Goal: Task Accomplishment & Management: Complete application form

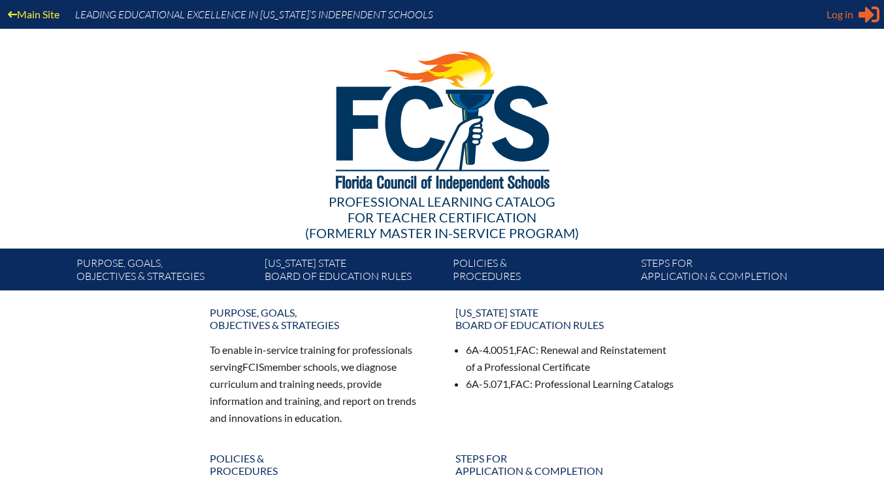
type input "[EMAIL_ADDRESS][DOMAIN_NAME]"
click at [856, 18] on div "Log in Close Sign in or register" at bounding box center [853, 14] width 53 height 21
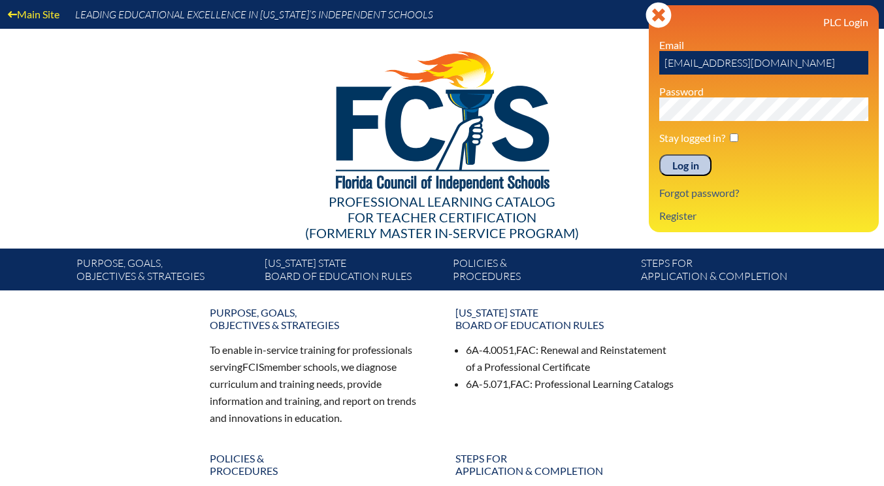
click at [676, 165] on input "Log in" at bounding box center [685, 165] width 52 height 22
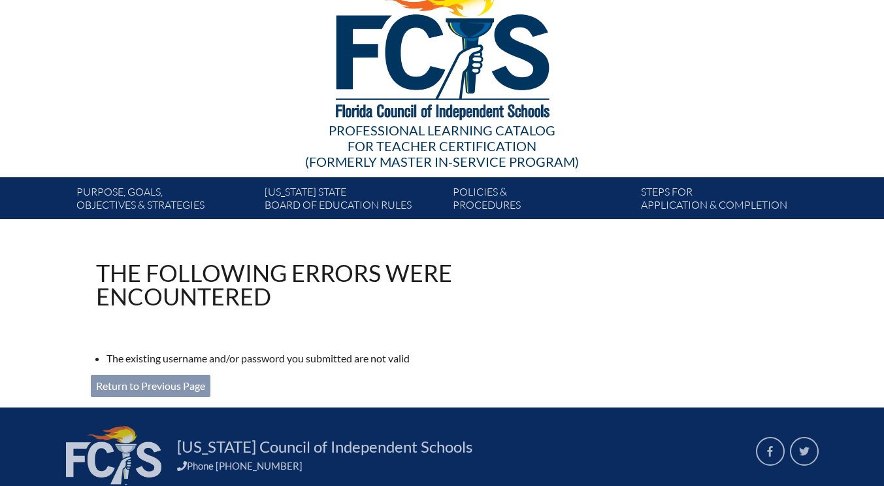
scroll to position [131, 0]
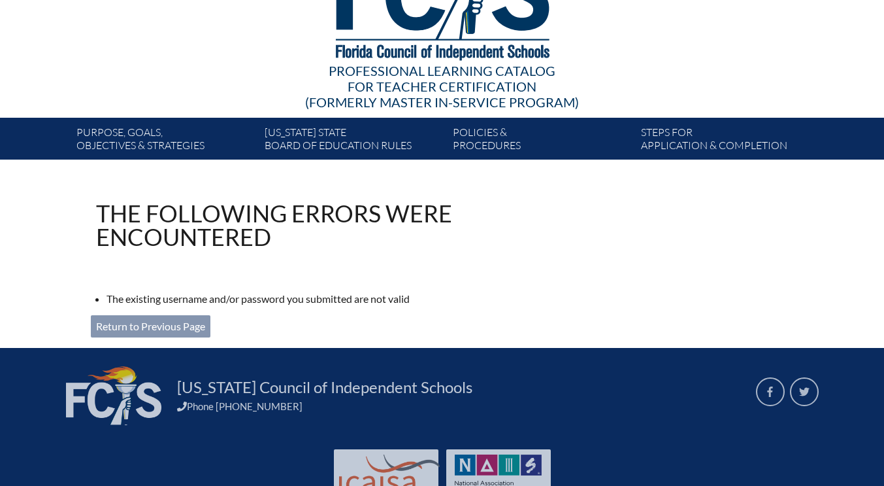
type input "[EMAIL_ADDRESS][DOMAIN_NAME]"
click at [188, 327] on link "Return to Previous Page" at bounding box center [151, 326] width 120 height 22
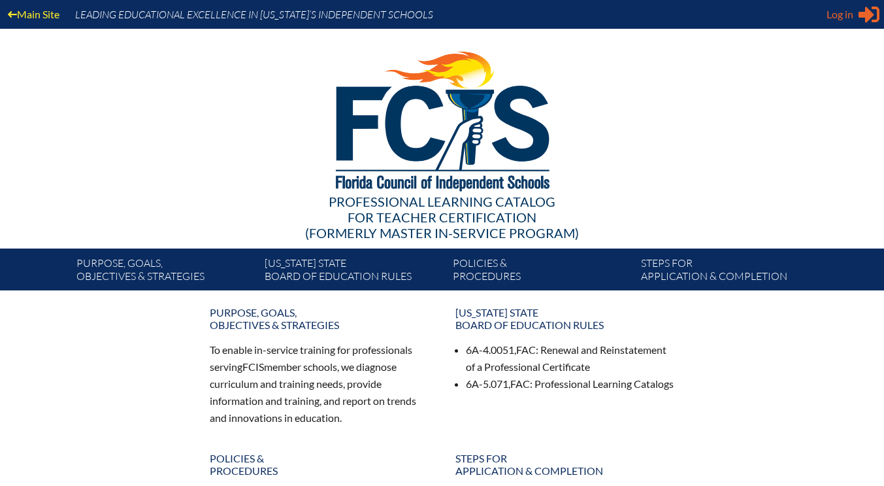
click at [870, 14] on icon at bounding box center [869, 15] width 21 height 16
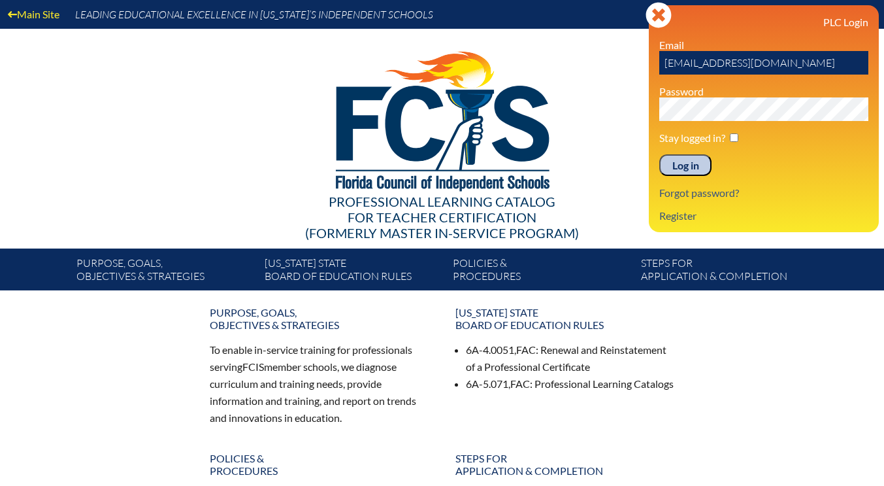
click at [687, 165] on input "Log in" at bounding box center [685, 165] width 52 height 22
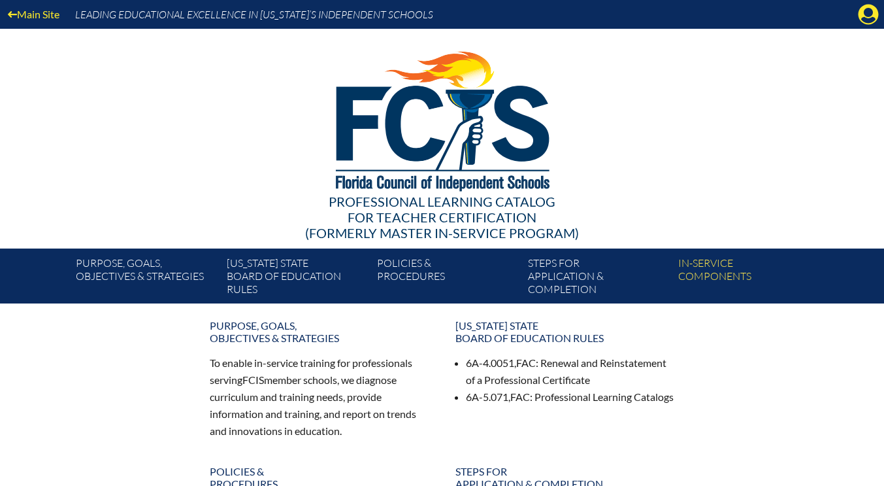
click at [876, 19] on icon "Manage account" at bounding box center [868, 14] width 21 height 21
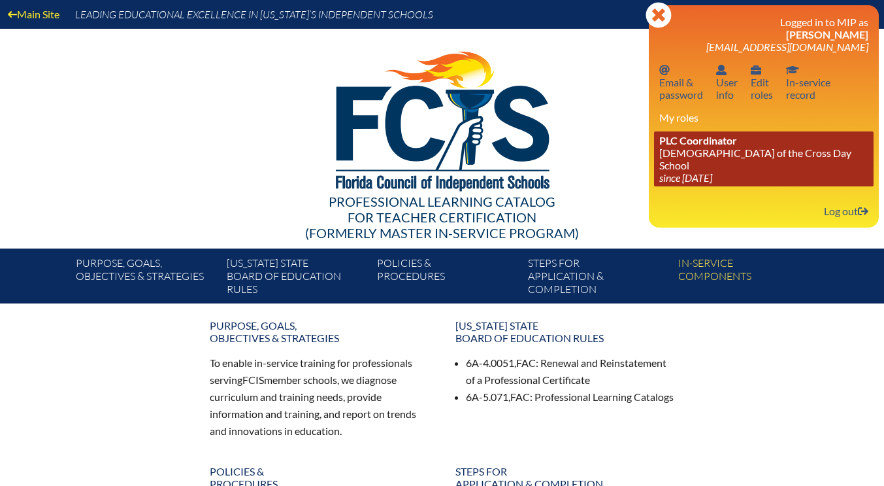
click at [718, 159] on link "PLC Coordinator Lutheran Church of the Cross Day School since 2022 Jun 10" at bounding box center [764, 158] width 220 height 55
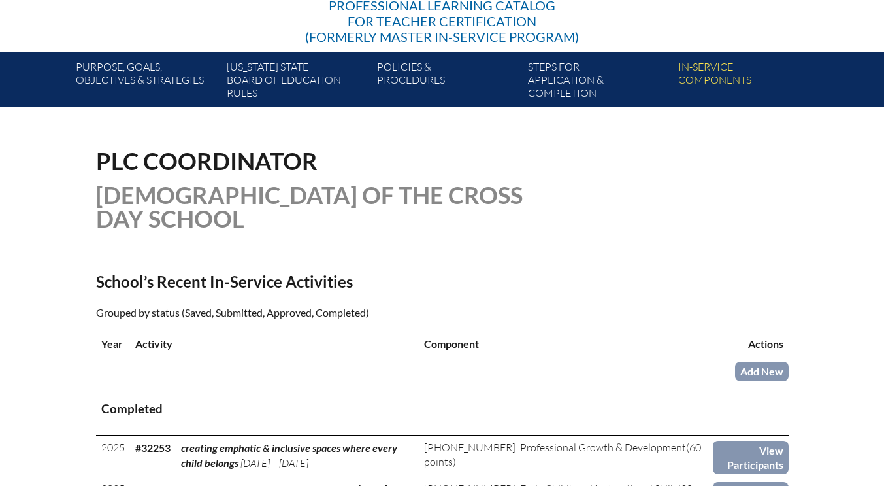
scroll to position [392, 0]
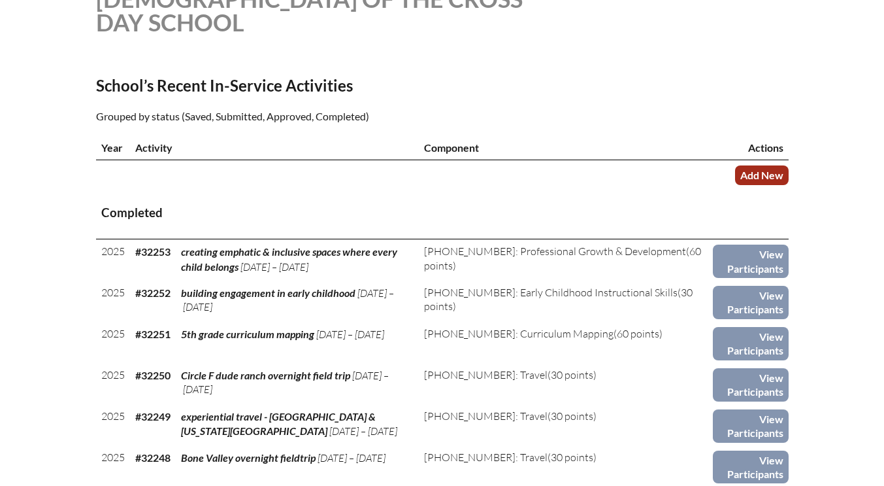
click at [765, 180] on link "Add New" at bounding box center [762, 174] width 54 height 19
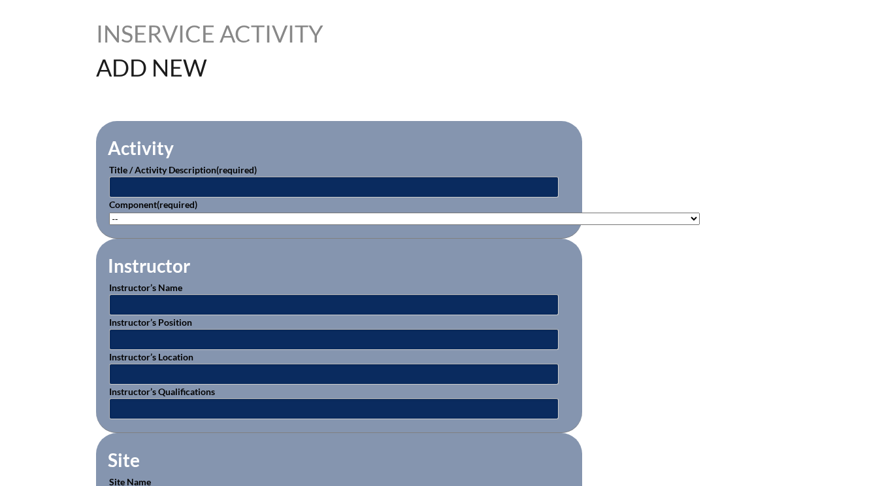
scroll to position [327, 0]
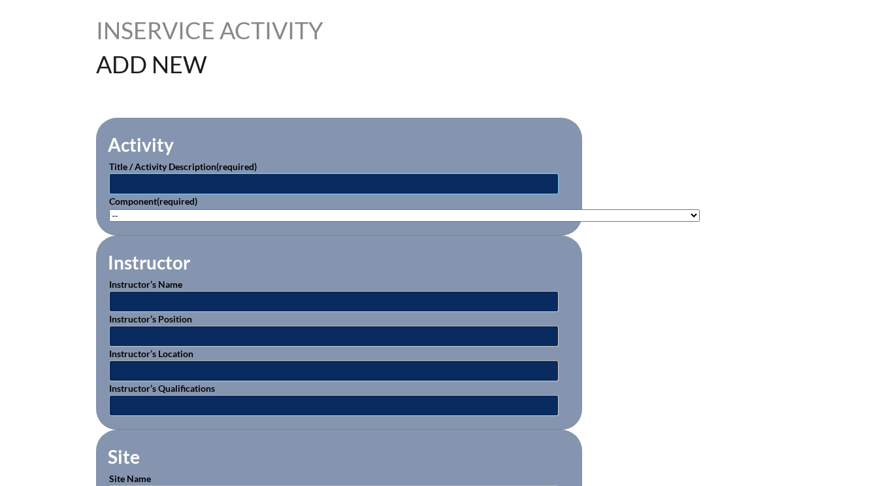
click at [225, 185] on input "text" at bounding box center [334, 183] width 450 height 21
type input "Rainwater Guardian webinar"
click at [148, 212] on select"]"] "-- 1-000-001: Appropriate Art Activities 1-000-002: Concept and Art Process for…" at bounding box center [404, 215] width 591 height 12
select select"]"] "20384"
click at [109, 209] on select"]"] "-- 1-000-001: Appropriate Art Activities 1-000-002: Concept and Art Process for…" at bounding box center [404, 215] width 591 height 12
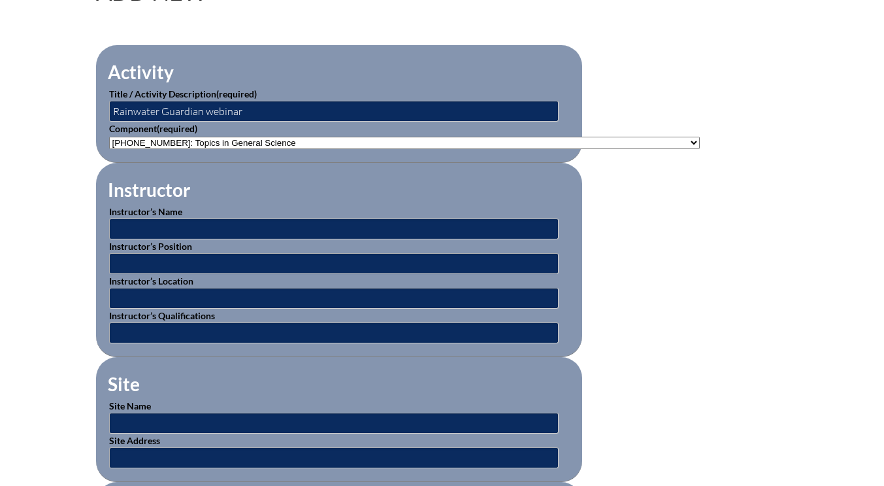
scroll to position [457, 0]
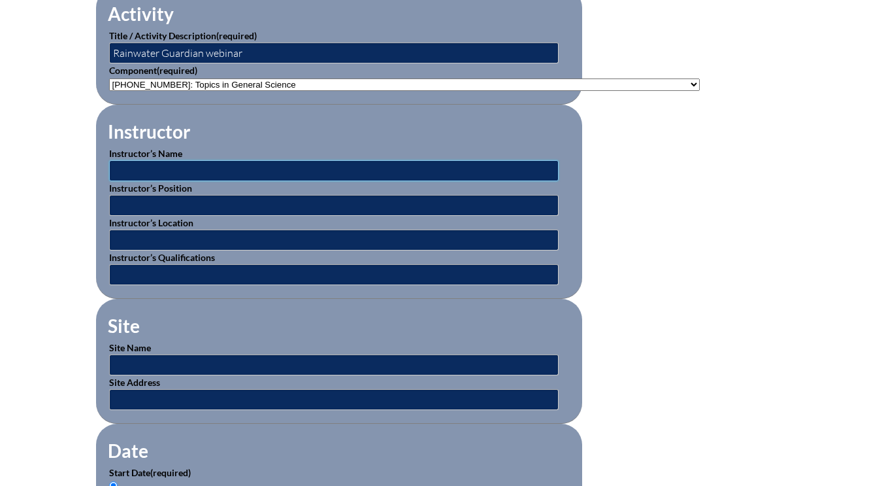
click at [167, 168] on input "text" at bounding box center [334, 170] width 450 height 21
type input "Christine Clause"
click at [117, 206] on input "text" at bounding box center [334, 205] width 450 height 21
click at [124, 237] on input "text" at bounding box center [334, 239] width 450 height 21
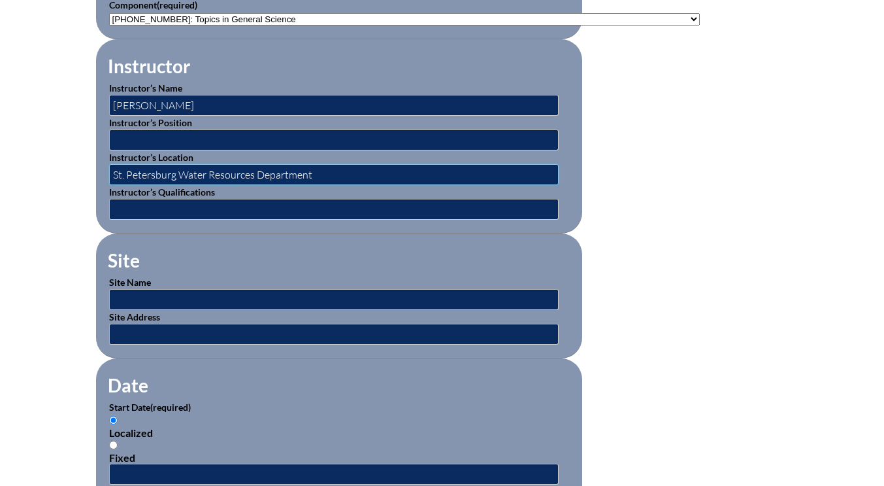
type input "St. Petersburg Water Resources Department"
click at [129, 295] on input "text" at bounding box center [334, 299] width 450 height 21
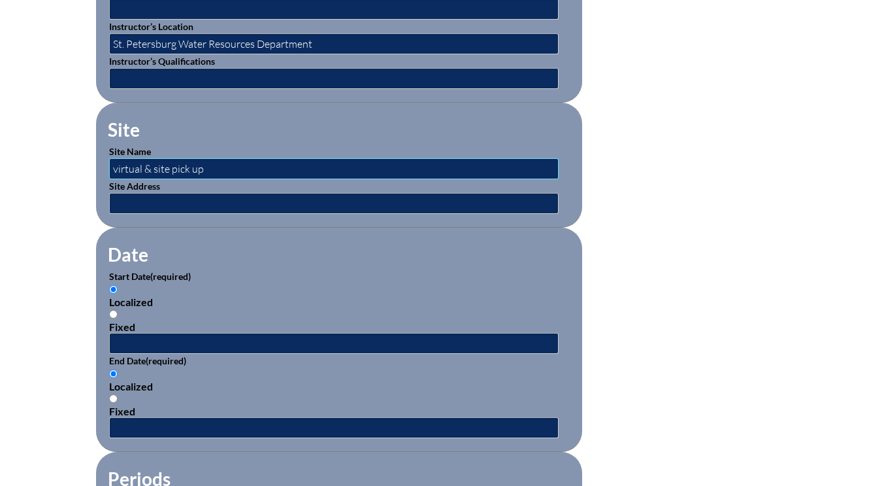
scroll to position [719, 0]
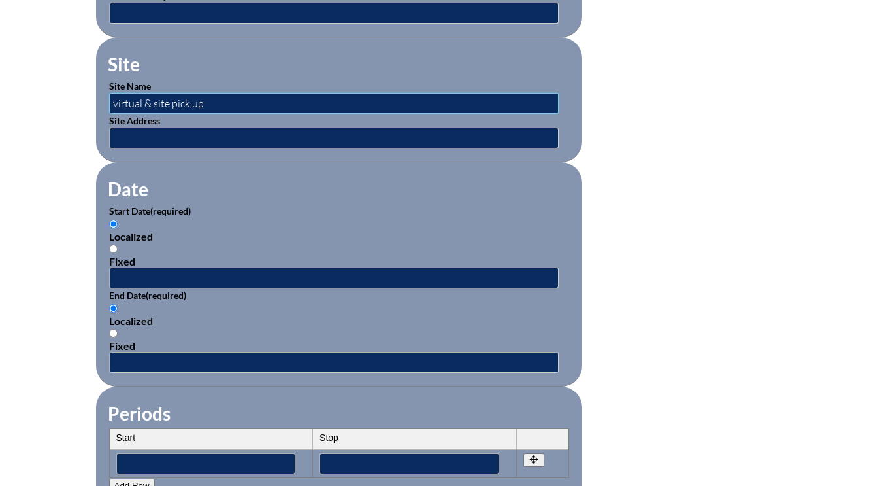
type input "virtual & site pick up"
click at [139, 278] on input "text" at bounding box center [334, 277] width 450 height 21
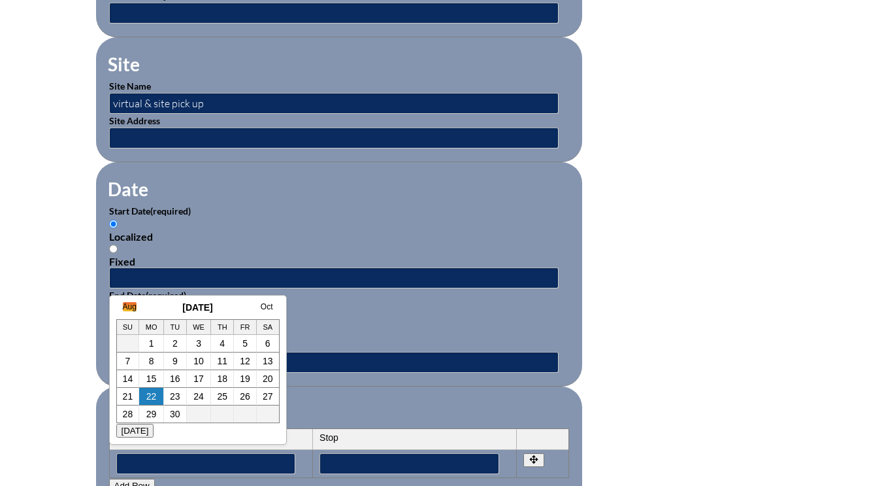
click at [130, 307] on link "Aug" at bounding box center [130, 306] width 14 height 9
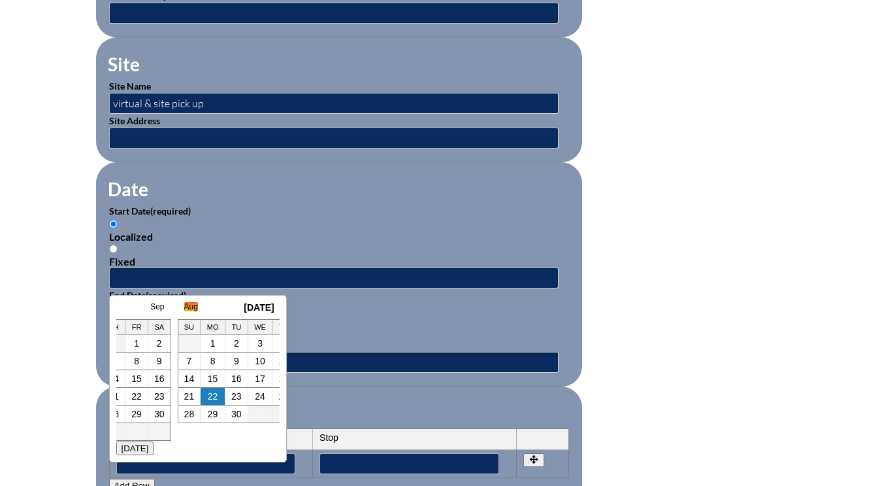
scroll to position [0, 13]
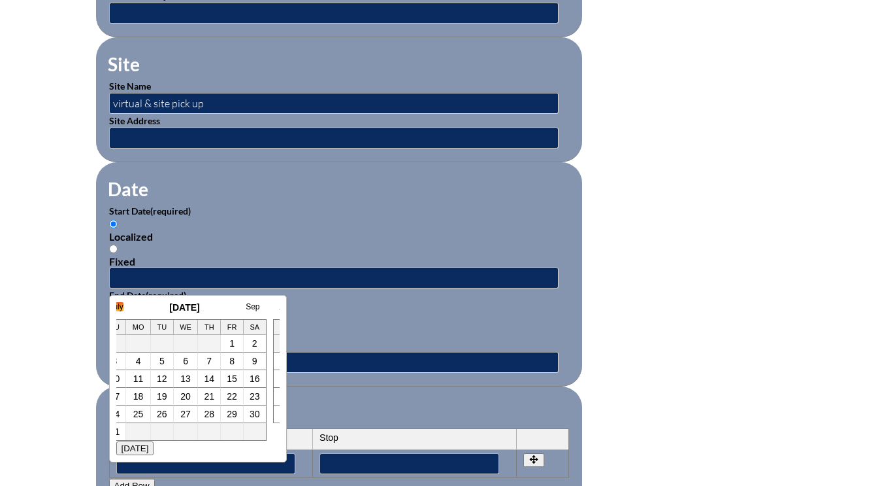
click at [118, 307] on link "July" at bounding box center [117, 306] width 14 height 9
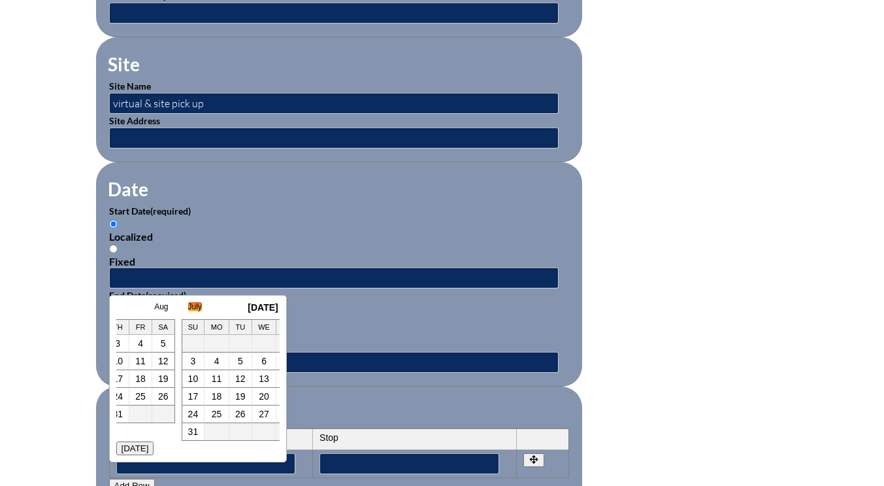
scroll to position [0, 26]
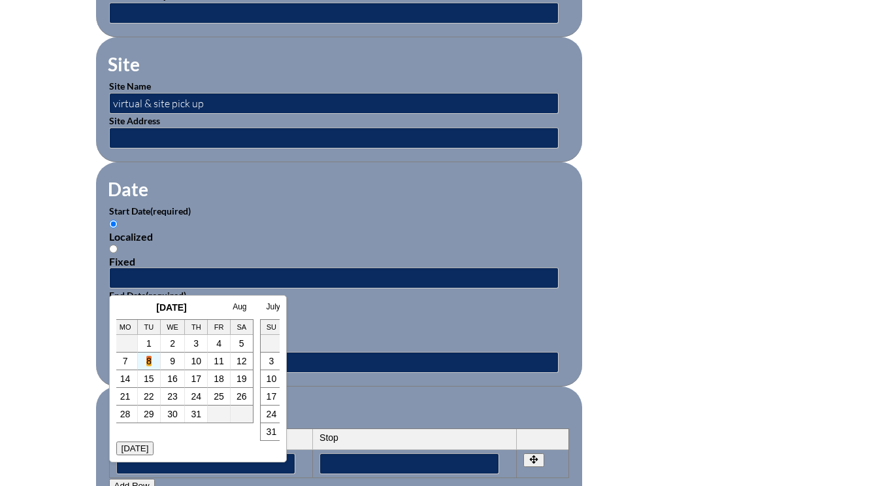
click at [151, 359] on link "8" at bounding box center [148, 361] width 5 height 10
type input "2025-07-08 10:11 AM"
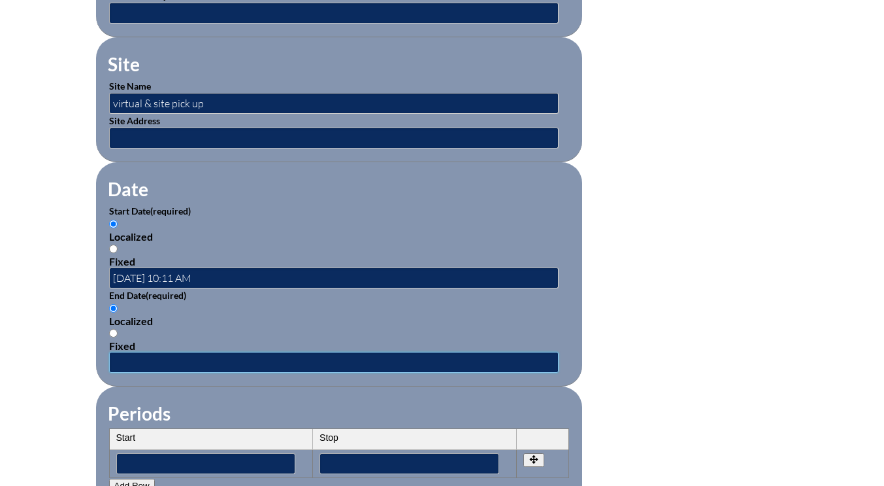
click at [144, 359] on input "text" at bounding box center [334, 362] width 450 height 21
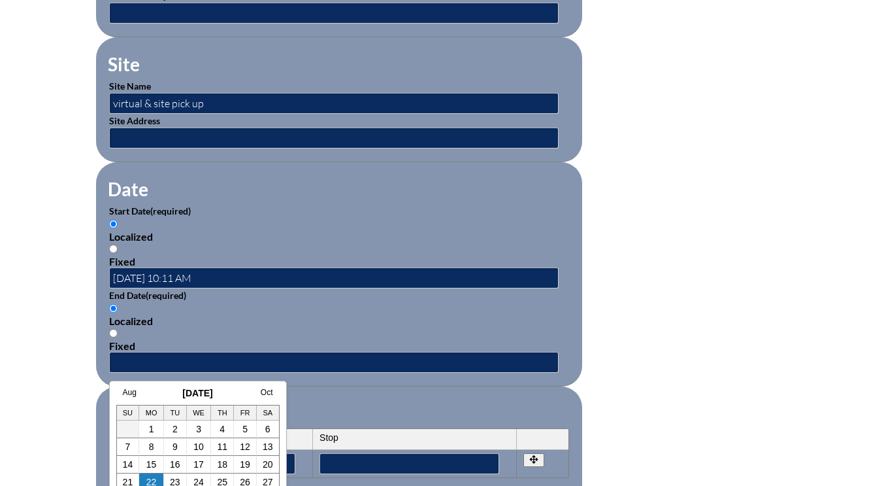
click at [129, 398] on div "Aug September 2025 Oct Su Mo Tu We Th Fr Sa 1 2 3 4 5 6 7 8 9 10 11 12 13 14 15…" at bounding box center [197, 448] width 163 height 121
click at [129, 393] on link "Aug" at bounding box center [130, 392] width 14 height 9
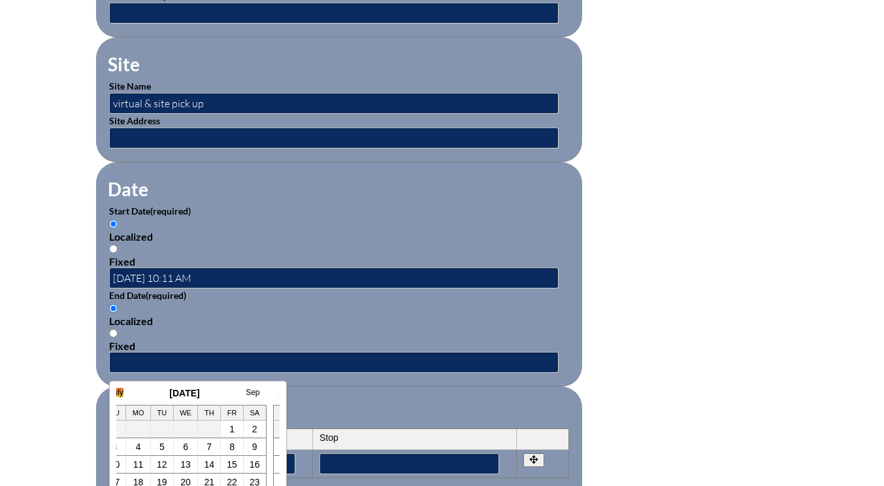
click at [120, 391] on link "July" at bounding box center [117, 392] width 14 height 9
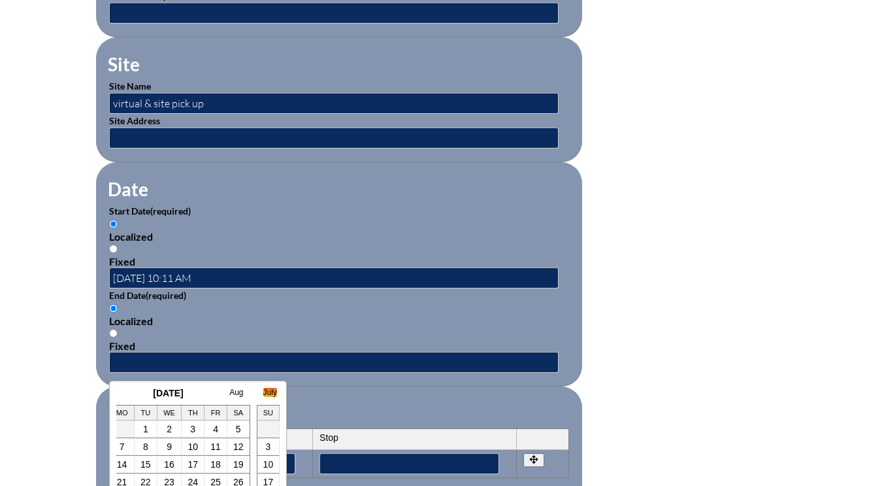
scroll to position [0, 26]
click at [153, 450] on td "8" at bounding box center [149, 447] width 23 height 18
click at [150, 443] on link "8" at bounding box center [148, 446] width 5 height 10
type input "[DATE] 10:11 AM"
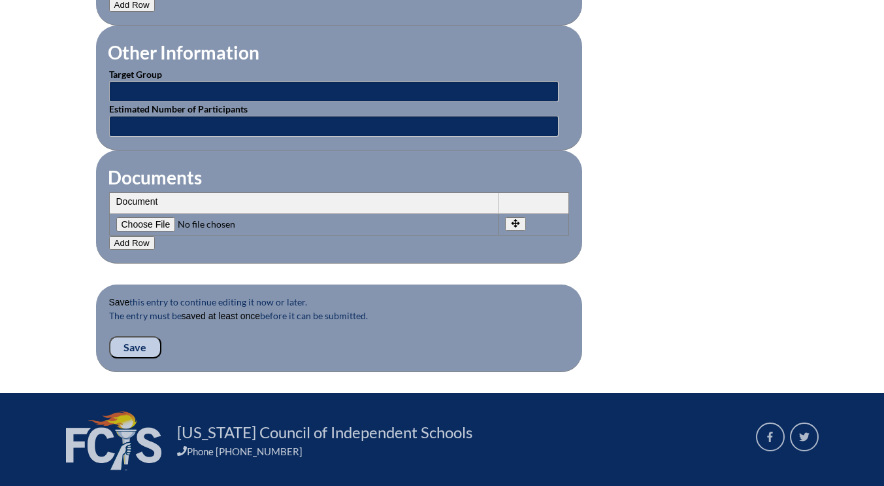
scroll to position [1242, 0]
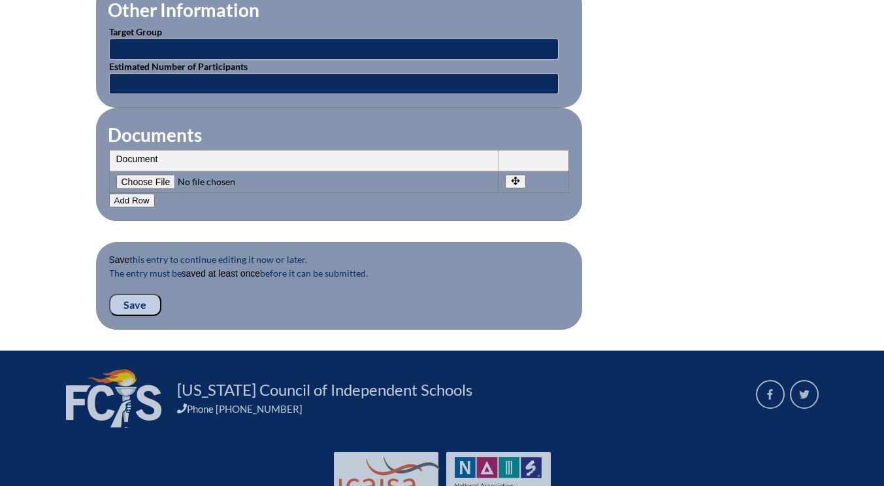
click at [135, 302] on input "Save" at bounding box center [135, 304] width 52 height 22
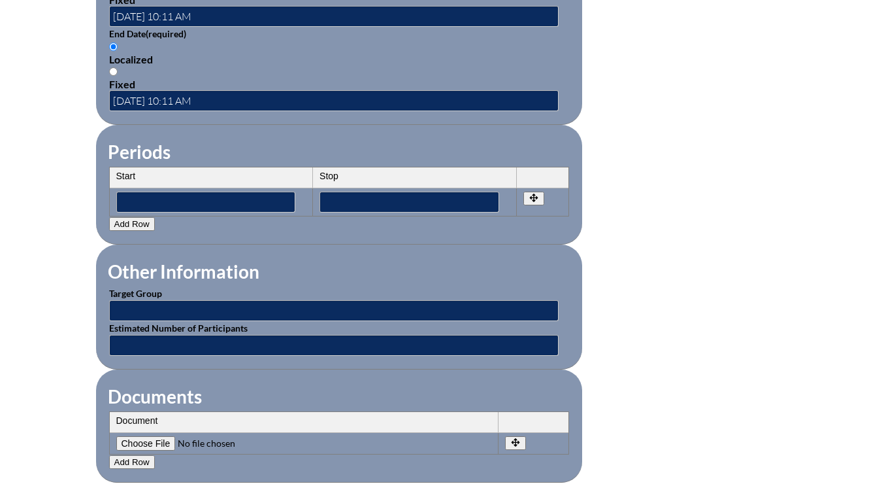
scroll to position [1176, 0]
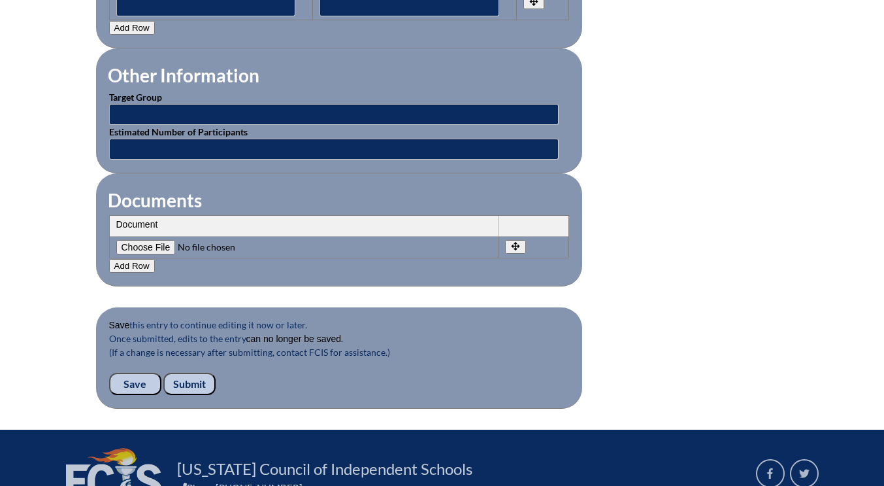
click at [193, 383] on input "Submit" at bounding box center [189, 384] width 52 height 22
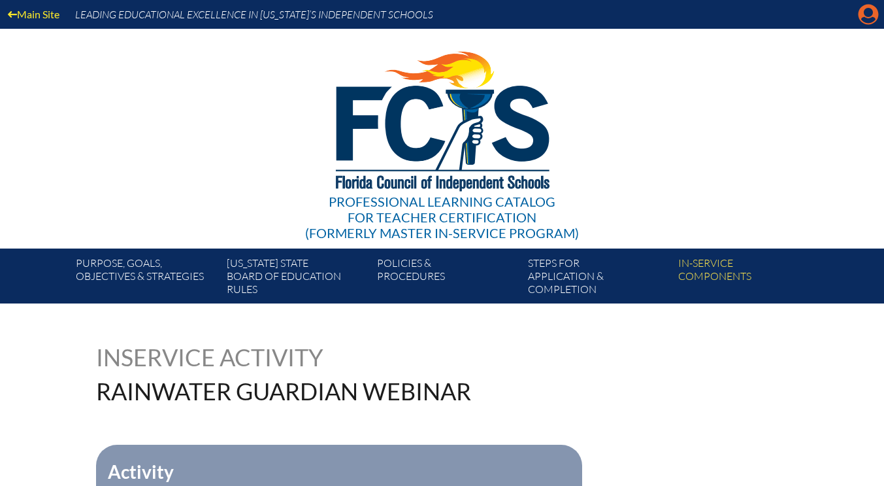
click at [869, 21] on icon "Manage account" at bounding box center [868, 14] width 21 height 21
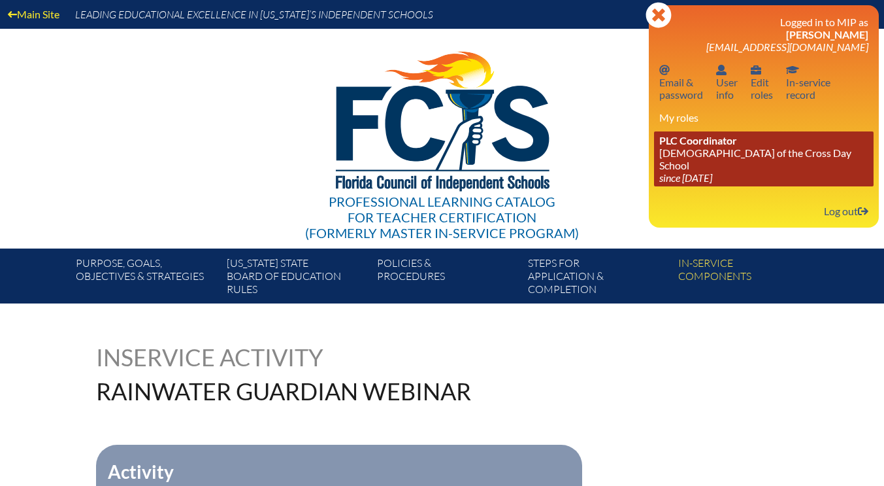
click at [733, 161] on link "PLC Coordinator Lutheran Church of the Cross Day School since 2022 Jun 10" at bounding box center [764, 158] width 220 height 55
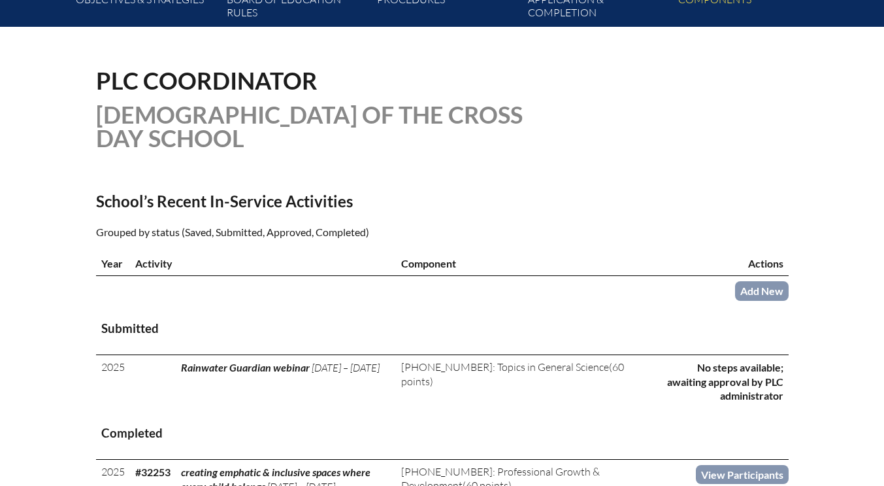
scroll to position [392, 0]
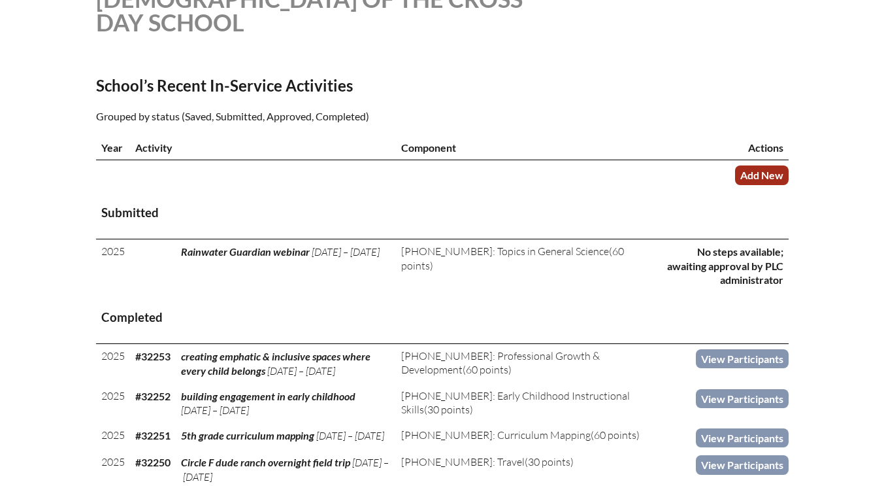
click at [761, 174] on link "Add New" at bounding box center [762, 174] width 54 height 19
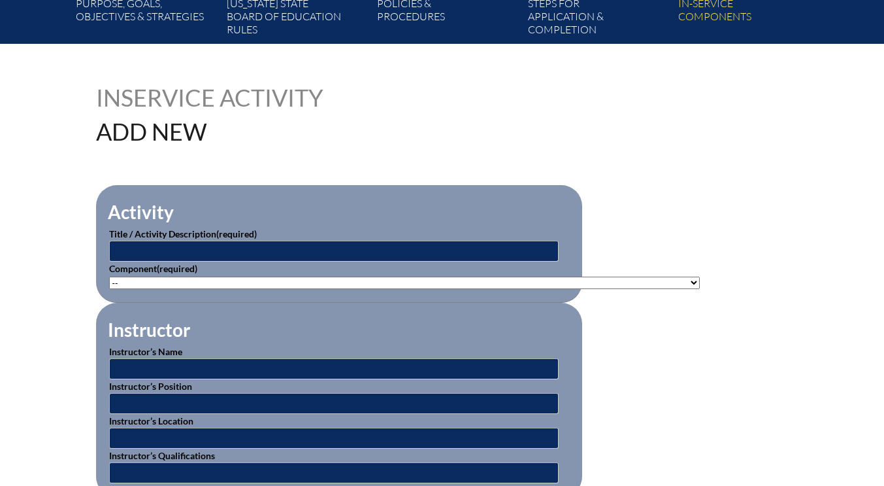
scroll to position [261, 0]
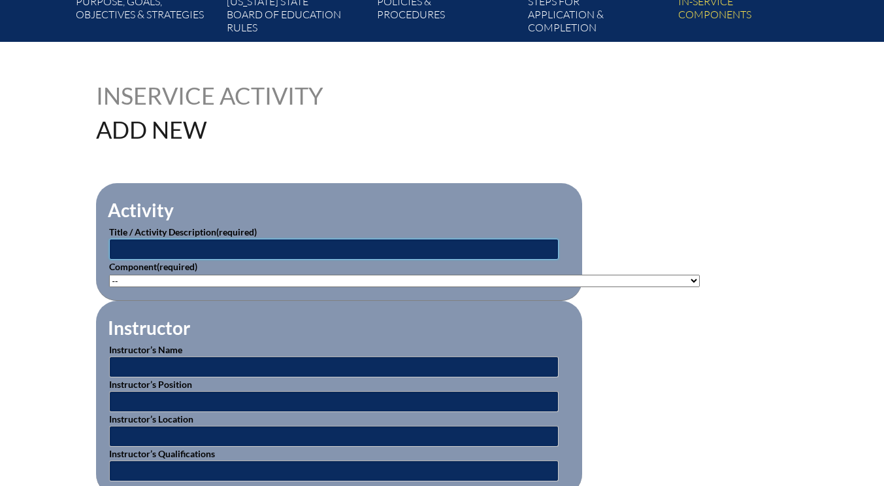
click at [151, 248] on input "text" at bounding box center [334, 249] width 450 height 21
type input "Summer Math Summit"
click at [158, 282] on select"]"] "-- 1-000-001: Appropriate Art Activities 1-000-002: Concept and Art Process for…" at bounding box center [404, 280] width 591 height 12
select select"]"] "20377"
click at [109, 274] on select"]"] "-- 1-000-001: Appropriate Art Activities 1-000-002: Concept and Art Process for…" at bounding box center [404, 280] width 591 height 12
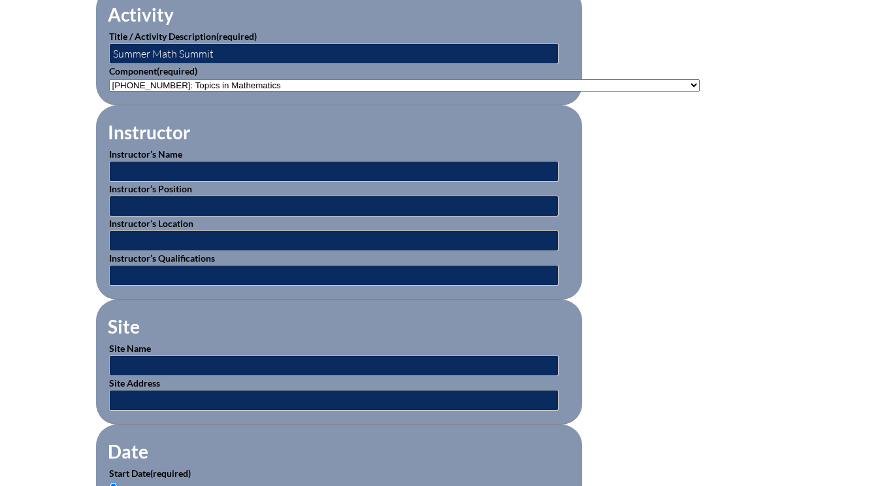
scroll to position [457, 0]
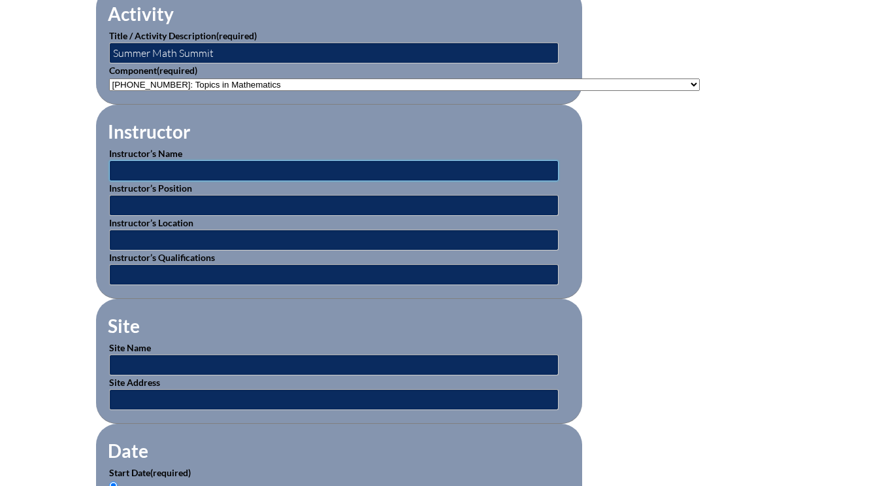
click at [161, 165] on input "text" at bounding box center [334, 170] width 450 height 21
type input "various"
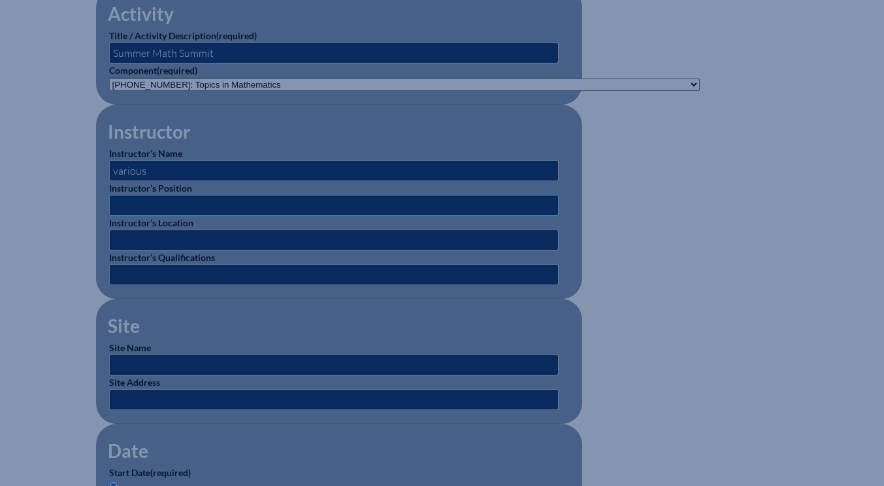
click at [146, 196] on input "text" at bounding box center [334, 205] width 450 height 21
click at [146, 242] on input "text" at bounding box center [334, 239] width 450 height 21
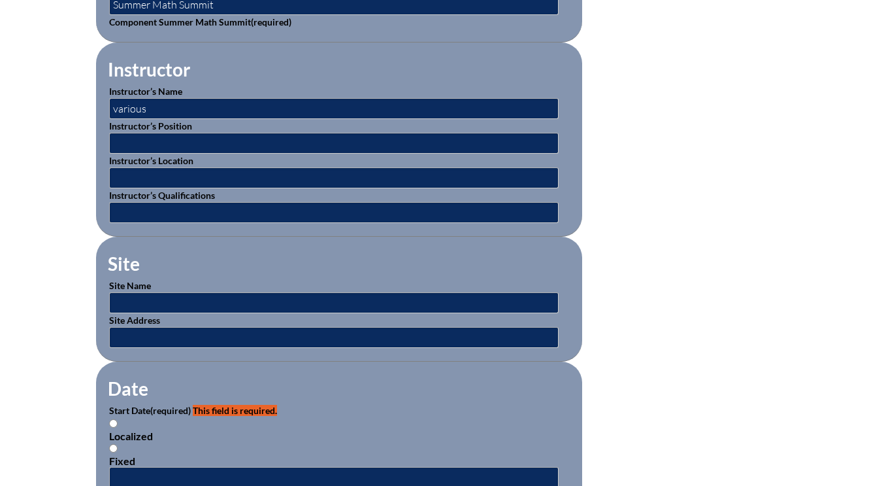
scroll to position [588, 0]
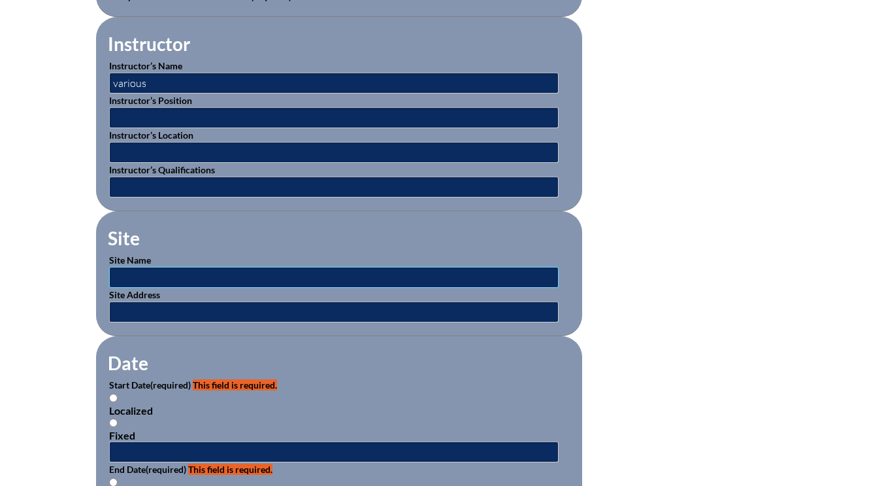
click at [150, 274] on input "text" at bounding box center [334, 277] width 450 height 21
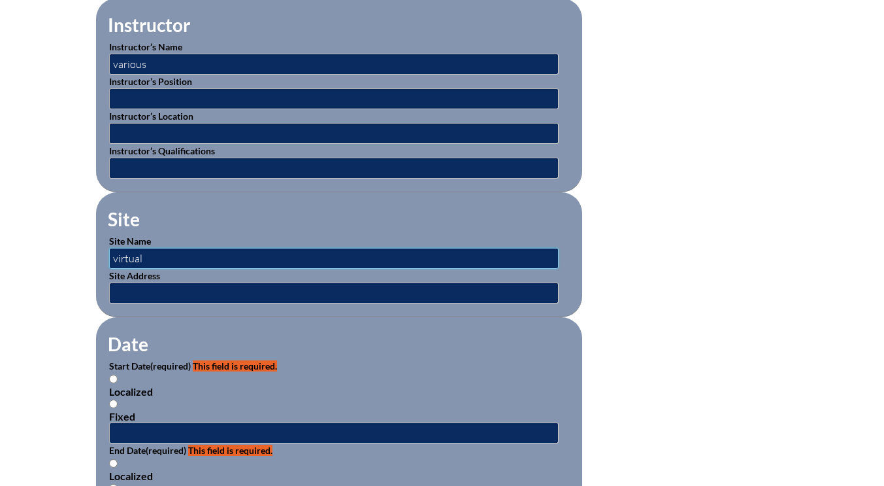
scroll to position [719, 0]
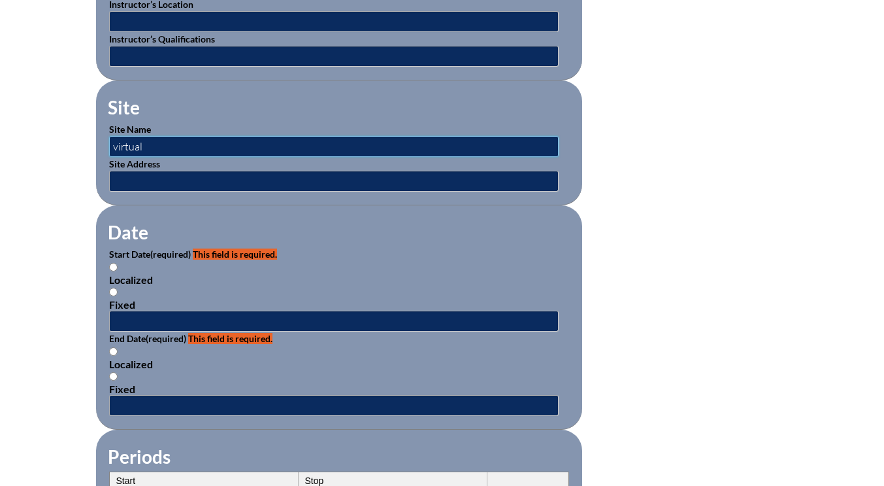
type input "virtual"
click at [158, 316] on input "text" at bounding box center [334, 320] width 450 height 21
click at [152, 320] on input "text" at bounding box center [334, 320] width 450 height 21
click at [135, 318] on input "text" at bounding box center [334, 320] width 450 height 21
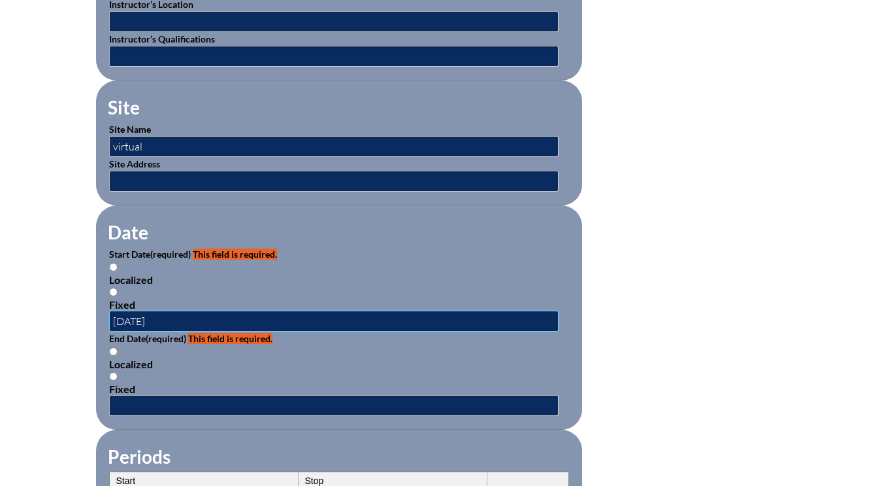
type input "2025-06-26"
click at [133, 401] on input "text" at bounding box center [334, 405] width 450 height 21
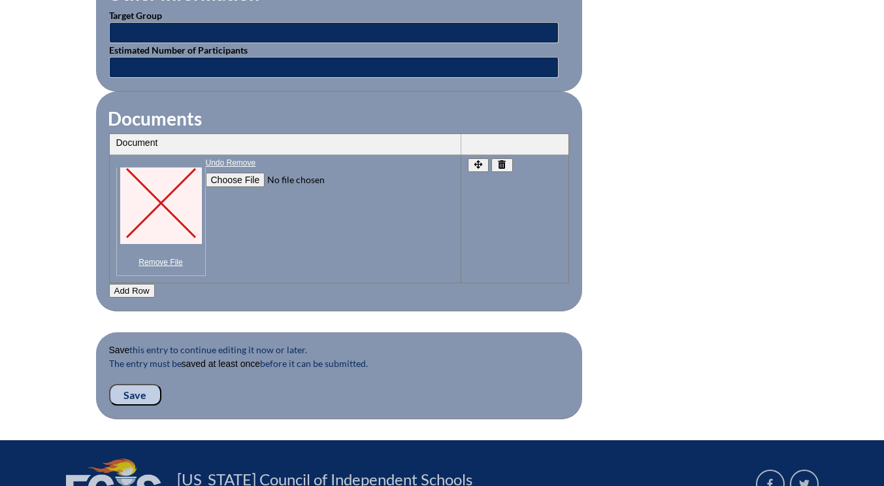
scroll to position [1307, 0]
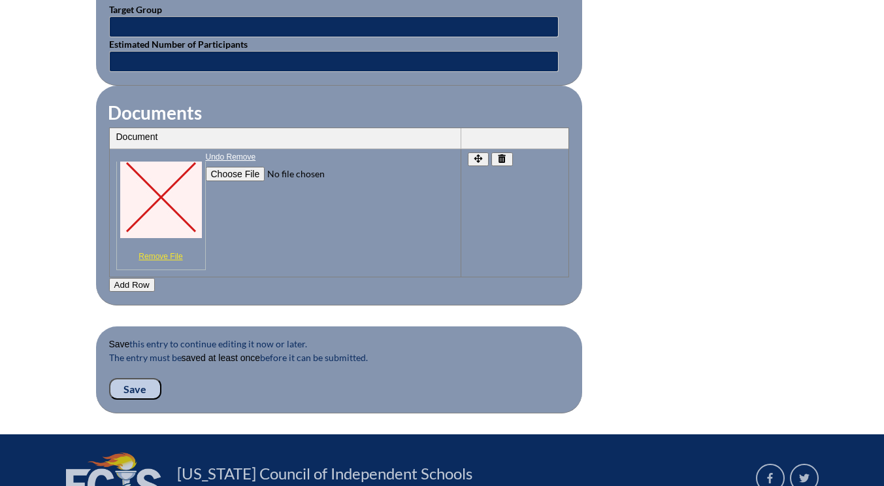
type input "2025-06-28"
click at [165, 254] on link "Remove File" at bounding box center [161, 256] width 82 height 9
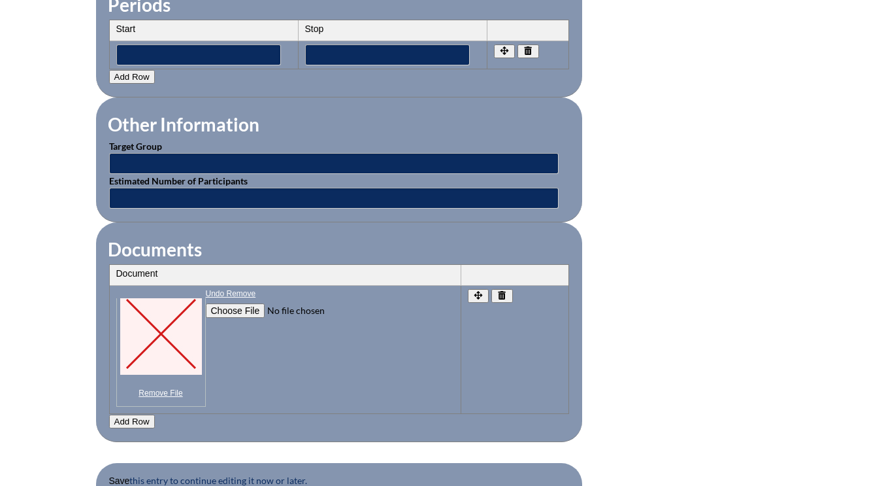
scroll to position [1242, 0]
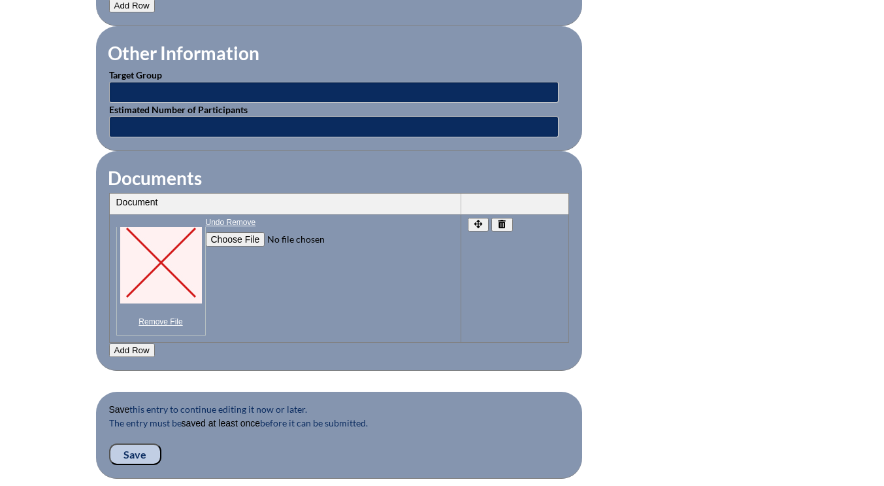
click at [242, 238] on input"] "file" at bounding box center [295, 239] width 178 height 14
click at [131, 350] on button "Add Row" at bounding box center [132, 350] width 46 height 14
click at [130, 348] on button "Add Row" at bounding box center [132, 350] width 46 height 14
click at [231, 237] on input"] "file" at bounding box center [295, 239] width 178 height 14
type input"] "C:\fakepath\Mica-math summit 2.jpg"
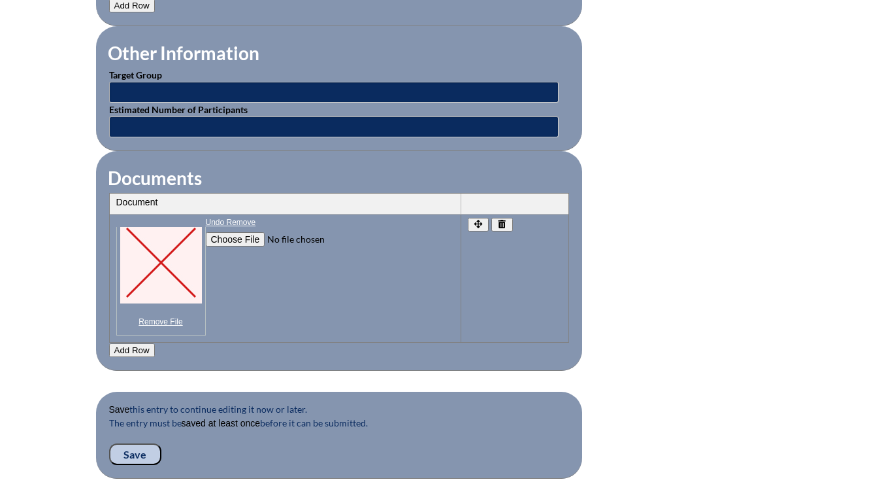
click at [124, 347] on button "Add Row" at bounding box center [132, 350] width 46 height 14
click at [139, 346] on button "Add Row" at bounding box center [132, 350] width 46 height 14
click at [155, 321] on link "Remove File" at bounding box center [161, 321] width 82 height 9
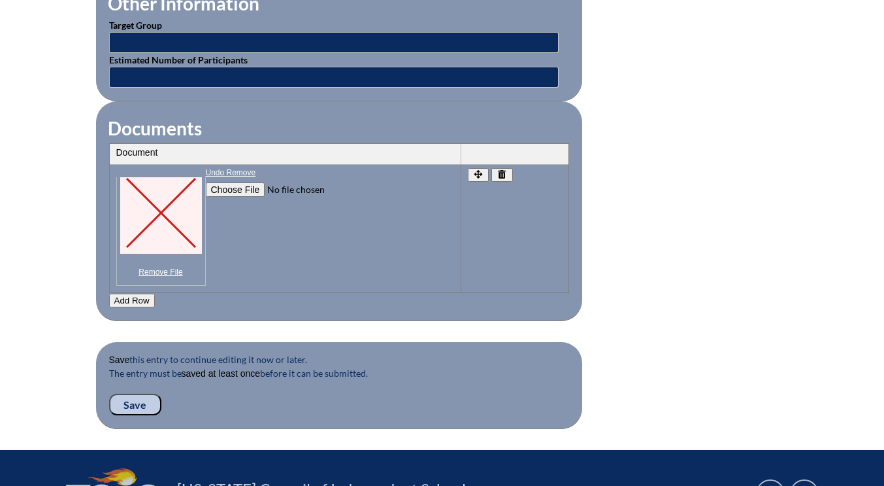
scroll to position [1307, 0]
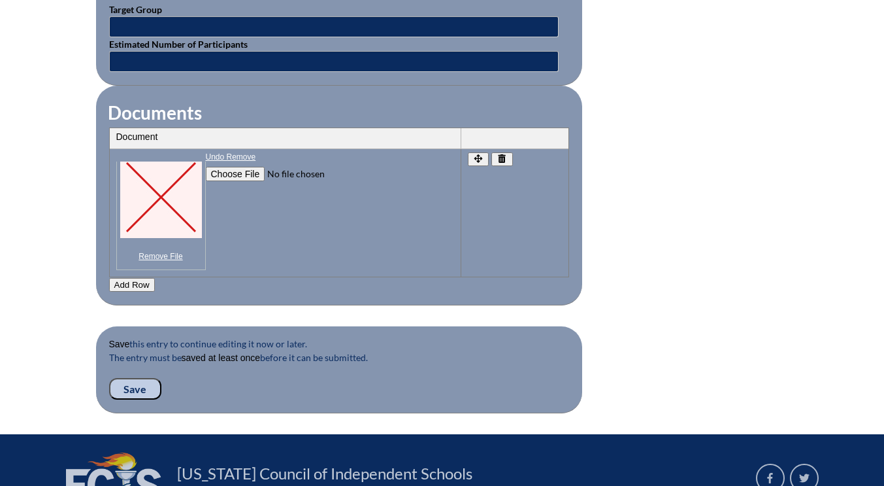
click at [127, 282] on button "Add Row" at bounding box center [132, 285] width 46 height 14
click at [142, 388] on input "Save" at bounding box center [135, 389] width 52 height 22
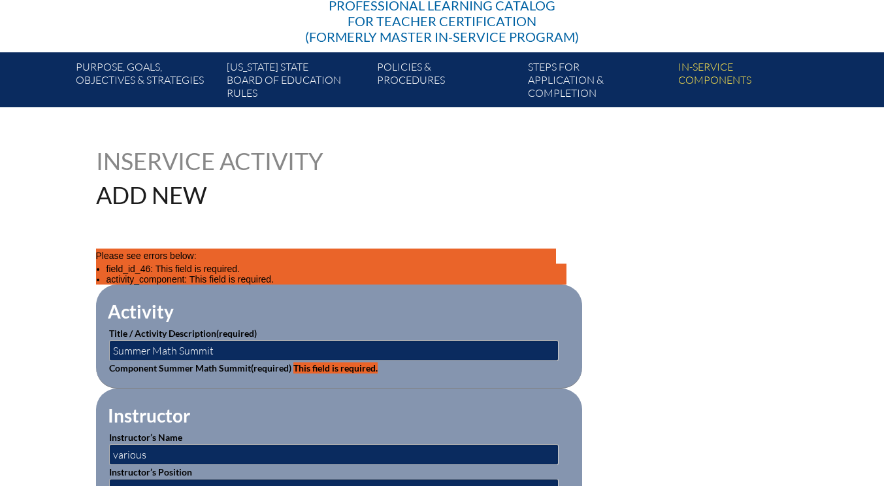
scroll to position [261, 0]
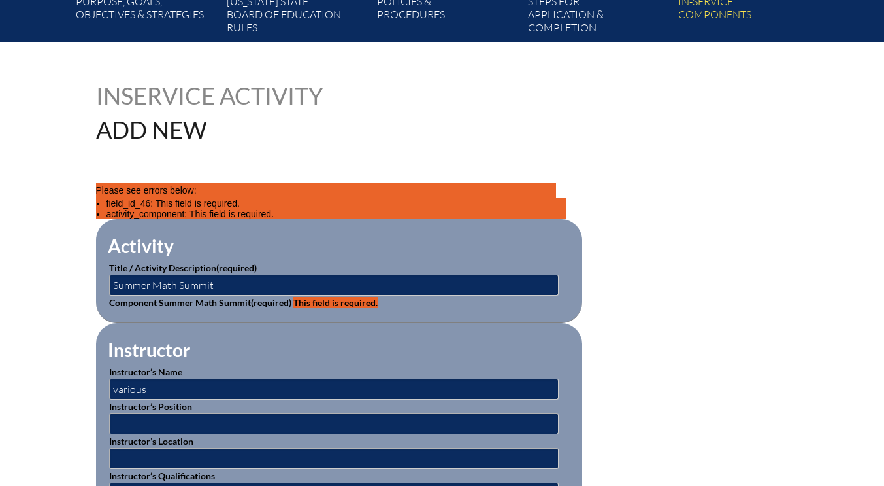
click at [319, 301] on span "This field is required." at bounding box center [335, 302] width 84 height 11
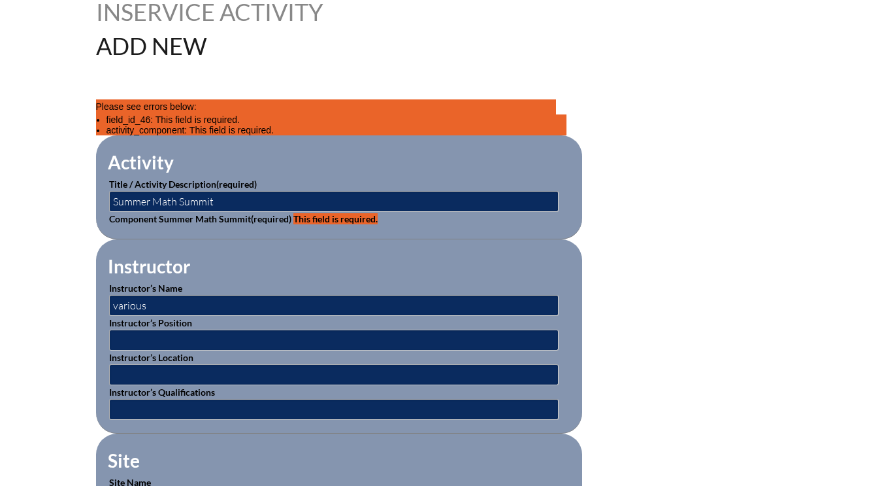
scroll to position [457, 0]
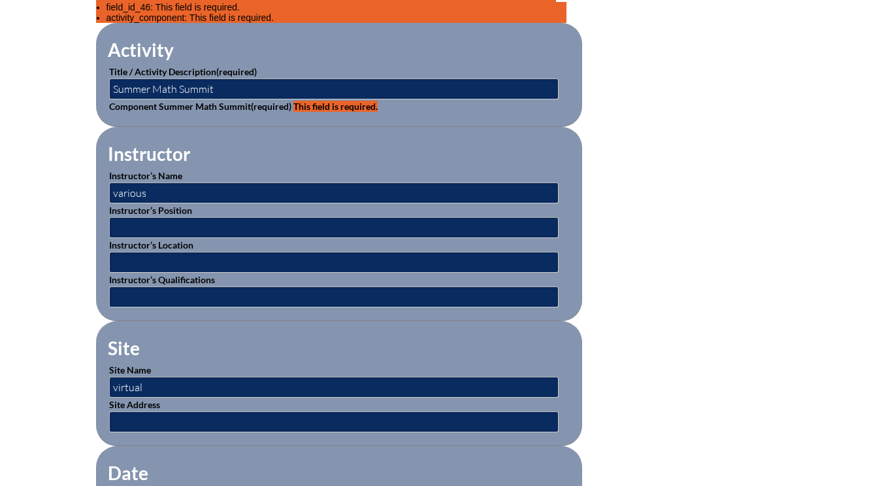
click at [326, 104] on span "This field is required." at bounding box center [335, 106] width 84 height 11
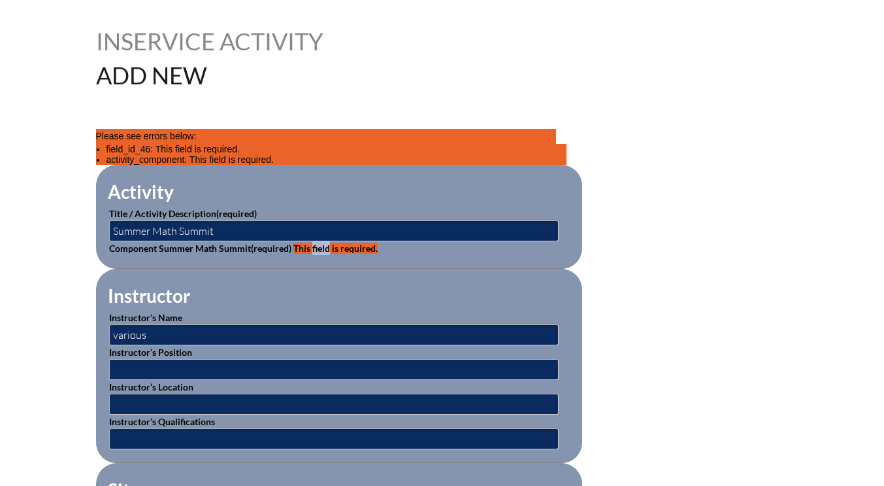
scroll to position [261, 0]
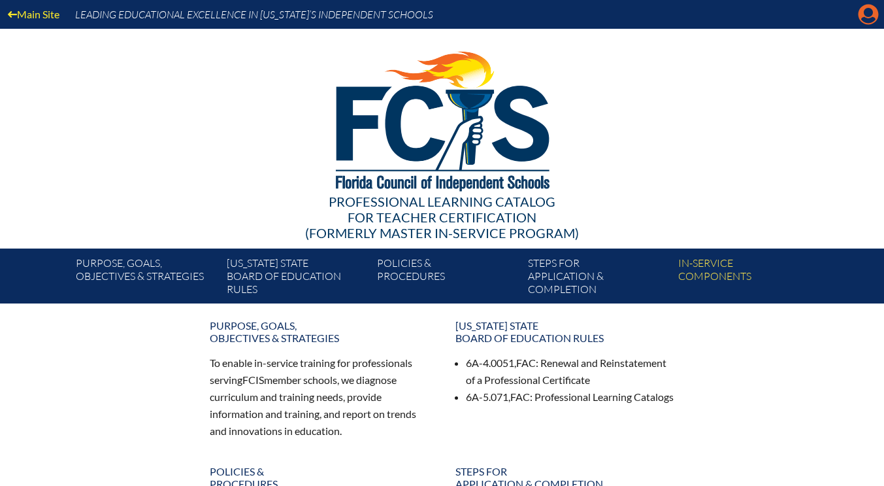
click at [874, 16] on icon at bounding box center [869, 15] width 20 height 20
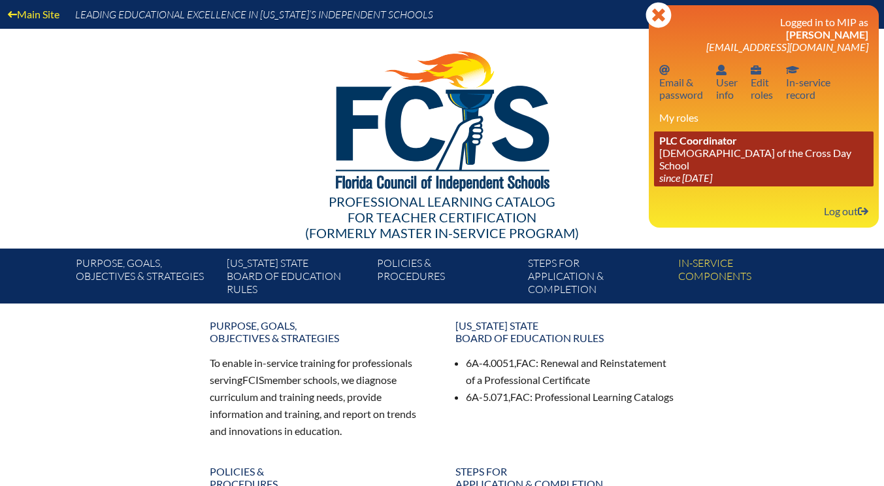
click at [712, 160] on link "PLC Coordinator [DEMOGRAPHIC_DATA][GEOGRAPHIC_DATA] since [DATE]" at bounding box center [764, 158] width 220 height 55
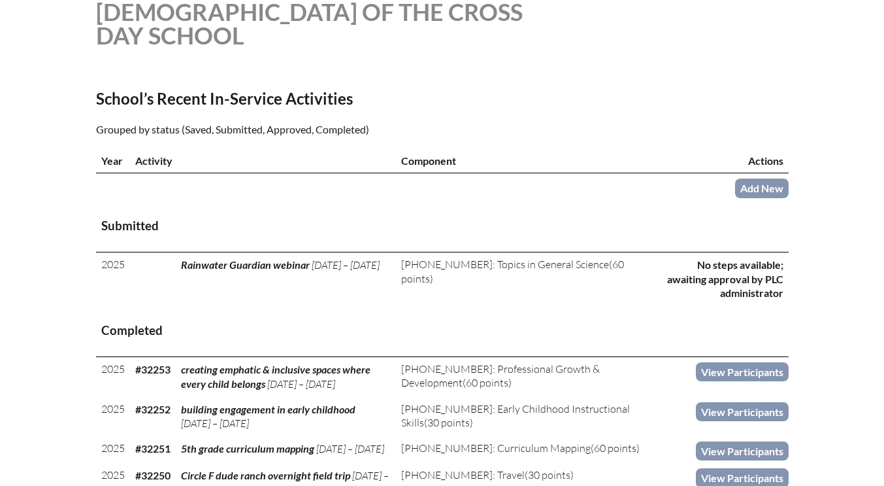
scroll to position [392, 0]
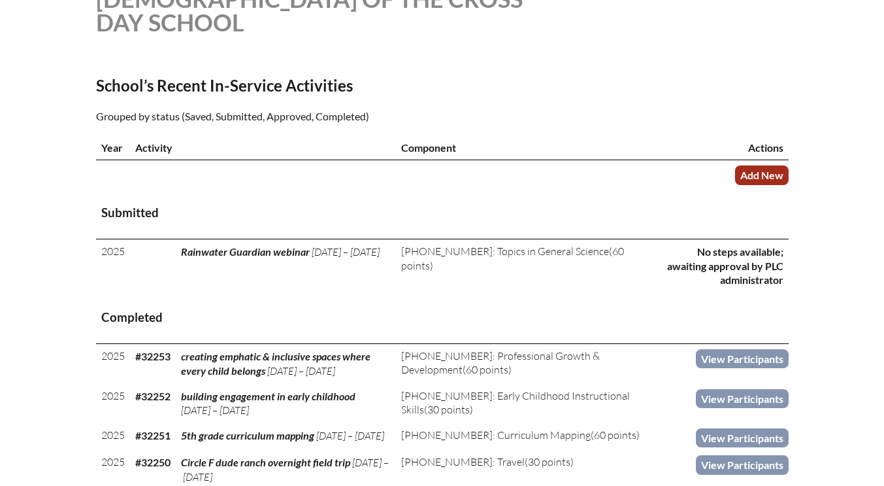
click at [757, 173] on link "Add New" at bounding box center [762, 174] width 54 height 19
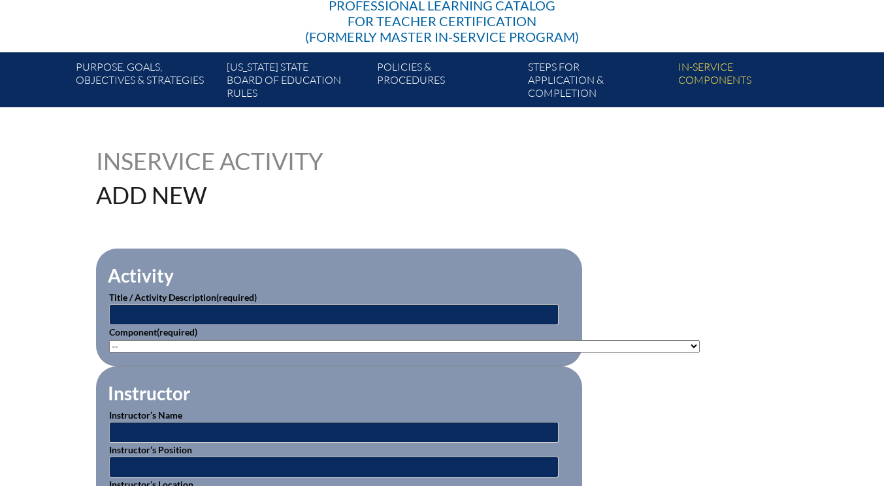
scroll to position [392, 0]
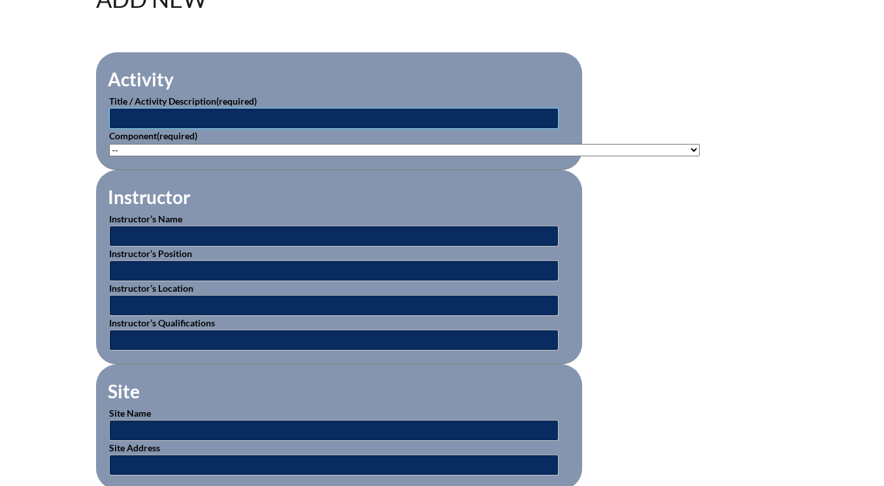
click at [182, 110] on input "text" at bounding box center [334, 118] width 450 height 21
type input "Summer Math Summit"
click at [172, 149] on select"]"] "-- 1-000-001: Appropriate Art Activities 1-000-002: Concept and Art Process for…" at bounding box center [404, 150] width 591 height 12
select select"]"] "20377"
click at [109, 144] on select"]"] "-- 1-000-001: Appropriate Art Activities 1-000-002: Concept and Art Process for…" at bounding box center [404, 150] width 591 height 12
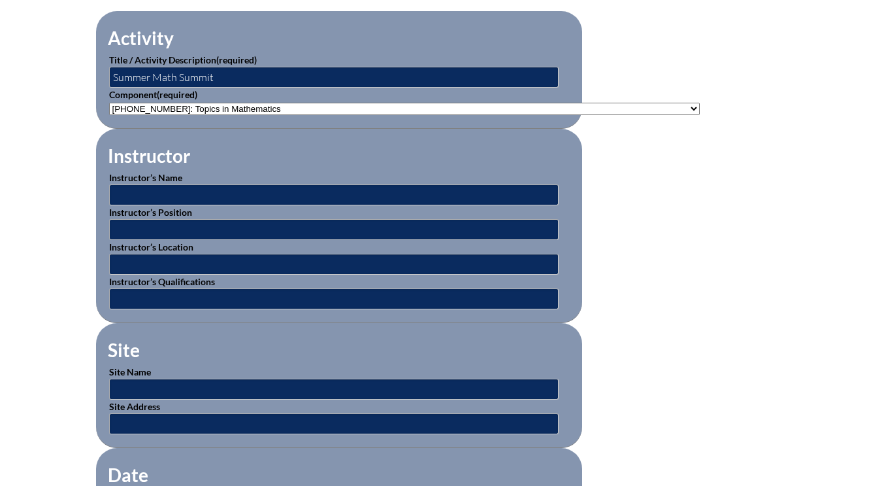
scroll to position [457, 0]
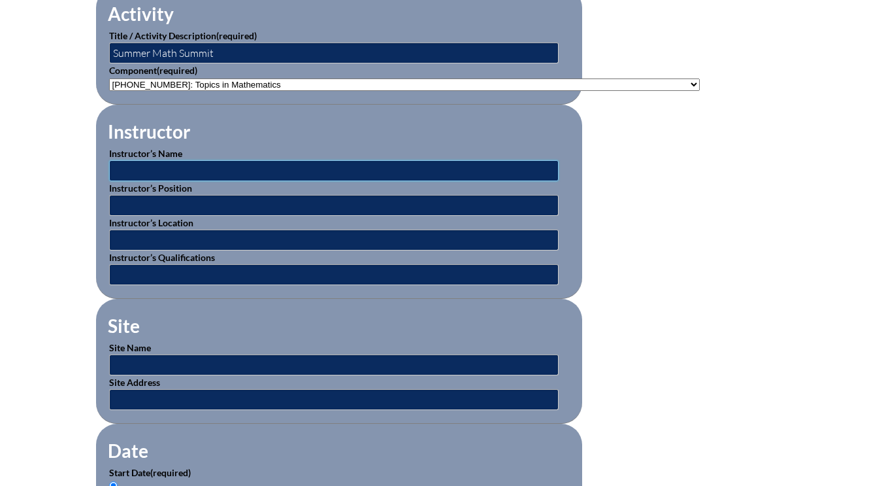
click at [153, 170] on input "text" at bounding box center [334, 170] width 450 height 21
type input "various math teachers"
click at [147, 357] on input "text" at bounding box center [334, 364] width 450 height 21
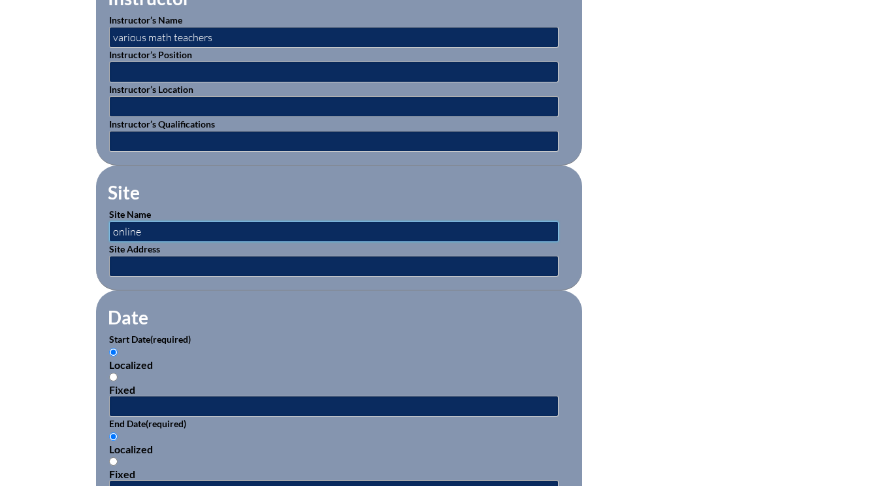
scroll to position [654, 0]
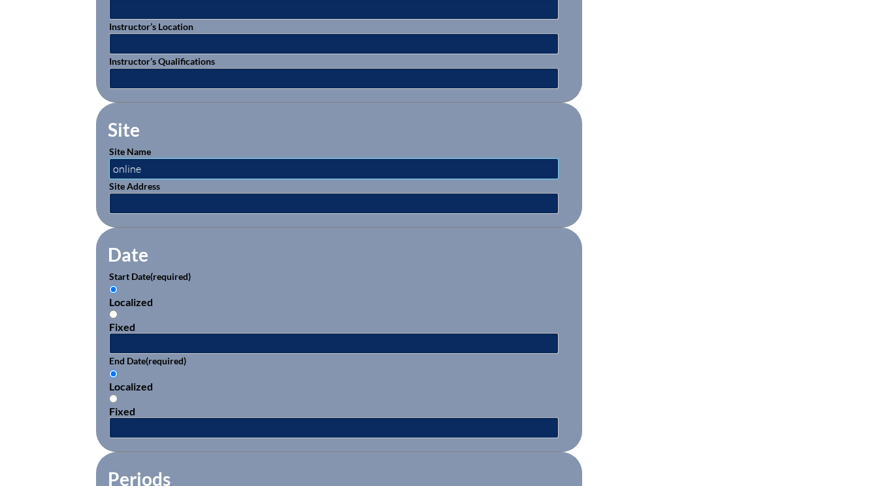
type input "online"
click at [149, 346] on input "text" at bounding box center [334, 343] width 450 height 21
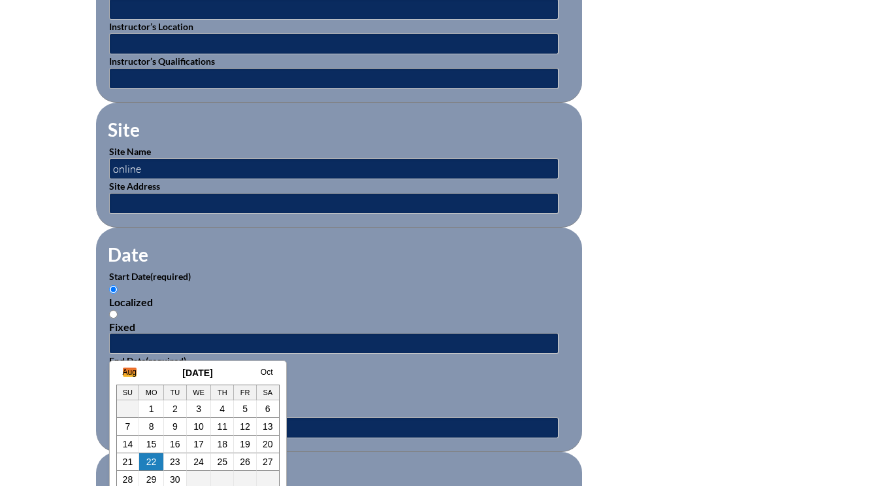
click at [132, 372] on link "Aug" at bounding box center [130, 371] width 14 height 9
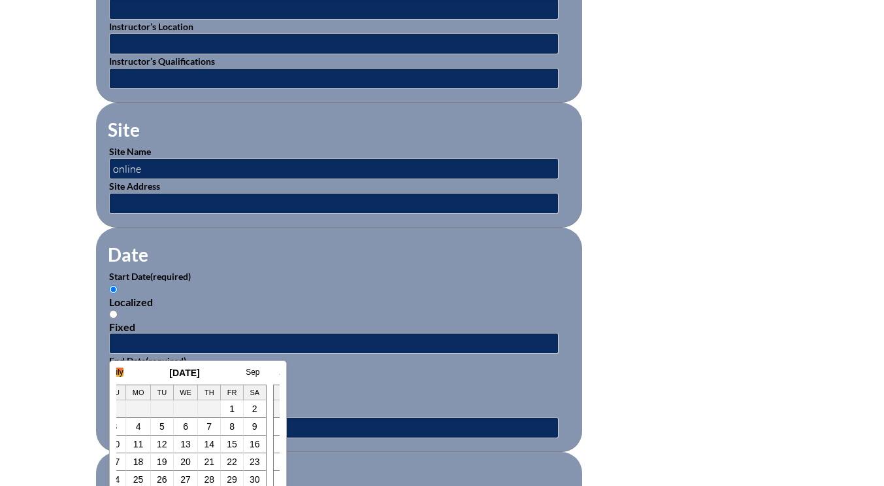
click at [122, 374] on link "July" at bounding box center [117, 371] width 14 height 9
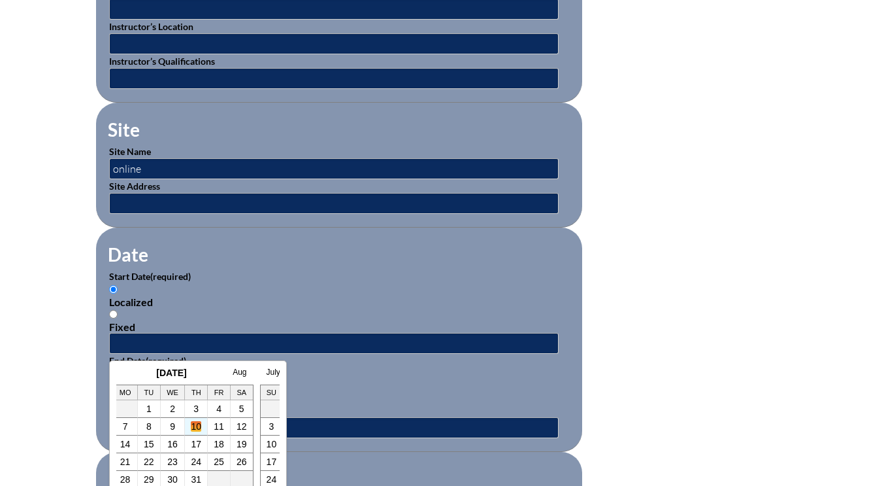
click at [199, 428] on link "10" at bounding box center [196, 426] width 10 height 10
type input "2025-07-10 10:17 AM"
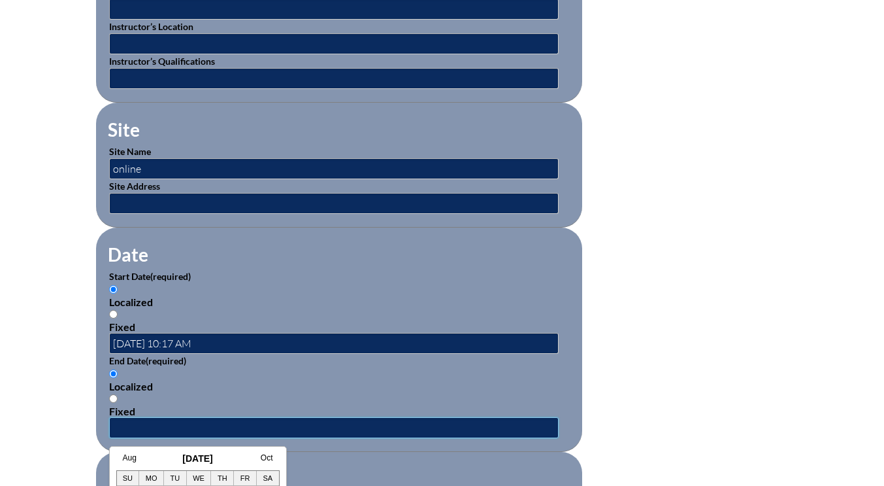
click at [133, 424] on input "text" at bounding box center [334, 427] width 450 height 21
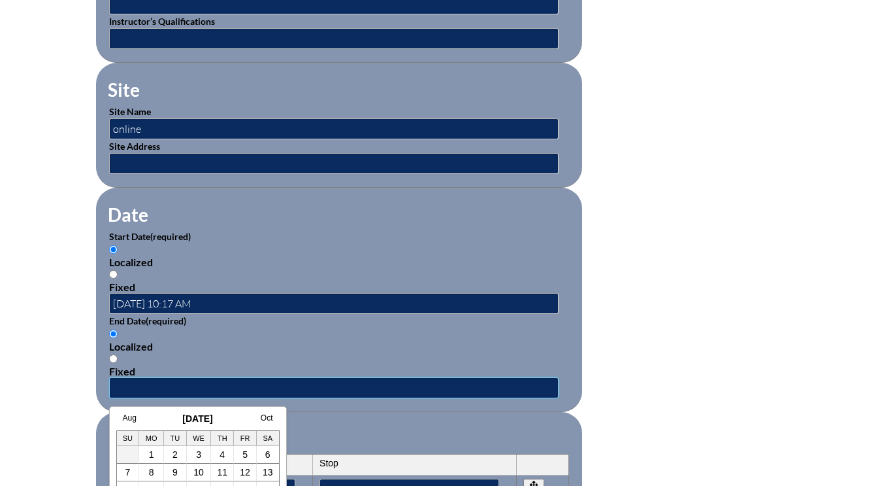
scroll to position [719, 0]
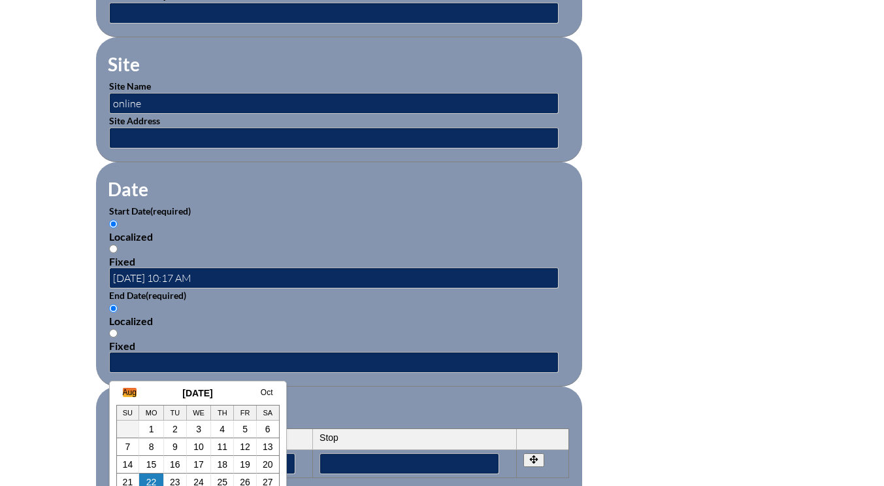
click at [130, 391] on link "Aug" at bounding box center [130, 392] width 14 height 9
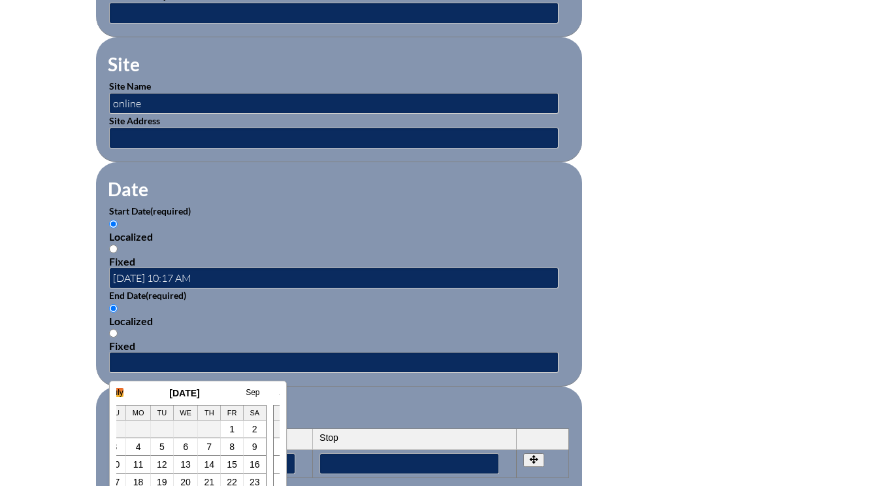
click at [119, 392] on link "July" at bounding box center [117, 392] width 14 height 9
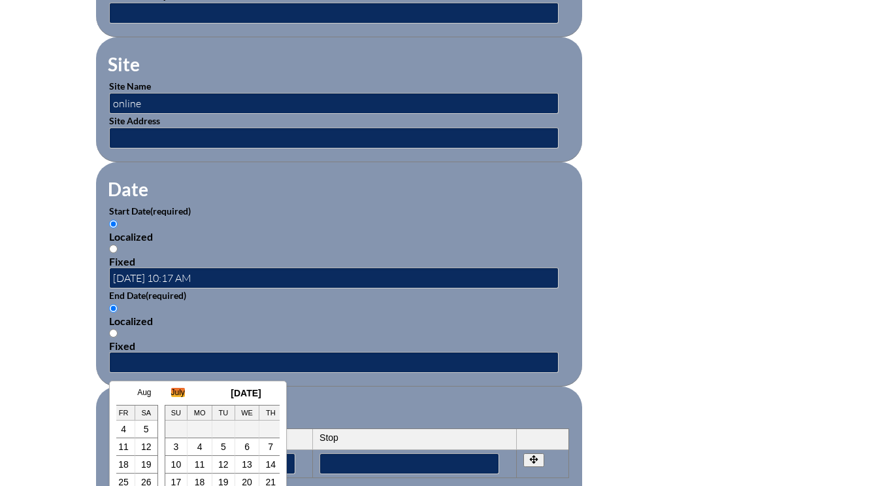
scroll to position [0, 26]
click at [241, 446] on link "12" at bounding box center [242, 446] width 10 height 10
type input "2025-07-12 10:17 AM"
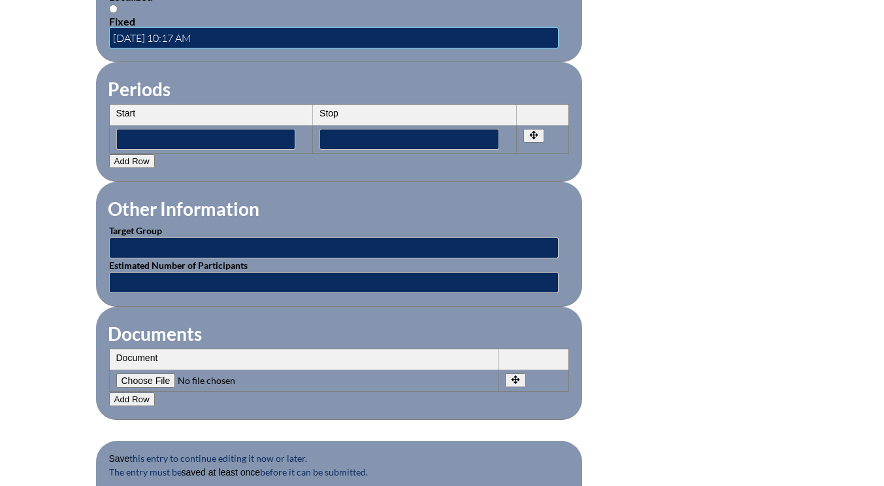
scroll to position [1046, 0]
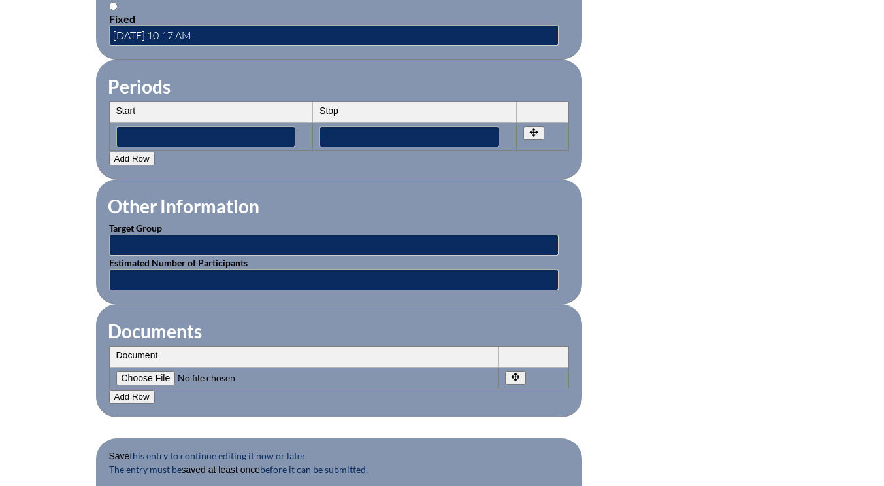
click at [144, 375] on input"] "file" at bounding box center [205, 378] width 178 height 14
type input"] "C:\fakepath\Mica-math summit 1.jpg"
click at [131, 394] on button "Add Row" at bounding box center [132, 397] width 46 height 14
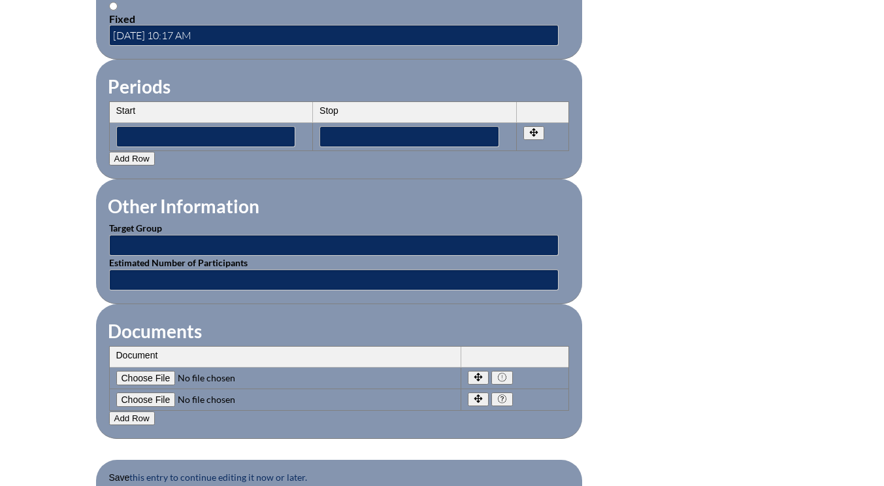
click at [149, 401] on input"] "file" at bounding box center [205, 399] width 178 height 14
type input"] "C:\fakepath\Mica-math summit 2.jpg"
click at [135, 418] on button "Add Row" at bounding box center [132, 418] width 46 height 14
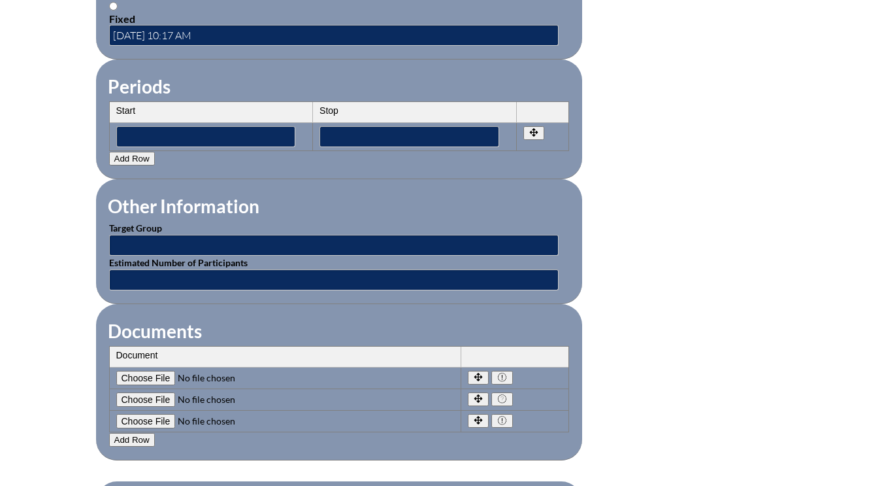
click at [148, 419] on input"] "file" at bounding box center [205, 421] width 178 height 14
type input"] "C:\fakepath\Mica-math summit 3.jpg"
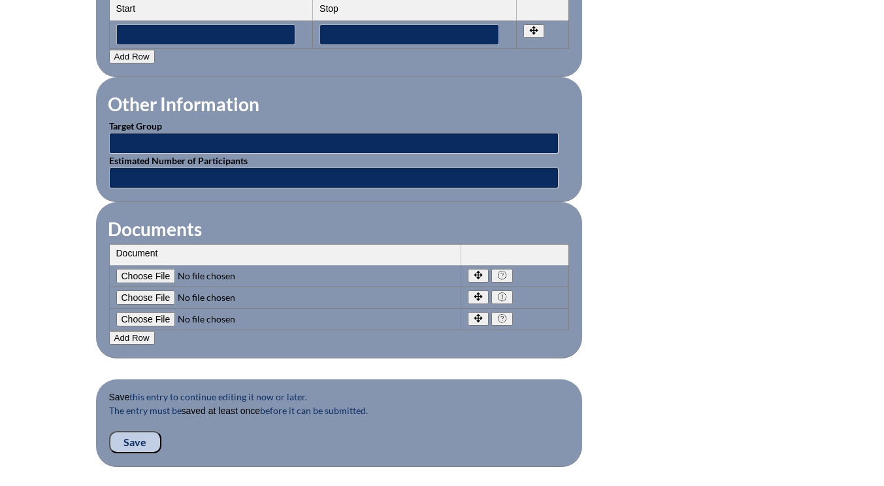
scroll to position [1242, 0]
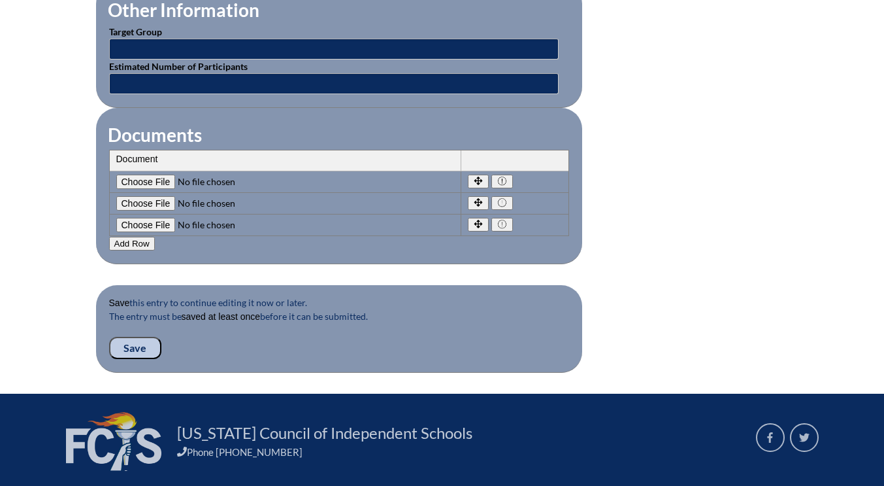
click at [134, 348] on input "Save" at bounding box center [135, 348] width 52 height 22
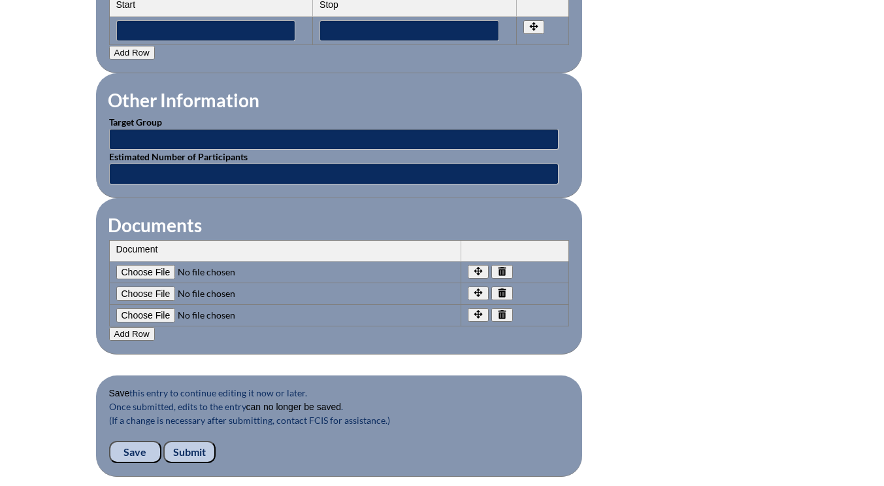
scroll to position [1242, 0]
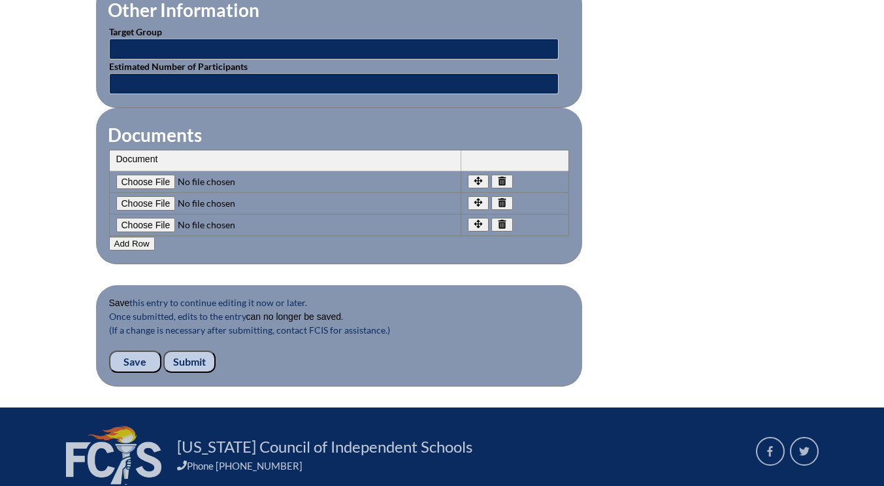
click at [186, 359] on input "Submit" at bounding box center [189, 361] width 52 height 22
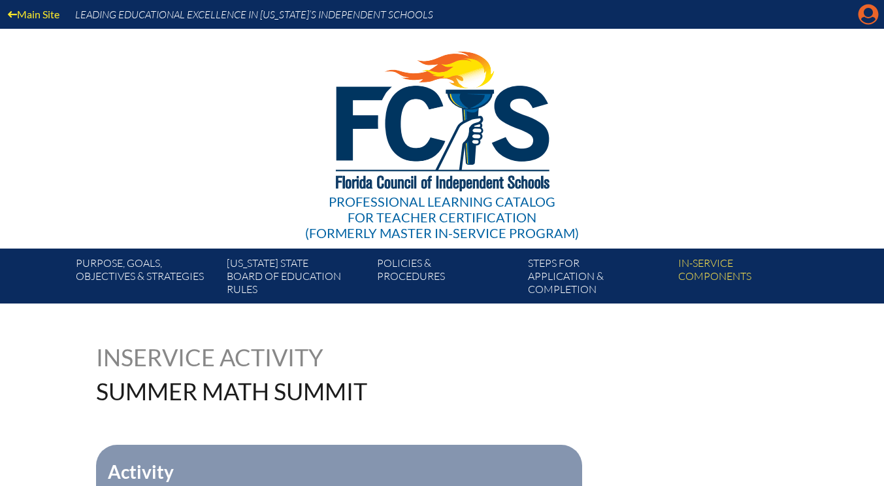
click at [874, 20] on icon "Manage account" at bounding box center [868, 14] width 21 height 21
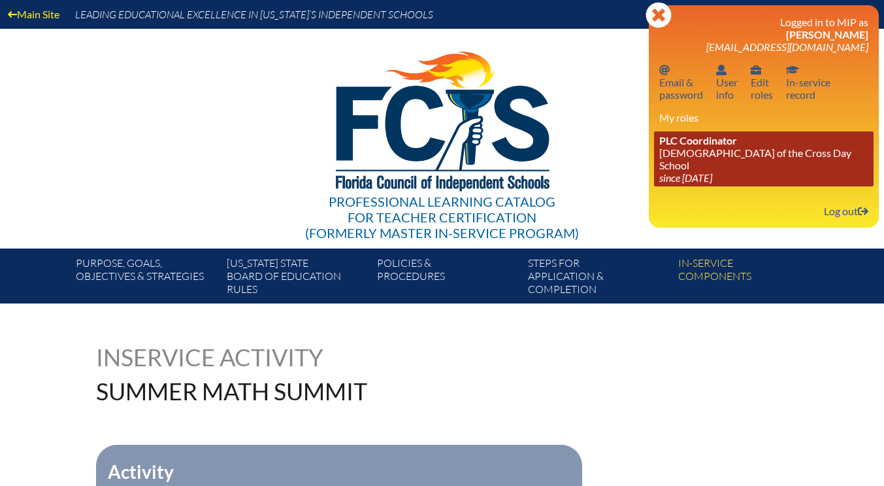
click at [733, 146] on span "PLC Coordinator" at bounding box center [698, 140] width 78 height 12
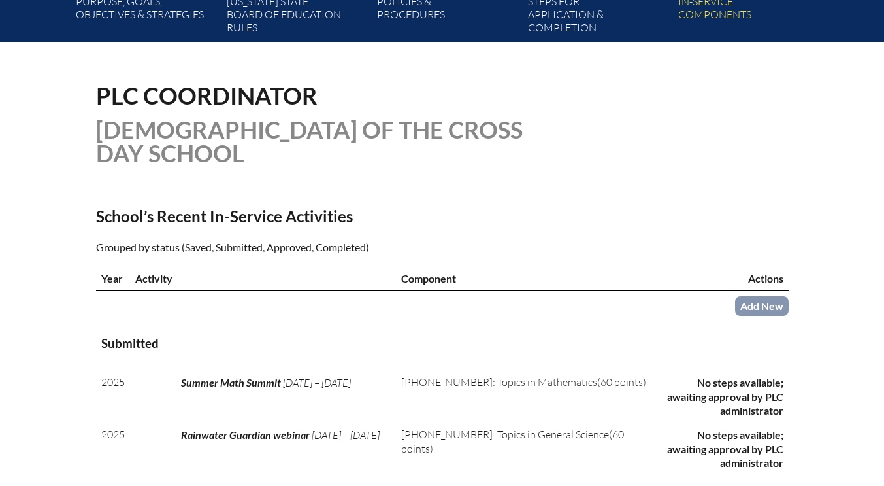
scroll to position [392, 0]
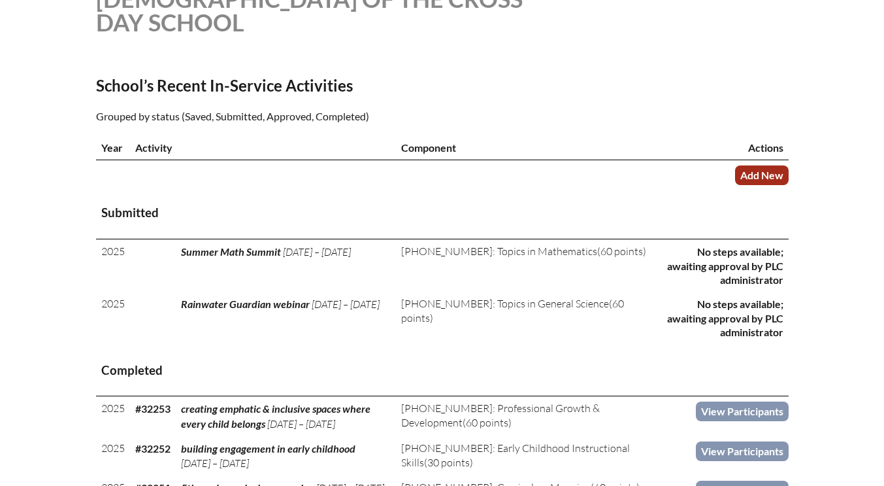
click at [758, 174] on link "Add New" at bounding box center [762, 174] width 54 height 19
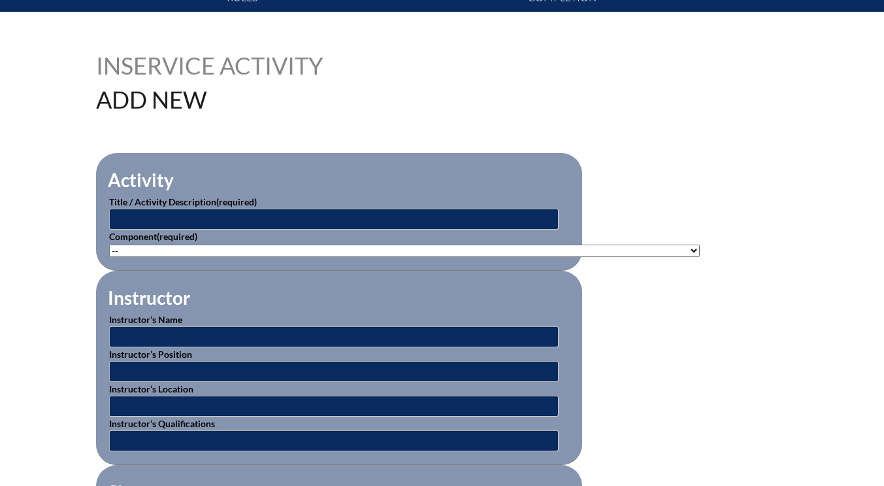
scroll to position [392, 0]
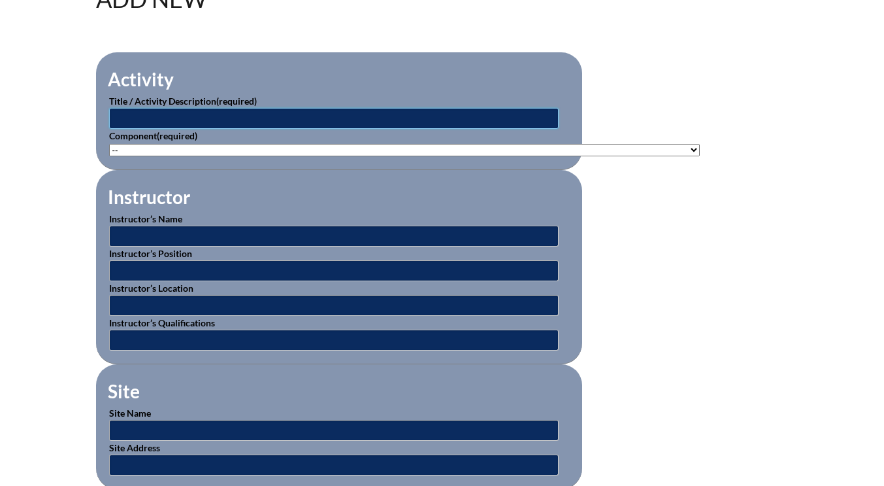
click at [135, 118] on input "text" at bounding box center [334, 118] width 450 height 21
type input "certificate in [MEDICAL_DATA] assessment & treatment"
click at [137, 150] on select"]"] "-- 1-000-001: Appropriate Art Activities 1-000-002: Concept and Art Process for…" at bounding box center [404, 150] width 591 height 12
select select"]"] "20462"
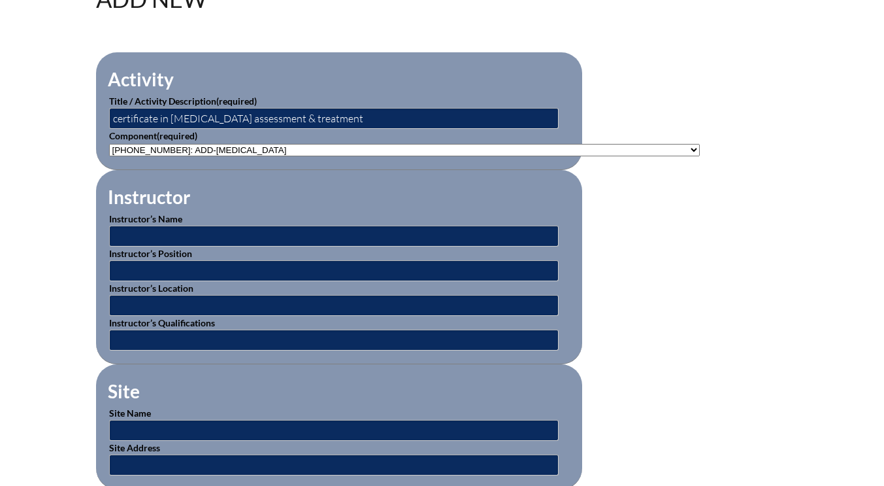
click at [109, 144] on select"]"] "-- 1-000-001: Appropriate Art Activities 1-000-002: Concept and Art Process for…" at bounding box center [404, 150] width 591 height 12
click at [139, 234] on input "text" at bounding box center [334, 235] width 450 height 21
click at [123, 238] on input "vaious" at bounding box center [334, 235] width 450 height 21
type input "various"
click at [123, 297] on input "text" at bounding box center [334, 305] width 450 height 21
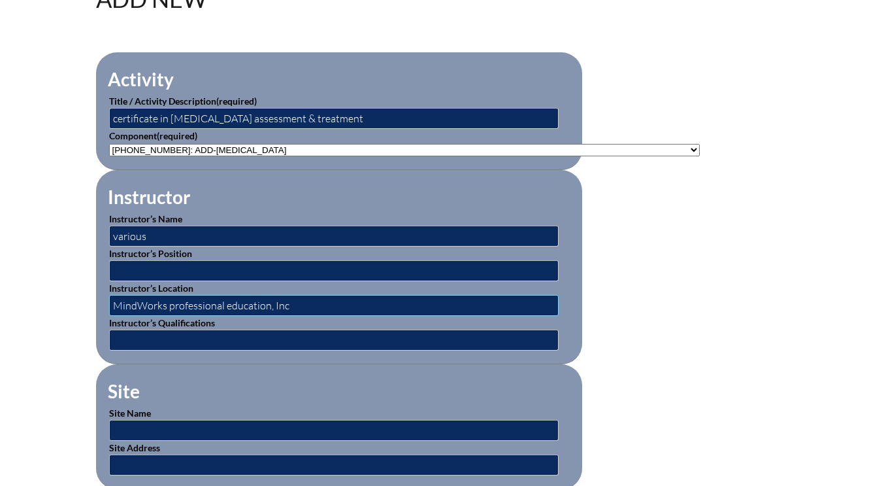
click at [231, 304] on input "MindWorks professional education, Inc" at bounding box center [334, 305] width 450 height 21
click at [173, 308] on input "MindWorks professional Education, Inc" at bounding box center [334, 305] width 450 height 21
type input "MindWorks Professional Education, Inc"
click at [157, 425] on input "text" at bounding box center [334, 430] width 450 height 21
drag, startPoint x: 148, startPoint y: 237, endPoint x: 113, endPoint y: 235, distance: 35.3
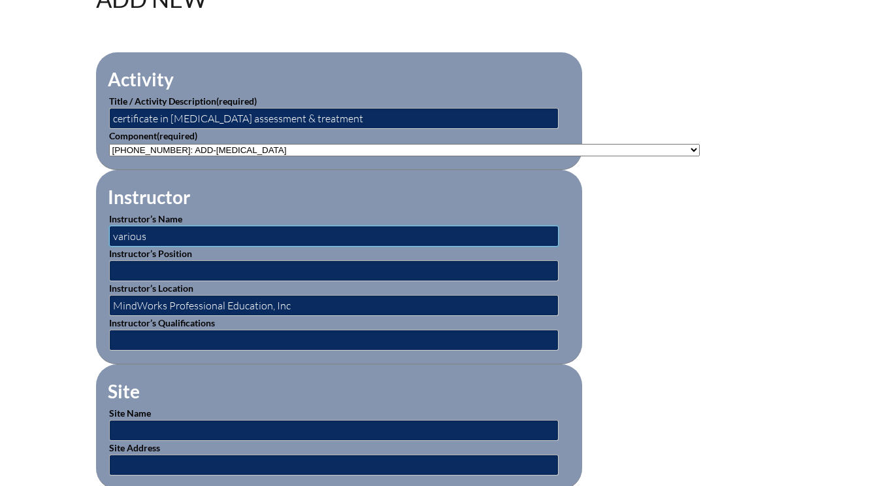
click at [113, 235] on input "various" at bounding box center [334, 235] width 450 height 21
type input "Dr. Bruce Cappo"
click at [134, 262] on input "text" at bounding box center [334, 270] width 450 height 21
type input "clinical psychologist"
click at [141, 422] on input "text" at bounding box center [334, 430] width 450 height 21
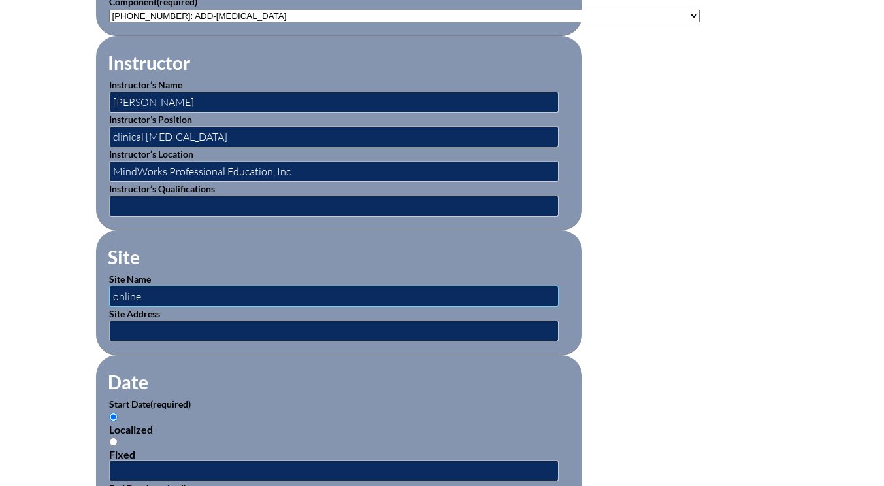
scroll to position [588, 0]
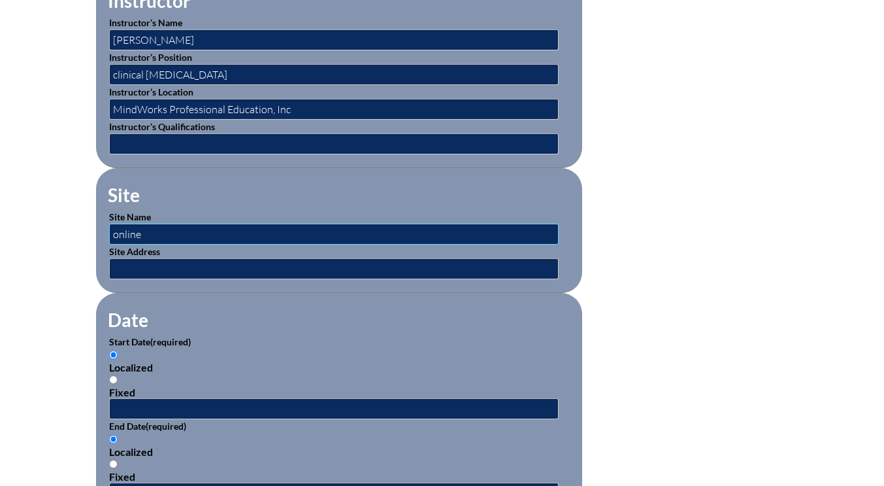
type input "online"
click at [143, 407] on input "text" at bounding box center [334, 408] width 450 height 21
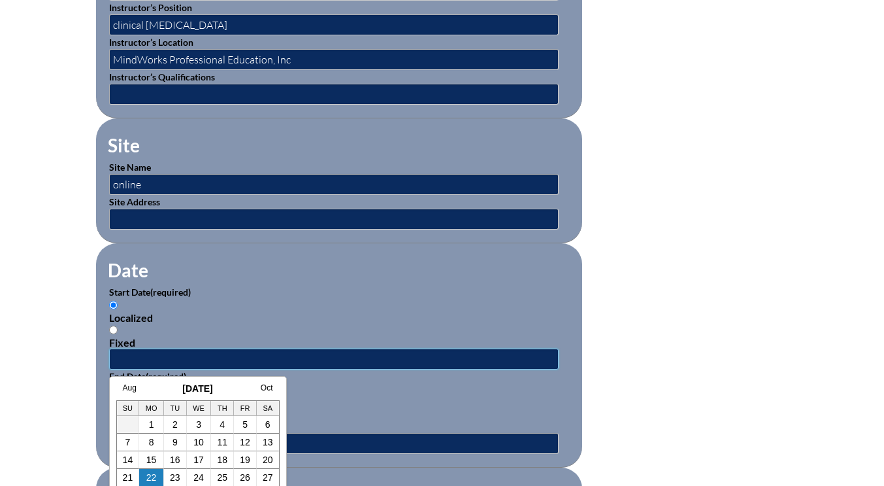
scroll to position [654, 0]
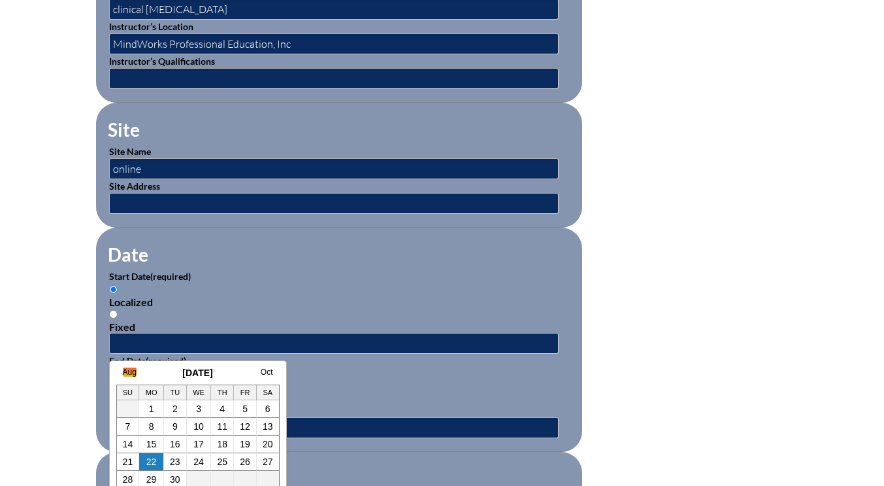
click at [129, 370] on link "Aug" at bounding box center [130, 371] width 14 height 9
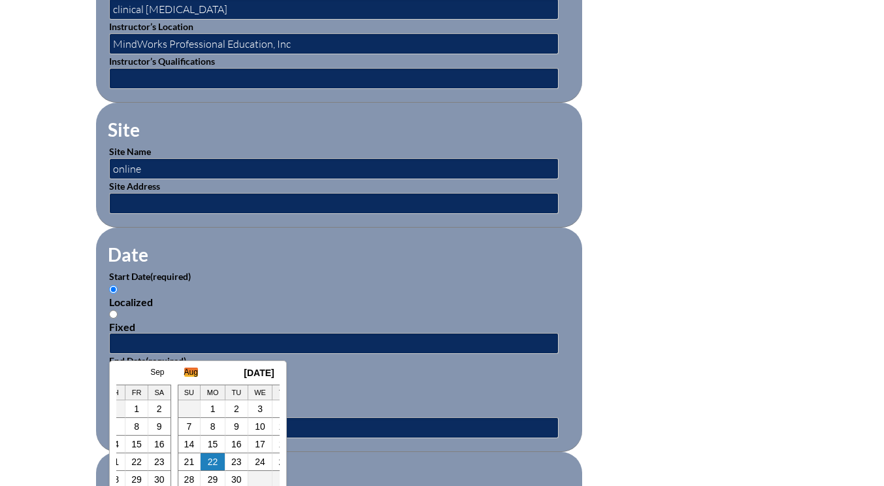
scroll to position [0, 13]
click at [120, 373] on link "July" at bounding box center [117, 371] width 14 height 9
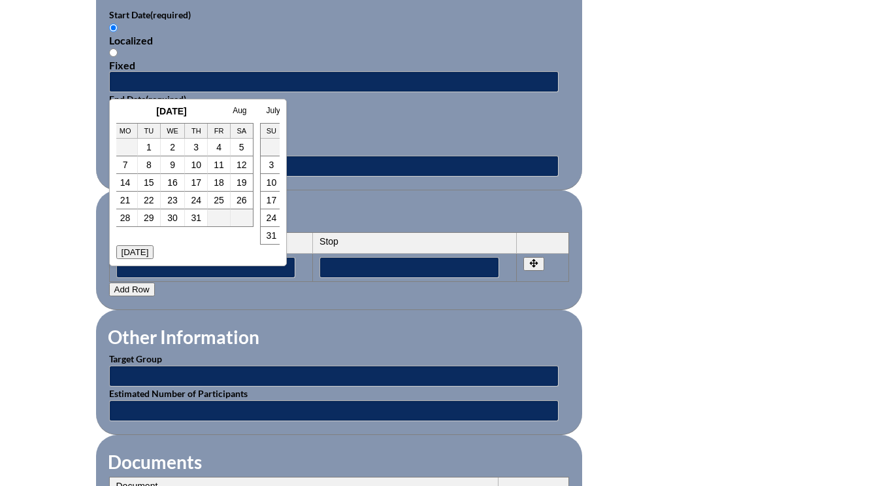
scroll to position [0, 0]
click at [131, 183] on link "13" at bounding box center [128, 182] width 10 height 10
type input "2025-07-13 10:20 AM"
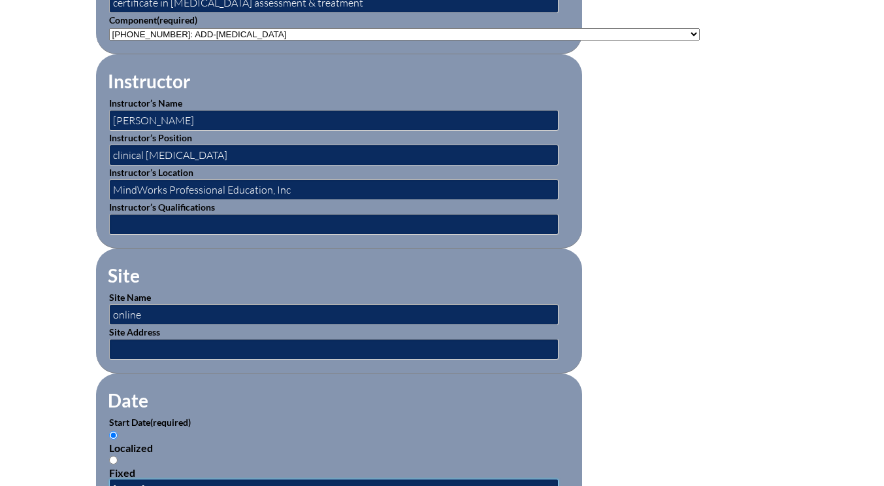
scroll to position [457, 0]
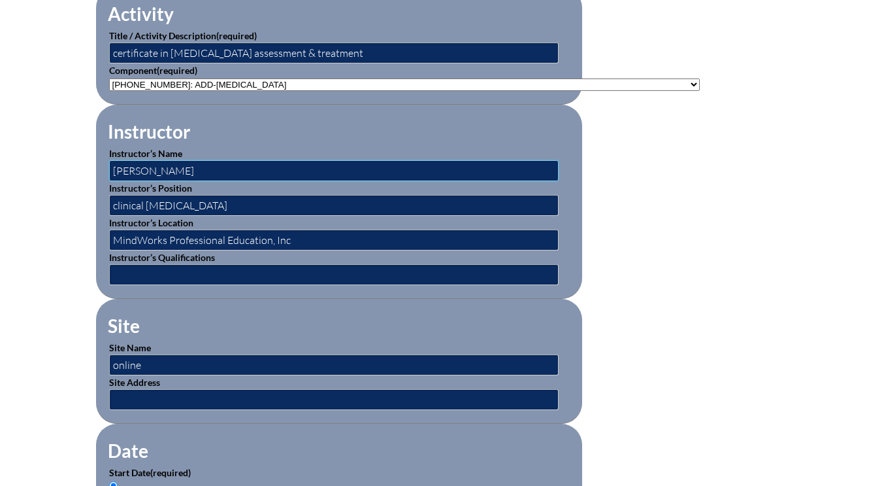
drag, startPoint x: 190, startPoint y: 167, endPoint x: 108, endPoint y: 169, distance: 81.7
click at [108, 169] on fieldset "Instructor Instructor’s Name Dr. Bruce Cappo Instructor’s Position clinical psy…" at bounding box center [339, 202] width 486 height 194
type input "various"
drag, startPoint x: 212, startPoint y: 205, endPoint x: 110, endPoint y: 208, distance: 102.0
click at [108, 208] on fieldset "Instructor Instructor’s Name various Instructor’s Position clinical psychologis…" at bounding box center [339, 202] width 486 height 194
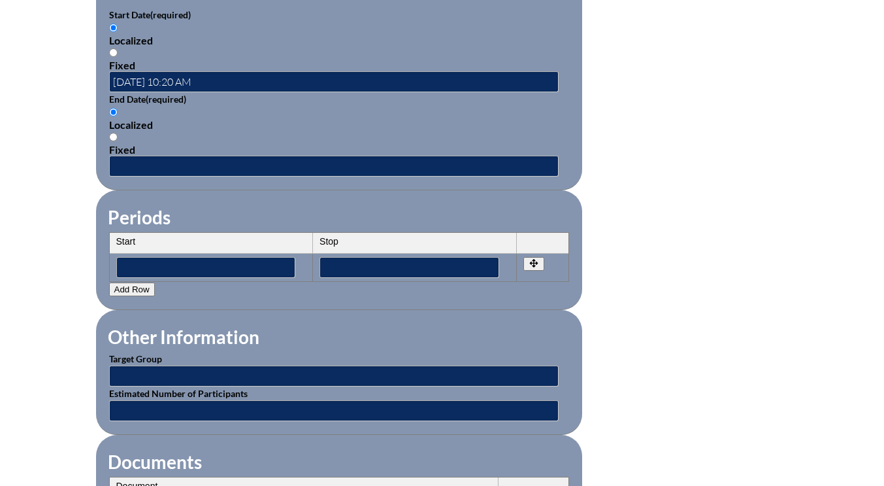
scroll to position [784, 0]
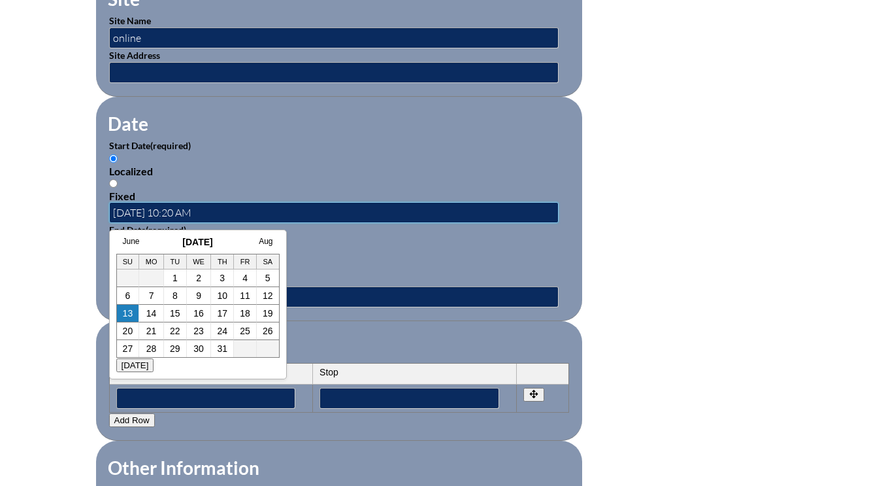
click at [168, 210] on input "2025-07-13 10:20 AM" at bounding box center [334, 212] width 450 height 21
type input "2025-07-01 10:20 AM"
click at [304, 295] on input "text" at bounding box center [334, 296] width 450 height 21
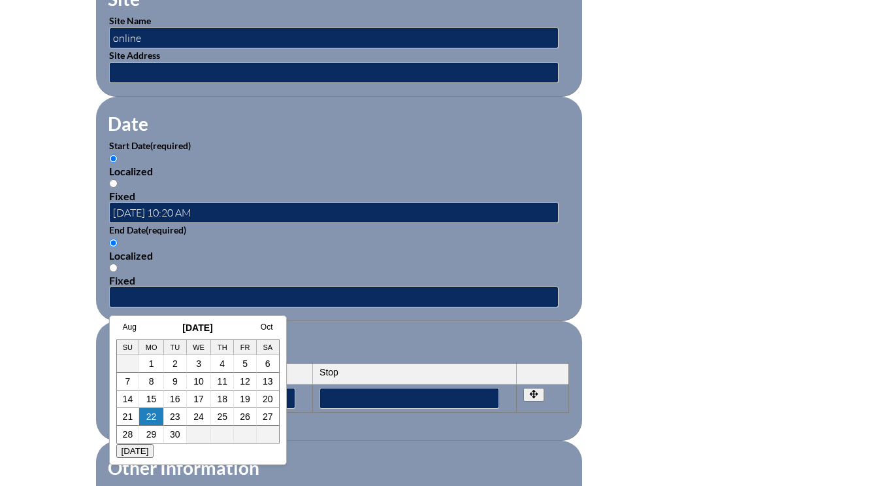
click at [132, 327] on link "Aug" at bounding box center [130, 326] width 14 height 9
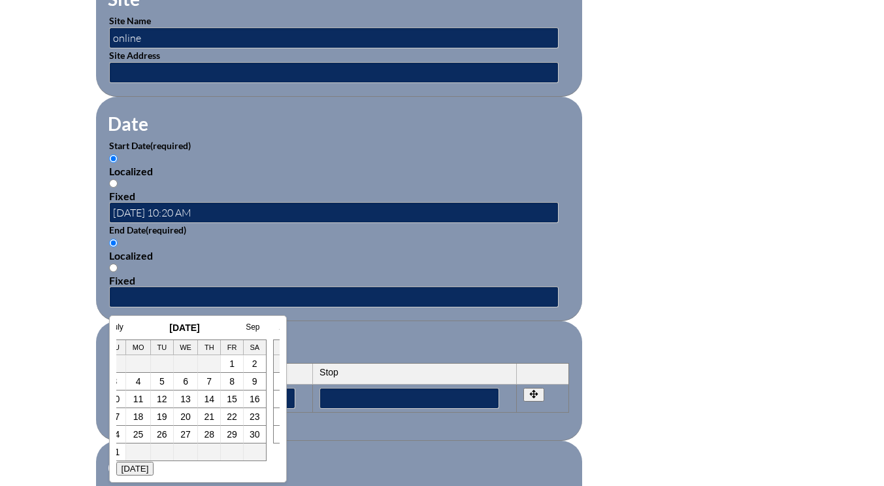
scroll to position [0, 13]
click at [182, 400] on link "13" at bounding box center [185, 398] width 10 height 10
type input "2025-08-13 10:22 AM"
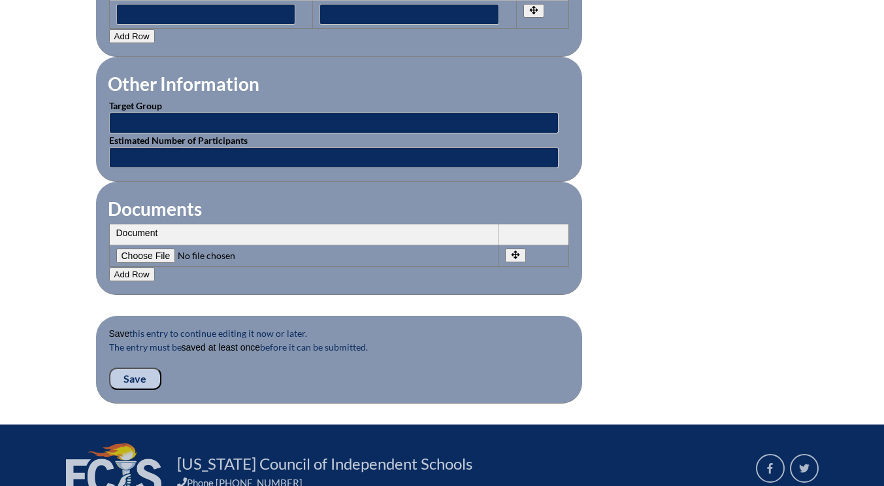
scroll to position [1176, 0]
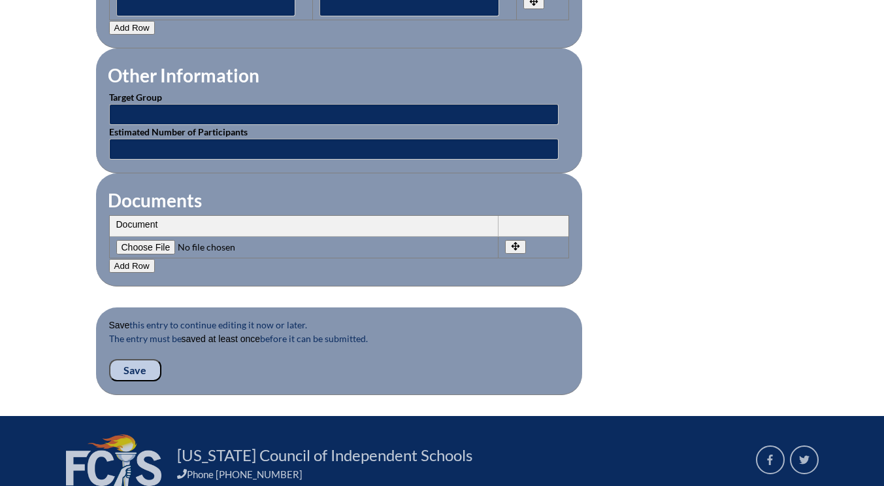
click at [152, 245] on input"] "file" at bounding box center [205, 247] width 178 height 14
type input"] "C:\fakepath\sarah-treatment&assess.ADHD.jpg"
click at [133, 367] on input "Save" at bounding box center [135, 370] width 52 height 22
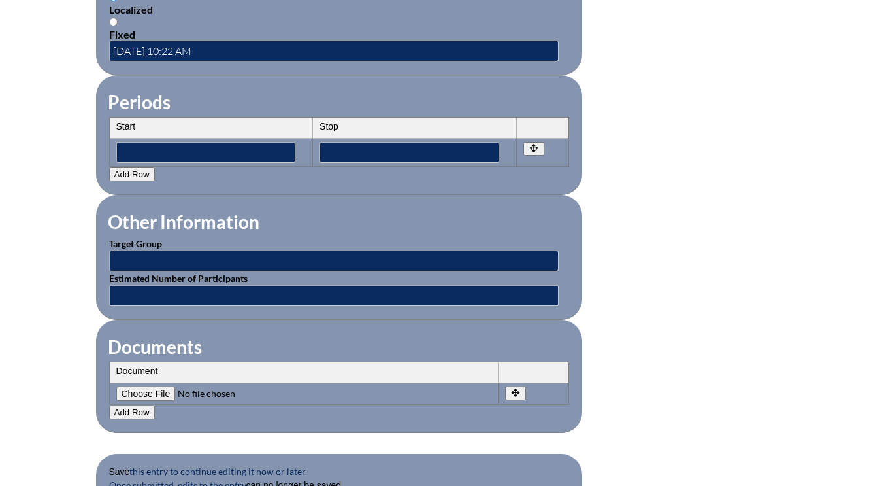
scroll to position [1176, 0]
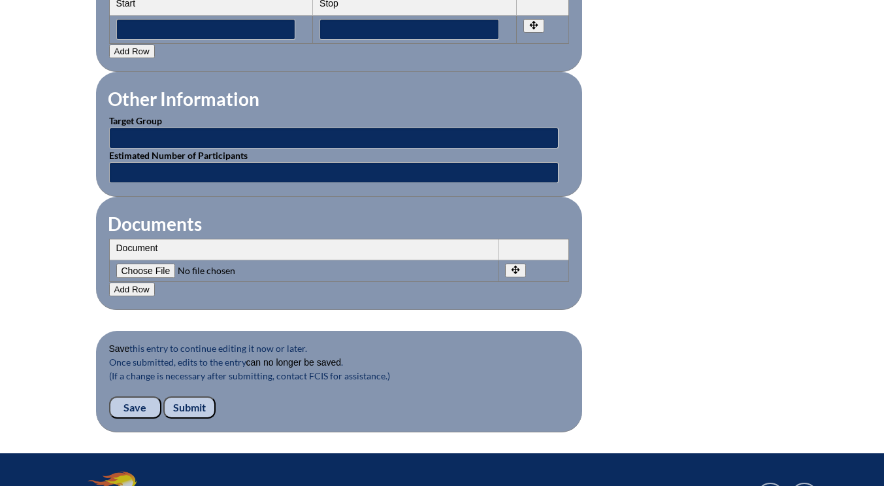
click at [149, 273] on input"] "file" at bounding box center [205, 270] width 178 height 14
type input"] "C:\fakepath\[PERSON_NAME]-treatment&assess.[MEDICAL_DATA].jpg"
click at [133, 288] on button "Add Row" at bounding box center [132, 289] width 46 height 14
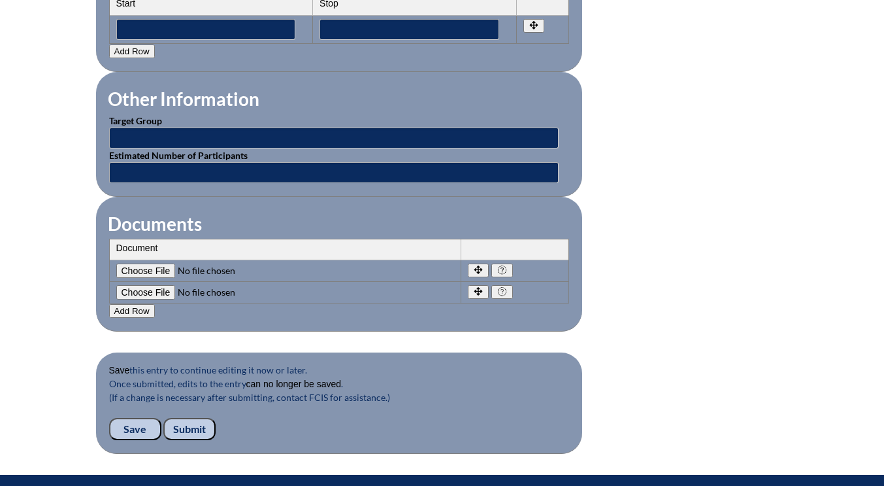
click at [150, 290] on input"] "file" at bounding box center [205, 292] width 178 height 14
type input"] "C:\fakepath\sarah-treatment&assess.ADHD.jpg"
click at [191, 426] on input "Submit" at bounding box center [189, 429] width 52 height 22
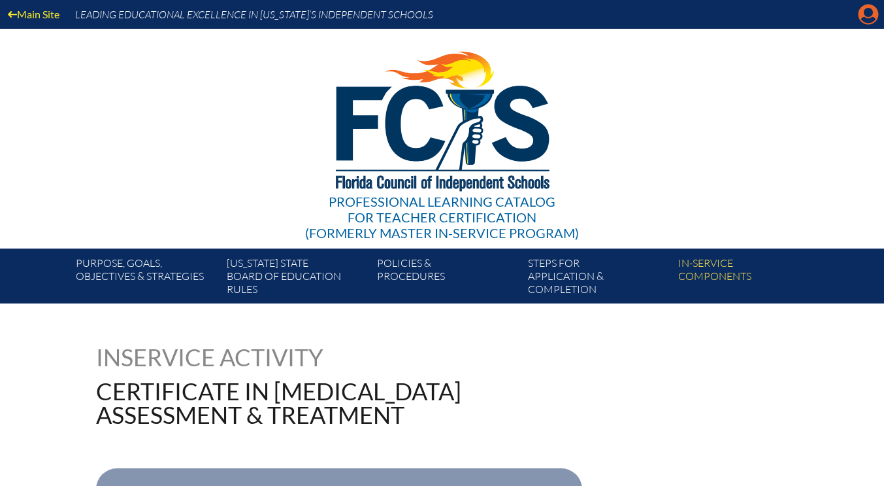
click at [868, 17] on icon at bounding box center [869, 15] width 20 height 20
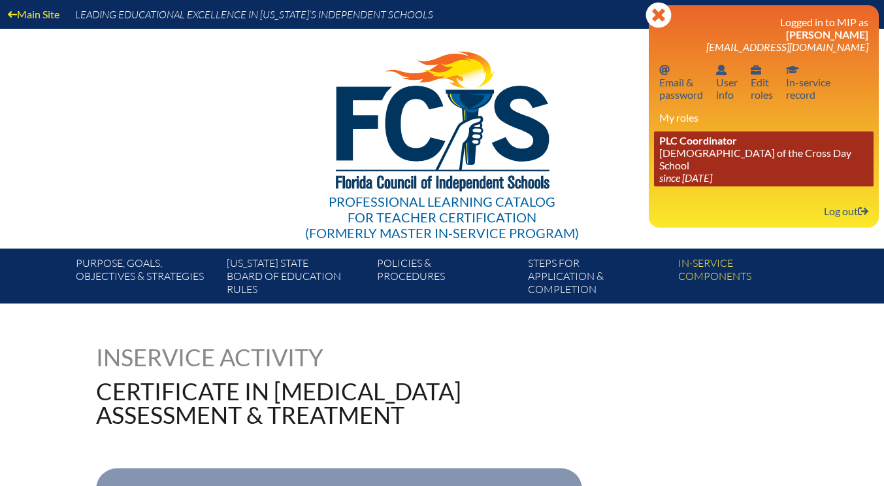
click at [771, 143] on link "PLC Coordinator [DEMOGRAPHIC_DATA][GEOGRAPHIC_DATA] since [DATE]" at bounding box center [764, 158] width 220 height 55
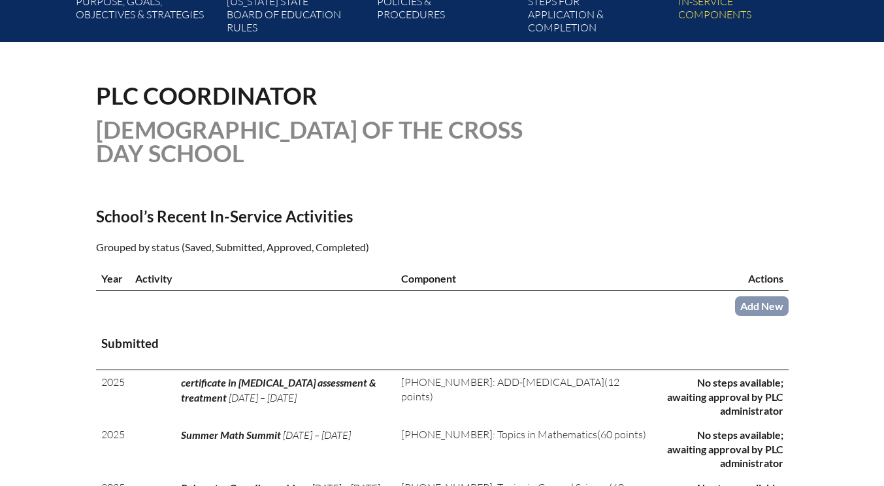
scroll to position [457, 0]
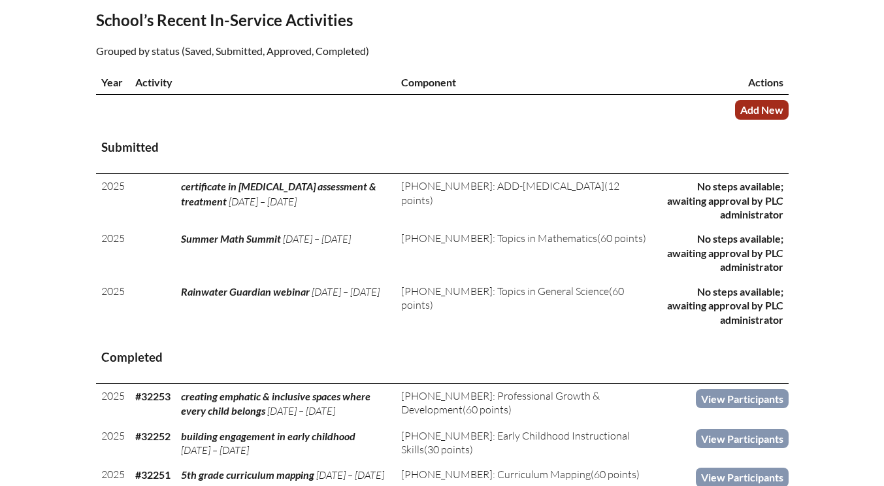
click at [762, 112] on link "Add New" at bounding box center [762, 109] width 54 height 19
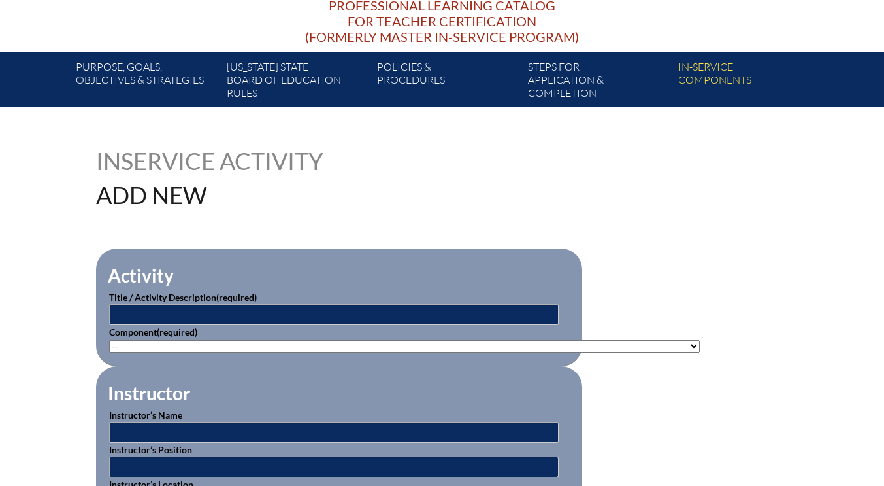
scroll to position [327, 0]
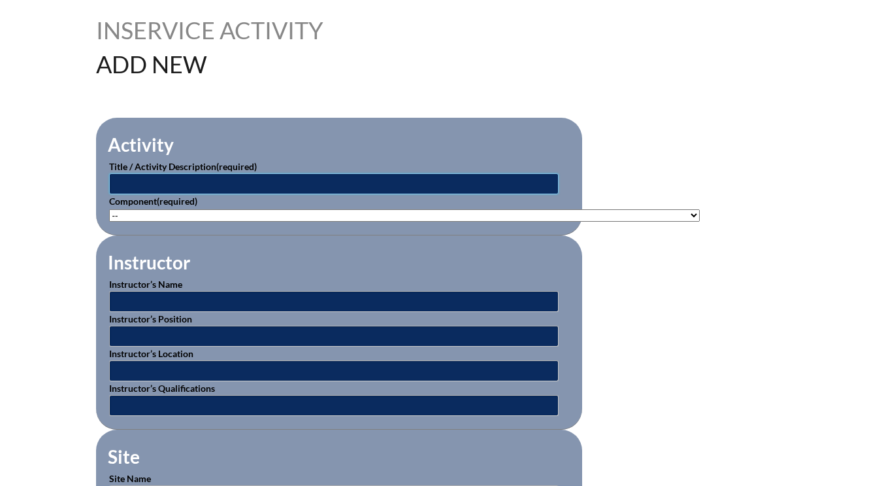
click at [138, 179] on input "text" at bounding box center [334, 183] width 450 height 21
type input "early learners: purposeful play & curricula with fun activities"
click at [133, 214] on select"]"] "-- [PHONE_NUMBER]: Appropriate Art Activities [PHONE_NUMBER]: Concept and Art P…" at bounding box center [404, 215] width 591 height 12
select select"]"] "20415"
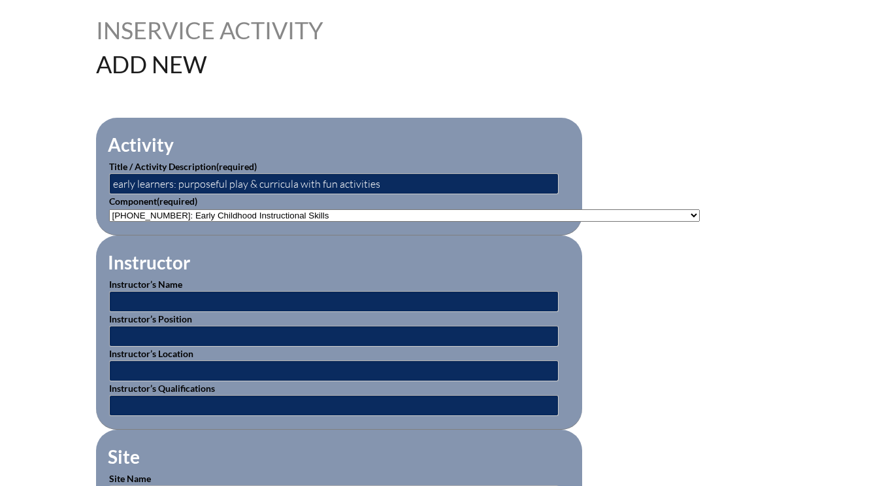
click at [109, 209] on select"]"] "-- [PHONE_NUMBER]: Appropriate Art Activities [PHONE_NUMBER]: Concept and Art P…" at bounding box center [404, 215] width 591 height 12
click at [199, 295] on input "text" at bounding box center [334, 301] width 450 height 21
type input "various"
click at [133, 365] on input "text" at bounding box center [334, 370] width 450 height 21
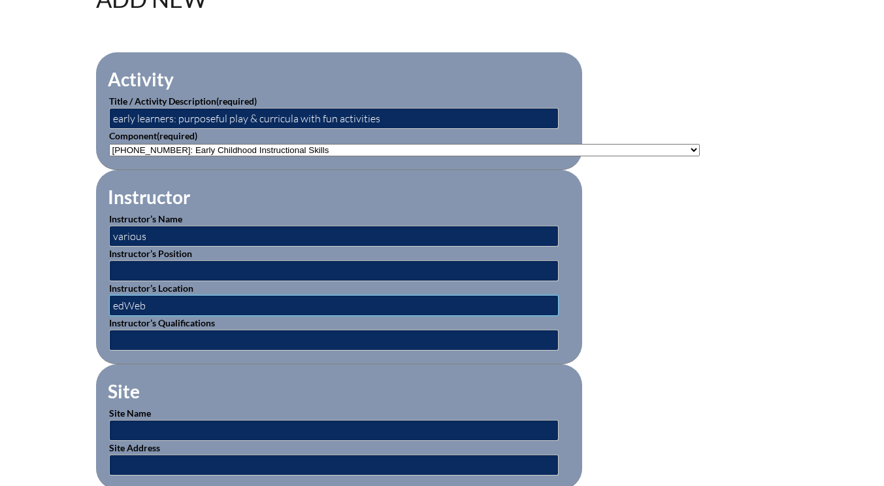
scroll to position [457, 0]
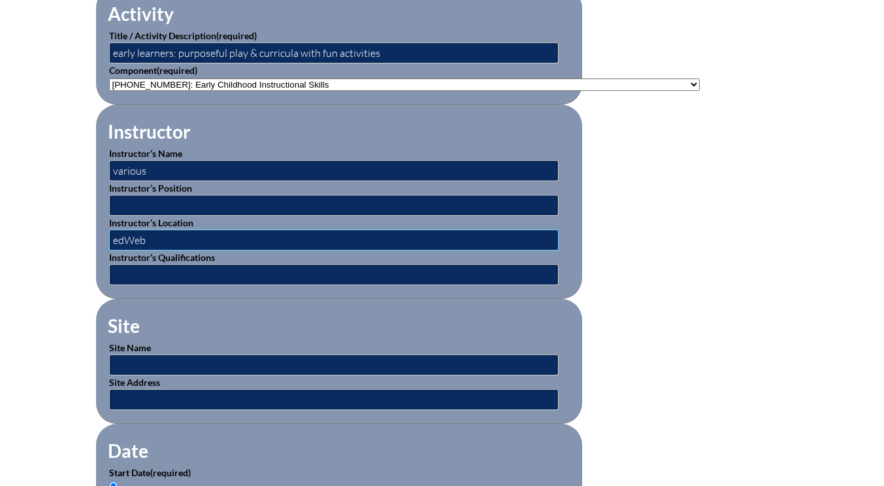
type input "edWeb"
click at [136, 365] on input "text" at bounding box center [334, 364] width 450 height 21
click at [163, 365] on input "edWeb obnline" at bounding box center [334, 364] width 450 height 21
type input "edWeb obline"
drag, startPoint x: 160, startPoint y: 238, endPoint x: 111, endPoint y: 242, distance: 49.2
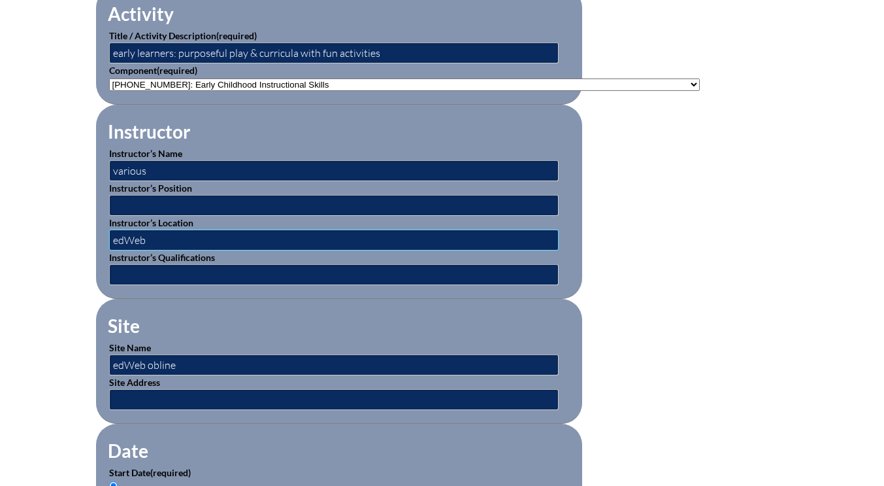
click at [111, 242] on input "edWeb" at bounding box center [334, 239] width 450 height 21
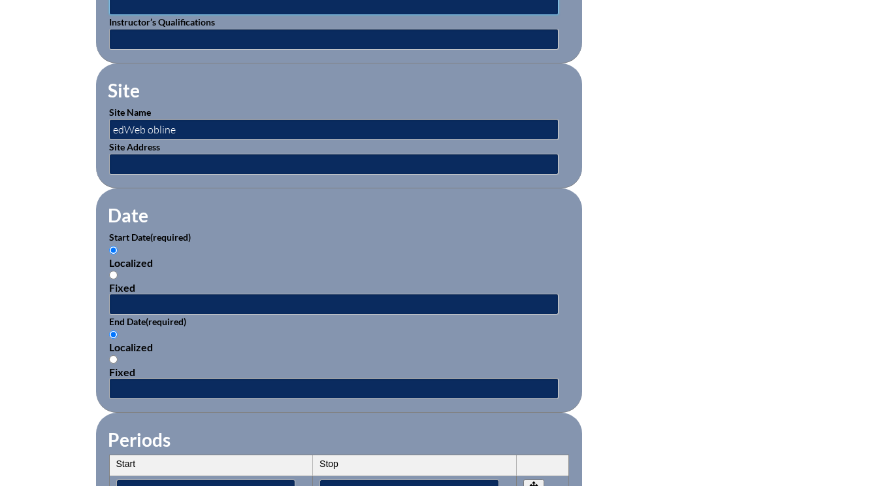
scroll to position [719, 0]
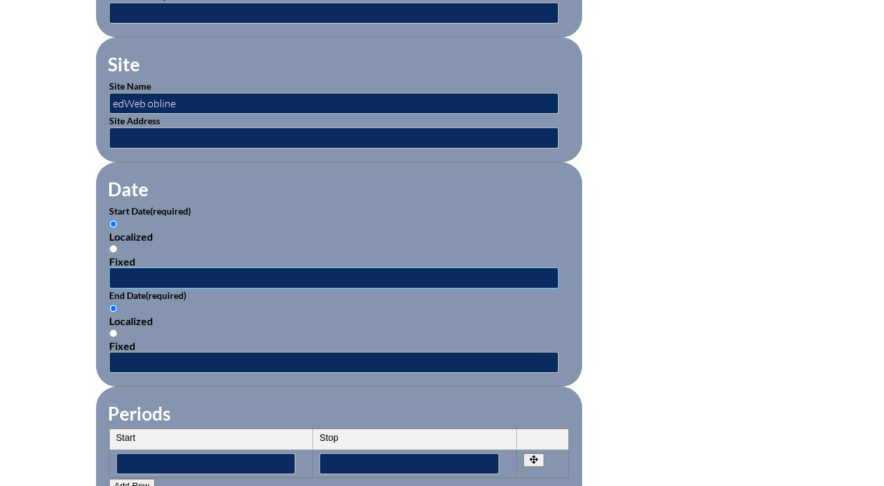
click at [155, 274] on input "text" at bounding box center [334, 277] width 450 height 21
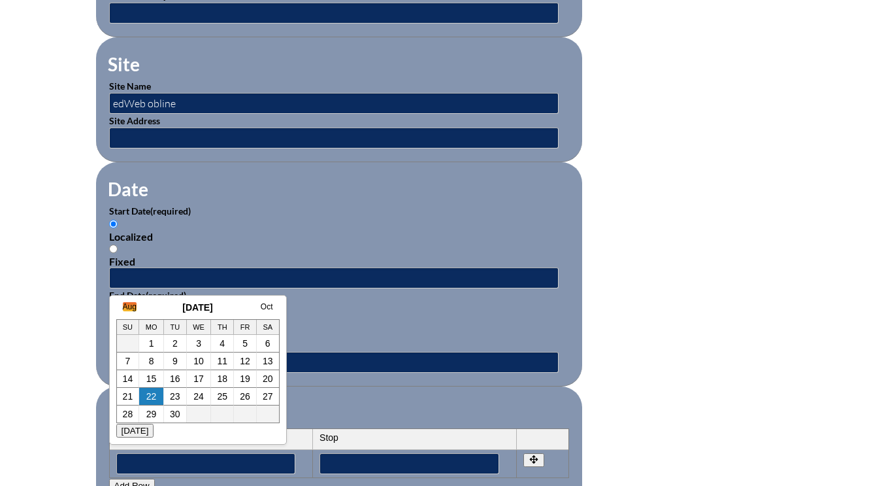
click at [125, 307] on link "Aug" at bounding box center [130, 306] width 14 height 9
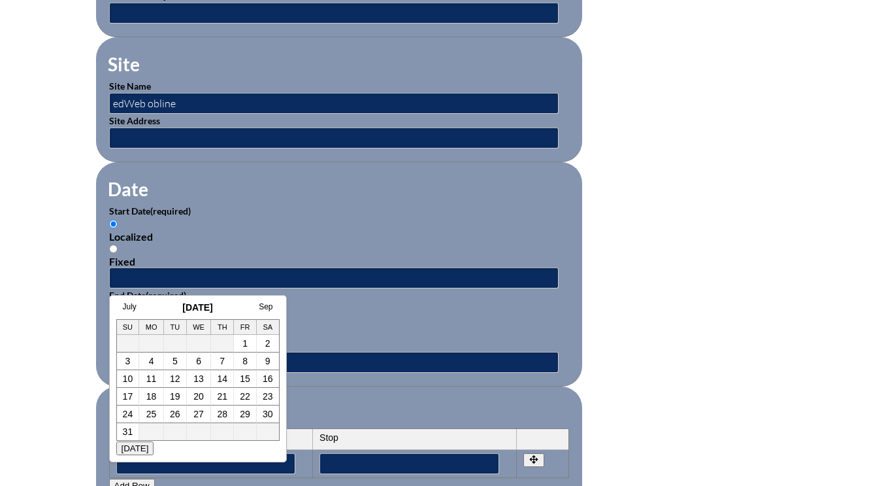
scroll to position [0, 13]
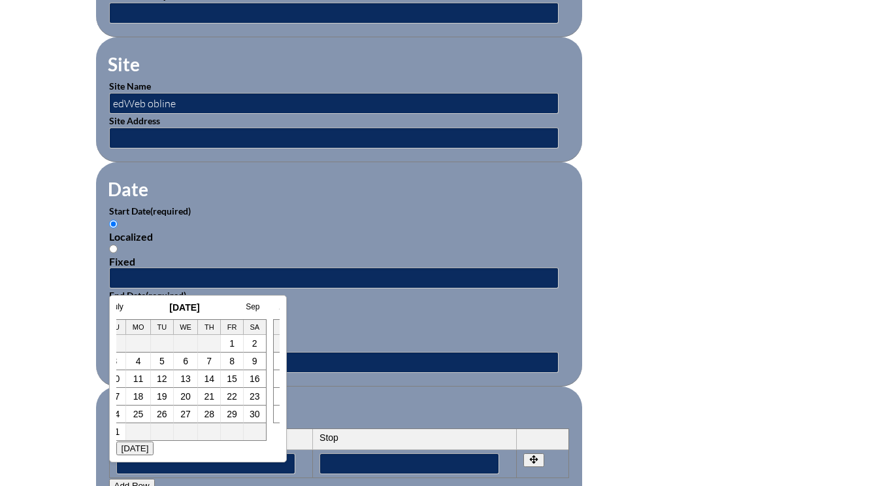
click at [120, 308] on link "July" at bounding box center [117, 306] width 14 height 9
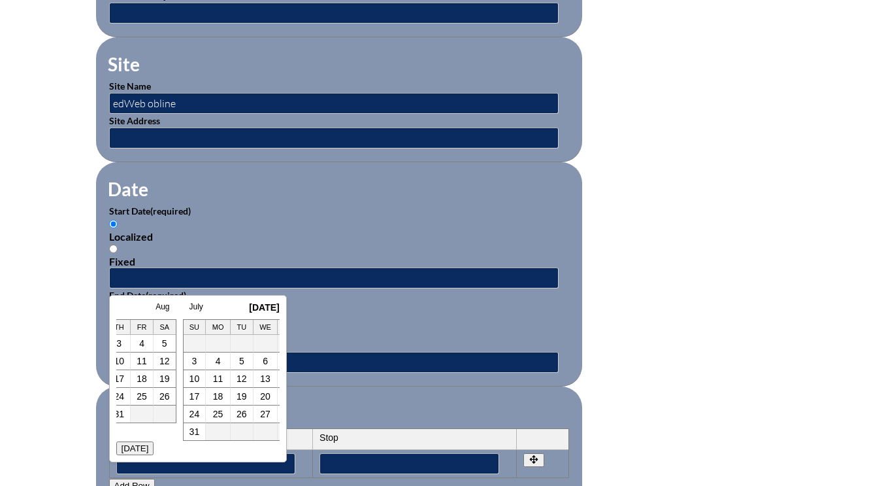
scroll to position [0, 26]
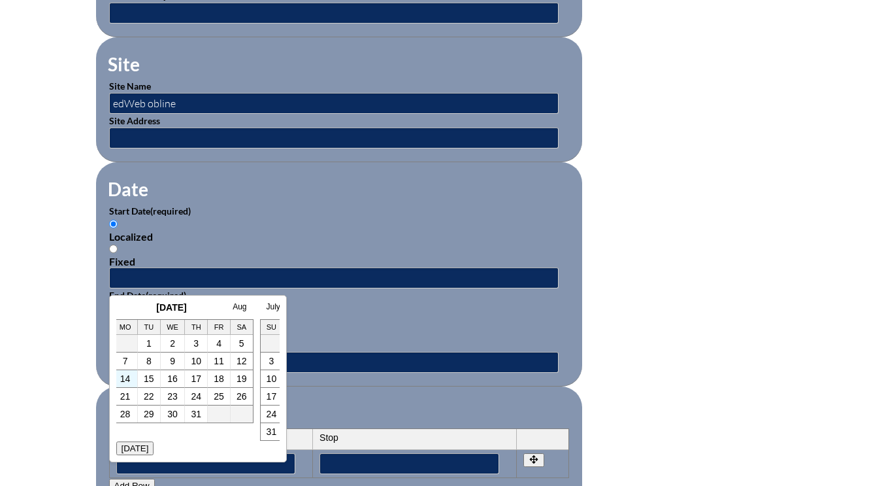
click at [131, 378] on td "14" at bounding box center [125, 379] width 25 height 18
click at [127, 378] on link "14" at bounding box center [125, 378] width 10 height 10
type input "[DATE] 10:26 AM"
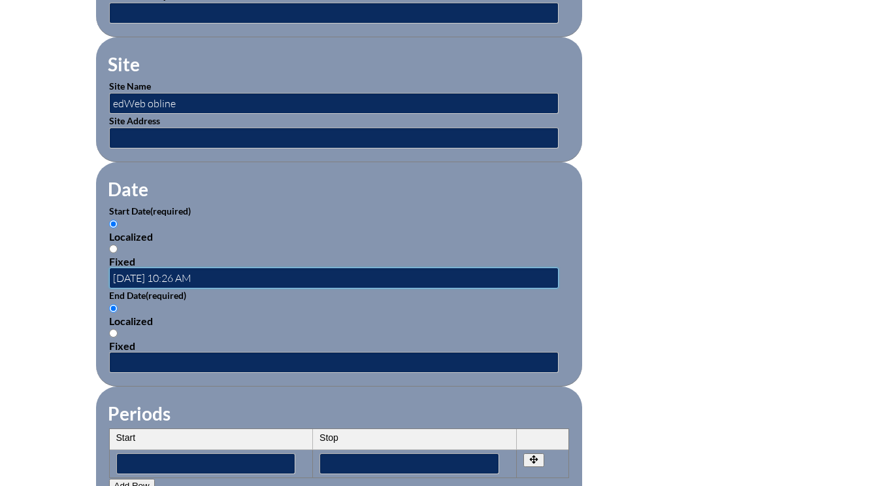
scroll to position [0, 0]
click at [141, 362] on input "text" at bounding box center [334, 362] width 450 height 21
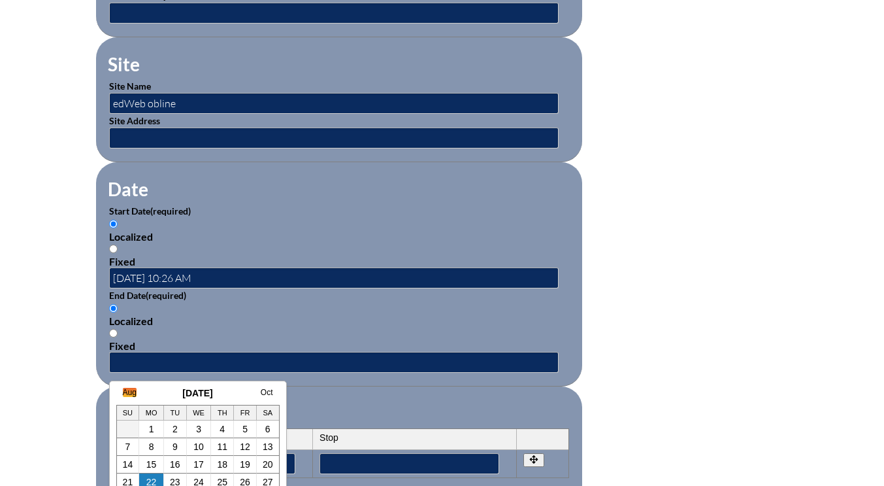
click at [135, 390] on link "Aug" at bounding box center [130, 392] width 14 height 9
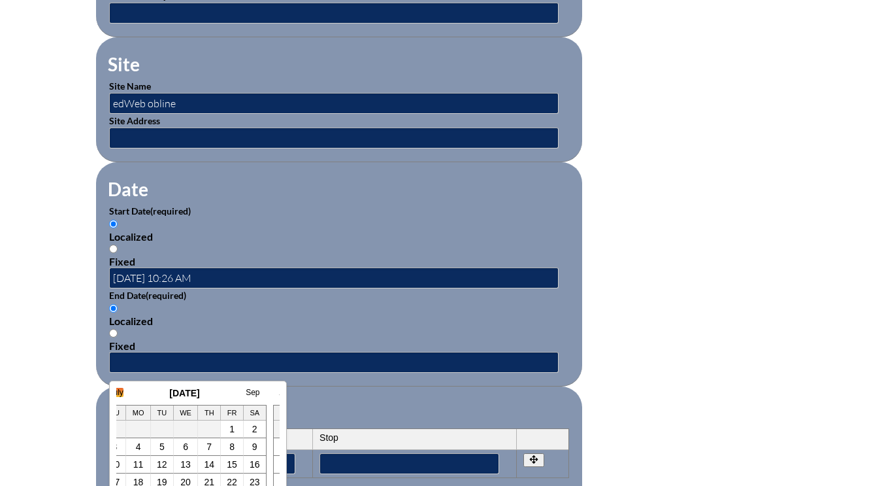
click at [122, 392] on link "July" at bounding box center [117, 392] width 14 height 9
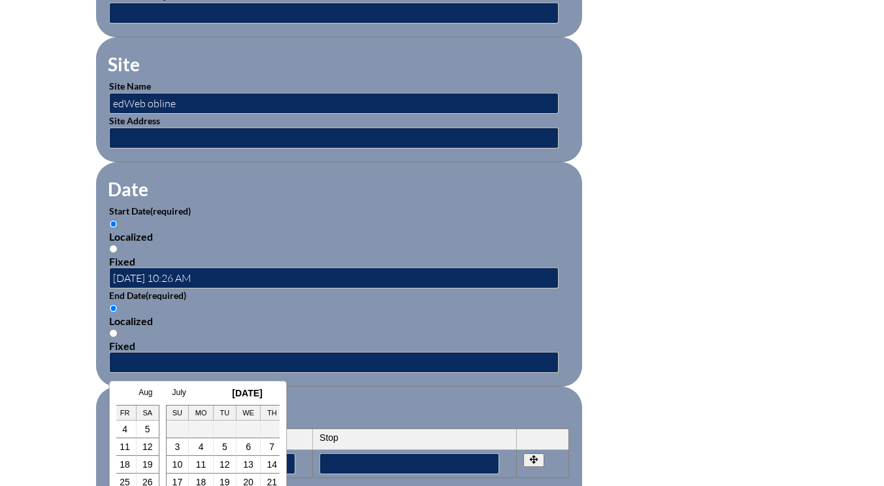
scroll to position [0, 26]
click at [124, 461] on link "14" at bounding box center [125, 464] width 10 height 10
type input "[DATE] 10:26 AM"
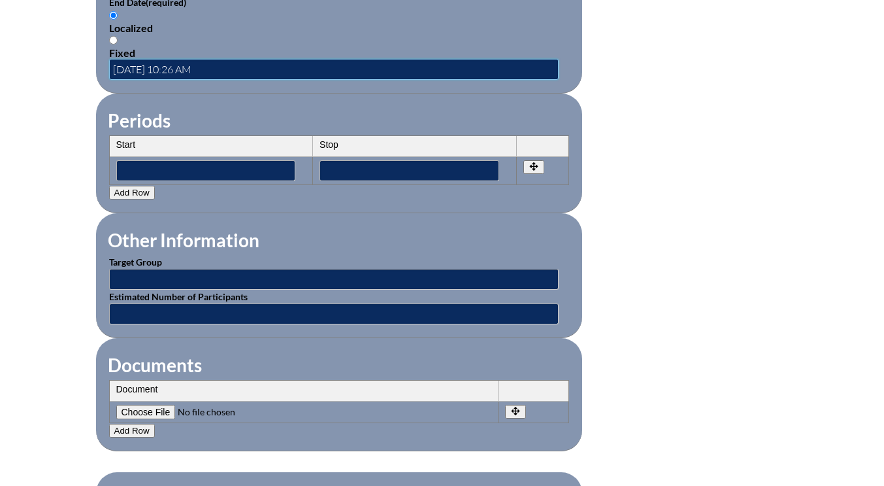
scroll to position [1046, 0]
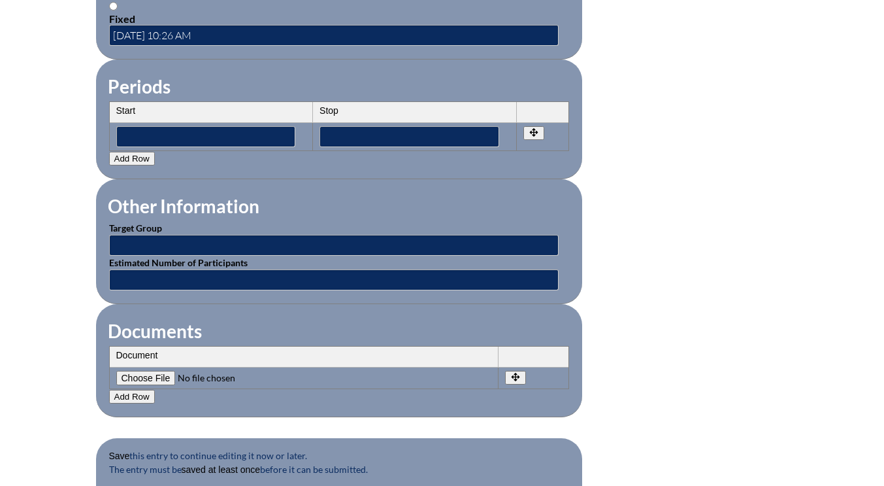
click at [157, 376] on input"] "file" at bounding box center [205, 378] width 178 height 14
click at [144, 380] on input"] "file" at bounding box center [205, 378] width 178 height 14
click at [133, 380] on input"] "file" at bounding box center [205, 378] width 178 height 14
type input"] "C:\fakepath\mandy-curriculaw_funactivities.JPG.pdf"
click at [127, 394] on button "Add Row" at bounding box center [132, 397] width 46 height 14
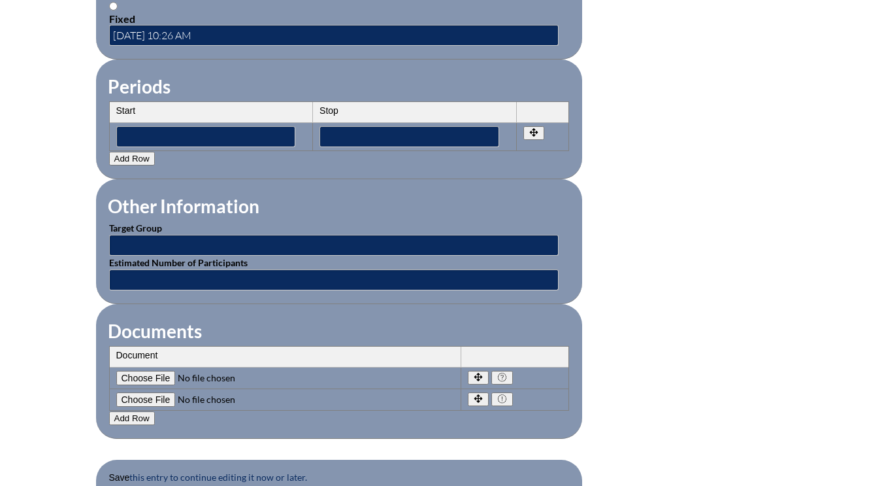
click at [126, 394] on input"] "file" at bounding box center [205, 399] width 178 height 14
type input"] "C:\fakepath\mandy-curriculaw_funactivities.JPG.pdf"
click at [121, 417] on button "Add Row" at bounding box center [132, 418] width 46 height 14
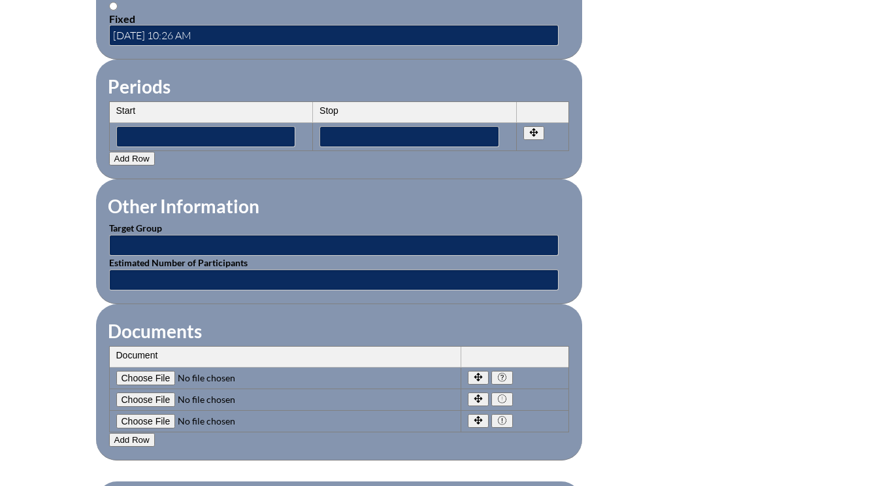
click at [140, 422] on input"] "file" at bounding box center [205, 421] width 178 height 14
type input"] "C:\fakepath\mandy-purposeful play.JPG.pdf"
click at [156, 374] on input"] "file" at bounding box center [205, 378] width 178 height 14
type input"] "C:\fakepath\mandy-childcarestartup.JPG.pdf"
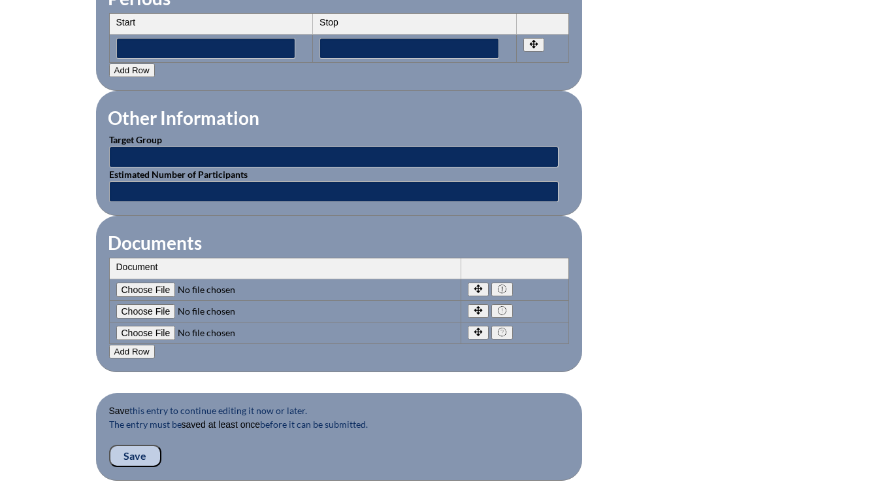
scroll to position [1176, 0]
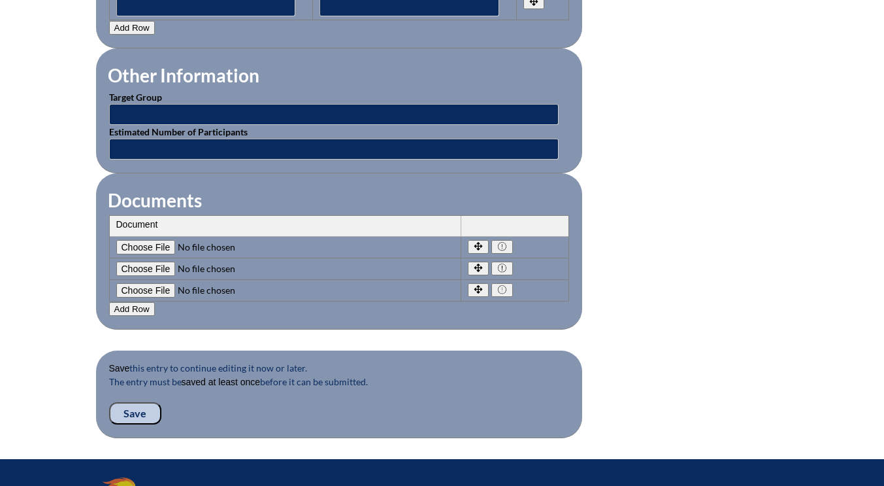
click at [137, 413] on input "Save" at bounding box center [135, 413] width 52 height 22
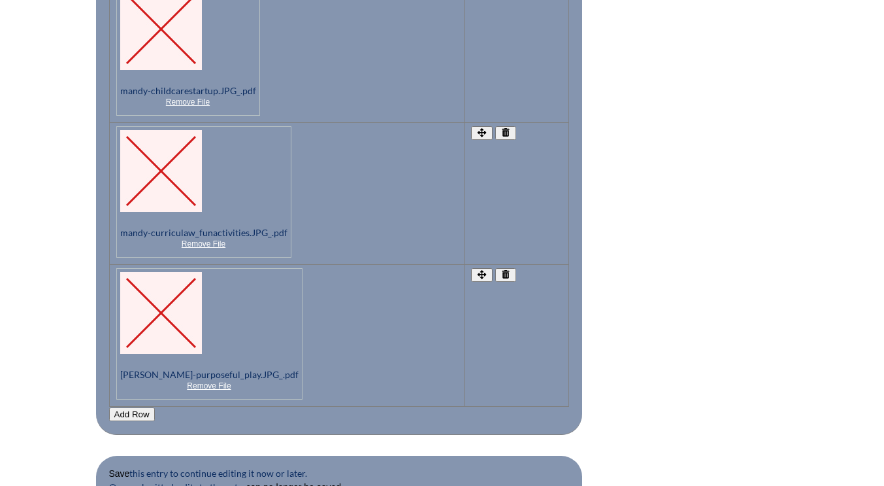
scroll to position [1569, 0]
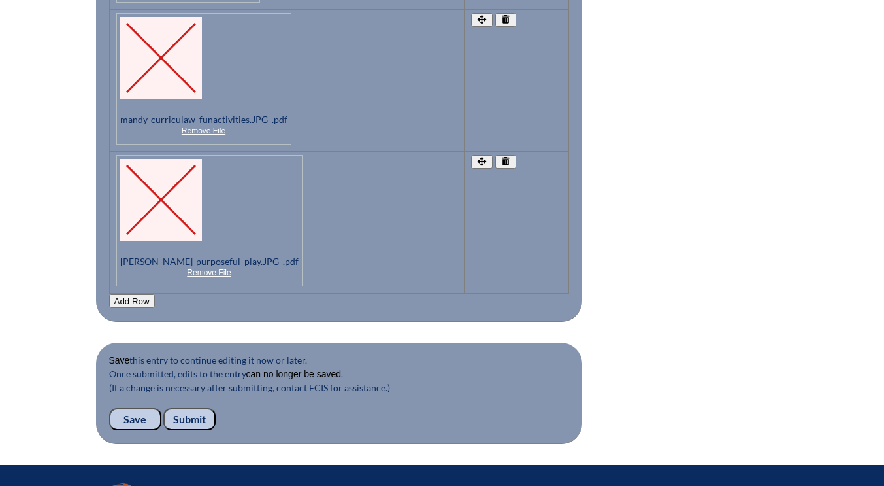
click at [193, 416] on input "Submit" at bounding box center [189, 419] width 52 height 22
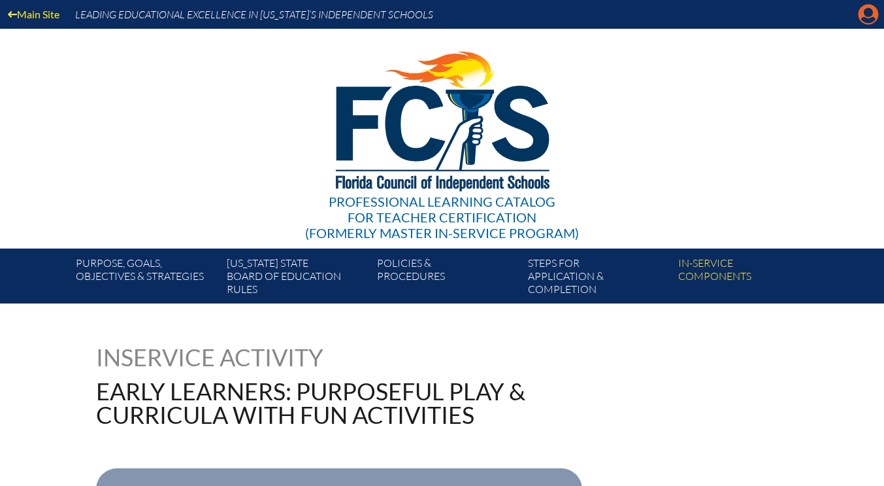
click at [872, 18] on icon "Manage account" at bounding box center [868, 14] width 21 height 21
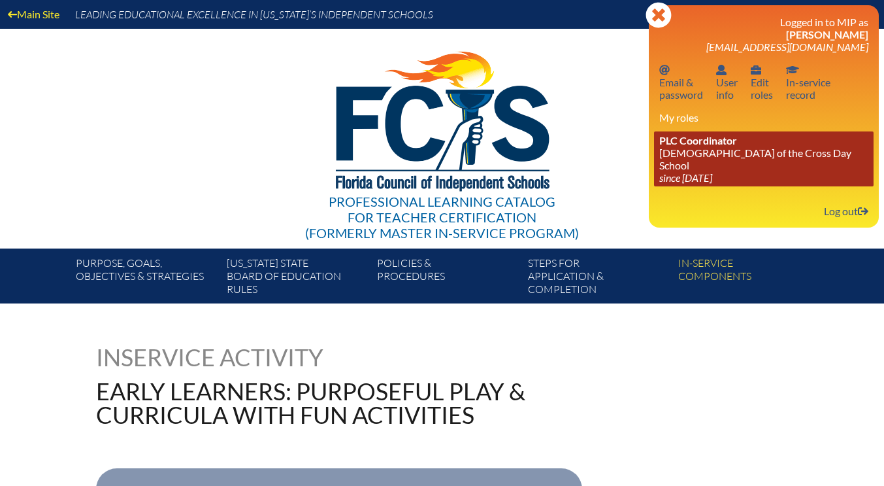
click at [738, 150] on link "PLC Coordinator Lutheran Church of the Cross Day School since 2022 Jun 10" at bounding box center [764, 158] width 220 height 55
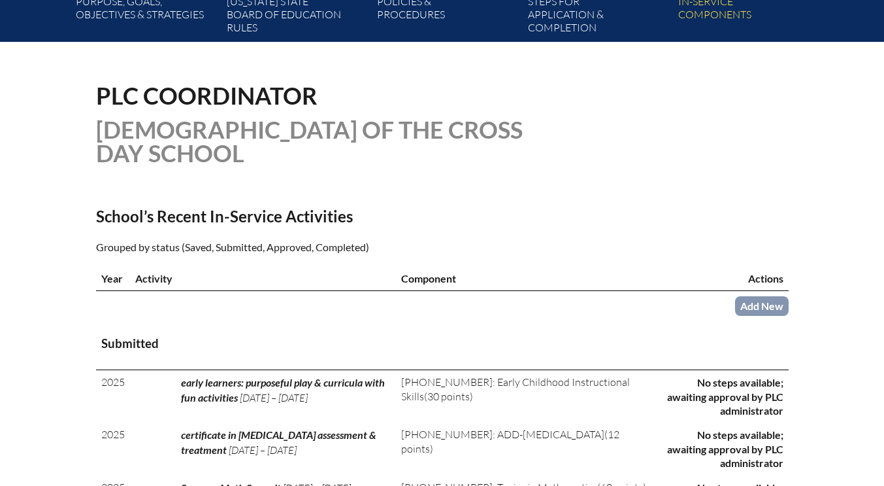
scroll to position [457, 0]
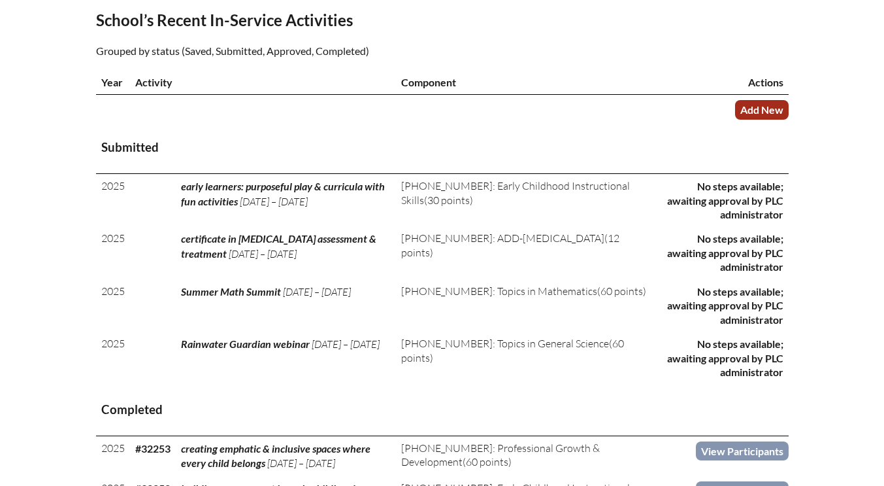
click at [771, 108] on link "Add New" at bounding box center [762, 109] width 54 height 19
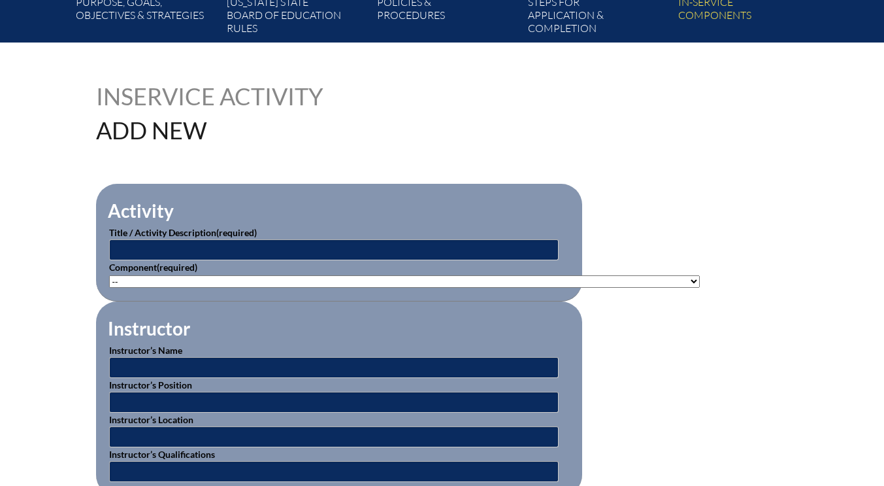
scroll to position [327, 0]
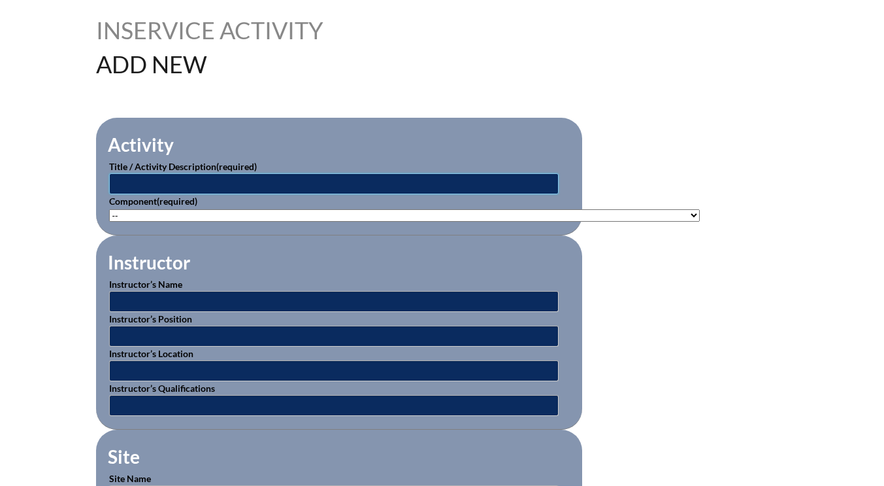
click at [185, 179] on input "text" at bounding box center [334, 183] width 450 height 21
type input "canva for education: teacher essentials"
click at [140, 212] on select"]"] "-- [PHONE_NUMBER]: Appropriate Art Activities [PHONE_NUMBER]: Concept and Art P…" at bounding box center [404, 215] width 591 height 12
select select"]"] "118551"
click at [109, 209] on select"]"] "-- [PHONE_NUMBER]: Appropriate Art Activities [PHONE_NUMBER]: Concept and Art P…" at bounding box center [404, 215] width 591 height 12
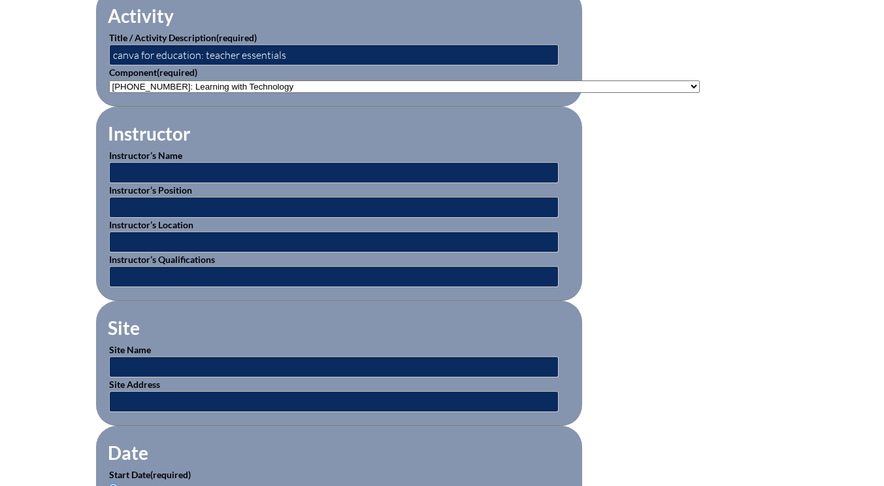
scroll to position [457, 0]
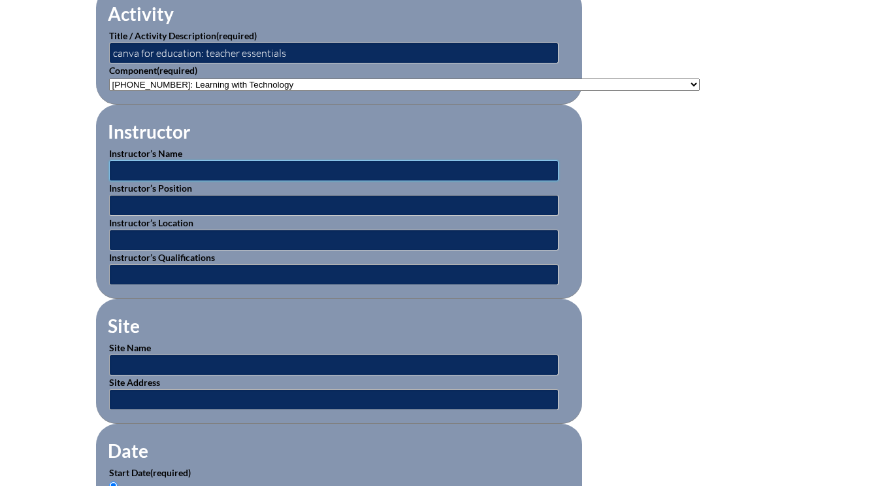
click at [148, 167] on input "text" at bounding box center [334, 170] width 450 height 21
type input "virtual webinar"
click at [154, 356] on input "text" at bounding box center [334, 364] width 450 height 21
type input "online"
drag, startPoint x: 186, startPoint y: 168, endPoint x: 112, endPoint y: 169, distance: 73.2
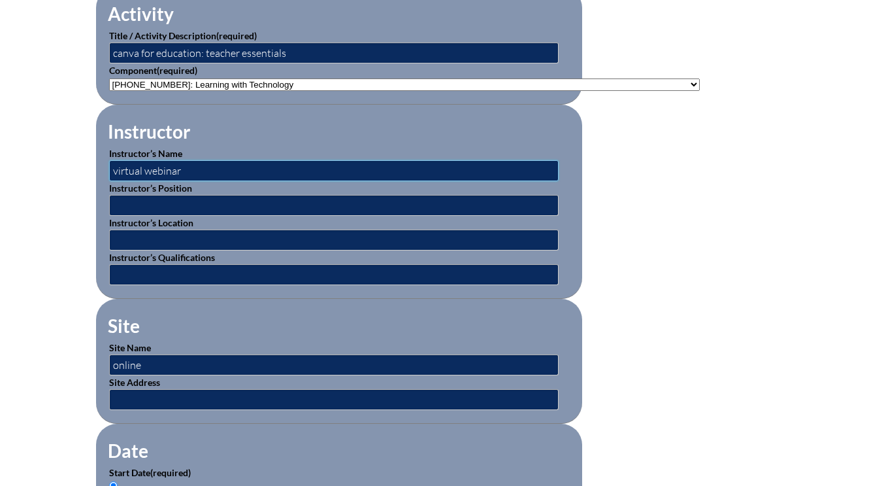
click at [112, 169] on input "virtual webinar" at bounding box center [334, 170] width 450 height 21
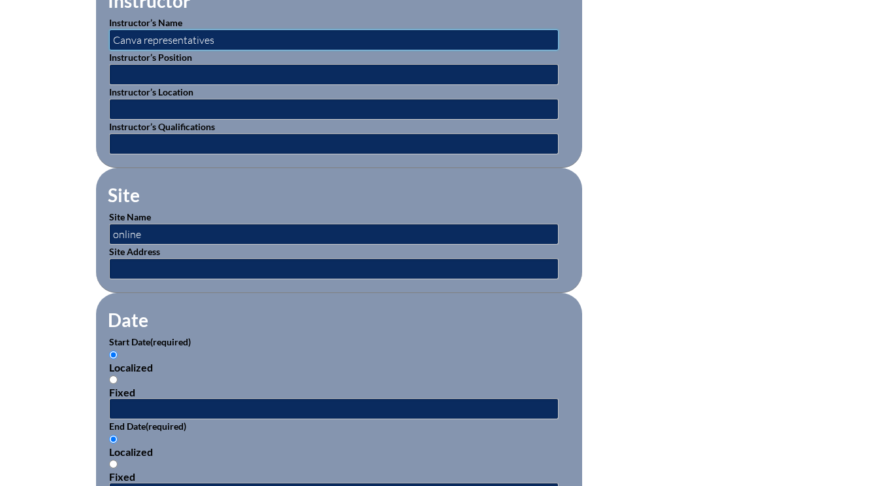
scroll to position [654, 0]
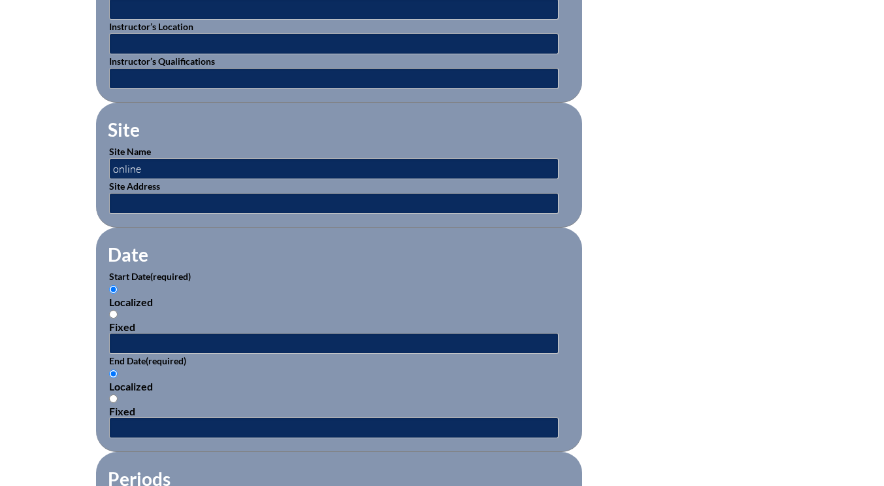
type input "Canva representatives"
click at [131, 342] on input "text" at bounding box center [334, 343] width 450 height 21
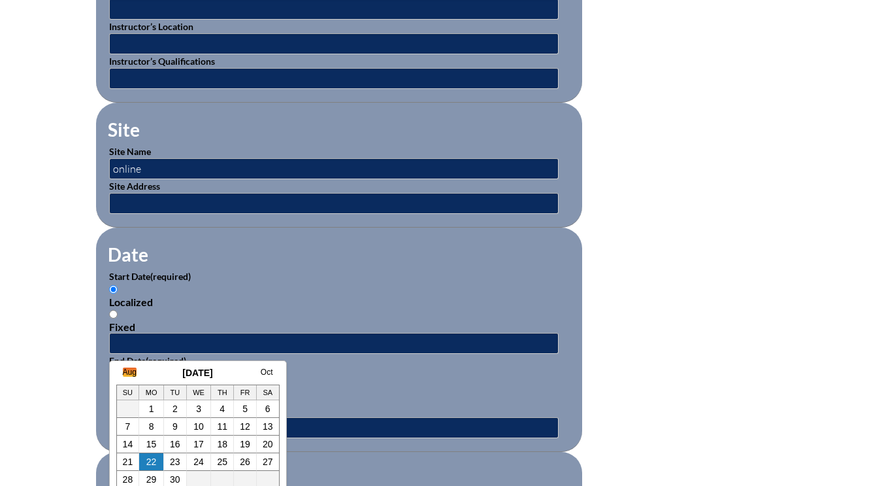
click at [127, 373] on link "Aug" at bounding box center [130, 371] width 14 height 9
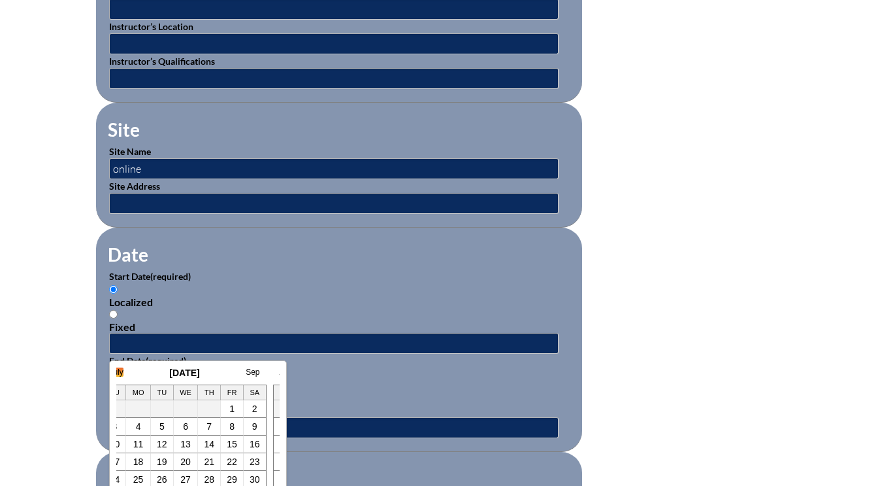
click at [122, 372] on link "July" at bounding box center [117, 371] width 14 height 9
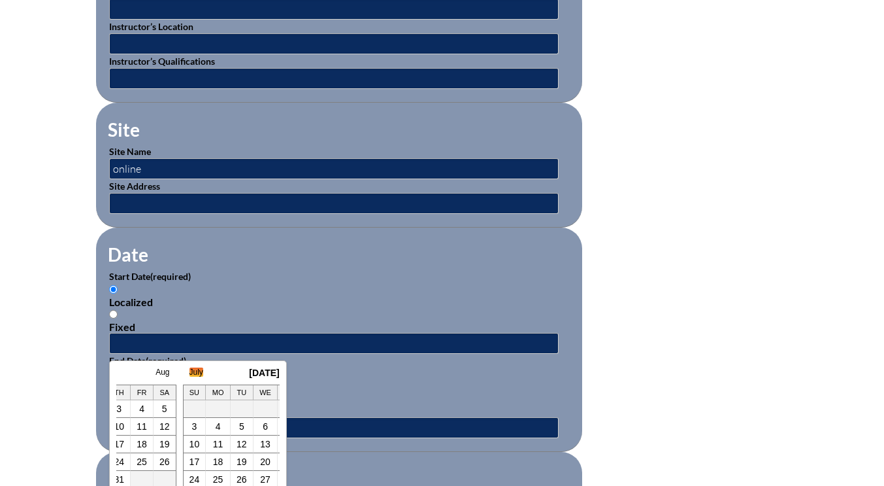
scroll to position [0, 26]
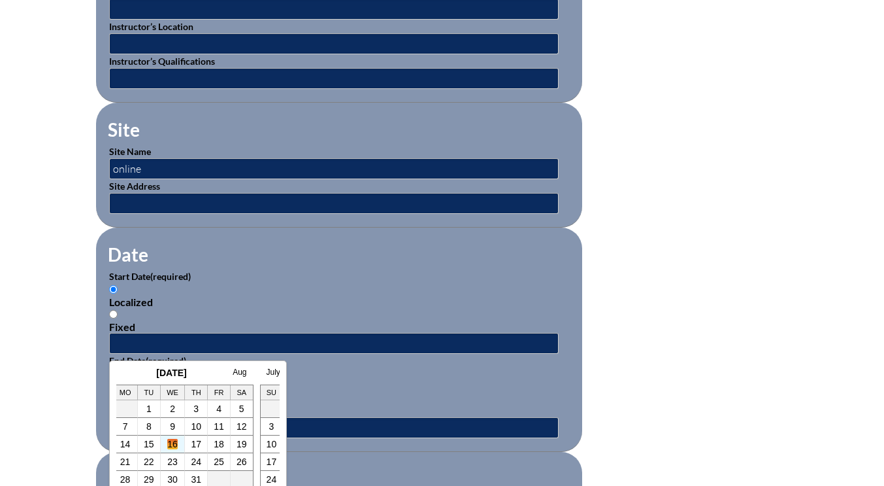
click at [174, 444] on link "16" at bounding box center [172, 444] width 10 height 10
type input "[DATE] 10:40 AM"
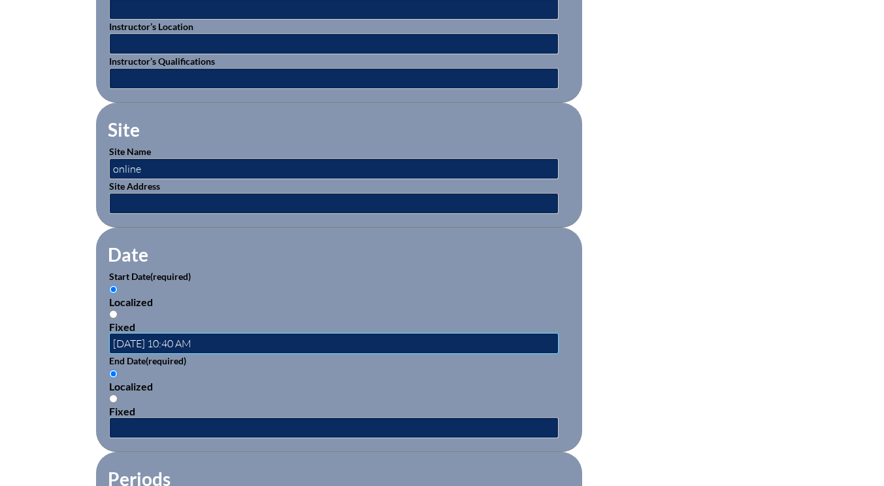
scroll to position [0, 0]
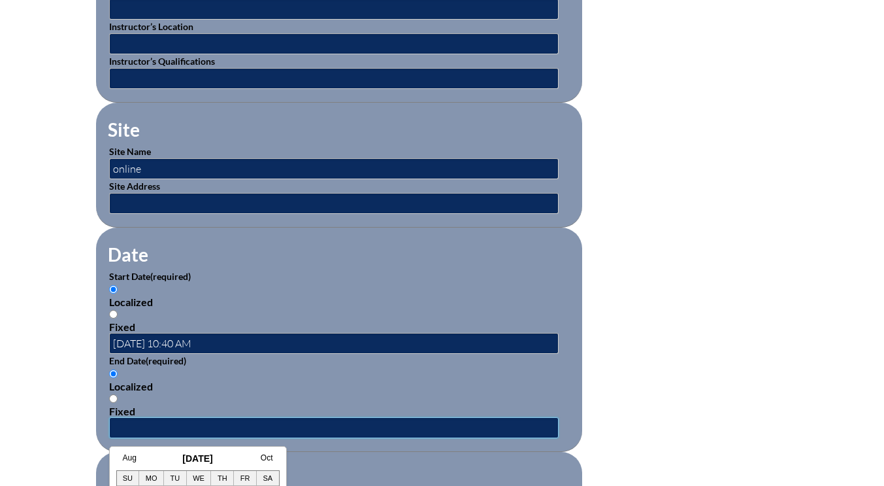
click at [164, 424] on input "text" at bounding box center [334, 427] width 450 height 21
click at [128, 455] on link "Aug" at bounding box center [130, 457] width 14 height 9
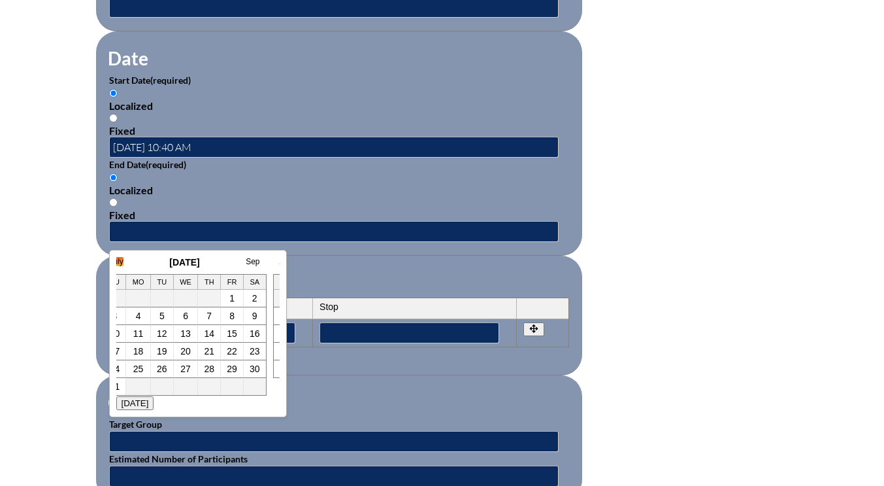
click at [119, 262] on link "July" at bounding box center [117, 261] width 14 height 9
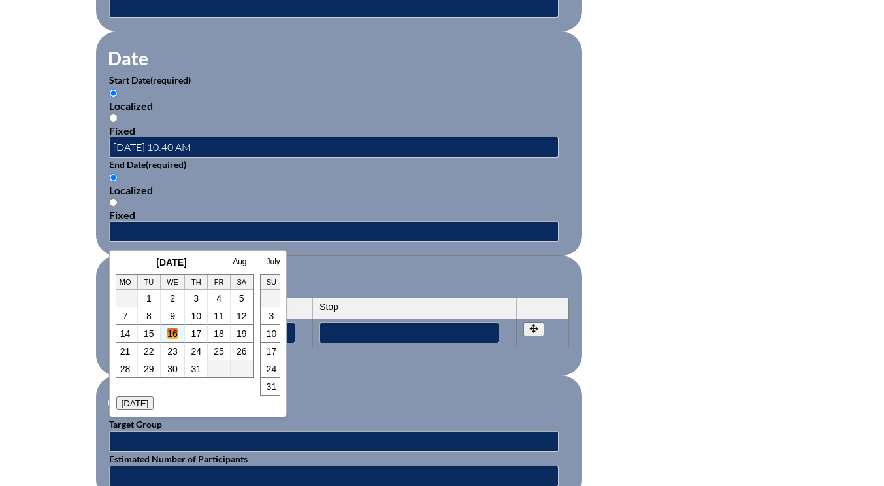
click at [172, 333] on link "16" at bounding box center [172, 333] width 10 height 10
type input "[DATE] 10:41 AM"
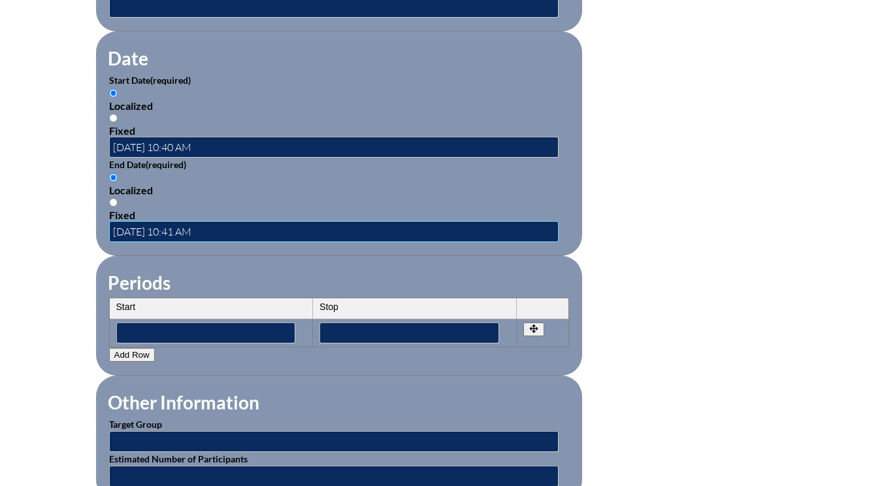
scroll to position [0, 0]
click at [236, 408] on legend "Other Information" at bounding box center [184, 402] width 154 height 22
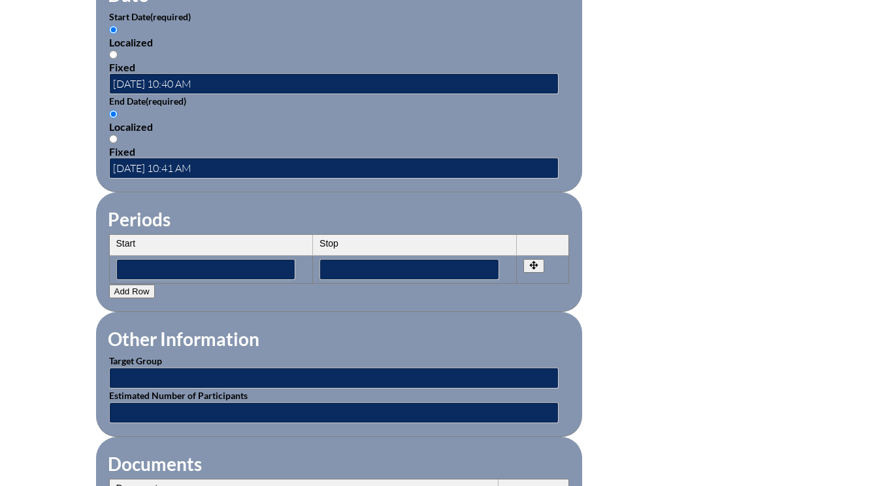
scroll to position [1046, 0]
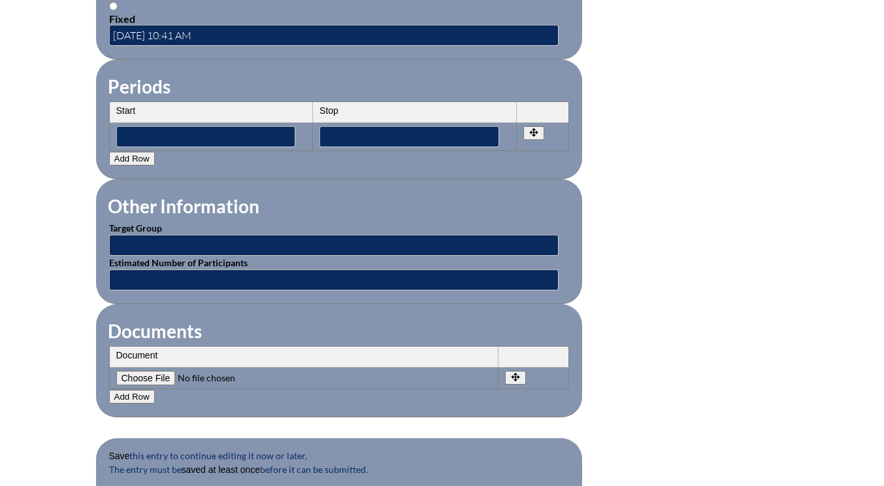
click at [135, 377] on input"] "file" at bounding box center [205, 378] width 178 height 14
type input"] "C:\fakepath\[PERSON_NAME].jpg.pdf"
click at [127, 392] on button "Add Row" at bounding box center [132, 397] width 46 height 14
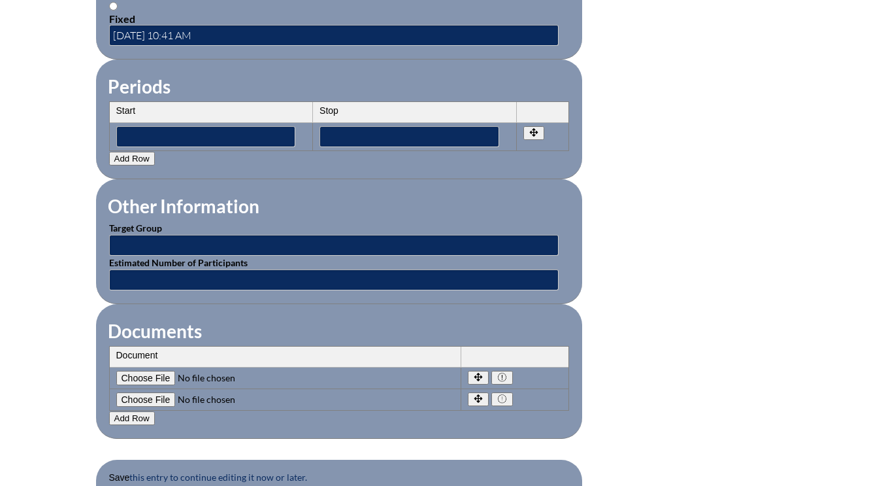
click at [158, 397] on input"] "file" at bounding box center [205, 399] width 178 height 14
type input"] "C:\fakepath\nikki-canva.jpg.pdf"
click at [123, 413] on button "Add Row" at bounding box center [132, 418] width 46 height 14
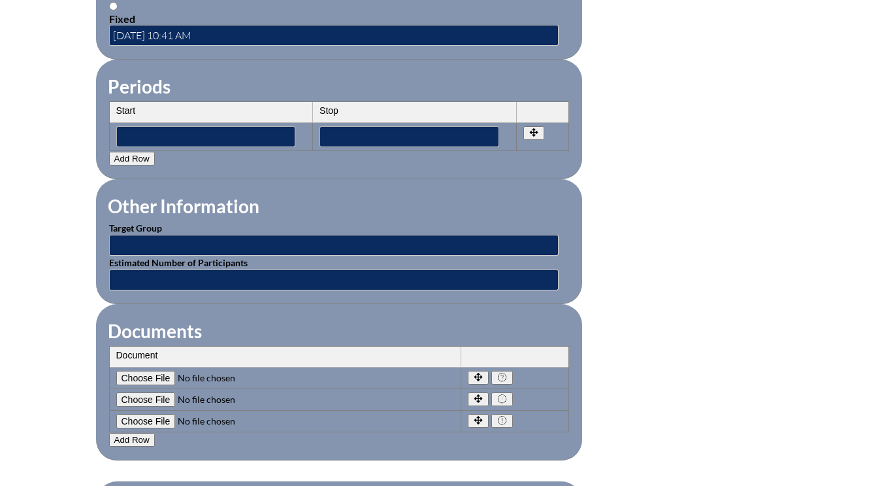
click at [134, 419] on input"] "file" at bounding box center [205, 421] width 178 height 14
type input"] "C:\fakepath\mica-canva.jpg.pdf"
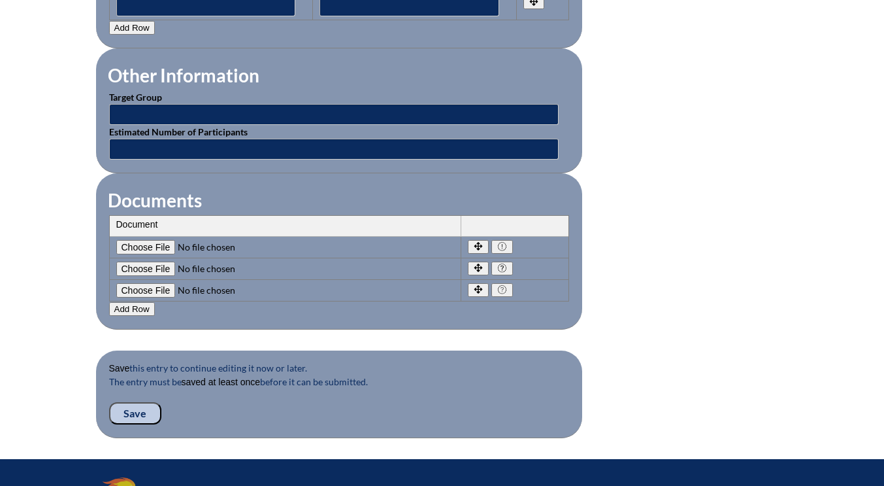
scroll to position [1307, 0]
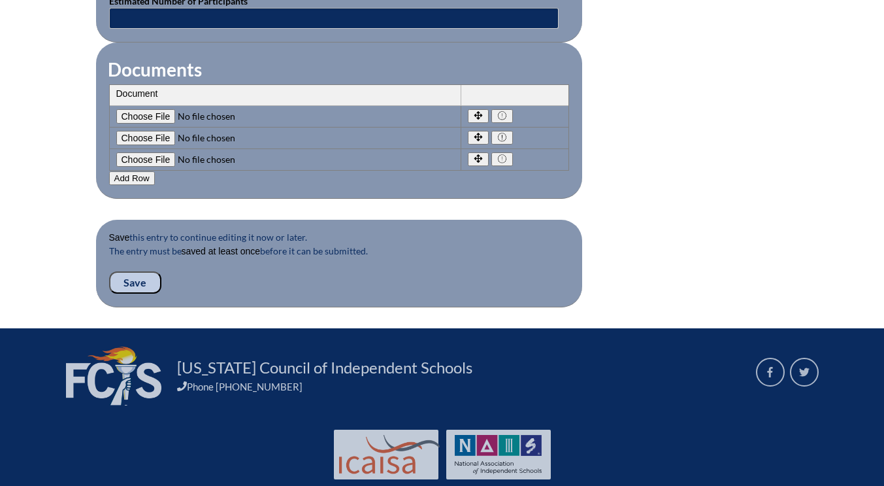
click at [135, 280] on input "Save" at bounding box center [135, 282] width 52 height 22
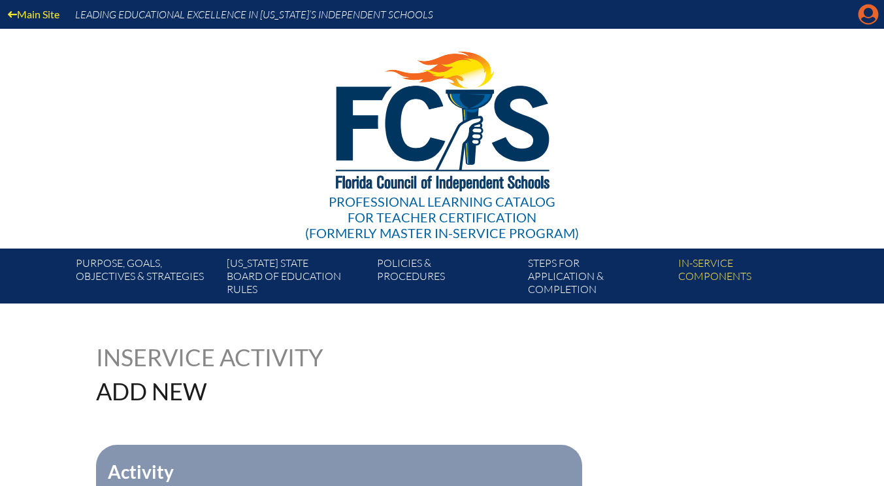
click at [868, 20] on icon "Manage account" at bounding box center [868, 14] width 21 height 21
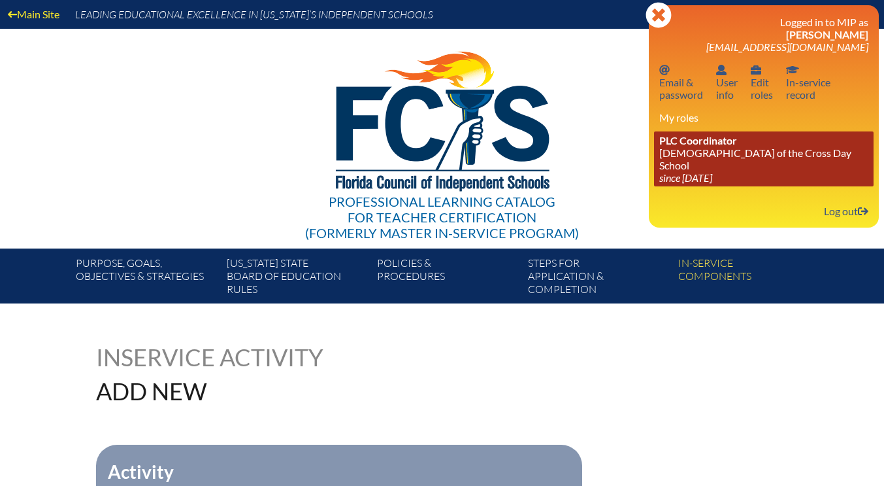
click at [677, 171] on icon "since [DATE]" at bounding box center [685, 177] width 53 height 12
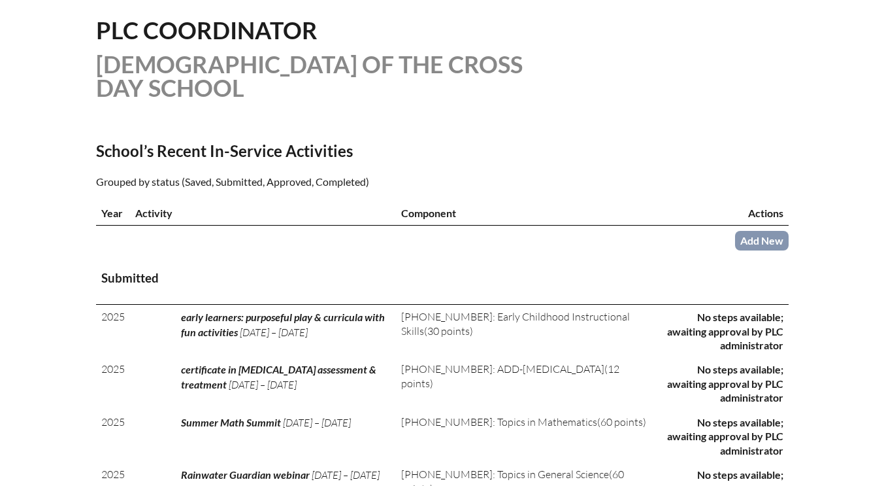
scroll to position [457, 0]
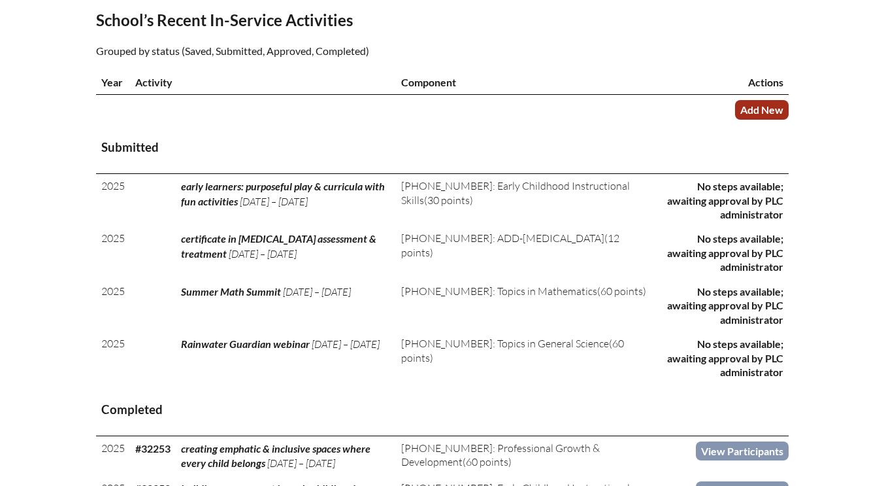
click at [763, 101] on link "Add New" at bounding box center [762, 109] width 54 height 19
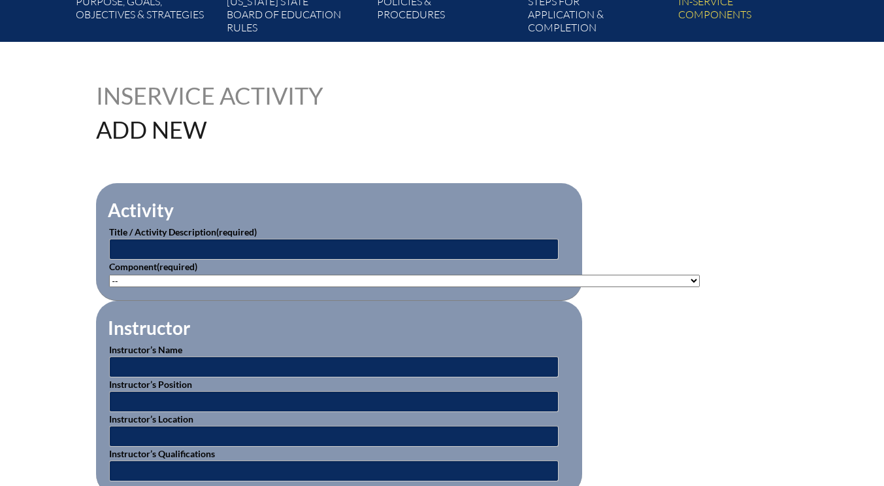
scroll to position [392, 0]
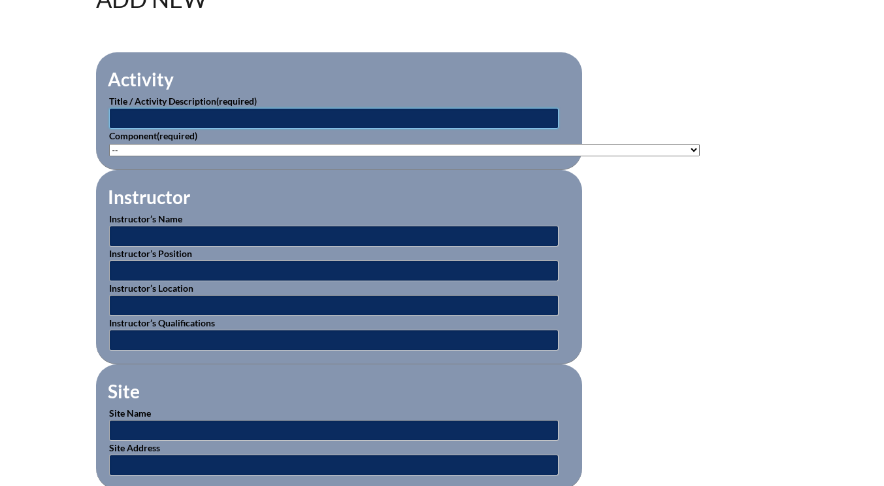
click at [146, 114] on input "text" at bounding box center [334, 118] width 450 height 21
type input "canva for education: teacher essentials"
click at [147, 151] on select"]"] "-- [PHONE_NUMBER]: Appropriate Art Activities [PHONE_NUMBER]: Concept and Art P…" at bounding box center [404, 150] width 591 height 12
select select"]"] "118551"
click at [109, 144] on select"]"] "-- [PHONE_NUMBER]: Appropriate Art Activities [PHONE_NUMBER]: Concept and Art P…" at bounding box center [404, 150] width 591 height 12
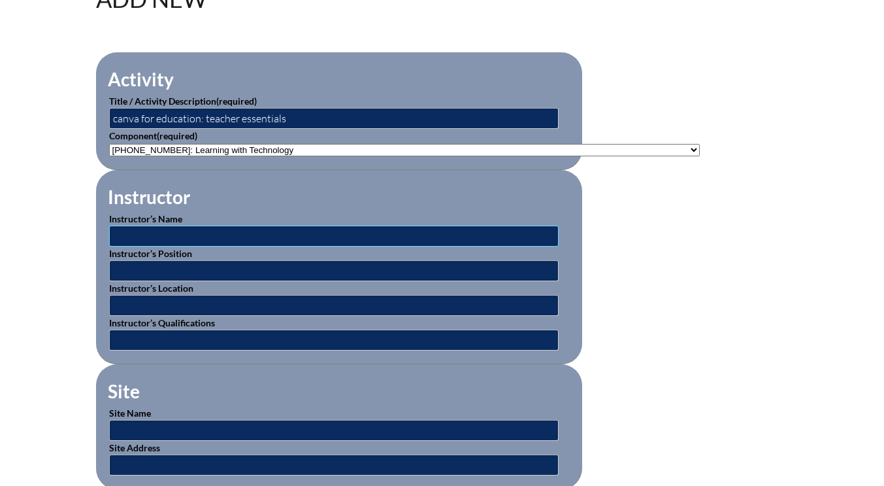
click at [148, 227] on input "text" at bounding box center [334, 235] width 450 height 21
type input "Canva representatives"
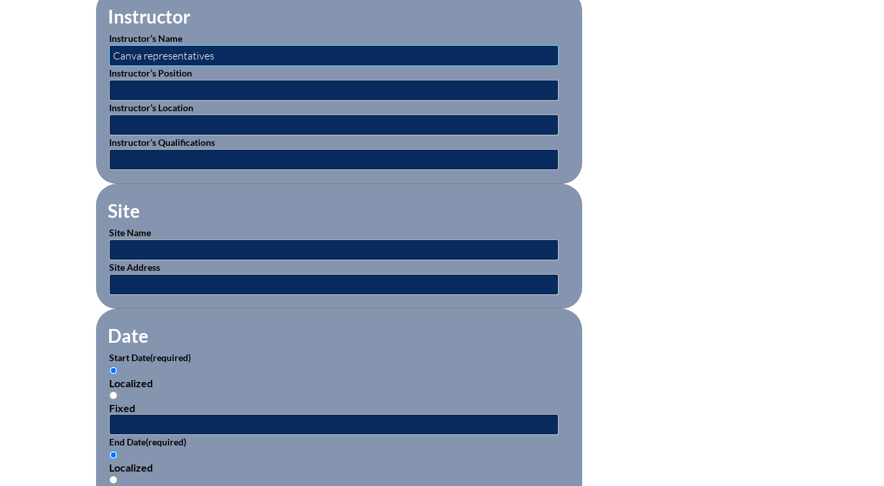
scroll to position [588, 0]
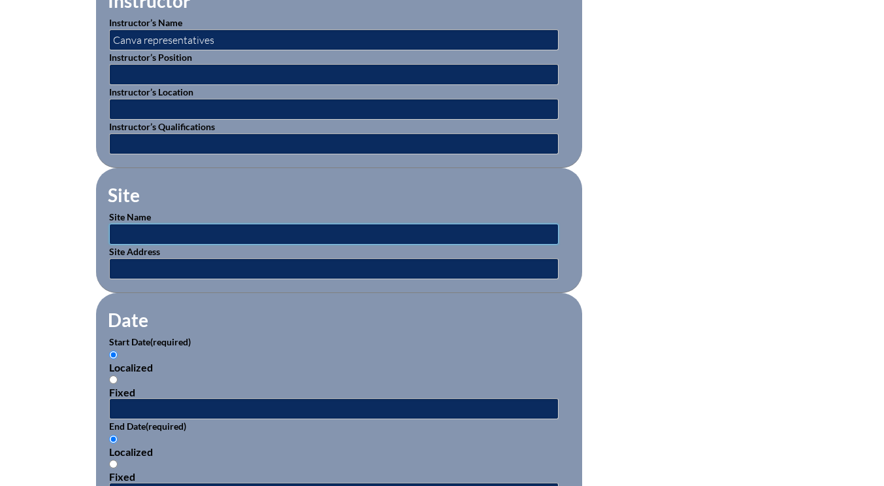
click at [157, 232] on input "text" at bounding box center [334, 234] width 450 height 21
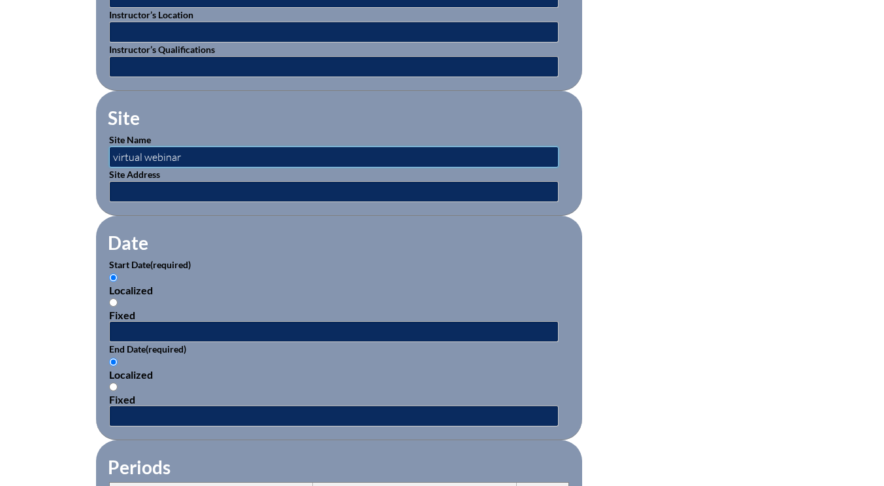
scroll to position [784, 0]
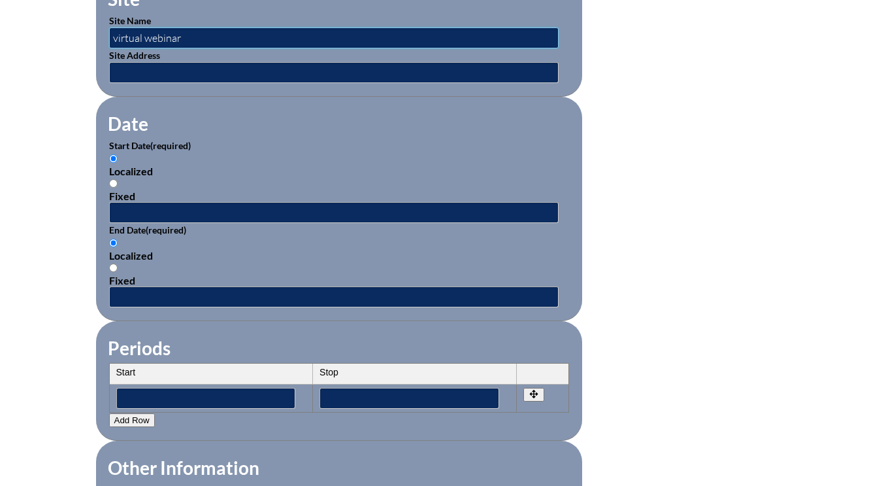
type input "virtual webinar"
click at [137, 202] on input "text" at bounding box center [334, 212] width 450 height 21
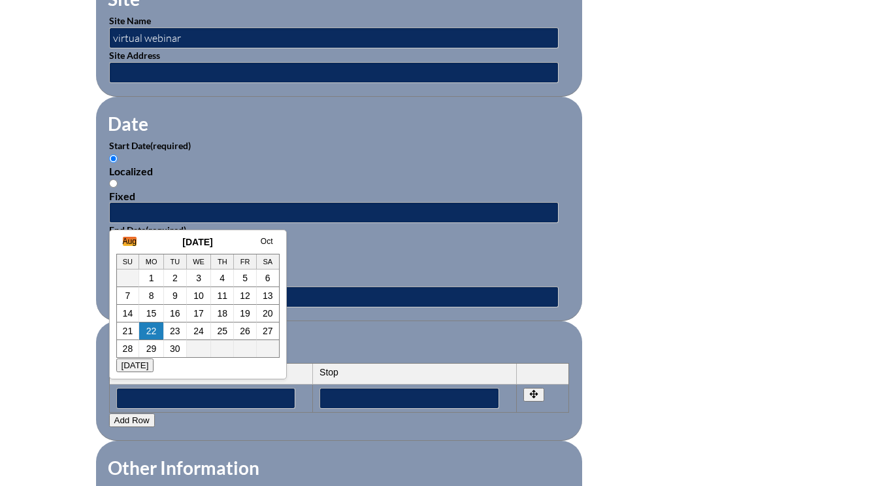
click at [128, 241] on link "Aug" at bounding box center [130, 241] width 14 height 9
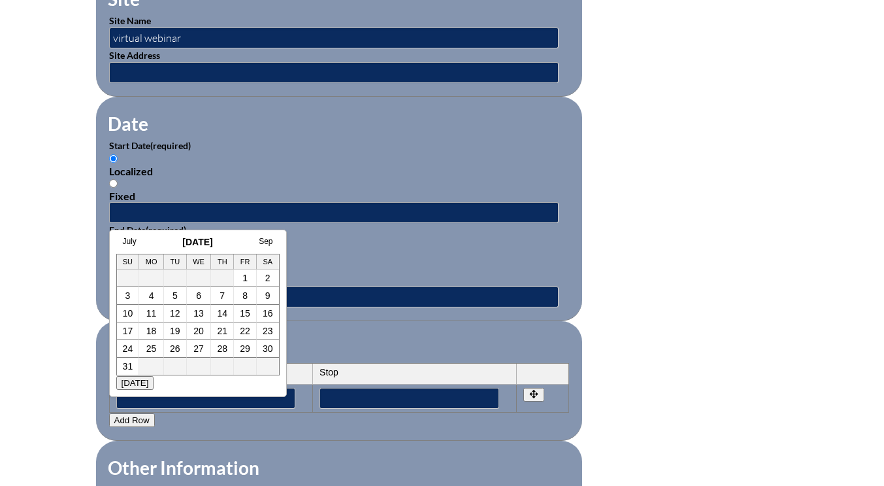
scroll to position [0, 13]
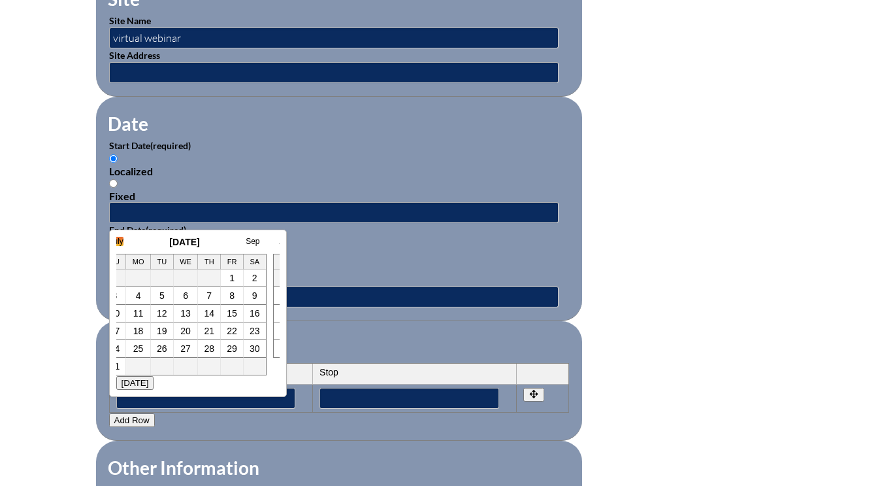
click at [118, 241] on link "July" at bounding box center [117, 241] width 14 height 9
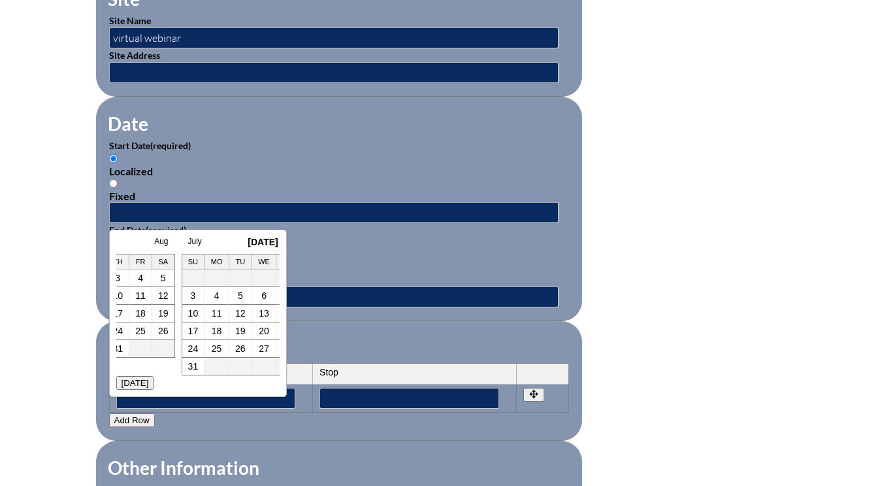
scroll to position [0, 26]
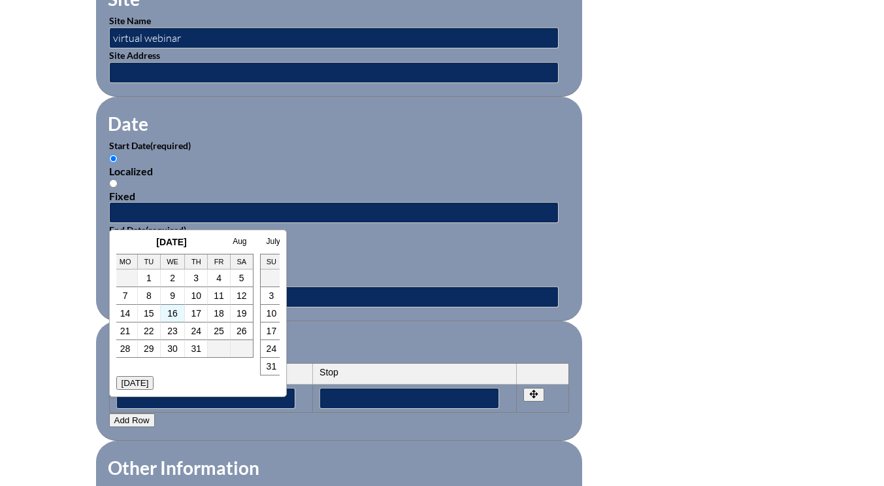
click at [178, 316] on td "16" at bounding box center [173, 314] width 25 height 18
click at [174, 313] on link "16" at bounding box center [172, 313] width 10 height 10
type input "[DATE] 10:43 AM"
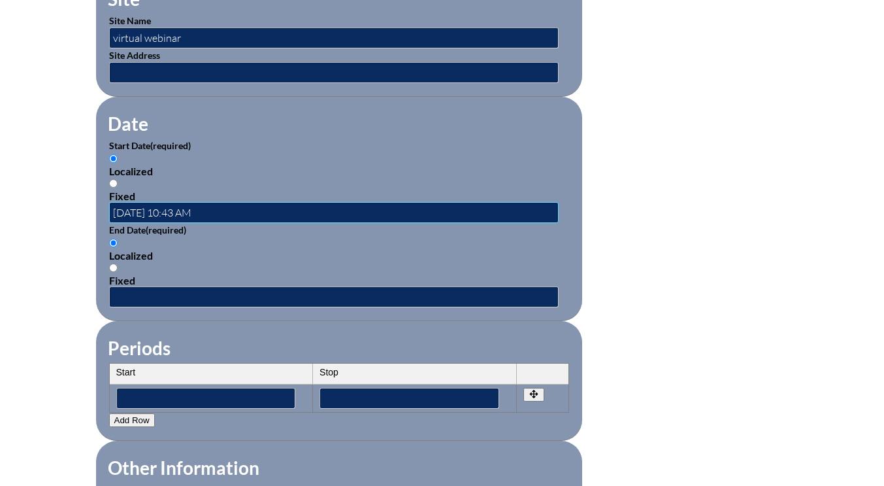
scroll to position [0, 0]
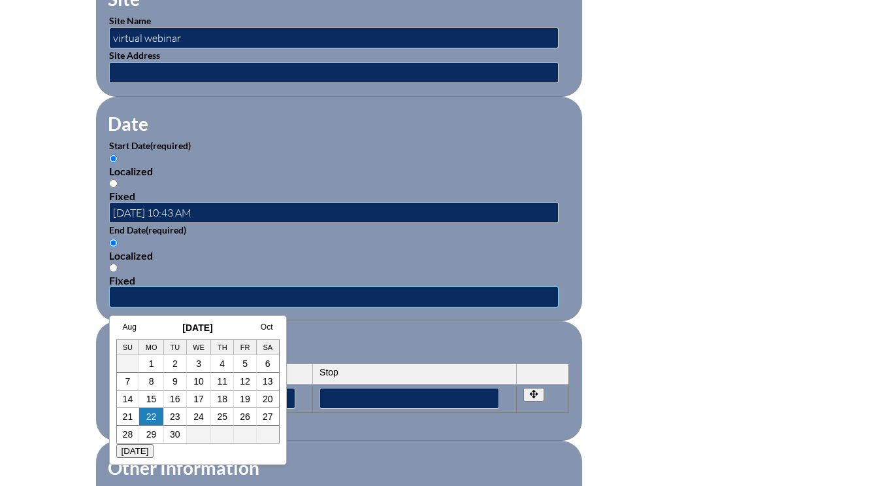
click at [161, 297] on input "text" at bounding box center [334, 296] width 450 height 21
click at [131, 322] on link "Aug" at bounding box center [130, 326] width 14 height 9
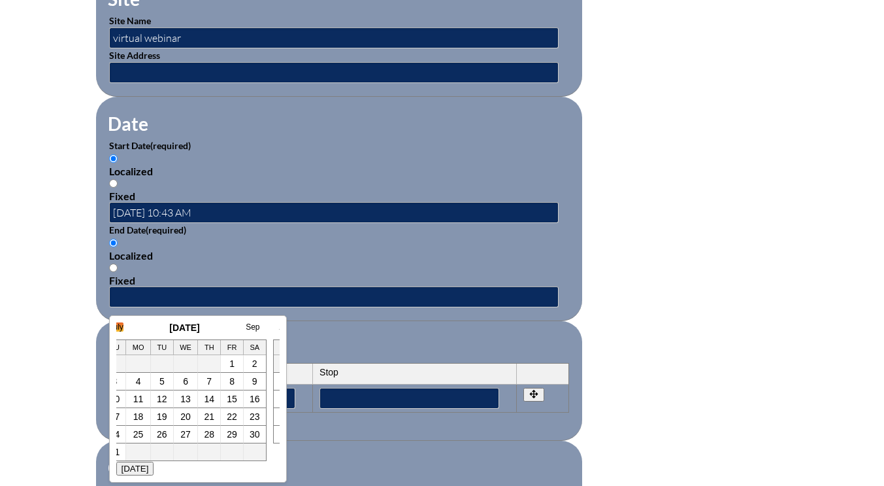
click at [122, 324] on link "July" at bounding box center [117, 326] width 14 height 9
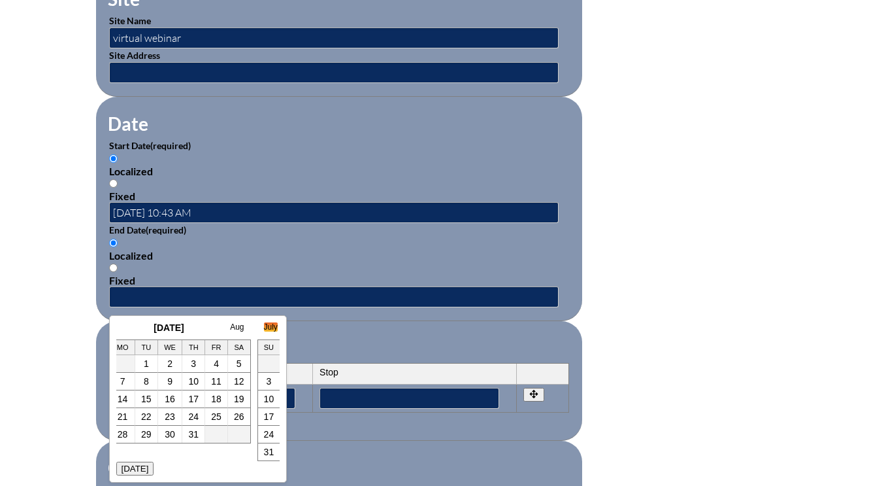
scroll to position [0, 26]
click at [172, 396] on link "16" at bounding box center [172, 398] width 10 height 10
type input "[DATE] 10:43 AM"
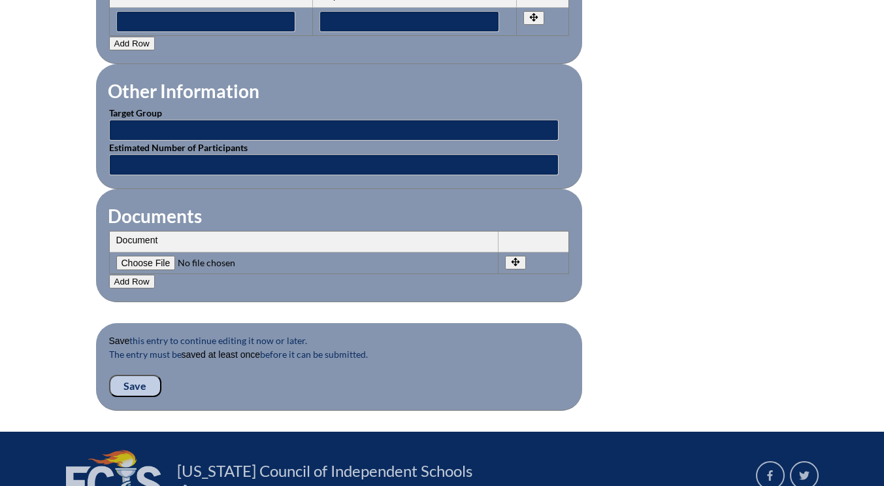
scroll to position [1176, 0]
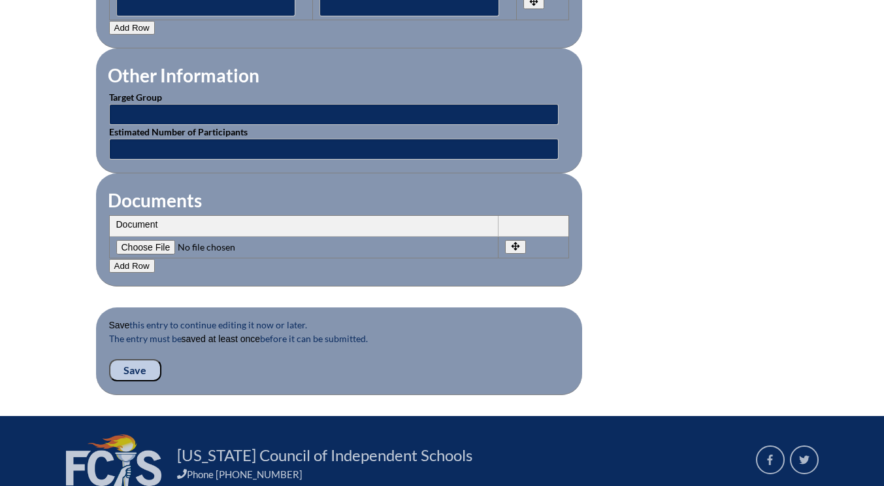
click at [149, 247] on input"] "file" at bounding box center [205, 247] width 178 height 14
type input"] "C:\fakepath\[PERSON_NAME].jpg.pdf"
click at [134, 265] on button "Add Row" at bounding box center [132, 266] width 46 height 14
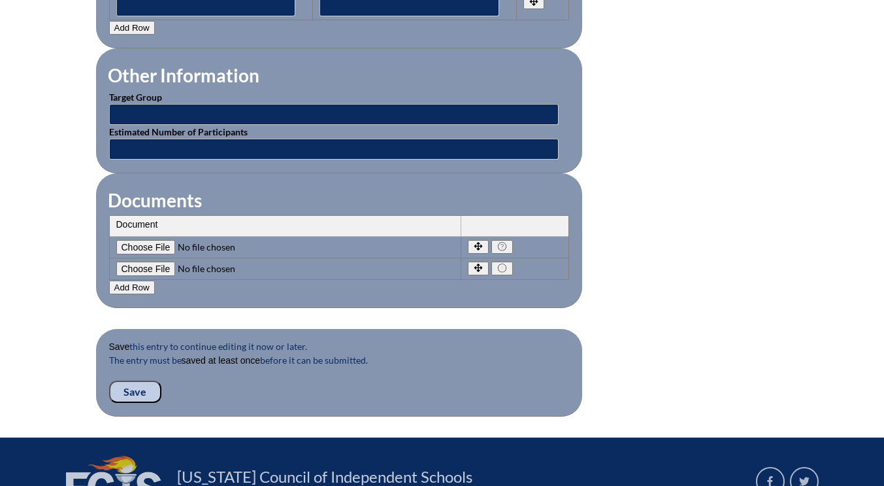
click at [139, 268] on input"] "file" at bounding box center [205, 268] width 178 height 14
type input"] "C:\fakepath\mica-canva.jpg.pdf"
click at [129, 288] on button "Add Row" at bounding box center [132, 287] width 46 height 14
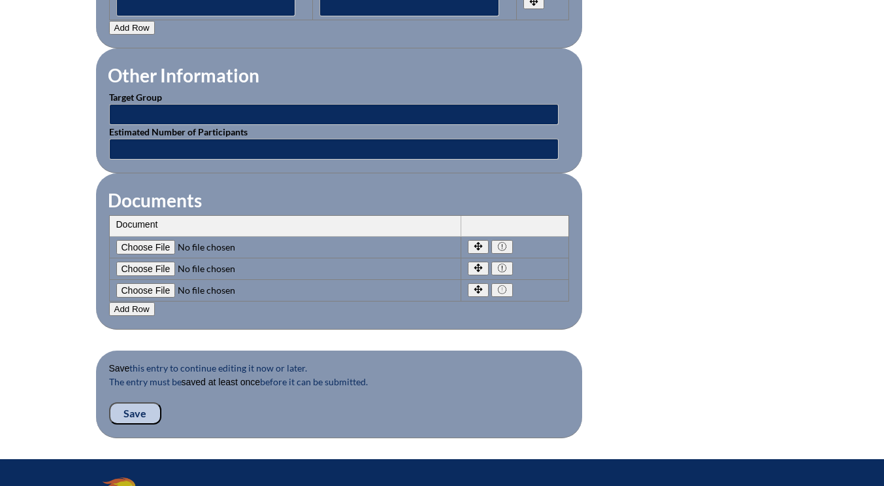
click at [131, 289] on input"] "file" at bounding box center [205, 290] width 178 height 14
type input"] "C:\fakepath\[PERSON_NAME].jpg.pdf"
click at [133, 409] on input "Save" at bounding box center [135, 413] width 52 height 22
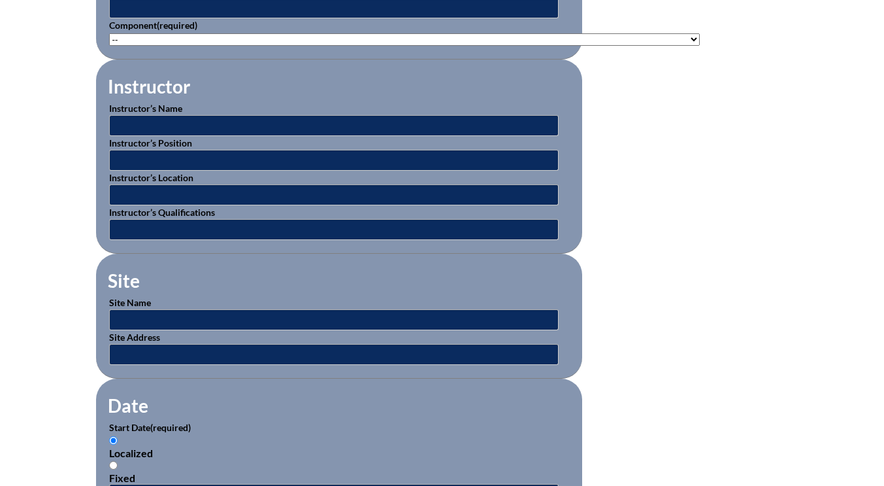
scroll to position [380, 0]
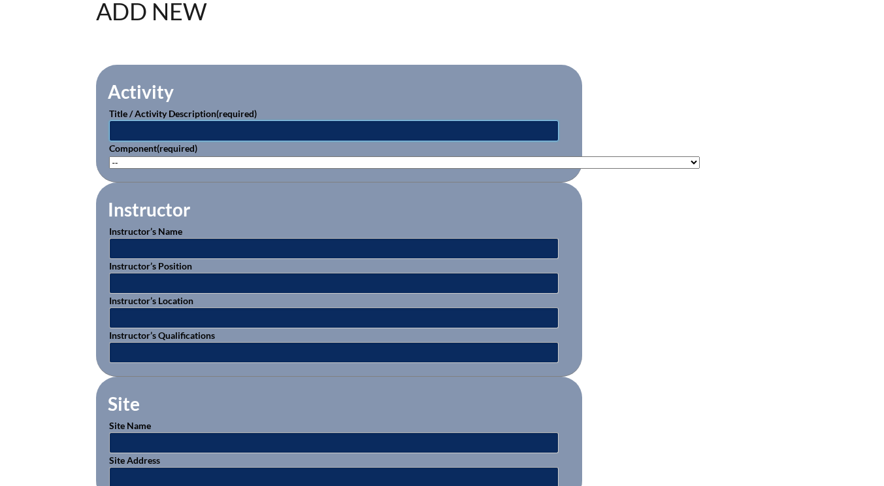
click at [152, 128] on input "text" at bounding box center [334, 130] width 450 height 21
type input "teaching & learning in the 21st century"
click at [136, 159] on select"]"] "-- [PHONE_NUMBER]: Appropriate Art Activities [PHONE_NUMBER]: Concept and Art P…" at bounding box center [404, 162] width 591 height 12
select select"]"] "199807"
click at [109, 156] on select"]"] "-- [PHONE_NUMBER]: Appropriate Art Activities [PHONE_NUMBER]: Concept and Art P…" at bounding box center [404, 162] width 591 height 12
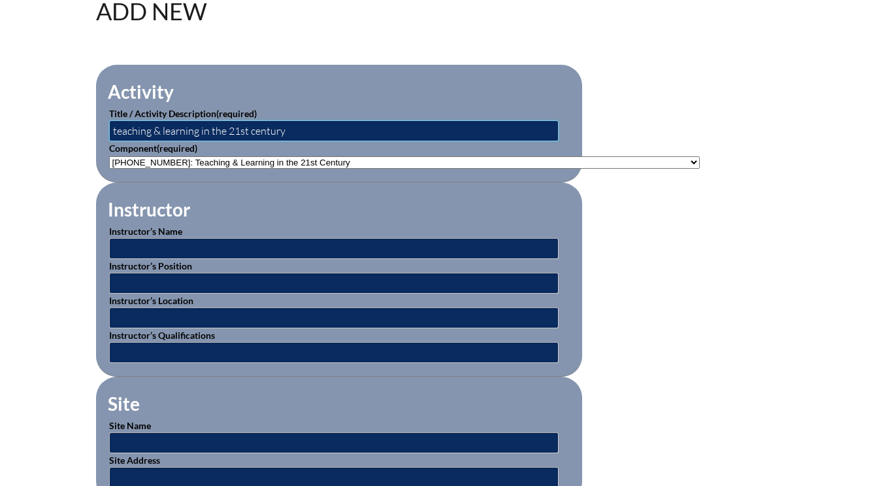
drag, startPoint x: 301, startPoint y: 130, endPoint x: 114, endPoint y: 130, distance: 187.6
click at [114, 130] on input "teaching & learning in the 21st century" at bounding box center [334, 130] width 450 height 21
type input "proven retrieval practice strategies to boost student learning"
click at [133, 244] on input "text" at bounding box center [334, 248] width 450 height 21
type input "various"
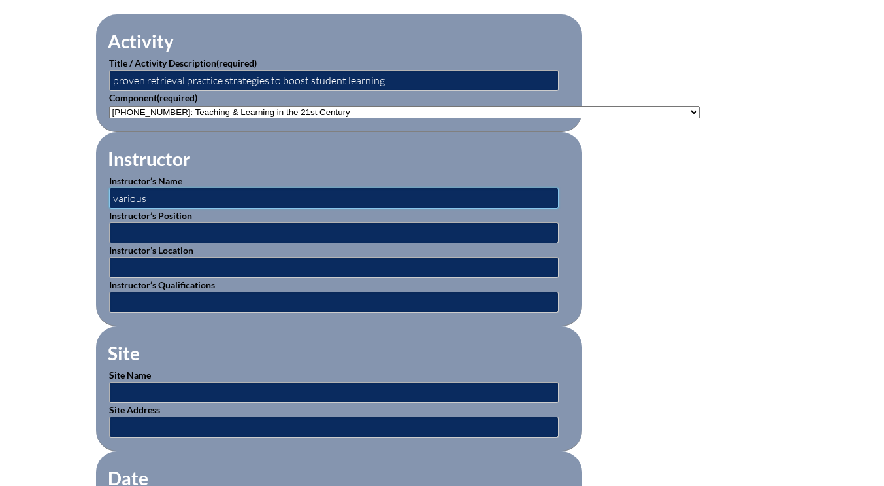
scroll to position [445, 0]
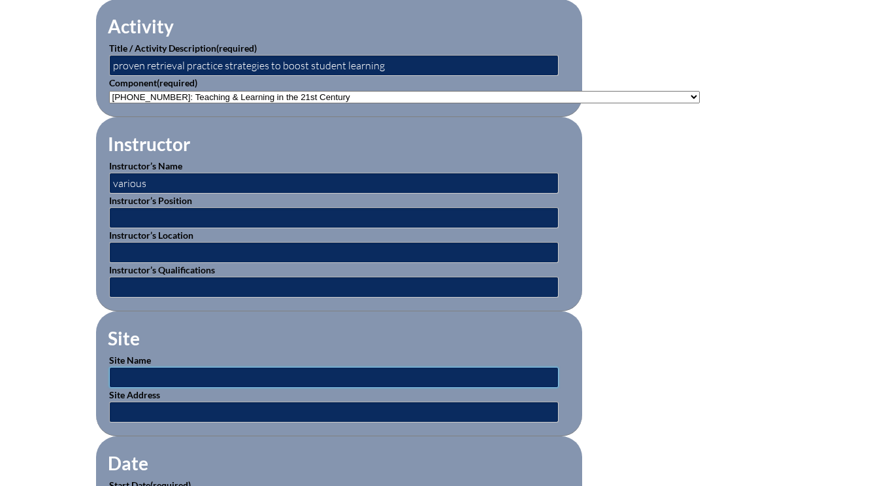
click at [154, 373] on input "text" at bounding box center [334, 377] width 450 height 21
type input "edWeb"
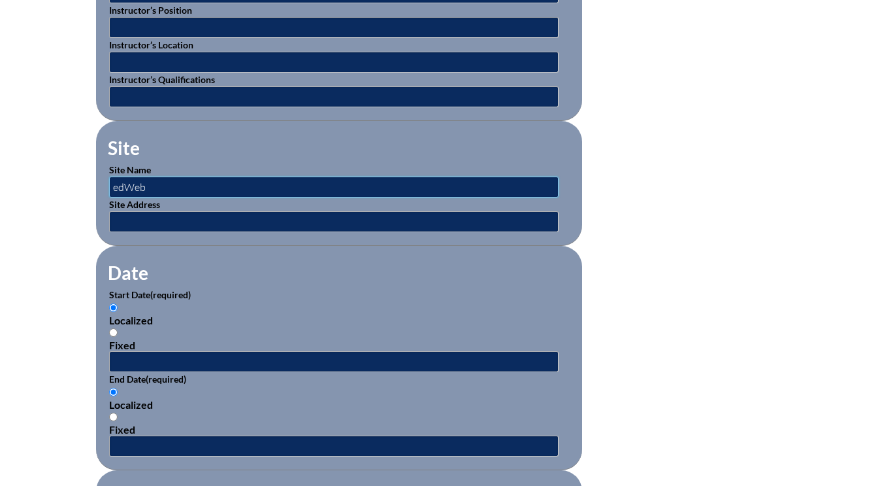
scroll to position [706, 0]
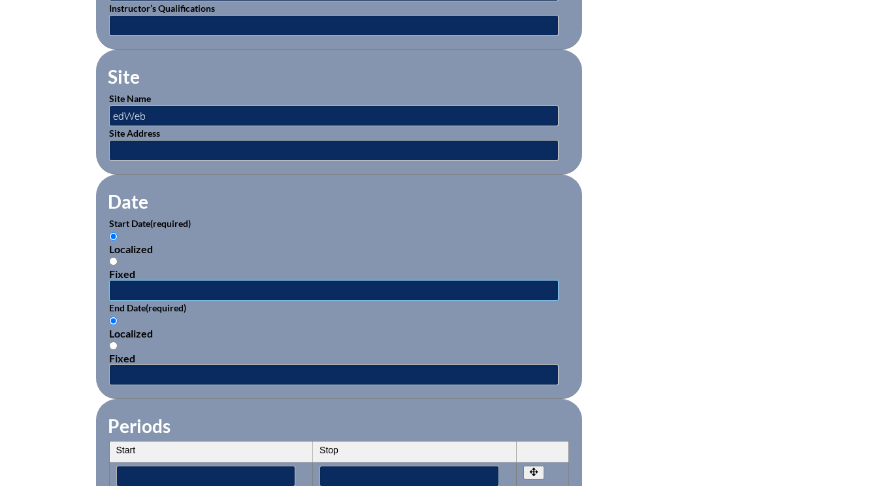
click at [173, 284] on input "text" at bounding box center [334, 290] width 450 height 21
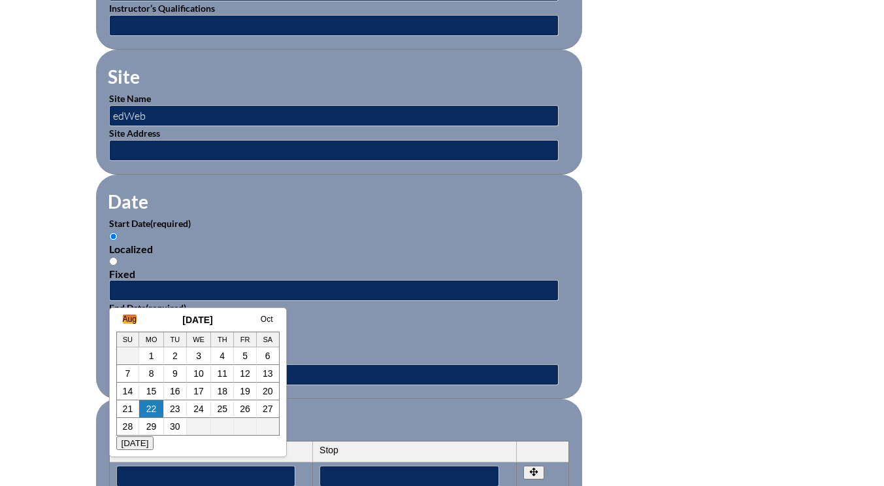
click at [135, 319] on link "Aug" at bounding box center [130, 318] width 14 height 9
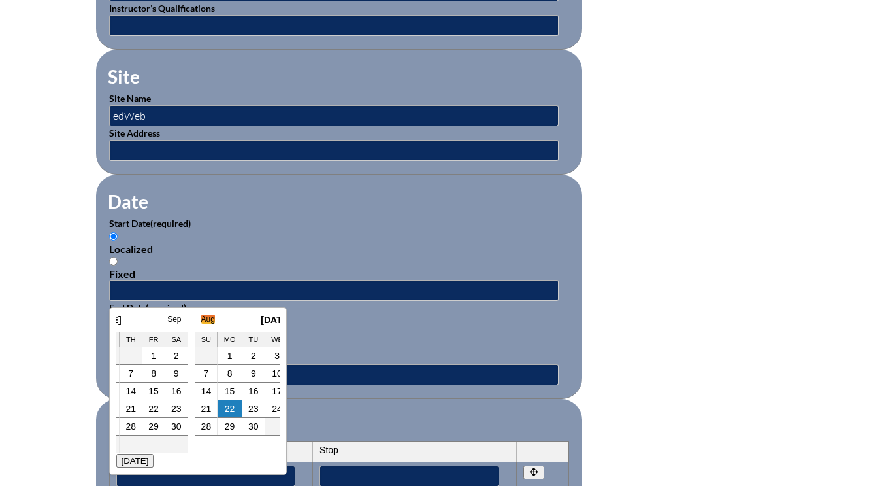
scroll to position [0, 13]
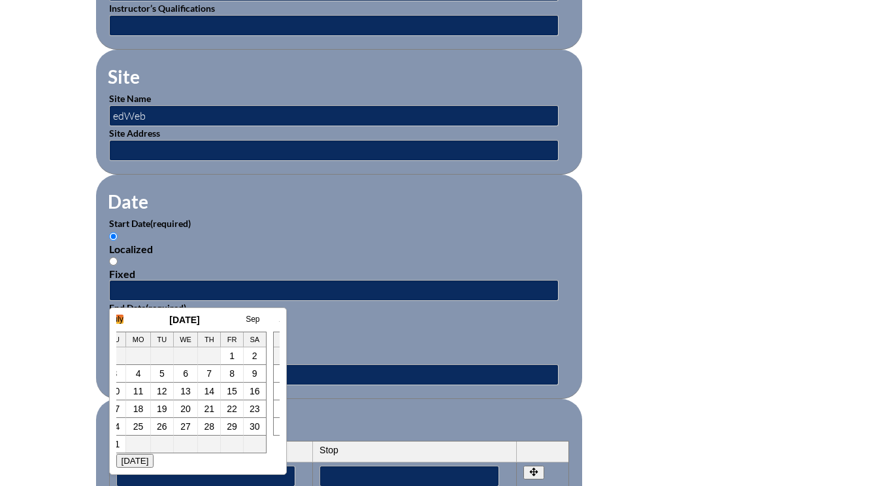
click at [120, 319] on link "July" at bounding box center [117, 318] width 14 height 9
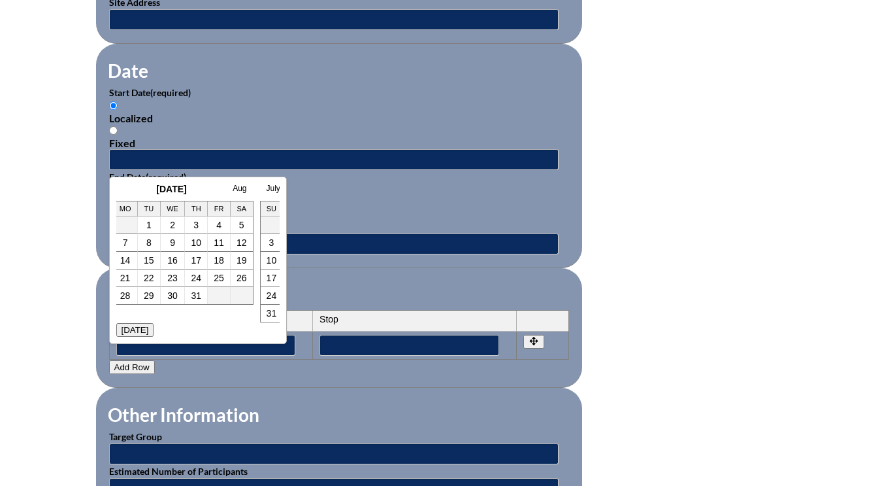
scroll to position [0, 0]
click at [134, 276] on td "20" at bounding box center [128, 278] width 23 height 18
click at [125, 280] on link "20" at bounding box center [128, 278] width 10 height 10
type input "2025-07-20 10:45 AM"
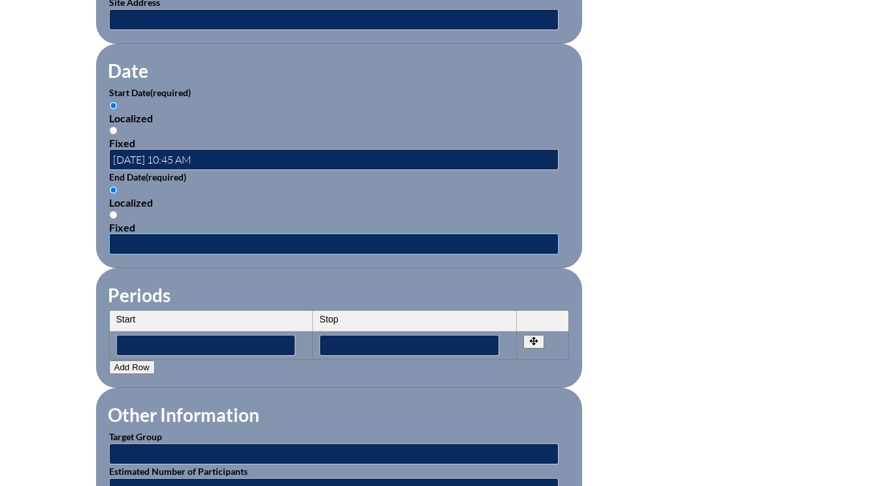
click at [193, 244] on input "text" at bounding box center [334, 243] width 450 height 21
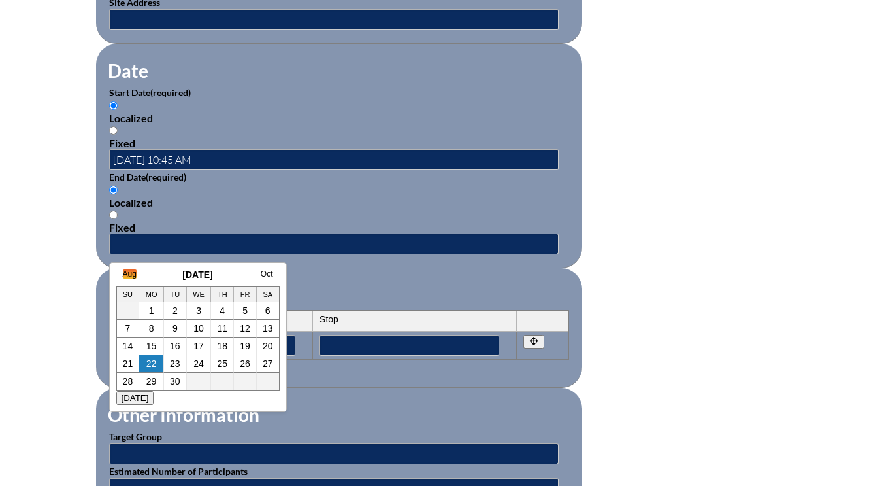
click at [133, 275] on link "Aug" at bounding box center [130, 273] width 14 height 9
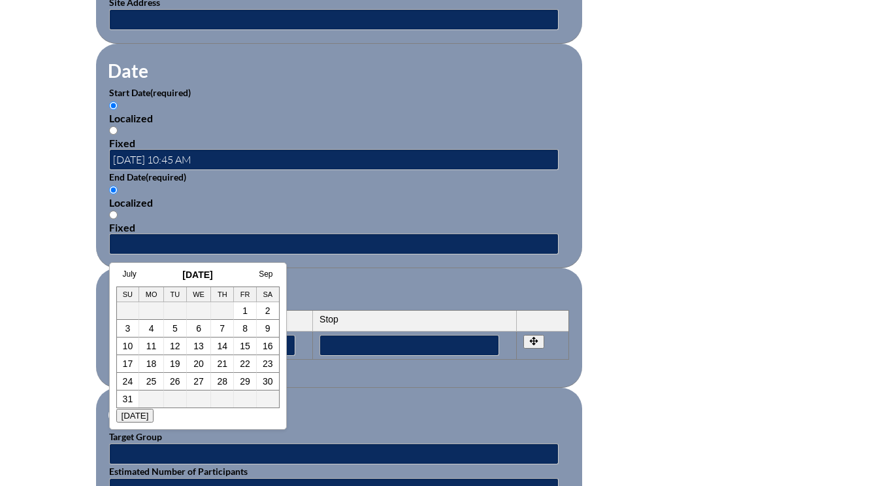
scroll to position [0, 13]
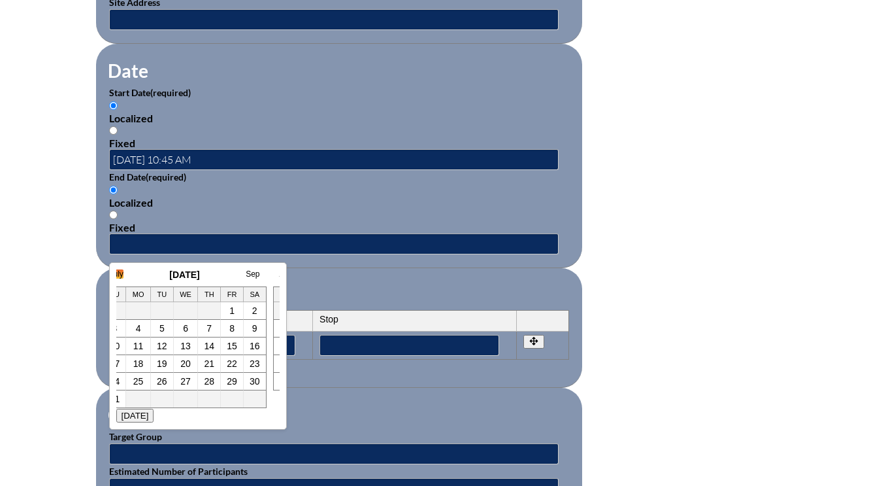
click at [121, 275] on link "July" at bounding box center [117, 273] width 14 height 9
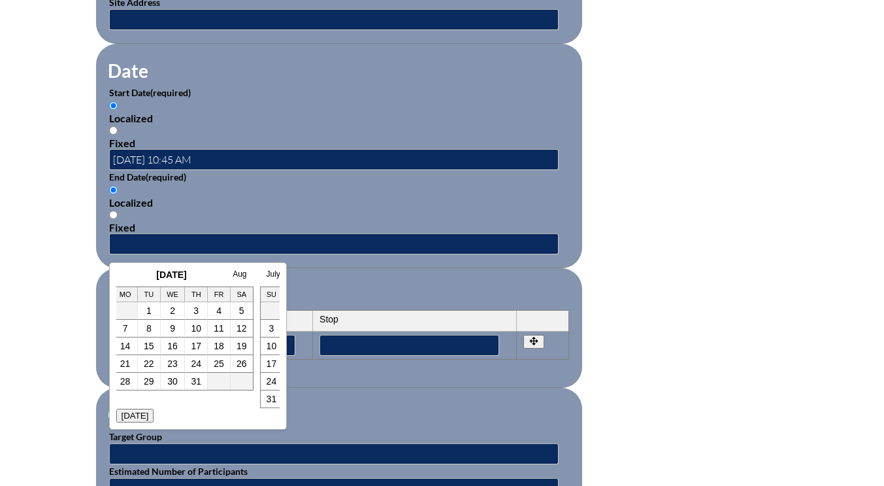
scroll to position [0, 0]
click at [128, 361] on link "20" at bounding box center [128, 363] width 10 height 10
type input "2025-07-20 10:45 AM"
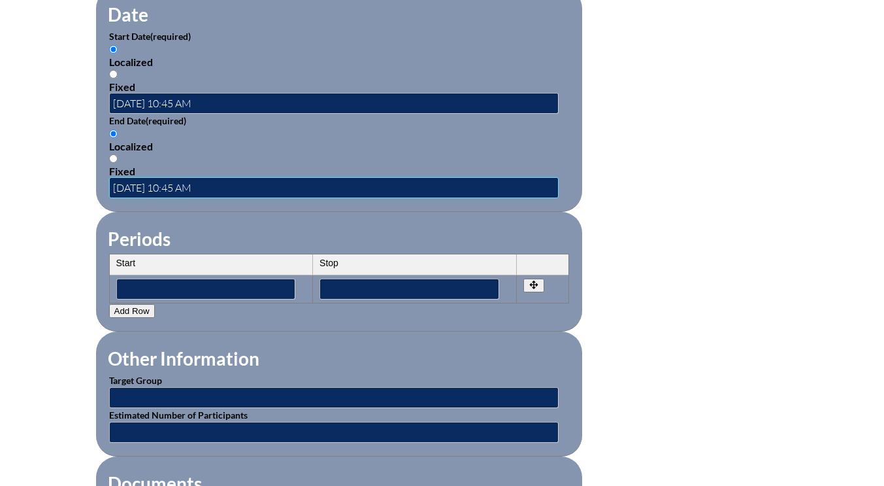
scroll to position [1099, 0]
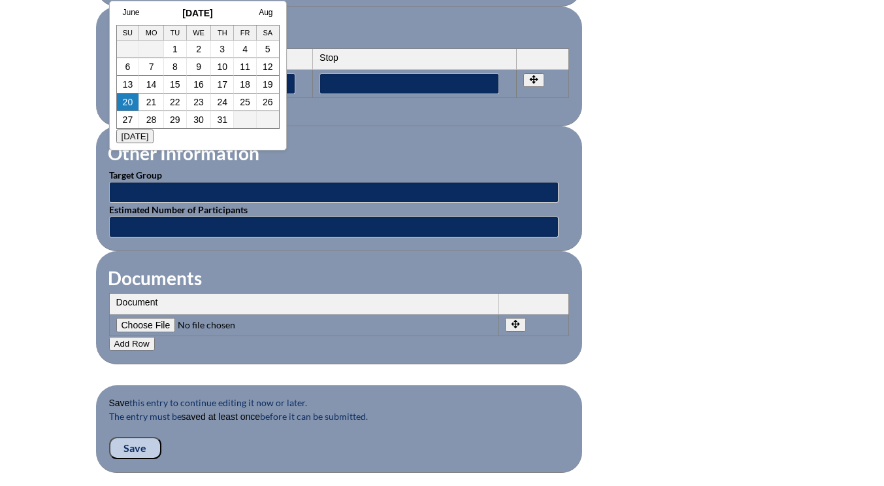
click at [140, 323] on input"] "file" at bounding box center [205, 325] width 178 height 14
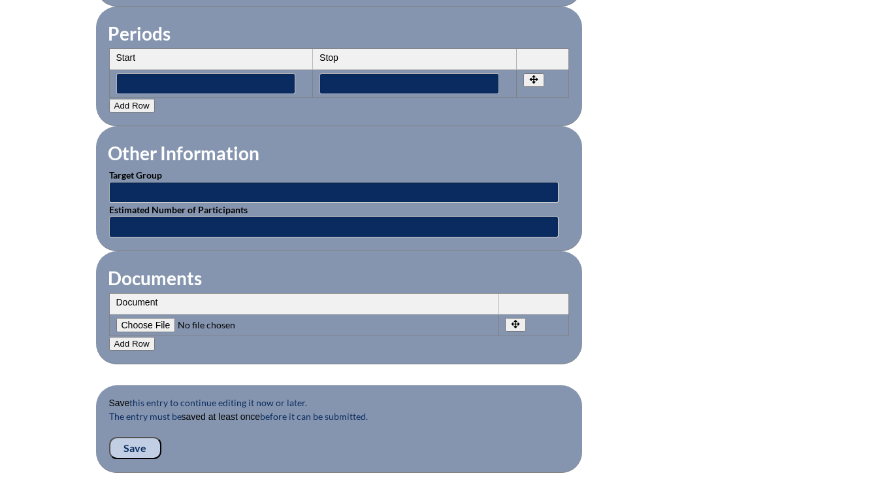
type input"] "C:\fakepath\mandy-retrievalstrategies.JPG.pdf"
click at [125, 446] on input "Save" at bounding box center [135, 448] width 52 height 22
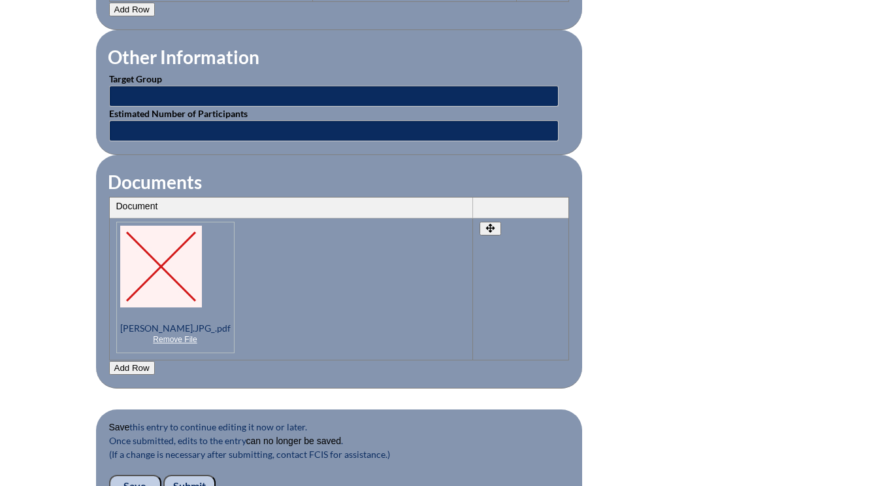
scroll to position [1438, 0]
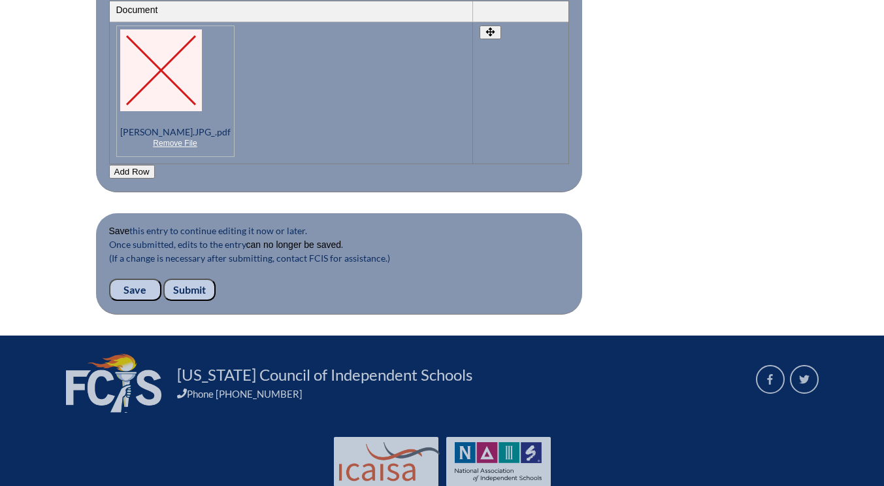
click at [194, 293] on input "Submit" at bounding box center [189, 289] width 52 height 22
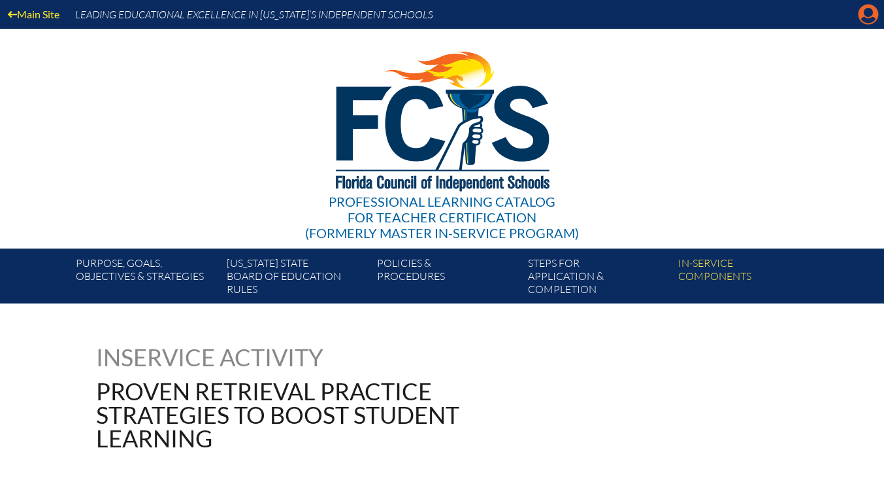
click at [869, 14] on icon "Manage account" at bounding box center [868, 14] width 21 height 21
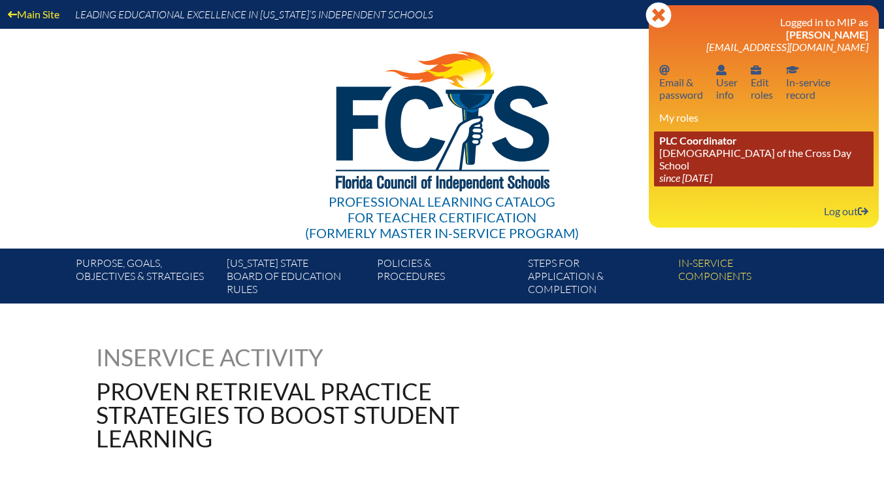
click at [737, 158] on link "PLC Coordinator [DEMOGRAPHIC_DATA][GEOGRAPHIC_DATA] since [DATE]" at bounding box center [764, 158] width 220 height 55
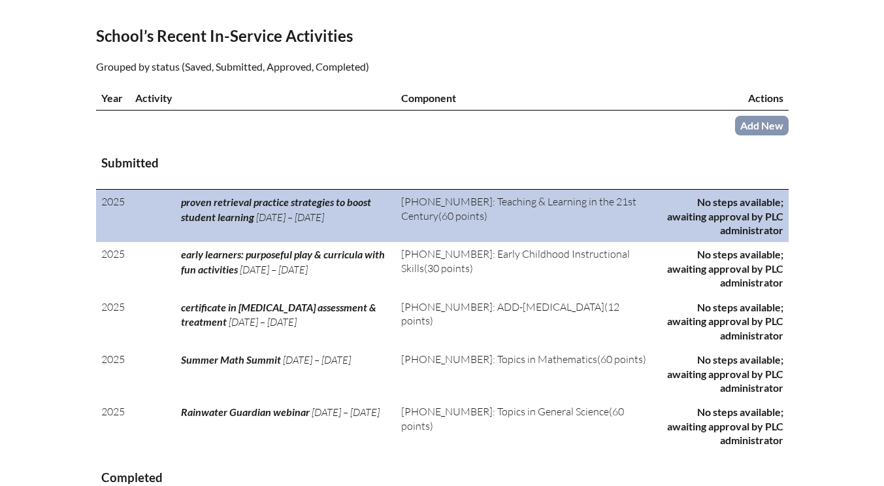
scroll to position [457, 0]
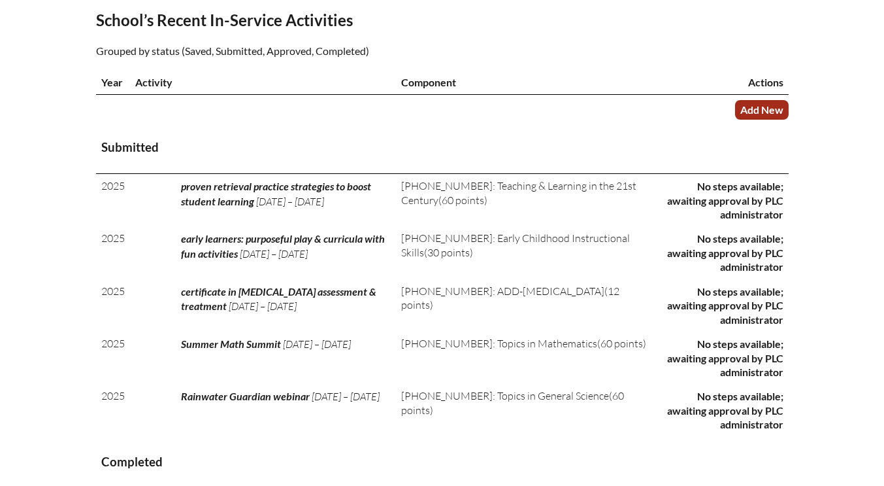
click at [765, 106] on link "Add New" at bounding box center [762, 109] width 54 height 19
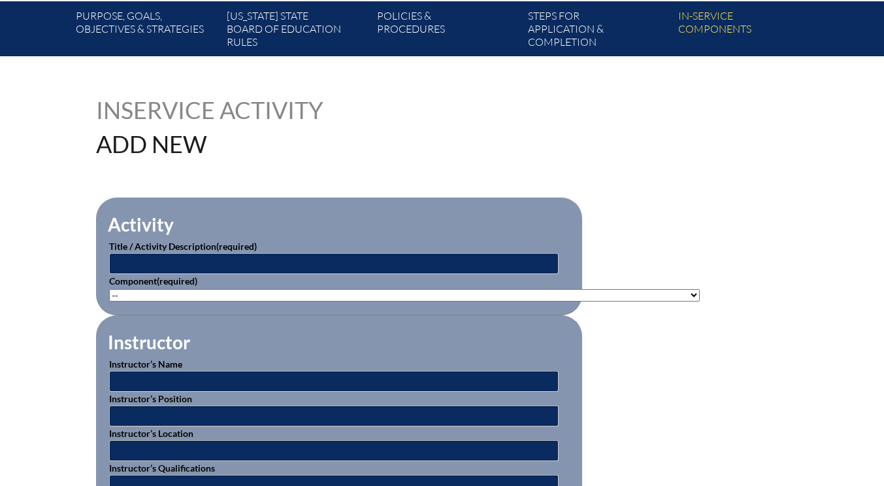
scroll to position [261, 0]
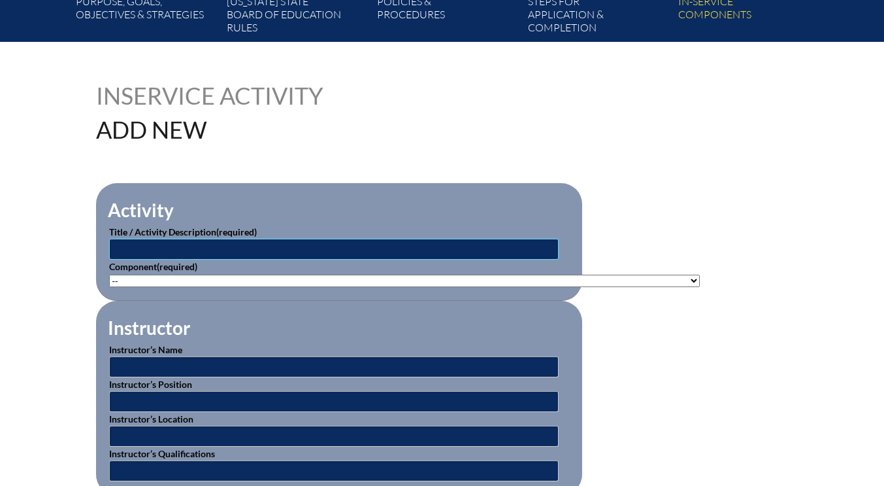
click at [202, 247] on input "text" at bounding box center [334, 249] width 450 height 21
type input "canva for education: teacher essentials"
click at [191, 278] on select"]"] "-- [PHONE_NUMBER]: Appropriate Art Activities [PHONE_NUMBER]: Concept and Art P…" at bounding box center [404, 280] width 591 height 12
select select"]"] "118551"
click at [109, 274] on select"]"] "-- [PHONE_NUMBER]: Appropriate Art Activities [PHONE_NUMBER]: Concept and Art P…" at bounding box center [404, 280] width 591 height 12
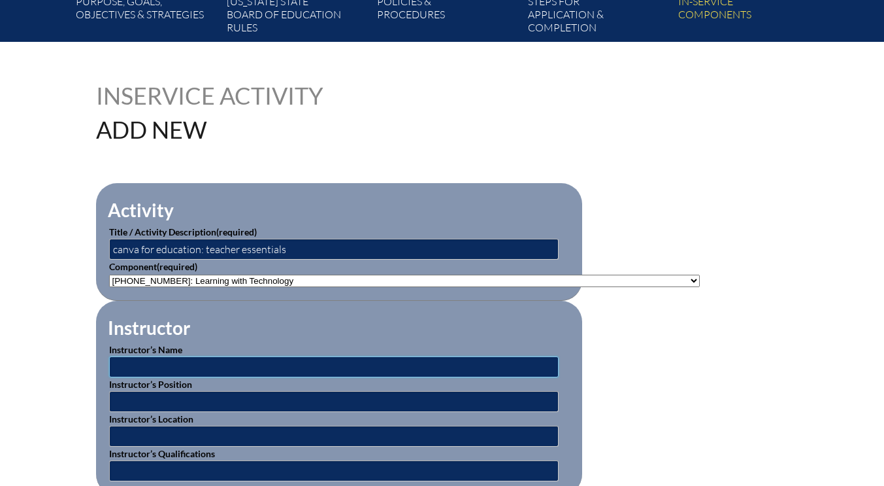
click at [184, 367] on input "text" at bounding box center [334, 366] width 450 height 21
type input "Canva representatives"
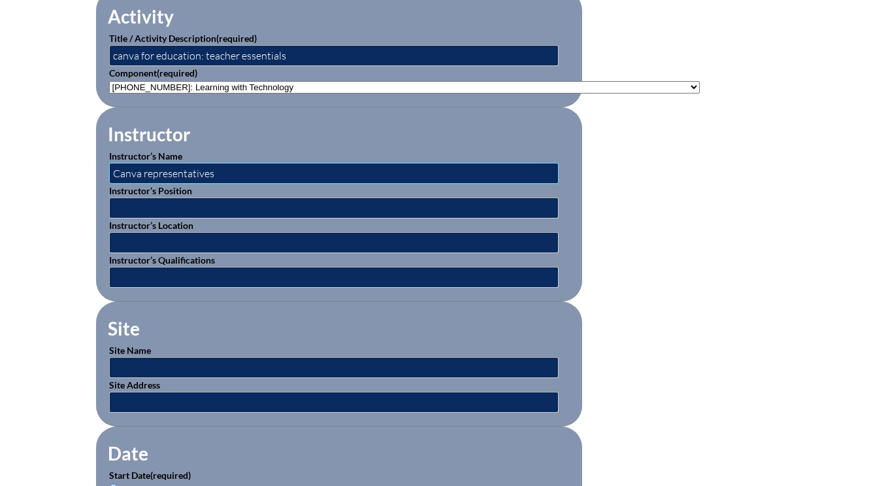
scroll to position [457, 0]
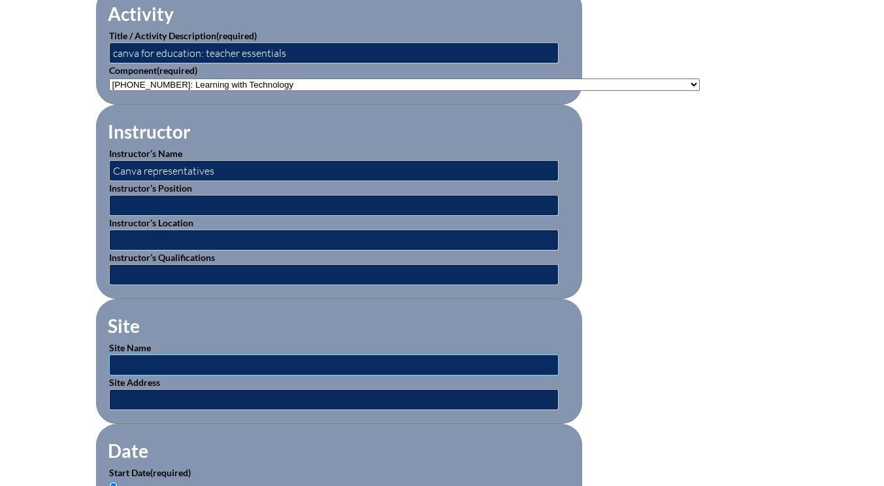
click at [146, 363] on input "text" at bounding box center [334, 364] width 450 height 21
type input "Canva online"
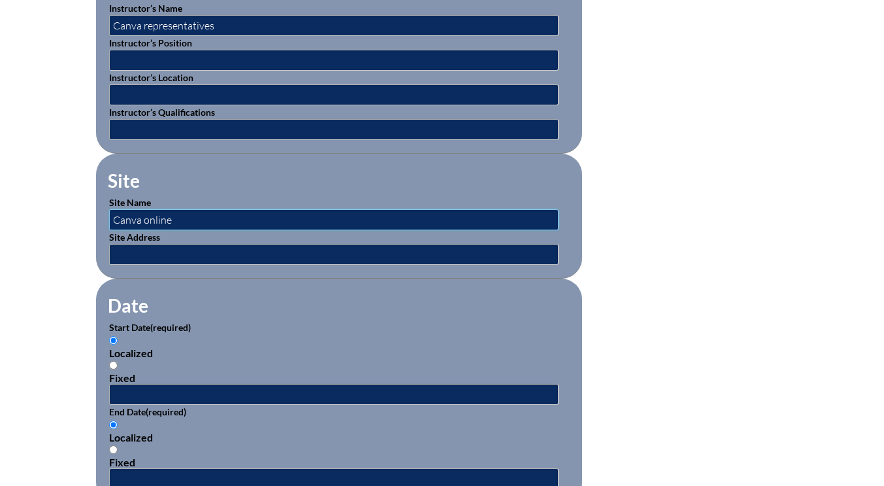
scroll to position [654, 0]
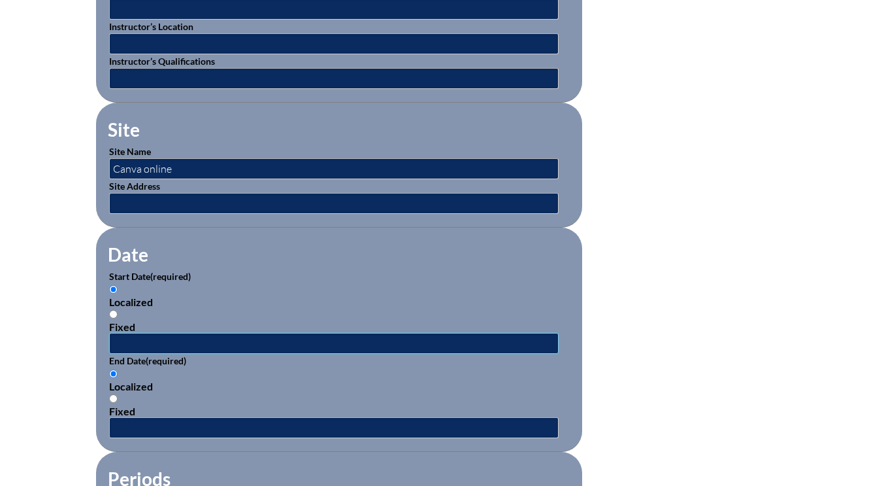
click at [170, 346] on input "text" at bounding box center [334, 343] width 450 height 21
click at [190, 165] on input "Canva online" at bounding box center [334, 168] width 450 height 21
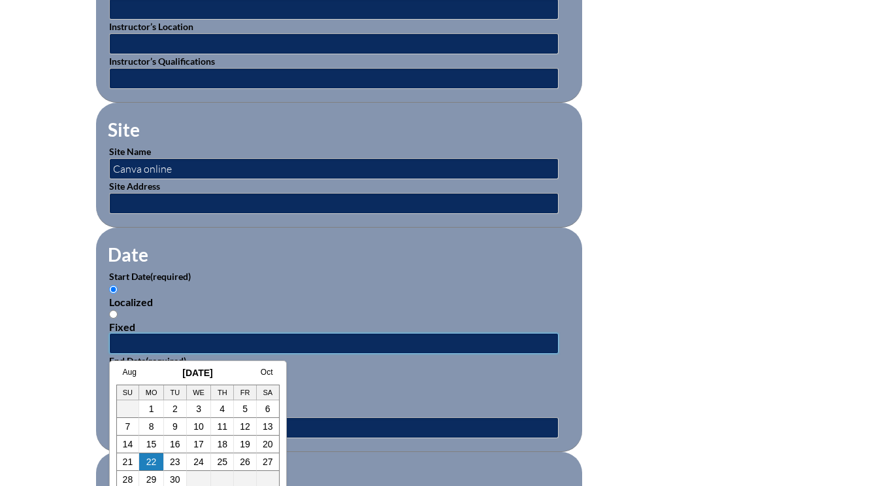
click at [146, 340] on input "text" at bounding box center [334, 343] width 450 height 21
click at [133, 374] on link "Aug" at bounding box center [130, 371] width 14 height 9
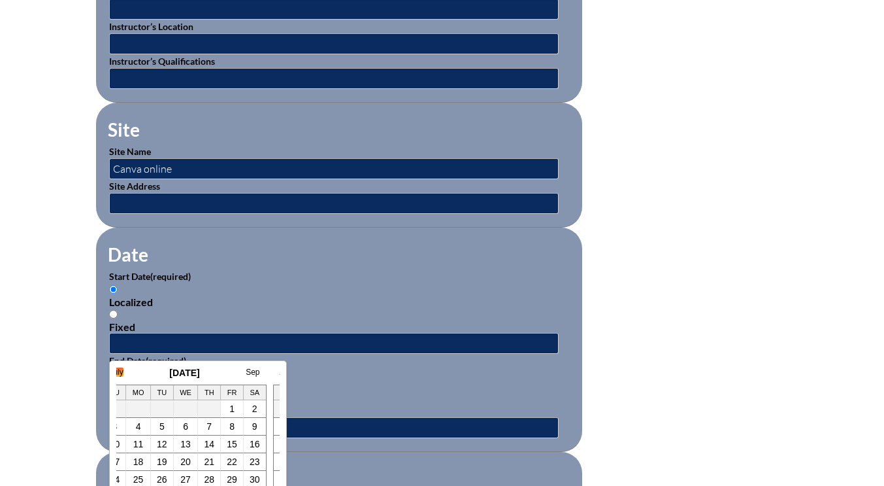
click at [122, 371] on link "July" at bounding box center [117, 371] width 14 height 9
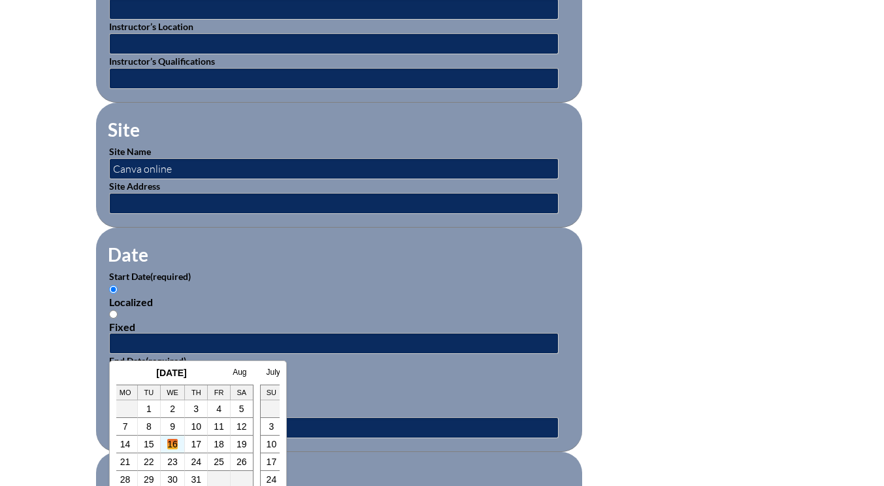
click at [174, 447] on link "16" at bounding box center [172, 444] width 10 height 10
type input "[DATE] 10:58 AM"
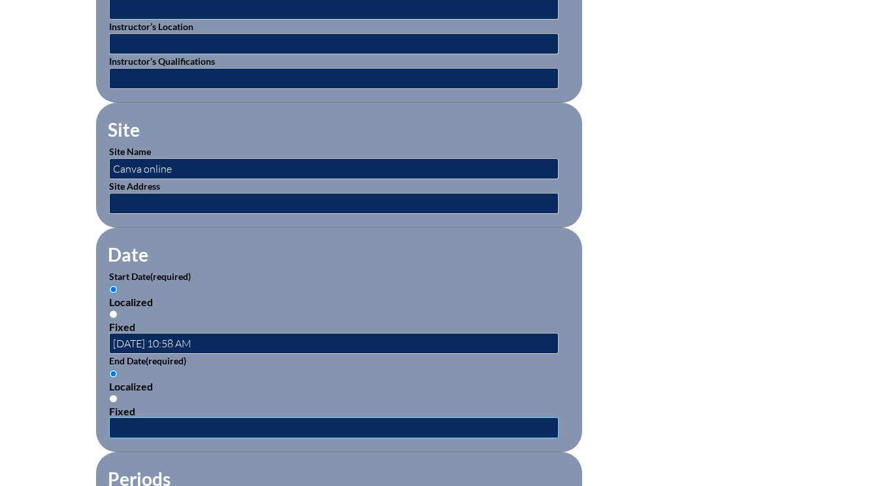
click at [159, 425] on input "text" at bounding box center [334, 427] width 450 height 21
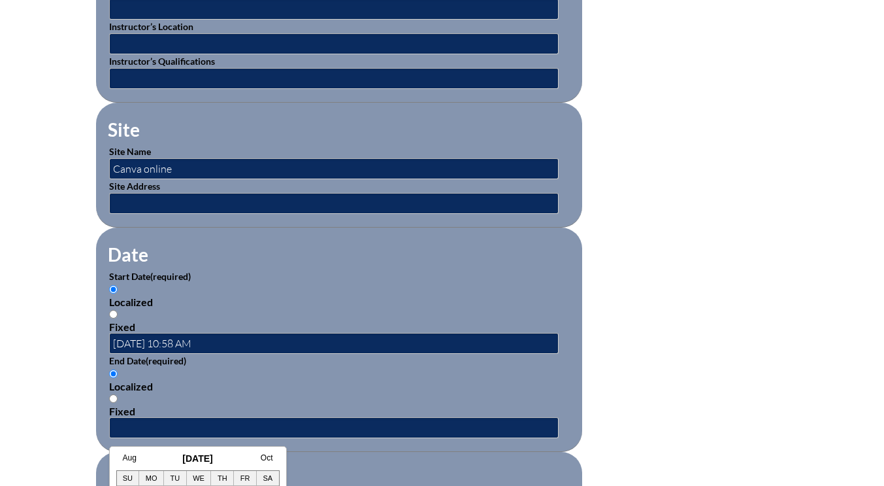
click at [132, 456] on link "Aug" at bounding box center [130, 457] width 14 height 9
click at [120, 456] on link "July" at bounding box center [117, 457] width 14 height 9
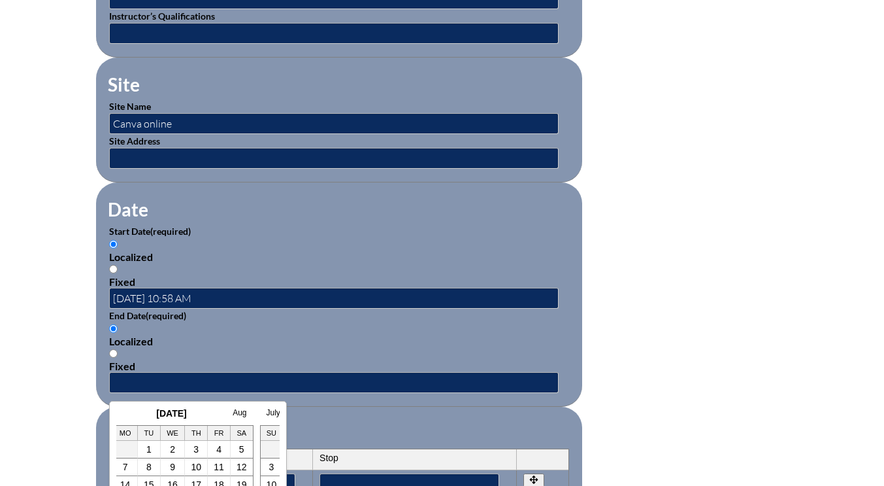
scroll to position [850, 0]
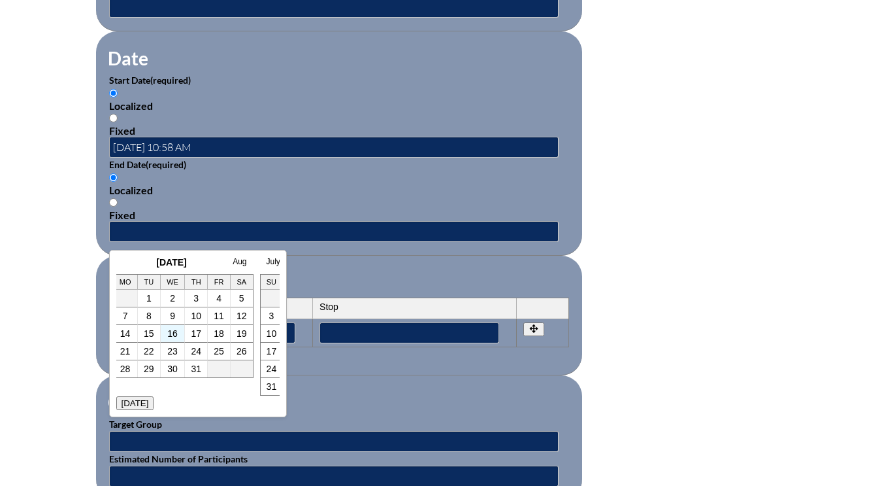
click at [178, 335] on td "16" at bounding box center [173, 334] width 25 height 18
click at [169, 333] on link "16" at bounding box center [172, 333] width 10 height 10
type input "[DATE] 10:59 AM"
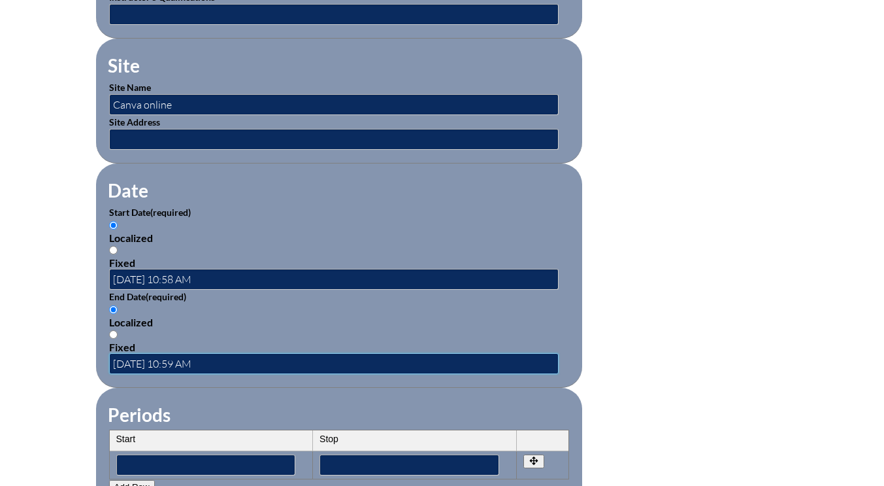
scroll to position [588, 0]
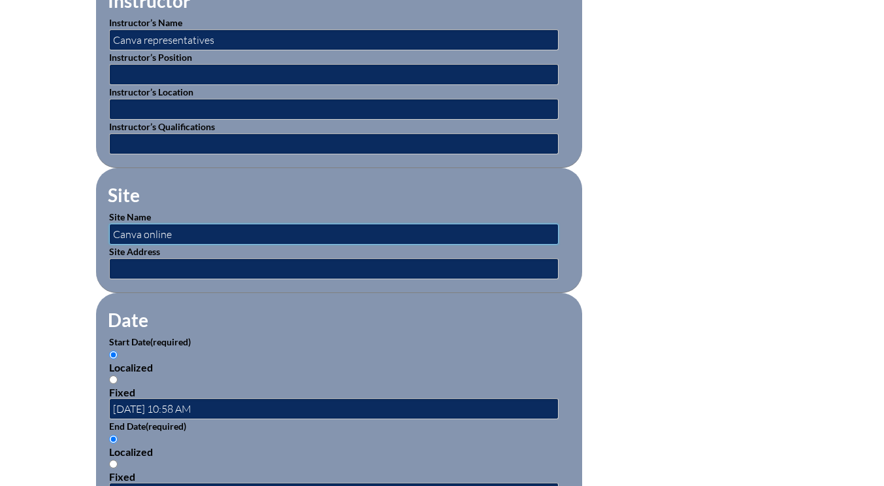
click at [174, 233] on input "Canva online" at bounding box center [334, 234] width 450 height 21
drag, startPoint x: 179, startPoint y: 232, endPoint x: 108, endPoint y: 236, distance: 70.7
click at [109, 236] on input "Canva online" at bounding box center [334, 234] width 450 height 21
type input "Canva online"
click at [286, 363] on div "Localized" at bounding box center [339, 367] width 460 height 12
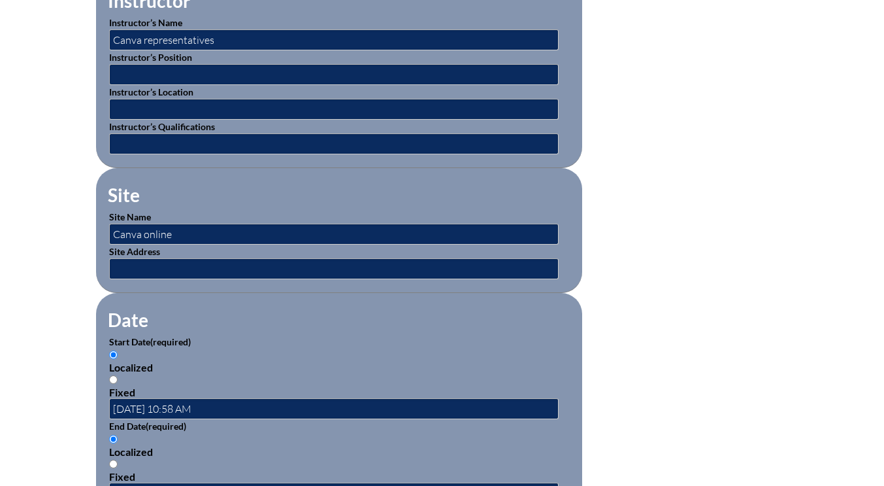
click at [118, 359] on input "Localized" at bounding box center [113, 354] width 8 height 8
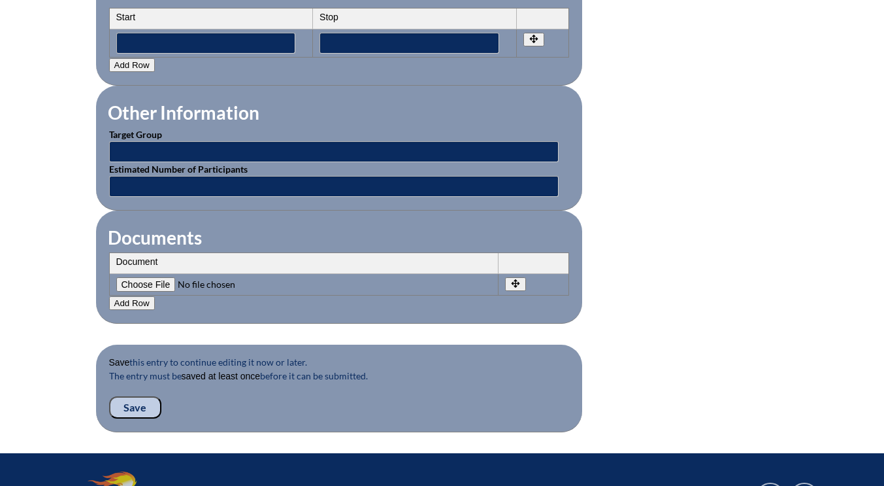
scroll to position [1176, 0]
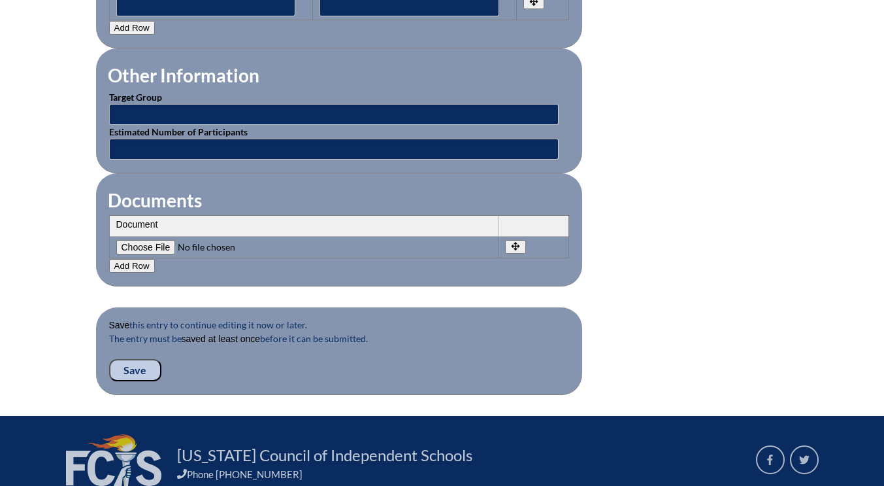
click at [140, 246] on input"] "file" at bounding box center [205, 247] width 178 height 14
type input"] "C:\fakepath\[PERSON_NAME].jpg.pdf"
click at [132, 267] on button "Add Row" at bounding box center [132, 266] width 46 height 14
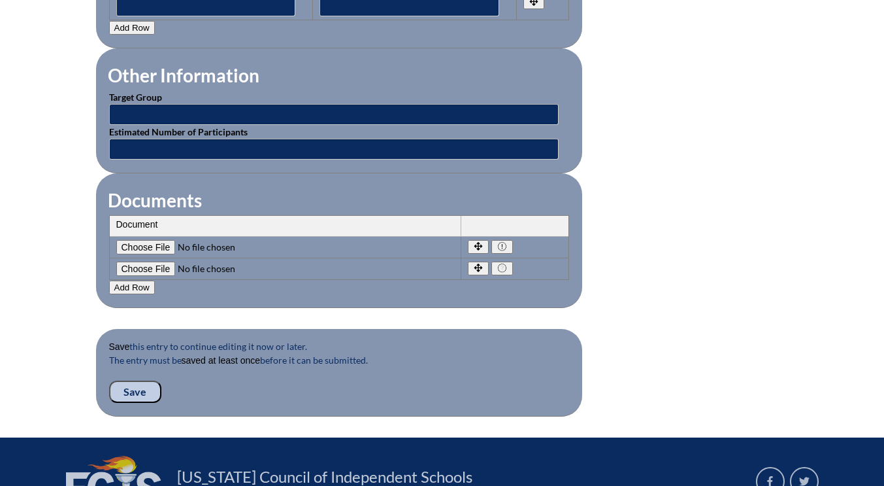
click at [143, 267] on input"] "file" at bounding box center [205, 268] width 178 height 14
type input"] "C:\fakepath\mica-canva.jpg.pdf"
click at [122, 289] on button "Add Row" at bounding box center [132, 287] width 46 height 14
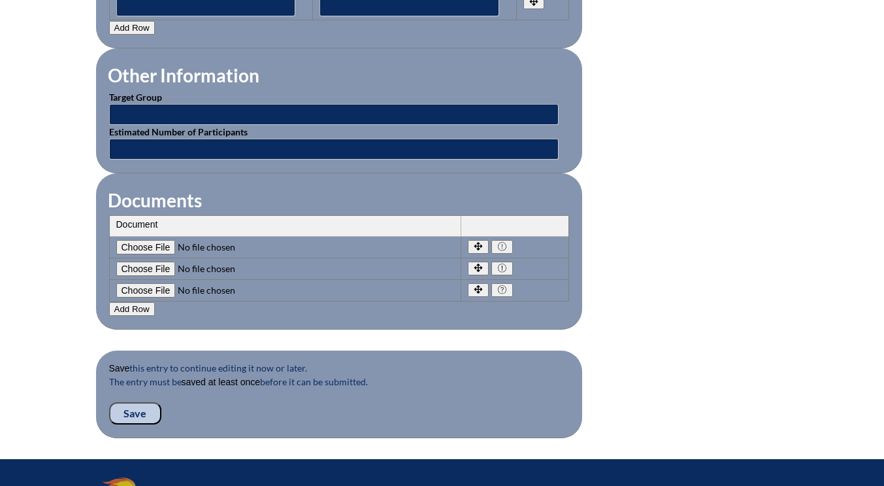
click at [148, 288] on input"] "file" at bounding box center [205, 290] width 178 height 14
type input"] "C:\fakepath\[PERSON_NAME].jpg.pdf"
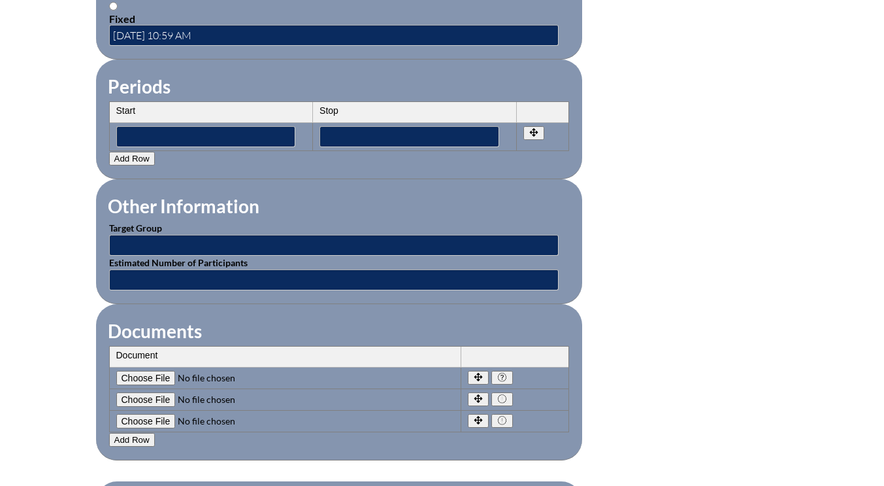
scroll to position [1307, 0]
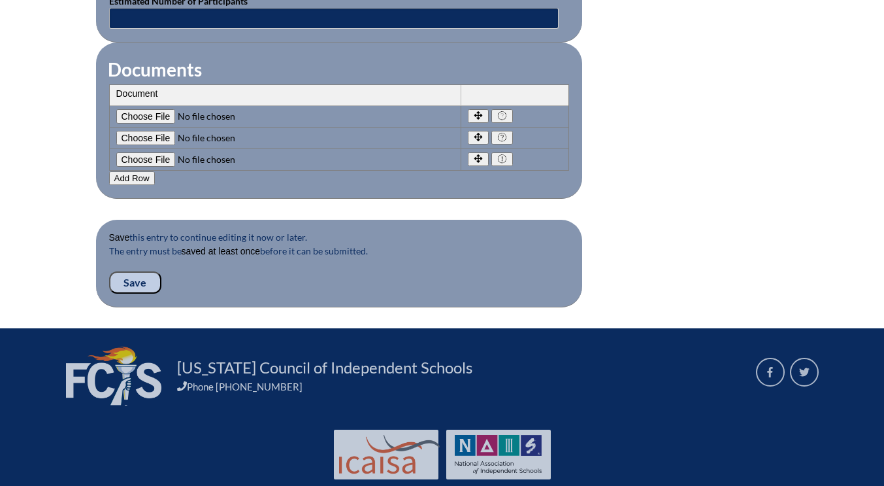
click at [135, 286] on input "Save" at bounding box center [135, 282] width 52 height 22
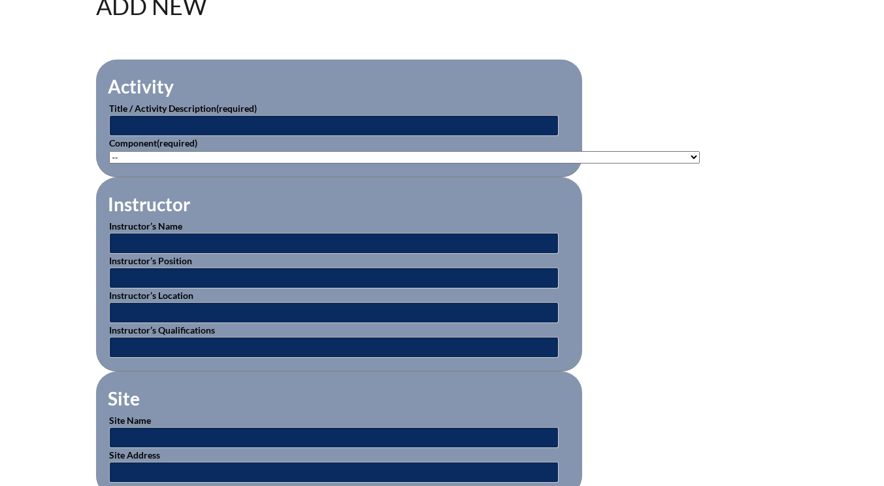
scroll to position [380, 0]
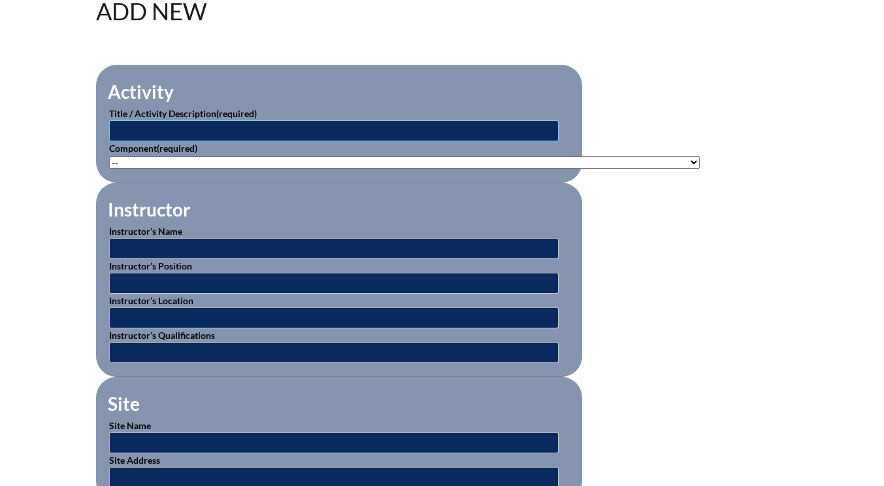
click at [197, 126] on input "text" at bounding box center [334, 130] width 450 height 21
type input "differentiated literacy centers made easy: 10 time saving times for success"
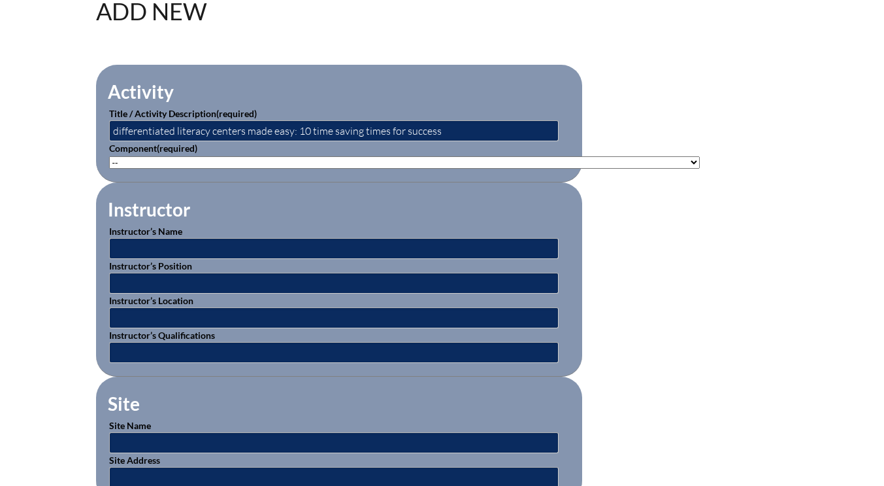
click at [180, 161] on select"]"] "-- [PHONE_NUMBER]: Appropriate Art Activities [PHONE_NUMBER]: Concept and Art P…" at bounding box center [404, 162] width 591 height 12
select select"]"] "20438"
click at [109, 156] on select"]"] "-- [PHONE_NUMBER]: Appropriate Art Activities [PHONE_NUMBER]: Concept and Art P…" at bounding box center [404, 162] width 591 height 12
click at [176, 250] on input "text" at bounding box center [334, 248] width 450 height 21
drag, startPoint x: 171, startPoint y: 244, endPoint x: 88, endPoint y: 238, distance: 83.9
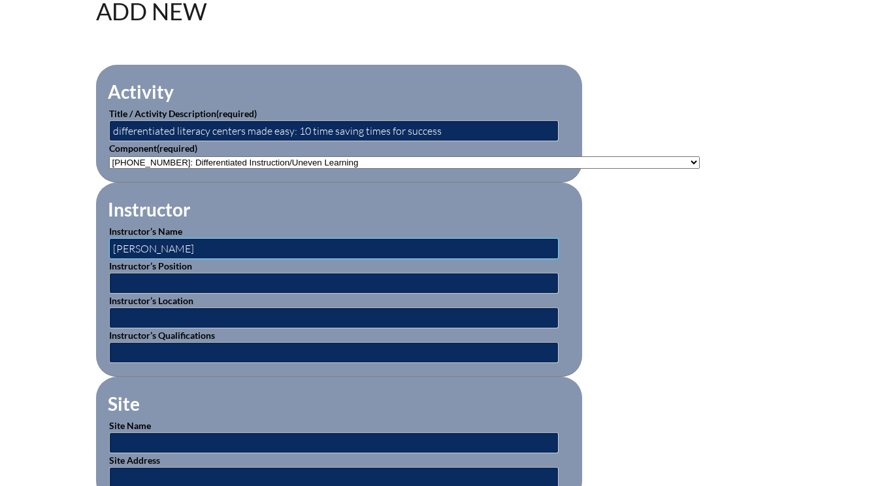
type input "[PERSON_NAME]"
click at [137, 348] on input "text" at bounding box center [334, 352] width 450 height 21
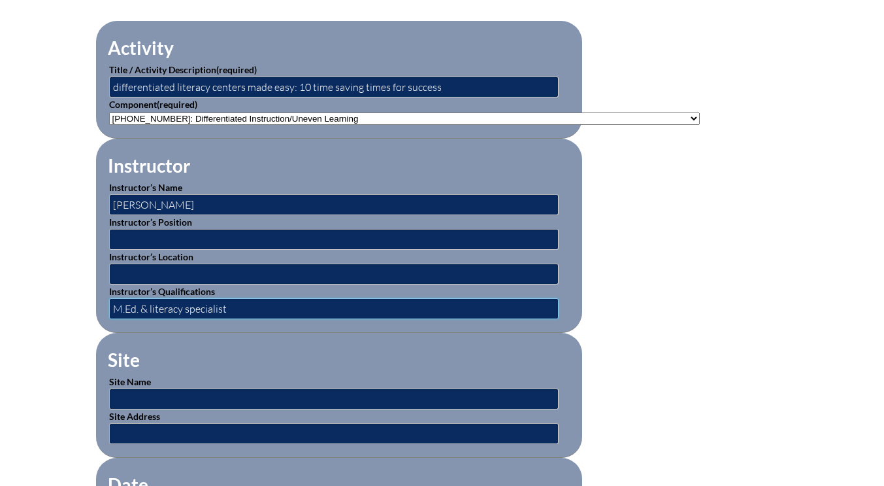
scroll to position [445, 0]
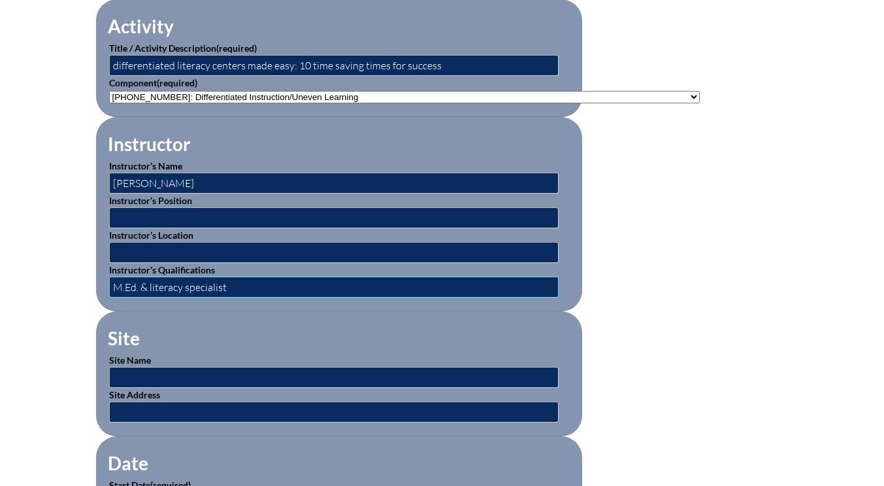
type input "M.Ed. & literacy specialist"
click at [147, 371] on input "text" at bounding box center [334, 377] width 450 height 21
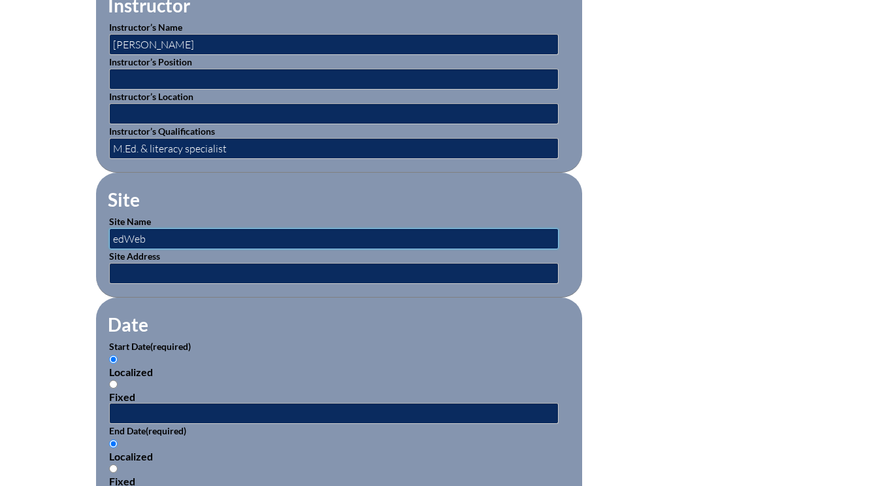
scroll to position [641, 0]
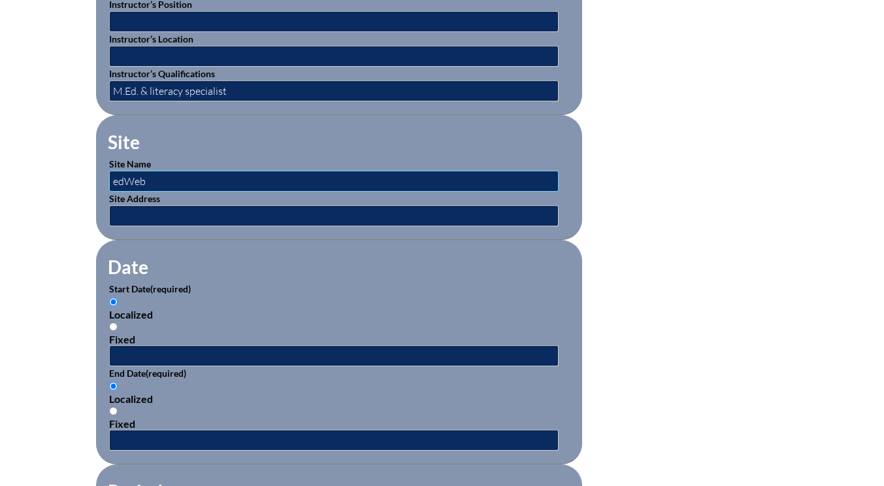
drag, startPoint x: 153, startPoint y: 178, endPoint x: 104, endPoint y: 176, distance: 49.1
click at [104, 175] on fieldset "Site Site Name edWeb Site Address" at bounding box center [339, 177] width 486 height 125
click at [117, 182] on input "EdWeb" at bounding box center [334, 181] width 450 height 21
type input "edWeb"
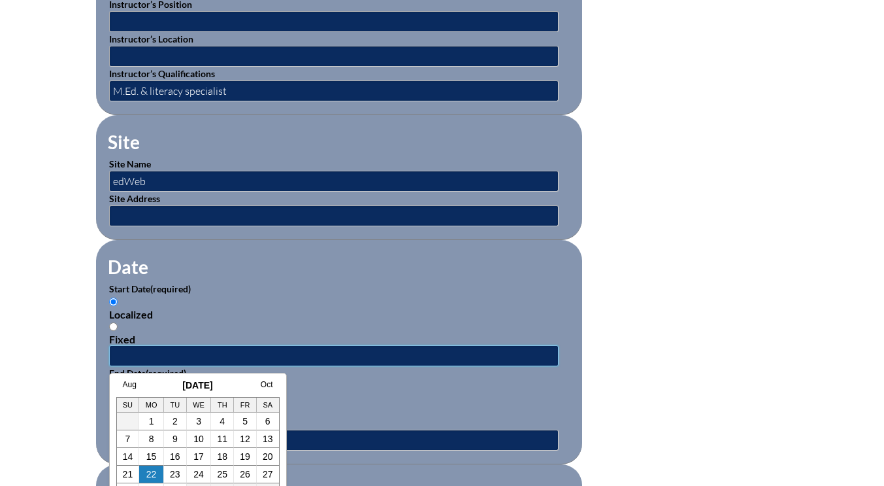
click at [148, 357] on input "text" at bounding box center [334, 355] width 450 height 21
click at [125, 386] on link "Aug" at bounding box center [130, 384] width 14 height 9
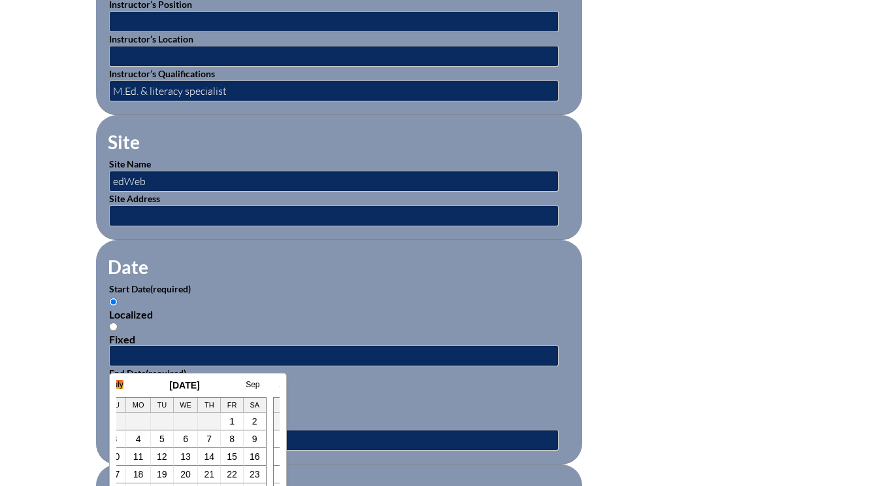
click at [120, 384] on link "July" at bounding box center [117, 384] width 14 height 9
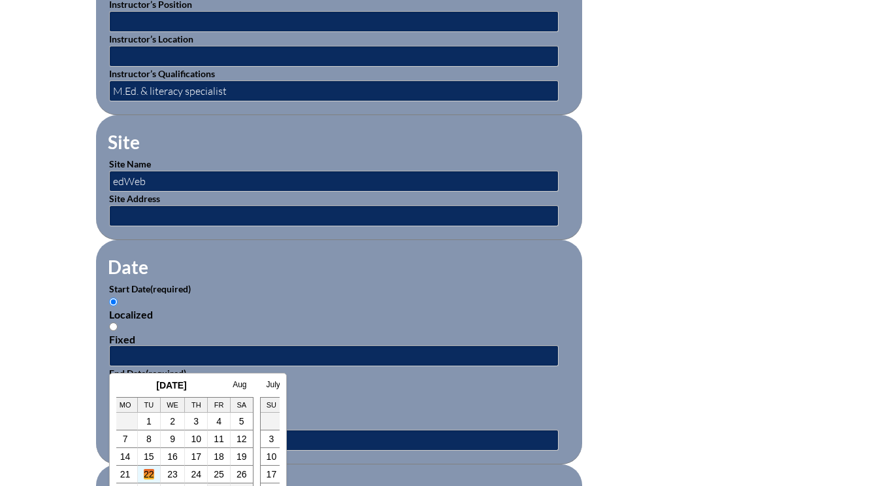
click at [146, 473] on link "22" at bounding box center [149, 474] width 10 height 10
type input "[DATE] 11:02 AM"
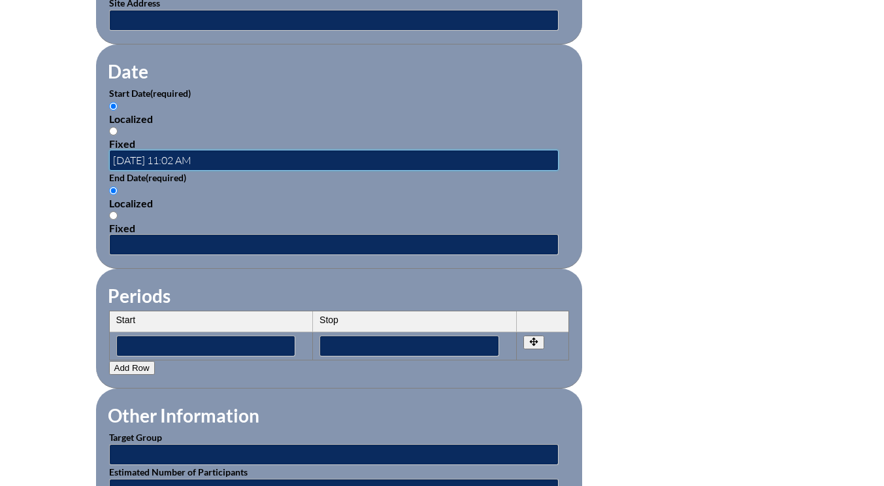
scroll to position [837, 0]
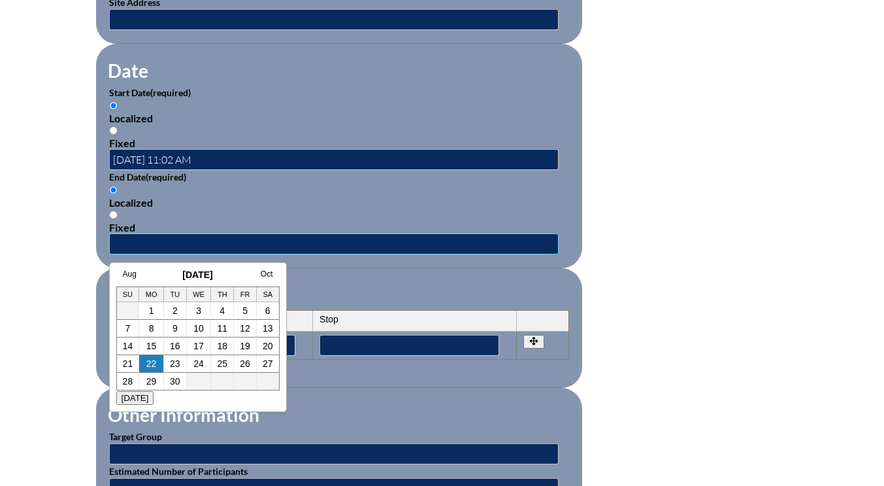
click at [129, 242] on input "text" at bounding box center [334, 243] width 450 height 21
click at [133, 271] on link "Aug" at bounding box center [130, 273] width 14 height 9
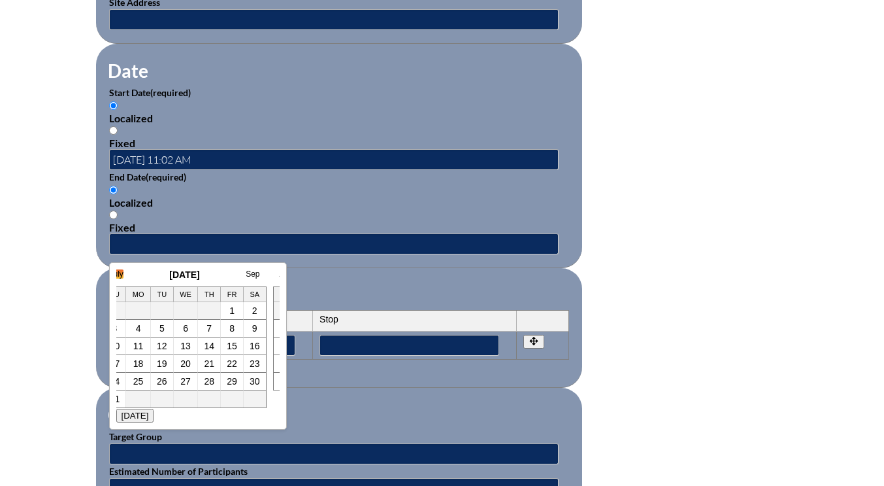
click at [120, 276] on link "July" at bounding box center [117, 273] width 14 height 9
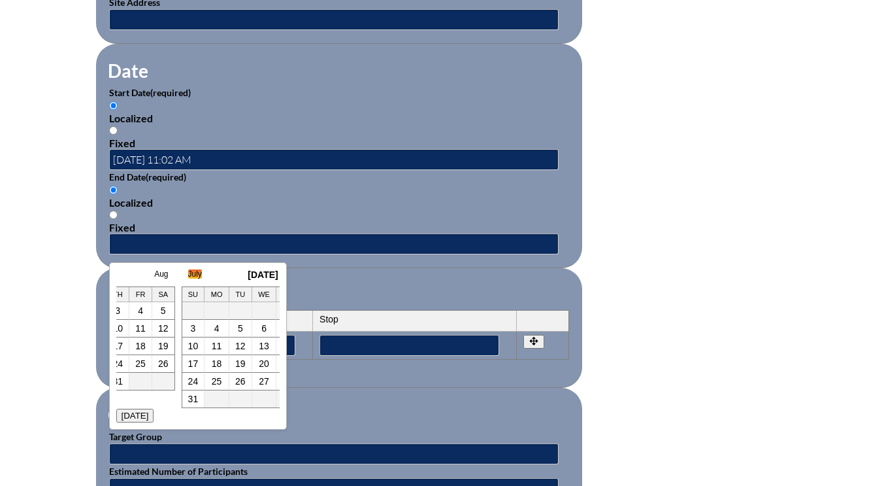
scroll to position [0, 26]
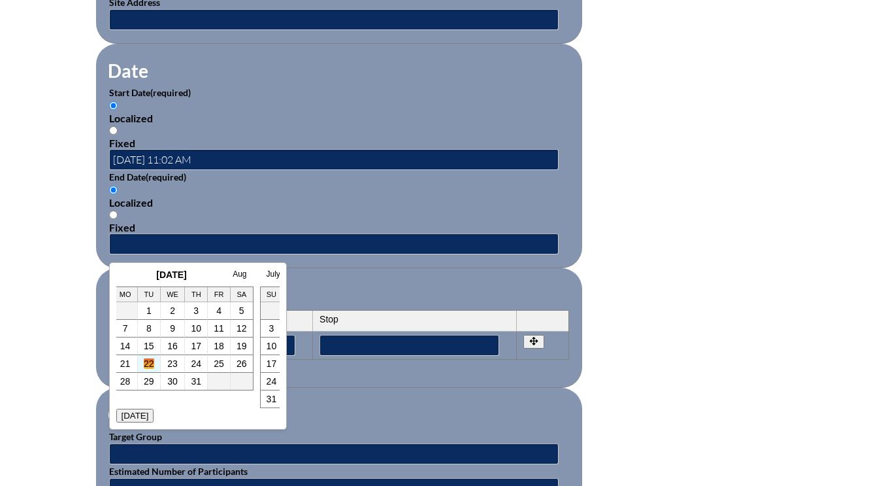
click at [150, 362] on link "22" at bounding box center [149, 363] width 10 height 10
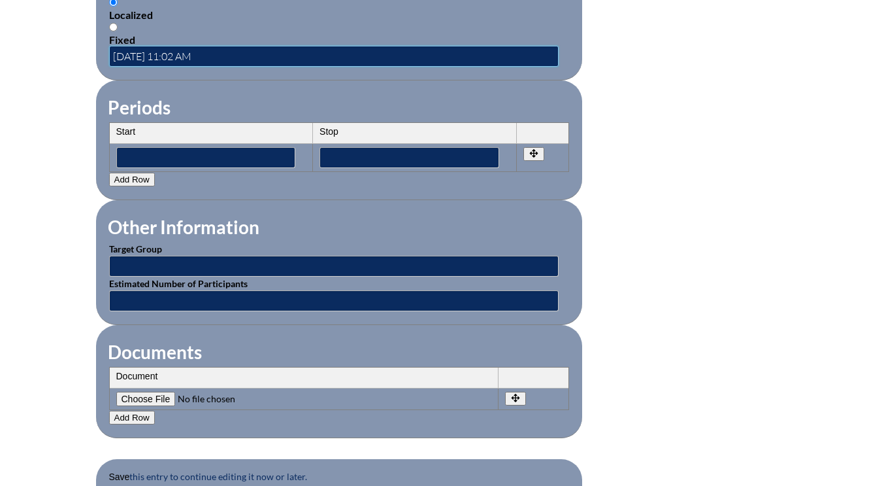
scroll to position [1033, 0]
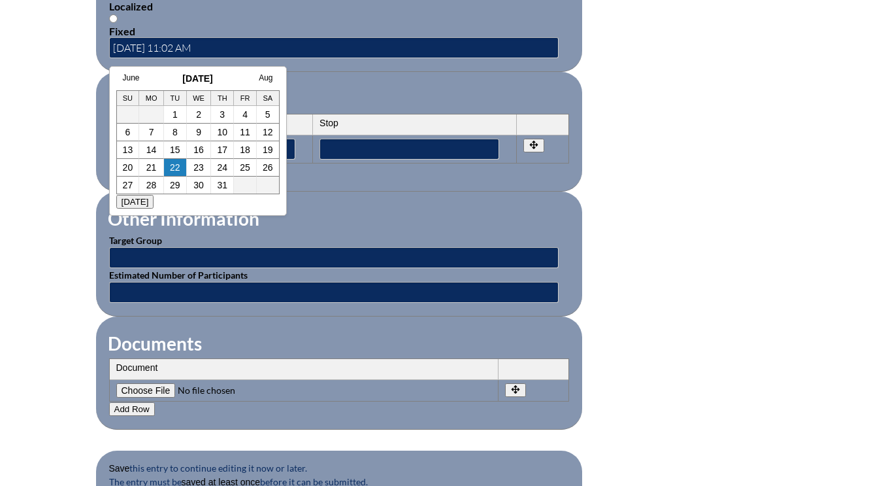
click at [169, 167] on td "22" at bounding box center [175, 168] width 23 height 18
click at [174, 169] on link "22" at bounding box center [175, 167] width 10 height 10
type input "[DATE] 11:15 AM"
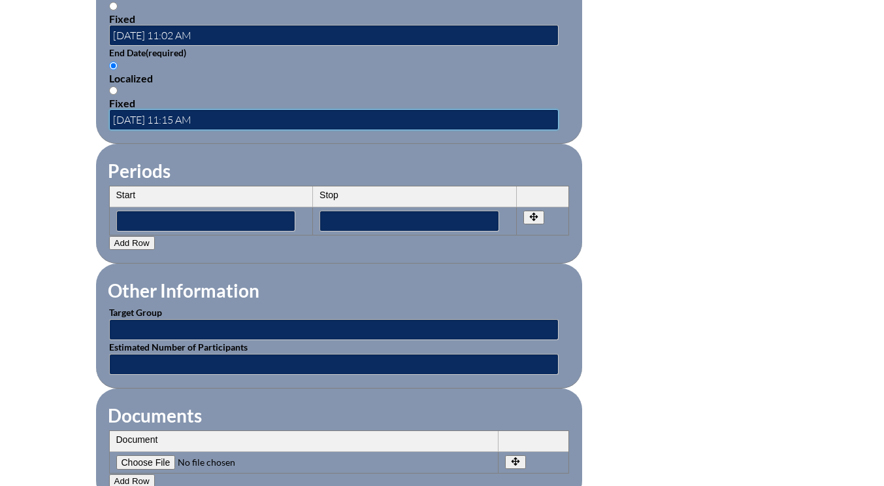
scroll to position [1099, 0]
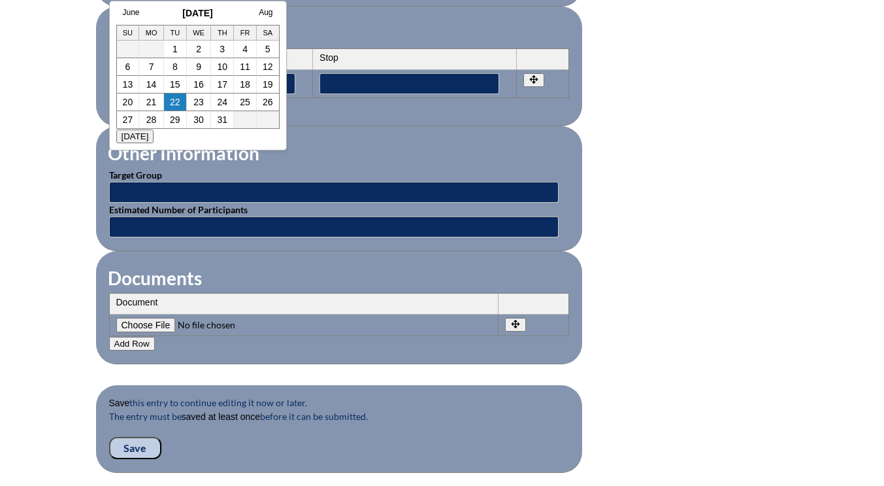
click at [182, 295] on th "Document" at bounding box center [304, 303] width 389 height 21
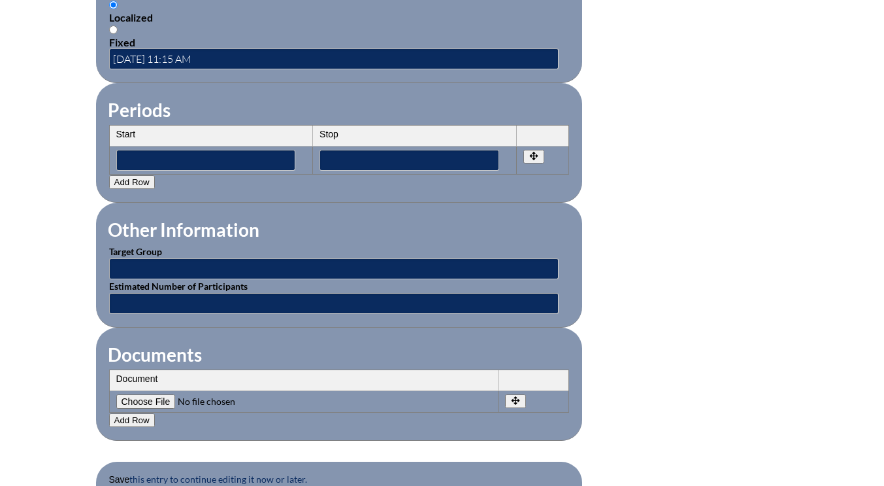
scroll to position [1164, 0]
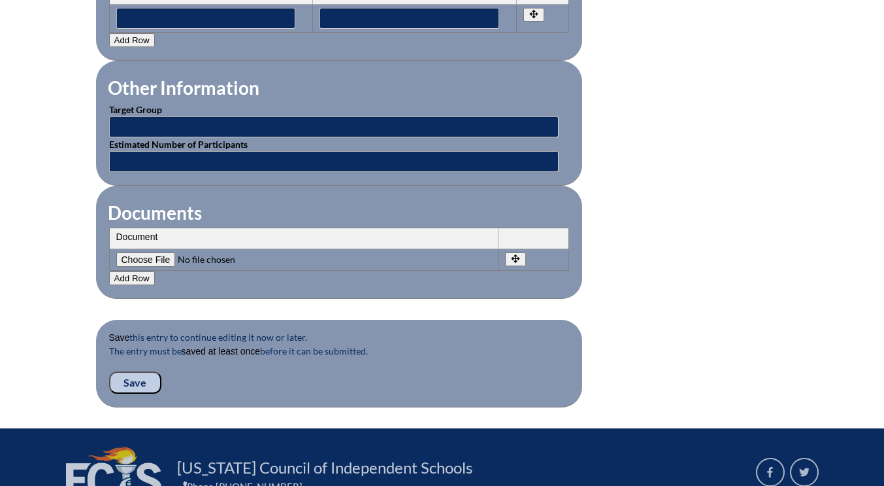
click at [144, 257] on input"] "file" at bounding box center [205, 259] width 178 height 14
type input"] "C:\fakepath\mandy-differentiatedliteracycenters.jpg.pdf"
click at [138, 385] on input "Save" at bounding box center [135, 382] width 52 height 22
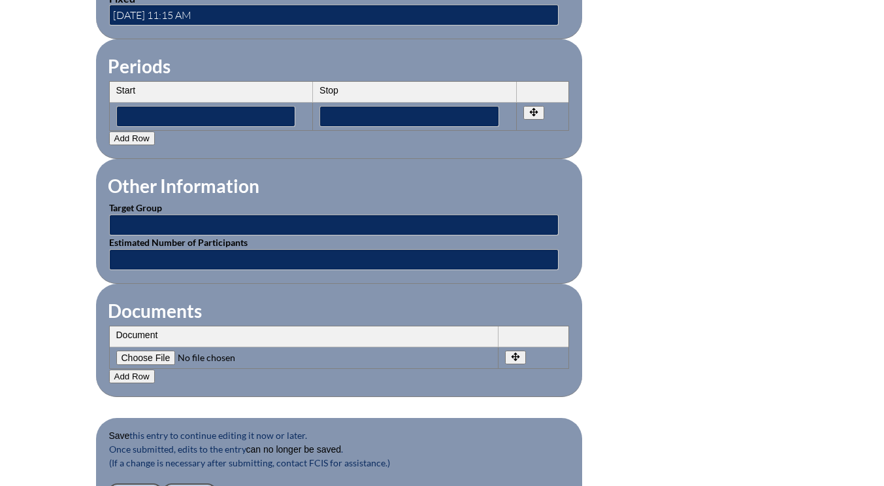
scroll to position [1176, 0]
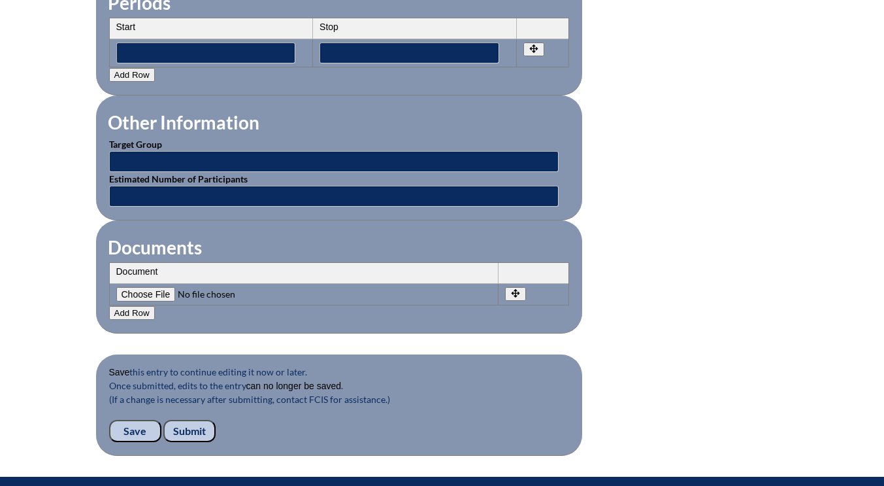
click at [189, 431] on input "Submit" at bounding box center [189, 431] width 52 height 22
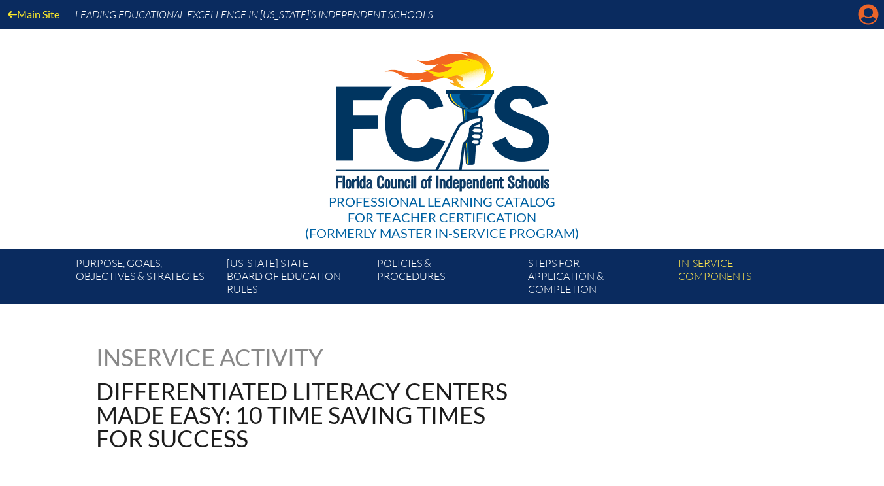
click at [868, 16] on icon "Manage account" at bounding box center [868, 14] width 21 height 21
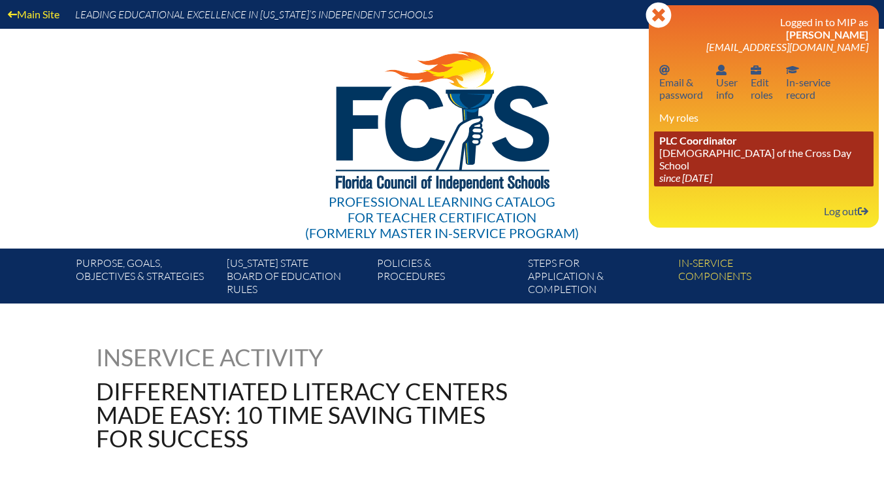
click at [720, 159] on link "PLC Coordinator Lutheran Church of the Cross Day School since 2022 Jun 10" at bounding box center [764, 158] width 220 height 55
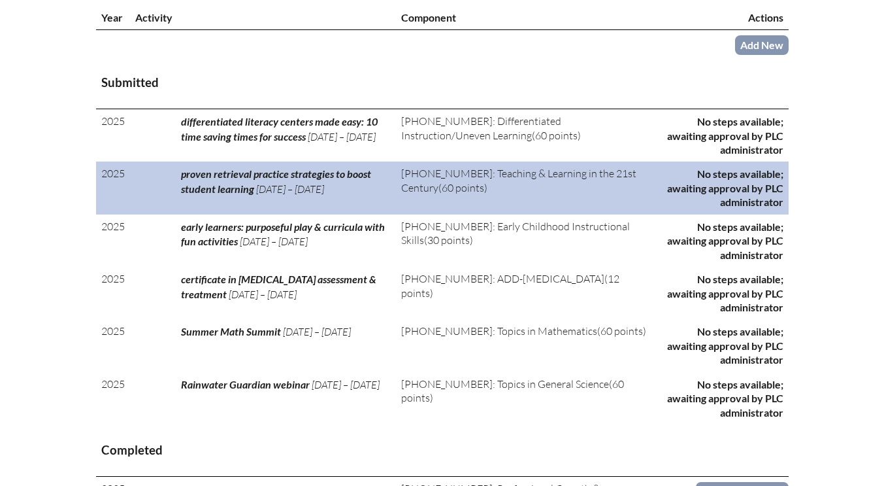
scroll to position [523, 0]
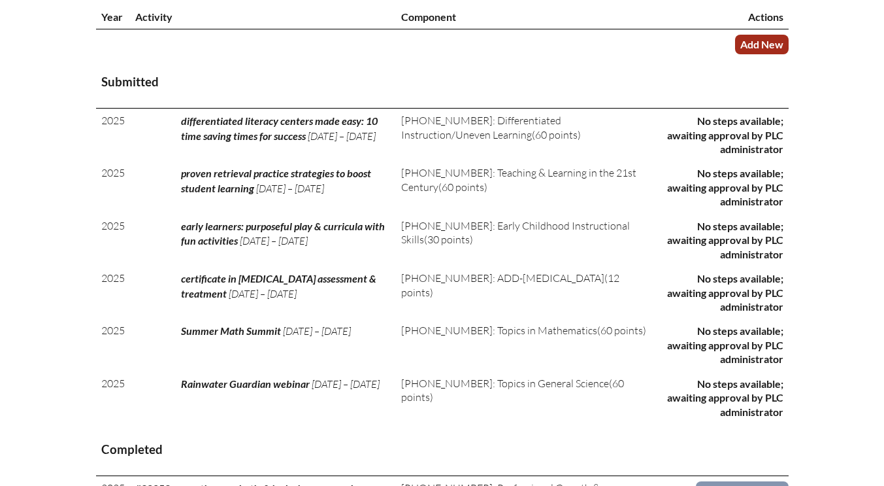
click at [767, 41] on link "Add New" at bounding box center [762, 44] width 54 height 19
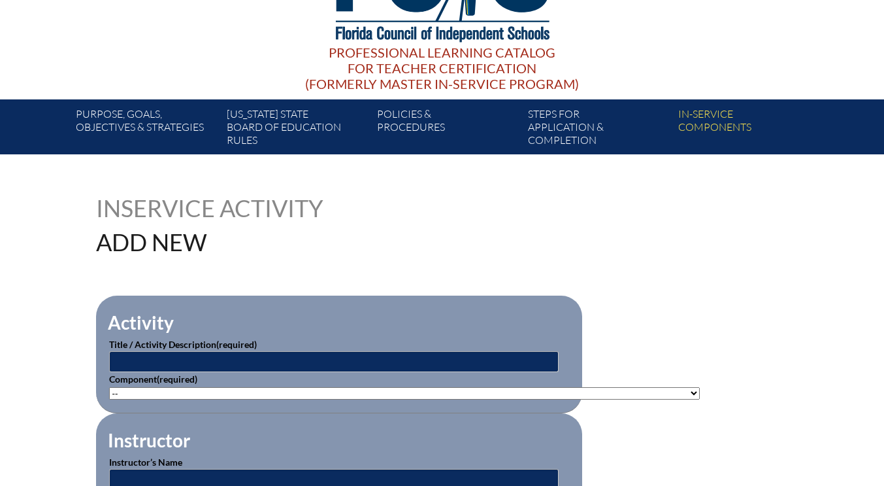
scroll to position [196, 0]
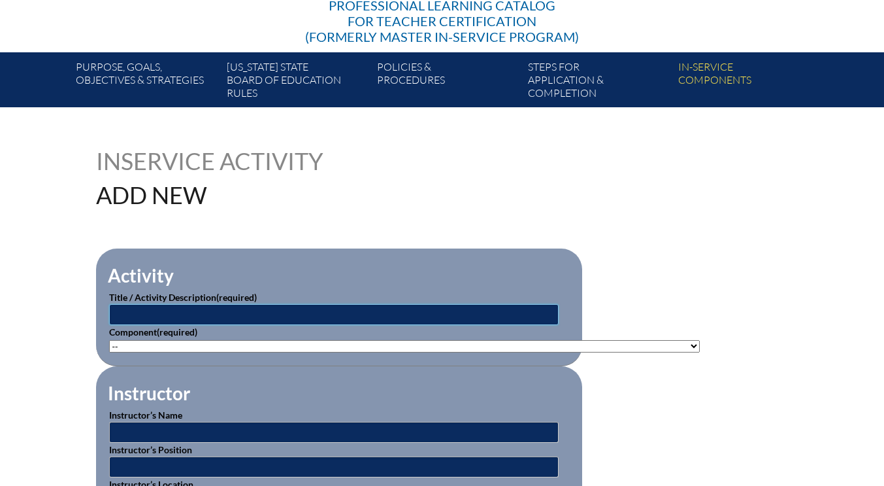
click at [144, 312] on input "text" at bounding box center [334, 314] width 450 height 21
type input "b"
type input "Book Creator certified author"
click at [160, 349] on select"]"] "-- [PHONE_NUMBER]: Appropriate Art Activities [PHONE_NUMBER]: Concept and Art P…" at bounding box center [404, 346] width 591 height 12
select select"]"] "118551"
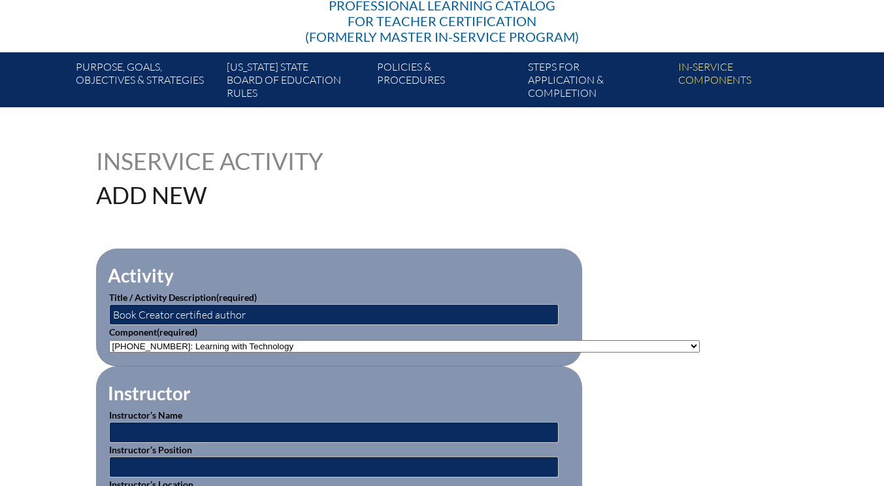
click at [109, 340] on select"]"] "-- [PHONE_NUMBER]: Appropriate Art Activities [PHONE_NUMBER]: Concept and Art P…" at bounding box center [404, 346] width 591 height 12
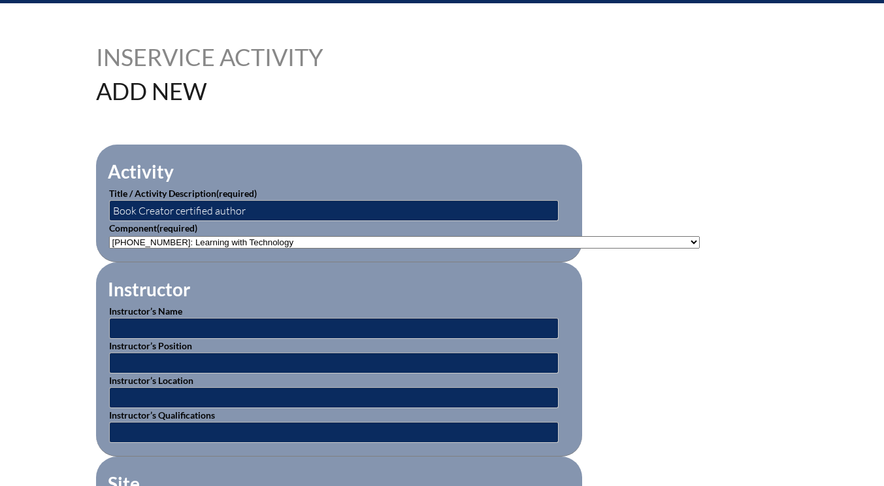
scroll to position [327, 0]
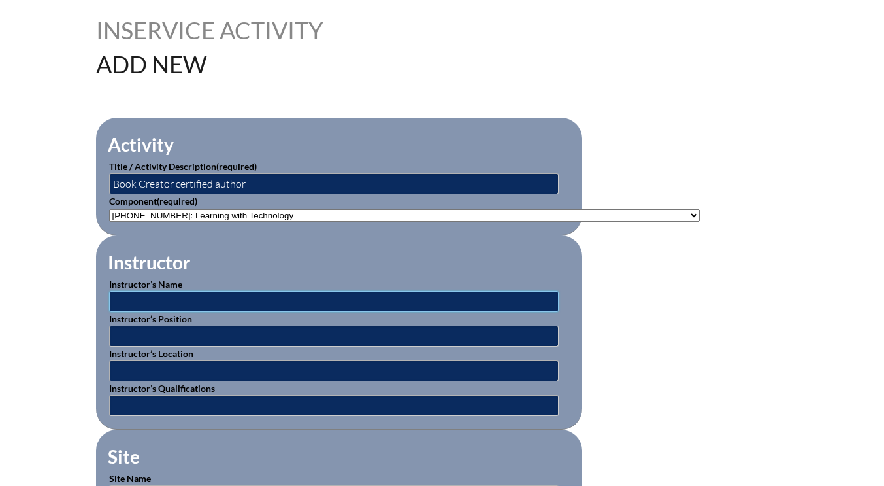
click at [156, 302] on input "text" at bounding box center [334, 301] width 450 height 21
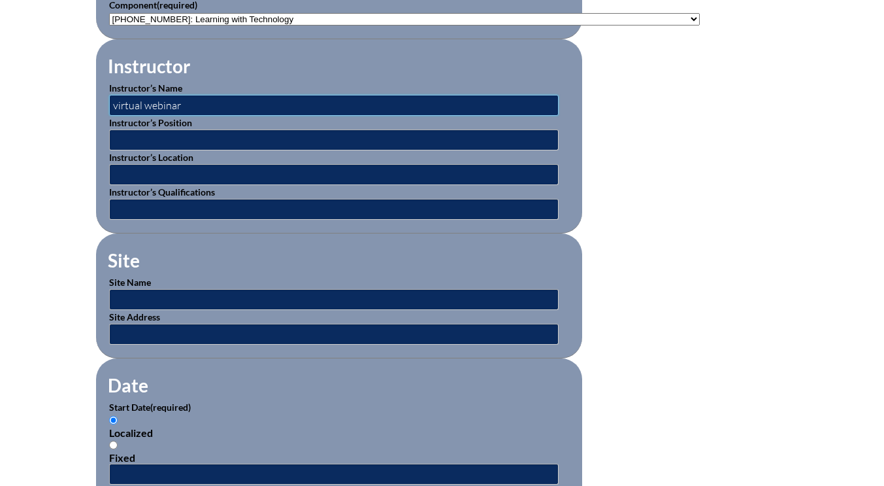
type input "virtual webinar"
click at [144, 291] on input "text" at bounding box center [334, 299] width 450 height 21
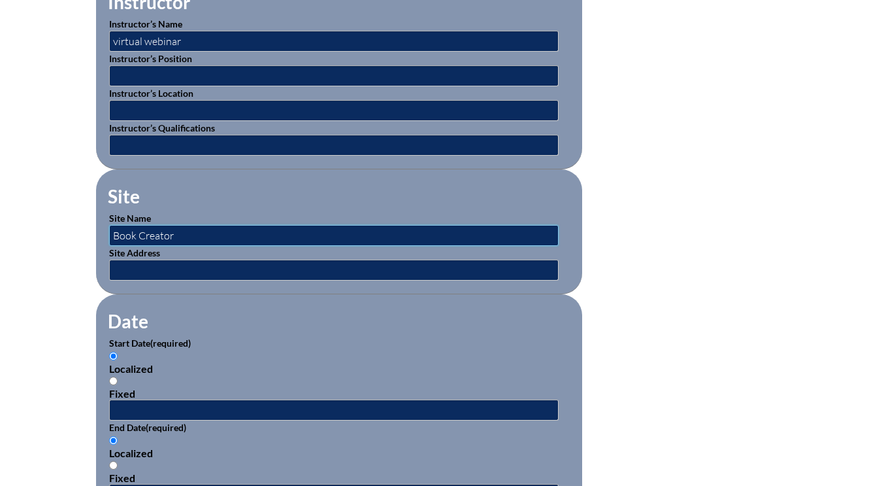
scroll to position [588, 0]
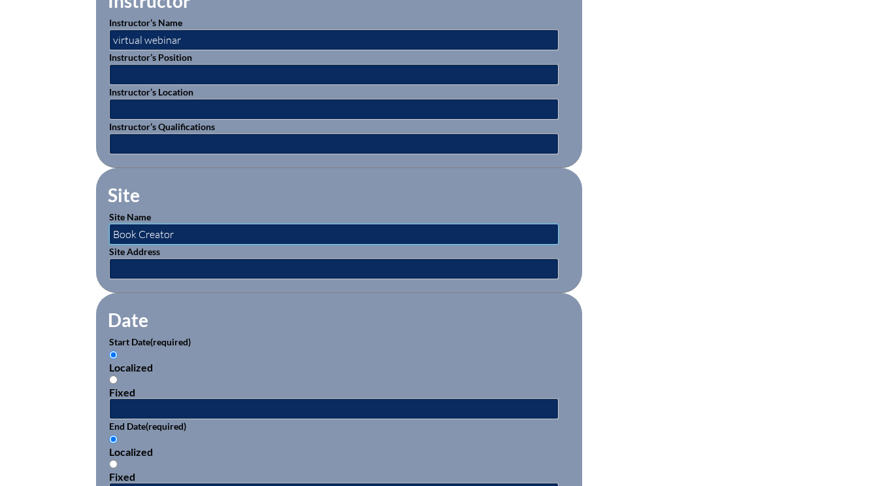
type input "Book Creator"
click at [154, 405] on input "text" at bounding box center [334, 408] width 450 height 21
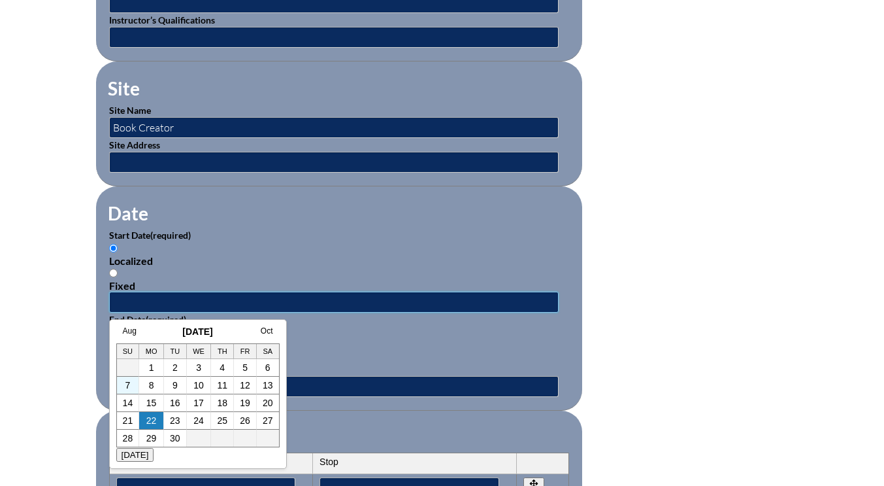
scroll to position [719, 0]
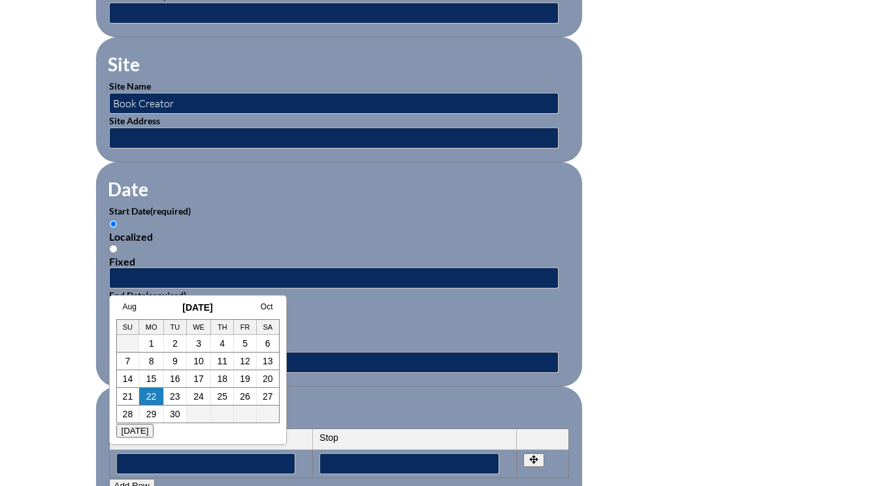
click at [127, 308] on link "Aug" at bounding box center [130, 306] width 14 height 9
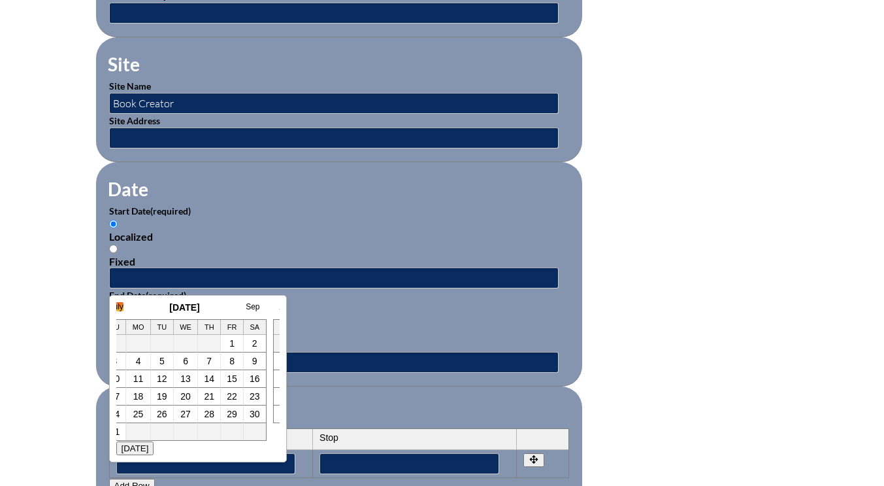
click at [119, 307] on link "July" at bounding box center [117, 306] width 14 height 9
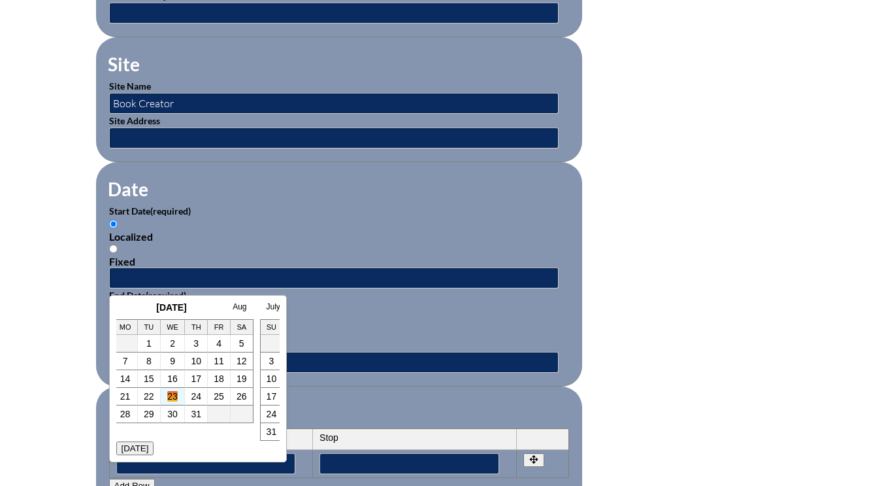
click at [170, 393] on link "23" at bounding box center [172, 396] width 10 height 10
type input "[DATE] 11:49 AM"
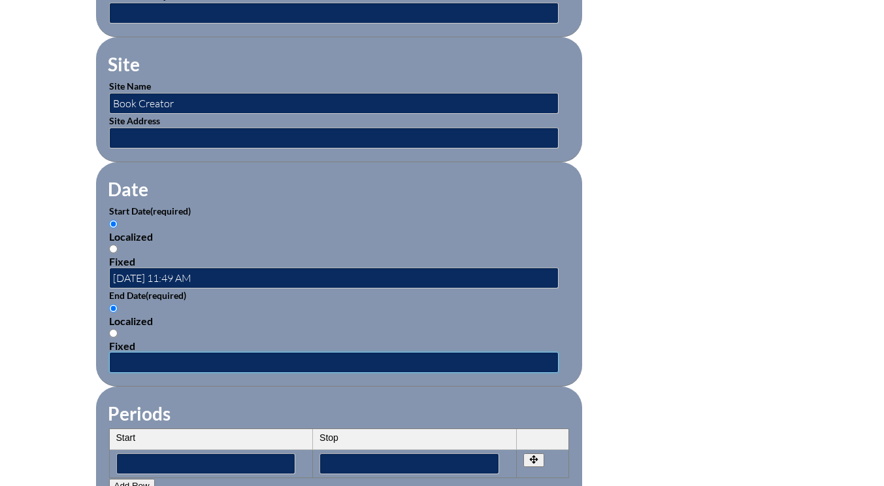
click at [150, 358] on input "text" at bounding box center [334, 362] width 450 height 21
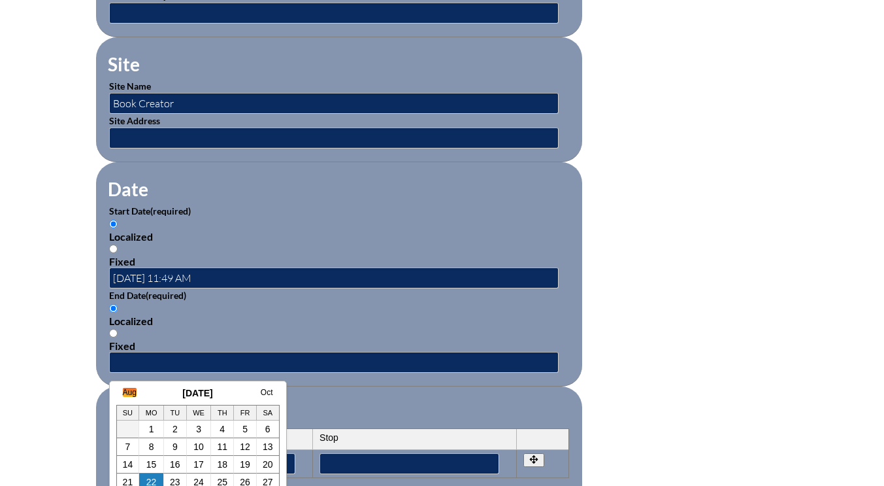
click at [131, 390] on link "Aug" at bounding box center [130, 392] width 14 height 9
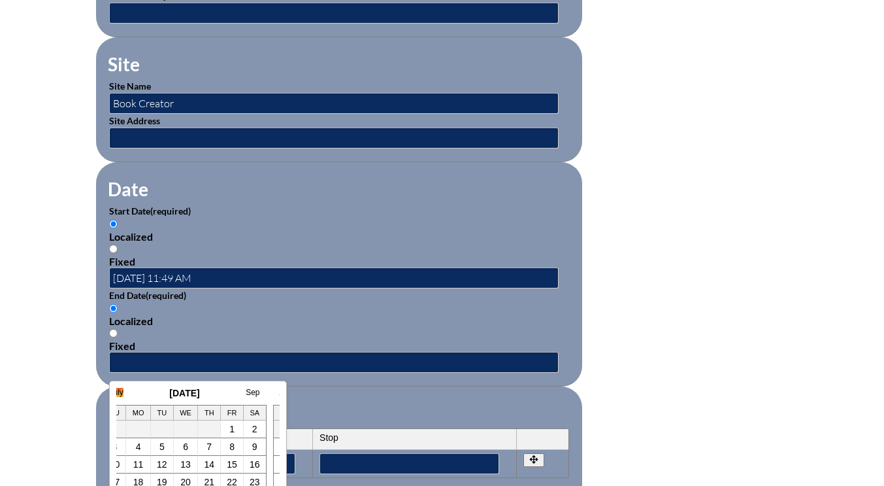
click at [119, 391] on link "July" at bounding box center [117, 392] width 14 height 9
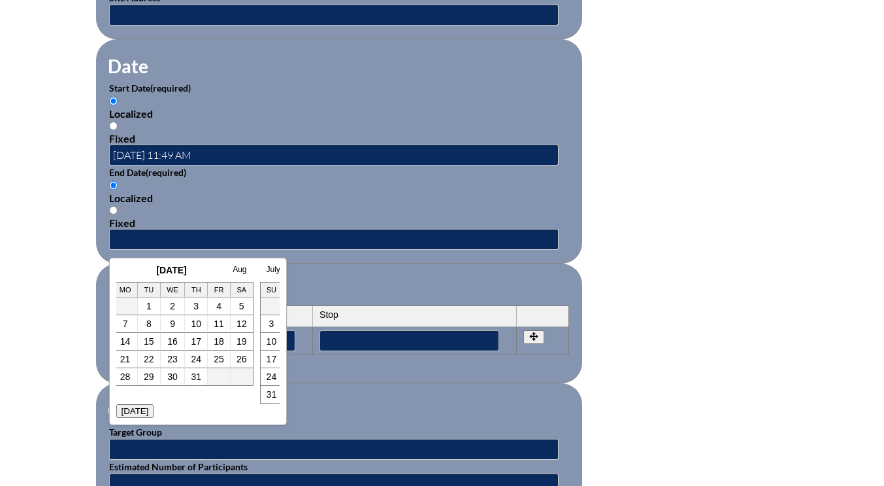
scroll to position [915, 0]
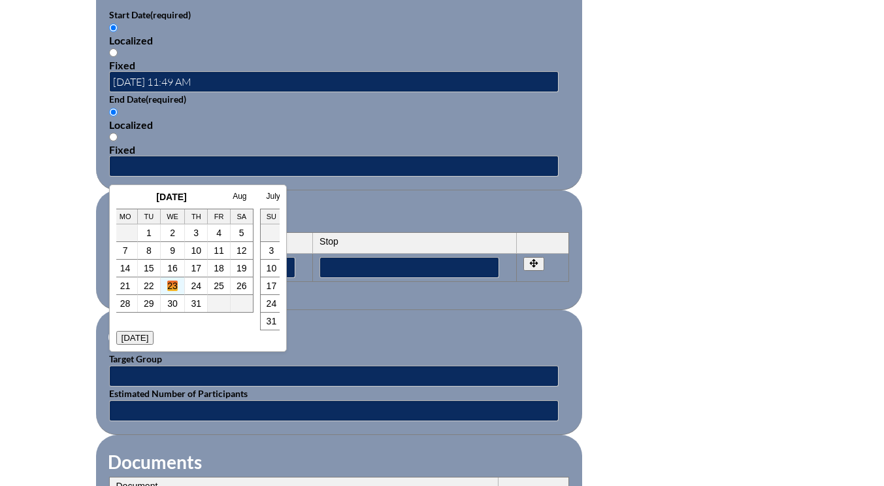
click at [172, 287] on link "23" at bounding box center [172, 285] width 10 height 10
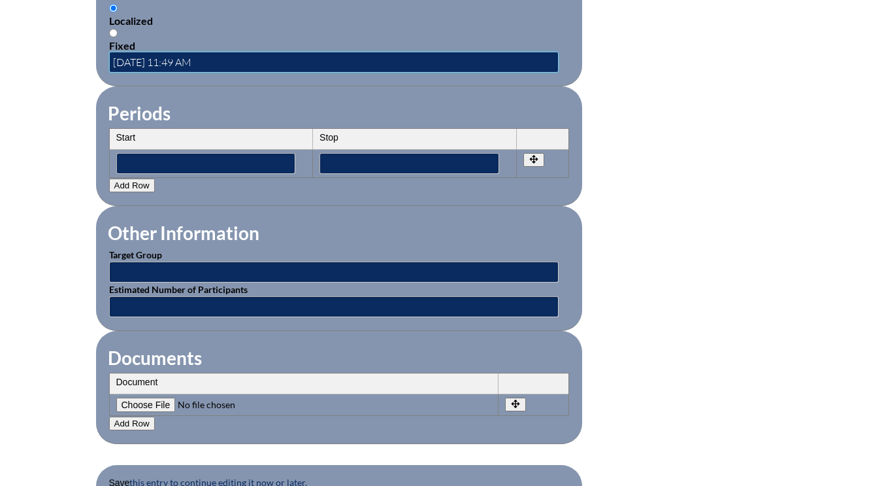
scroll to position [1046, 0]
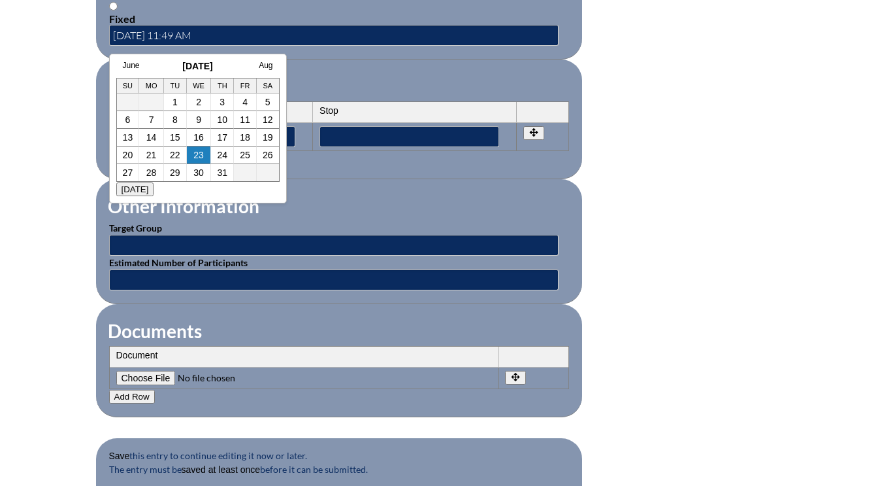
click at [198, 159] on link "23" at bounding box center [198, 155] width 10 height 10
type input "2025-07-23 12:14 PM"
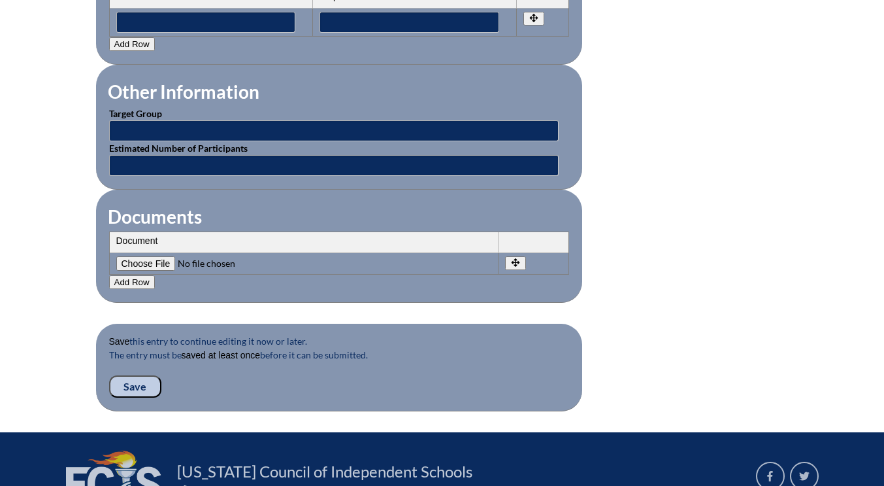
scroll to position [1176, 0]
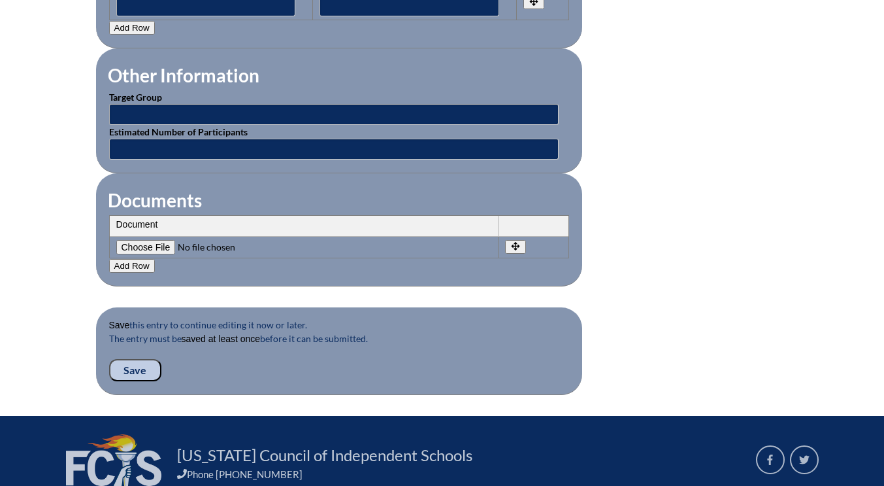
click at [161, 242] on input"] "file" at bounding box center [205, 247] width 178 height 14
type input"] "C:\fakepath\alyssum-bookcreator.png.pdf"
click at [131, 366] on input "Save" at bounding box center [135, 370] width 52 height 22
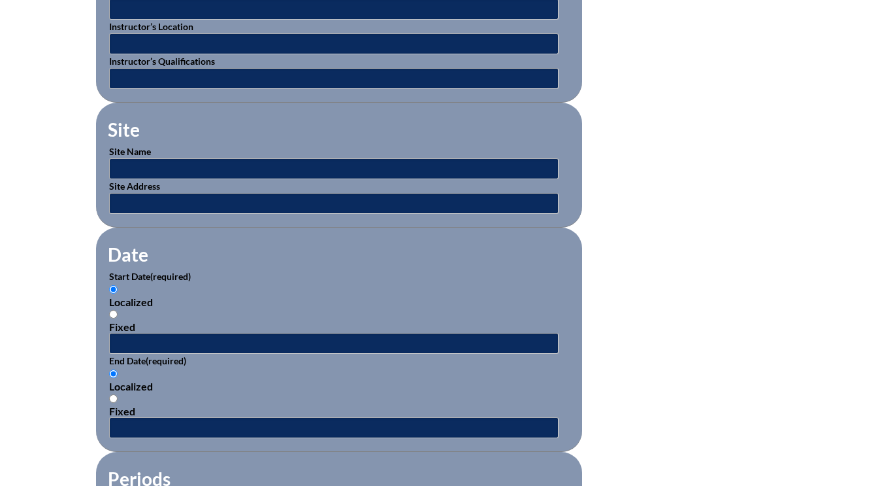
scroll to position [392, 0]
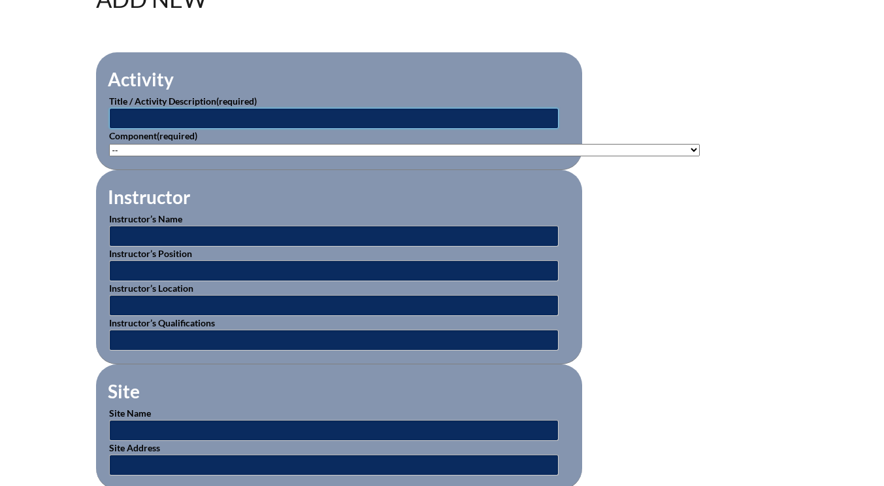
click at [146, 113] on input "text" at bounding box center [334, 118] width 450 height 21
type input "Book Creator certified author"
click at [127, 148] on select"]"] "-- [PHONE_NUMBER]: Appropriate Art Activities [PHONE_NUMBER]: Concept and Art P…" at bounding box center [404, 150] width 591 height 12
select select"]"] "118551"
click at [109, 144] on select"]"] "-- [PHONE_NUMBER]: Appropriate Art Activities [PHONE_NUMBER]: Concept and Art P…" at bounding box center [404, 150] width 591 height 12
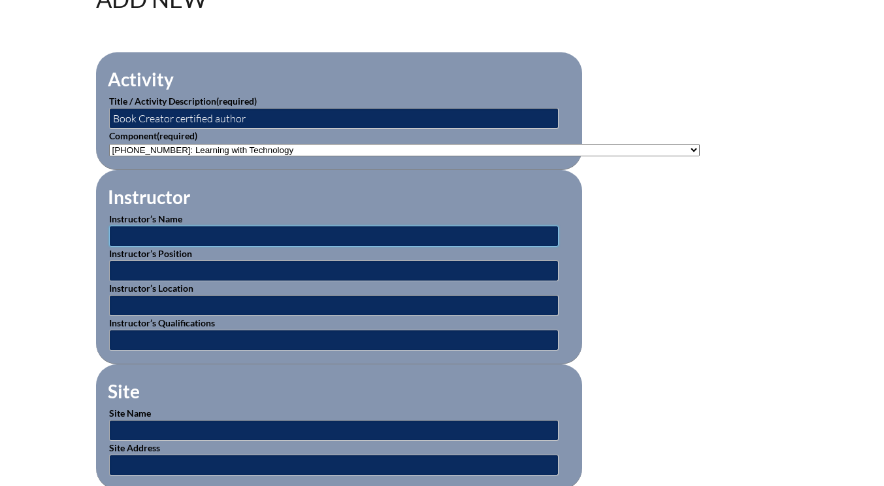
click at [158, 234] on input "text" at bounding box center [334, 235] width 450 height 21
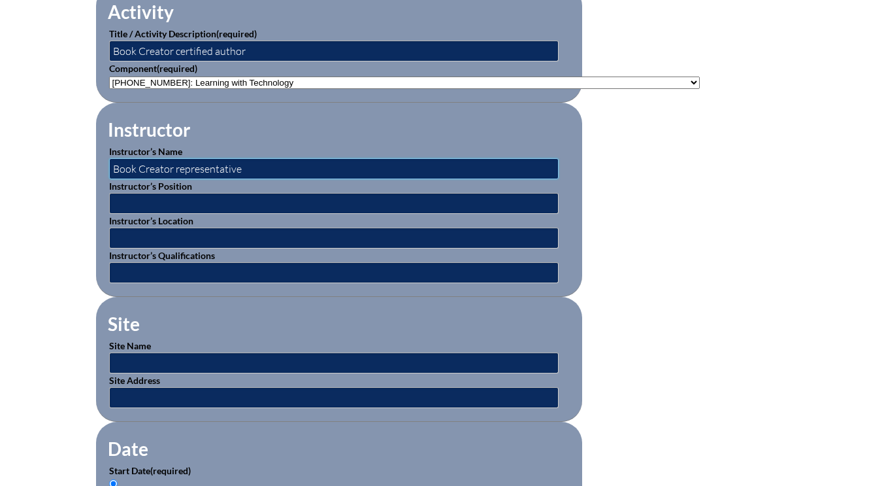
scroll to position [523, 0]
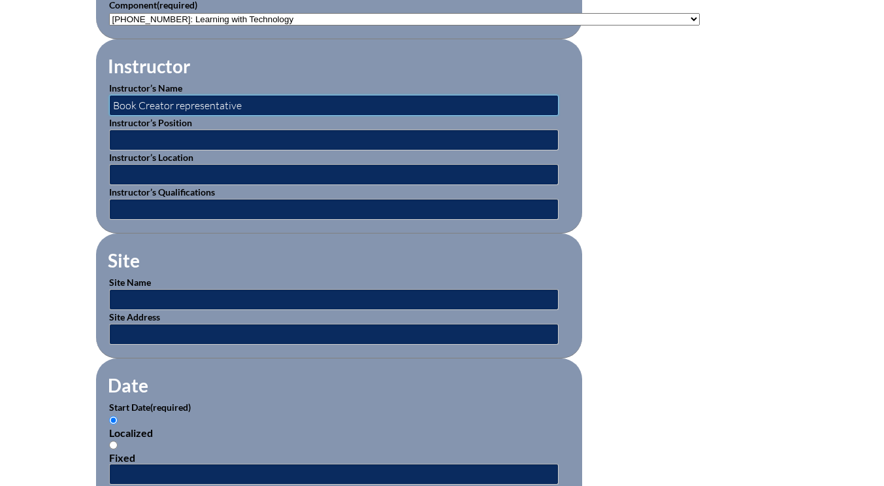
type input "Book Creator representative"
click at [144, 297] on input "text" at bounding box center [334, 299] width 450 height 21
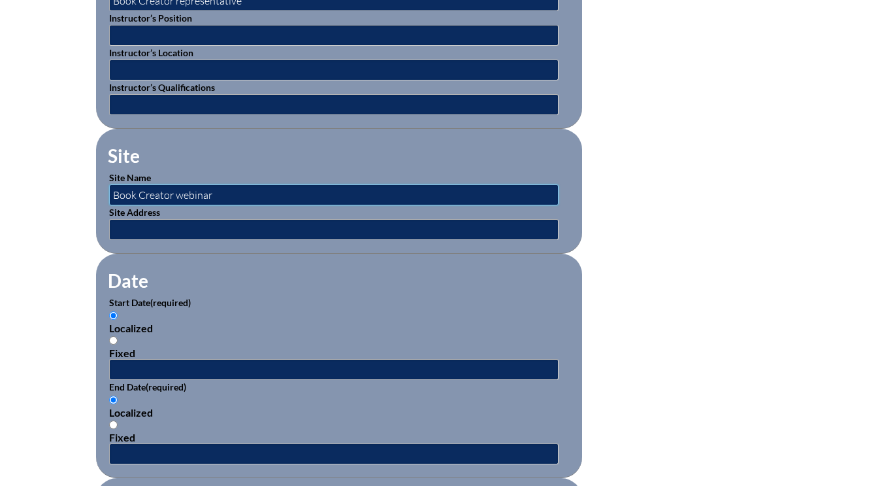
scroll to position [654, 0]
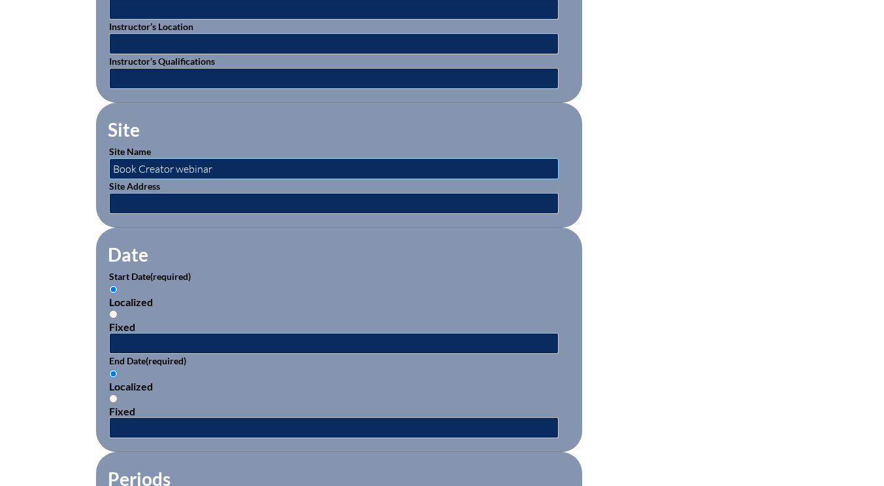
type input "Book Creator webinar"
click at [127, 336] on input "text" at bounding box center [334, 343] width 450 height 21
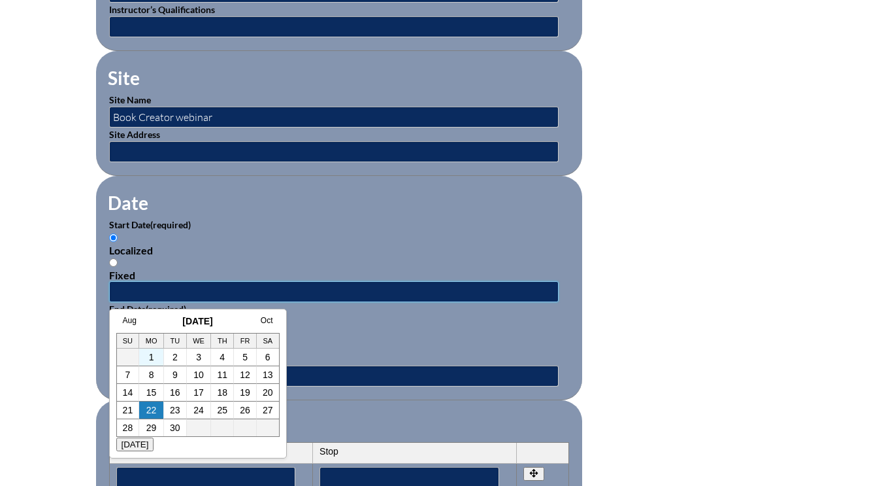
scroll to position [719, 0]
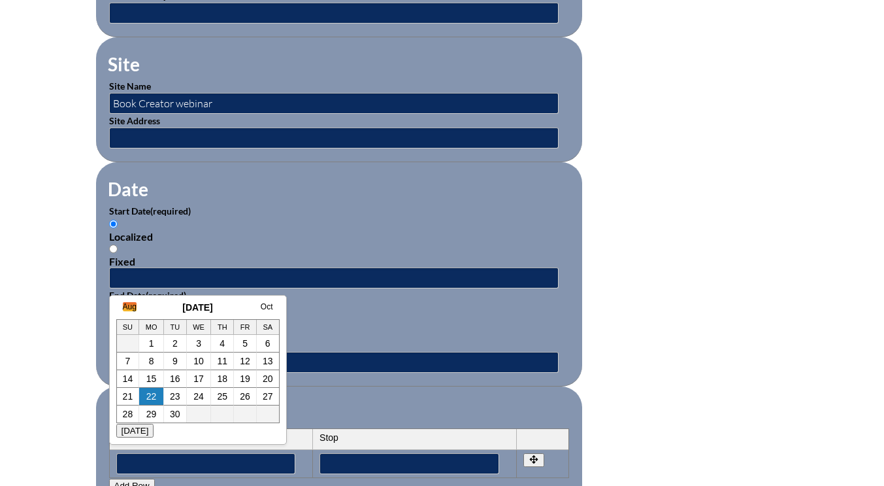
click at [128, 303] on link "Aug" at bounding box center [130, 306] width 14 height 9
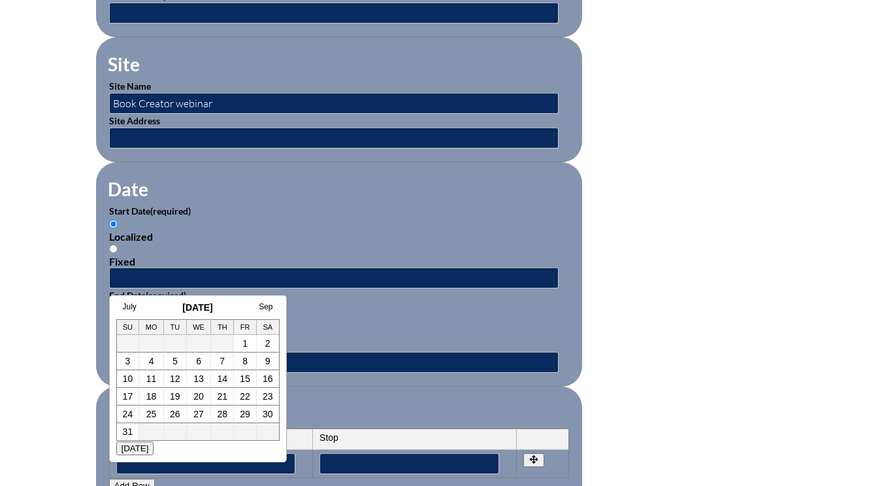
scroll to position [0, 13]
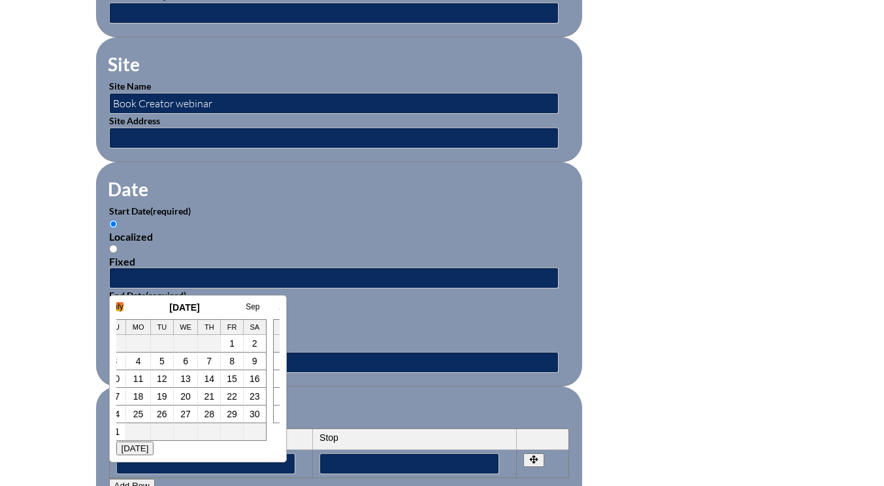
click at [116, 307] on link "July" at bounding box center [117, 306] width 14 height 9
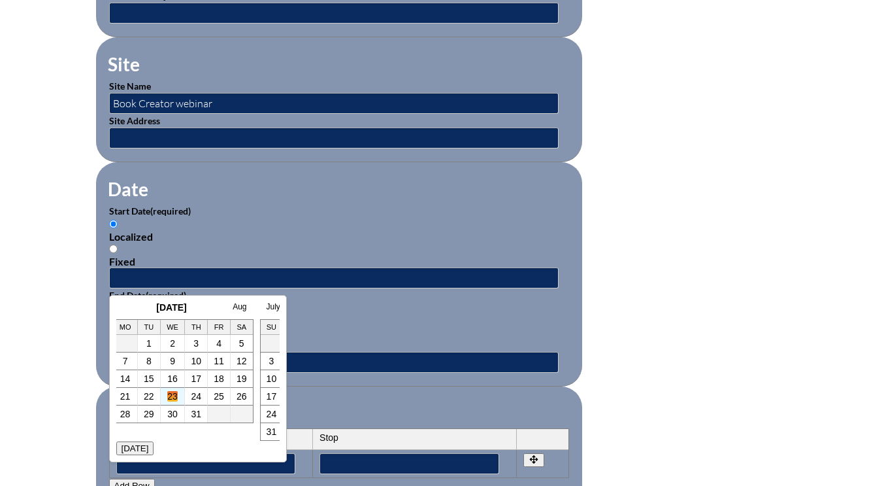
click at [174, 399] on link "23" at bounding box center [172, 396] width 10 height 10
type input "2025-07-23 12:16 PM"
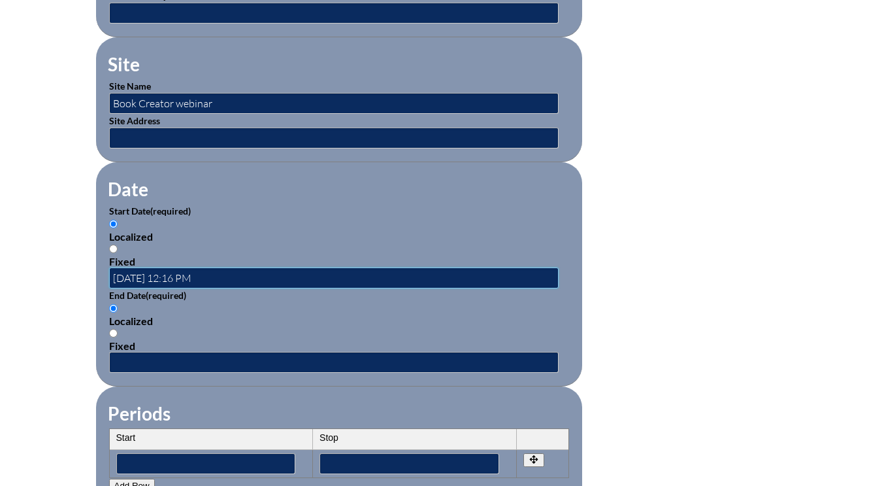
scroll to position [0, 0]
click at [142, 357] on input "text" at bounding box center [334, 362] width 450 height 21
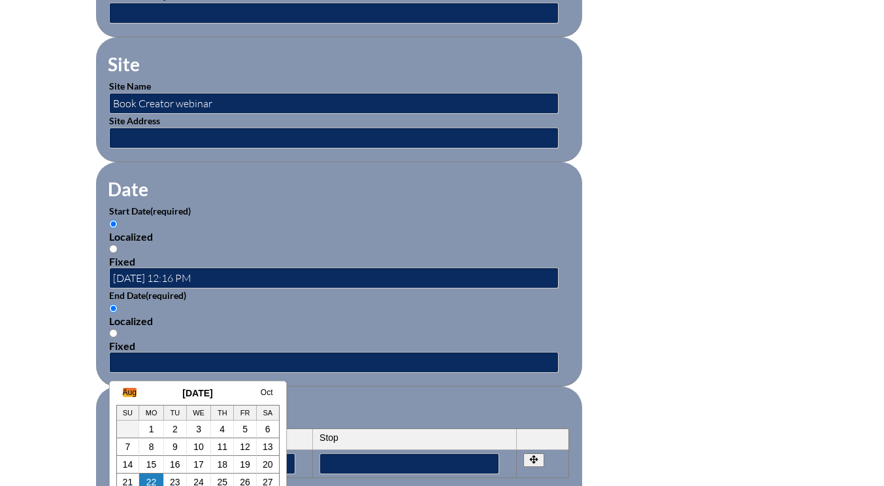
click at [133, 395] on link "Aug" at bounding box center [130, 392] width 14 height 9
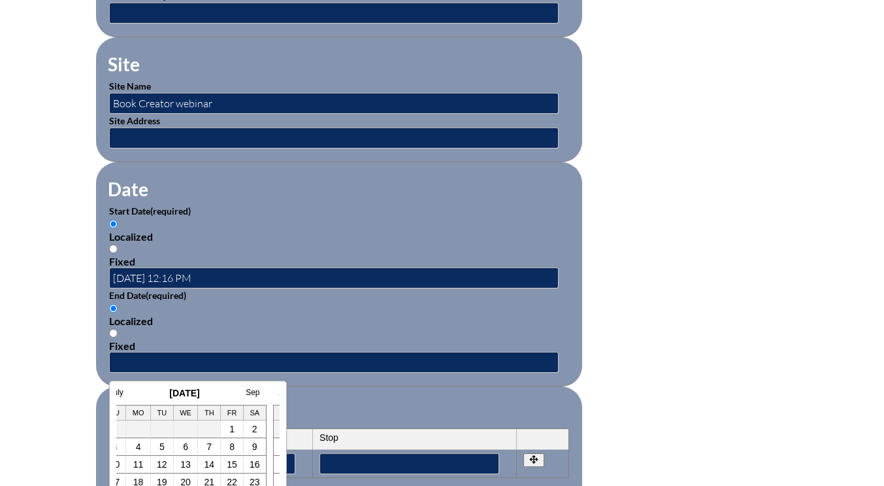
scroll to position [0, 13]
click at [130, 390] on h3 "[DATE]" at bounding box center [184, 393] width 163 height 10
click at [122, 391] on link "July" at bounding box center [117, 392] width 14 height 9
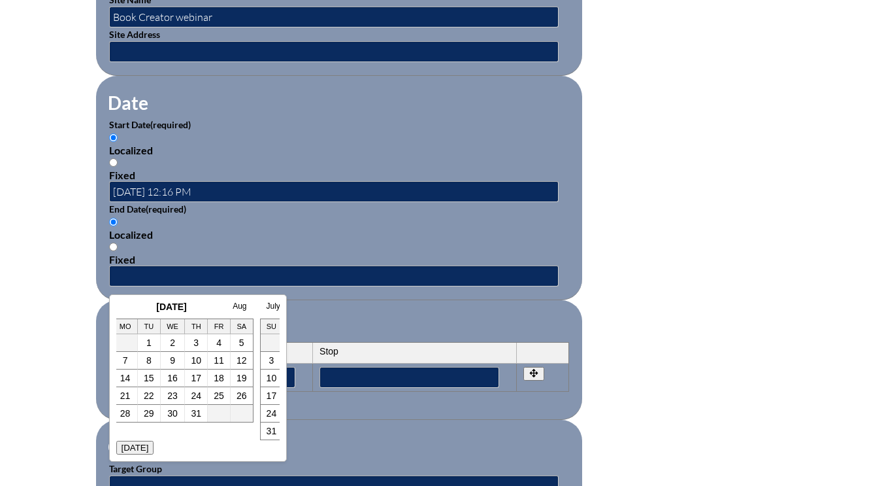
scroll to position [915, 0]
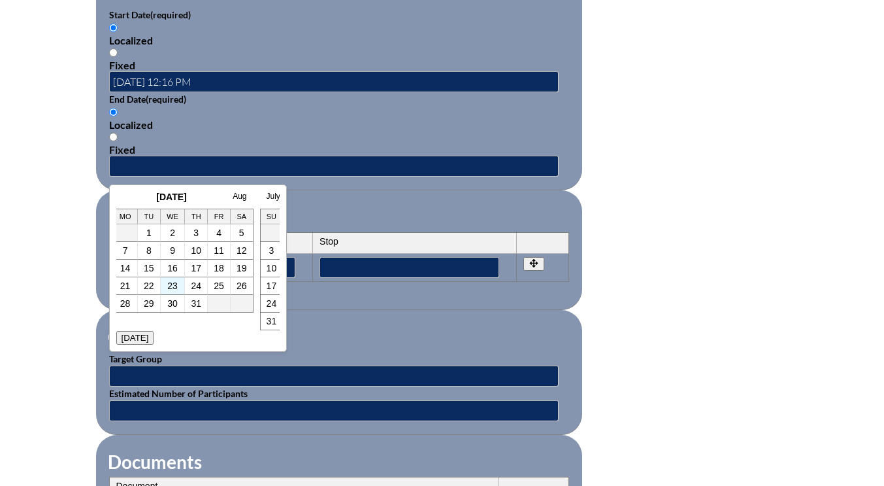
click at [171, 277] on td "23" at bounding box center [173, 286] width 25 height 18
click at [170, 282] on link "23" at bounding box center [172, 285] width 10 height 10
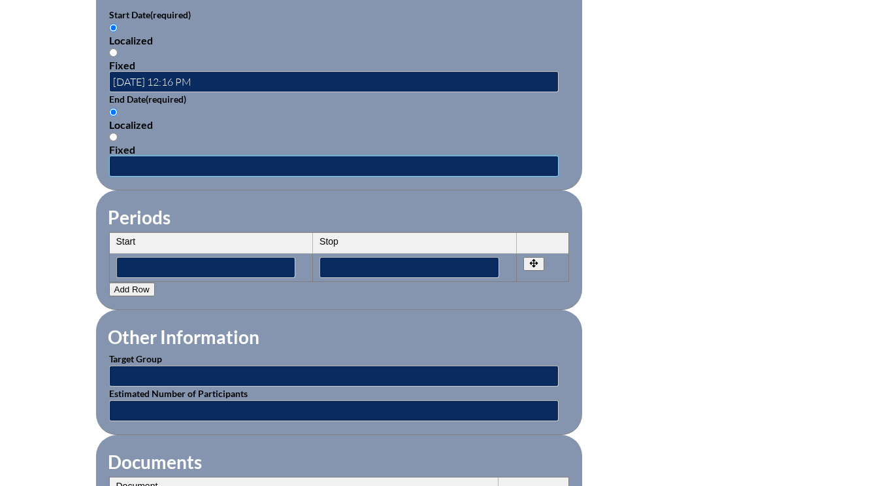
type input "2025-07-23 12:16 PM"
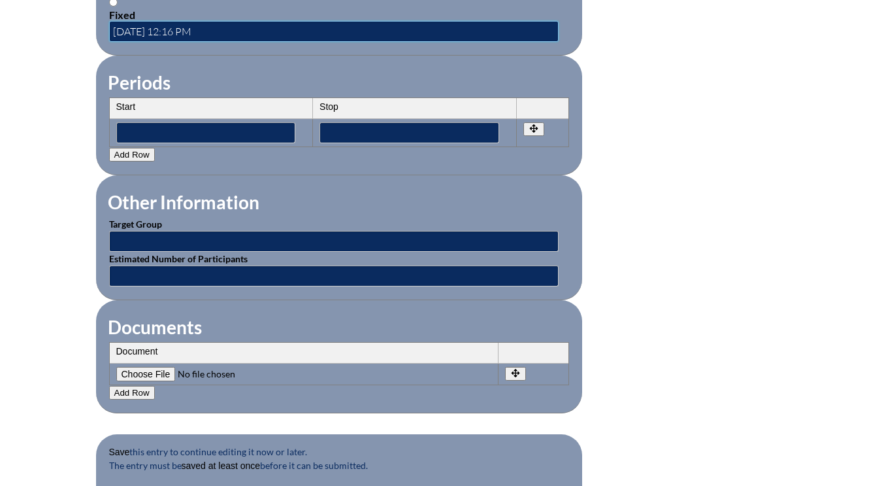
scroll to position [1111, 0]
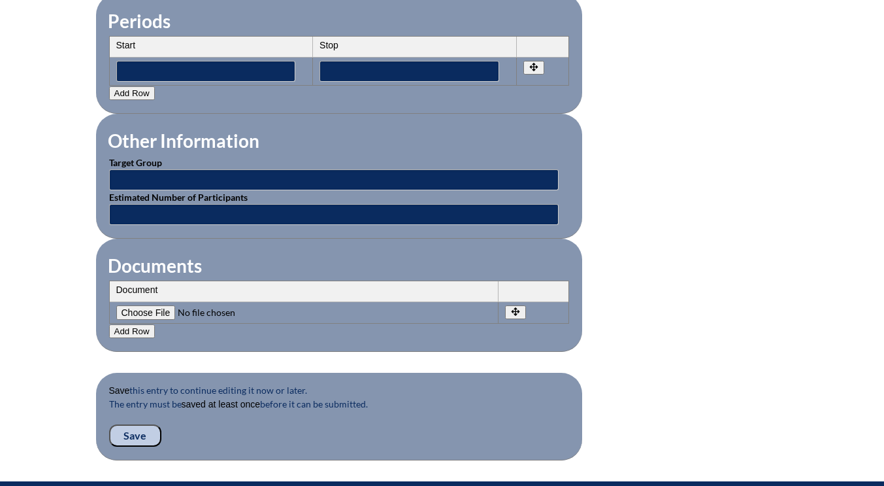
click at [148, 308] on input"] "file" at bounding box center [205, 312] width 178 height 14
type input"] "C:\fakepath\alyssum-bookcreator.png.pdf"
click at [131, 433] on input "Save" at bounding box center [135, 435] width 52 height 22
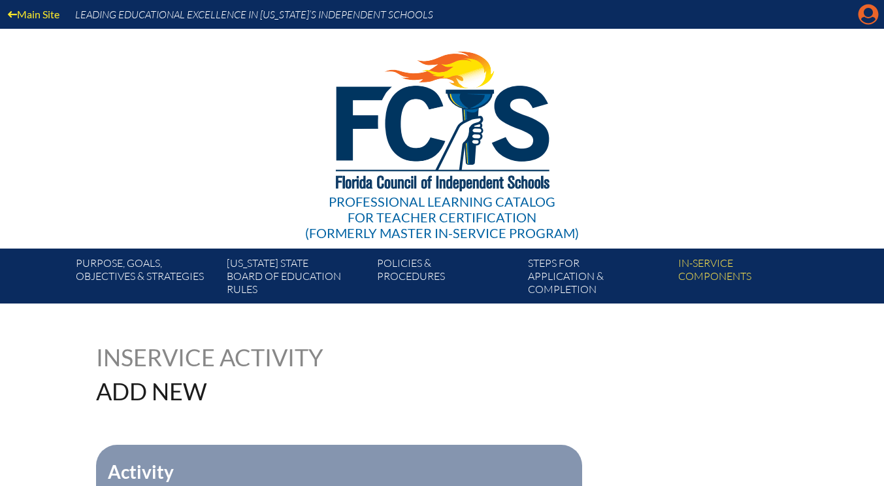
click at [872, 10] on icon "Manage account" at bounding box center [868, 14] width 21 height 21
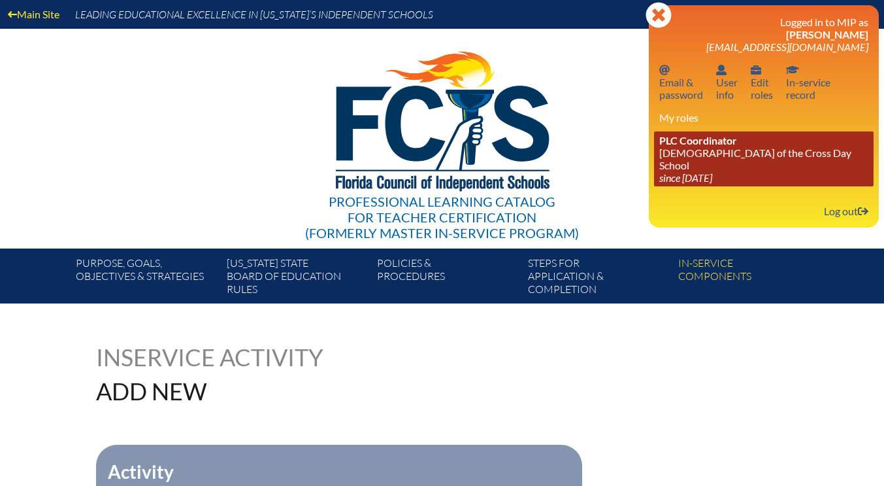
click at [709, 158] on link "PLC Coordinator [DEMOGRAPHIC_DATA][GEOGRAPHIC_DATA] since [DATE]" at bounding box center [764, 158] width 220 height 55
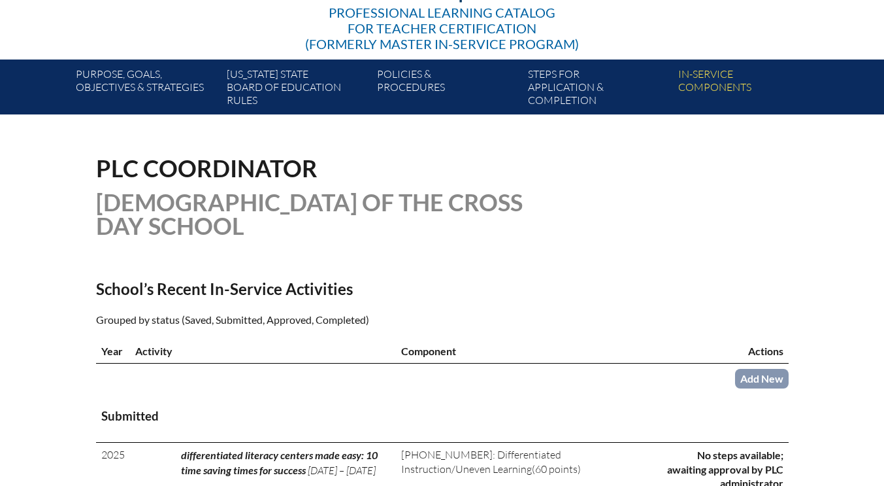
scroll to position [196, 0]
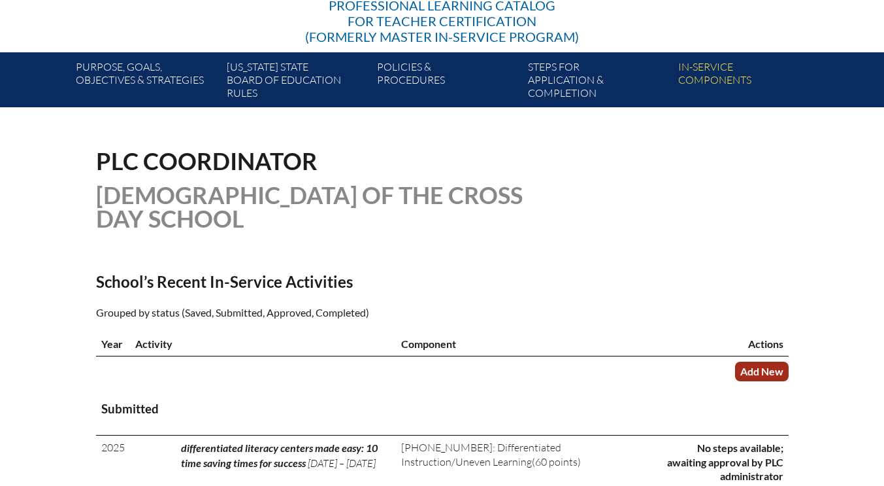
click at [759, 376] on link "Add New" at bounding box center [762, 370] width 54 height 19
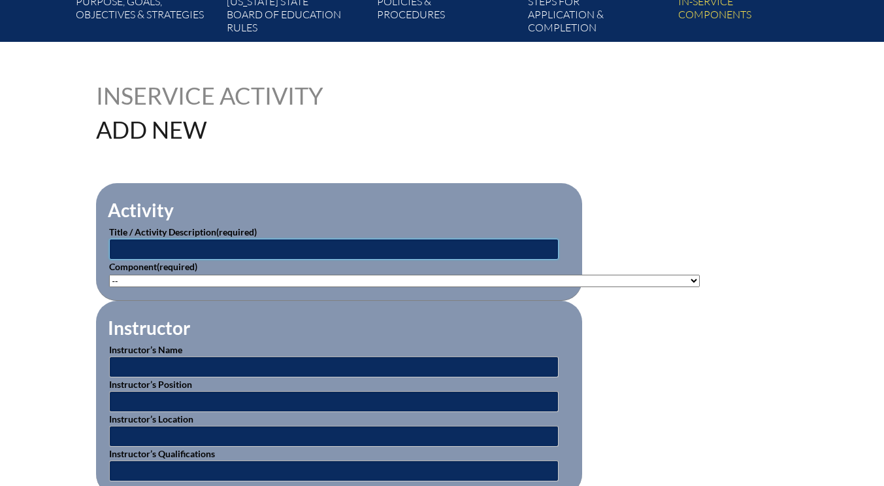
click at [136, 247] on input "text" at bounding box center [334, 249] width 450 height 21
type input "ScIC15 Science is Cool"
click at [130, 282] on select"]"] "-- [PHONE_NUMBER]: Appropriate Art Activities [PHONE_NUMBER]: Concept and Art P…" at bounding box center [404, 280] width 591 height 12
select select"]"] "20384"
click at [109, 274] on select"]"] "-- [PHONE_NUMBER]: Appropriate Art Activities [PHONE_NUMBER]: Concept and Art P…" at bounding box center [404, 280] width 591 height 12
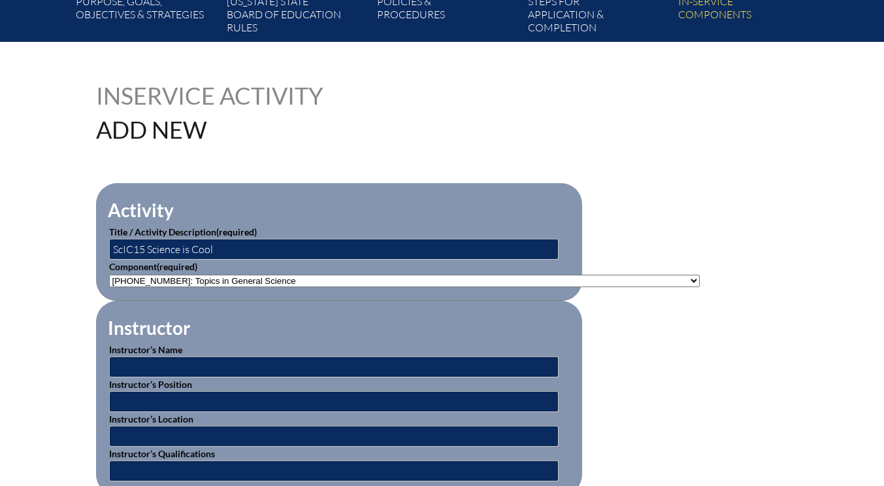
scroll to position [392, 0]
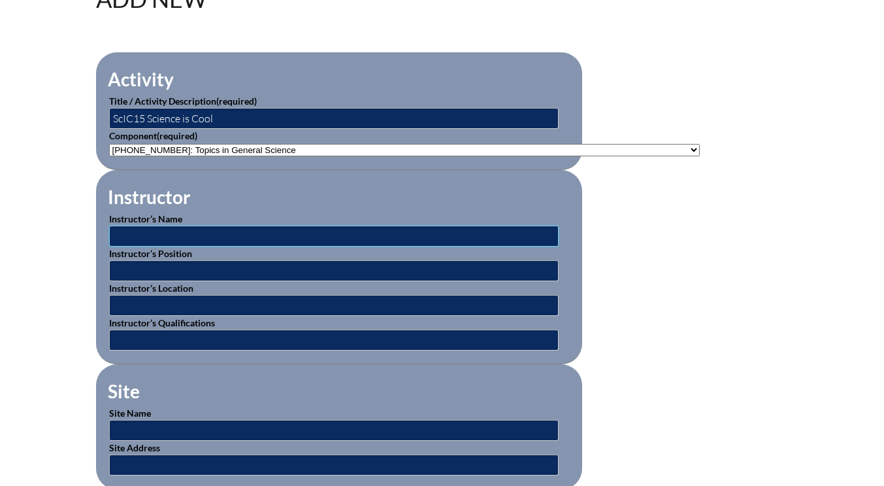
click at [156, 233] on input "text" at bounding box center [334, 235] width 450 height 21
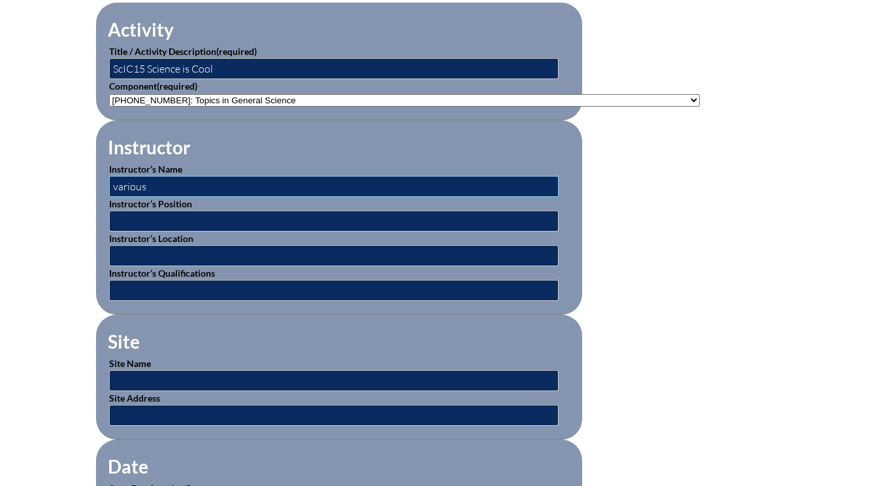
scroll to position [457, 0]
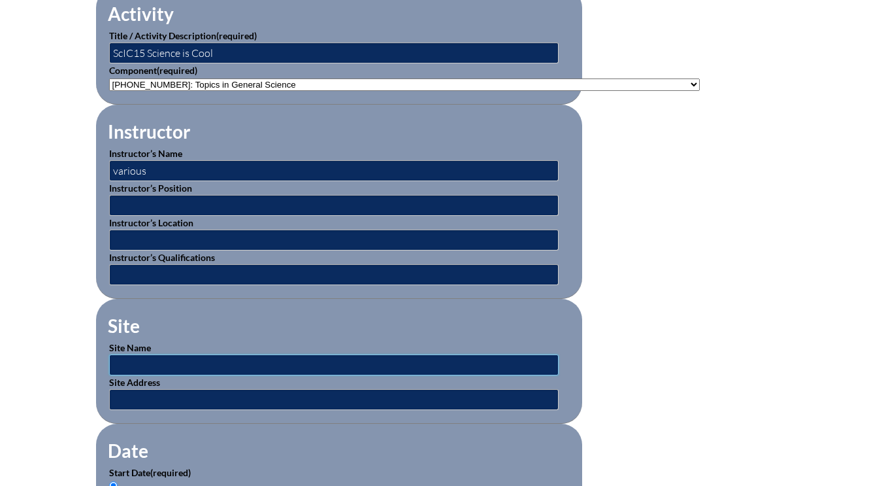
click at [146, 363] on input "text" at bounding box center [334, 364] width 450 height 21
drag, startPoint x: 147, startPoint y: 171, endPoint x: 103, endPoint y: 171, distance: 43.8
click at [103, 171] on fieldset "Instructor Instructor’s Name various Instructor’s Position Instructor’s Locatio…" at bounding box center [339, 202] width 486 height 194
type input "various"
click at [128, 355] on input "text" at bounding box center [334, 364] width 450 height 21
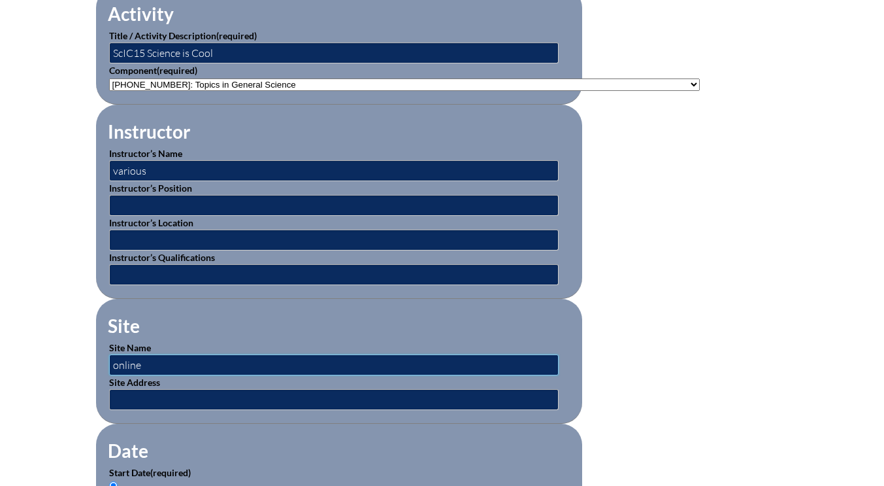
type input "online"
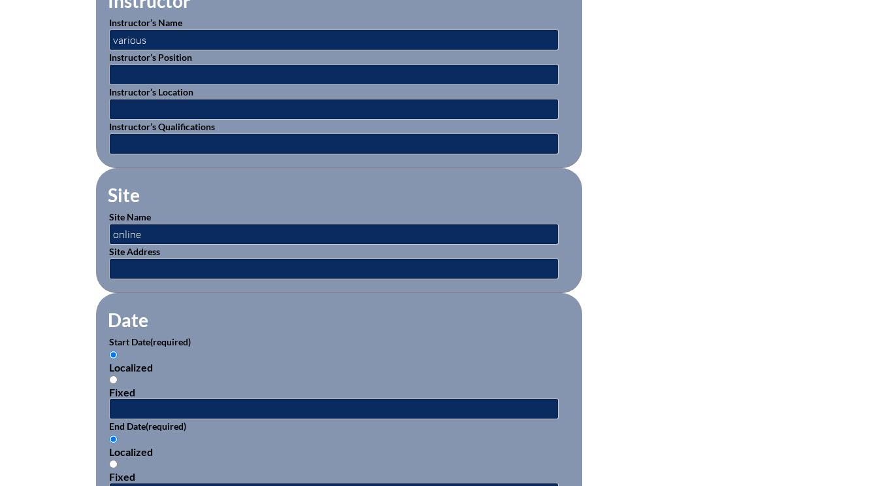
scroll to position [719, 0]
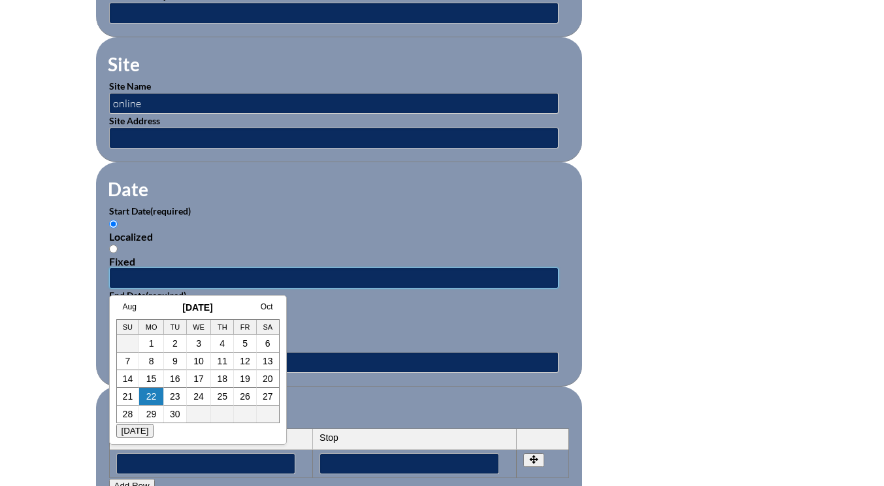
click at [143, 273] on input "text" at bounding box center [334, 277] width 450 height 21
click at [125, 309] on link "Aug" at bounding box center [130, 306] width 14 height 9
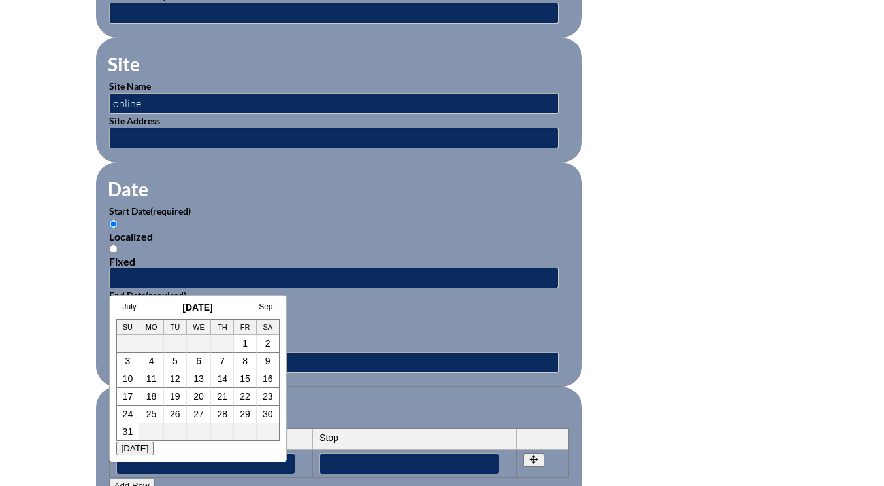
scroll to position [0, 13]
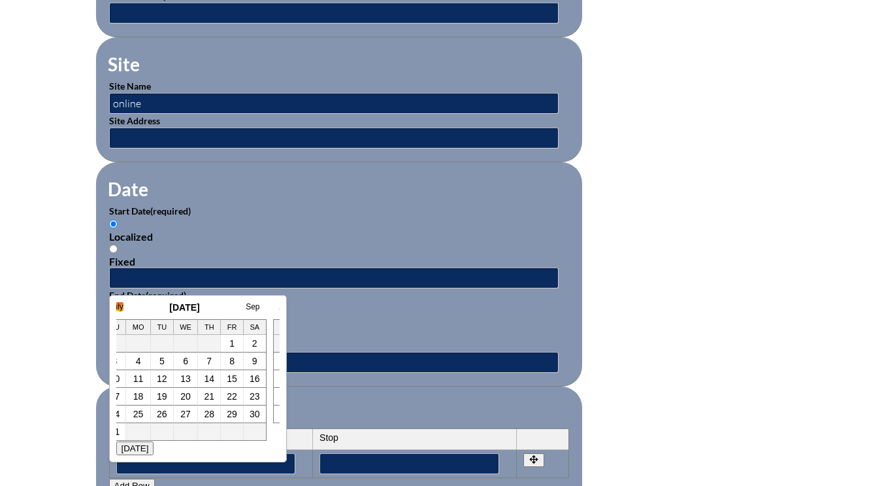
click at [121, 306] on link "July" at bounding box center [117, 306] width 14 height 9
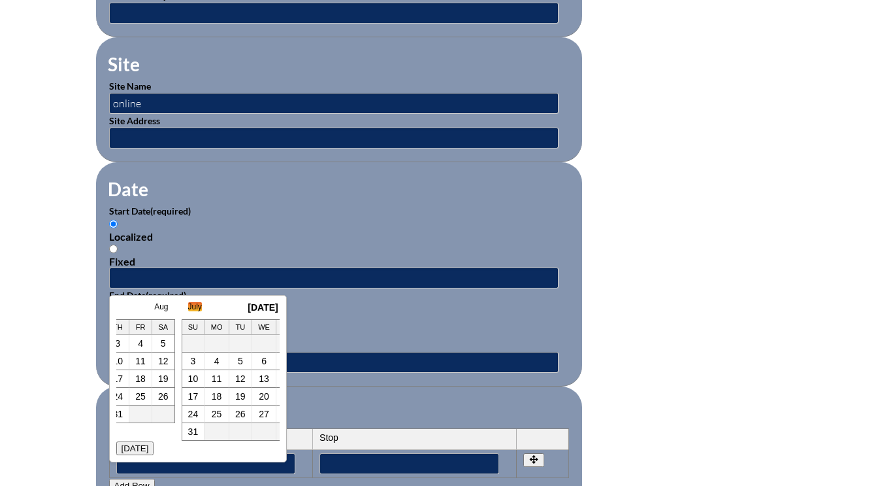
scroll to position [0, 26]
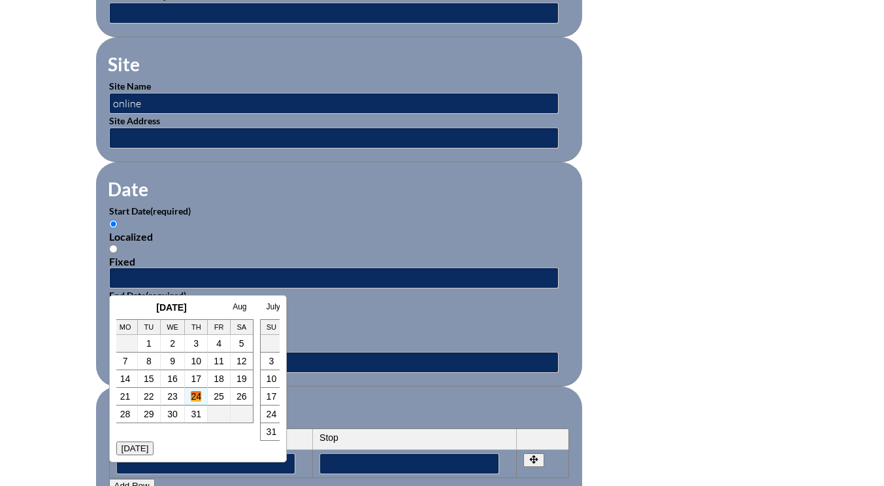
click at [199, 401] on link "24" at bounding box center [196, 396] width 10 height 10
type input "[DATE] 12:22 PM"
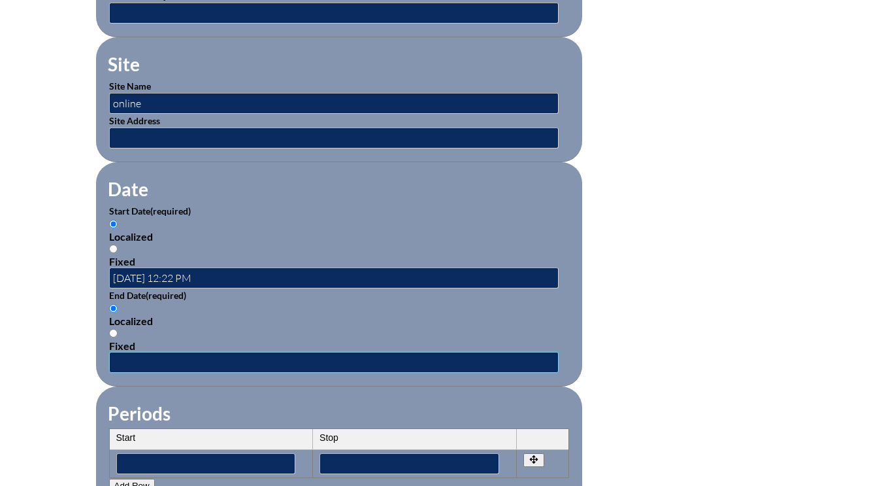
click at [147, 357] on input "text" at bounding box center [334, 362] width 450 height 21
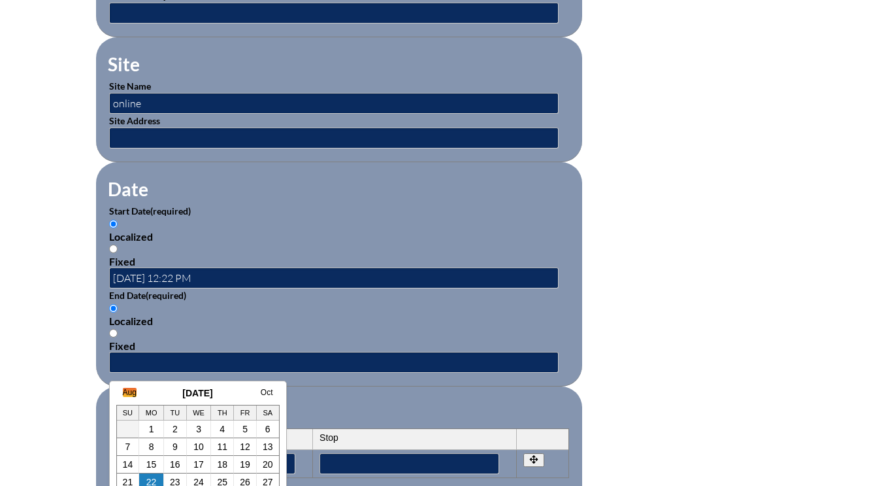
click at [125, 395] on link "Aug" at bounding box center [130, 392] width 14 height 9
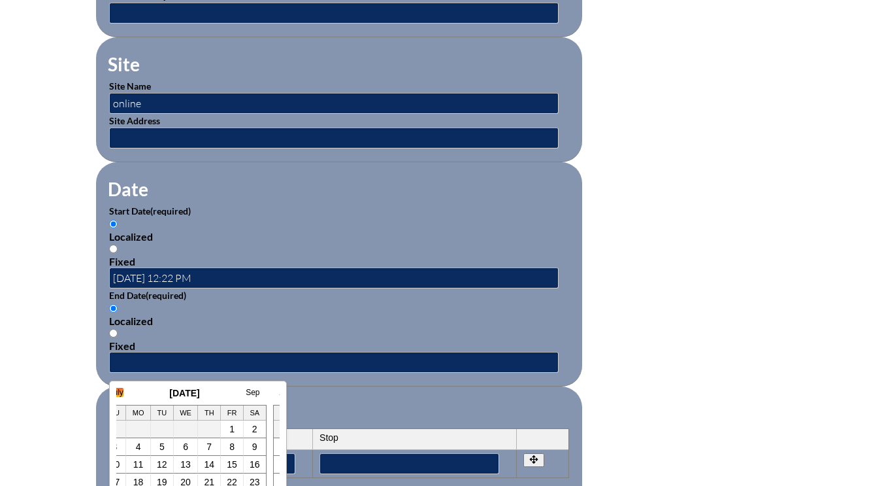
click at [118, 390] on link "July" at bounding box center [117, 392] width 14 height 9
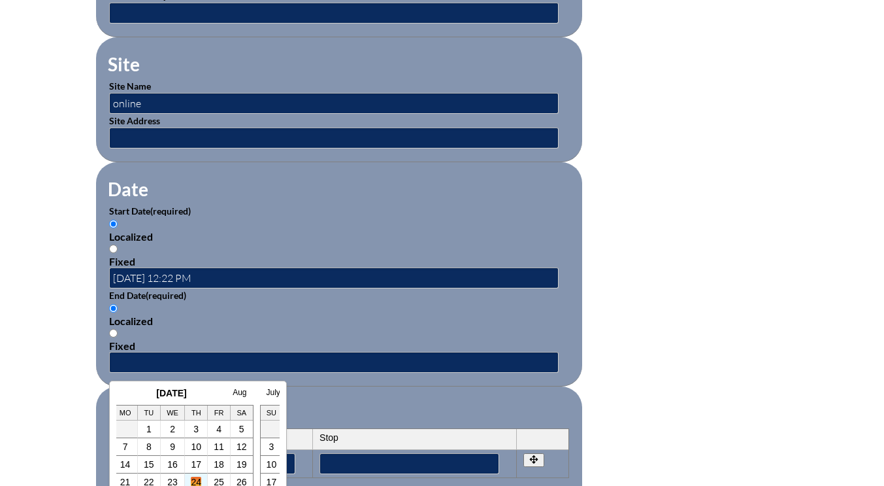
click at [200, 478] on link "24" at bounding box center [196, 481] width 10 height 10
type input "[DATE] 12:22 PM"
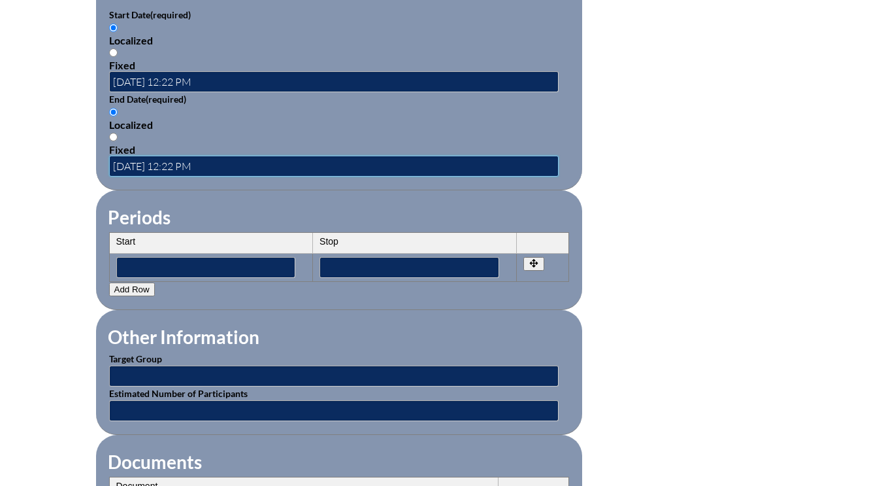
scroll to position [980, 0]
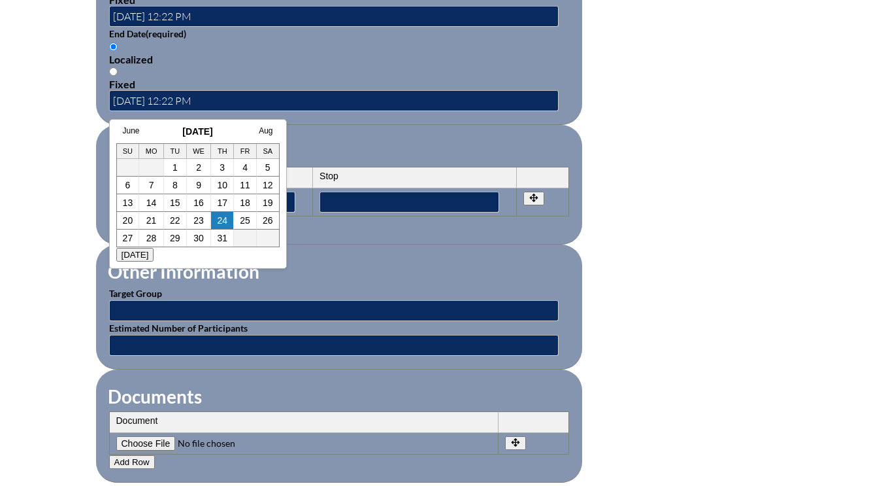
click at [165, 440] on input"] "file" at bounding box center [205, 443] width 178 height 14
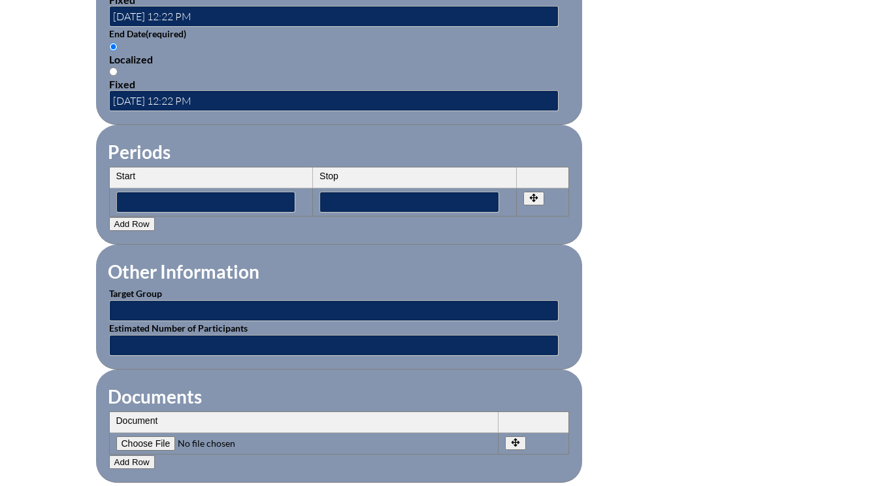
type input"] "C:\fakepath\stacey-ScIC15.jpg.pdf"
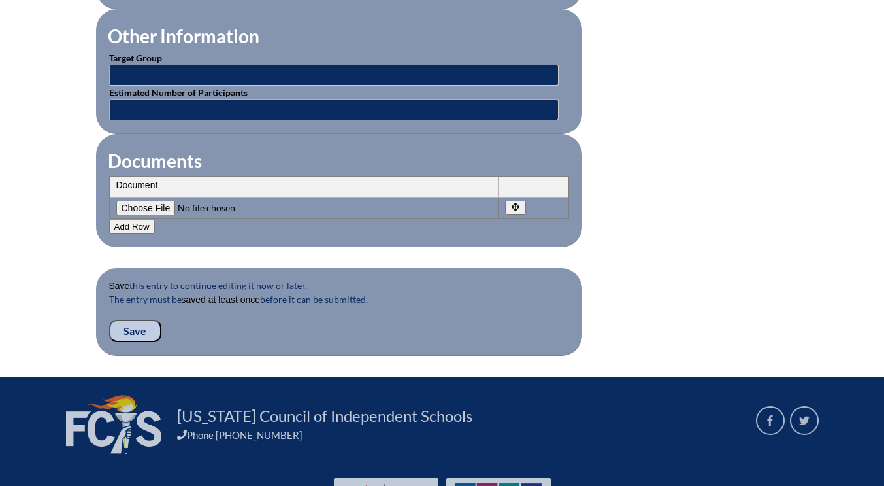
scroll to position [1242, 0]
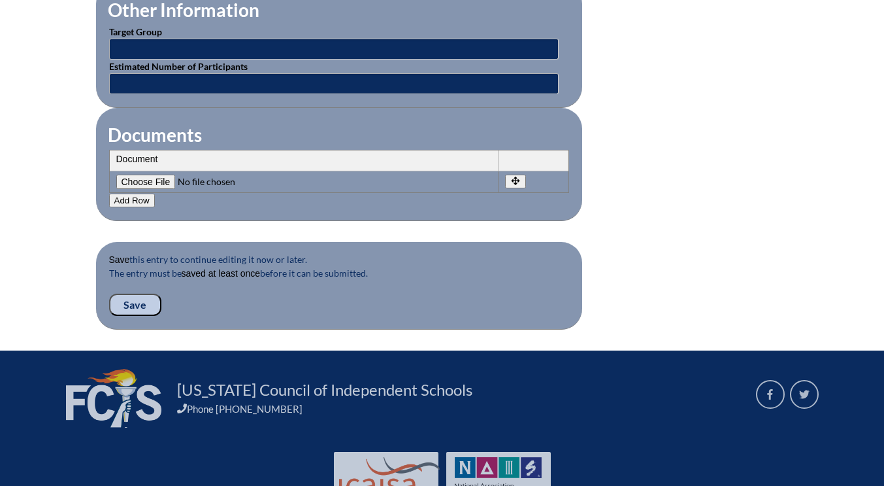
click at [136, 302] on input "Save" at bounding box center [135, 304] width 52 height 22
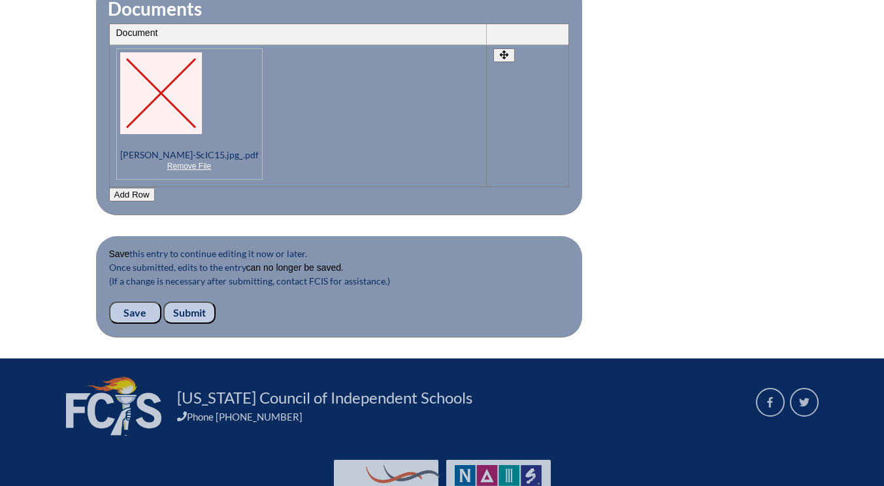
scroll to position [1372, 0]
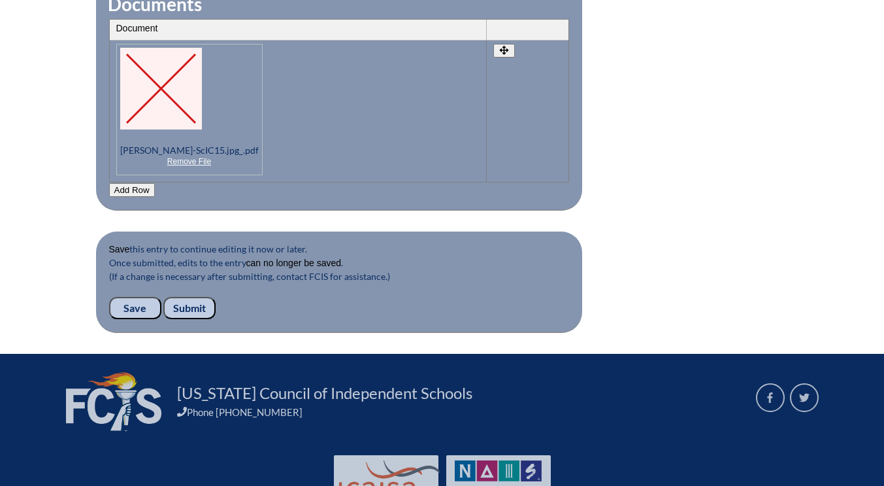
click at [190, 310] on input "Submit" at bounding box center [189, 308] width 52 height 22
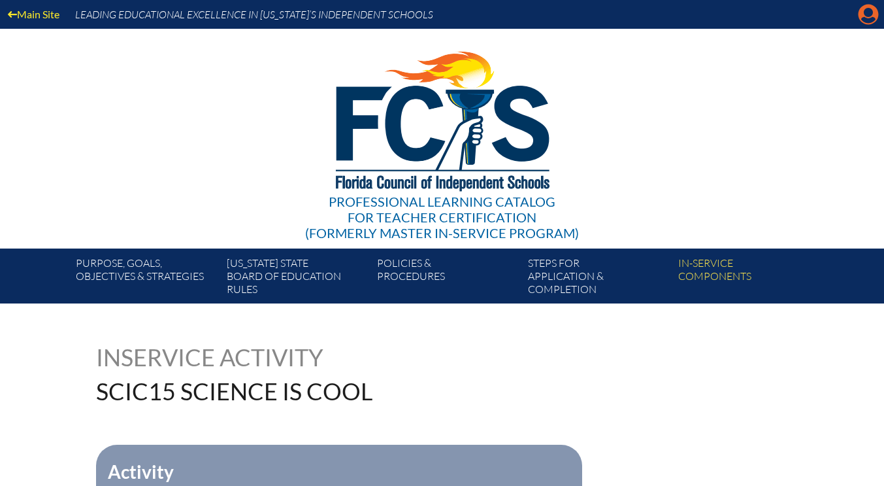
click at [864, 20] on icon "Manage account" at bounding box center [868, 14] width 21 height 21
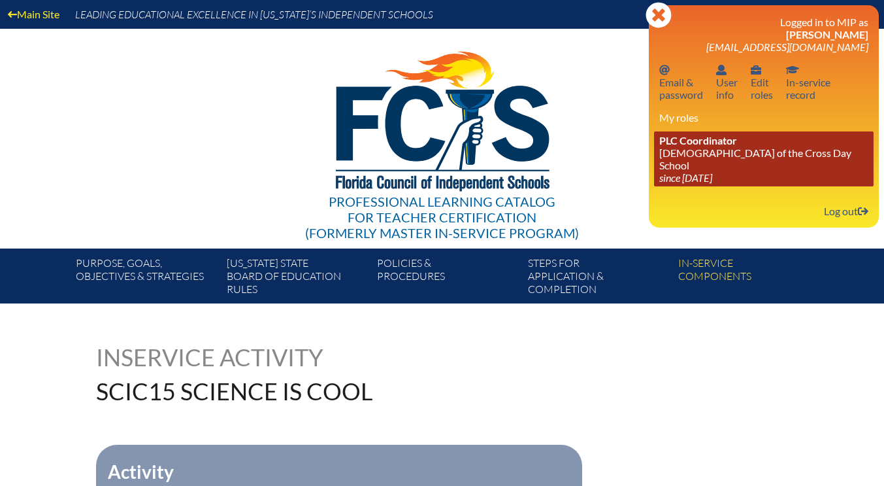
click at [671, 158] on link "PLC Coordinator Lutheran Church of the Cross Day School since 2022 Jun 10" at bounding box center [764, 158] width 220 height 55
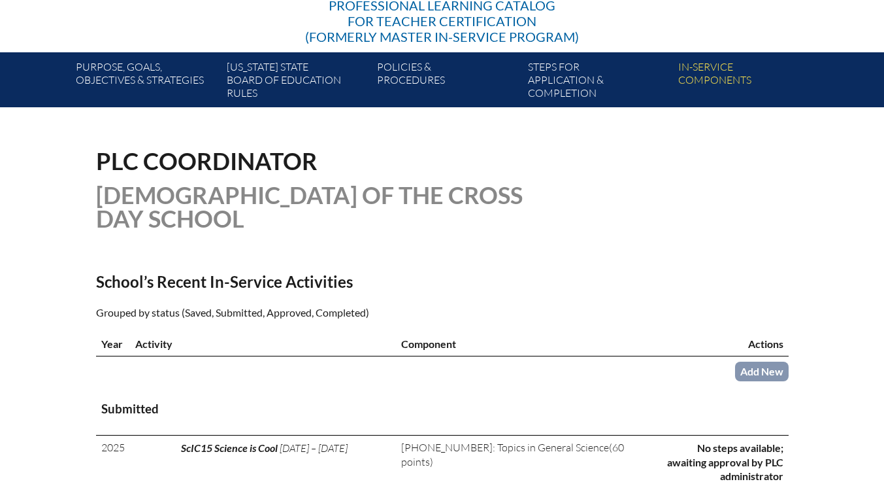
scroll to position [392, 0]
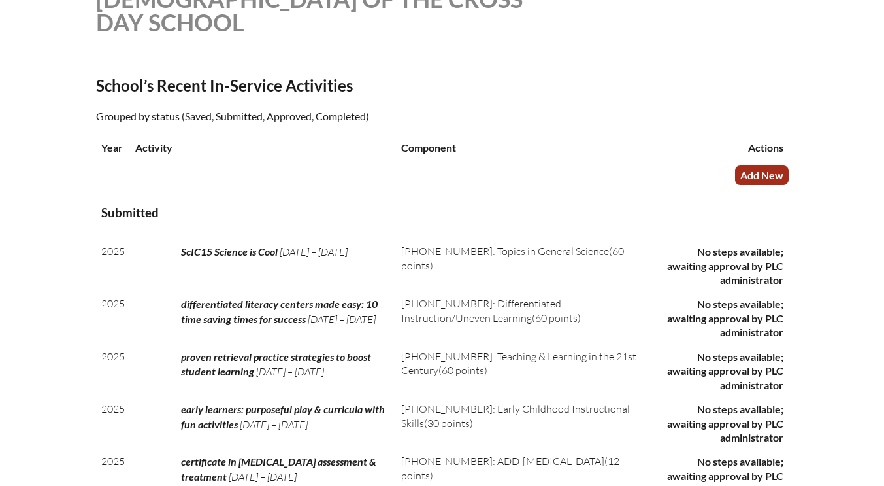
click at [759, 176] on link "Add New" at bounding box center [762, 174] width 54 height 19
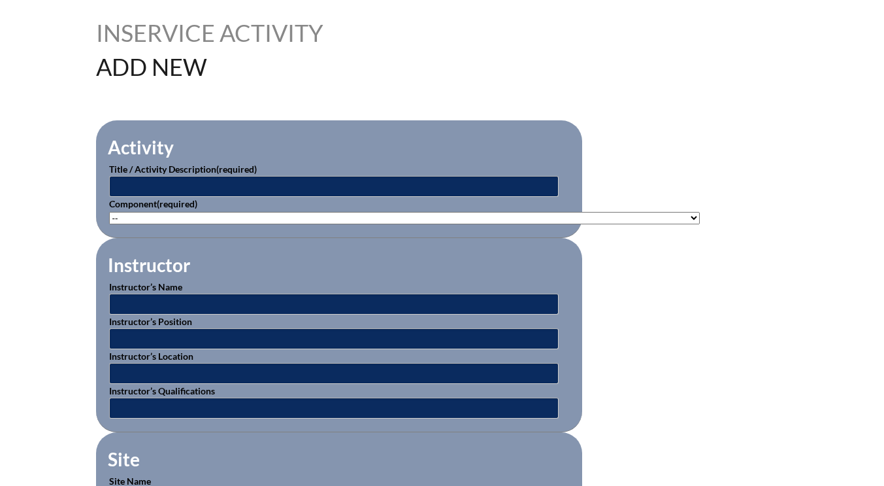
scroll to position [392, 0]
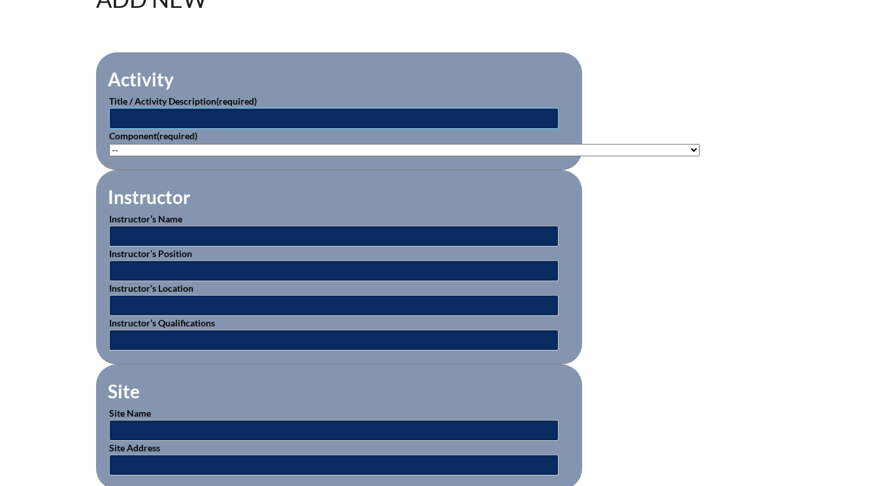
click at [131, 114] on input "text" at bounding box center [334, 118] width 450 height 21
click at [123, 116] on input "scoolai" at bounding box center [334, 118] width 450 height 21
click at [177, 114] on input "schoolai" at bounding box center [334, 118] width 450 height 21
type input "schoolai certified educator level 1"
click at [142, 148] on select"]"] "-- [PHONE_NUMBER]: Appropriate Art Activities [PHONE_NUMBER]: Concept and Art P…" at bounding box center [404, 150] width 591 height 12
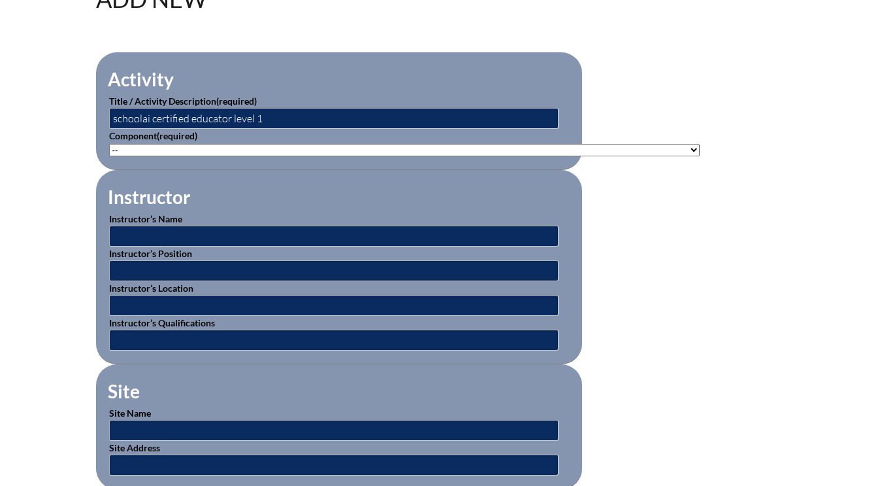
select select"]"] "118551"
click at [109, 144] on select"]"] "-- [PHONE_NUMBER]: Appropriate Art Activities [PHONE_NUMBER]: Concept and Art P…" at bounding box center [404, 150] width 591 height 12
click at [141, 235] on input "text" at bounding box center [334, 235] width 450 height 21
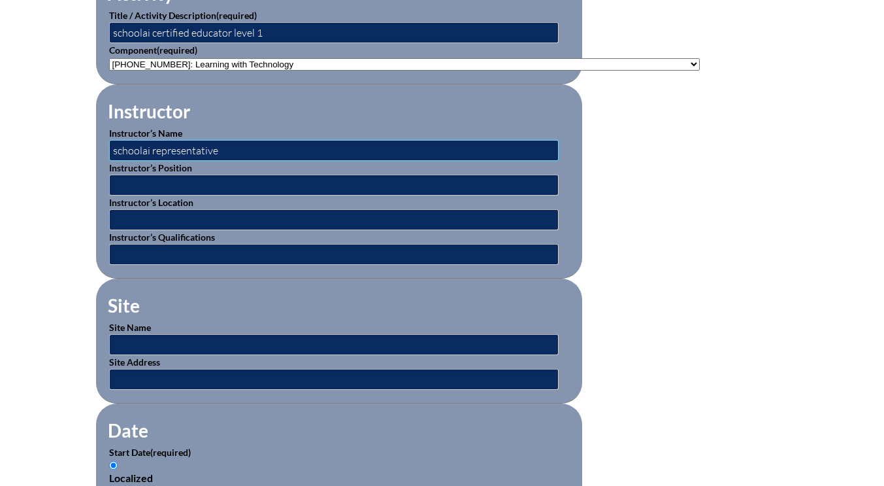
scroll to position [523, 0]
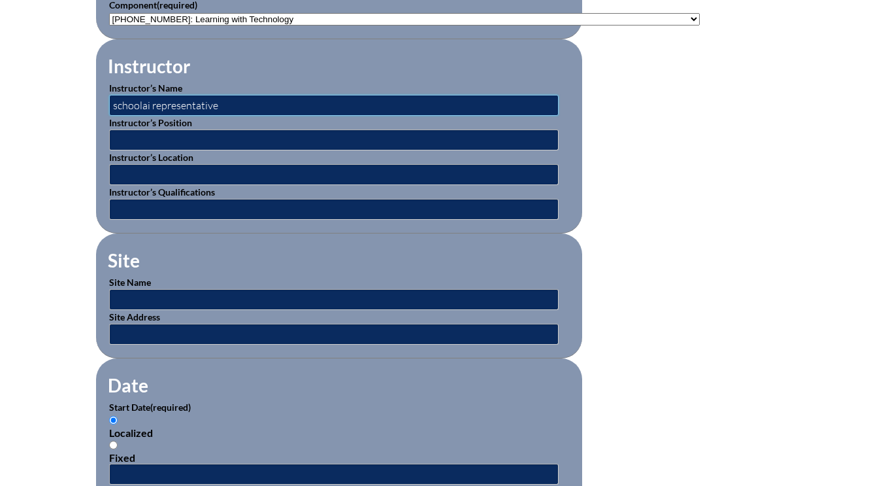
type input "schoolai representative"
click at [154, 293] on input "text" at bounding box center [334, 299] width 450 height 21
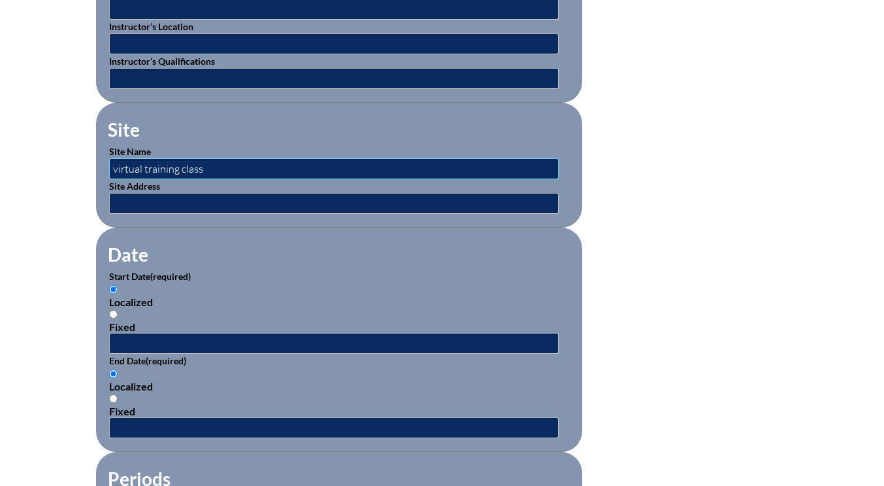
type input "virtual training class"
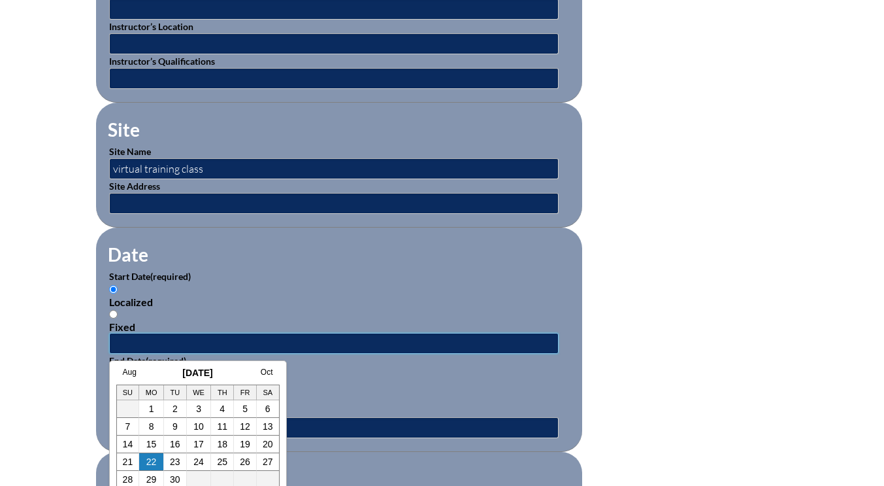
click at [164, 342] on input "text" at bounding box center [334, 343] width 450 height 21
click at [132, 372] on link "Aug" at bounding box center [130, 371] width 14 height 9
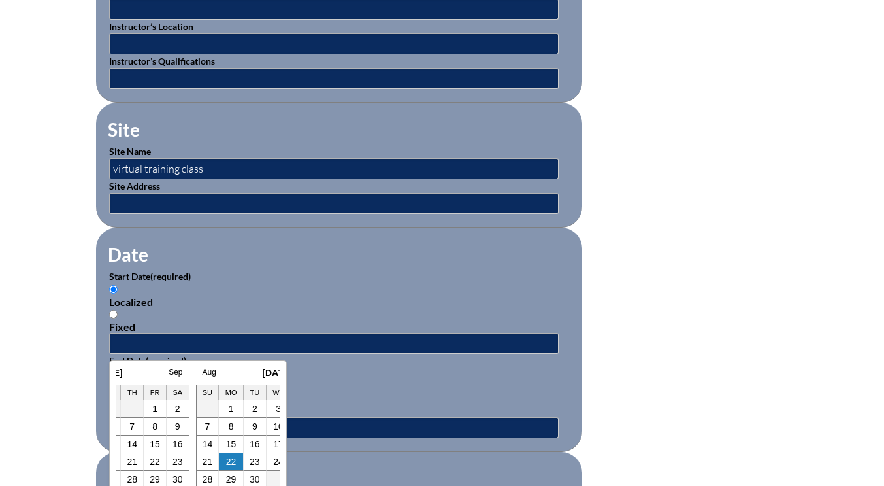
scroll to position [0, 13]
click at [122, 371] on link "July" at bounding box center [117, 371] width 14 height 9
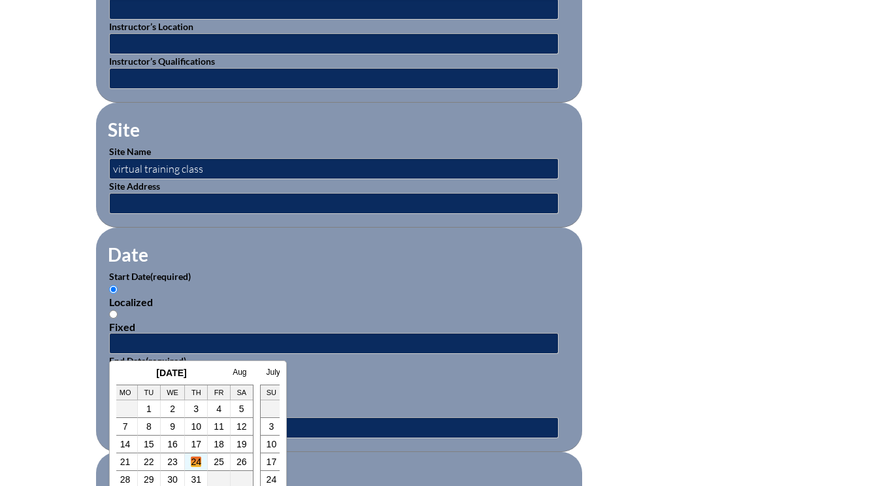
click at [195, 457] on link "24" at bounding box center [196, 461] width 10 height 10
type input "2025-07-24 12:25 PM"
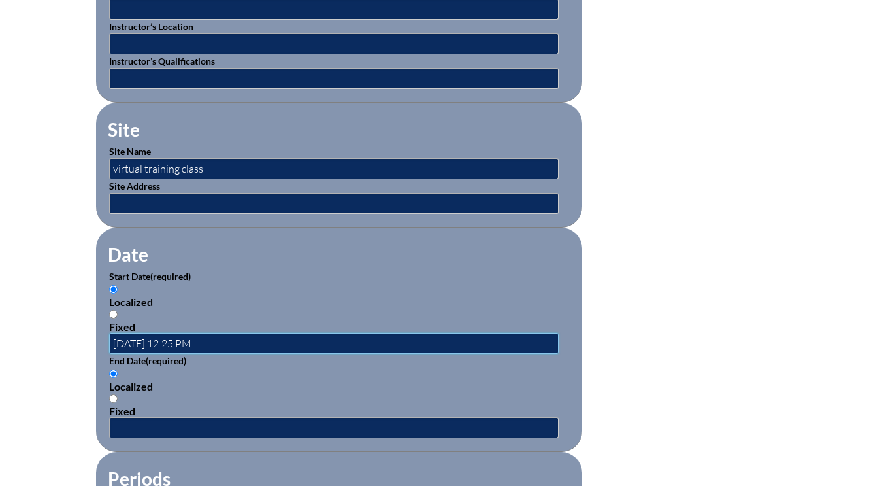
scroll to position [0, 0]
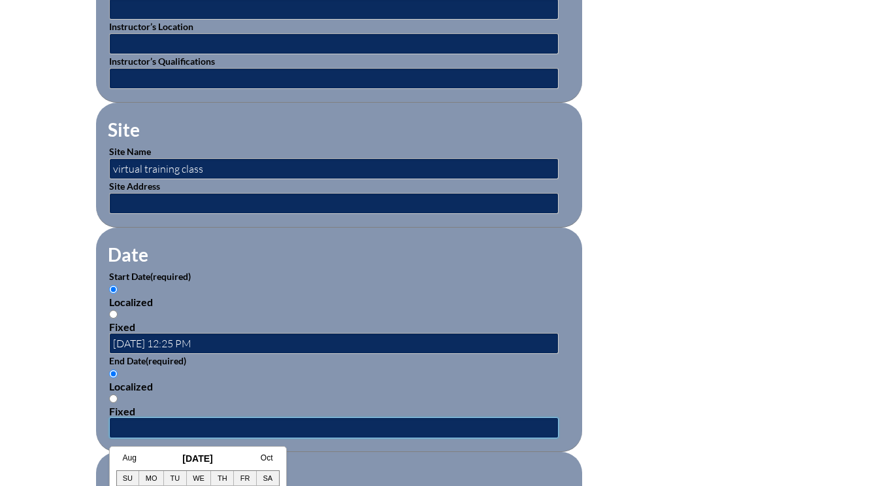
click at [175, 422] on input "text" at bounding box center [334, 427] width 450 height 21
click at [129, 459] on link "Aug" at bounding box center [130, 457] width 14 height 9
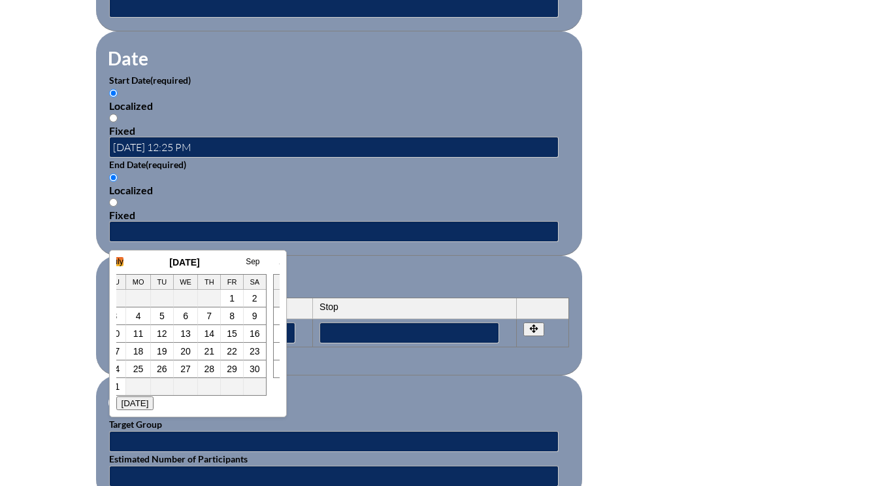
click at [120, 258] on link "July" at bounding box center [117, 261] width 14 height 9
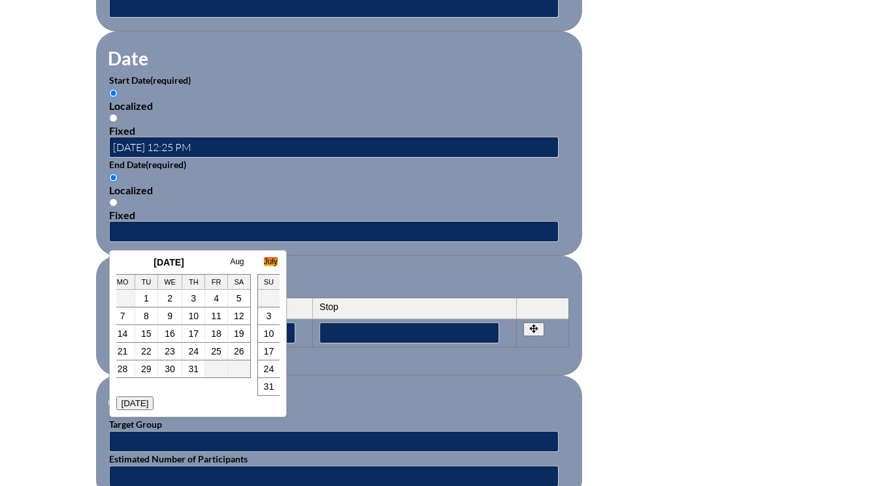
scroll to position [0, 26]
click at [195, 352] on link "24" at bounding box center [196, 351] width 10 height 10
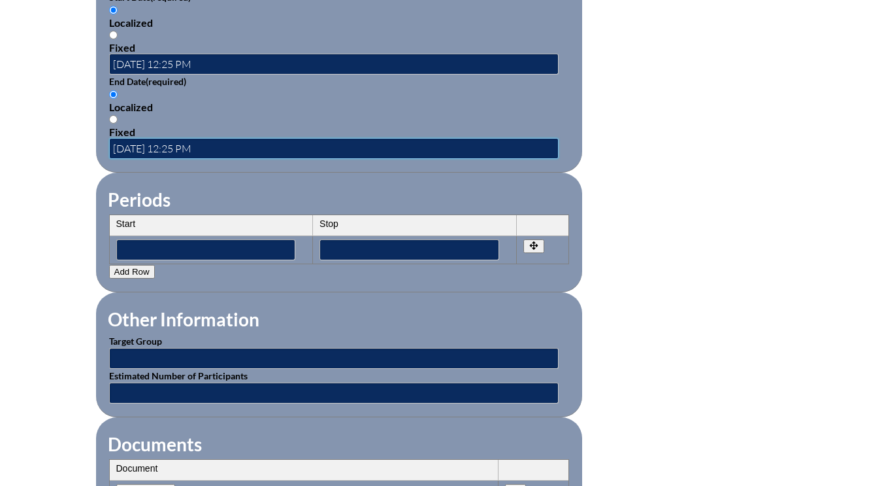
scroll to position [980, 0]
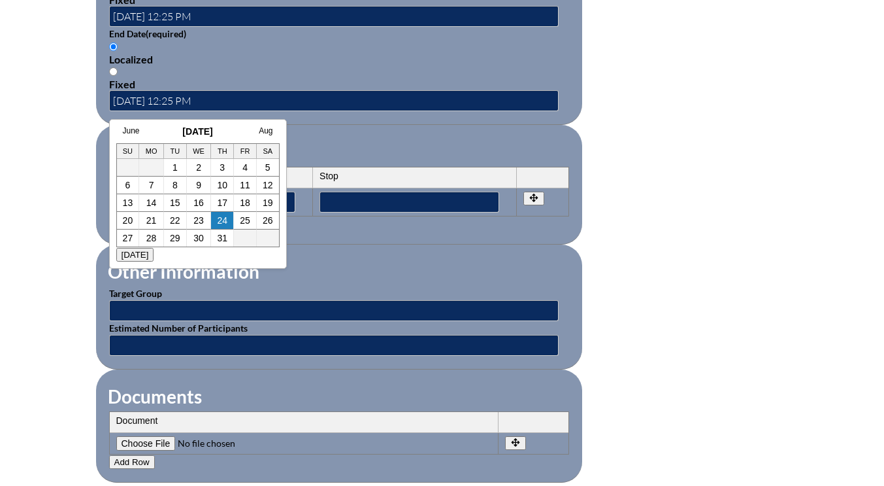
click at [222, 220] on link "24" at bounding box center [222, 220] width 10 height 10
type input "2025-07-24 12:26 PM"
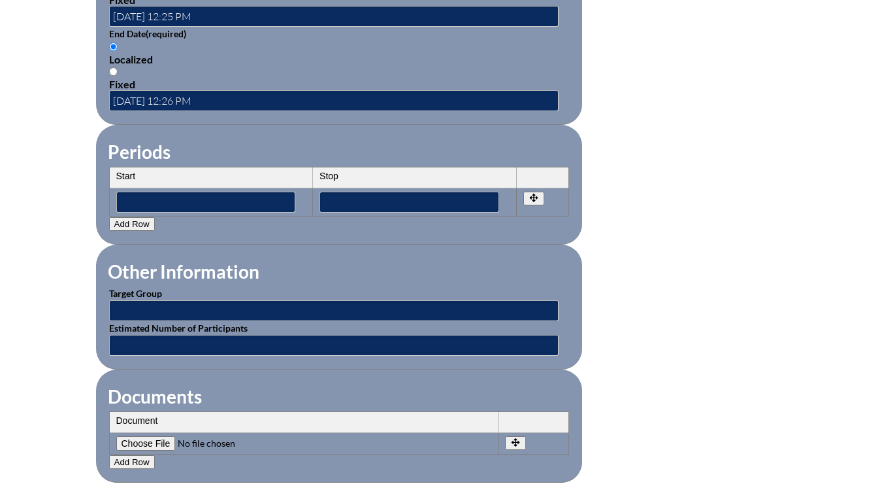
click at [161, 442] on input"] "file" at bounding box center [205, 443] width 178 height 14
type input"] "C:\fakepath\mica-schoolai.jpg.pdf"
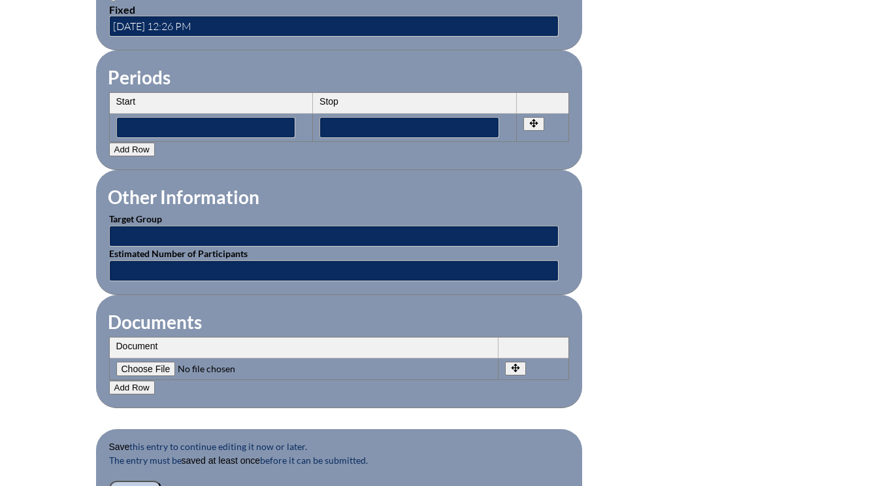
scroll to position [1111, 0]
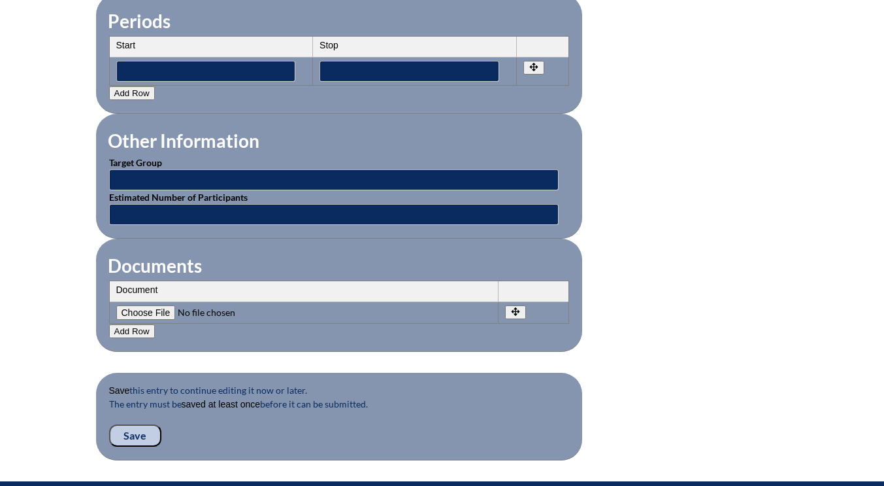
click at [137, 437] on input "Save" at bounding box center [135, 435] width 52 height 22
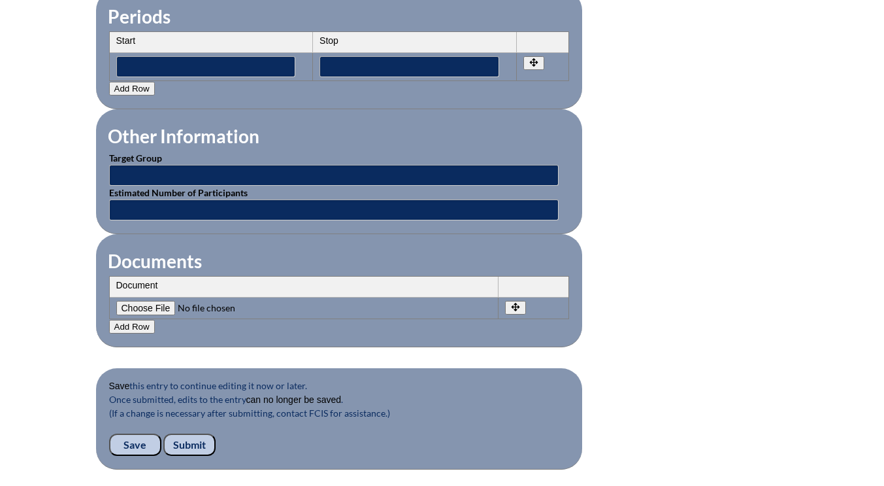
scroll to position [1332, 0]
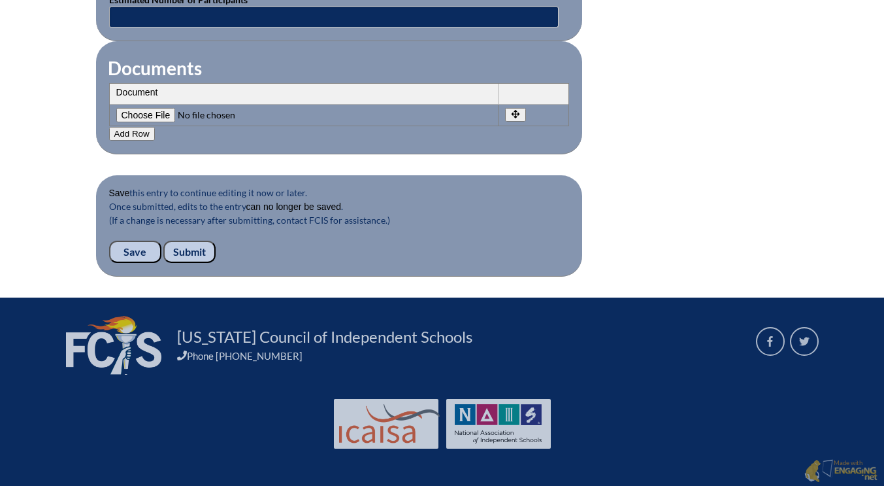
click at [199, 250] on input "Submit" at bounding box center [189, 252] width 52 height 22
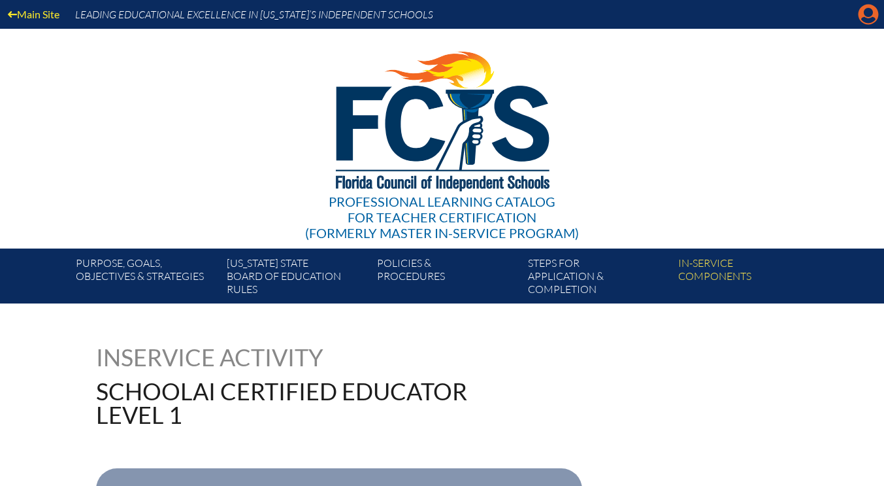
click at [869, 17] on icon at bounding box center [869, 15] width 20 height 20
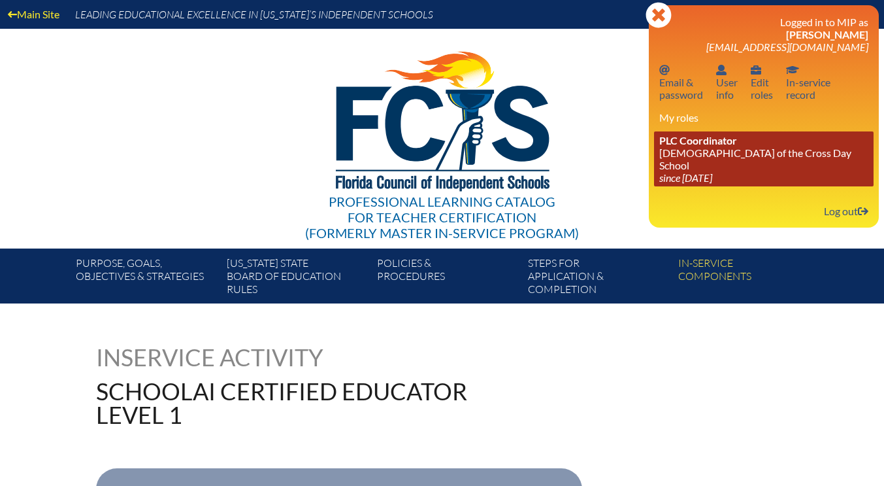
click at [730, 152] on link "PLC Coordinator Lutheran Church of the Cross Day School since 2022 Jun 10" at bounding box center [764, 158] width 220 height 55
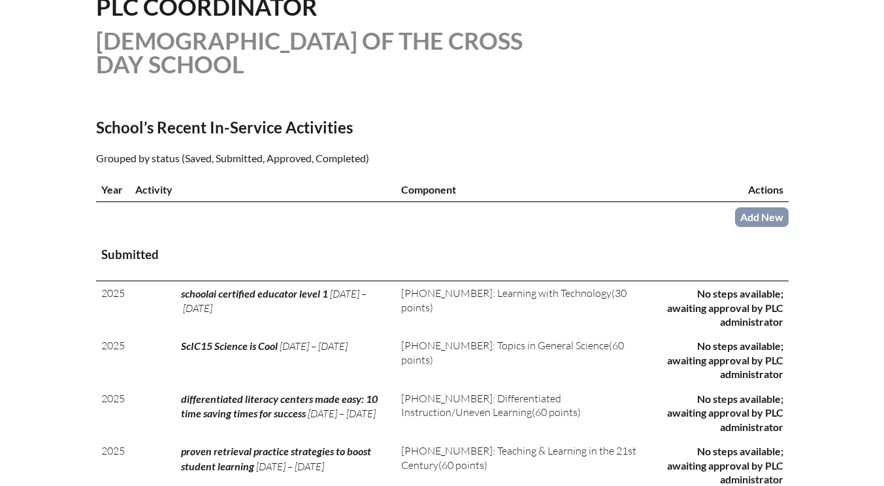
scroll to position [457, 0]
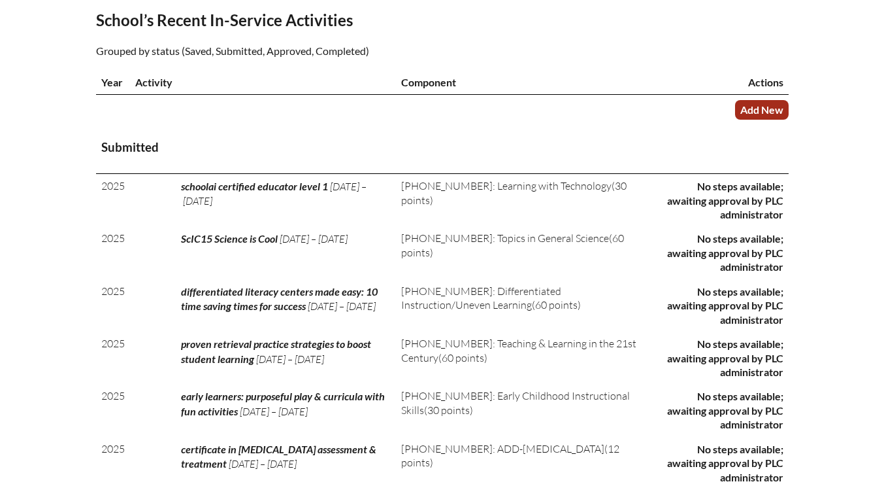
click at [751, 110] on link "Add New" at bounding box center [762, 109] width 54 height 19
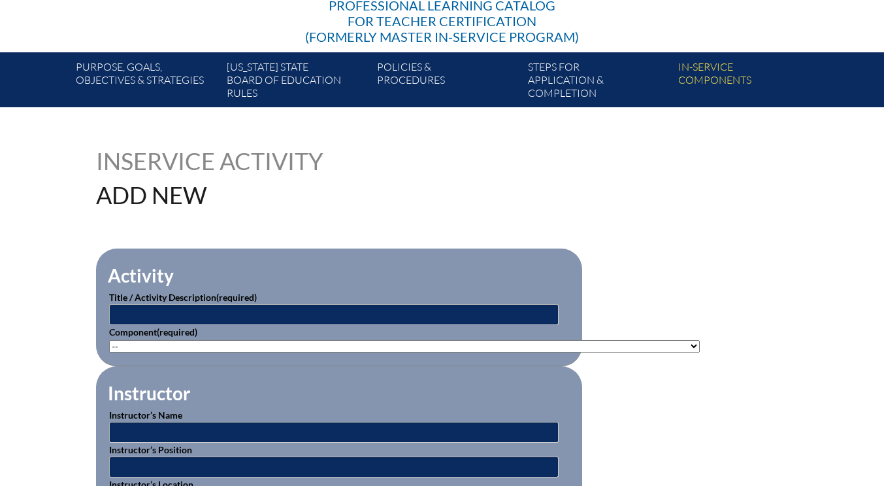
scroll to position [327, 0]
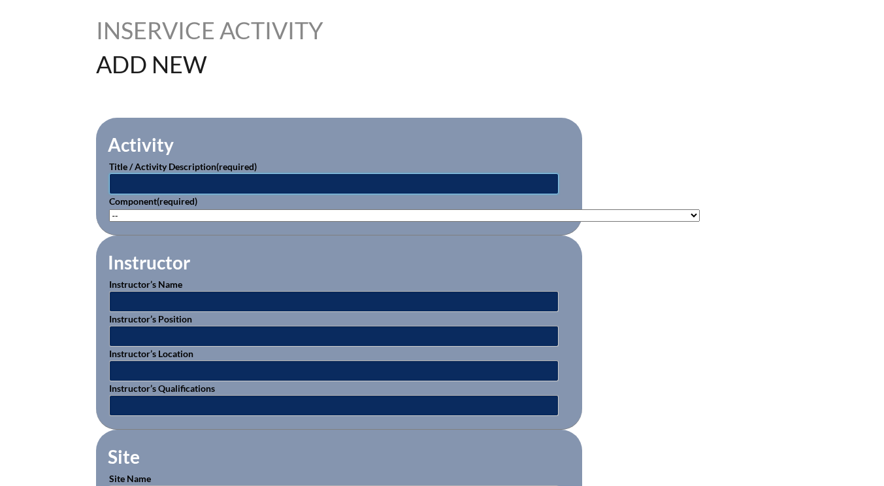
click at [121, 186] on input "text" at bounding box center [334, 183] width 450 height 21
type input "coaching workshop: the teaching of writing"
click at [139, 212] on select"]"] "-- [PHONE_NUMBER]: Appropriate Art Activities [PHONE_NUMBER]: Concept and Art P…" at bounding box center [404, 215] width 591 height 12
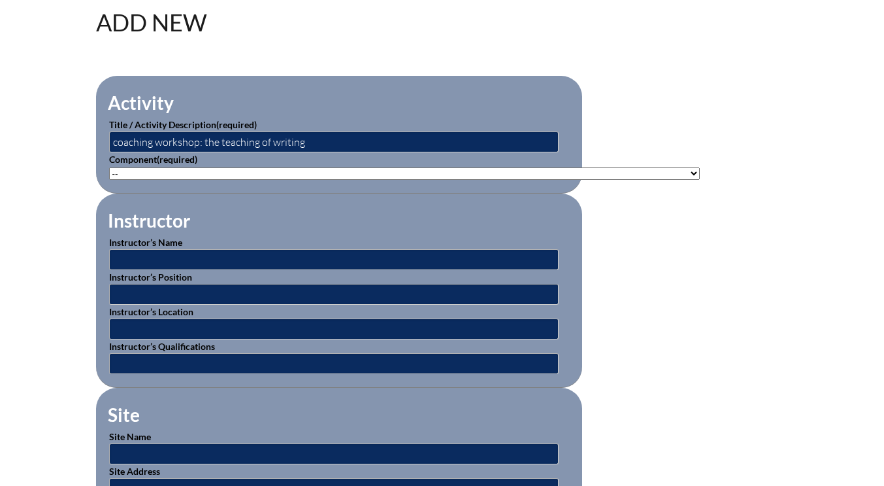
scroll to position [261, 0]
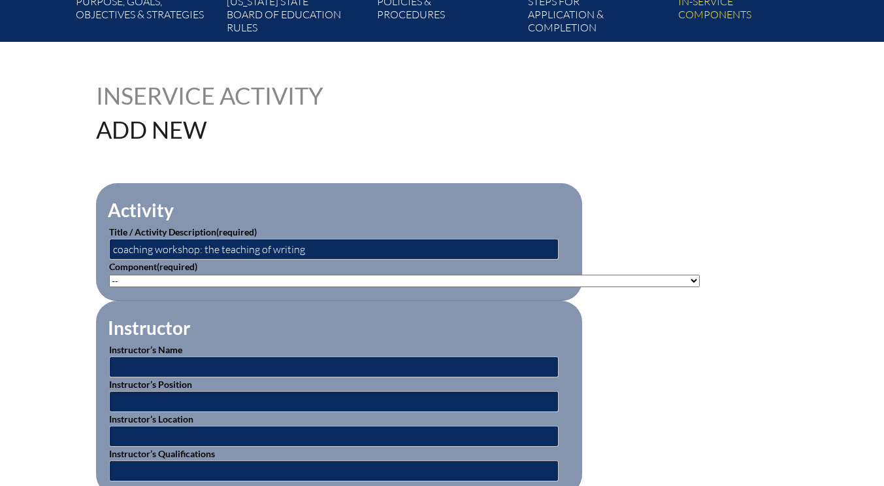
click at [163, 280] on select"]"] "-- [PHONE_NUMBER]: Appropriate Art Activities [PHONE_NUMBER]: Concept and Art P…" at bounding box center [404, 280] width 591 height 12
select select"]"] "192007"
click at [109, 274] on select"]"] "-- [PHONE_NUMBER]: Appropriate Art Activities [PHONE_NUMBER]: Concept and Art P…" at bounding box center [404, 280] width 591 height 12
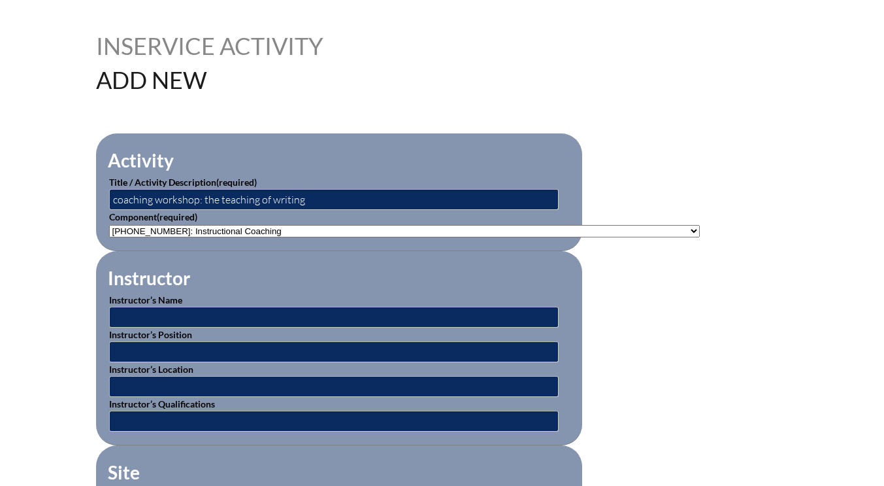
scroll to position [392, 0]
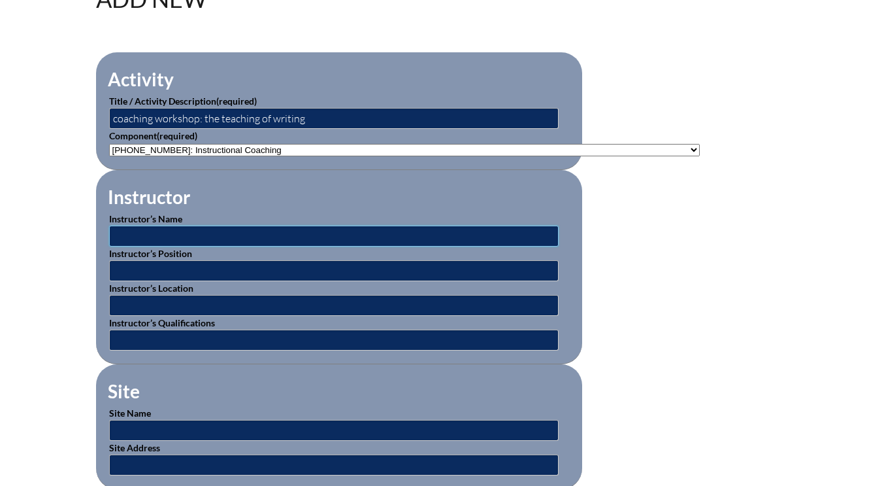
click at [144, 237] on input "text" at bounding box center [334, 235] width 450 height 21
drag, startPoint x: 156, startPoint y: 234, endPoint x: 112, endPoint y: 233, distance: 43.8
click at [112, 233] on input "various" at bounding box center [334, 235] width 450 height 21
type input "various"
click at [131, 422] on input "text" at bounding box center [334, 430] width 450 height 21
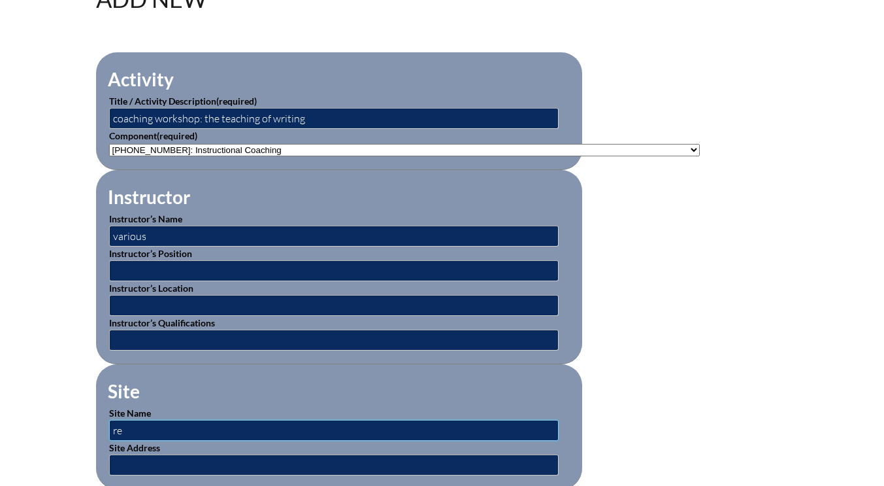
type input "r"
click at [136, 295] on input "text" at bounding box center [334, 305] width 450 height 21
type input "reading & writing project at [GEOGRAPHIC_DATA]"
click at [144, 430] on input "text" at bounding box center [334, 430] width 450 height 21
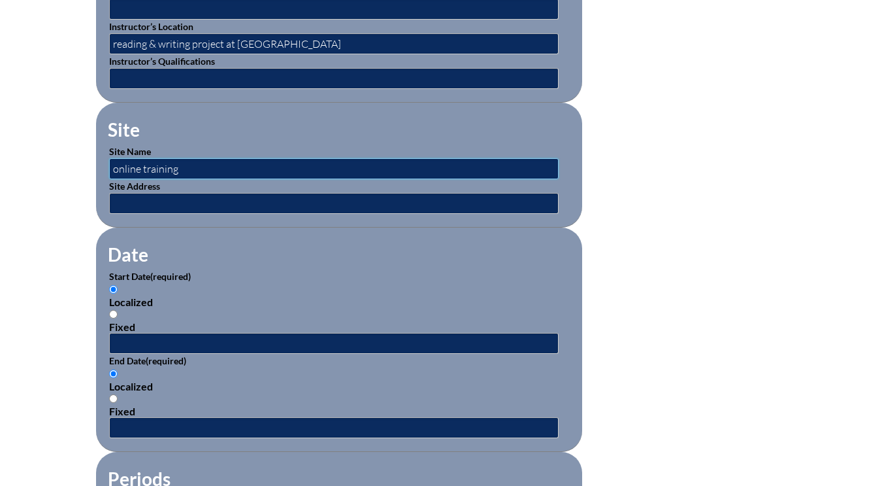
scroll to position [784, 0]
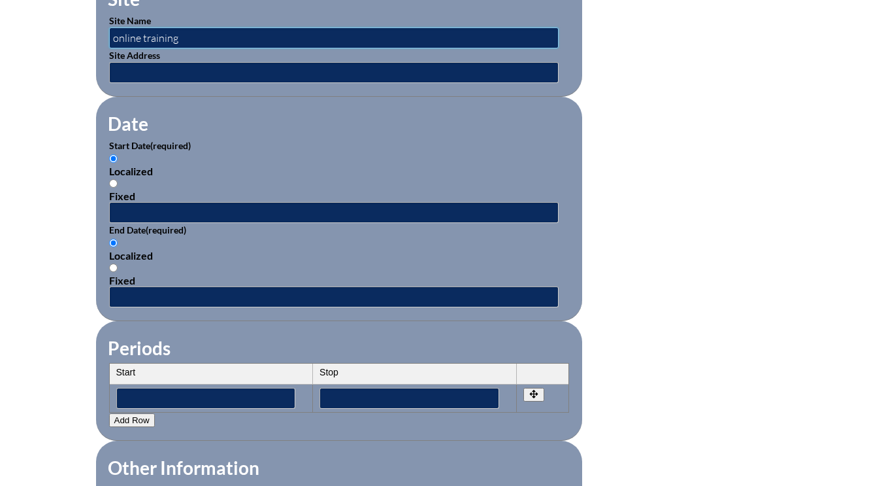
type input "online training"
click at [133, 208] on input "text" at bounding box center [334, 212] width 450 height 21
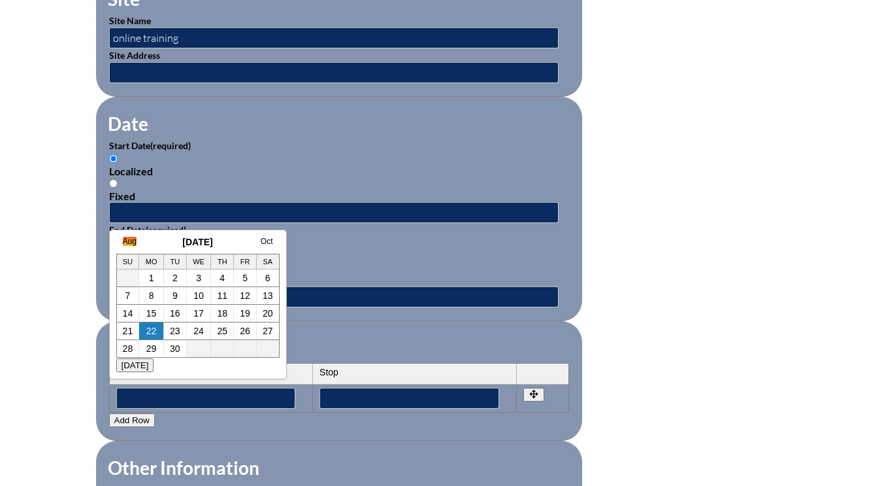
click at [131, 242] on link "Aug" at bounding box center [130, 241] width 14 height 9
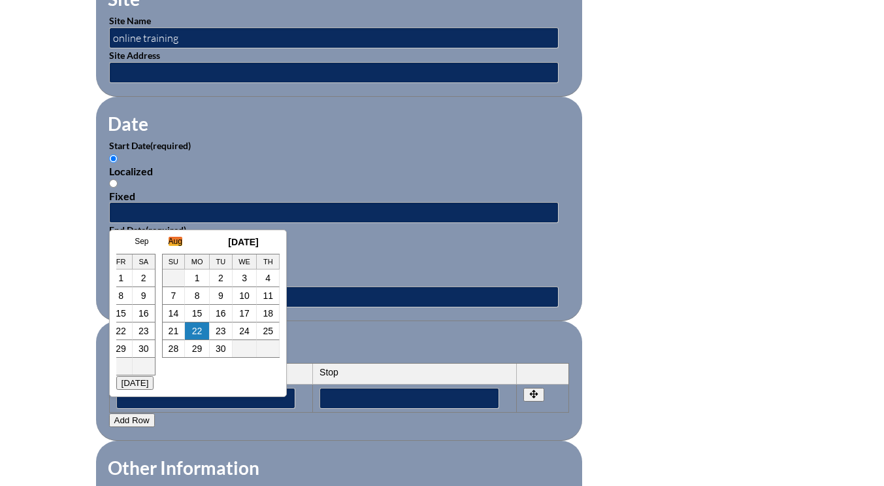
scroll to position [0, 13]
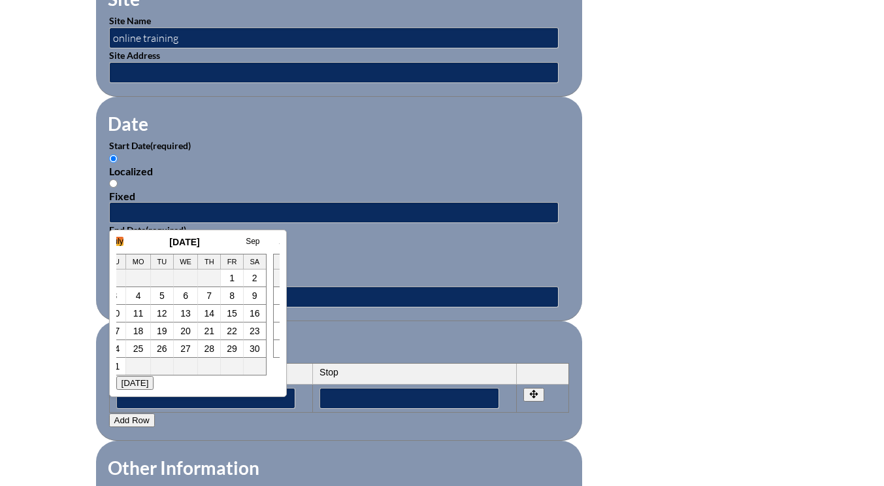
click at [122, 241] on link "July" at bounding box center [117, 241] width 14 height 9
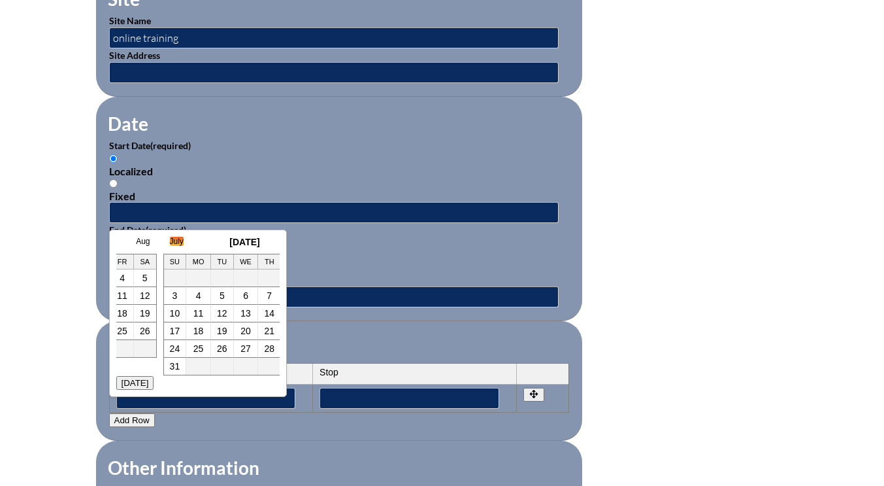
scroll to position [0, 26]
click at [217, 330] on link "25" at bounding box center [219, 330] width 10 height 10
type input "[DATE] 12:28 PM"
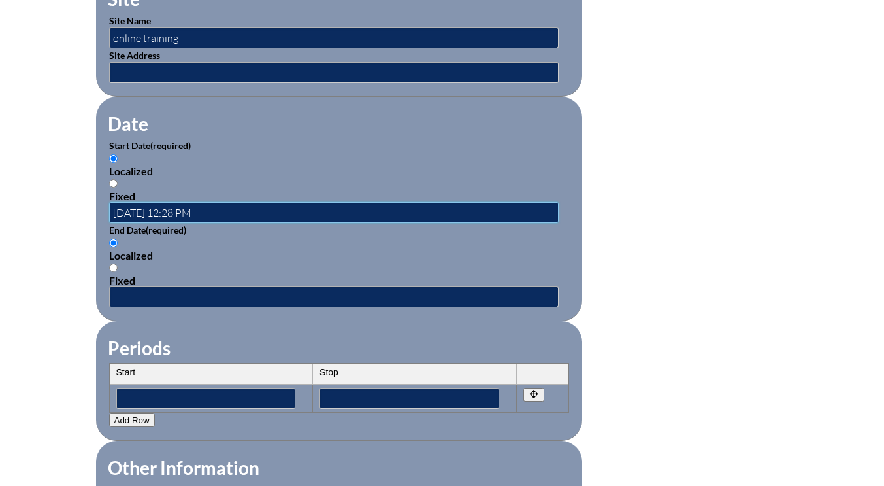
scroll to position [0, 0]
click at [139, 298] on input "text" at bounding box center [334, 296] width 450 height 21
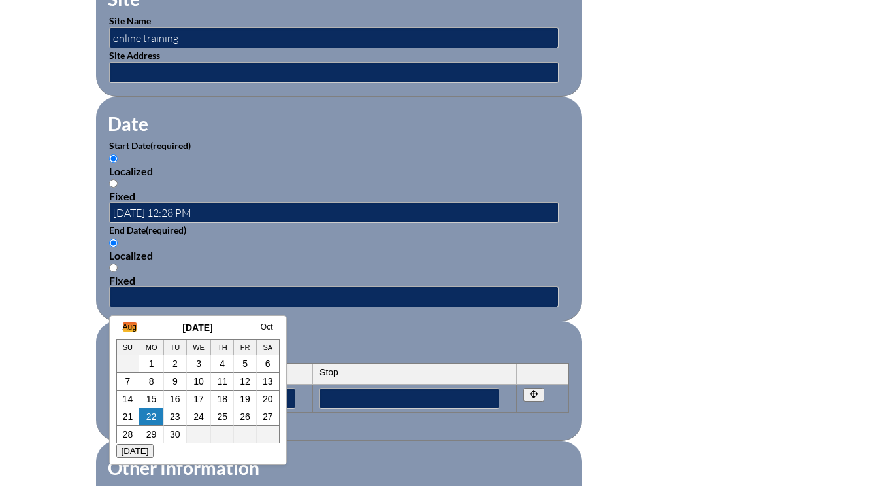
click at [124, 329] on link "Aug" at bounding box center [130, 326] width 14 height 9
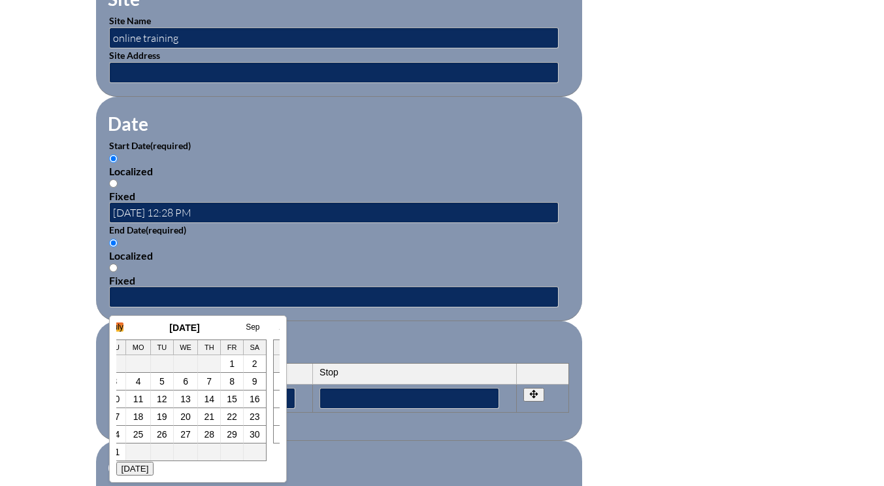
click at [120, 327] on link "July" at bounding box center [117, 326] width 14 height 9
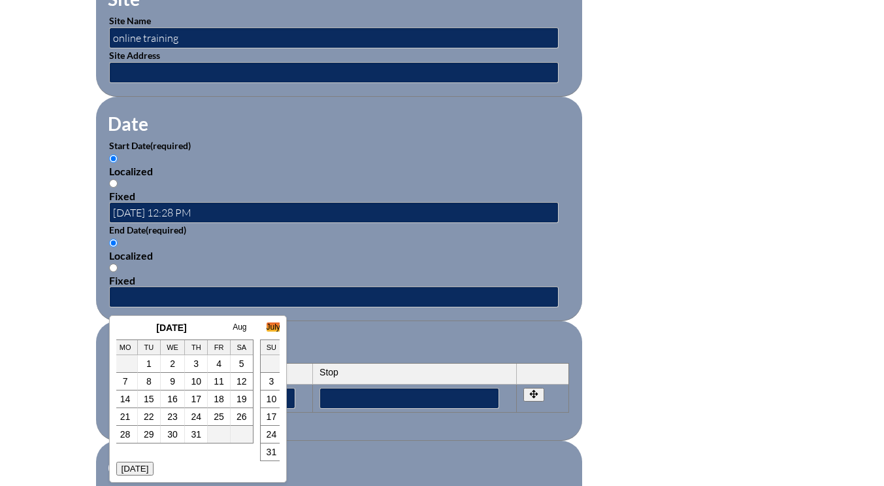
scroll to position [0, 26]
click at [219, 420] on link "25" at bounding box center [219, 416] width 10 height 10
type input "[DATE] 12:28 PM"
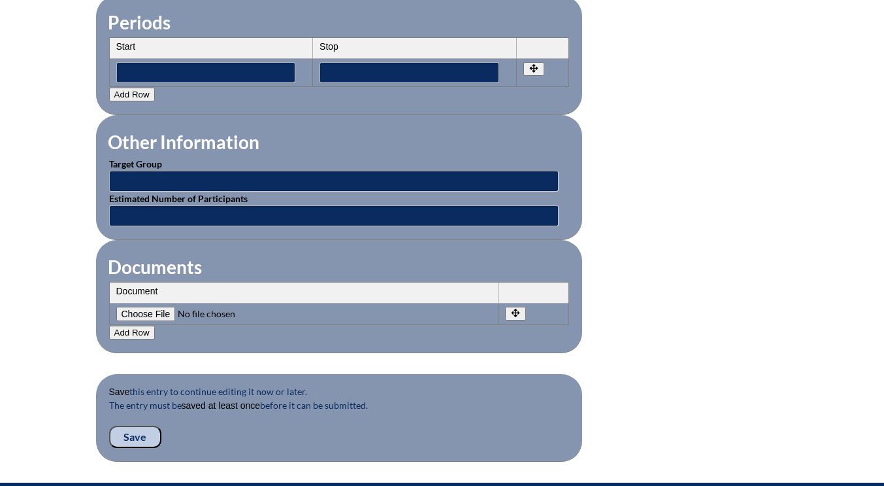
scroll to position [1111, 0]
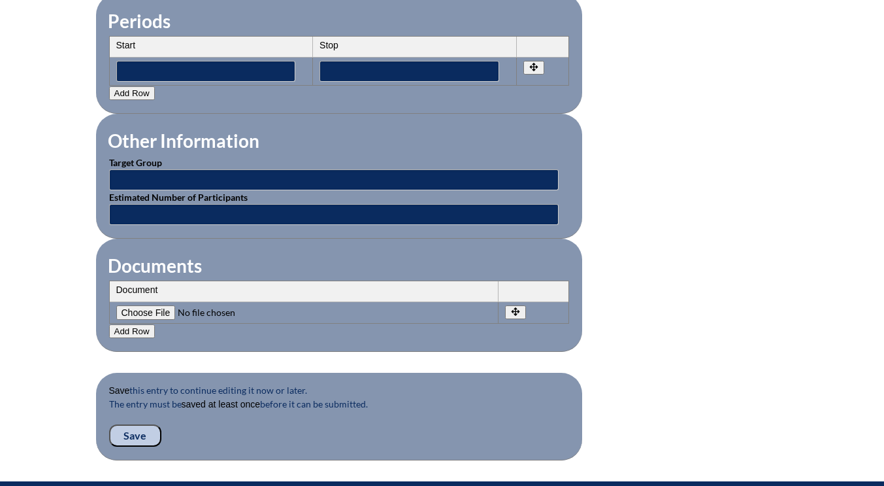
click at [130, 435] on input "Save" at bounding box center [135, 435] width 52 height 22
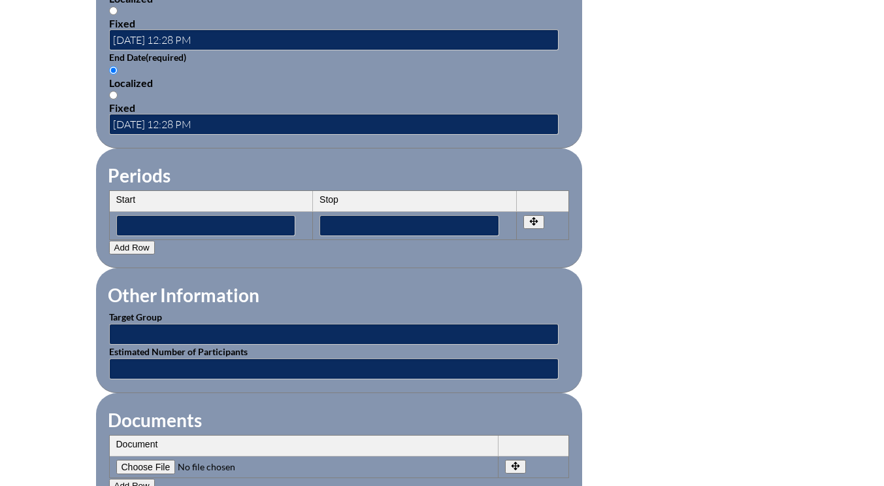
scroll to position [1307, 0]
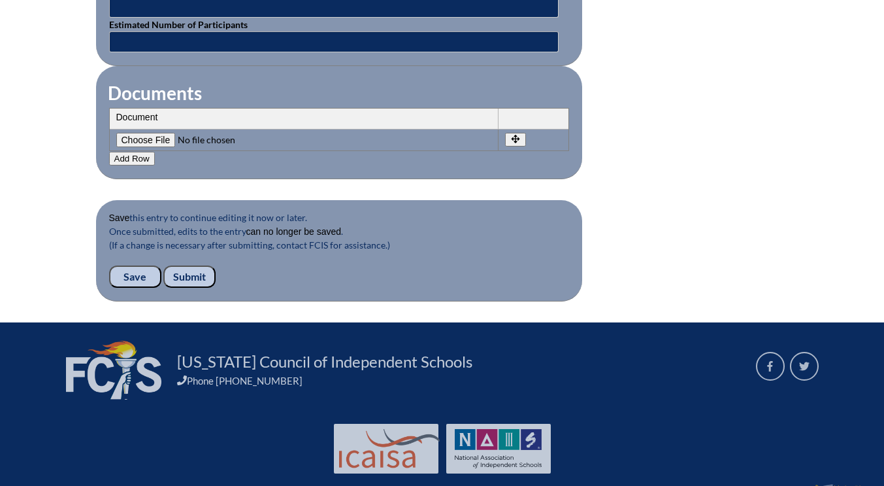
click at [185, 275] on input "Submit" at bounding box center [189, 276] width 52 height 22
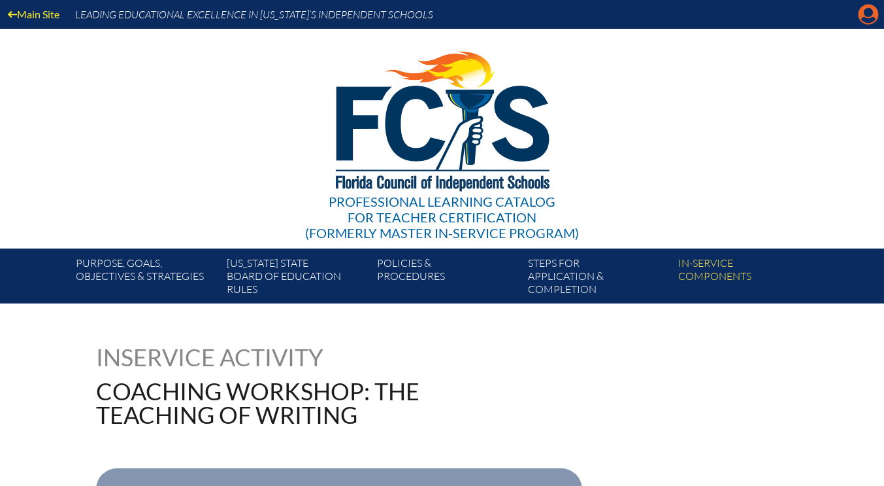
click at [865, 16] on icon at bounding box center [869, 15] width 20 height 20
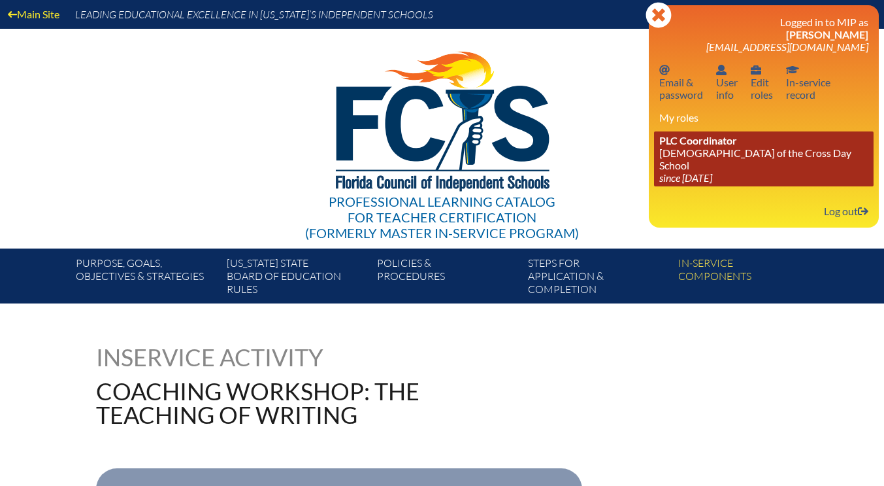
click at [712, 171] on icon "since [DATE]" at bounding box center [685, 177] width 53 height 12
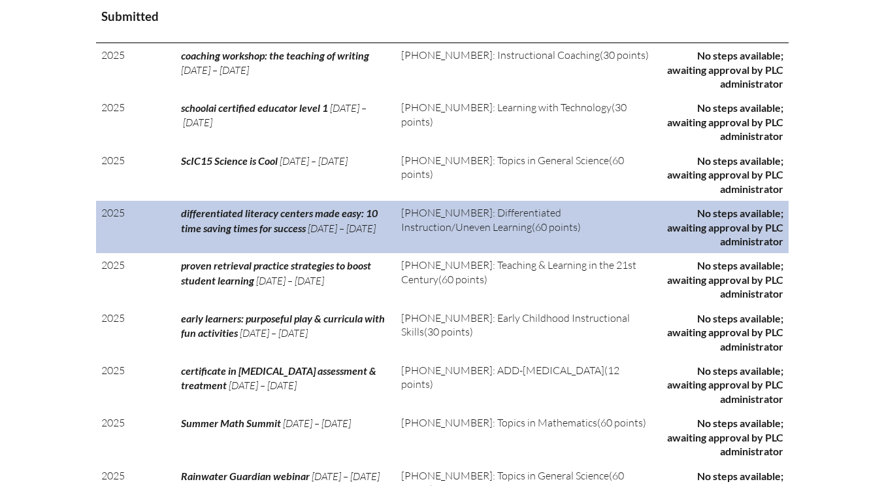
scroll to position [392, 0]
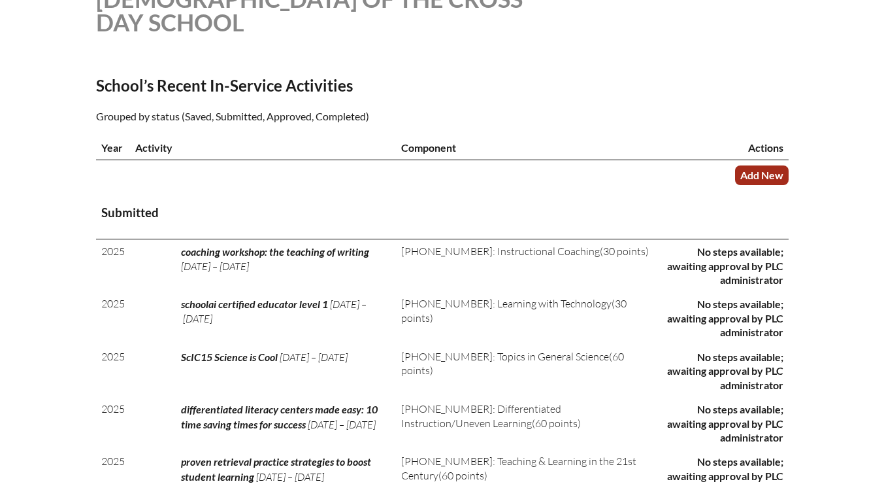
click at [770, 176] on link "Add New" at bounding box center [762, 174] width 54 height 19
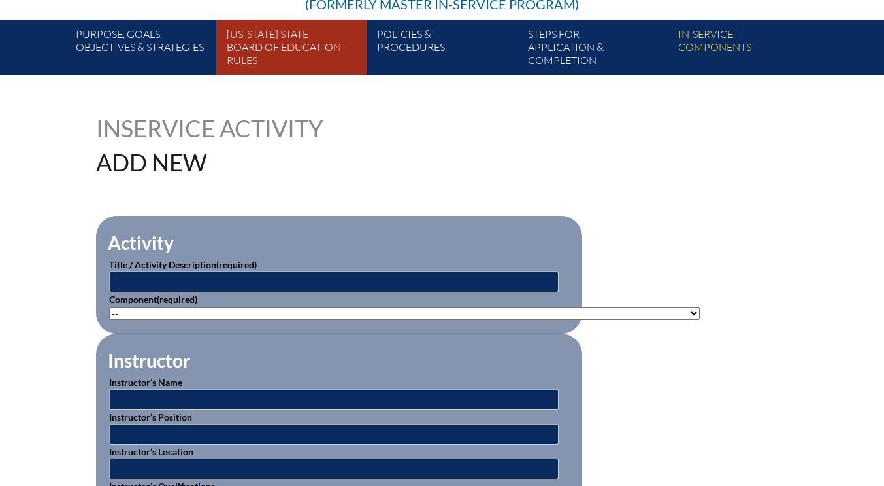
scroll to position [261, 0]
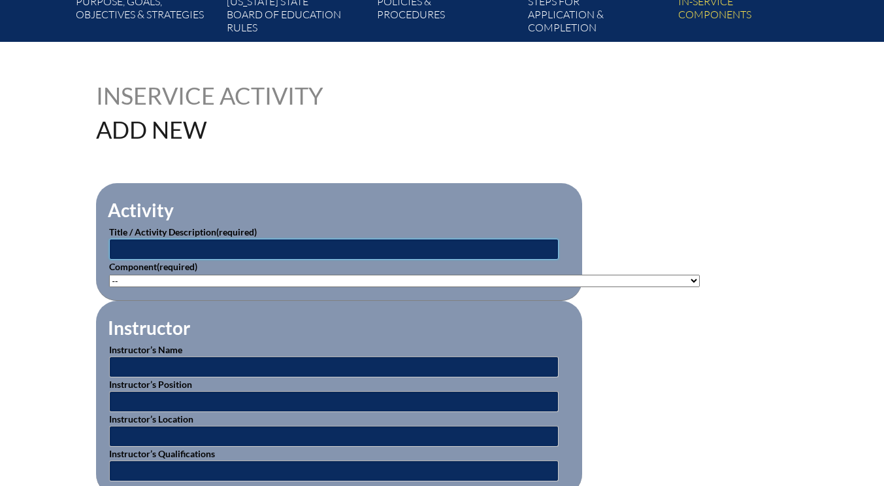
click at [164, 246] on input "text" at bounding box center [334, 249] width 450 height 21
type input "r"
type input "[PERSON_NAME] reading institute"
click at [162, 284] on select"]"] "-- [PHONE_NUMBER]: Appropriate Art Activities [PHONE_NUMBER]: Concept and Art P…" at bounding box center [404, 280] width 591 height 12
select select"]"] "20443"
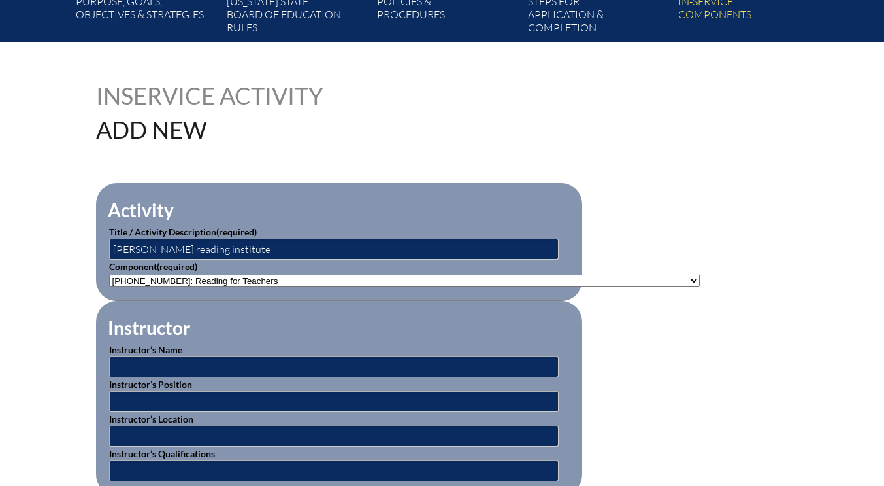
click at [109, 274] on select"]"] "-- [PHONE_NUMBER]: Appropriate Art Activities [PHONE_NUMBER]: Concept and Art P…" at bounding box center [404, 280] width 591 height 12
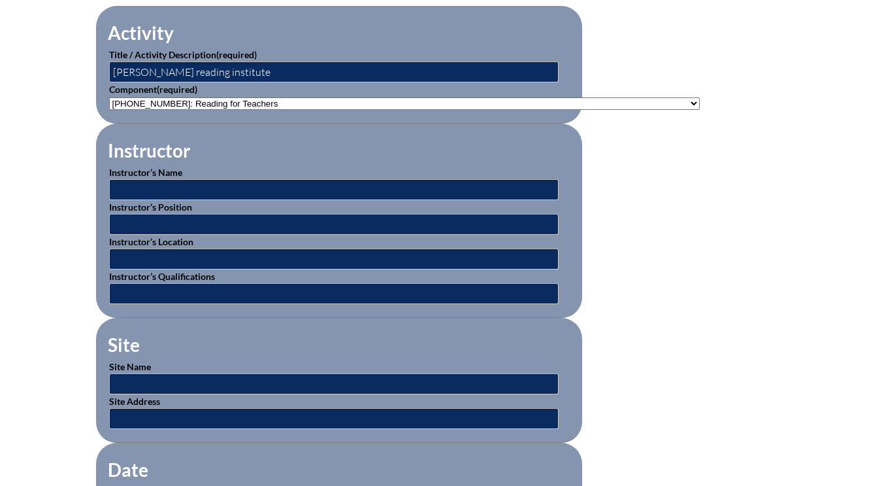
scroll to position [457, 0]
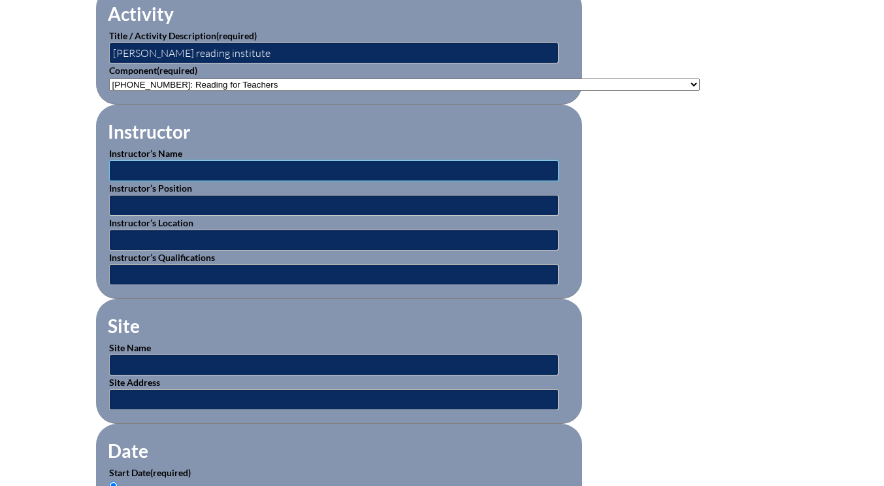
click at [150, 169] on input "text" at bounding box center [334, 170] width 450 height 21
type input "various"
click at [144, 236] on input "text" at bounding box center [334, 239] width 450 height 21
drag, startPoint x: 295, startPoint y: 238, endPoint x: 110, endPoint y: 239, distance: 185.6
click at [110, 239] on input "reading & writing project at [GEOGRAPHIC_DATA]" at bounding box center [334, 239] width 450 height 21
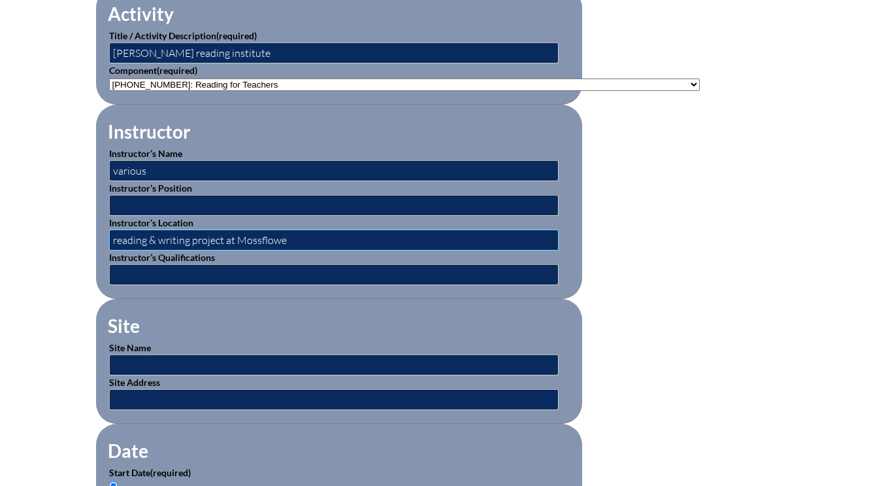
type input "reading & writing project at [GEOGRAPHIC_DATA]"
click at [141, 357] on input "text" at bounding box center [334, 364] width 450 height 21
type input "online"
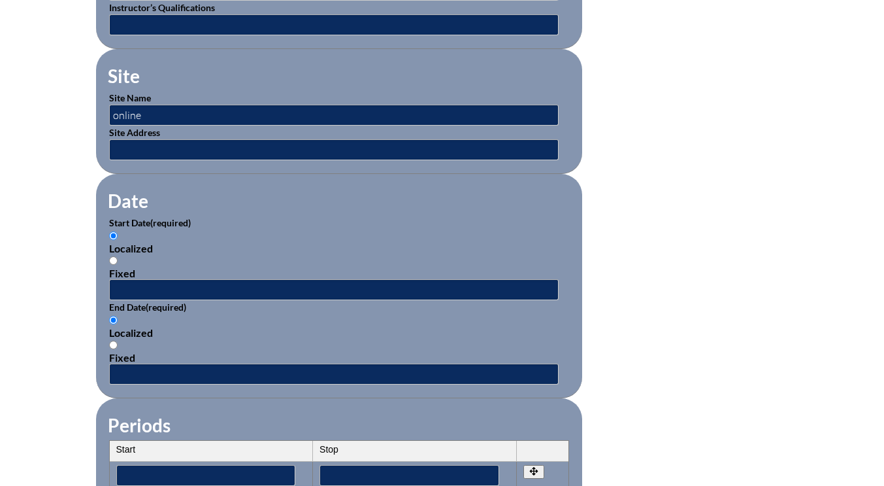
scroll to position [719, 0]
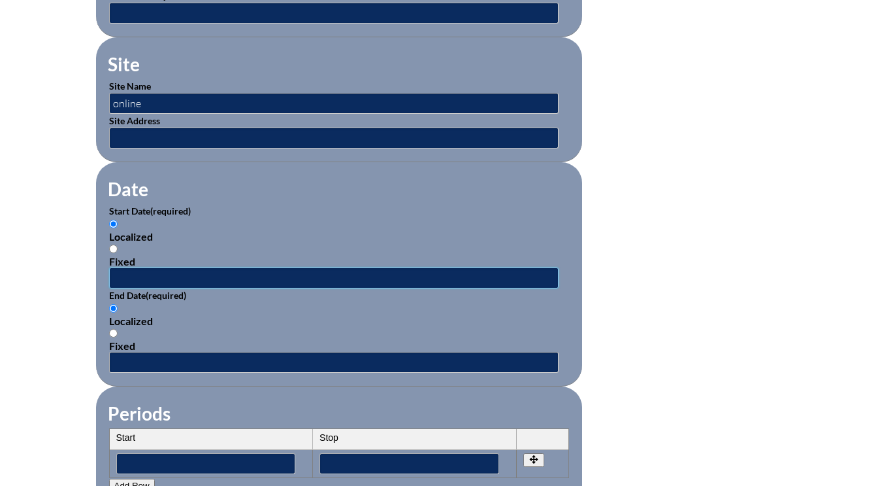
click at [141, 274] on input "text" at bounding box center [334, 277] width 450 height 21
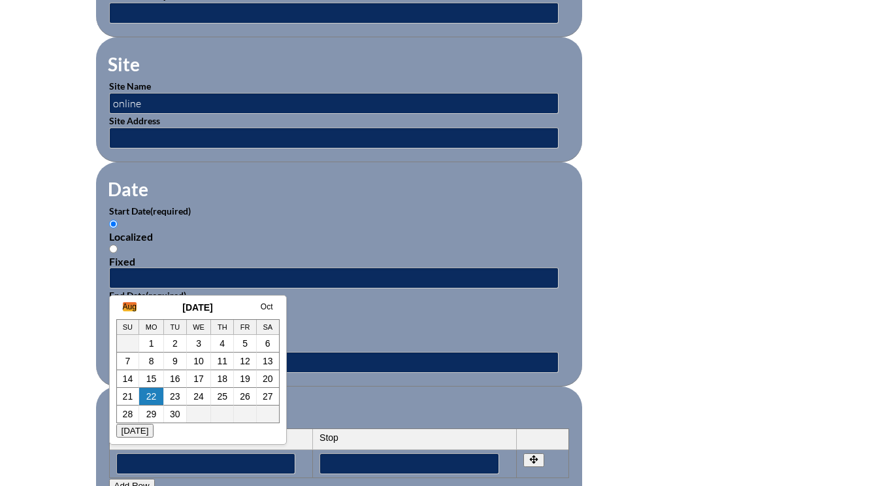
click at [127, 303] on link "Aug" at bounding box center [130, 306] width 14 height 9
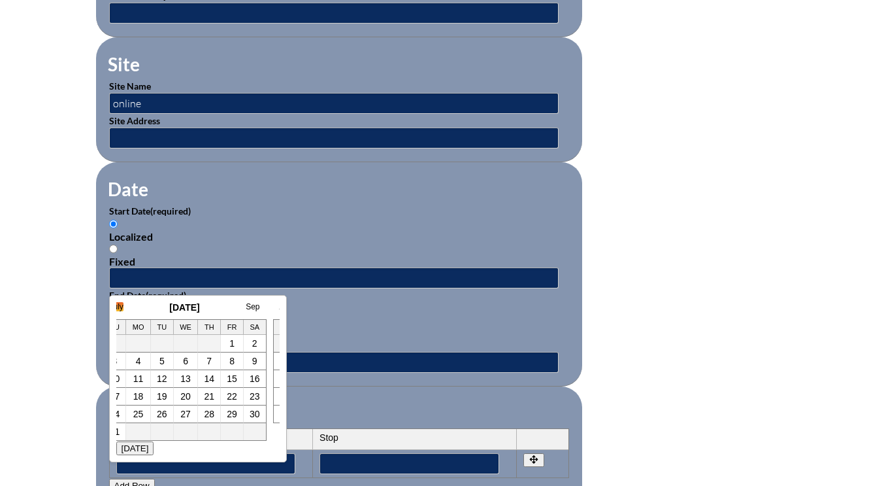
click at [120, 309] on link "July" at bounding box center [117, 306] width 14 height 9
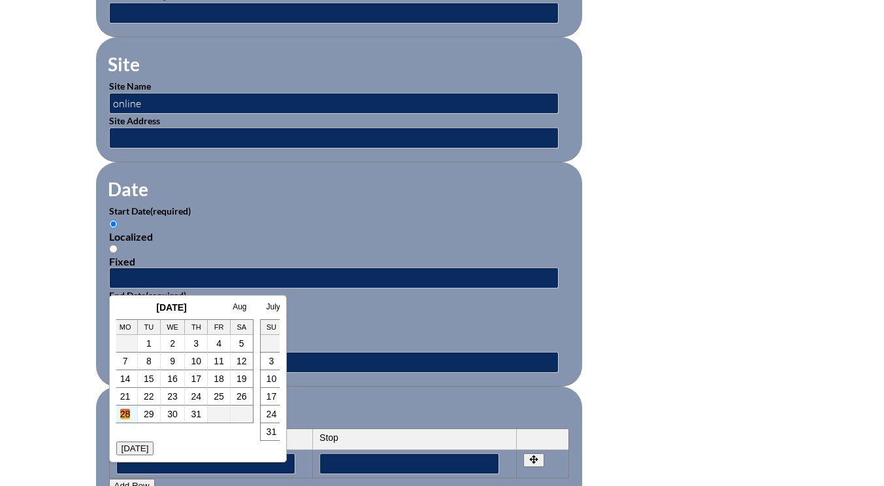
click at [120, 416] on link "28" at bounding box center [125, 413] width 10 height 10
type input "[DATE] 12:30 PM"
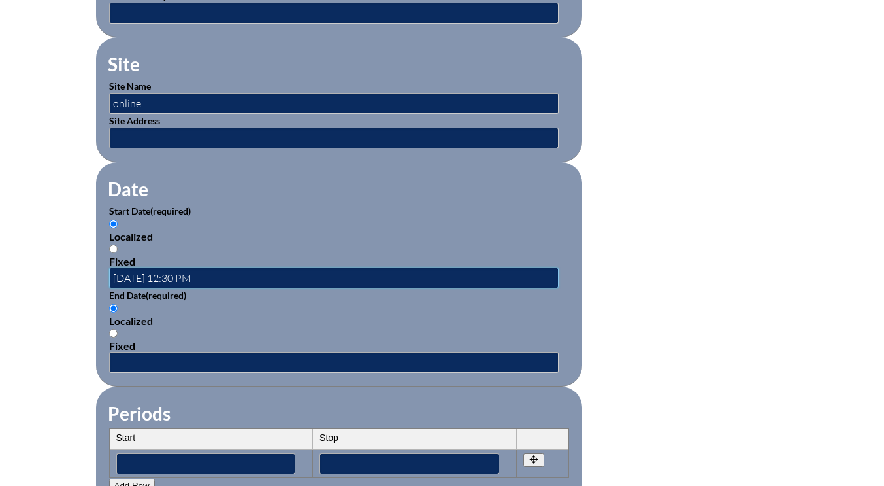
scroll to position [0, 0]
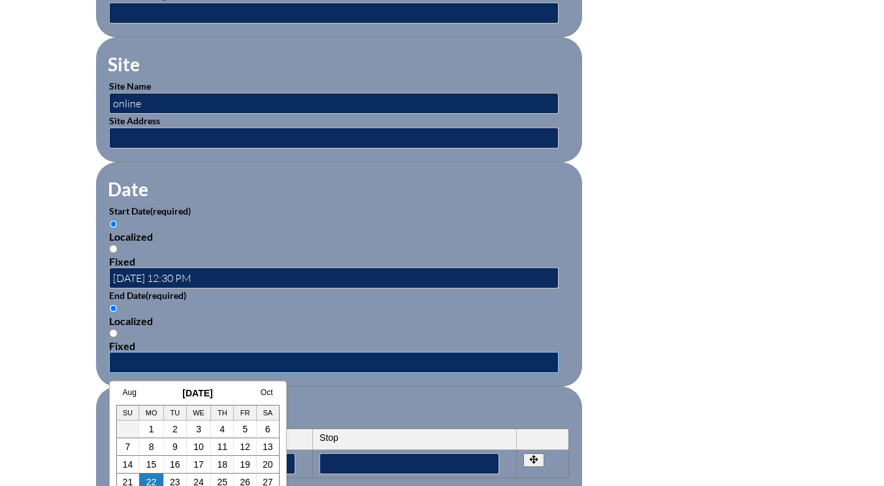
click at [135, 363] on input "text" at bounding box center [334, 362] width 450 height 21
click at [136, 390] on link "Aug" at bounding box center [130, 392] width 14 height 9
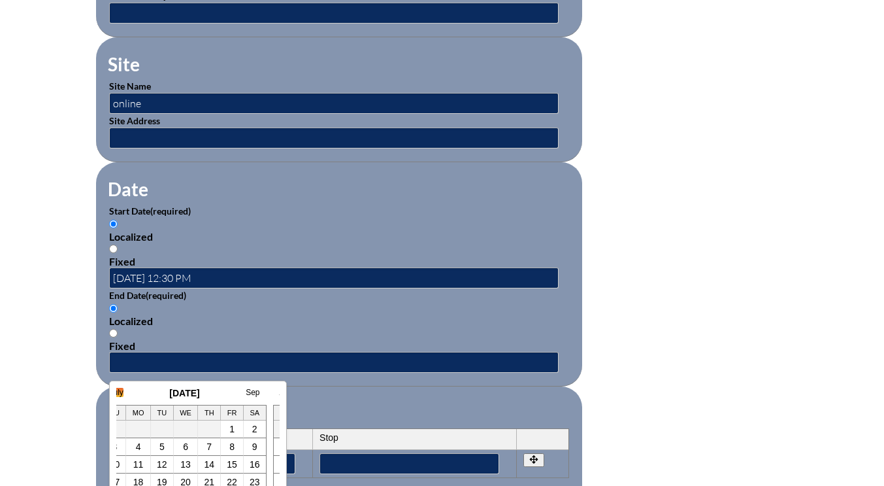
click at [121, 393] on link "July" at bounding box center [117, 392] width 14 height 9
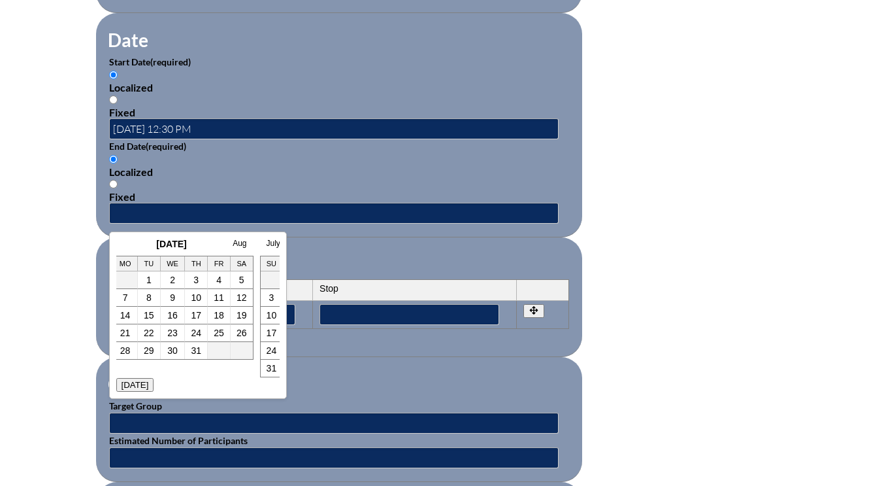
scroll to position [915, 0]
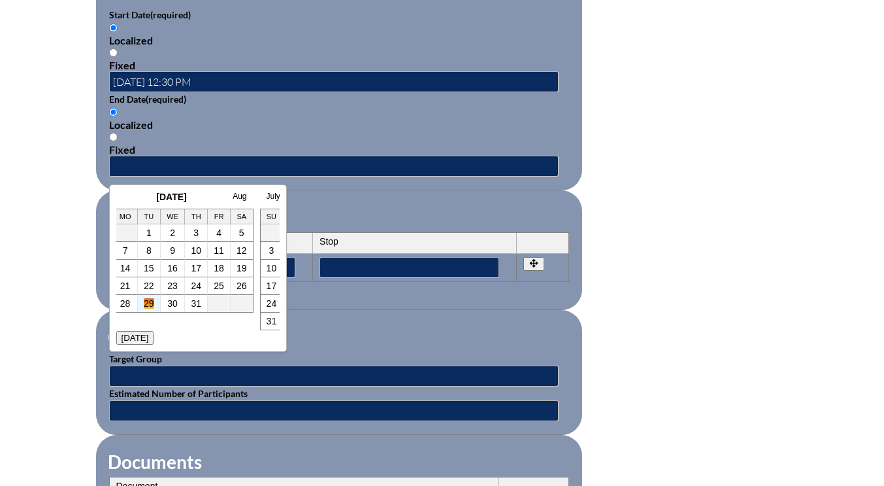
click at [150, 304] on link "29" at bounding box center [149, 303] width 10 height 10
type input "2025-07-29 12:30 PM"
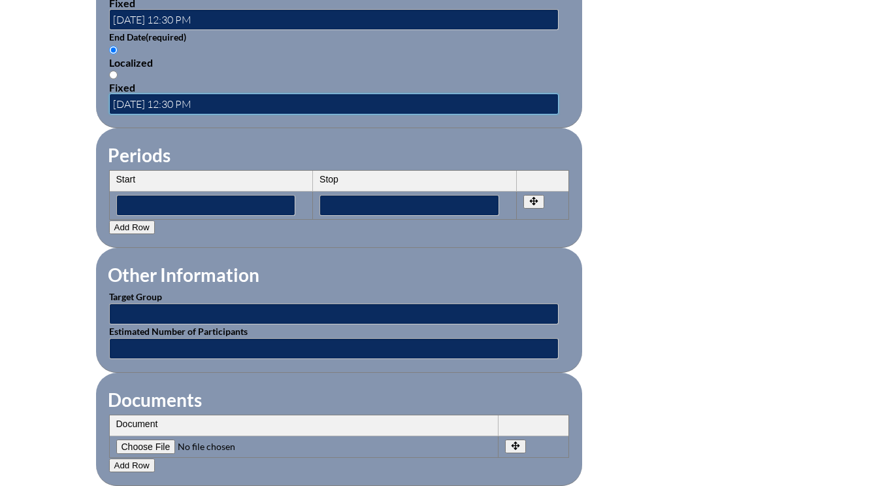
scroll to position [1111, 0]
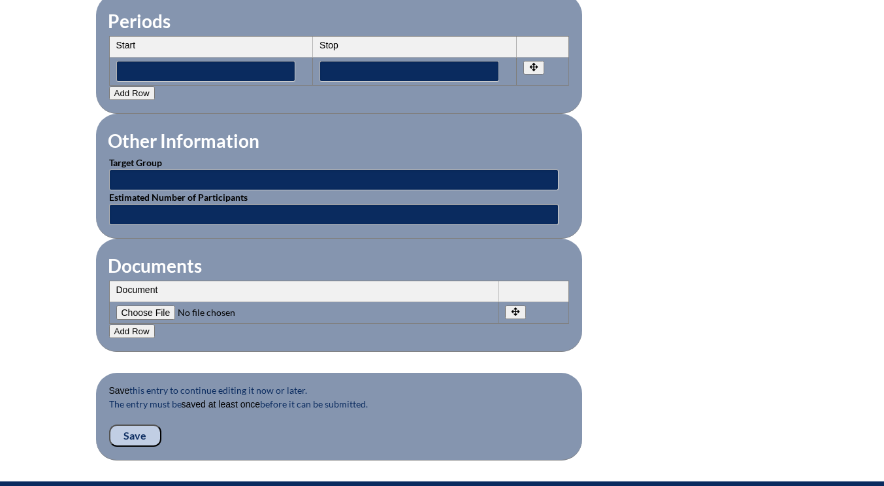
click at [134, 437] on input "Save" at bounding box center [135, 435] width 52 height 22
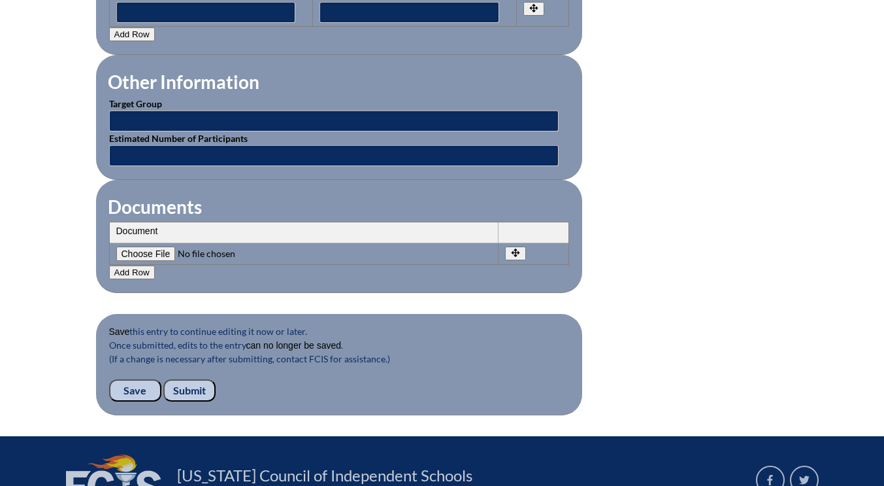
scroll to position [1242, 0]
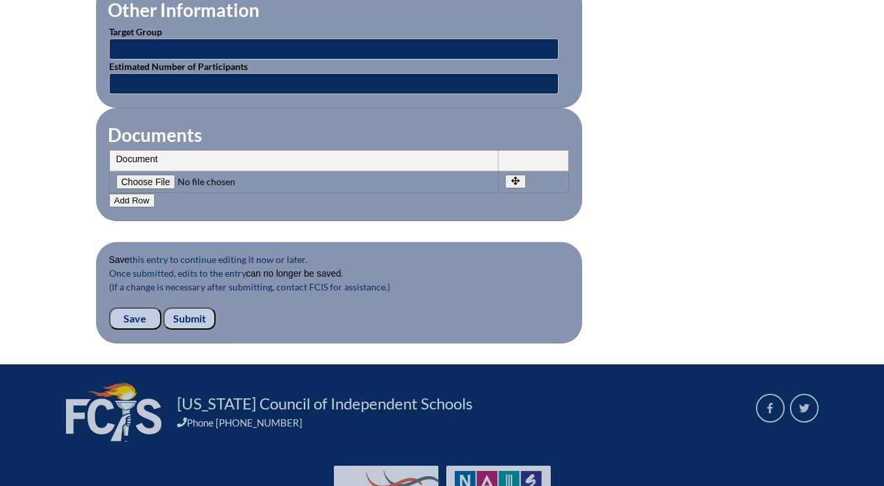
click at [186, 322] on input "Submit" at bounding box center [189, 318] width 52 height 22
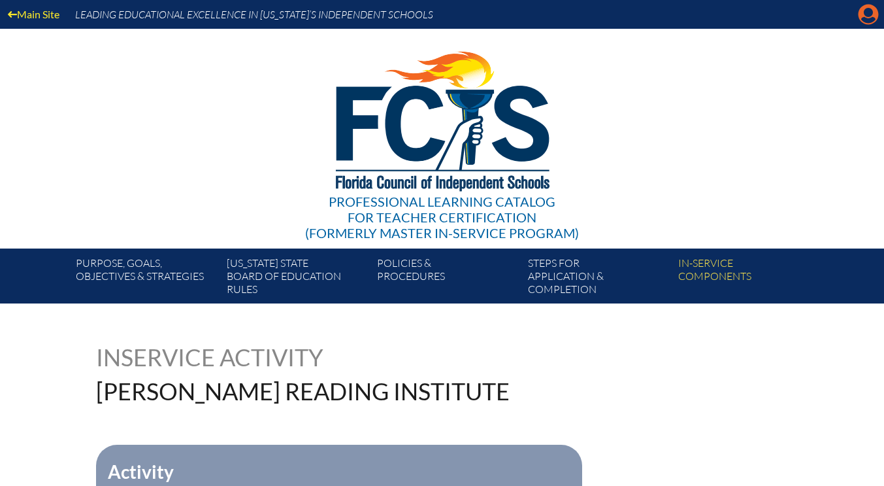
click at [870, 20] on icon "Manage account" at bounding box center [868, 14] width 21 height 21
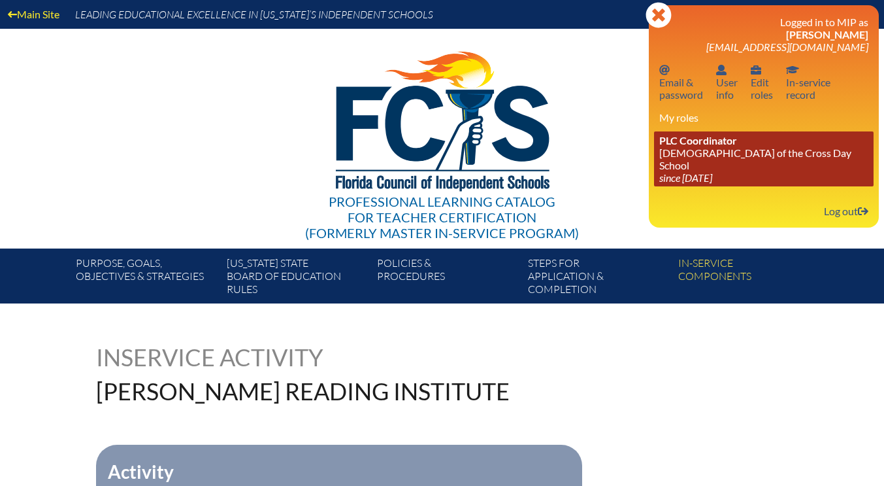
click at [712, 171] on icon "since [DATE]" at bounding box center [685, 177] width 53 height 12
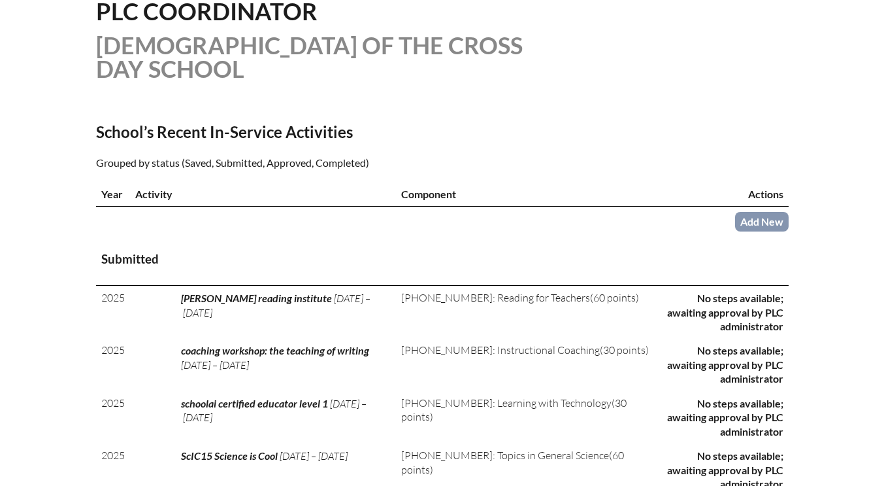
scroll to position [392, 0]
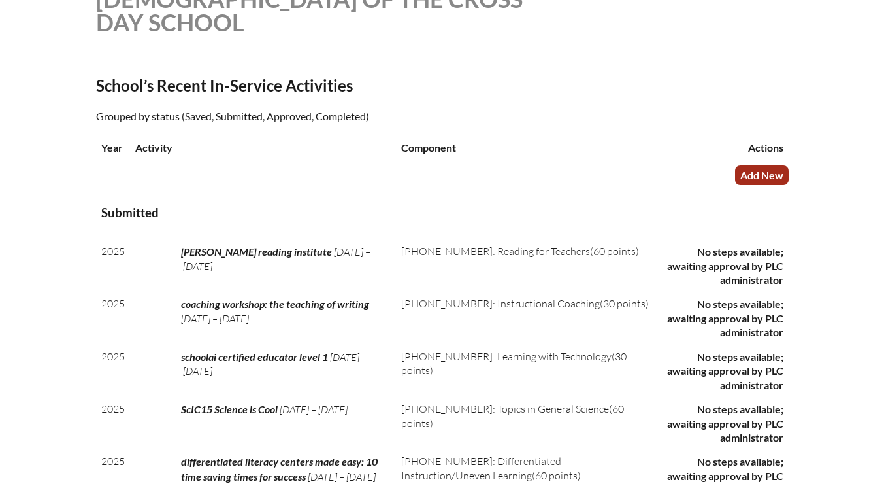
click at [747, 169] on link "Add New" at bounding box center [762, 174] width 54 height 19
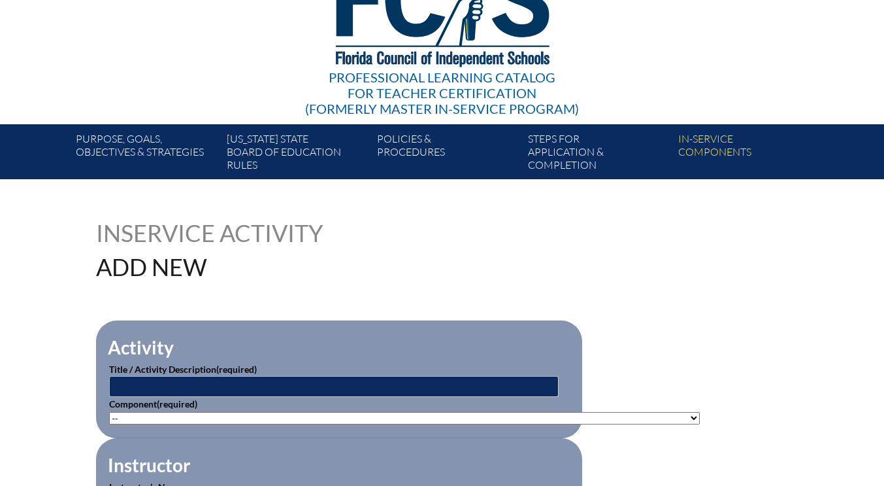
scroll to position [196, 0]
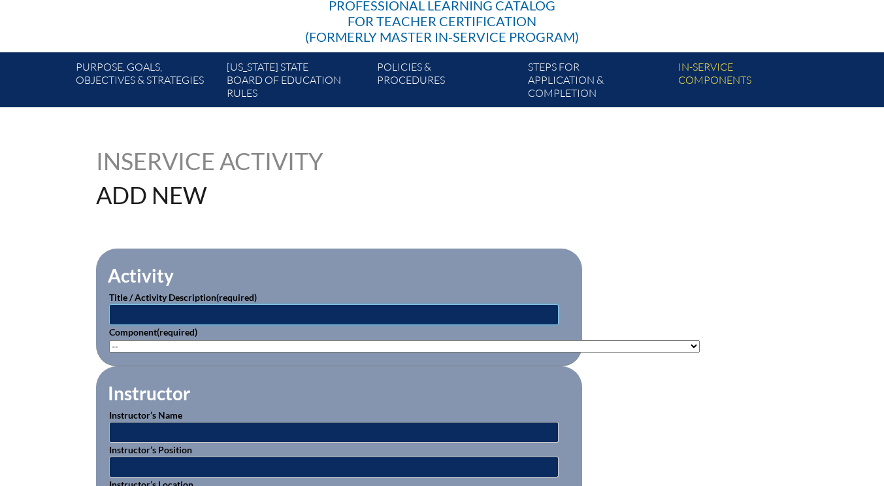
click at [134, 318] on input "text" at bounding box center [334, 314] width 450 height 21
type input "l"
type input "Canva for education: teacher essentials"
click at [120, 346] on select"]"] "-- [PHONE_NUMBER]: Appropriate Art Activities [PHONE_NUMBER]: Concept and Art P…" at bounding box center [404, 346] width 591 height 12
select select"]"] "118551"
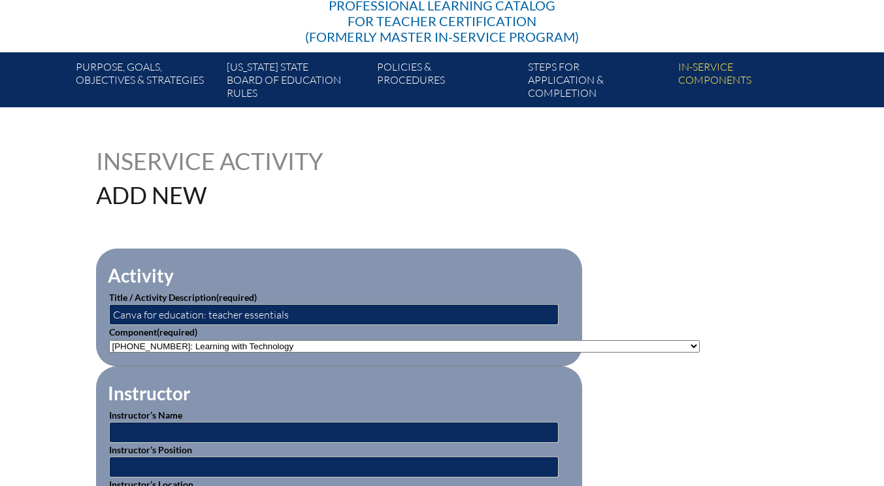
click at [109, 340] on select"]"] "-- [PHONE_NUMBER]: Appropriate Art Activities [PHONE_NUMBER]: Concept and Art P…" at bounding box center [404, 346] width 591 height 12
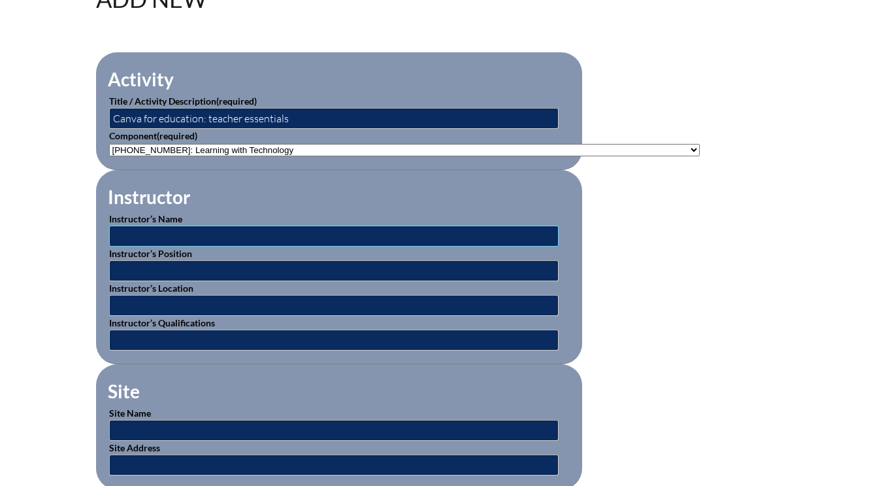
click at [152, 237] on input "text" at bounding box center [334, 235] width 450 height 21
type input "Canva representatives"
click at [139, 307] on input "text" at bounding box center [334, 305] width 450 height 21
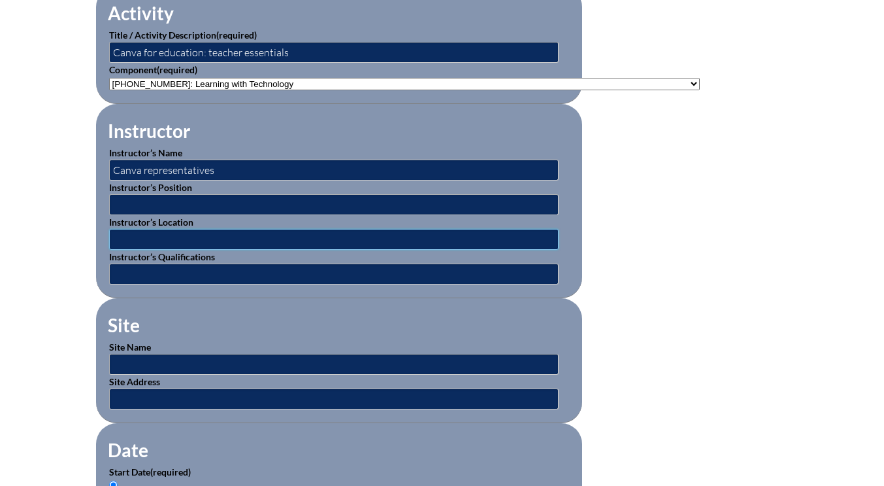
scroll to position [523, 0]
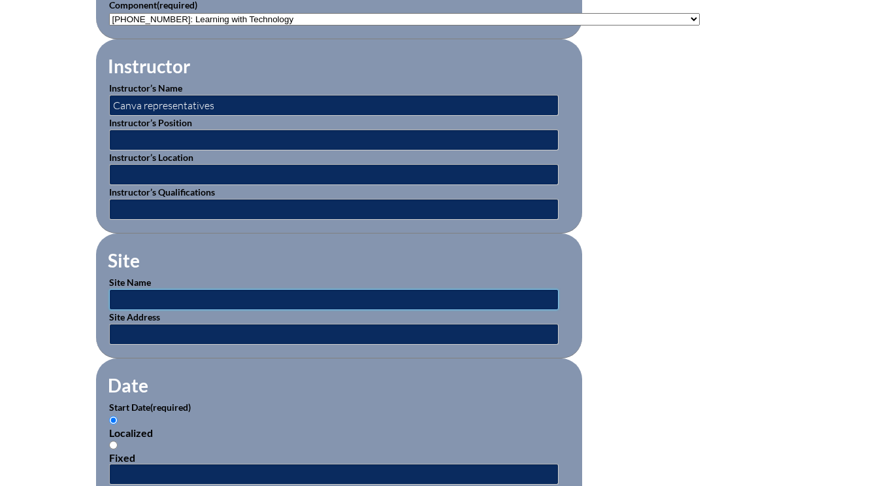
click at [130, 291] on input "text" at bounding box center [334, 299] width 450 height 21
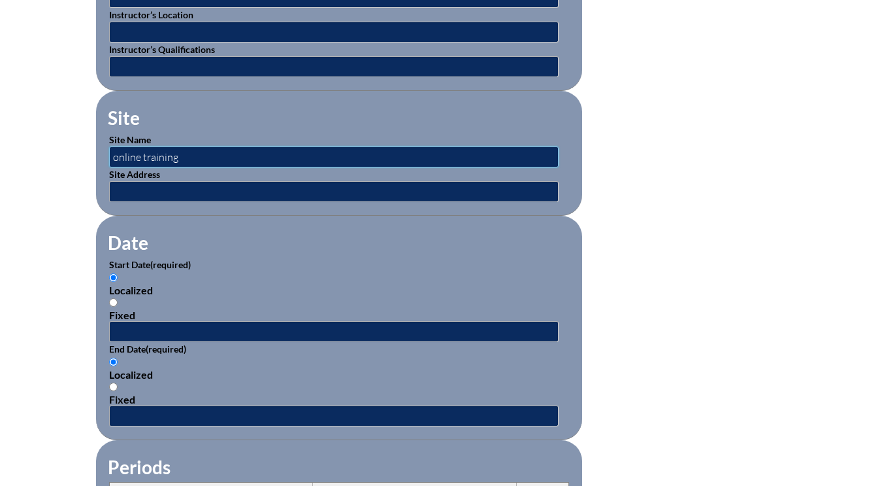
scroll to position [719, 0]
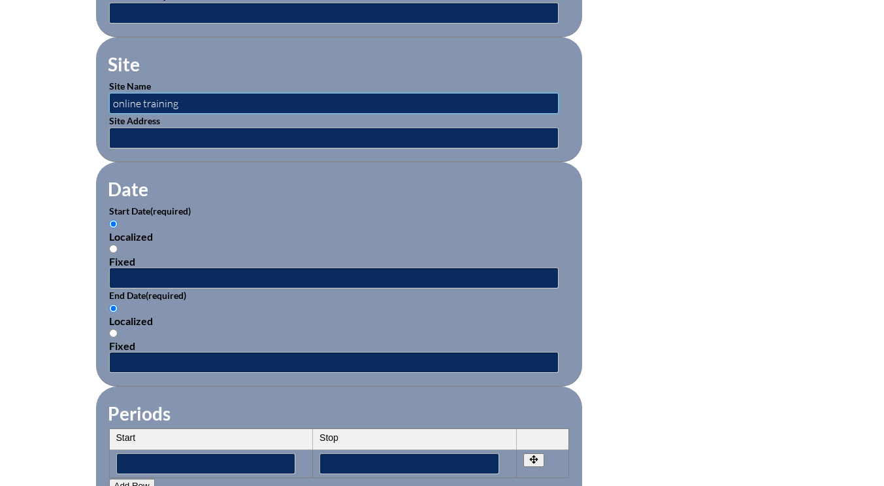
type input "online training"
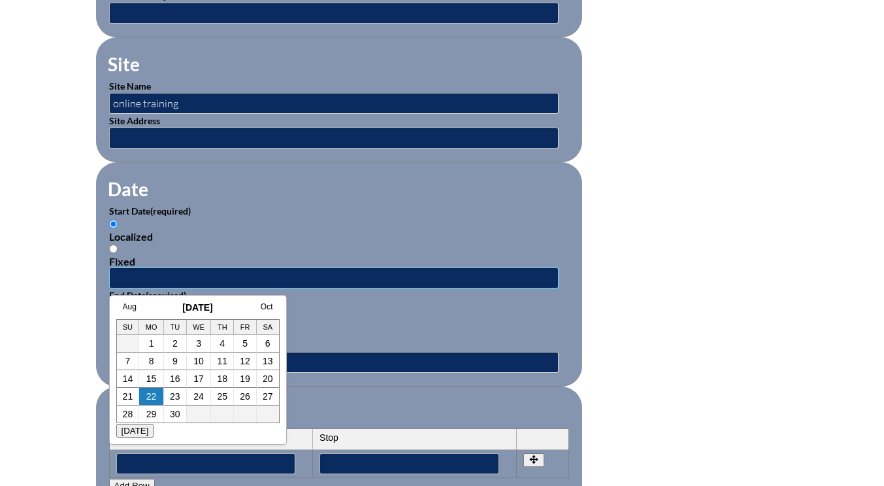
click at [136, 277] on input "text" at bounding box center [334, 277] width 450 height 21
click at [131, 305] on link "Aug" at bounding box center [130, 306] width 14 height 9
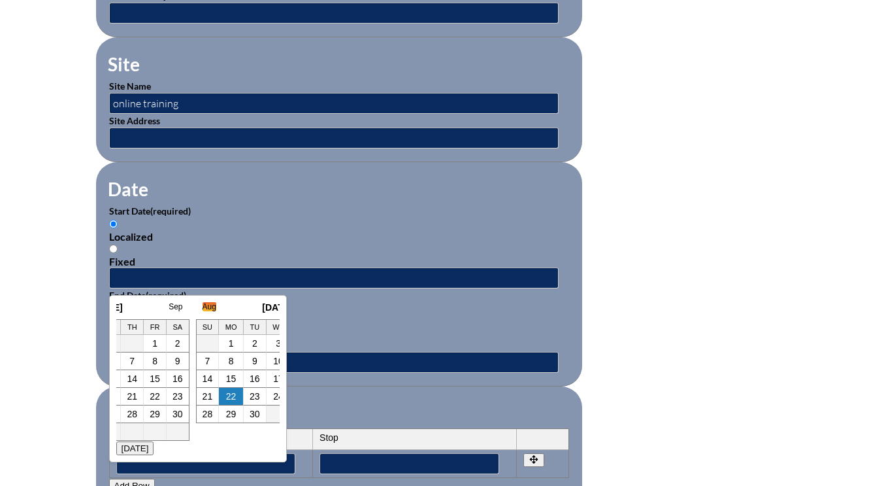
scroll to position [0, 13]
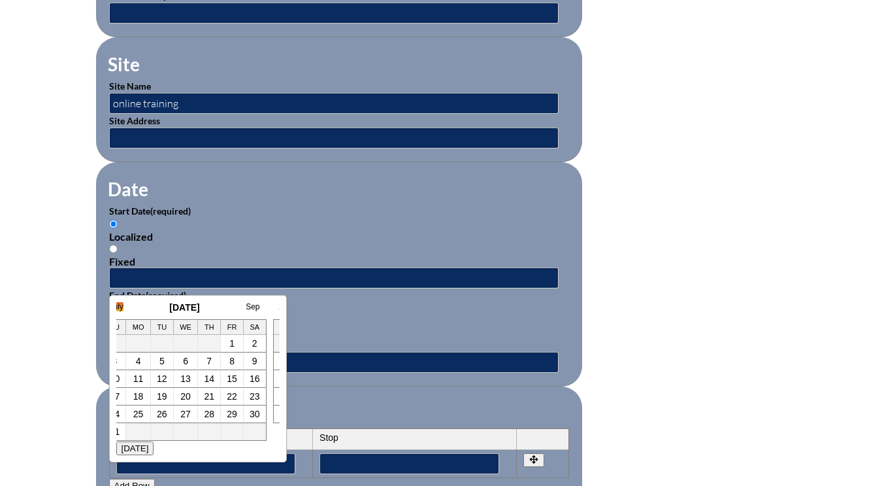
click at [120, 307] on link "July" at bounding box center [117, 306] width 14 height 9
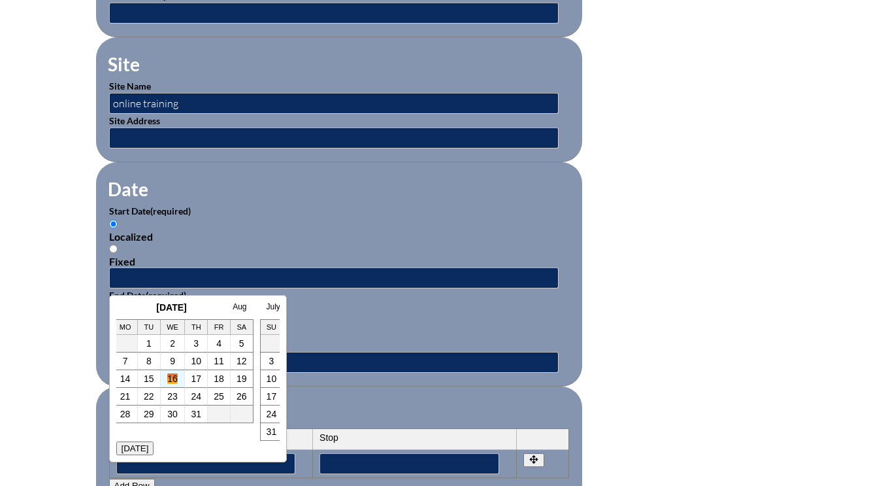
click at [171, 382] on link "16" at bounding box center [172, 378] width 10 height 10
type input "2025-07-16 12:31 PM"
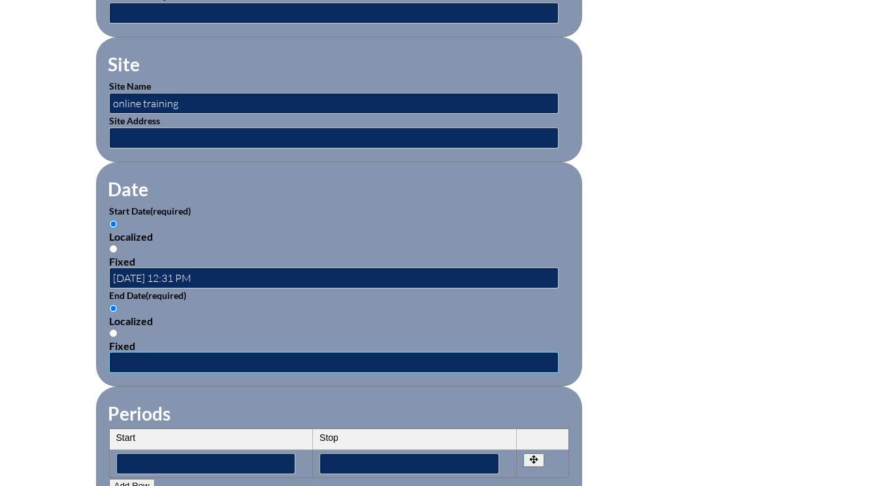
click at [150, 356] on input "text" at bounding box center [334, 362] width 450 height 21
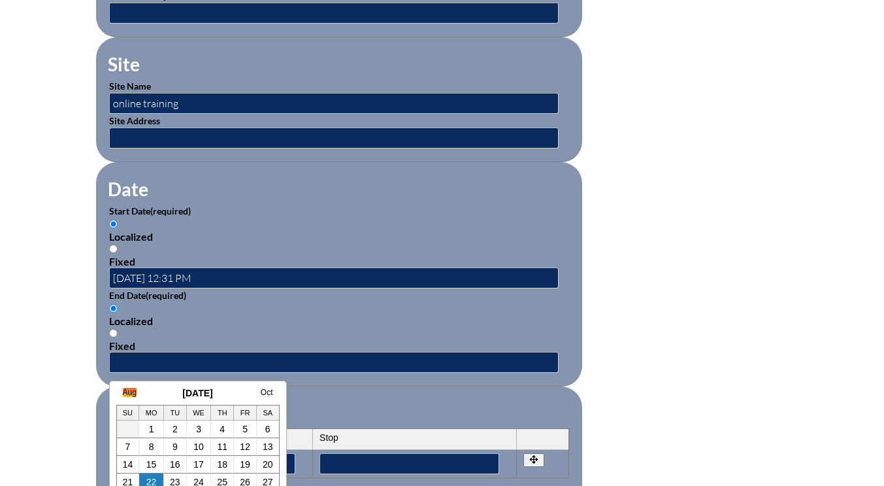
click at [132, 390] on link "Aug" at bounding box center [130, 392] width 14 height 9
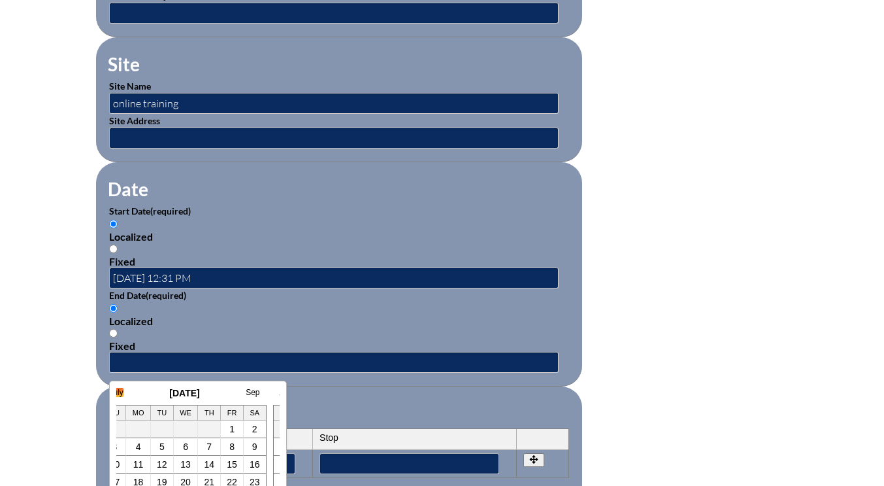
click at [120, 389] on link "July" at bounding box center [117, 392] width 14 height 9
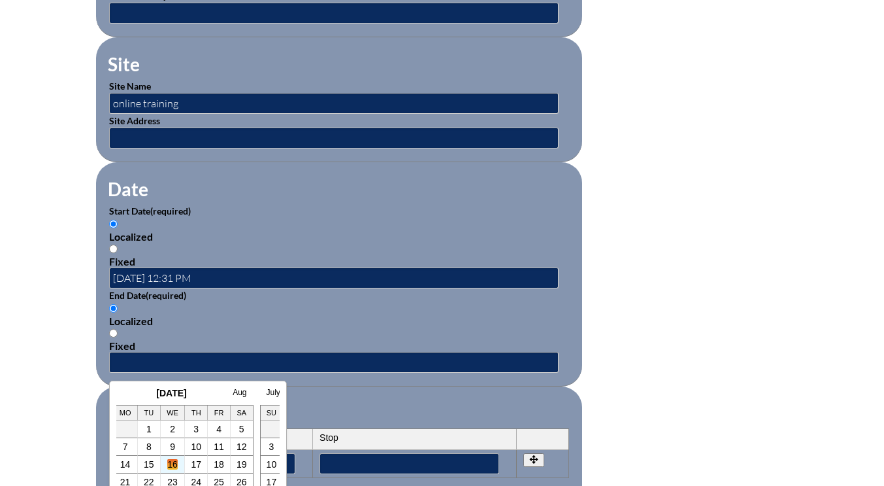
click at [175, 463] on link "16" at bounding box center [172, 464] width 10 height 10
type input "2025-07-16 12:32 PM"
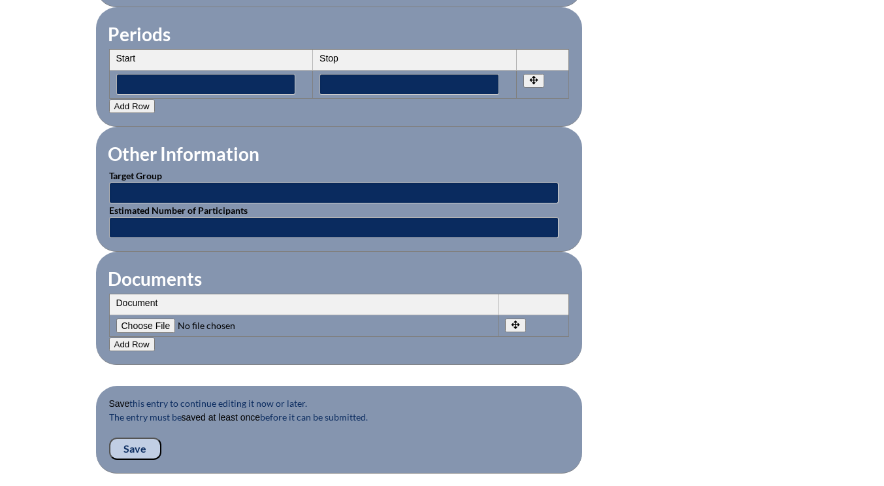
scroll to position [1111, 0]
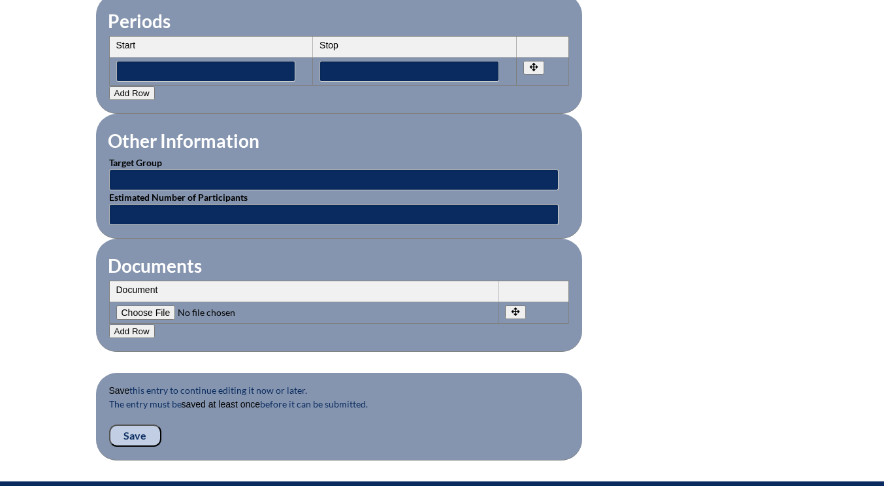
click at [150, 309] on input"] "file" at bounding box center [205, 312] width 178 height 14
type input"] "C:\fakepath\kim-canva.jpg.pdf"
click at [132, 330] on button "Add Row" at bounding box center [132, 331] width 46 height 14
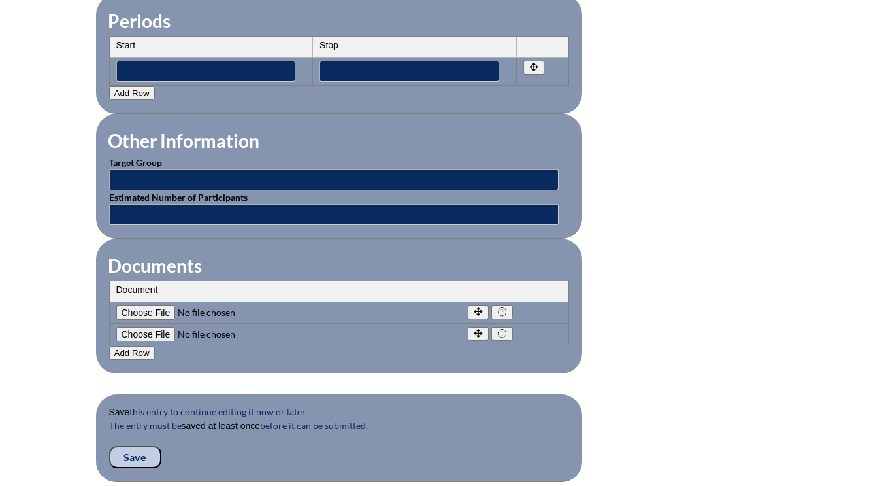
click at [148, 335] on input"] "file" at bounding box center [205, 334] width 178 height 14
type input"] "C:\fakepath\mica-canva.jpg.pdf"
click at [133, 352] on button "Add Row" at bounding box center [132, 353] width 46 height 14
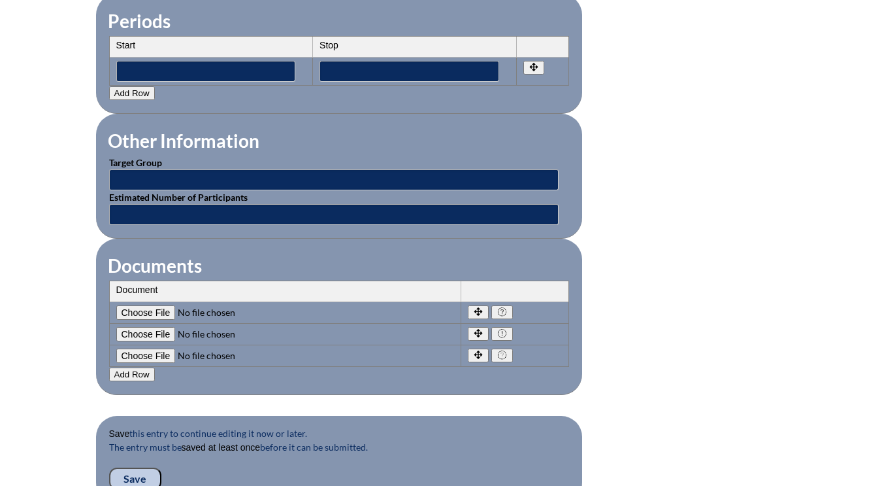
click at [150, 352] on input"] "file" at bounding box center [205, 355] width 178 height 14
type input"] "C:\fakepath\nikki-canva.jpg.pdf"
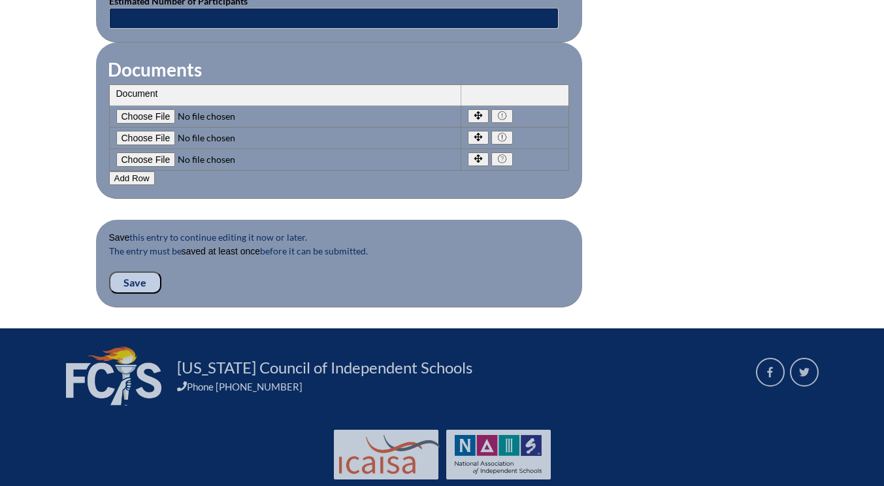
click at [129, 283] on input "Save" at bounding box center [135, 282] width 52 height 22
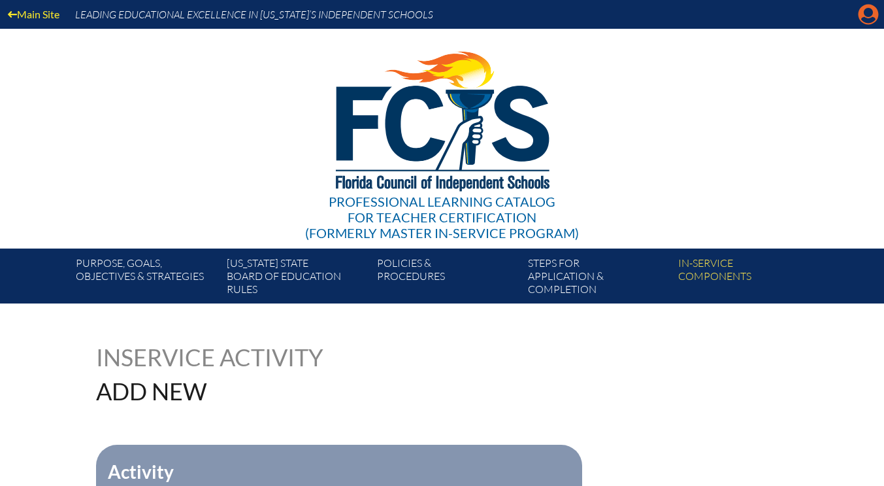
click at [861, 16] on icon at bounding box center [869, 15] width 20 height 20
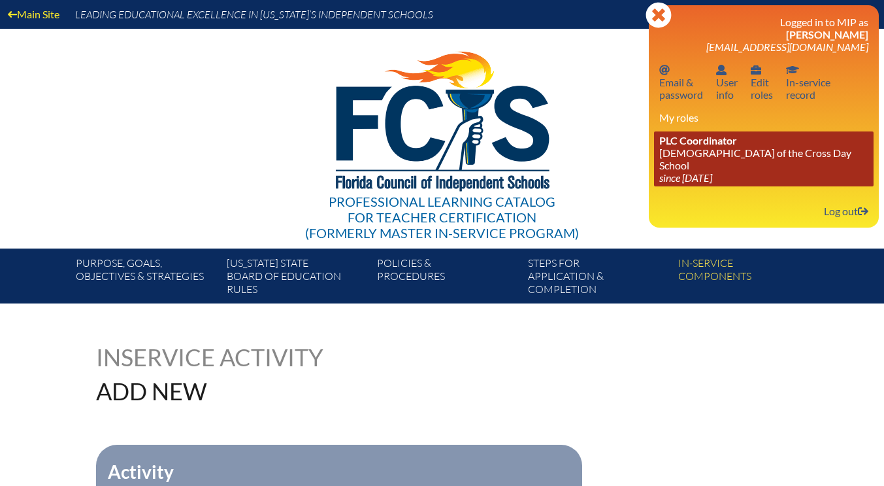
click at [708, 173] on icon "since [DATE]" at bounding box center [685, 177] width 53 height 12
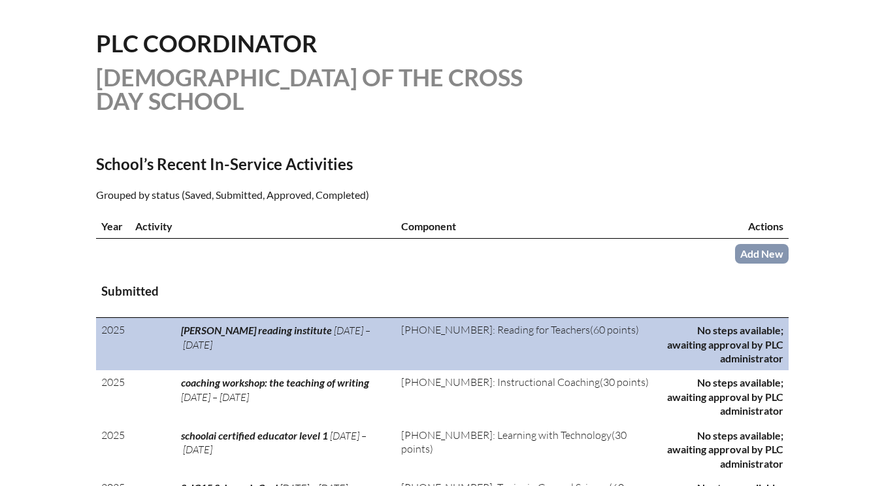
scroll to position [327, 0]
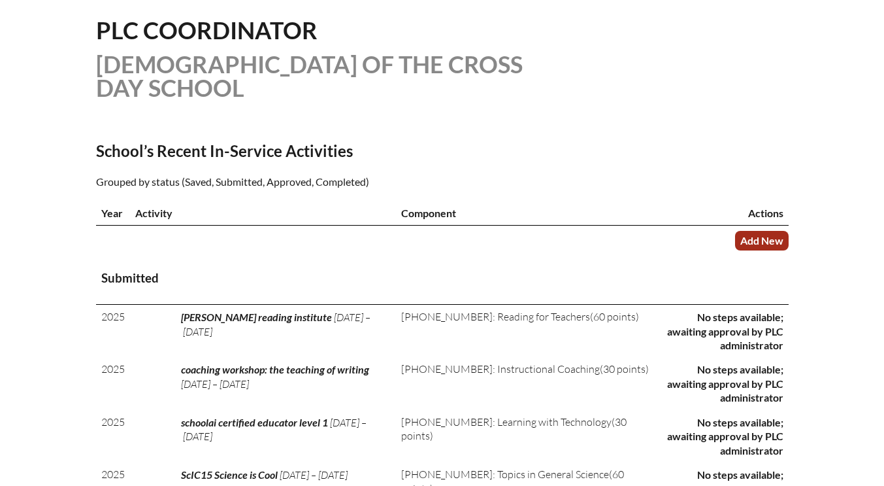
click at [765, 238] on link "Add New" at bounding box center [762, 240] width 54 height 19
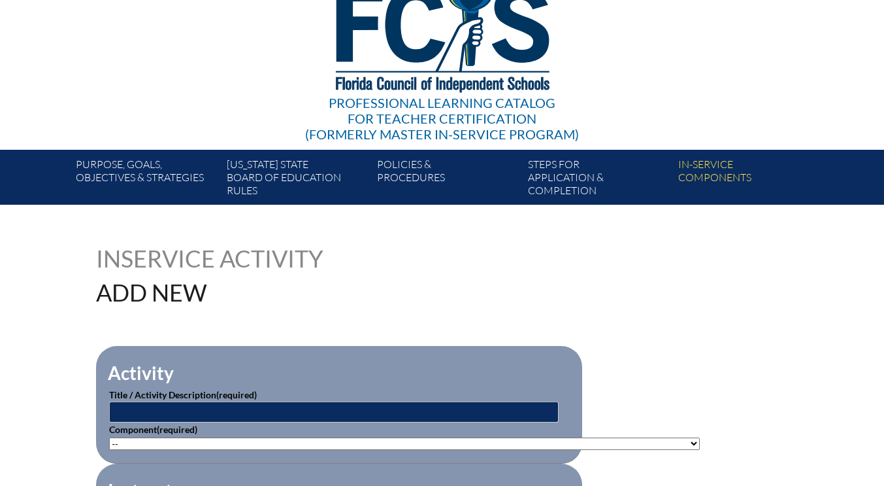
scroll to position [196, 0]
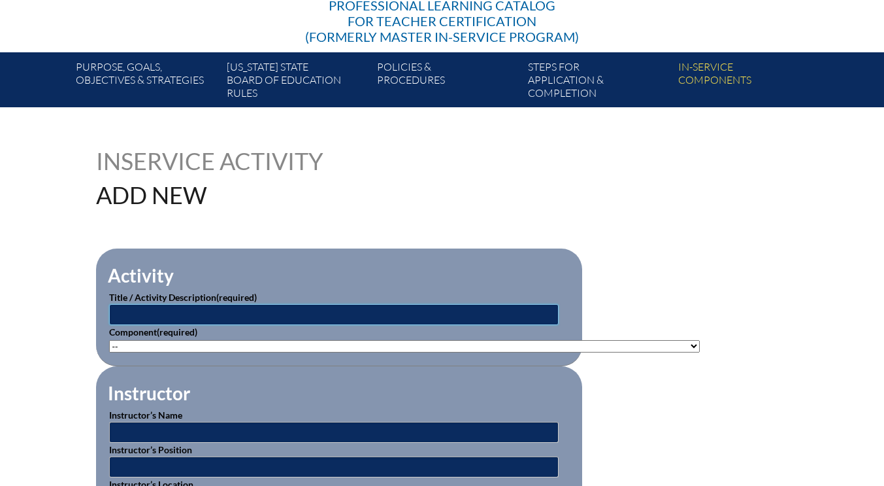
click at [155, 316] on input "text" at bounding box center [334, 314] width 450 height 21
type input "connect by brainpop"
click at [152, 341] on select"]"] "-- [PHONE_NUMBER]: Appropriate Art Activities [PHONE_NUMBER]: Concept and Art P…" at bounding box center [404, 346] width 591 height 12
select select"]"] "118551"
click at [109, 340] on select"]"] "-- [PHONE_NUMBER]: Appropriate Art Activities [PHONE_NUMBER]: Concept and Art P…" at bounding box center [404, 346] width 591 height 12
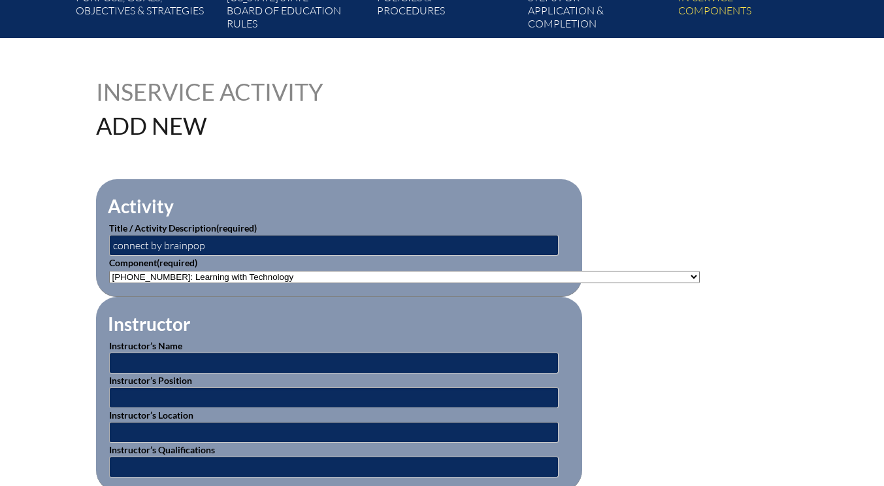
scroll to position [327, 0]
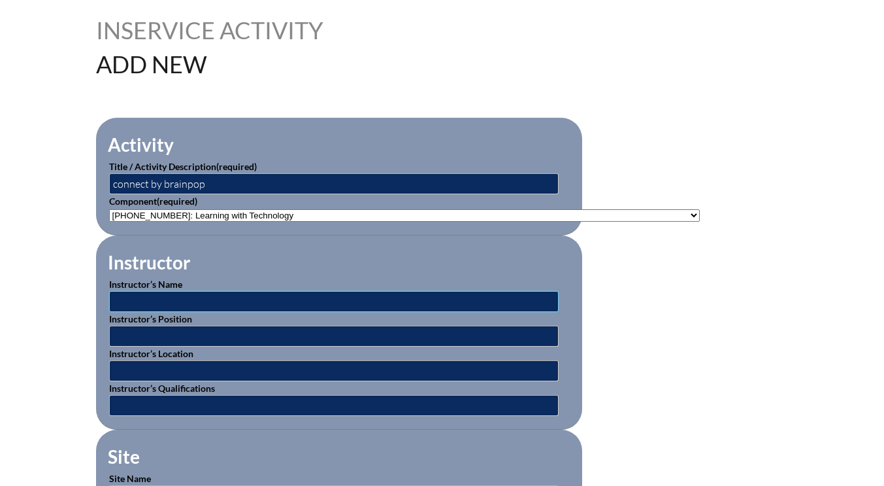
click at [141, 299] on input "text" at bounding box center [334, 301] width 450 height 21
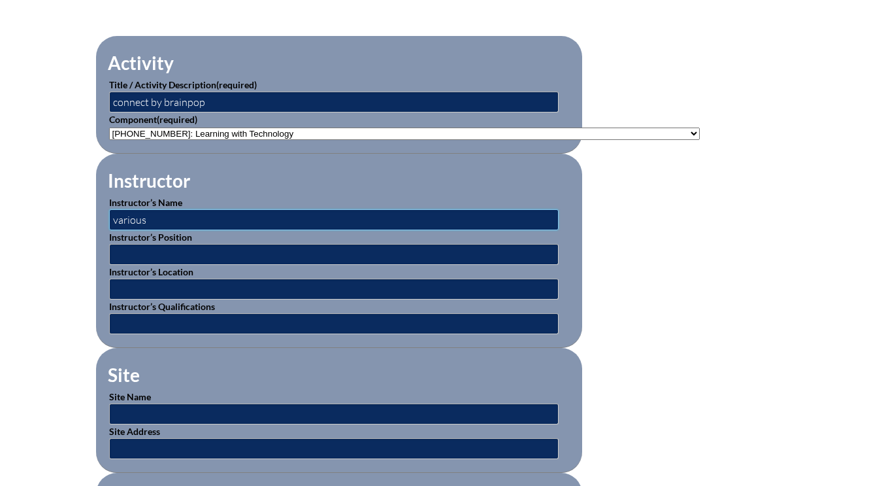
scroll to position [457, 0]
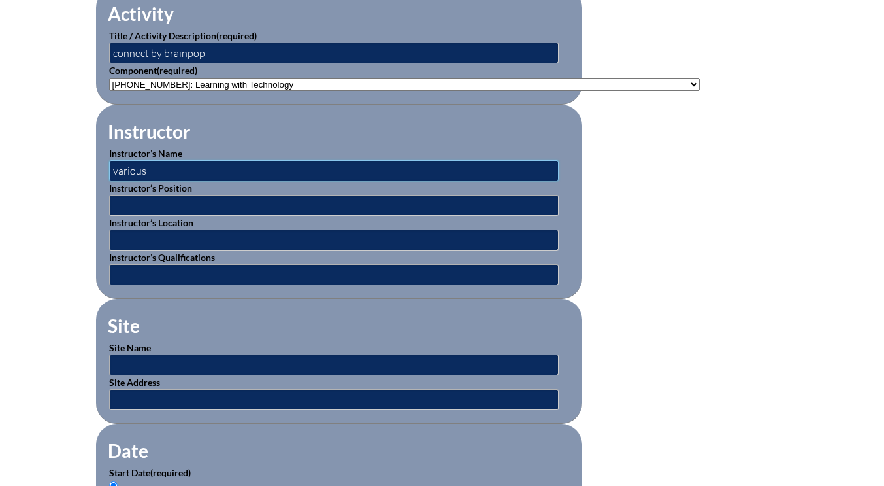
type input "various"
click at [142, 365] on input "text" at bounding box center [334, 364] width 450 height 21
type input "virtual"
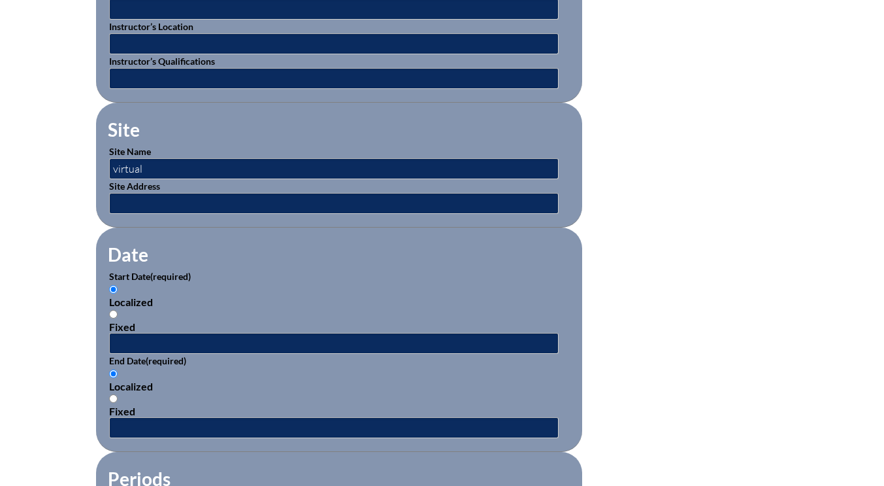
scroll to position [784, 0]
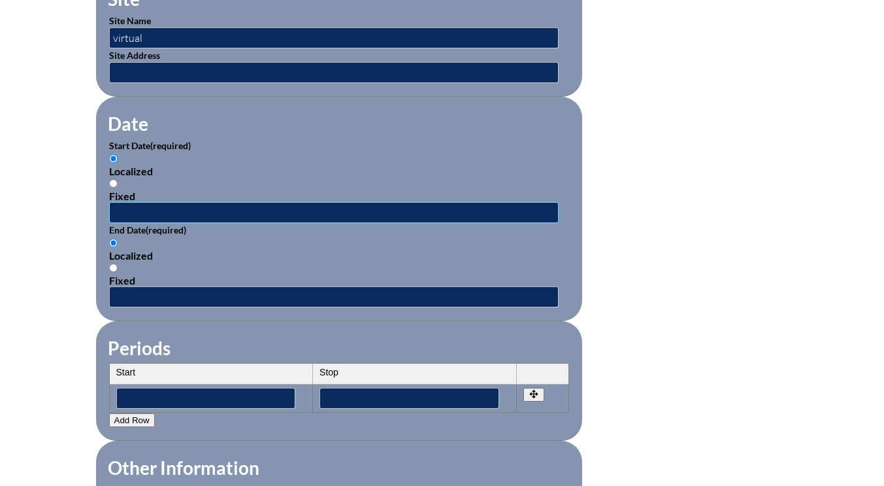
click at [135, 213] on input "text" at bounding box center [334, 212] width 450 height 21
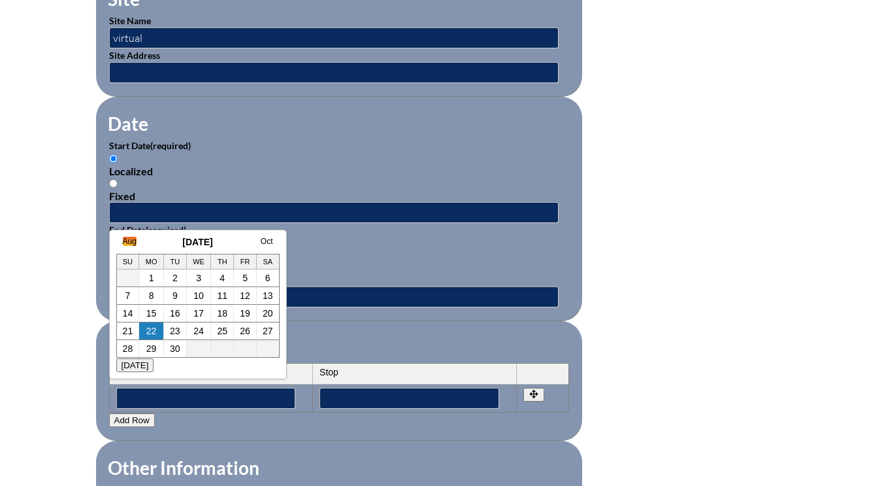
click at [125, 242] on link "Aug" at bounding box center [130, 241] width 14 height 9
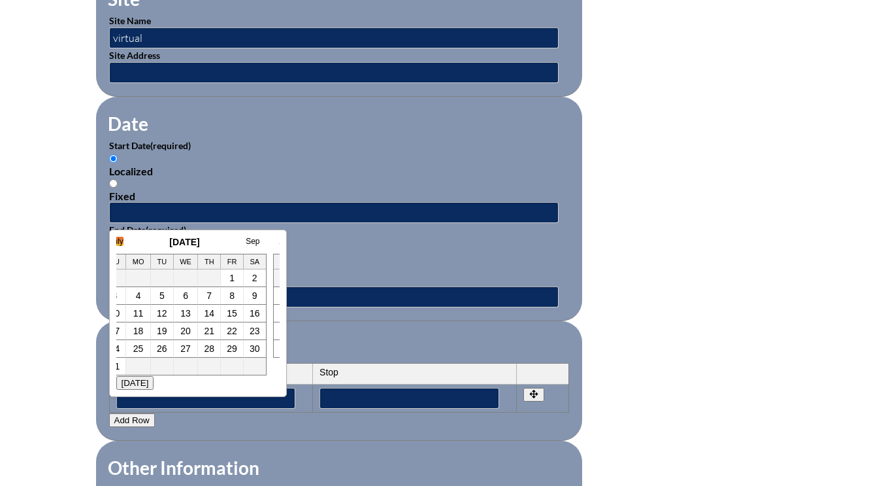
click at [122, 242] on link "July" at bounding box center [117, 241] width 14 height 9
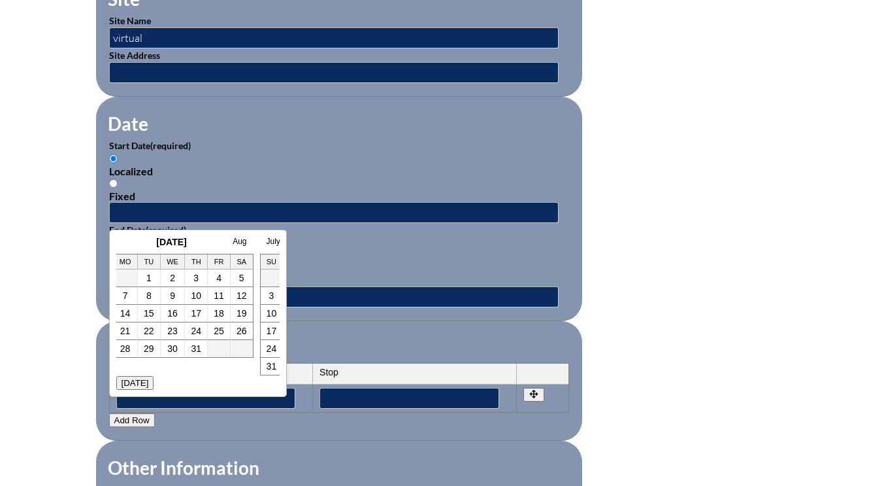
click at [175, 350] on link "30" at bounding box center [172, 348] width 10 height 10
type input "[DATE] 12:34 PM"
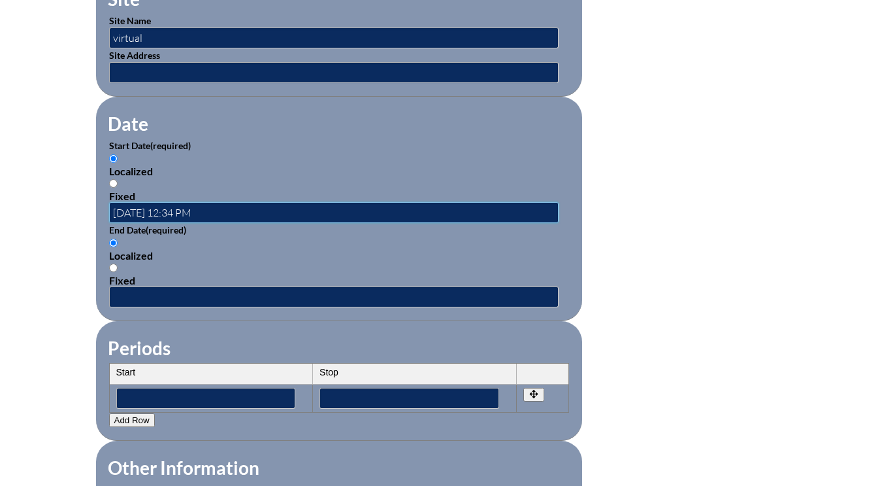
scroll to position [0, 0]
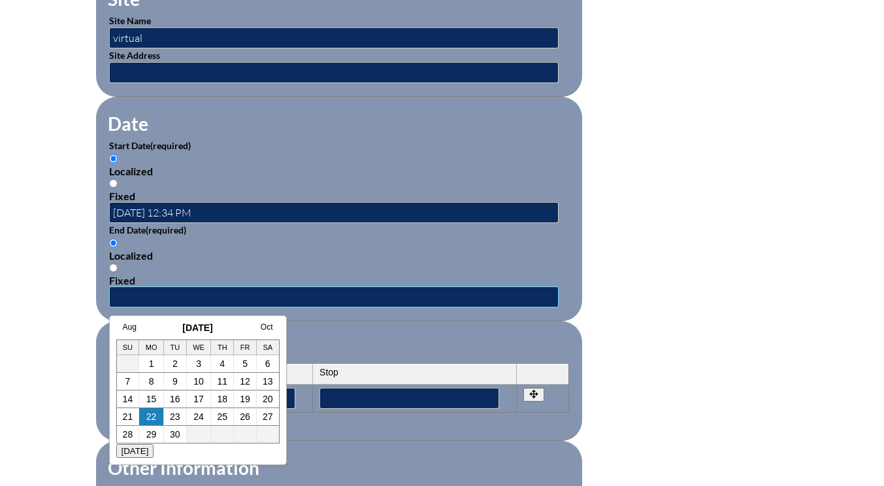
click at [153, 293] on input "text" at bounding box center [334, 296] width 450 height 21
click at [131, 324] on link "Aug" at bounding box center [130, 326] width 14 height 9
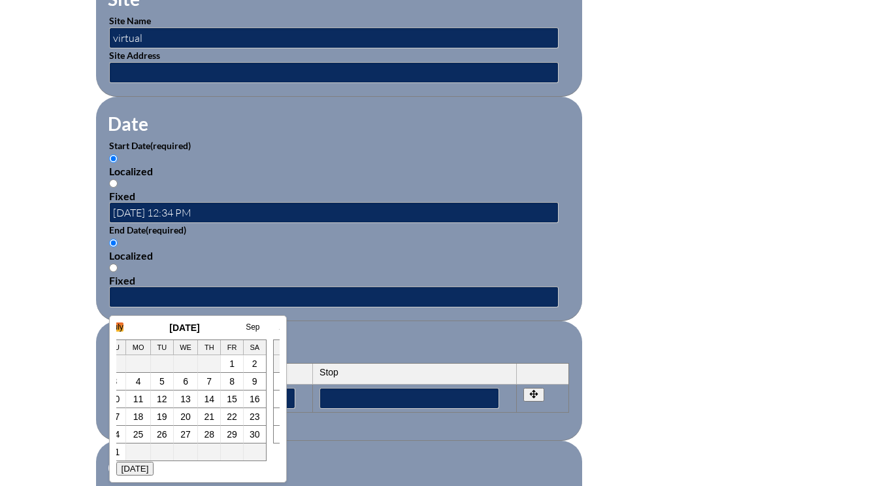
click at [121, 325] on link "July" at bounding box center [117, 326] width 14 height 9
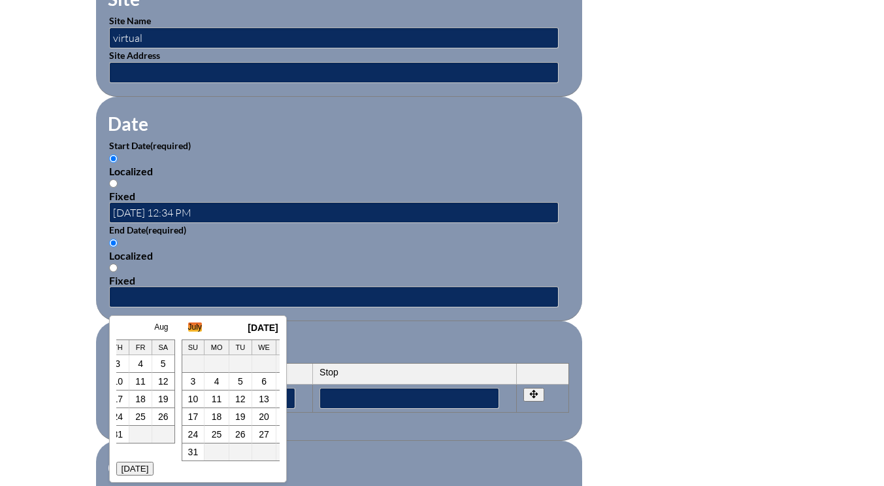
scroll to position [0, 26]
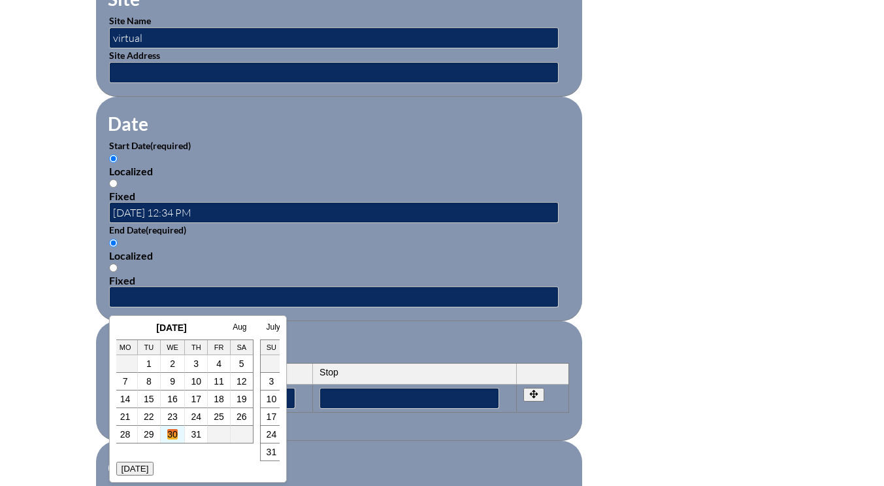
click at [170, 431] on link "30" at bounding box center [172, 434] width 10 height 10
type input "[DATE] 12:34 PM"
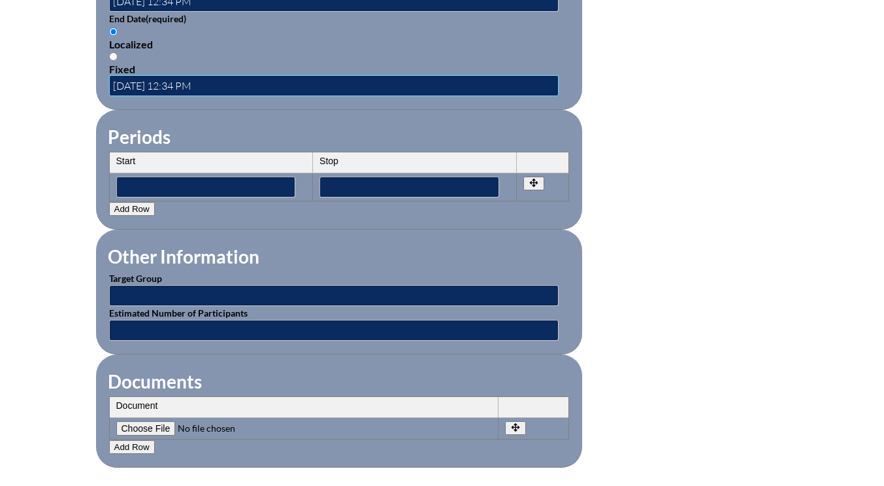
scroll to position [1046, 0]
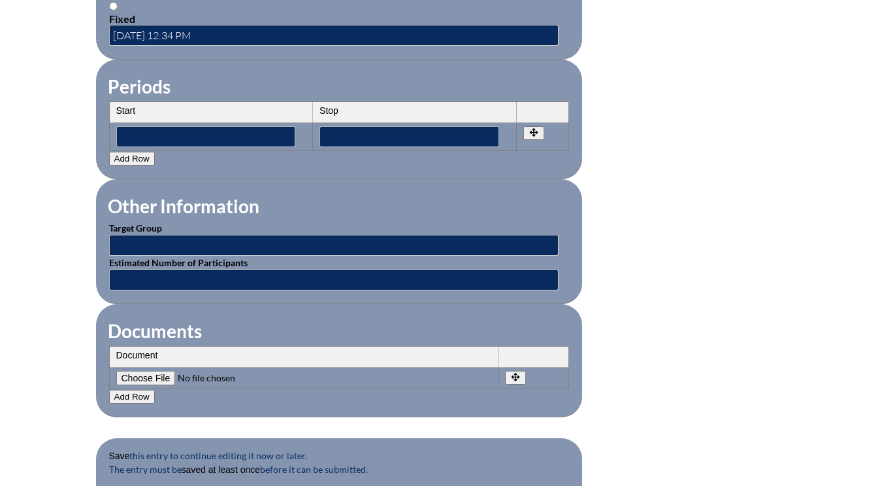
click at [153, 378] on input"] "file" at bounding box center [205, 378] width 178 height 14
type input"] "C:\fakepath\[PERSON_NAME]-brainpop.jpg.pdf"
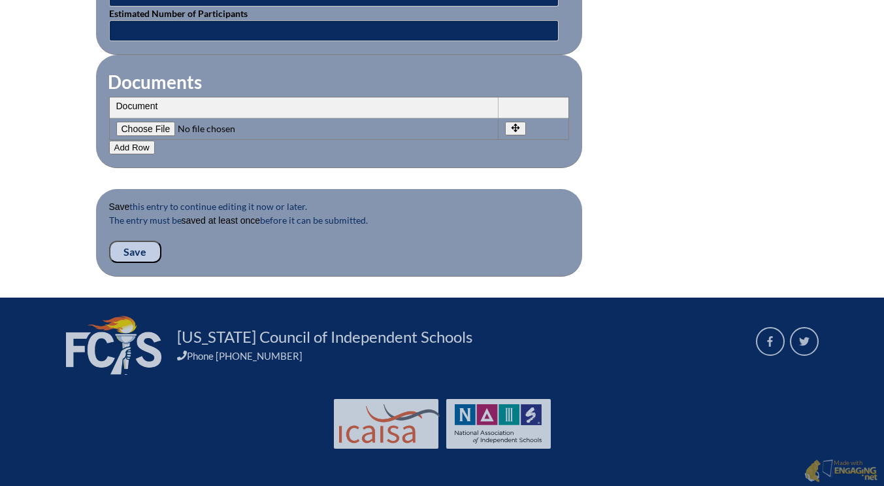
click at [137, 252] on input "Save" at bounding box center [135, 252] width 52 height 22
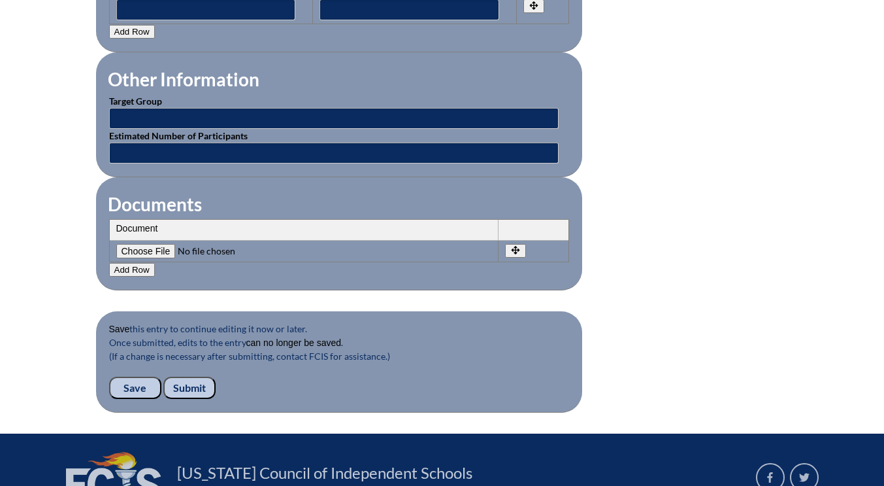
scroll to position [1242, 0]
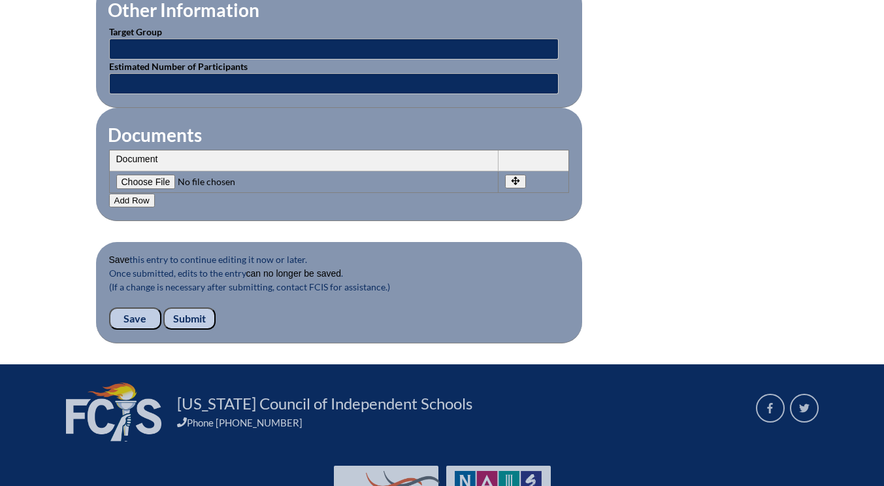
click at [184, 318] on input "Submit" at bounding box center [189, 318] width 52 height 22
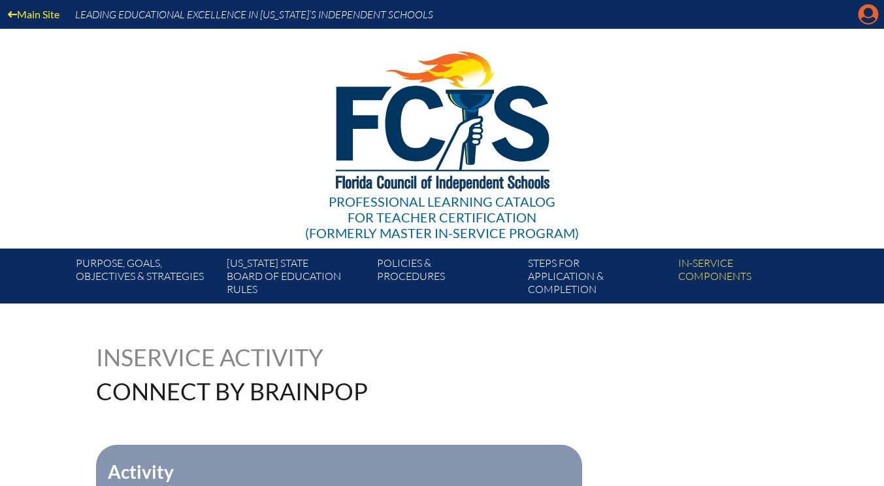
click at [869, 11] on icon "Manage account" at bounding box center [868, 14] width 21 height 21
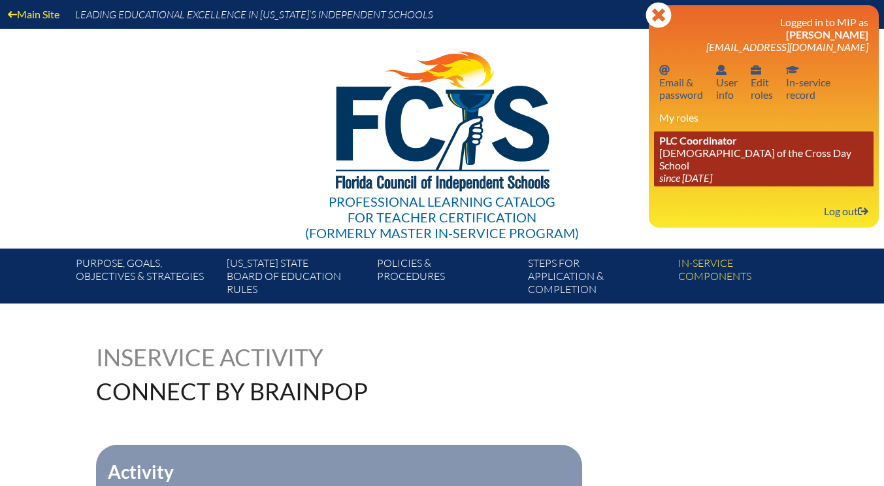
click at [719, 150] on link "PLC Coordinator [DEMOGRAPHIC_DATA][GEOGRAPHIC_DATA] since [DATE]" at bounding box center [764, 158] width 220 height 55
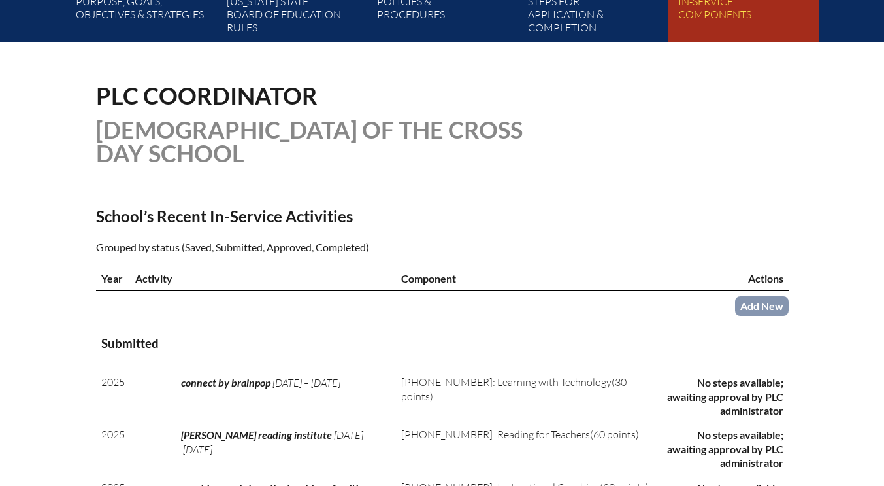
scroll to position [327, 0]
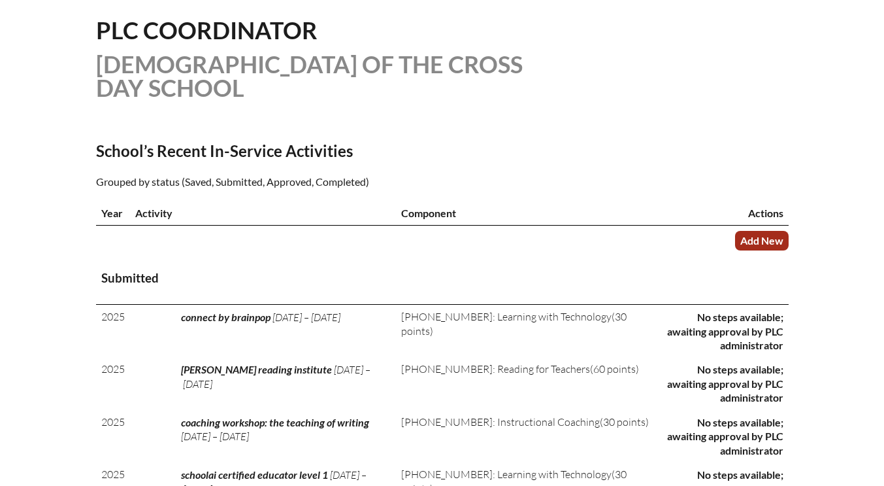
click at [763, 241] on link "Add New" at bounding box center [762, 240] width 54 height 19
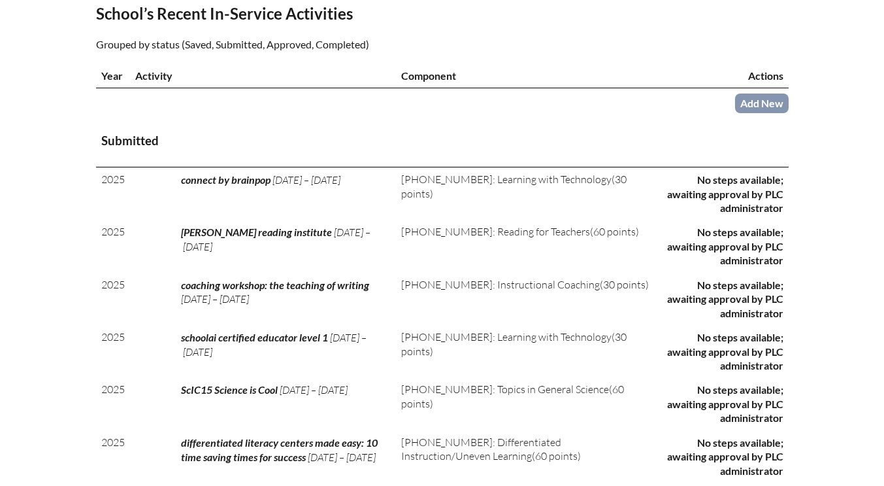
scroll to position [523, 0]
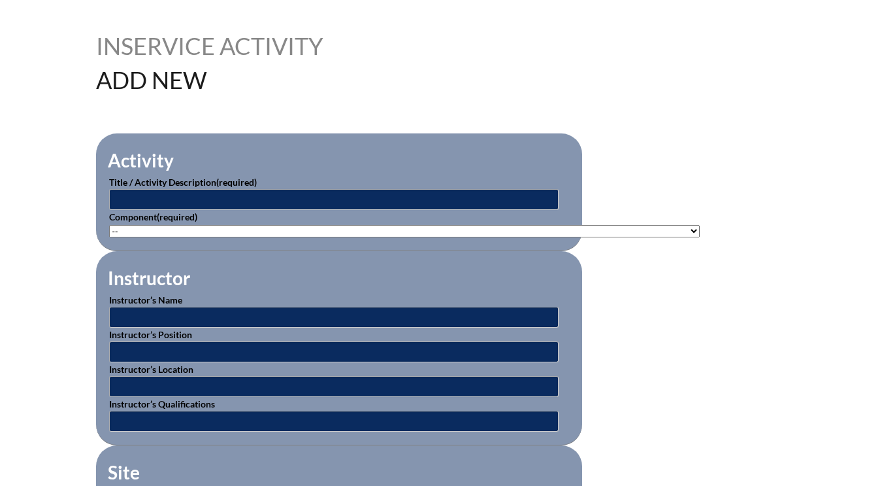
scroll to position [327, 0]
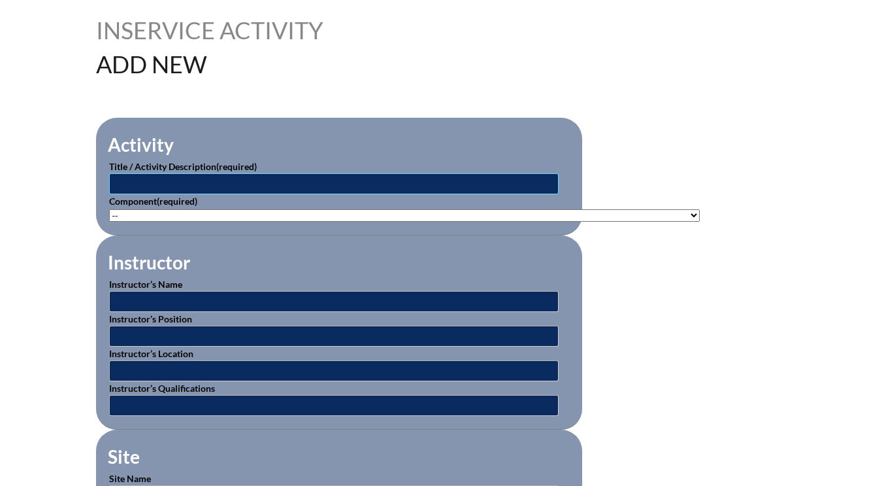
click at [159, 184] on input "text" at bounding box center [334, 183] width 450 height 21
type input "Disney Imagination Day"
click at [144, 213] on select"]"] "-- [PHONE_NUMBER]: Appropriate Art Activities [PHONE_NUMBER]: Concept and Art P…" at bounding box center [404, 215] width 591 height 12
select select"]"] "20506"
click at [109, 209] on select"]"] "-- [PHONE_NUMBER]: Appropriate Art Activities [PHONE_NUMBER]: Concept and Art P…" at bounding box center [404, 215] width 591 height 12
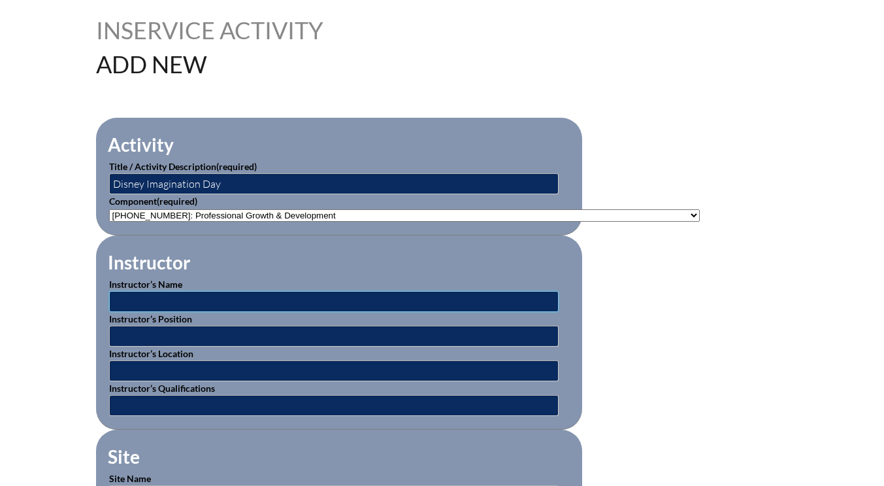
click at [140, 296] on input "text" at bounding box center [334, 301] width 450 height 21
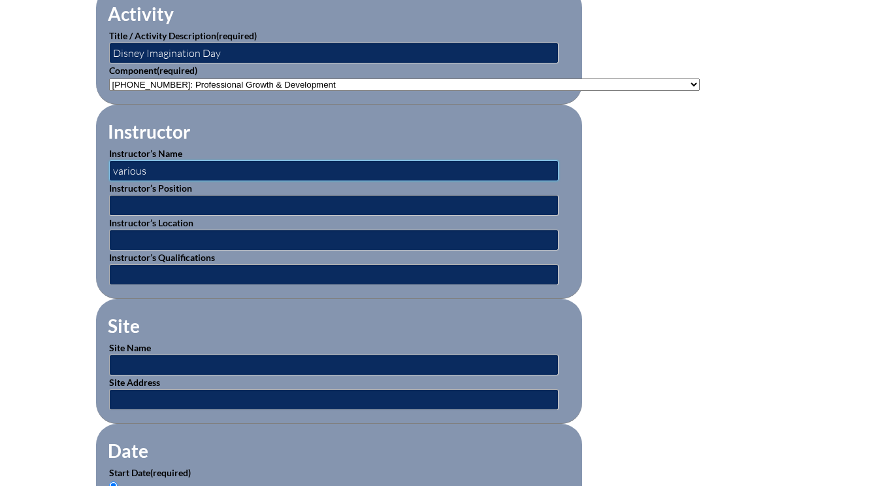
type input "various"
click at [133, 356] on input "text" at bounding box center [334, 364] width 450 height 21
click at [165, 362] on input "online" at bounding box center [334, 364] width 450 height 21
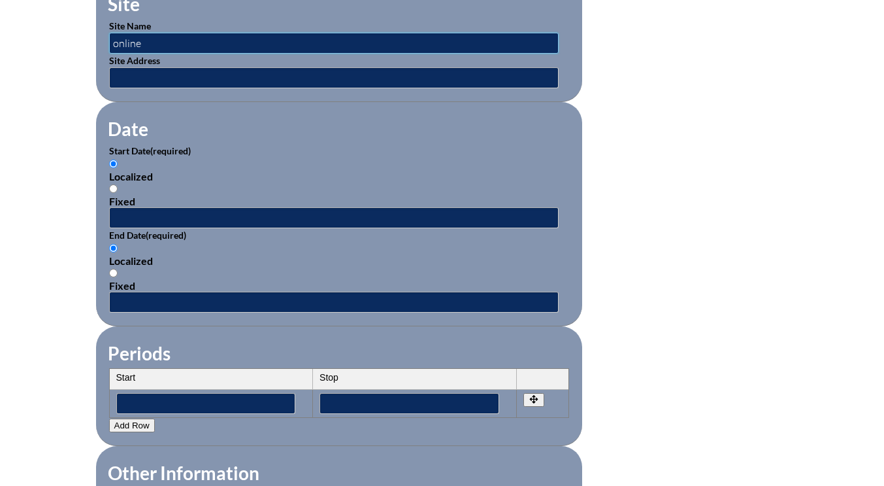
scroll to position [784, 0]
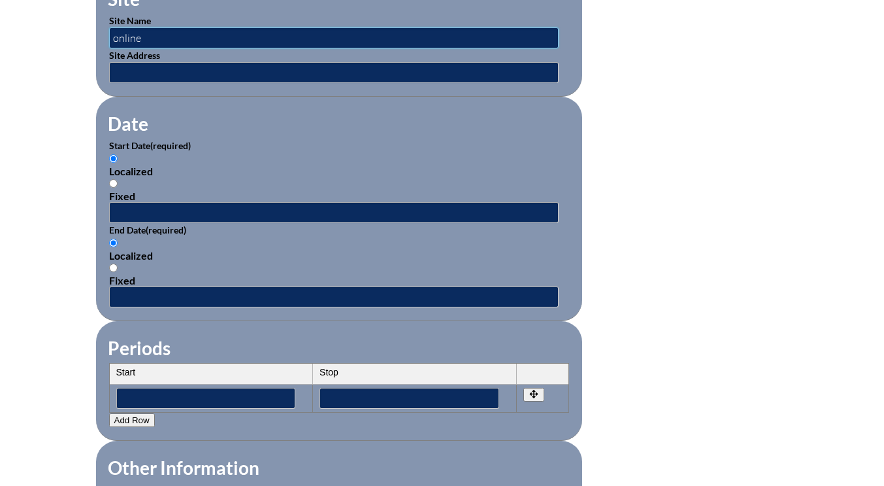
type input "online"
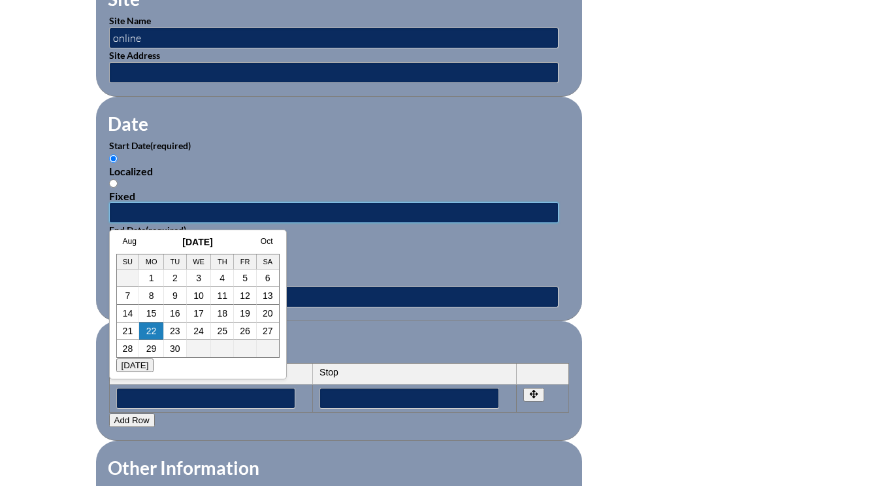
click at [154, 208] on input "text" at bounding box center [334, 212] width 450 height 21
click at [131, 239] on link "Aug" at bounding box center [130, 241] width 14 height 9
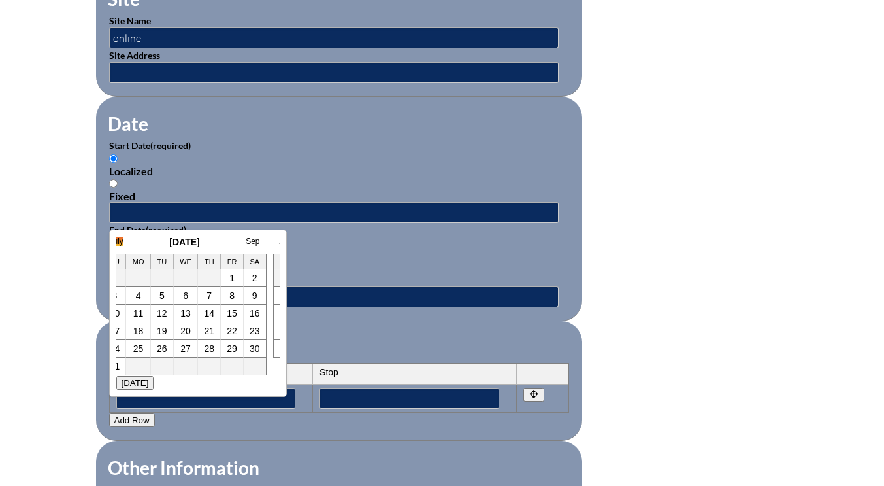
click at [121, 242] on link "July" at bounding box center [117, 241] width 14 height 9
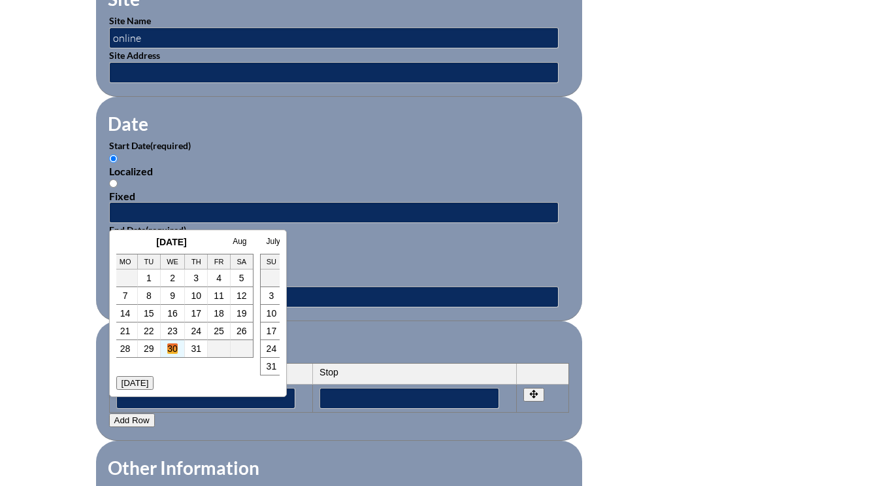
click at [174, 348] on link "30" at bounding box center [172, 348] width 10 height 10
type input "[DATE] 12:38 PM"
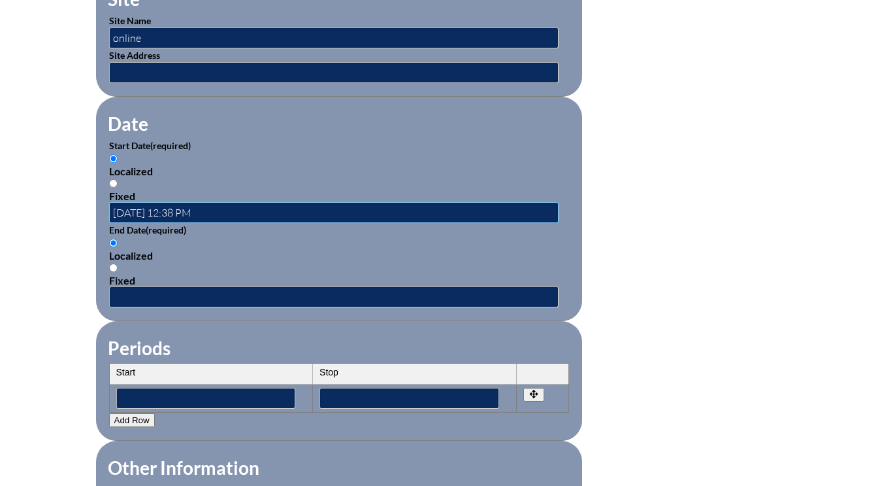
scroll to position [0, 0]
click at [148, 297] on input "text" at bounding box center [334, 296] width 450 height 21
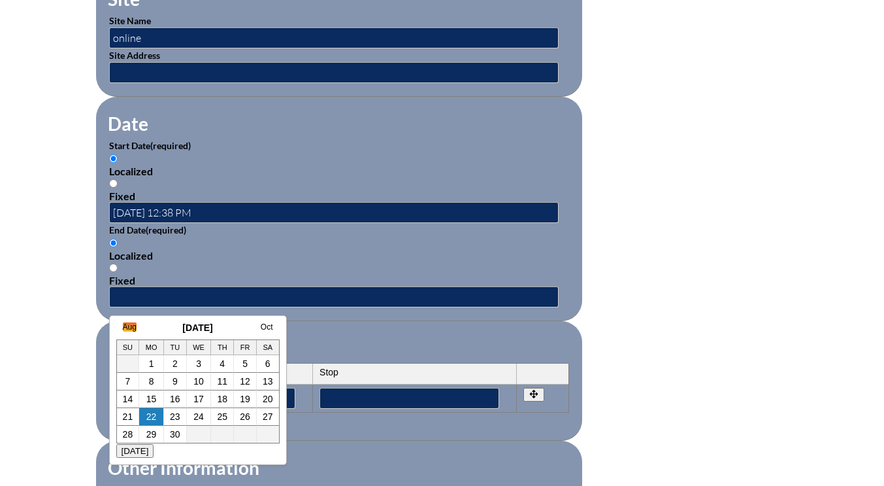
click at [129, 324] on link "Aug" at bounding box center [130, 326] width 14 height 9
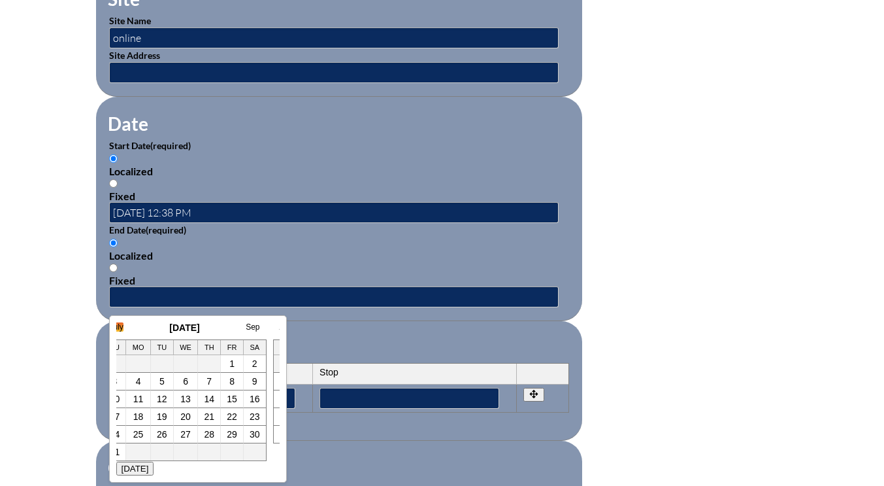
click at [119, 326] on link "July" at bounding box center [117, 326] width 14 height 9
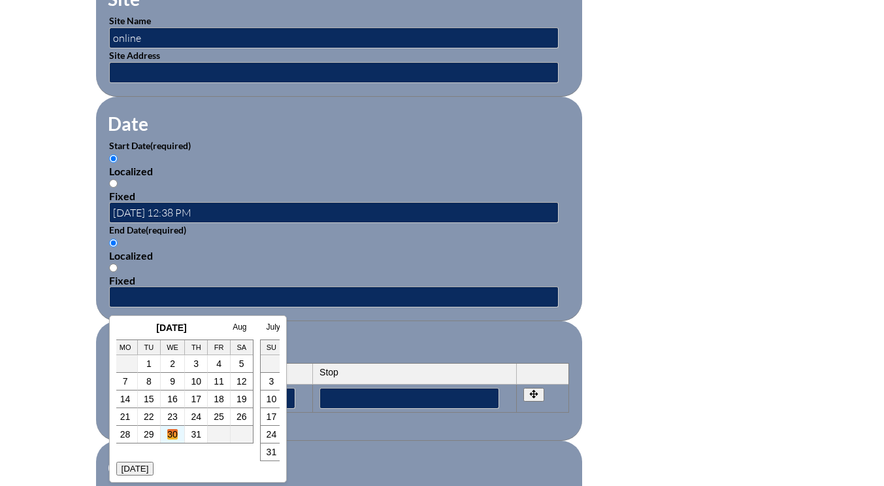
click at [176, 434] on link "30" at bounding box center [172, 434] width 10 height 10
type input "[DATE] 12:38 PM"
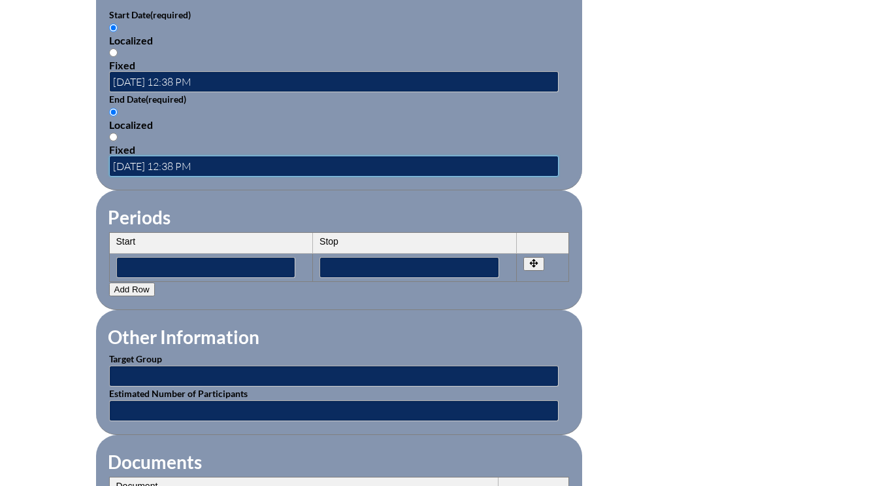
scroll to position [1046, 0]
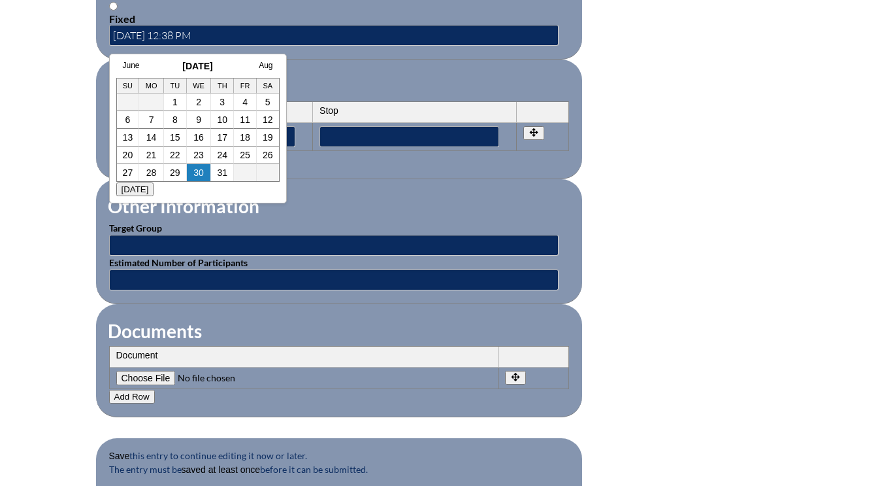
click at [161, 378] on input"] "file" at bounding box center [205, 378] width 178 height 14
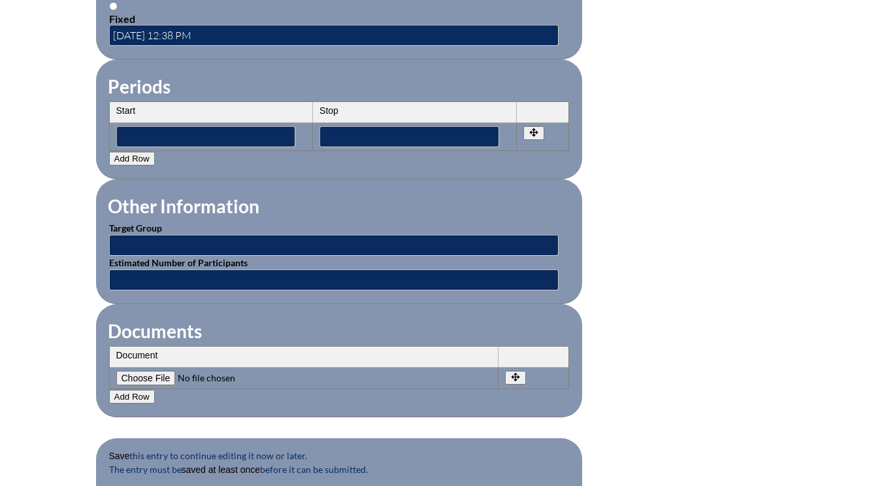
type input"] "C:\fakepath\stacey-imaginationday.jpg.pdf"
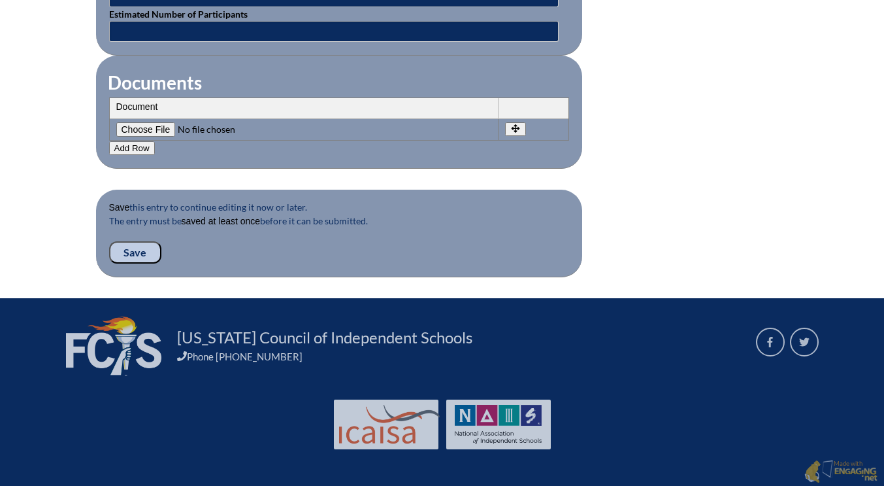
scroll to position [1295, 0]
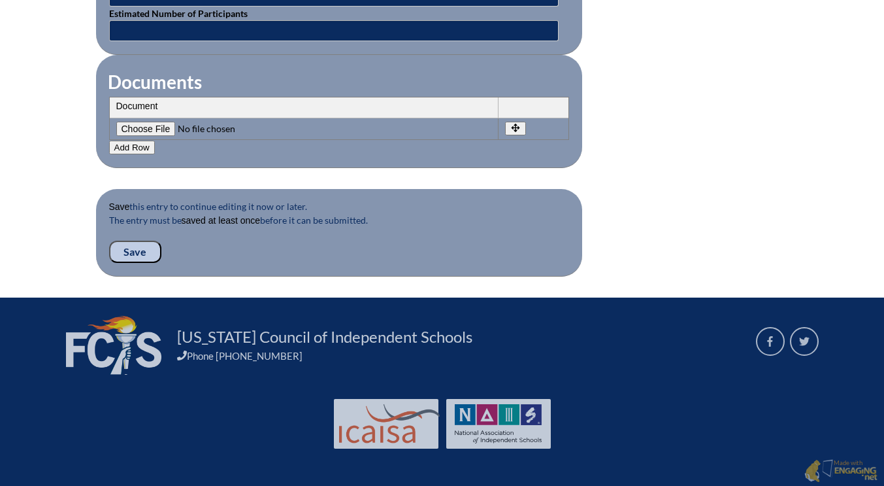
click at [134, 250] on input "Save" at bounding box center [135, 252] width 52 height 22
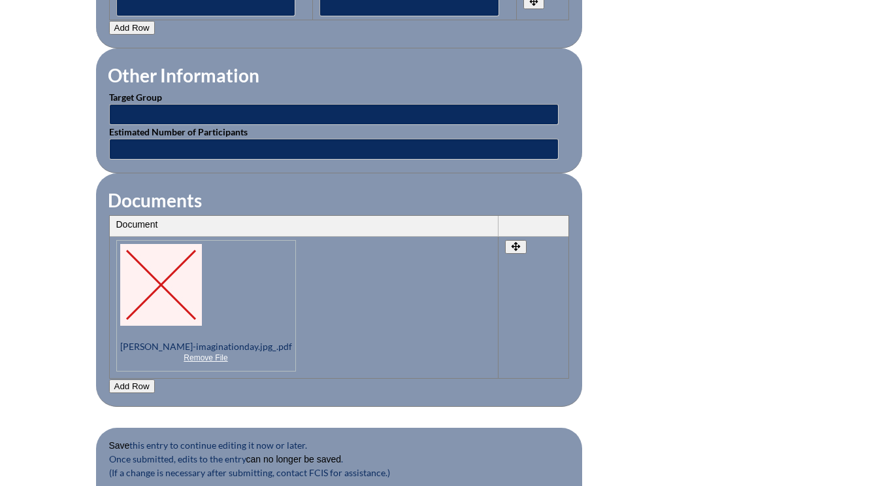
scroll to position [1372, 0]
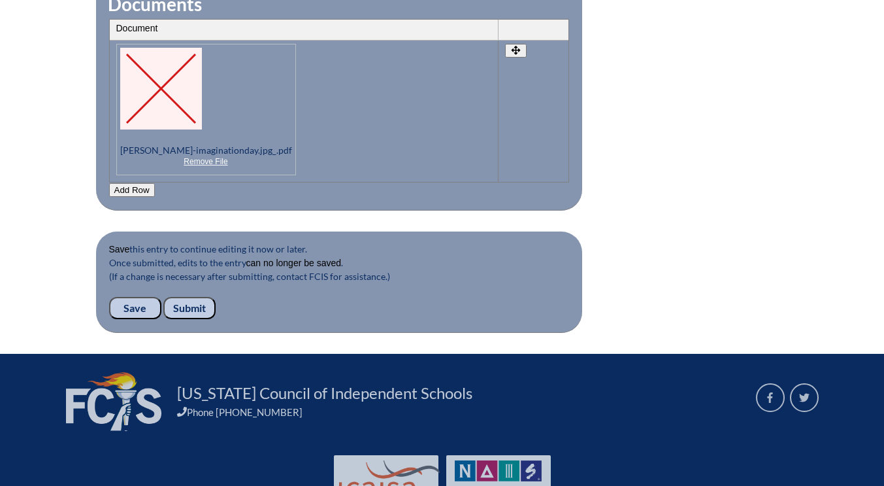
click at [197, 307] on input "Submit" at bounding box center [189, 308] width 52 height 22
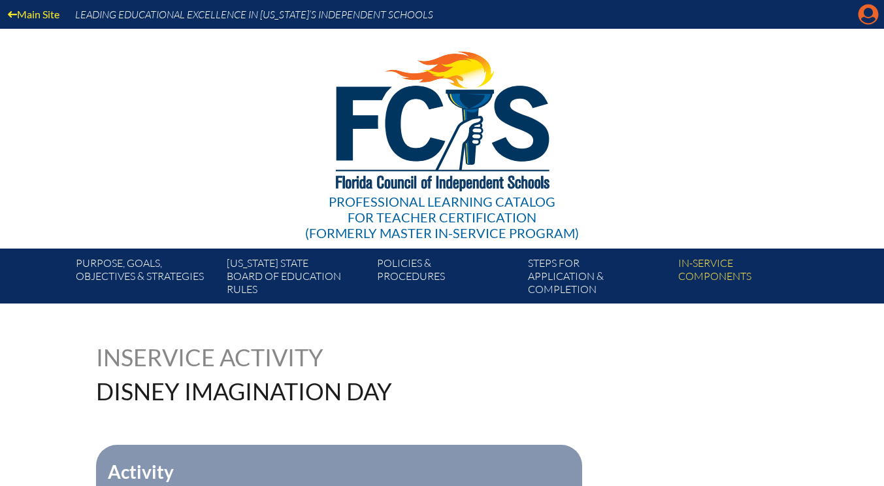
click at [866, 14] on icon "Manage account" at bounding box center [868, 14] width 21 height 21
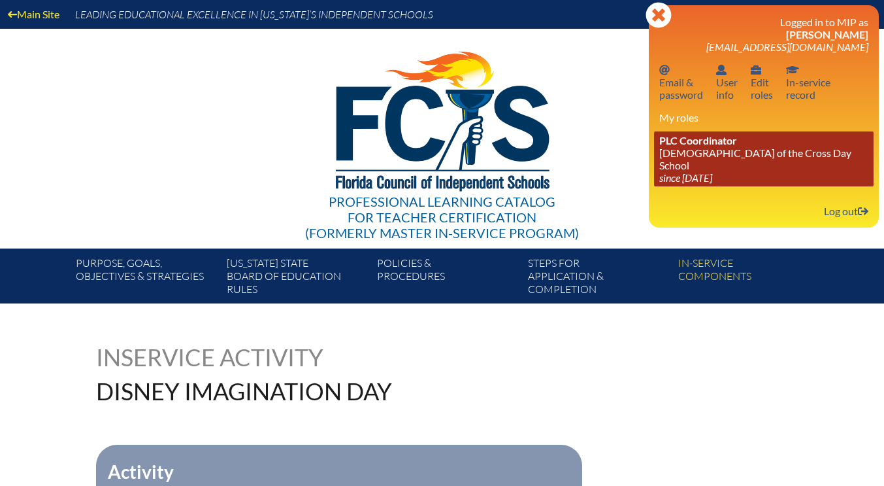
click at [731, 149] on link "PLC Coordinator [DEMOGRAPHIC_DATA][GEOGRAPHIC_DATA] since [DATE]" at bounding box center [764, 158] width 220 height 55
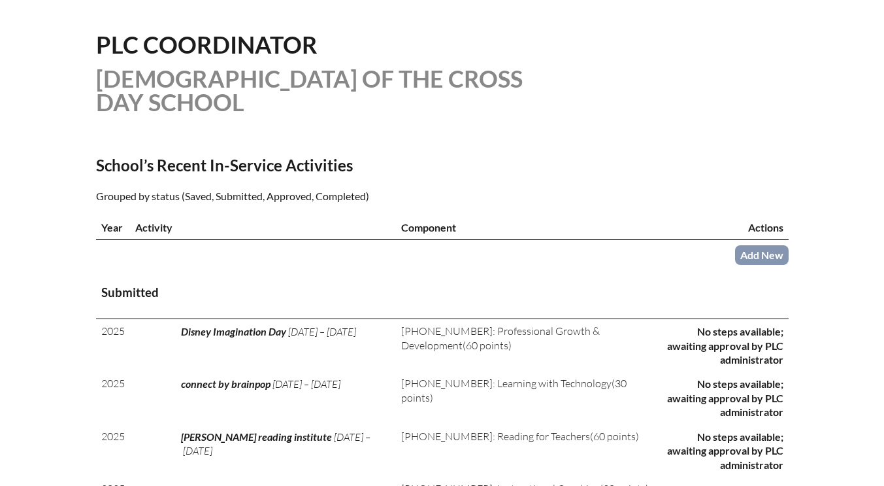
scroll to position [327, 0]
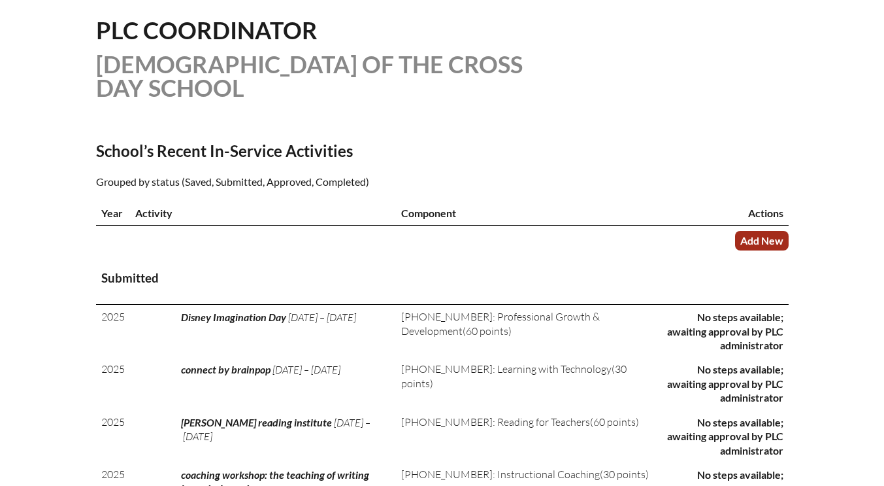
click at [762, 240] on link "Add New" at bounding box center [762, 240] width 54 height 19
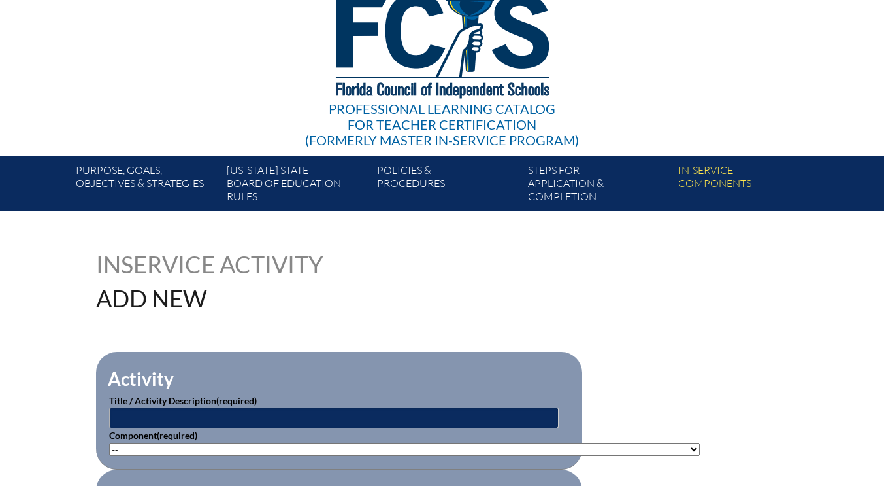
scroll to position [196, 0]
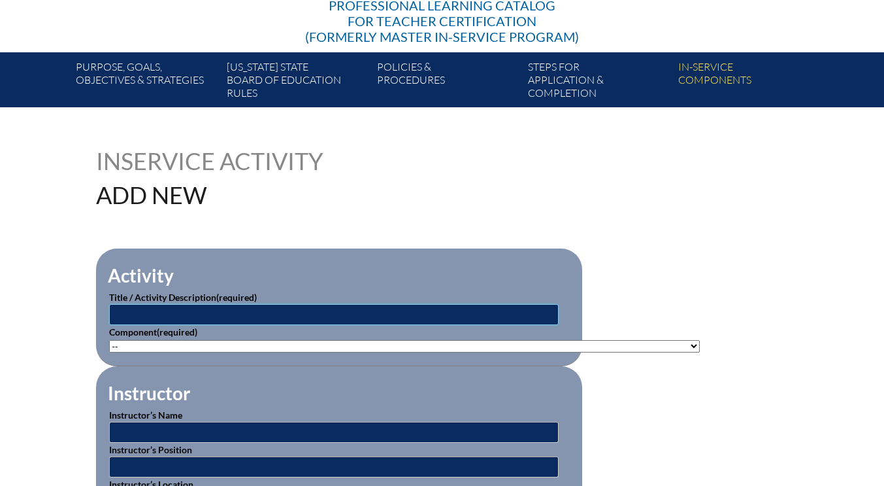
click at [154, 311] on input "text" at bounding box center [334, 314] width 450 height 21
type input "The Anxious Generation"
click at [152, 345] on select"]"] "-- [PHONE_NUMBER]: Appropriate Art Activities [PHONE_NUMBER]: Concept and Art P…" at bounding box center [404, 346] width 591 height 12
select select"]"] "20422"
click at [109, 340] on select"]"] "-- 1-000-001: Appropriate Art Activities 1-000-002: Concept and Art Process for…" at bounding box center [404, 346] width 591 height 12
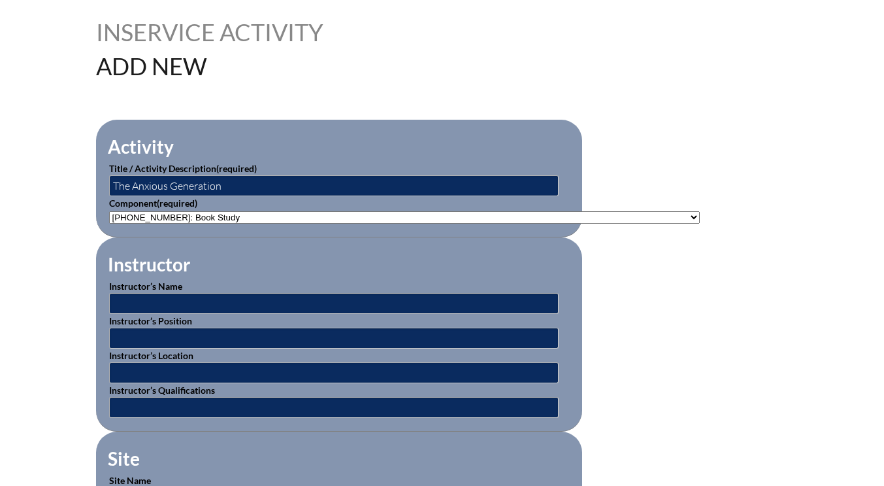
scroll to position [327, 0]
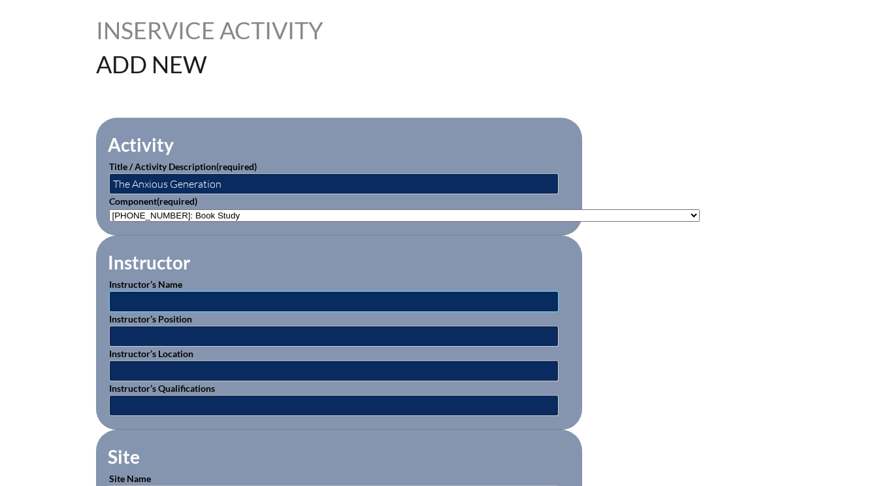
click at [165, 294] on input "text" at bounding box center [334, 301] width 450 height 21
drag, startPoint x: 190, startPoint y: 301, endPoint x: 146, endPoint y: 301, distance: 43.1
click at [146, 301] on input "J. Haidt (author)" at bounding box center [334, 301] width 450 height 21
type input "J. Haidt"
drag, startPoint x: 153, startPoint y: 301, endPoint x: 112, endPoint y: 299, distance: 41.3
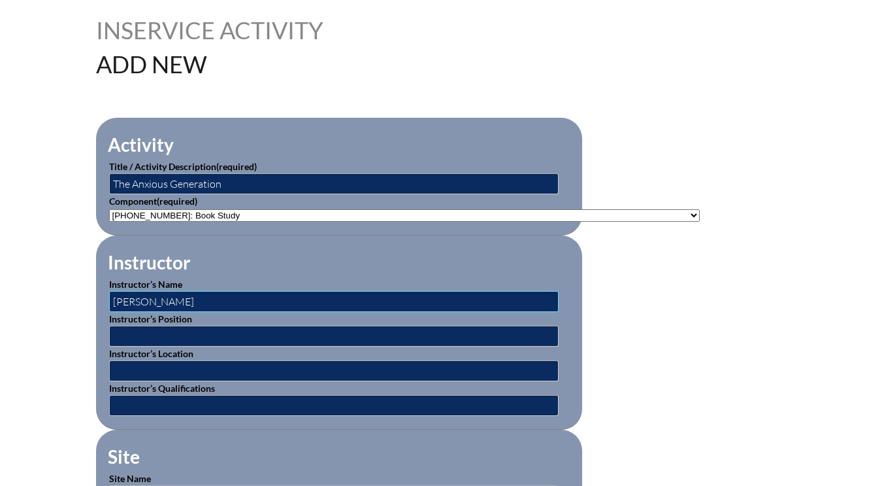
click at [112, 299] on input "J. Haidt" at bounding box center [334, 301] width 450 height 21
click at [239, 183] on input "The Anxious Generation" at bounding box center [334, 183] width 450 height 21
paste input "J. Haidt"
type input "The Anxious Generation by J. Haidt"
click at [127, 303] on input "text" at bounding box center [334, 301] width 450 height 21
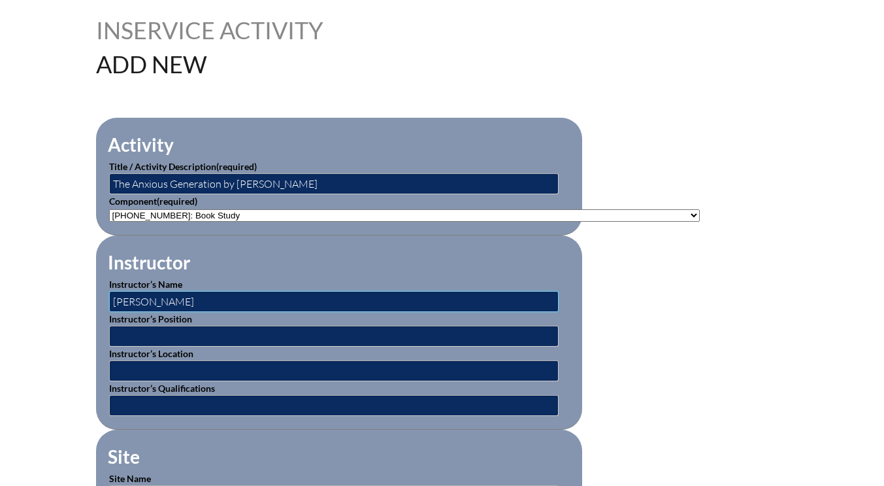
type input "Sarah Rech"
click at [135, 334] on input "text" at bounding box center [334, 335] width 450 height 21
click at [119, 336] on input "School counselor" at bounding box center [334, 335] width 450 height 21
type input "school counselor"
click at [129, 364] on input "text" at bounding box center [334, 370] width 450 height 21
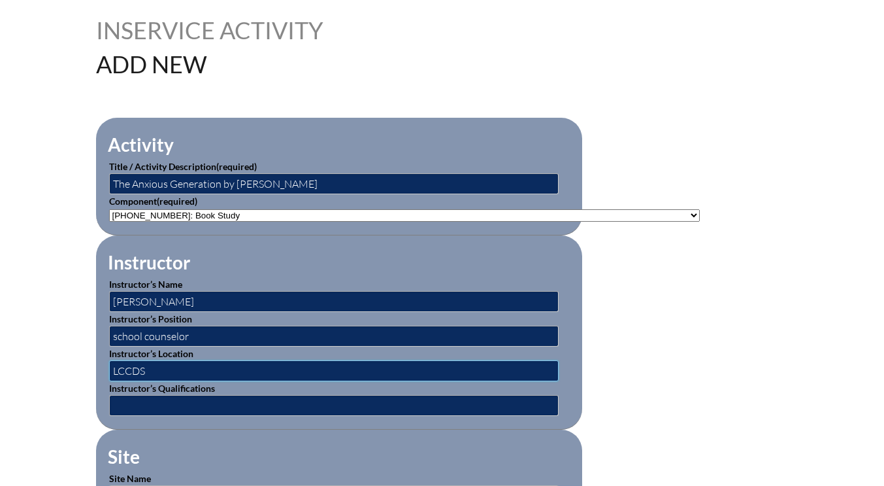
type input "LCCDS"
click at [127, 404] on input "text" at bounding box center [334, 405] width 450 height 21
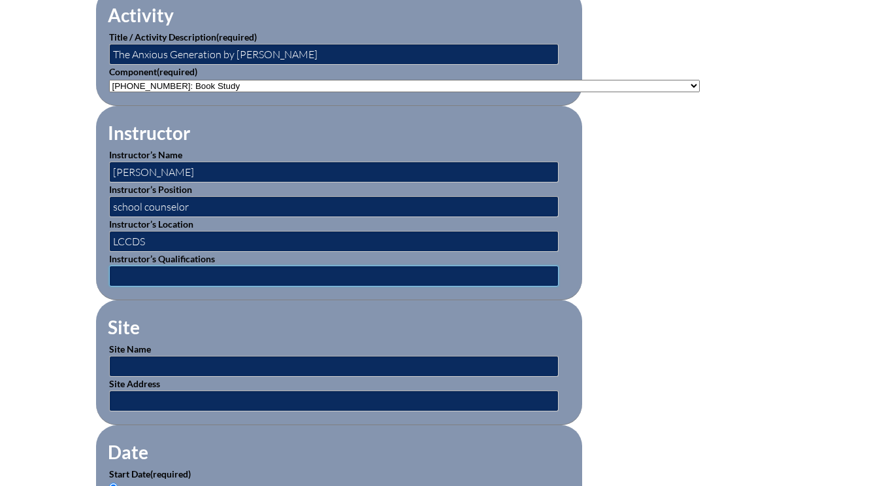
scroll to position [457, 0]
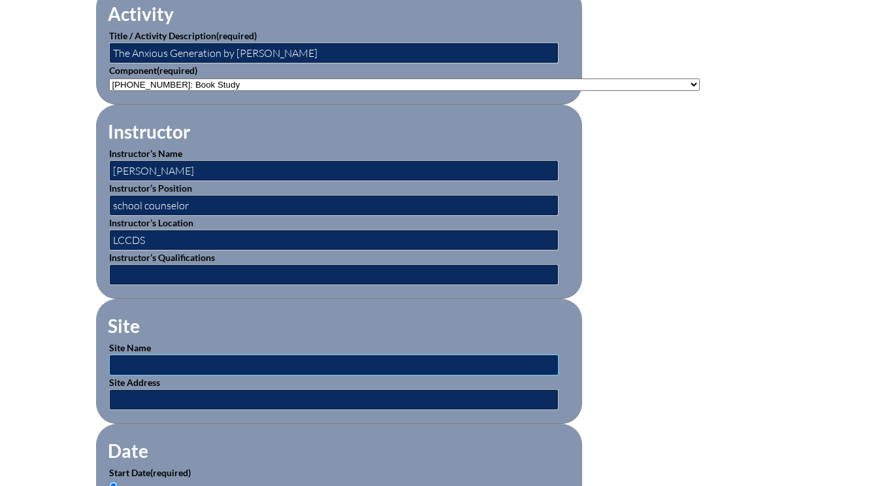
click at [128, 359] on input "text" at bounding box center [334, 364] width 450 height 21
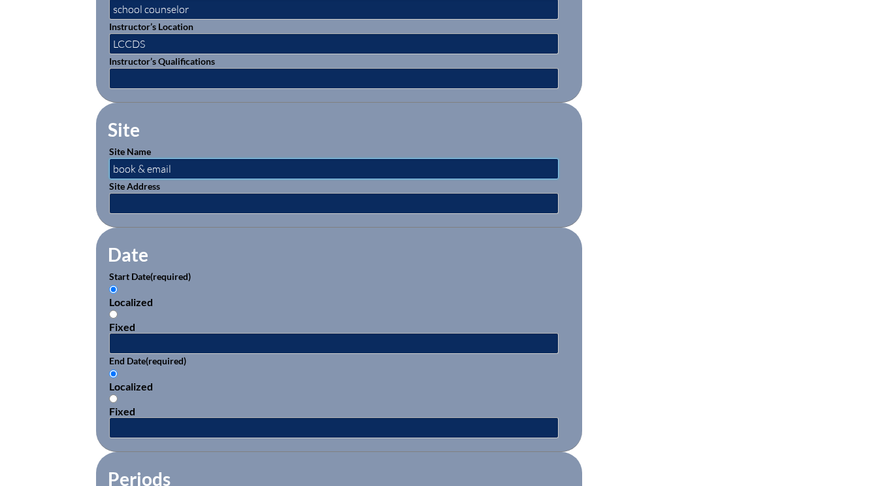
drag, startPoint x: 137, startPoint y: 167, endPoint x: 110, endPoint y: 164, distance: 27.0
click at [110, 164] on input "book & email" at bounding box center [334, 168] width 450 height 21
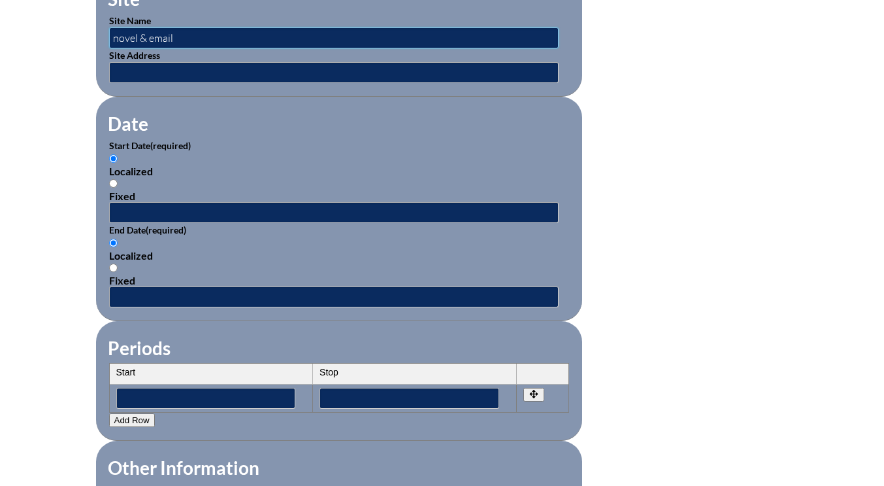
type input "novel & email"
click at [136, 213] on input "text" at bounding box center [334, 212] width 450 height 21
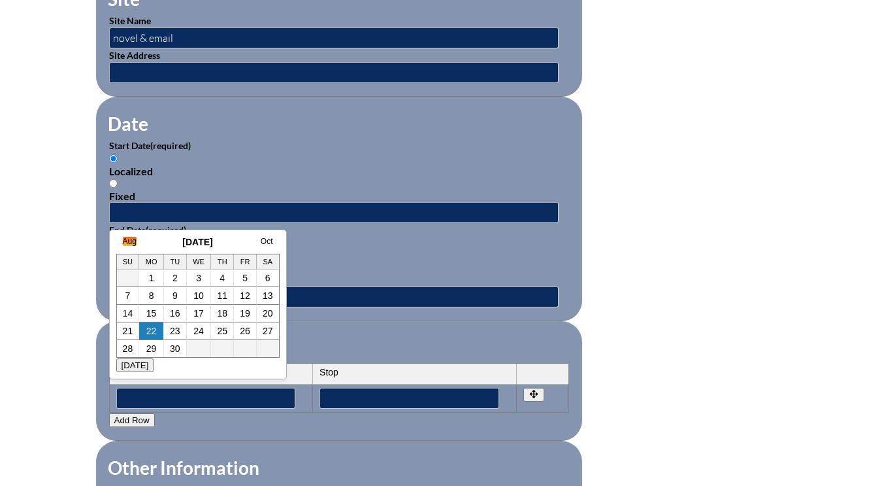
click at [127, 241] on link "Aug" at bounding box center [130, 241] width 14 height 9
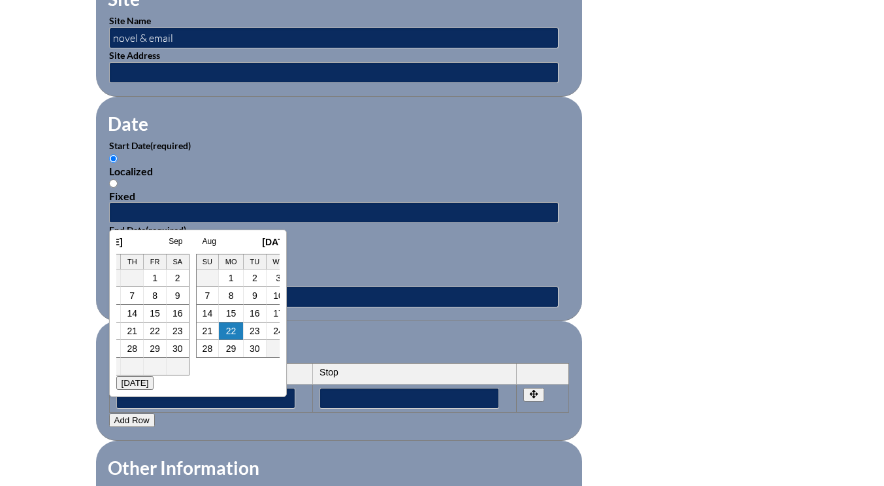
scroll to position [0, 13]
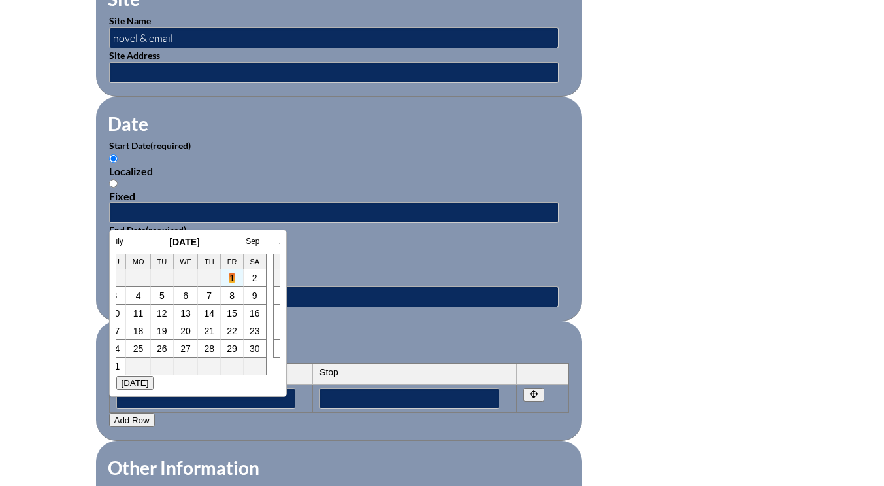
click at [229, 280] on link "1" at bounding box center [231, 278] width 5 height 10
type input "2025-08-01 12:42 PM"
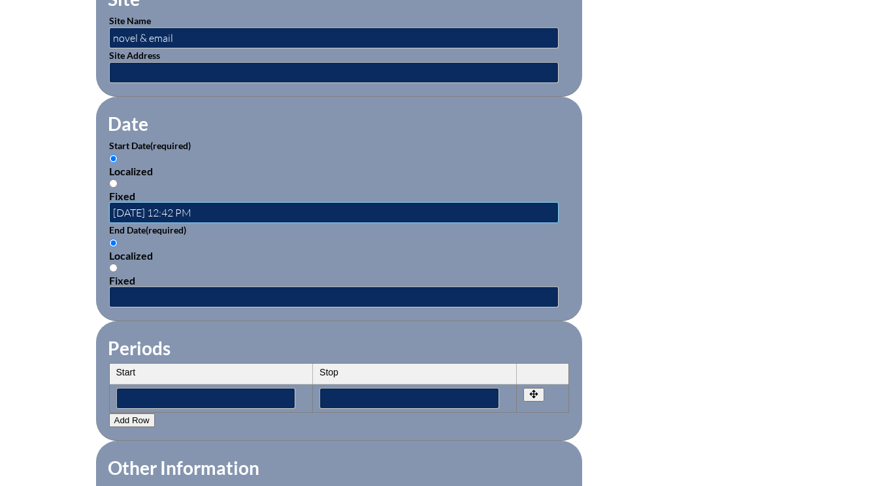
scroll to position [0, 0]
click at [153, 296] on input "text" at bounding box center [334, 296] width 450 height 21
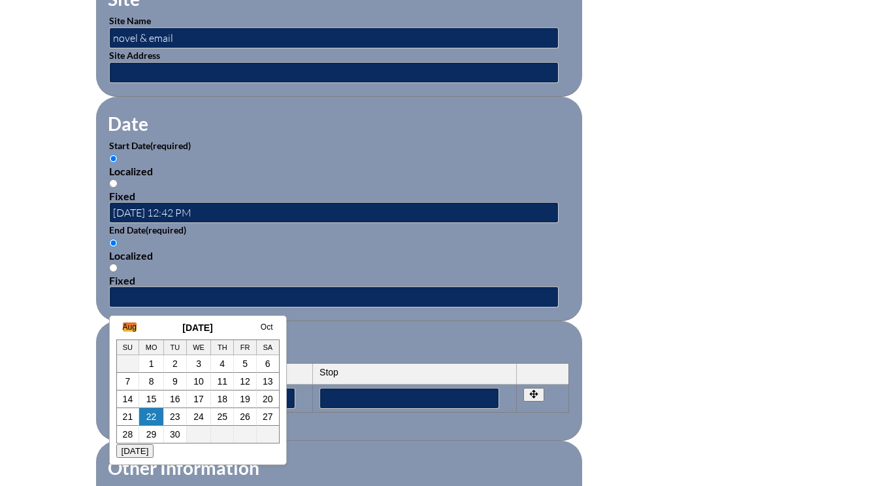
click at [124, 326] on link "Aug" at bounding box center [130, 326] width 14 height 9
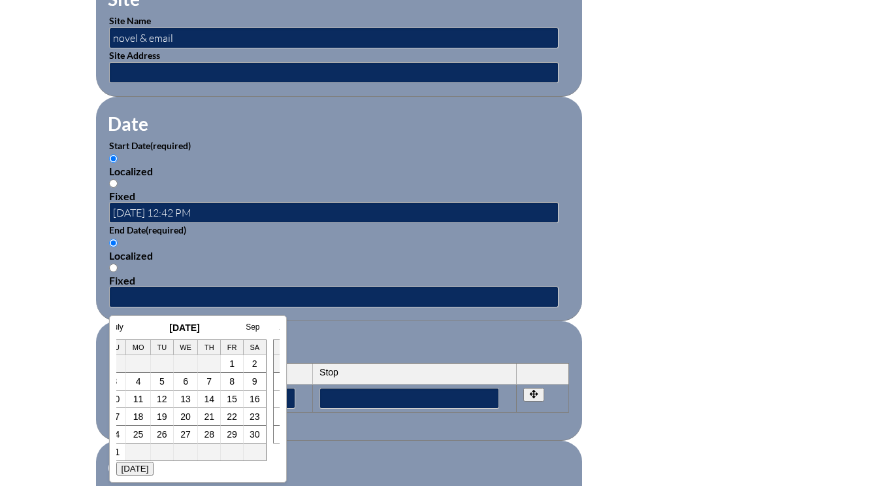
scroll to position [0, 13]
click at [229, 363] on link "1" at bounding box center [231, 363] width 5 height 10
type input "2025-08-01 12:42 PM"
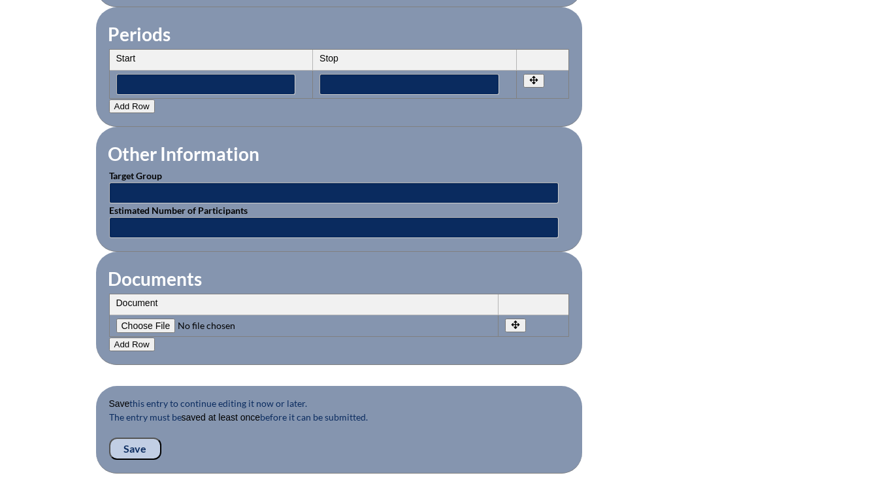
scroll to position [1111, 0]
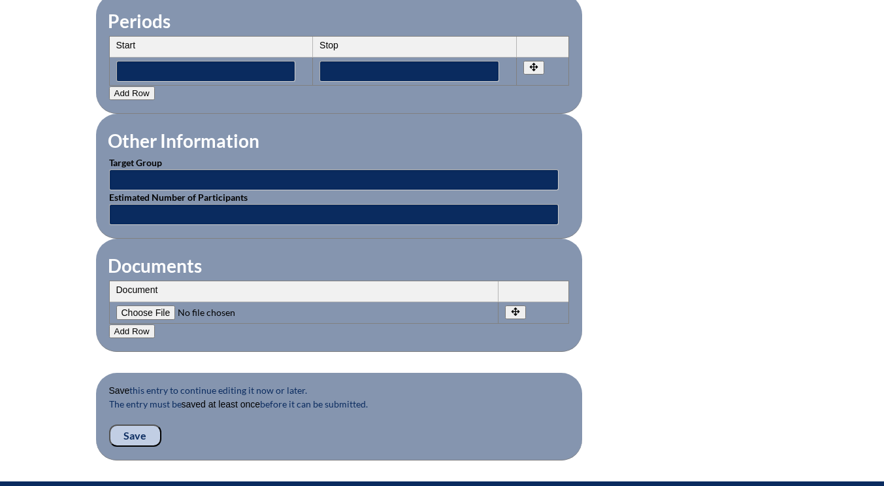
click at [132, 430] on input "Save" at bounding box center [135, 435] width 52 height 22
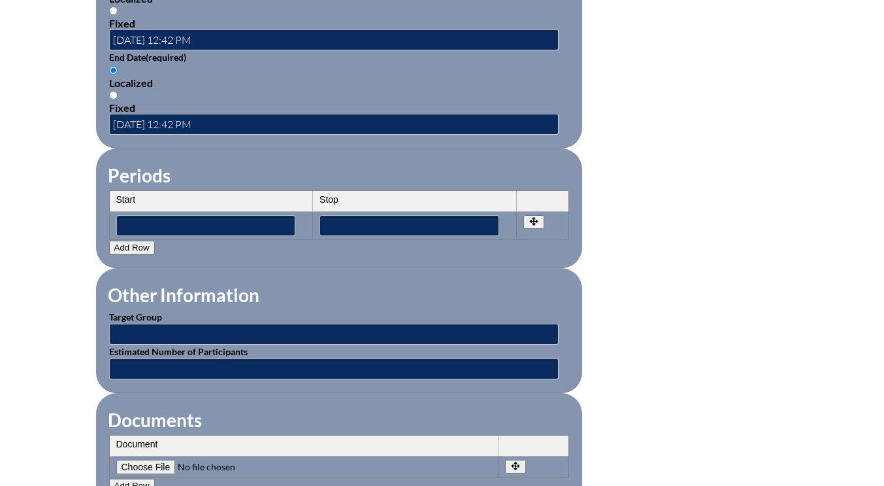
scroll to position [1176, 0]
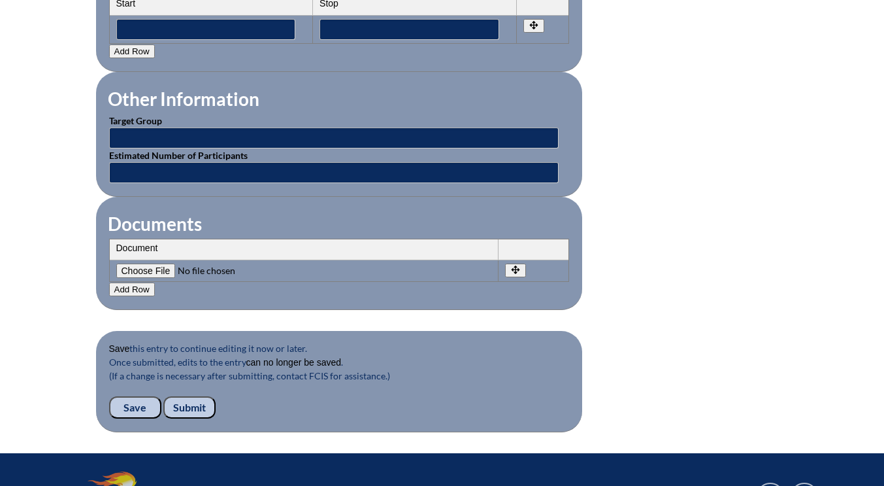
click at [191, 405] on input "Submit" at bounding box center [189, 407] width 52 height 22
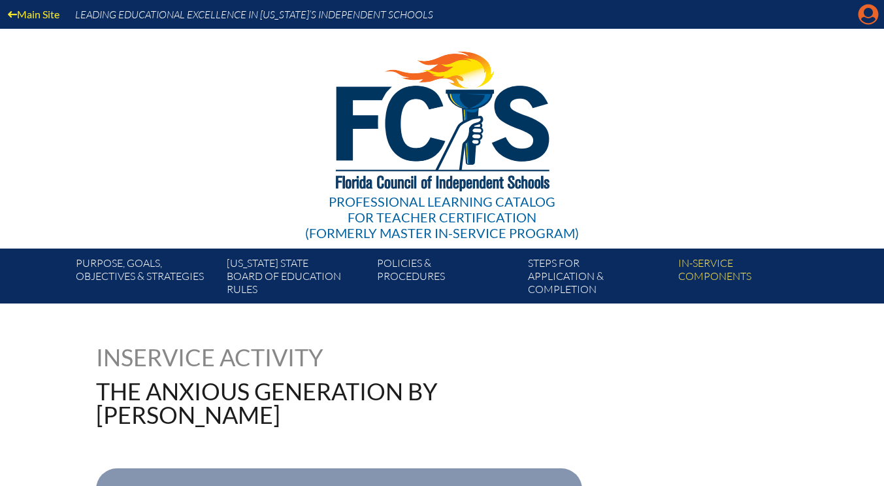
click at [874, 18] on icon at bounding box center [869, 15] width 20 height 20
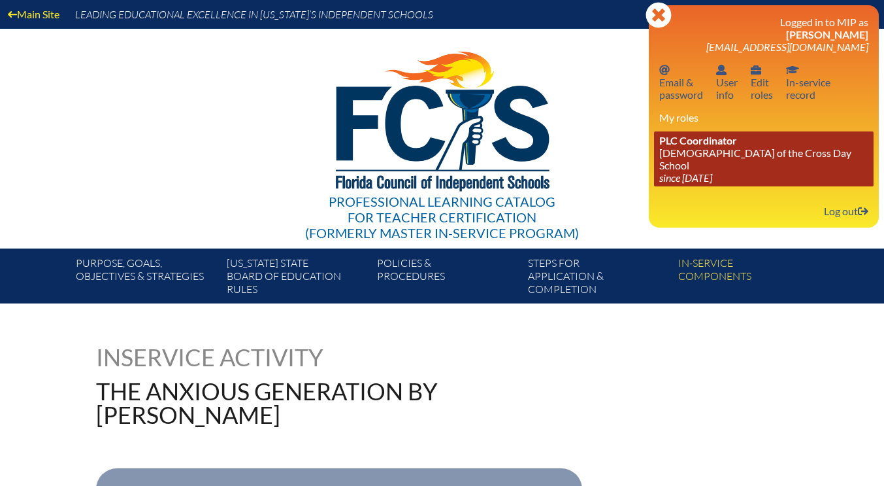
click at [689, 159] on link "PLC Coordinator [DEMOGRAPHIC_DATA][GEOGRAPHIC_DATA] since [DATE]" at bounding box center [764, 158] width 220 height 55
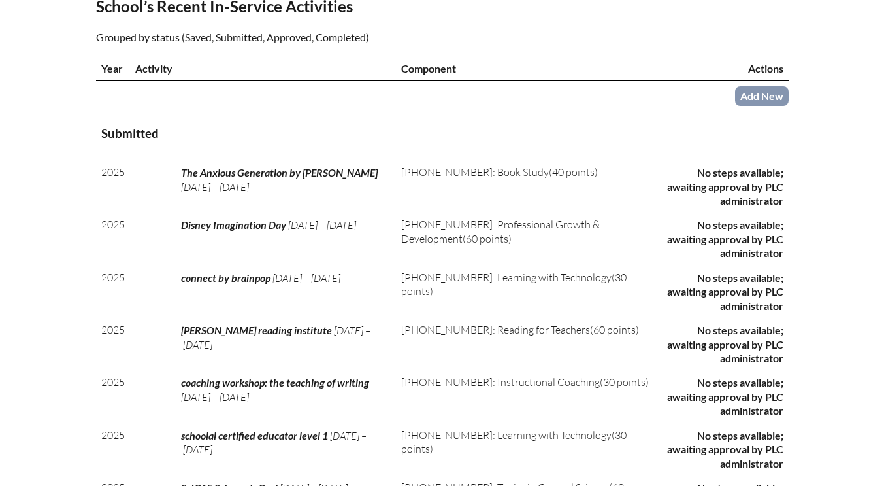
scroll to position [457, 0]
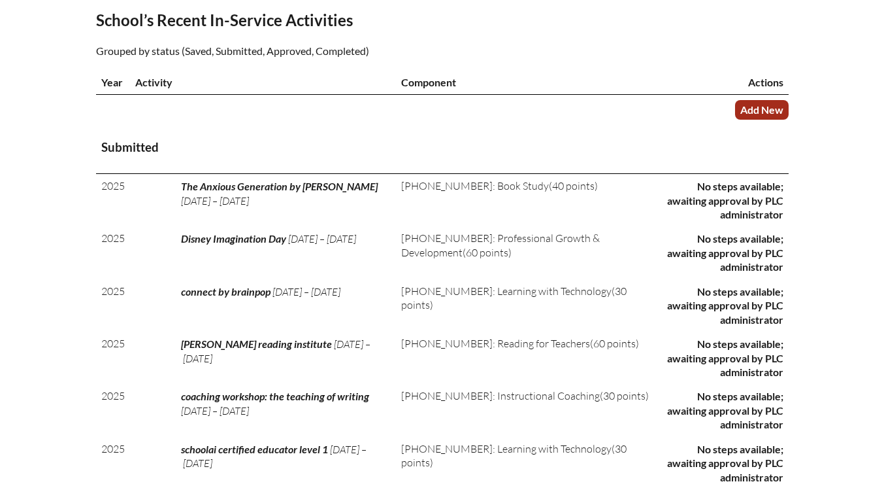
click at [761, 106] on link "Add New" at bounding box center [762, 109] width 54 height 19
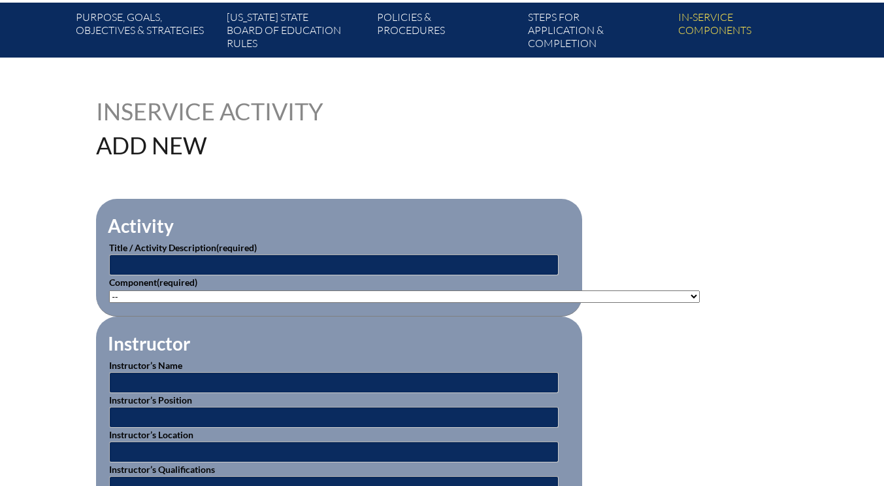
scroll to position [261, 0]
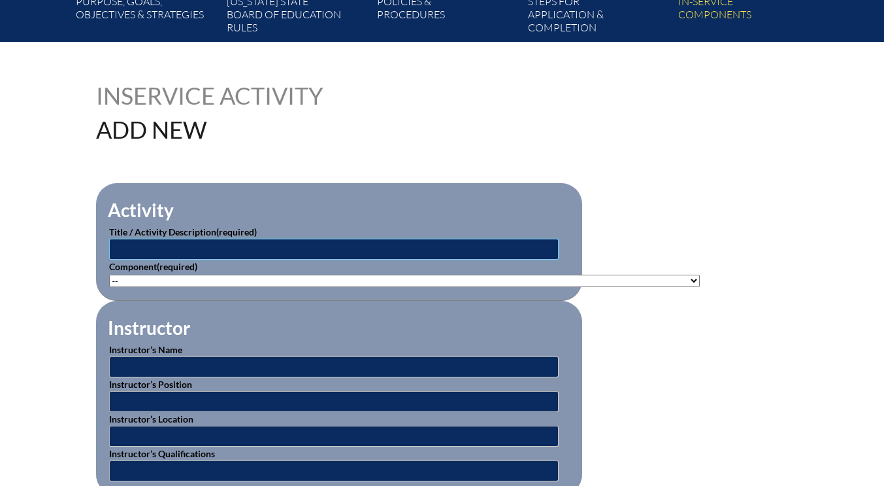
click at [166, 254] on input "text" at bounding box center [334, 249] width 450 height 21
type input "Teach Like a Pirate by [PERSON_NAME]"
click at [178, 280] on select"]"] "-- [PHONE_NUMBER]: Appropriate Art Activities [PHONE_NUMBER]: Concept and Art P…" at bounding box center [404, 280] width 591 height 12
select select"]"] "20422"
click at [109, 274] on select"]"] "-- [PHONE_NUMBER]: Appropriate Art Activities [PHONE_NUMBER]: Concept and Art P…" at bounding box center [404, 280] width 591 height 12
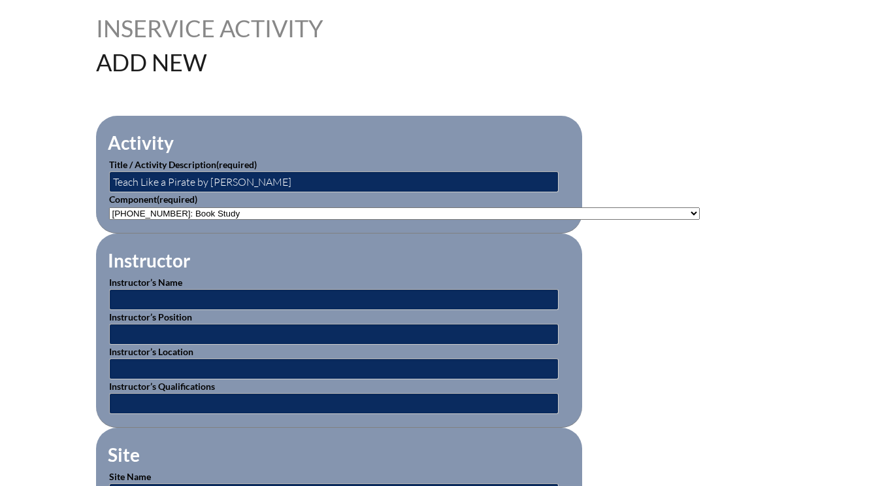
scroll to position [392, 0]
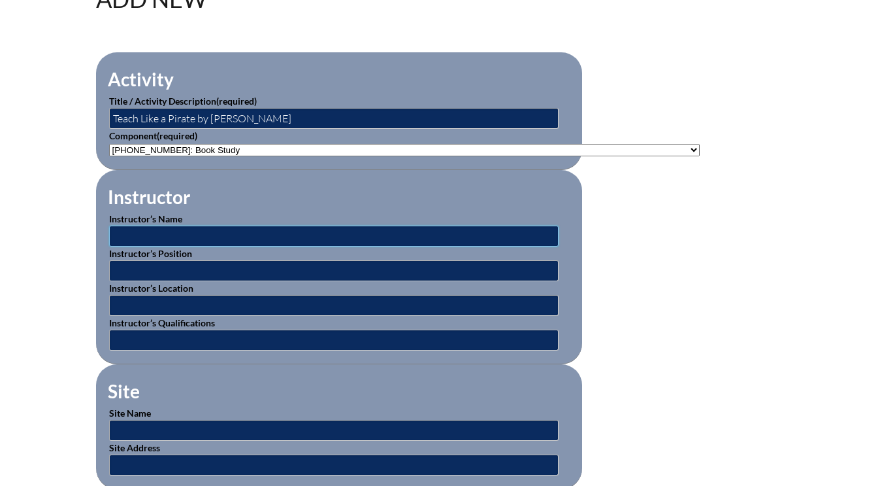
click at [135, 237] on input "text" at bounding box center [334, 235] width 450 height 21
type input "[PERSON_NAME]"
click at [139, 274] on input "text" at bounding box center [334, 270] width 450 height 21
type input "D"
type input "c"
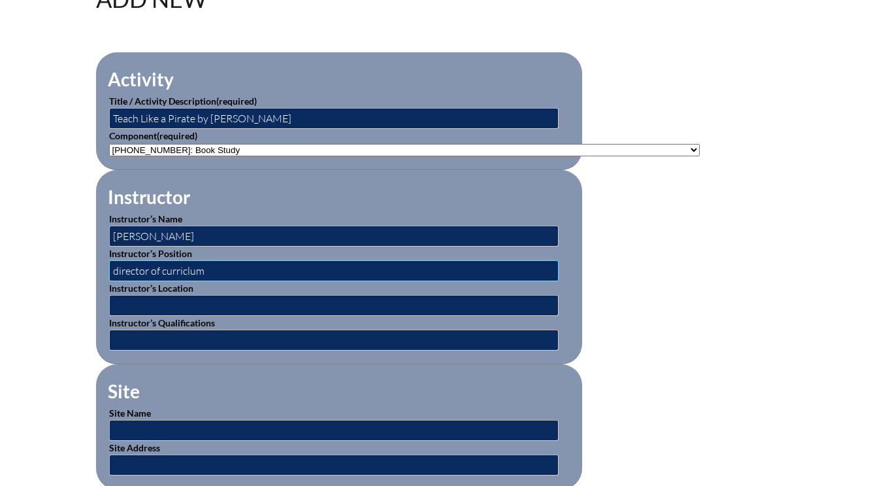
type input "director of curriclum"
click at [147, 302] on input "text" at bounding box center [334, 305] width 450 height 21
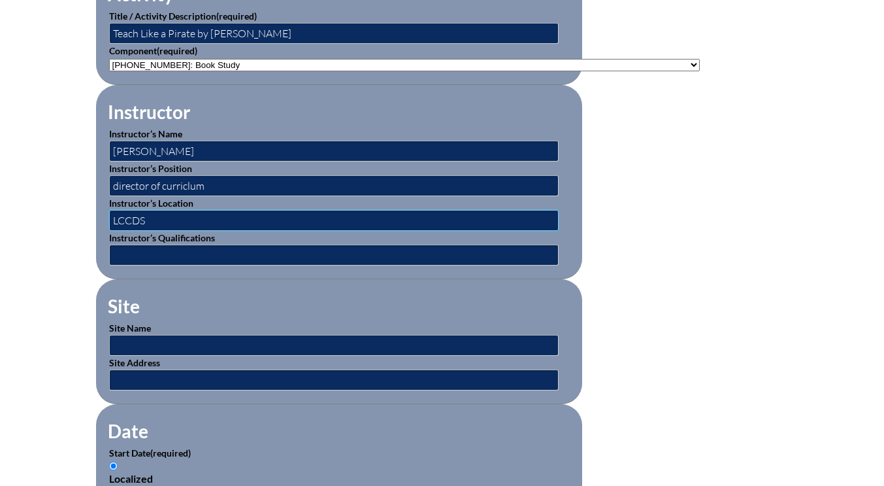
scroll to position [523, 0]
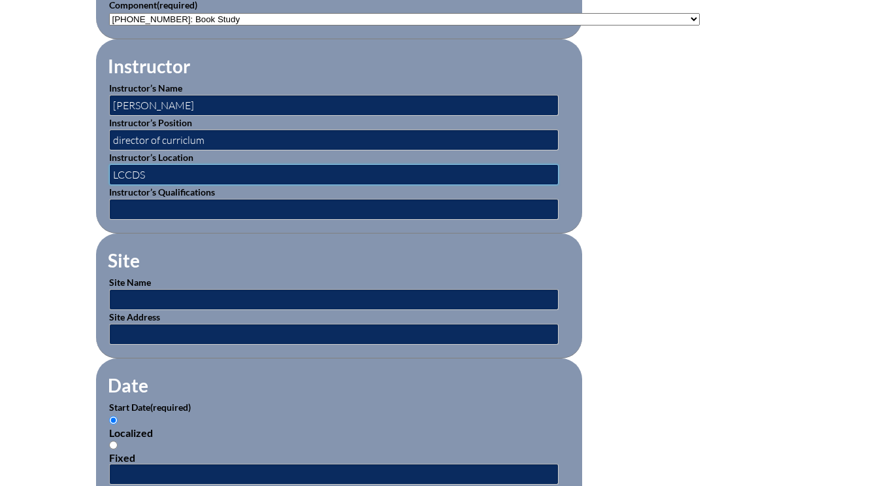
type input "LCCDS"
click at [148, 293] on input "text" at bounding box center [334, 299] width 450 height 21
type input "novel & google chat"
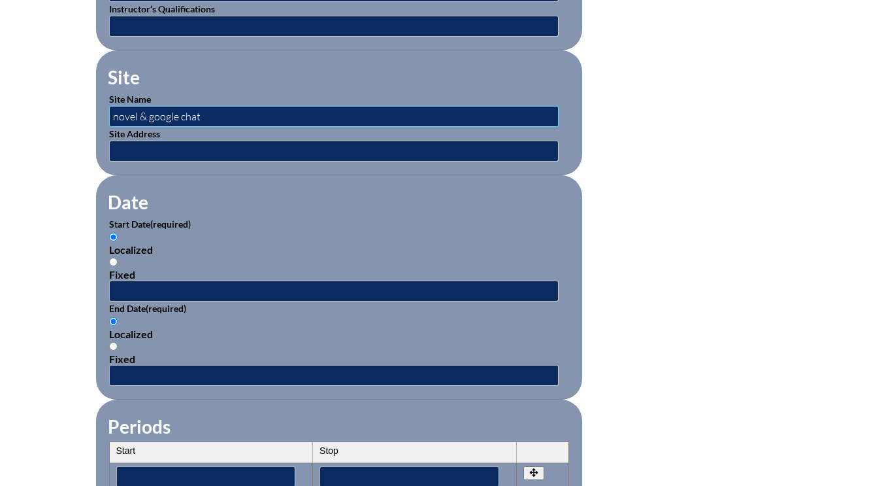
scroll to position [719, 0]
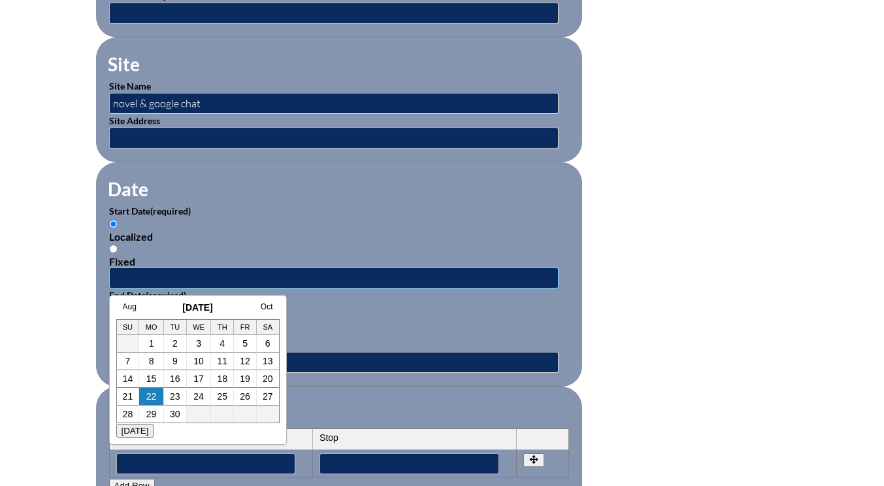
click at [148, 275] on input "text" at bounding box center [334, 277] width 450 height 21
click at [128, 308] on link "Aug" at bounding box center [130, 306] width 14 height 9
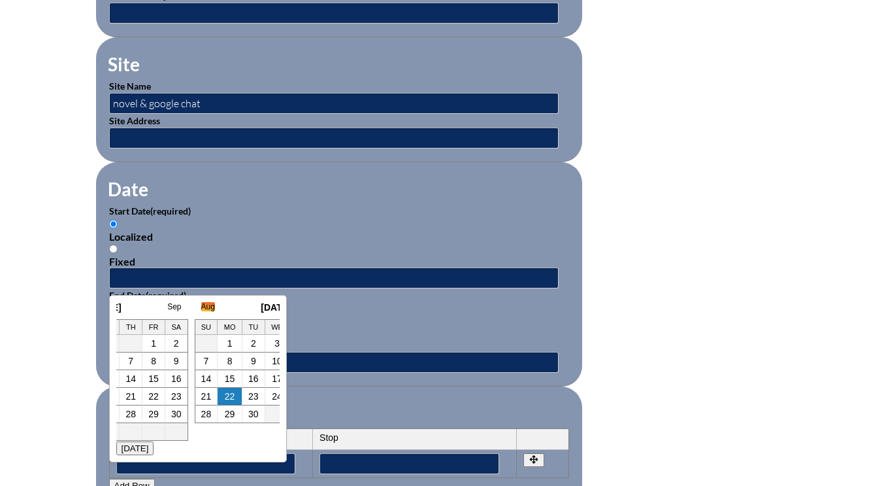
scroll to position [0, 13]
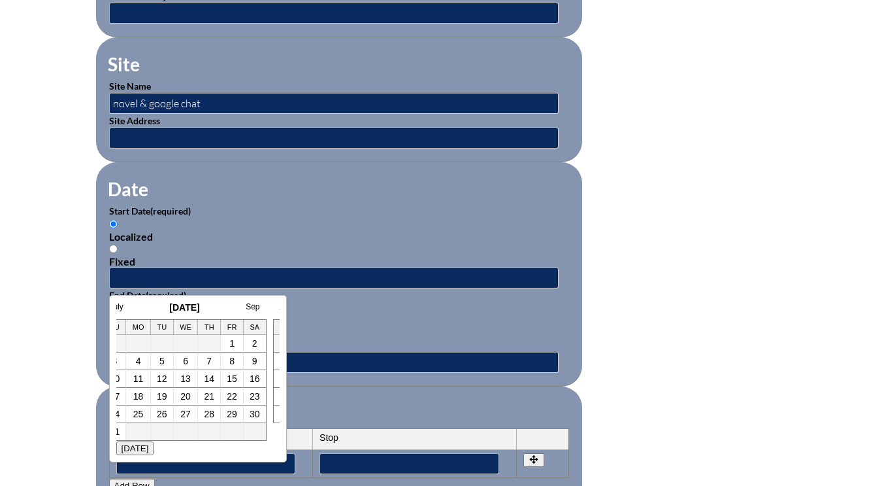
click at [230, 341] on link "1" at bounding box center [231, 343] width 5 height 10
type input "[DATE] 12:44 PM"
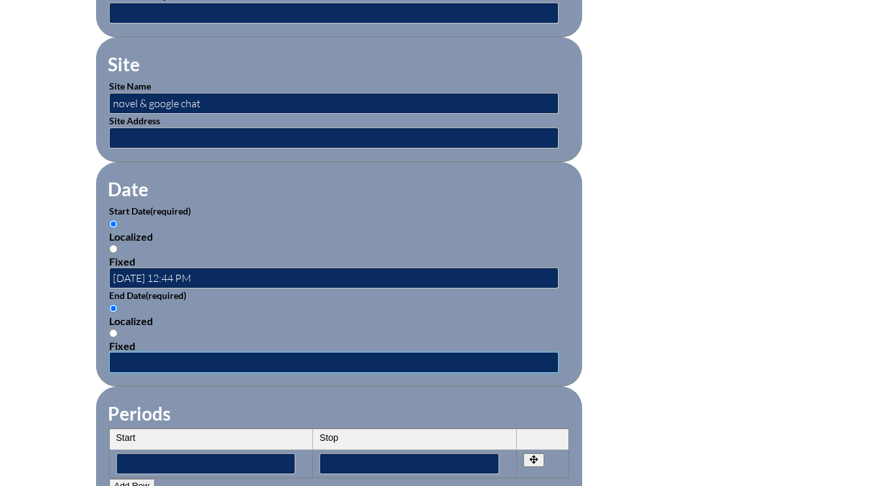
click at [153, 359] on input "text" at bounding box center [334, 362] width 450 height 21
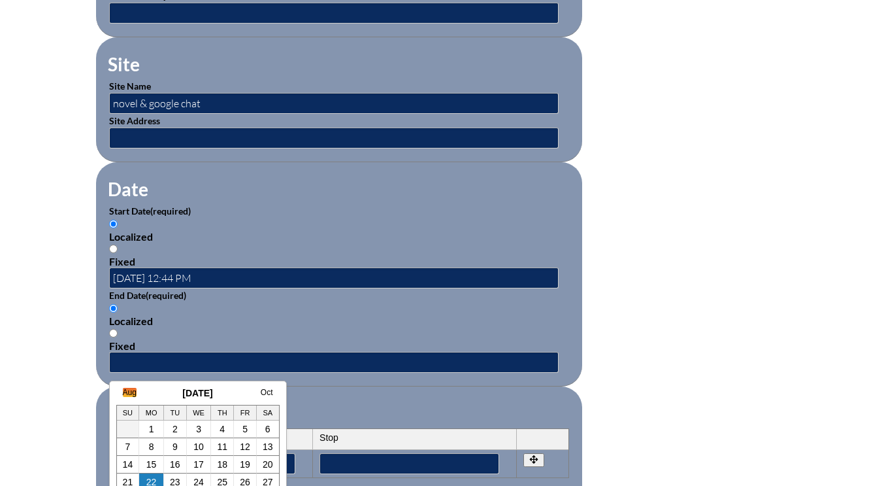
click at [127, 390] on link "Aug" at bounding box center [130, 392] width 14 height 9
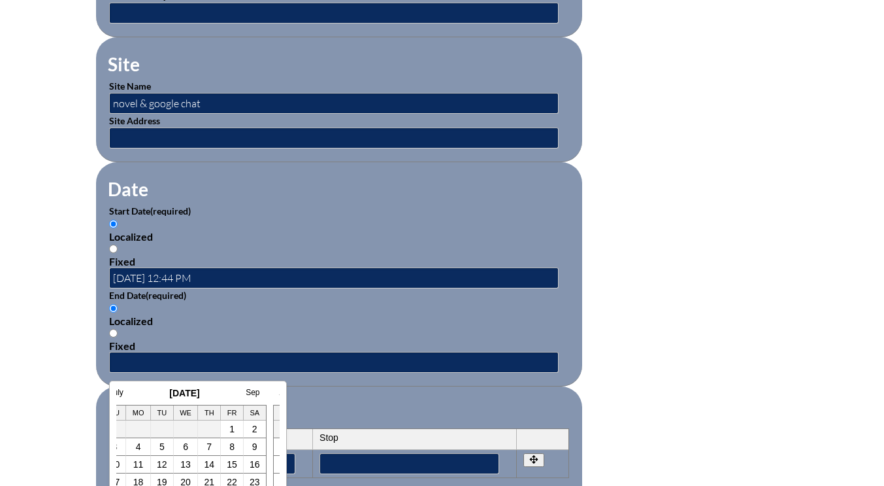
drag, startPoint x: 229, startPoint y: 429, endPoint x: 235, endPoint y: 416, distance: 13.7
click at [230, 429] on link "1" at bounding box center [231, 429] width 5 height 10
type input "[DATE] 12:44 PM"
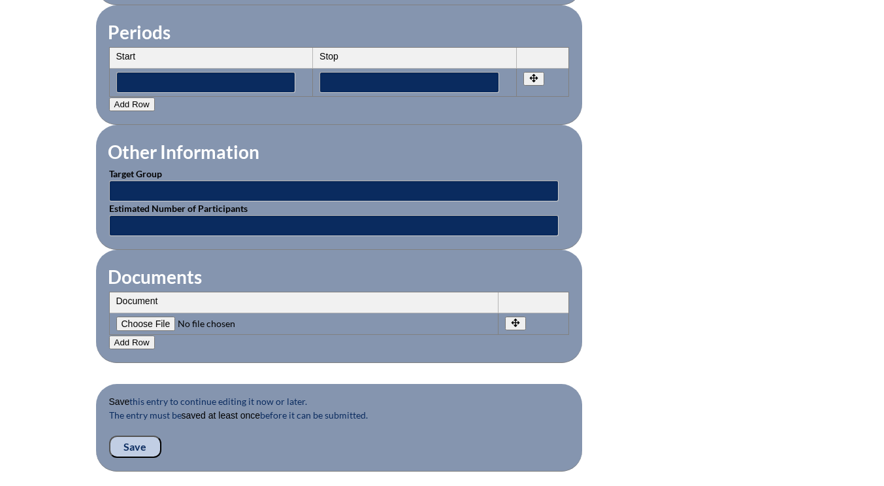
scroll to position [1111, 0]
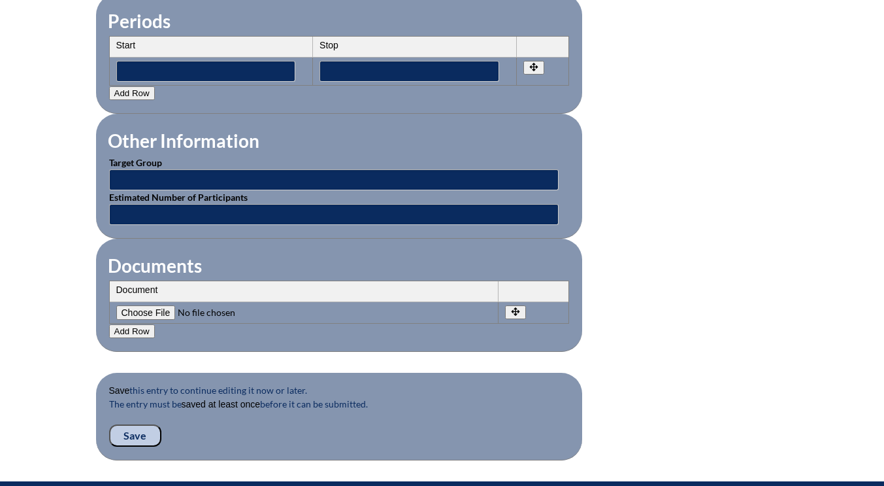
click at [133, 433] on input "Save" at bounding box center [135, 435] width 52 height 22
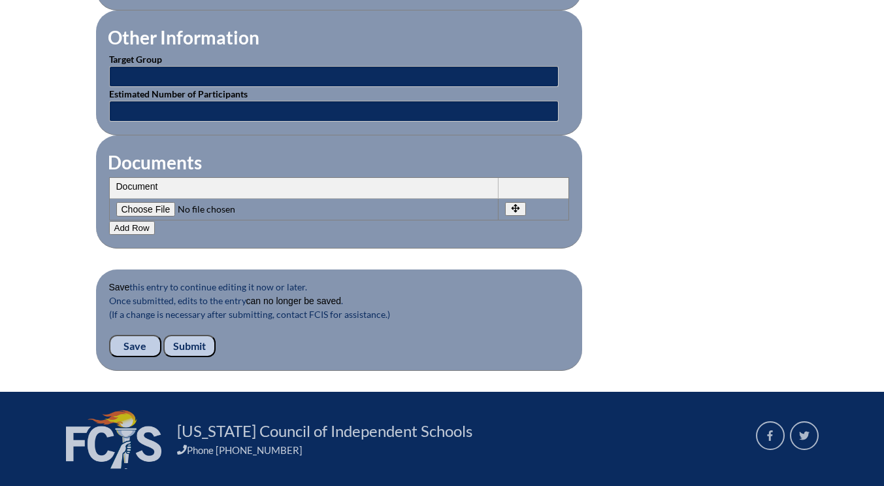
scroll to position [1242, 0]
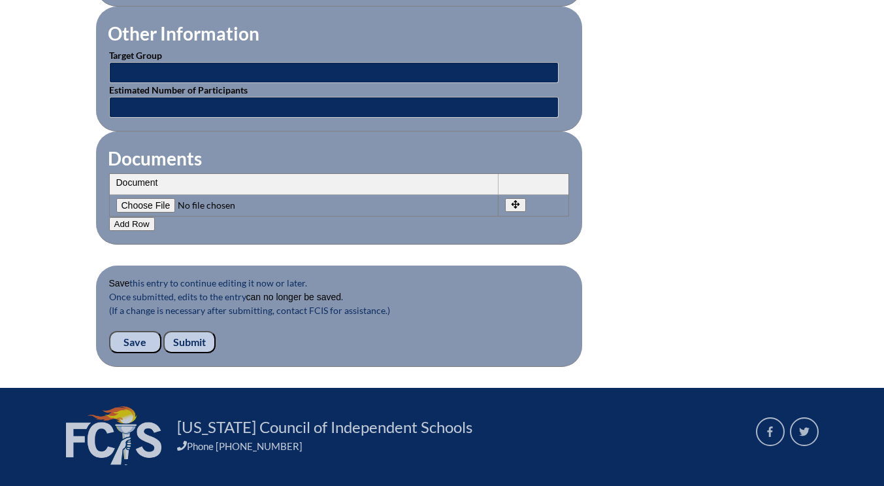
click at [201, 341] on input "Submit" at bounding box center [189, 342] width 52 height 22
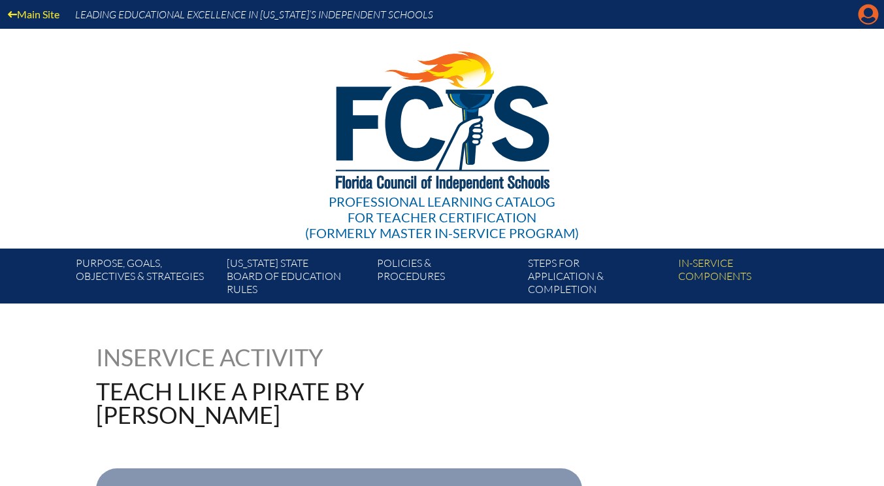
click at [865, 16] on icon at bounding box center [869, 15] width 20 height 20
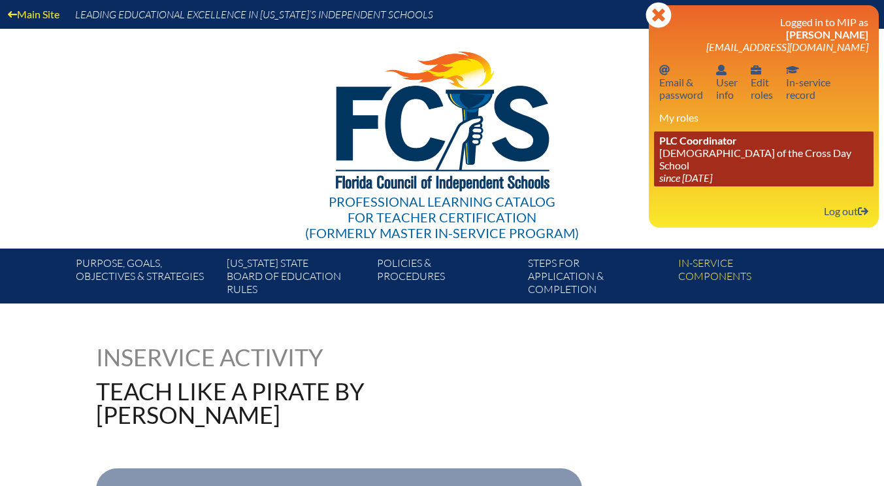
click at [735, 156] on link "PLC Coordinator Lutheran Church of the Cross Day School since 2022 Jun 10" at bounding box center [764, 158] width 220 height 55
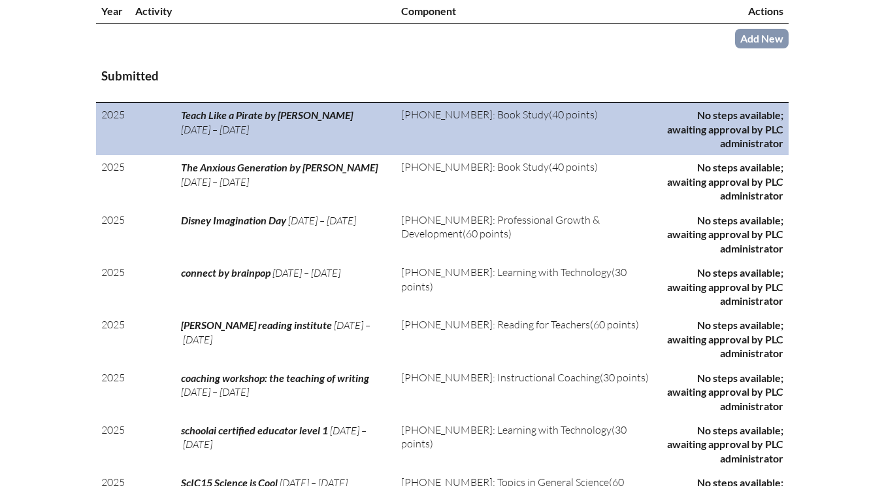
scroll to position [457, 0]
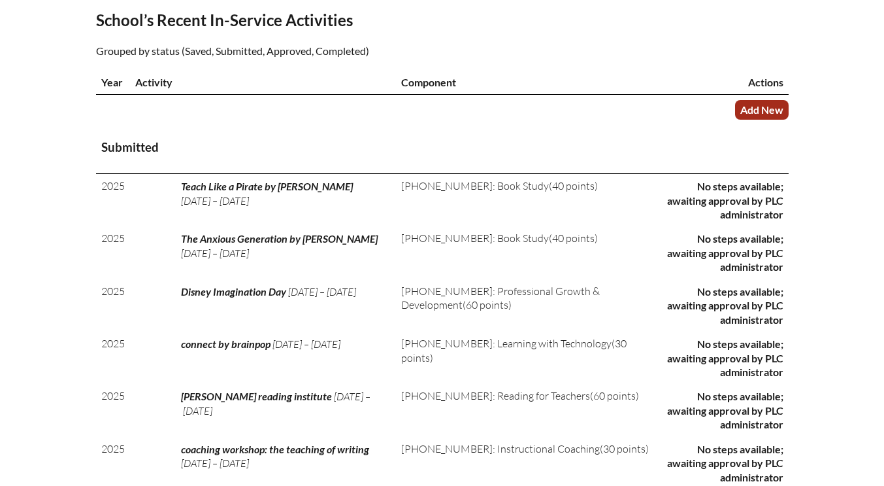
click at [770, 115] on link "Add New" at bounding box center [762, 109] width 54 height 19
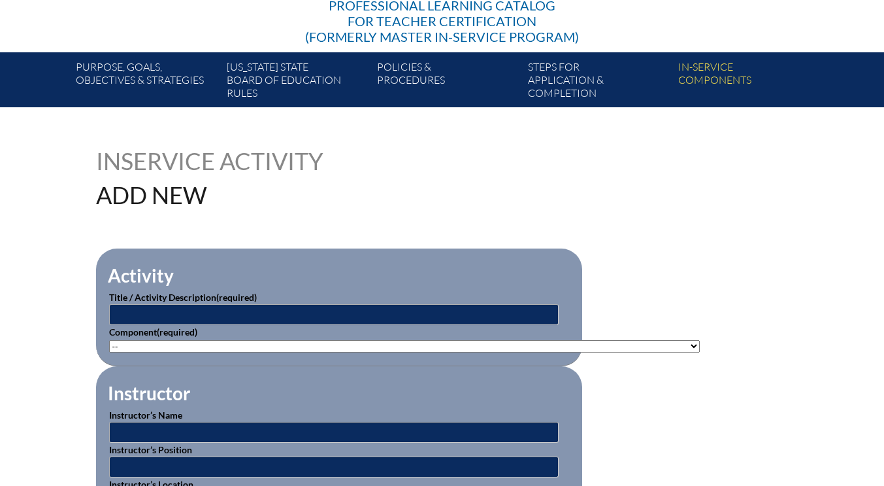
scroll to position [327, 0]
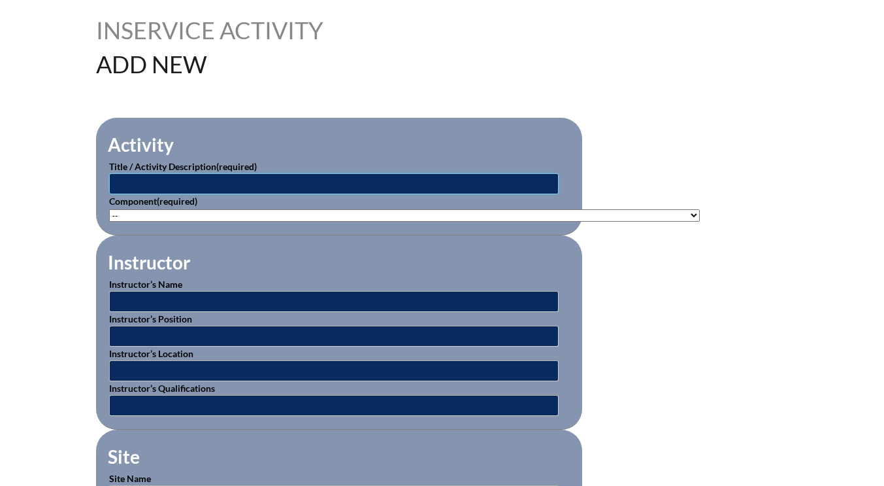
click at [166, 180] on input "text" at bounding box center [334, 183] width 450 height 21
type input "google certified educator level 1"
click at [163, 216] on select"]"] "-- [PHONE_NUMBER]: Appropriate Art Activities [PHONE_NUMBER]: Concept and Art P…" at bounding box center [404, 215] width 591 height 12
select select"]"] "118551"
click at [109, 209] on select"]"] "-- [PHONE_NUMBER]: Appropriate Art Activities [PHONE_NUMBER]: Concept and Art P…" at bounding box center [404, 215] width 591 height 12
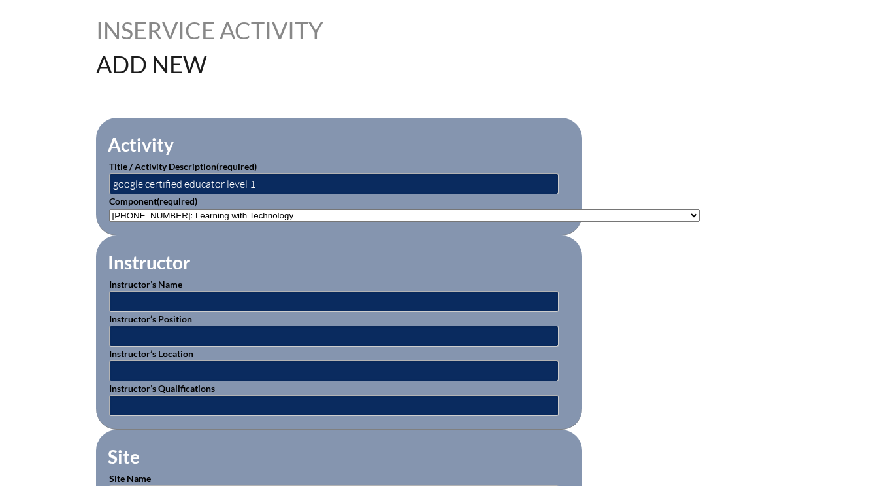
scroll to position [457, 0]
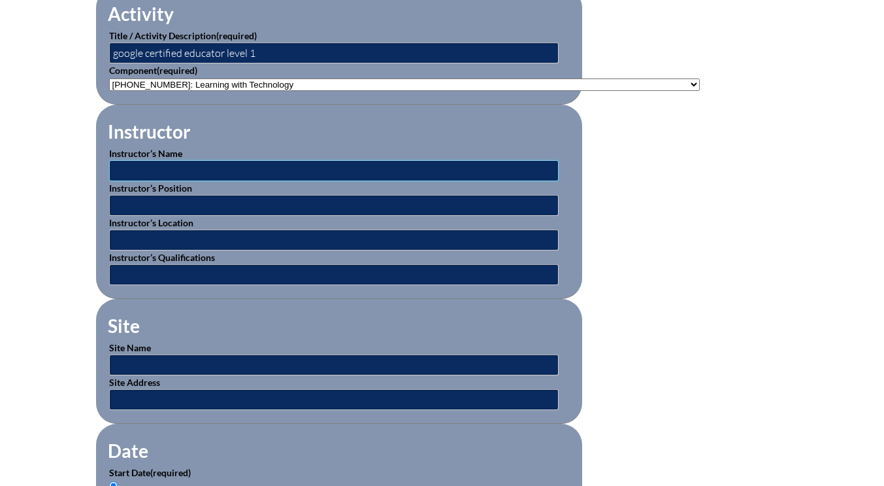
click at [141, 170] on input "text" at bounding box center [334, 170] width 450 height 21
type input "Google representative"
click at [144, 363] on input "text" at bounding box center [334, 364] width 450 height 21
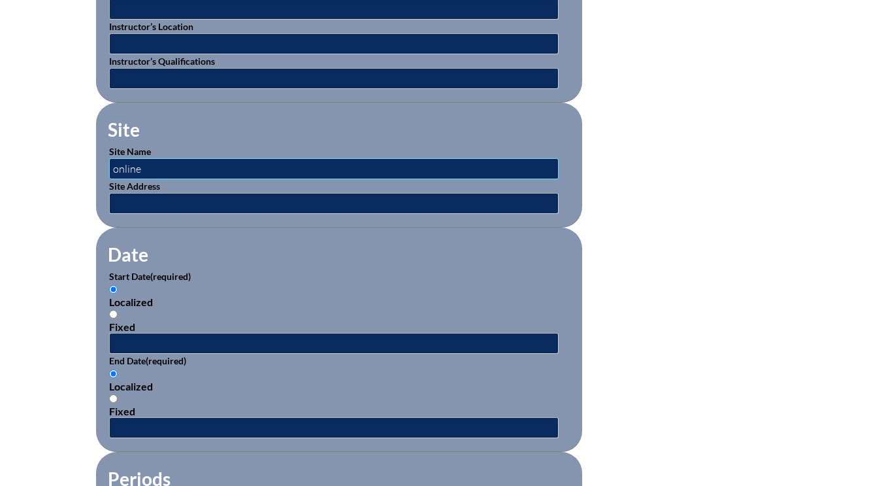
scroll to position [719, 0]
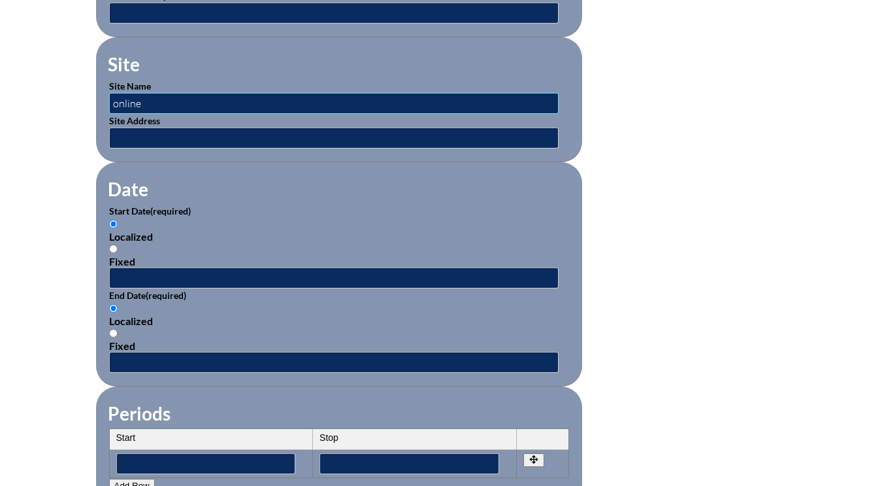
type input "online"
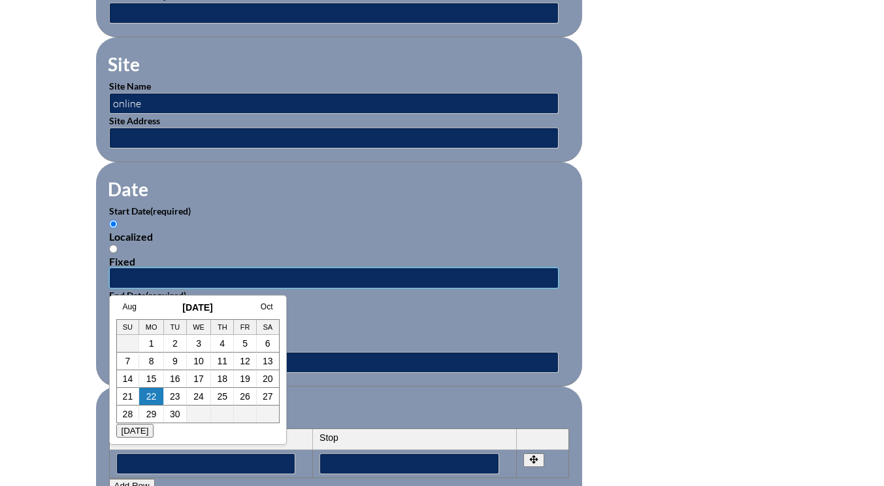
click at [144, 276] on input "text" at bounding box center [334, 277] width 450 height 21
click at [129, 305] on link "Aug" at bounding box center [130, 306] width 14 height 9
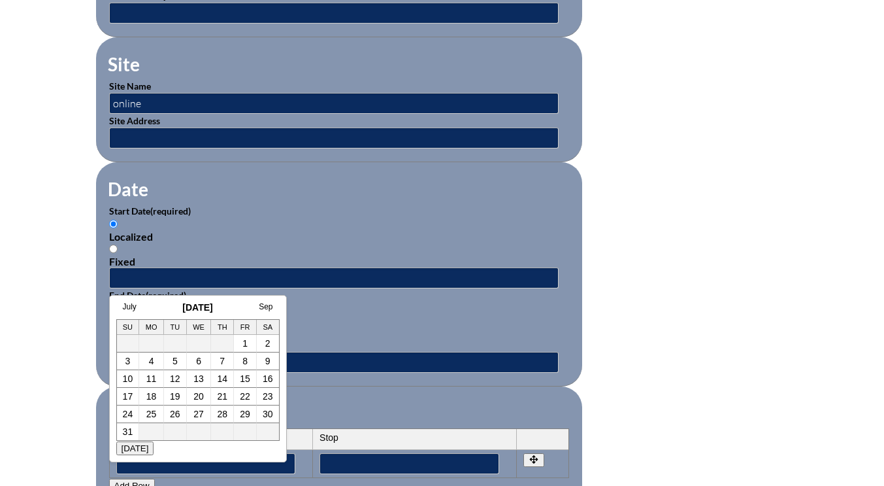
scroll to position [0, 13]
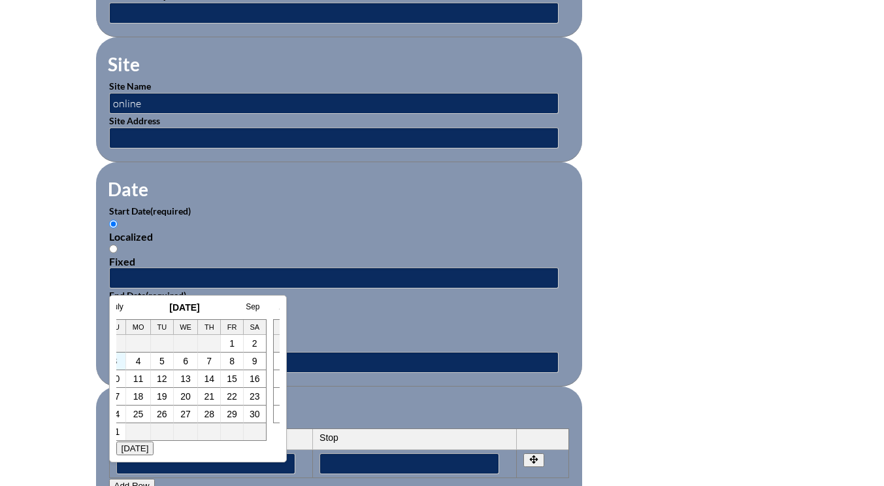
click at [119, 363] on td "3" at bounding box center [115, 361] width 23 height 18
click at [116, 361] on div "July August 2025 Sep Su Mo Tu We Th Fr Sa 1 2 3 4 5 6 7 8 9 10 11 12 13 14 15 1…" at bounding box center [198, 378] width 178 height 167
click at [118, 362] on td "3" at bounding box center [115, 361] width 23 height 18
click at [117, 362] on td "3" at bounding box center [115, 361] width 23 height 18
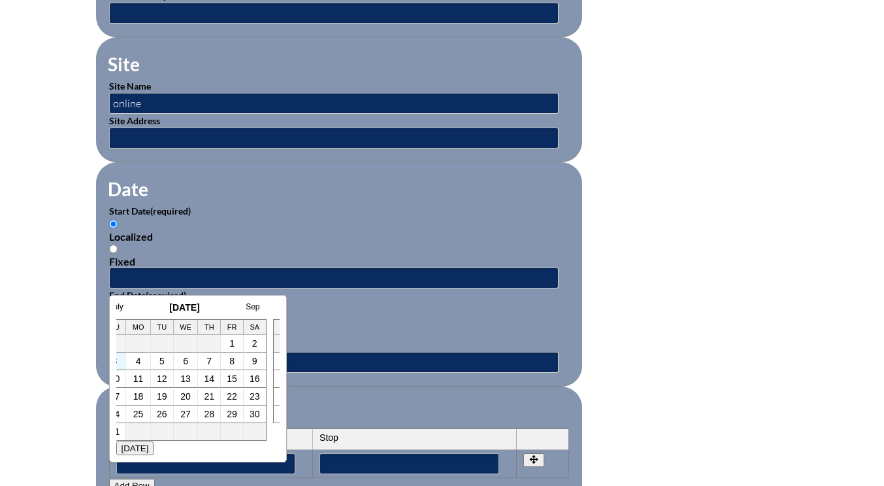
click at [117, 362] on td "3" at bounding box center [115, 361] width 23 height 18
click at [137, 361] on link "4" at bounding box center [138, 361] width 5 height 10
type input "2025-08-04 12:46 PM"
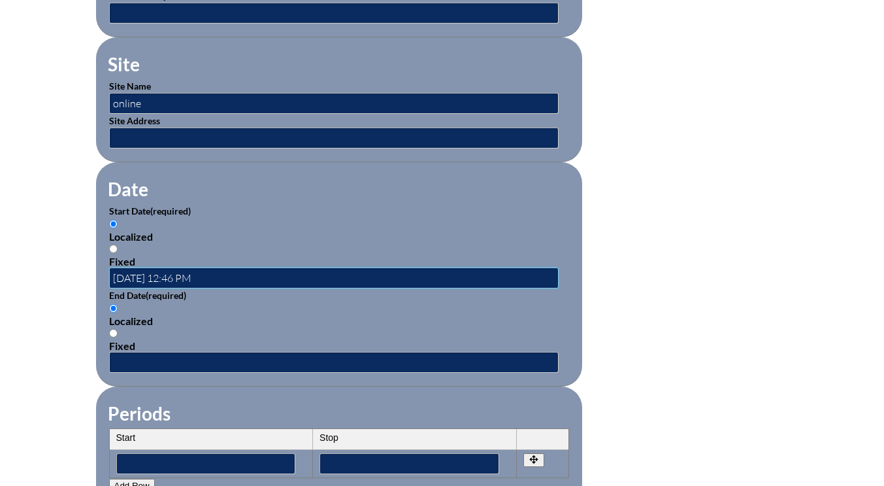
scroll to position [0, 0]
click at [141, 357] on input "text" at bounding box center [334, 362] width 450 height 21
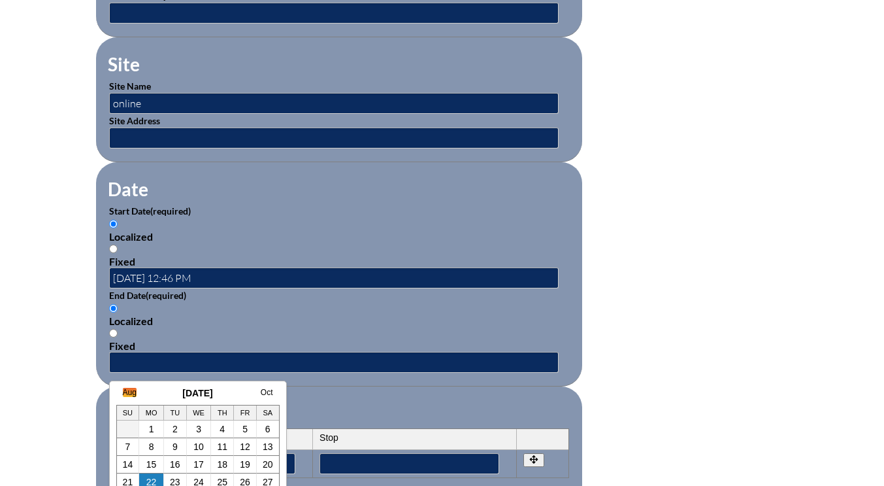
click at [129, 390] on link "Aug" at bounding box center [130, 392] width 14 height 9
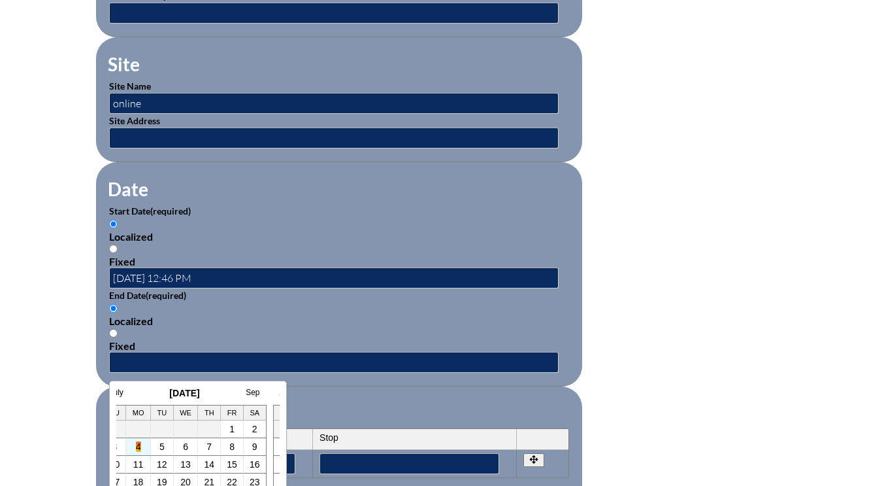
click at [137, 447] on link "4" at bounding box center [138, 446] width 5 height 10
type input "2025-08-04 12:46 PM"
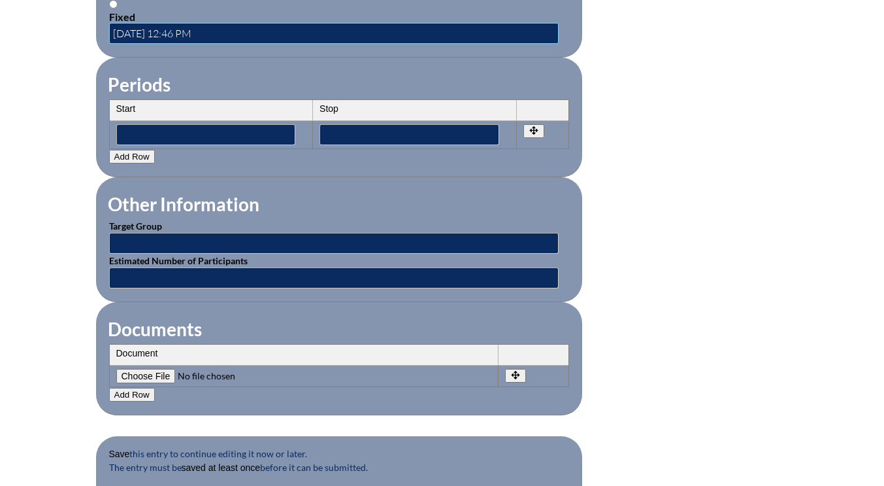
scroll to position [1111, 0]
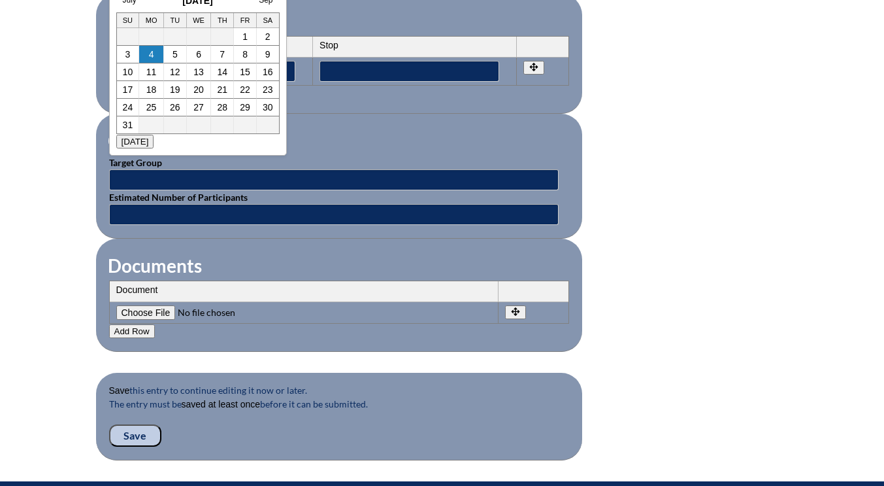
click at [147, 310] on input"] "file" at bounding box center [205, 312] width 178 height 14
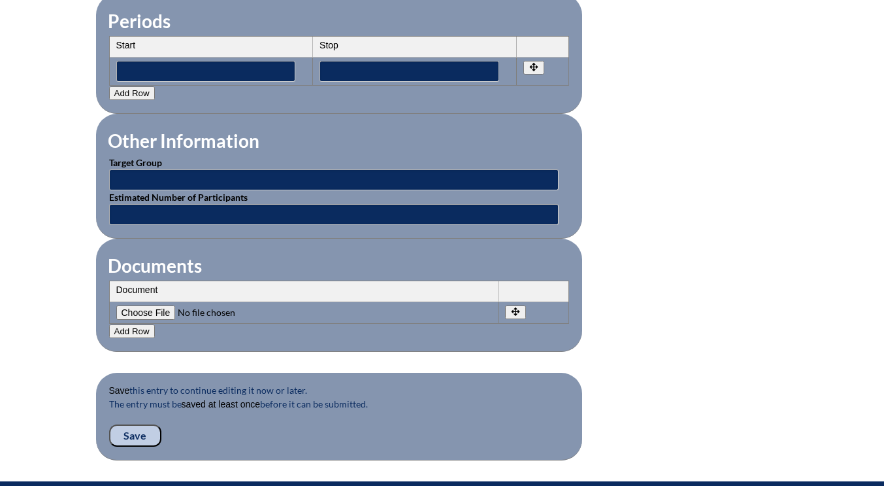
click at [197, 309] on input"] "file" at bounding box center [205, 312] width 178 height 14
type input"] "C:\fakepath\mica-google.pdf"
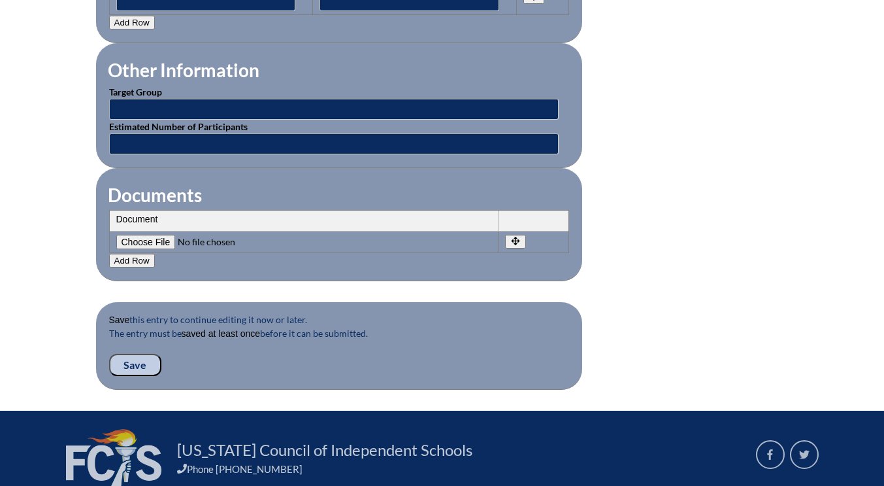
scroll to position [1242, 0]
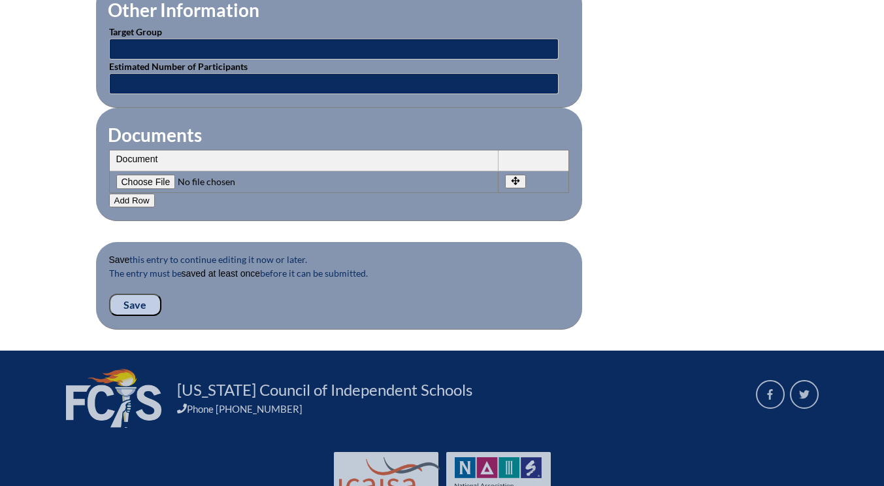
click at [137, 304] on input "Save" at bounding box center [135, 304] width 52 height 22
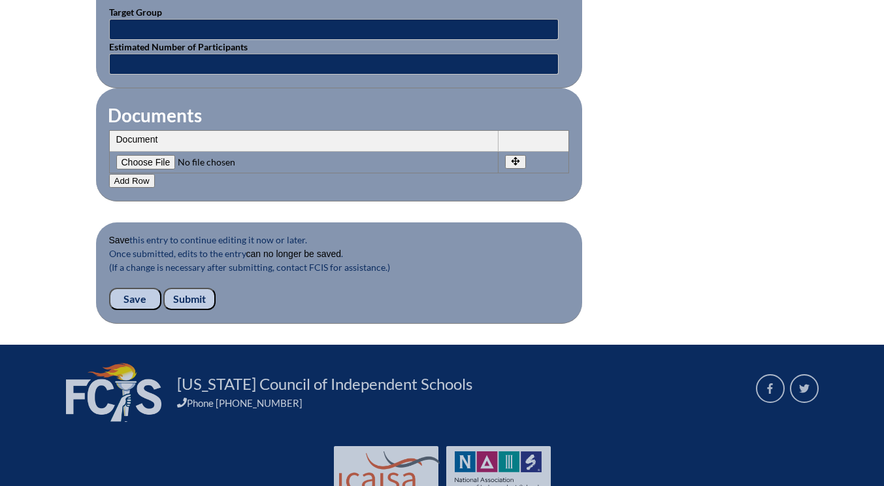
scroll to position [1332, 0]
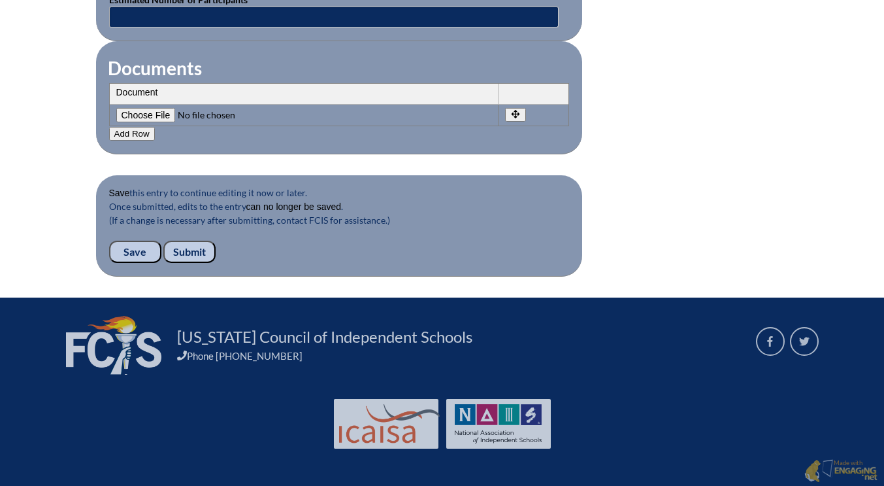
click at [190, 250] on input "Submit" at bounding box center [189, 252] width 52 height 22
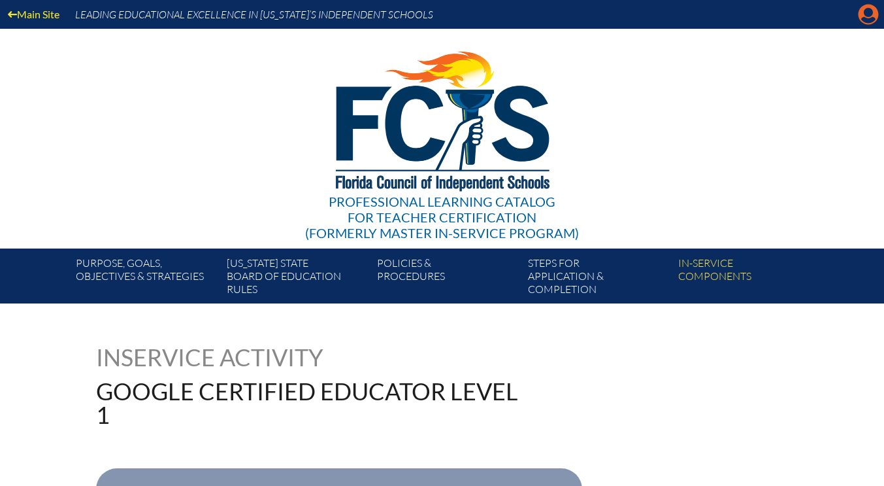
click at [864, 22] on icon "Manage account" at bounding box center [868, 14] width 21 height 21
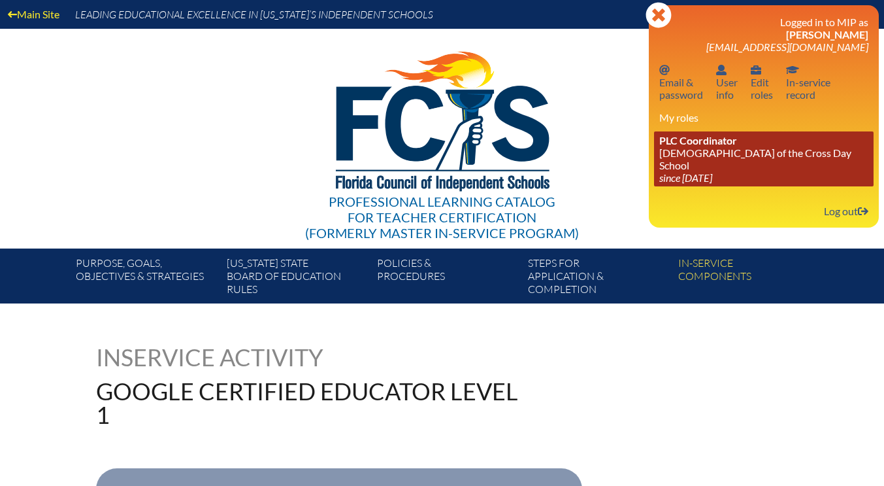
click at [712, 158] on link "PLC Coordinator Lutheran Church of the Cross Day School since 2022 Jun 10" at bounding box center [764, 158] width 220 height 55
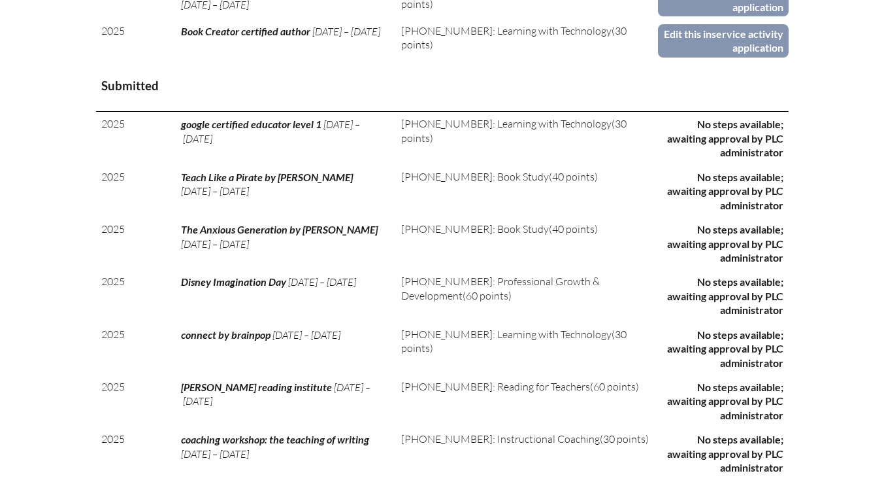
scroll to position [523, 0]
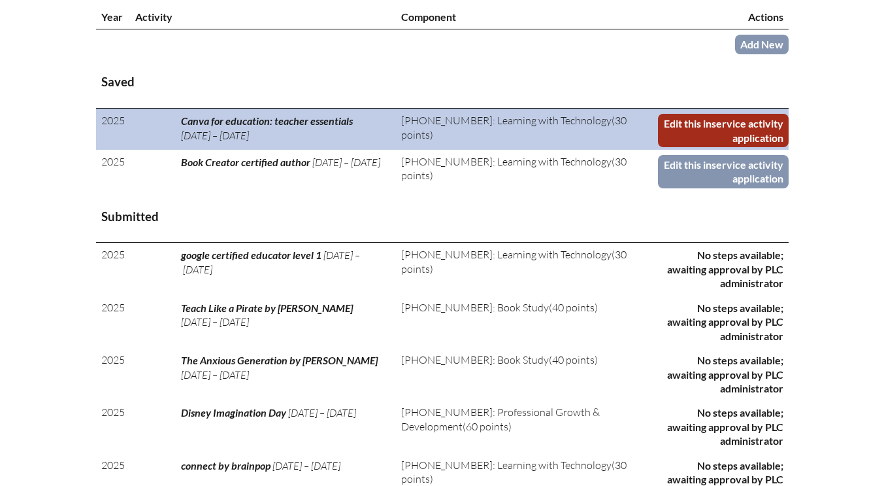
click at [699, 129] on link "Edit this inservice activity application" at bounding box center [723, 130] width 130 height 33
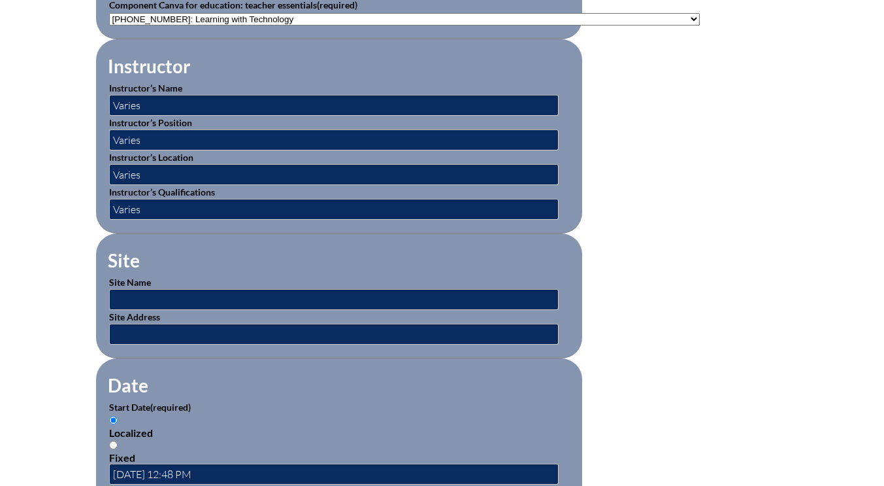
scroll to position [588, 0]
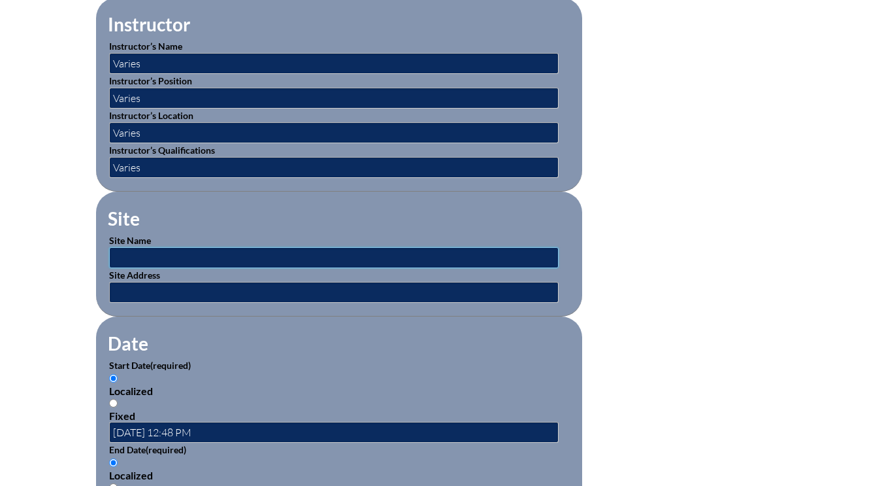
click at [124, 256] on input "text" at bounding box center [334, 257] width 450 height 21
type input "v"
drag, startPoint x: 157, startPoint y: 254, endPoint x: 133, endPoint y: 255, distance: 24.2
click at [133, 255] on input "webinar" at bounding box center [334, 257] width 450 height 21
click at [156, 256] on input "webinar" at bounding box center [334, 257] width 450 height 21
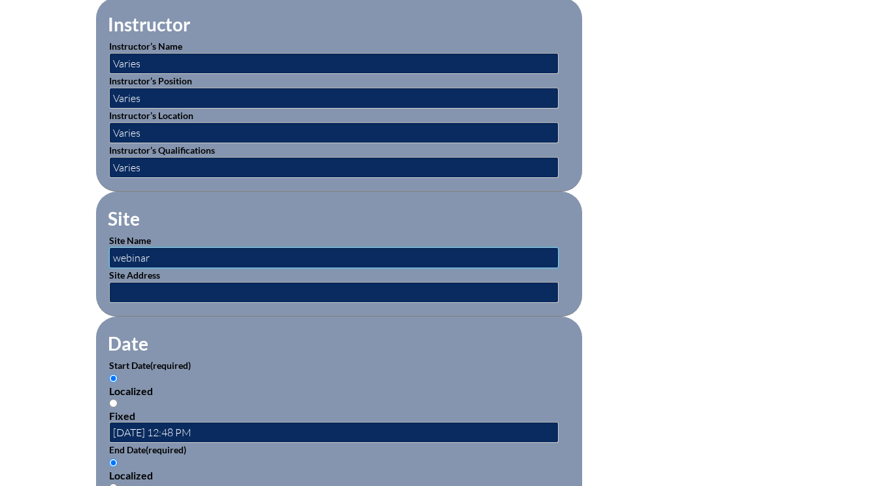
scroll to position [719, 0]
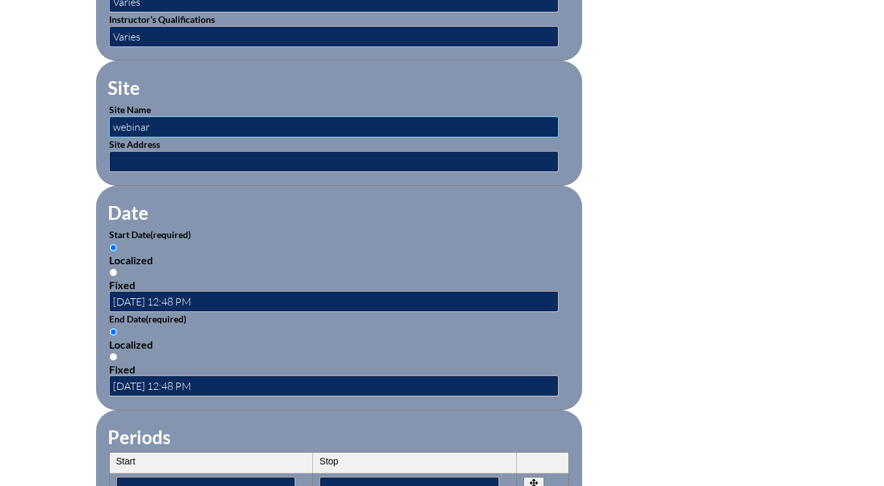
type input "webinar"
click at [174, 299] on input "[DATE] 12:48 PM" at bounding box center [334, 301] width 450 height 21
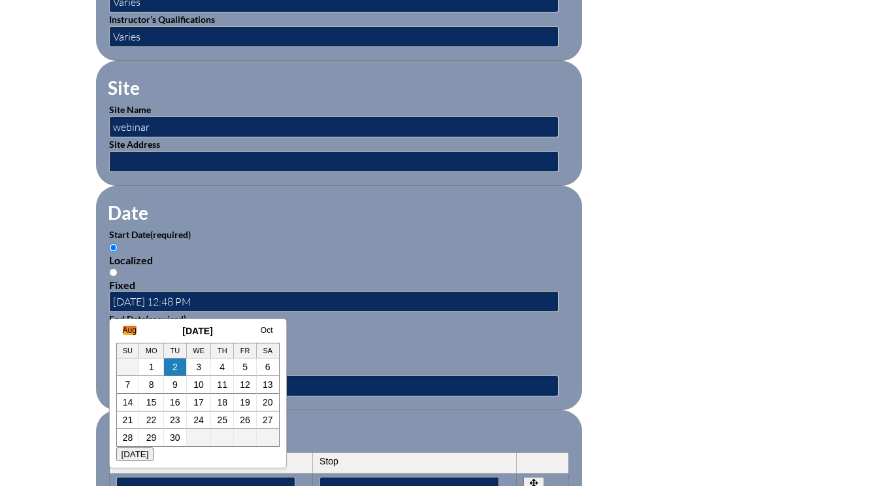
click at [130, 331] on link "Aug" at bounding box center [130, 329] width 14 height 9
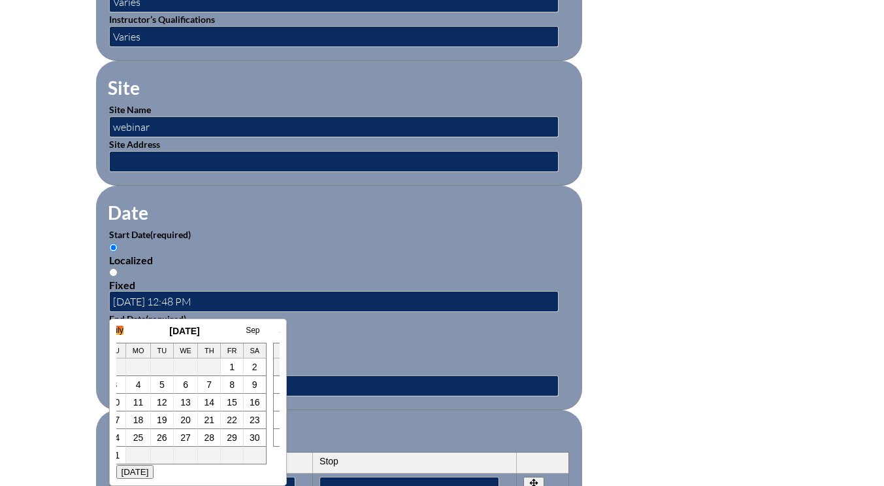
click at [120, 328] on link "July" at bounding box center [117, 329] width 14 height 9
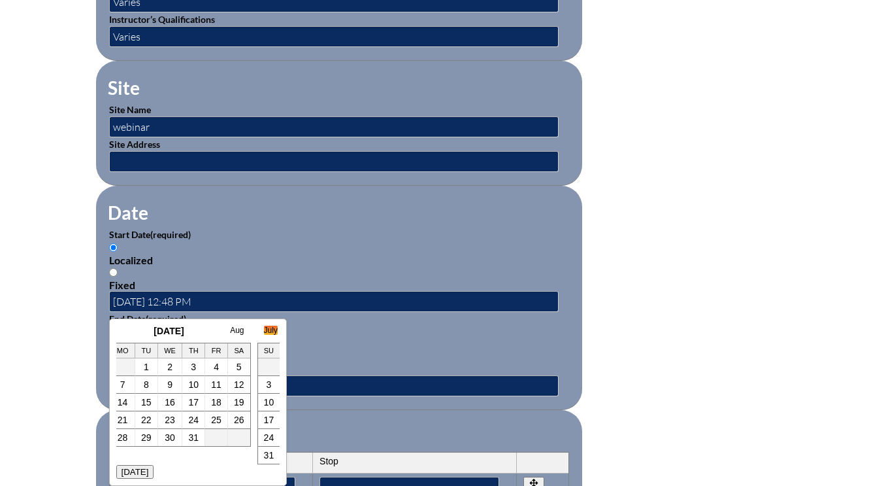
scroll to position [0, 26]
click at [173, 404] on link "16" at bounding box center [172, 402] width 10 height 10
type input "[DATE] 12:51 PM"
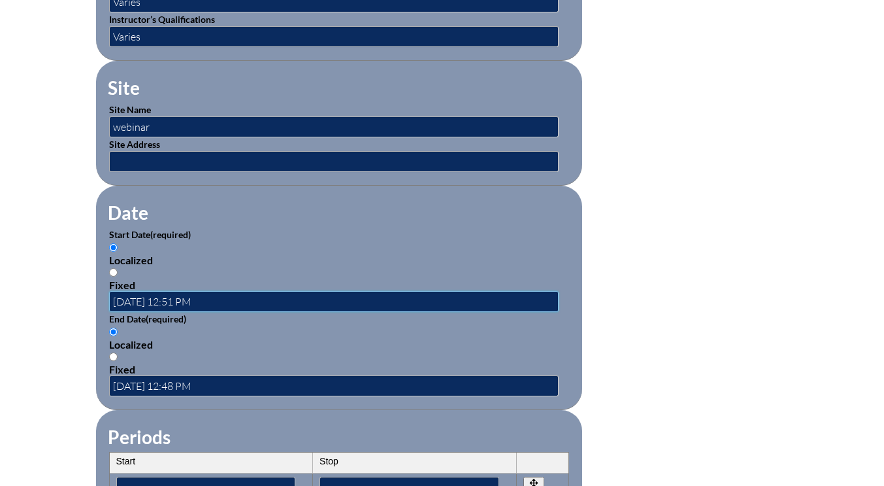
scroll to position [0, 0]
click at [155, 383] on input "[DATE] 12:48 PM" at bounding box center [334, 385] width 450 height 21
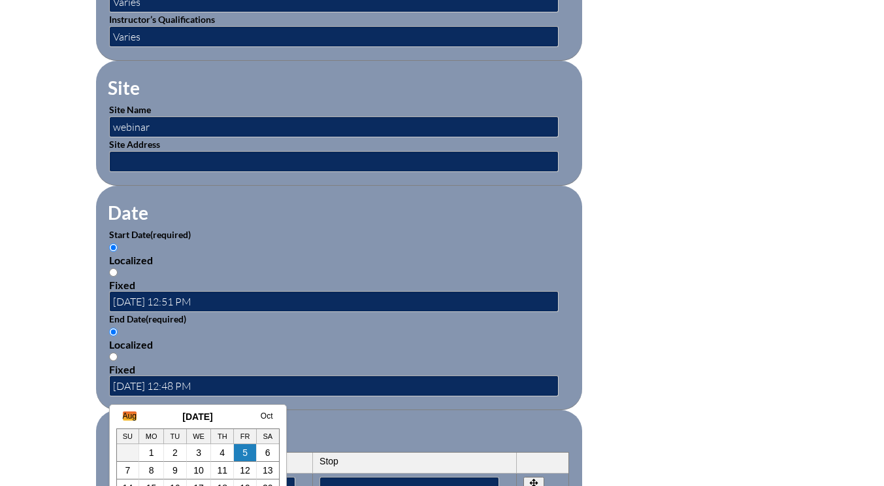
click at [133, 419] on link "Aug" at bounding box center [130, 415] width 14 height 9
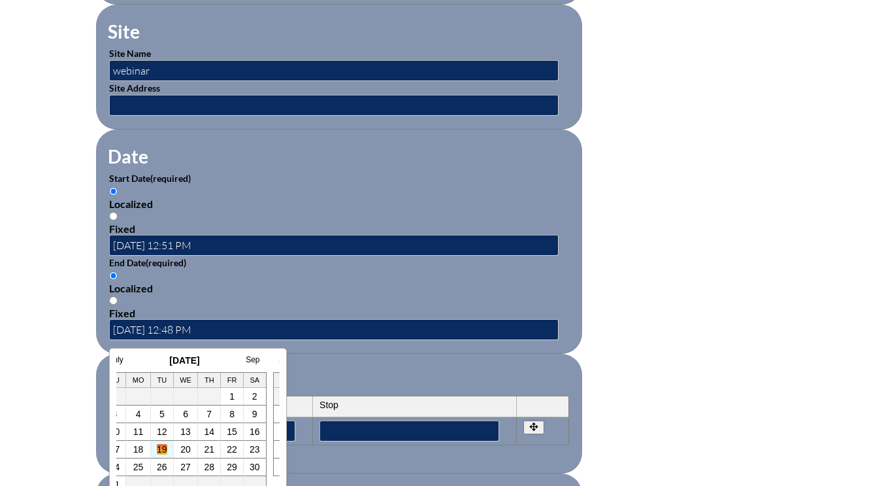
scroll to position [850, 0]
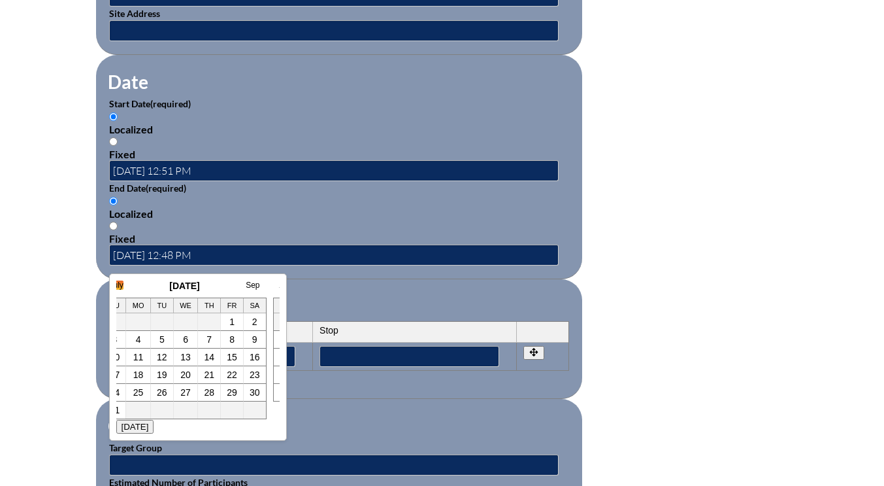
click at [119, 285] on link "July" at bounding box center [117, 284] width 14 height 9
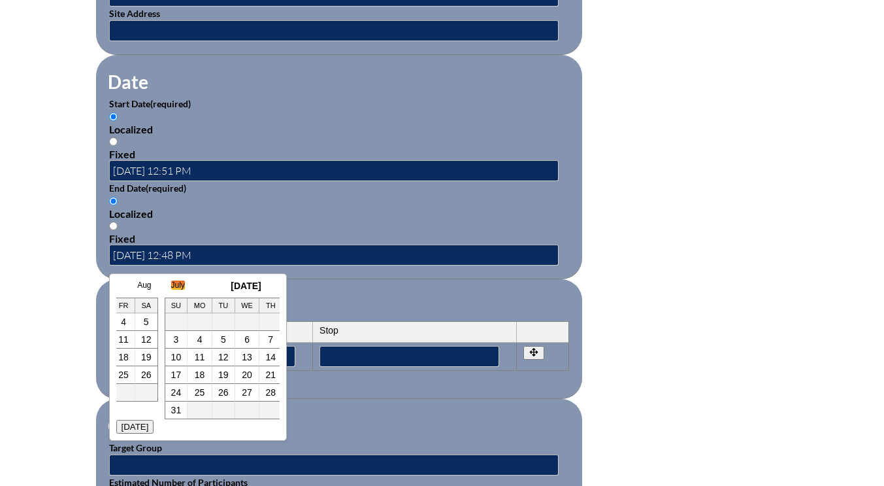
scroll to position [0, 26]
click at [173, 358] on link "16" at bounding box center [172, 357] width 10 height 10
type input "[DATE] 12:51 PM"
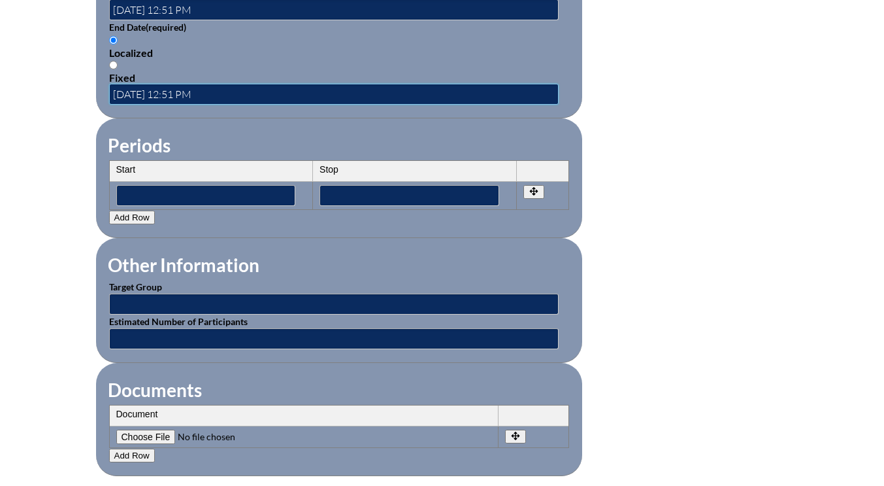
scroll to position [1111, 0]
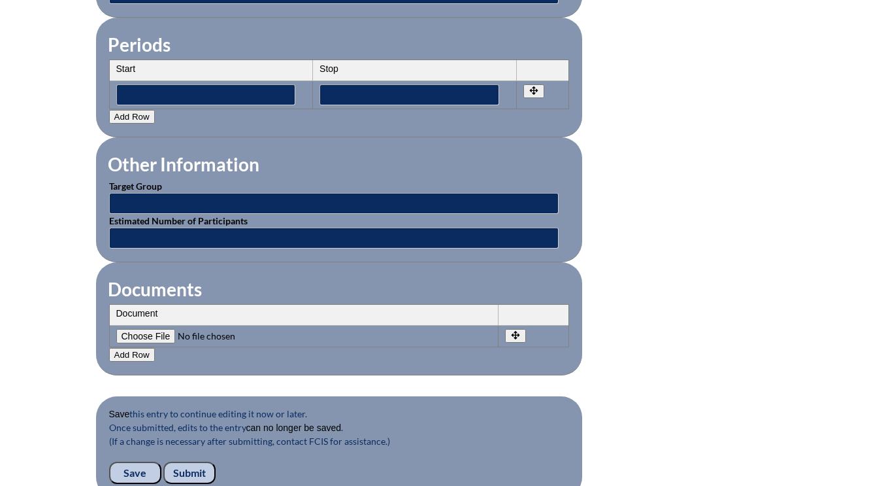
click at [154, 337] on input"] "file" at bounding box center [205, 336] width 178 height 14
type input"] "C:\fakepath\[PERSON_NAME].jpg.pdf"
click at [146, 334] on input"] "file" at bounding box center [205, 336] width 178 height 14
click at [138, 333] on input"] "file" at bounding box center [205, 336] width 178 height 14
type input"] "C:\fakepath\[PERSON_NAME].jpg.pdf"
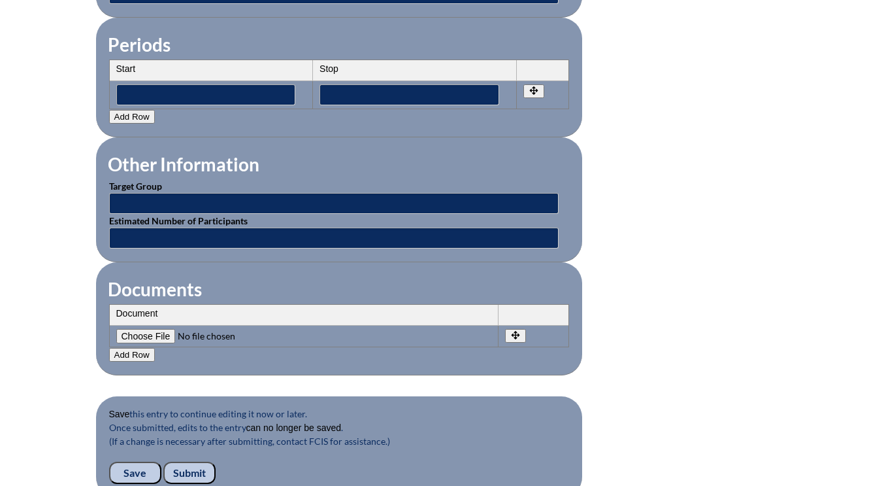
click at [133, 354] on button "Add Row" at bounding box center [132, 355] width 46 height 14
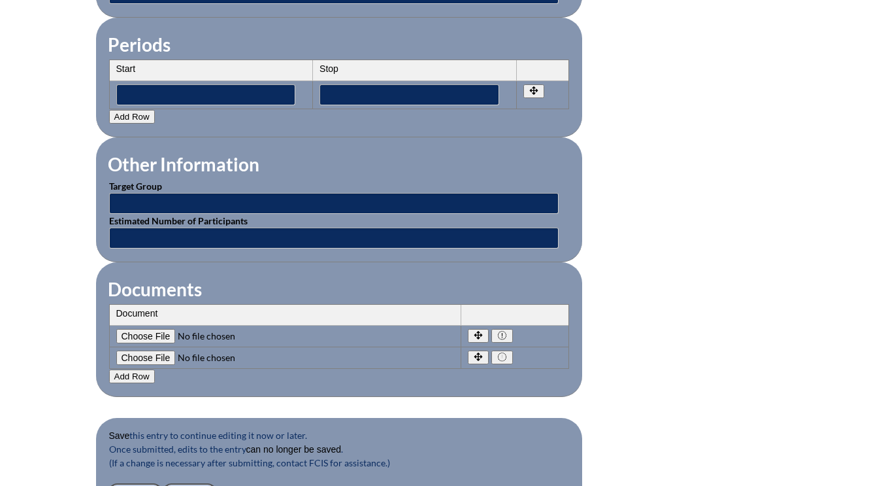
click at [149, 355] on input"] "file" at bounding box center [205, 357] width 178 height 14
type input"] "C:\fakepath\mica-canva.jpg.pdf"
click at [122, 375] on button "Add Row" at bounding box center [132, 376] width 46 height 14
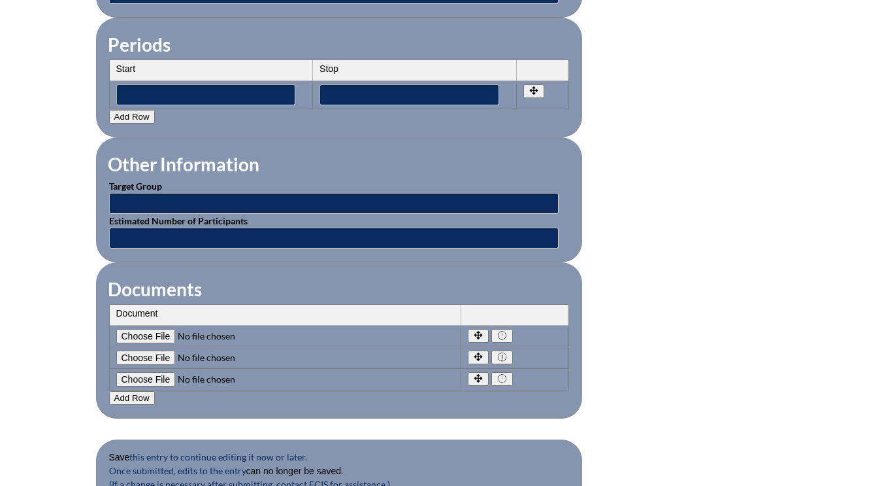
click at [143, 377] on input"] "file" at bounding box center [205, 379] width 178 height 14
type input"] "C:\fakepath\[PERSON_NAME].jpg.pdf"
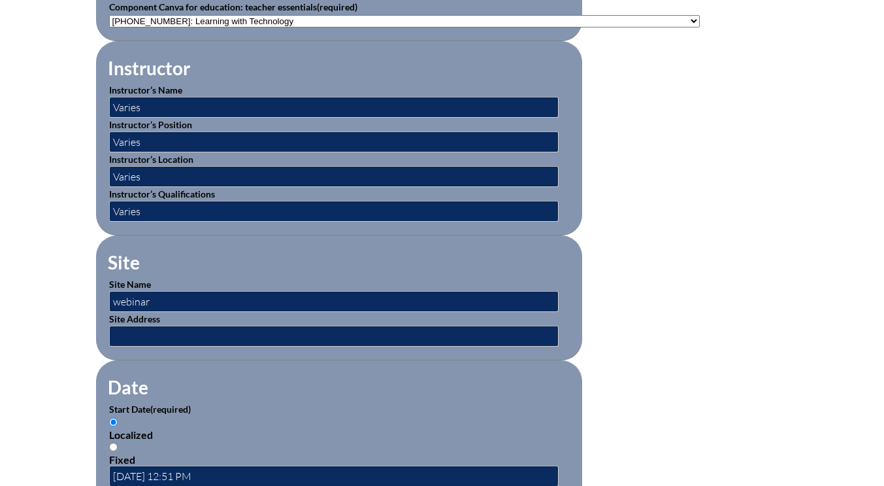
scroll to position [457, 0]
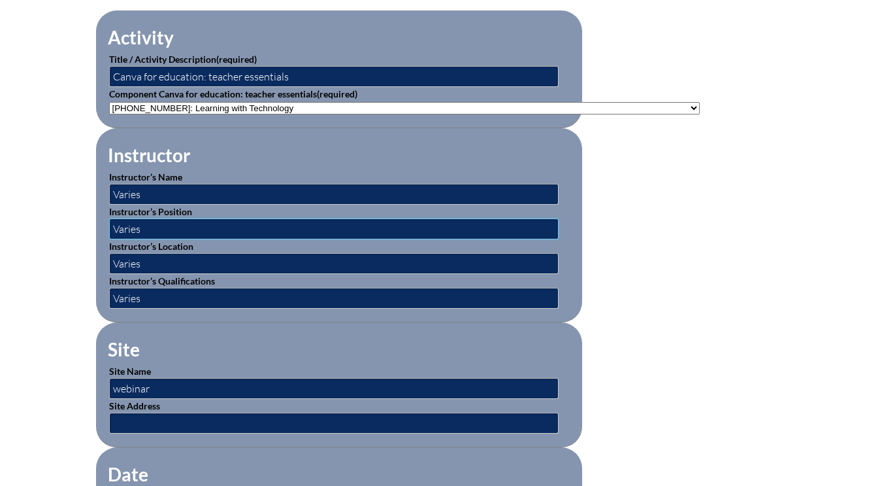
drag, startPoint x: 151, startPoint y: 225, endPoint x: 103, endPoint y: 228, distance: 47.8
click at [103, 228] on fieldset "Instructor Instructor’s Name Varies Instructor’s Position Varies Instructor’s L…" at bounding box center [339, 225] width 486 height 194
drag, startPoint x: 149, startPoint y: 262, endPoint x: 96, endPoint y: 263, distance: 53.0
click at [96, 263] on fieldset "Instructor Instructor’s Name Varies Instructor’s Position Instructor’s Location…" at bounding box center [339, 225] width 486 height 194
drag, startPoint x: 151, startPoint y: 300, endPoint x: 92, endPoint y: 299, distance: 58.8
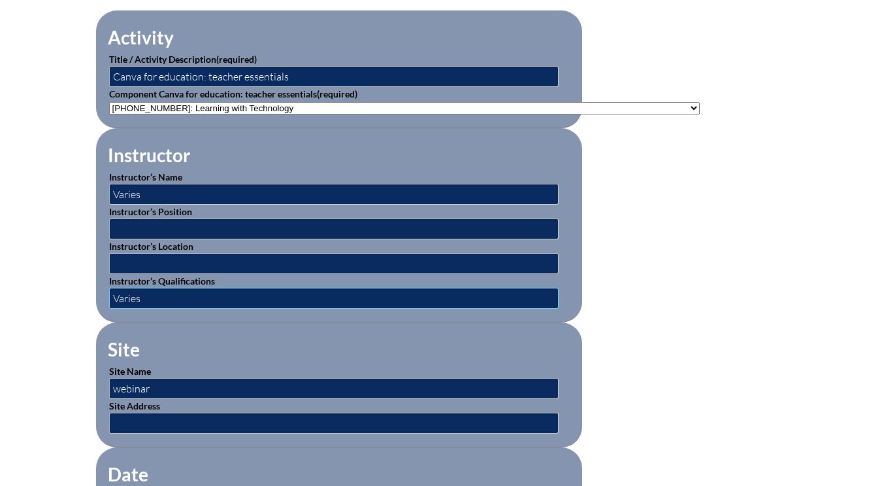
drag, startPoint x: 142, startPoint y: 194, endPoint x: 113, endPoint y: 191, distance: 29.5
click at [110, 194] on input "Varies" at bounding box center [334, 194] width 450 height 21
type input "Canva representative"
click at [173, 326] on fieldset "Site Site Name webinar Site Address" at bounding box center [339, 384] width 486 height 125
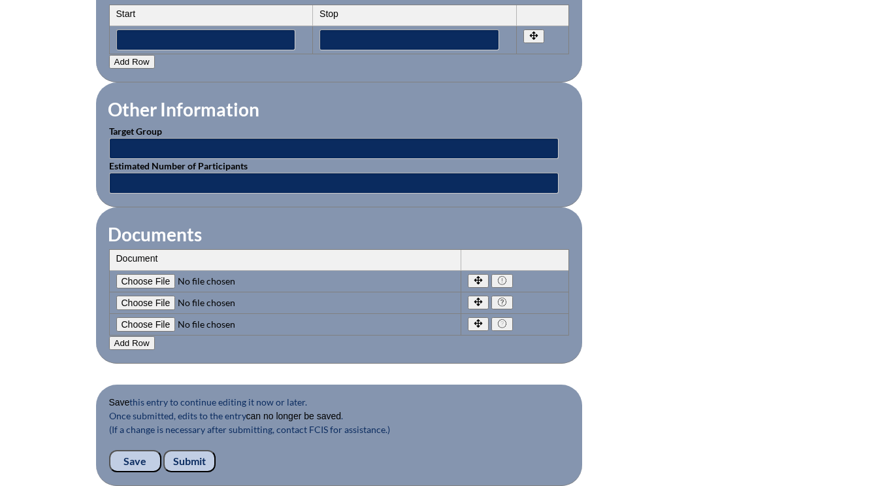
scroll to position [1176, 0]
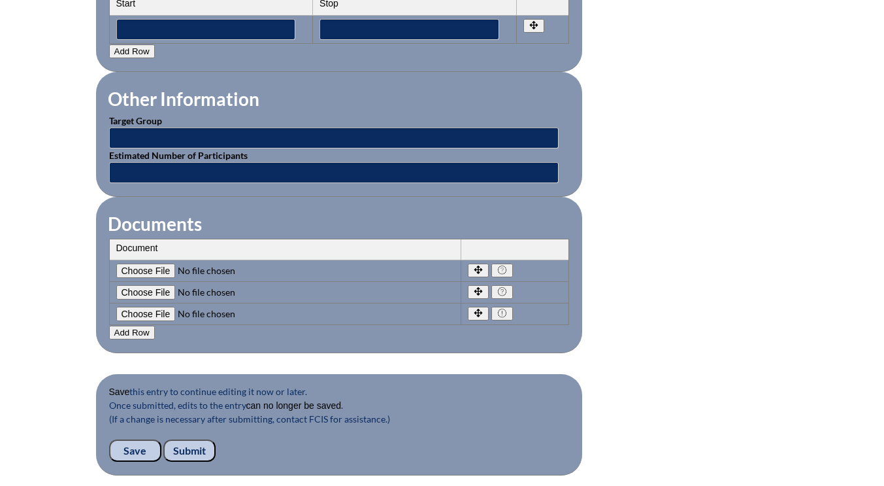
click at [126, 450] on input "Save" at bounding box center [135, 450] width 52 height 22
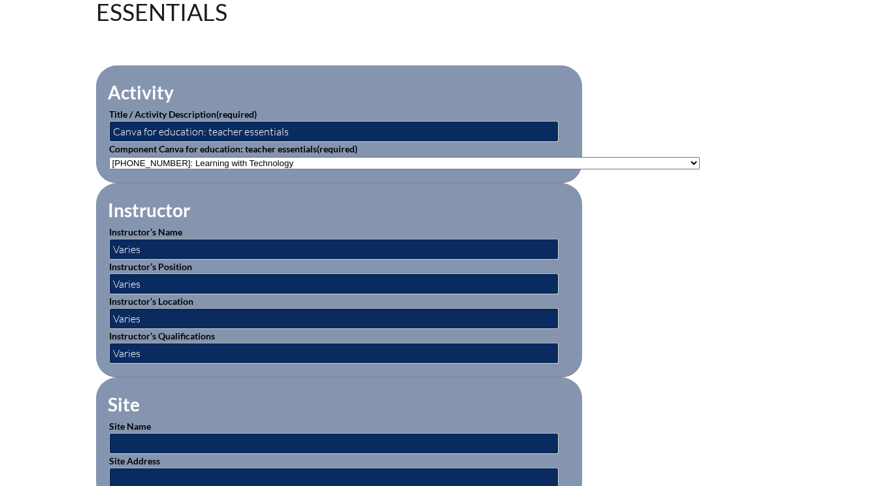
scroll to position [392, 0]
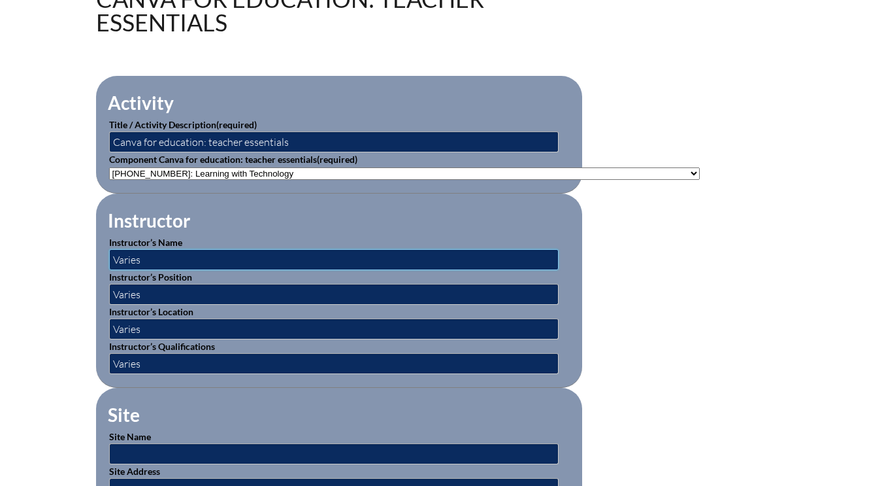
drag, startPoint x: 147, startPoint y: 259, endPoint x: 112, endPoint y: 259, distance: 35.3
click at [112, 259] on input "Varies" at bounding box center [334, 259] width 450 height 21
type input "Canva representative"
drag, startPoint x: 148, startPoint y: 294, endPoint x: 116, endPoint y: 292, distance: 31.4
click at [114, 291] on input "Varies" at bounding box center [334, 294] width 450 height 21
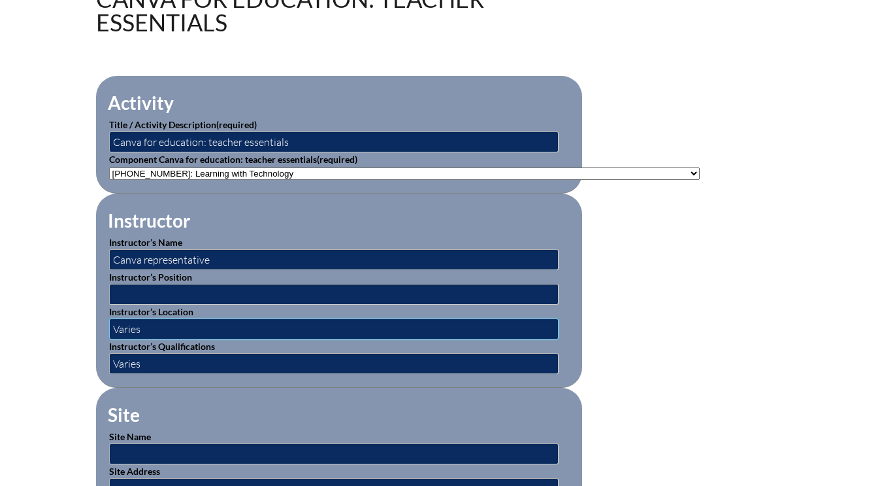
drag, startPoint x: 152, startPoint y: 324, endPoint x: 129, endPoint y: 342, distance: 28.9
click at [110, 320] on input "Varies" at bounding box center [334, 328] width 450 height 21
drag, startPoint x: 148, startPoint y: 359, endPoint x: 112, endPoint y: 357, distance: 36.0
click at [112, 357] on input "Varies" at bounding box center [334, 363] width 450 height 21
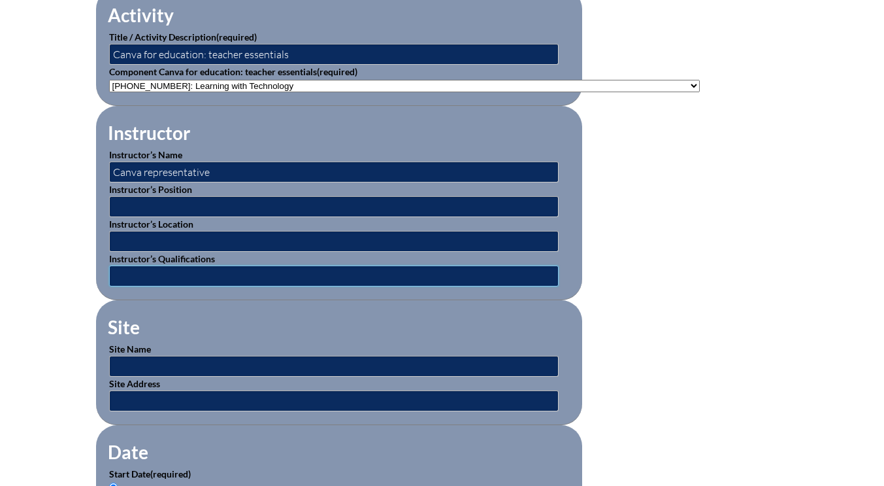
scroll to position [588, 0]
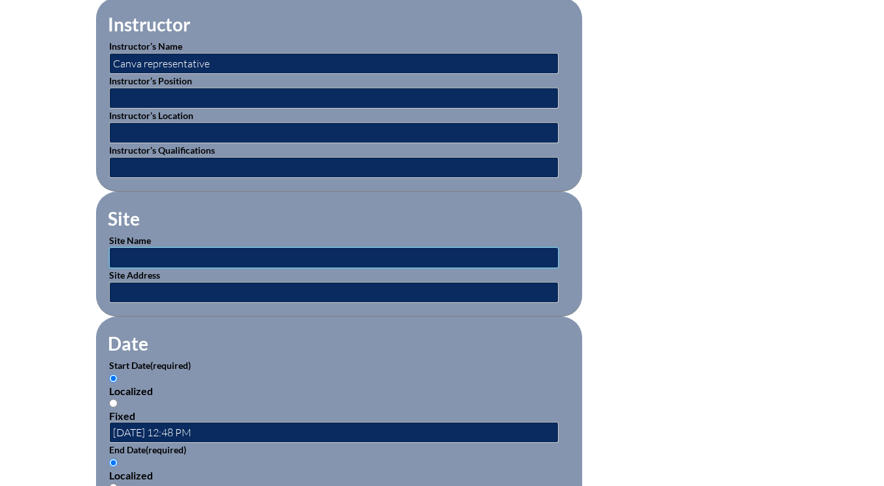
click at [131, 253] on input "text" at bounding box center [334, 257] width 450 height 21
type input "w"
type input "virtual training class"
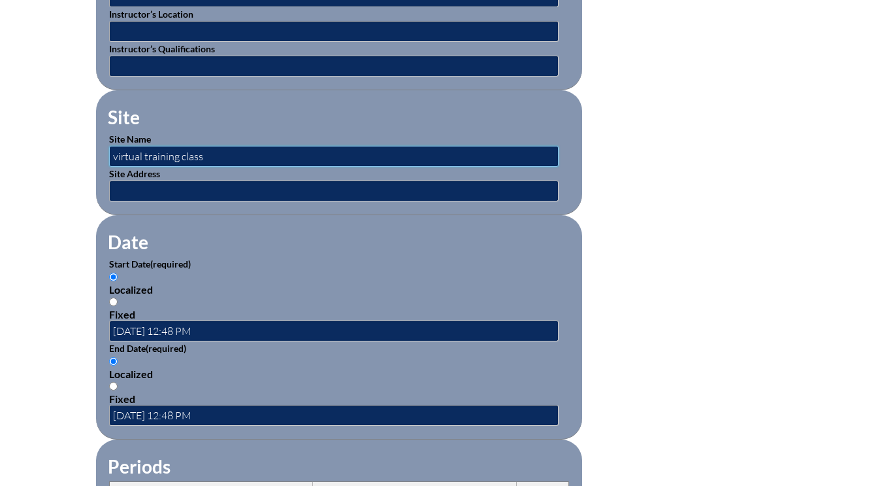
scroll to position [784, 0]
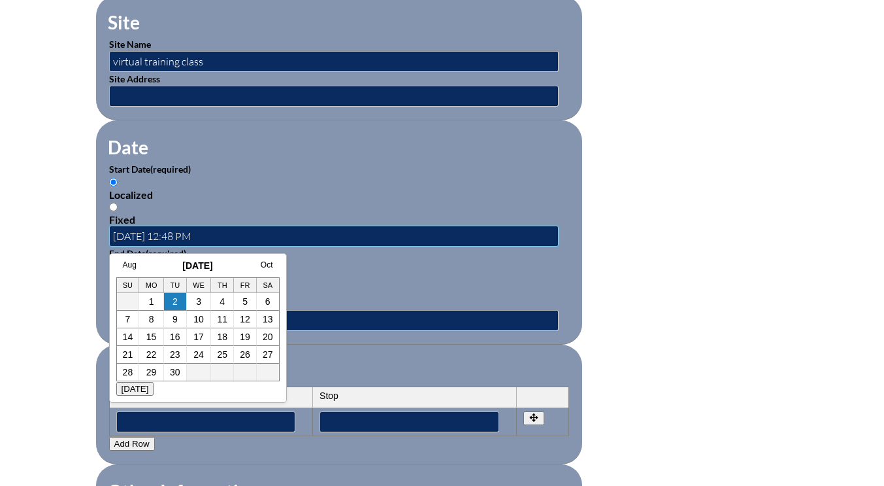
click at [187, 237] on input "2025-09-02 12:48 PM" at bounding box center [334, 235] width 450 height 21
click at [131, 264] on link "Aug" at bounding box center [130, 264] width 14 height 9
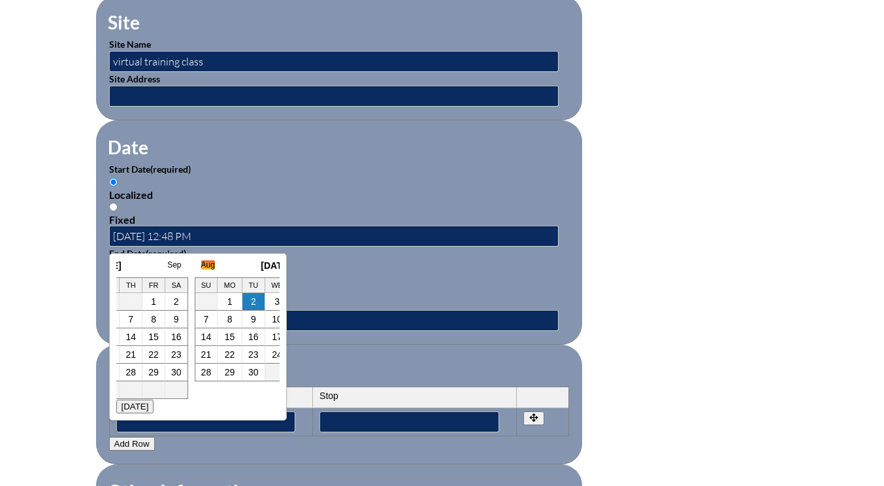
scroll to position [0, 13]
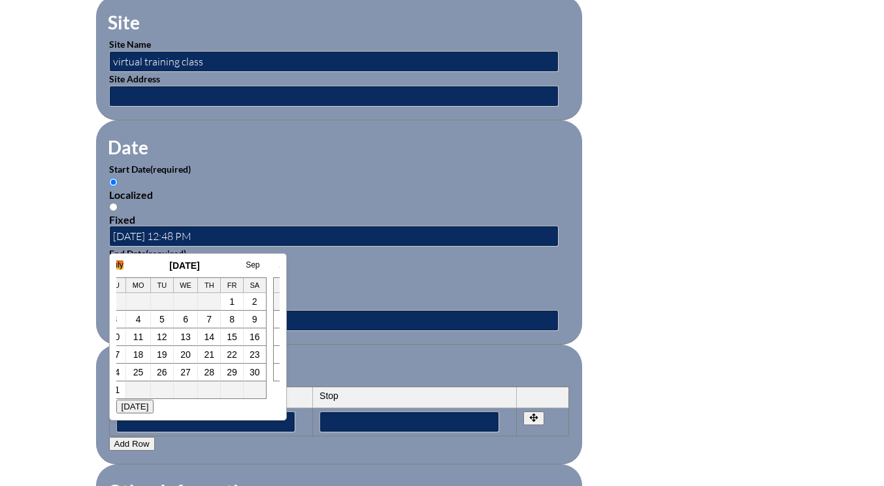
click at [120, 267] on link "July" at bounding box center [117, 264] width 14 height 9
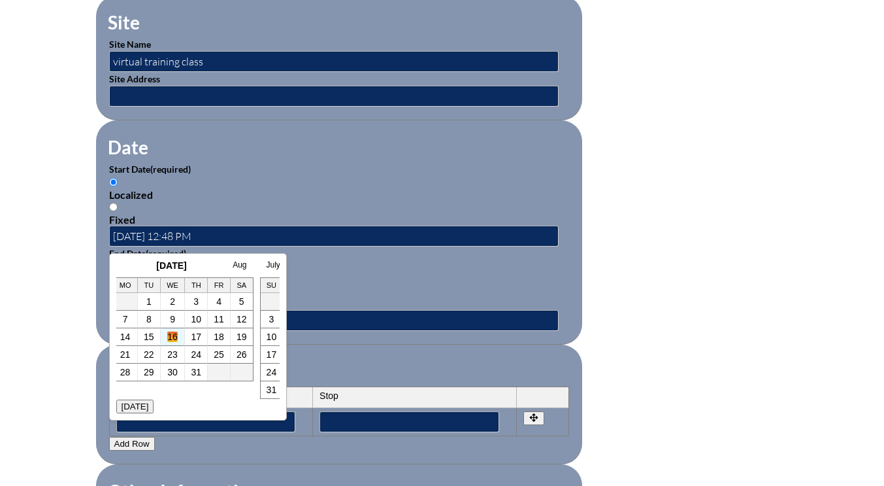
click at [172, 340] on link "16" at bounding box center [172, 336] width 10 height 10
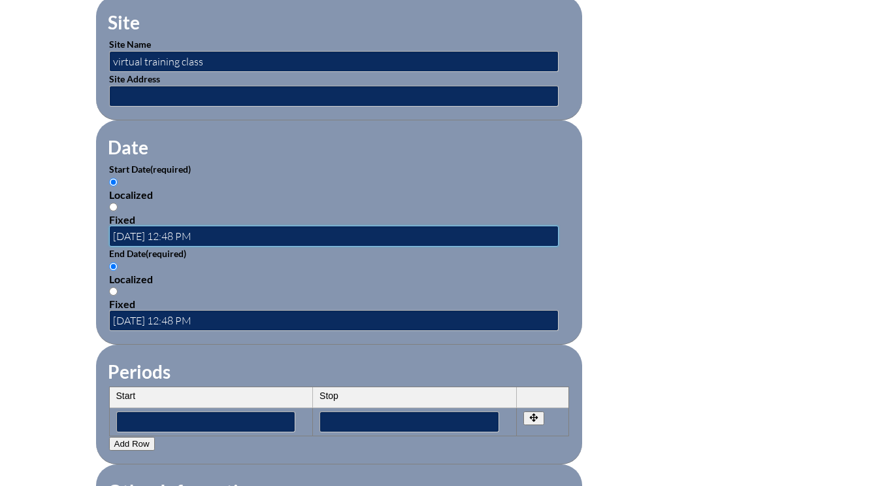
type input "2025-07-16 12:53 PM"
click at [160, 317] on input "2025-09-05 12:48 PM" at bounding box center [334, 320] width 450 height 21
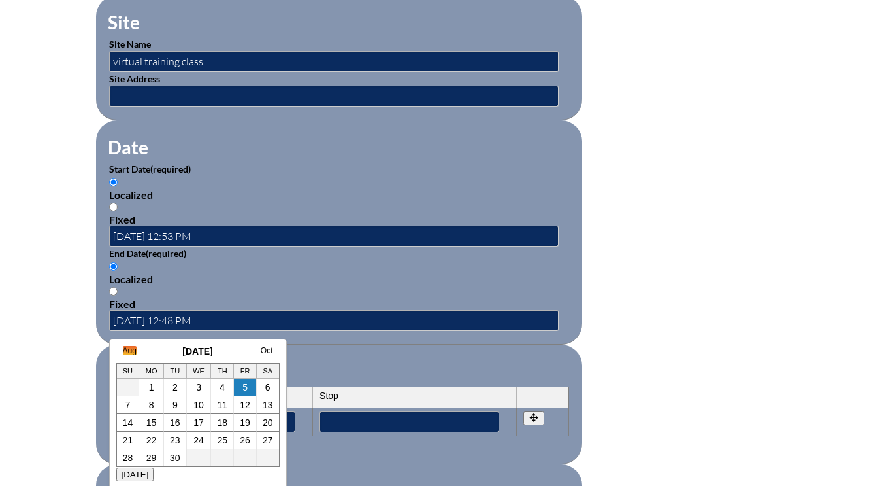
click at [131, 348] on link "Aug" at bounding box center [130, 350] width 14 height 9
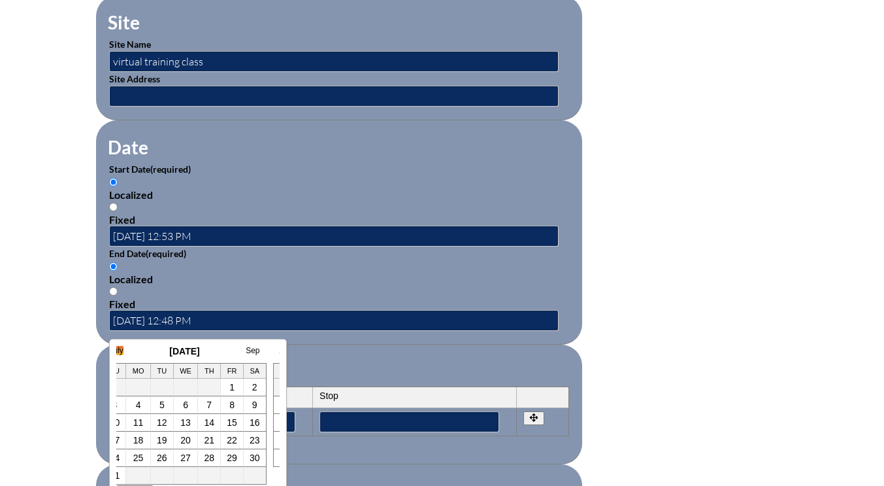
click at [122, 348] on link "July" at bounding box center [117, 350] width 14 height 9
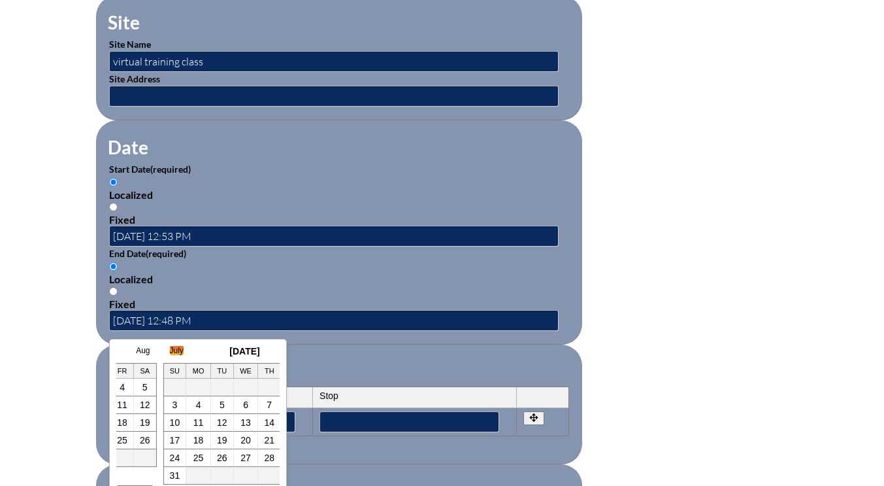
scroll to position [0, 26]
click at [174, 418] on link "16" at bounding box center [172, 422] width 10 height 10
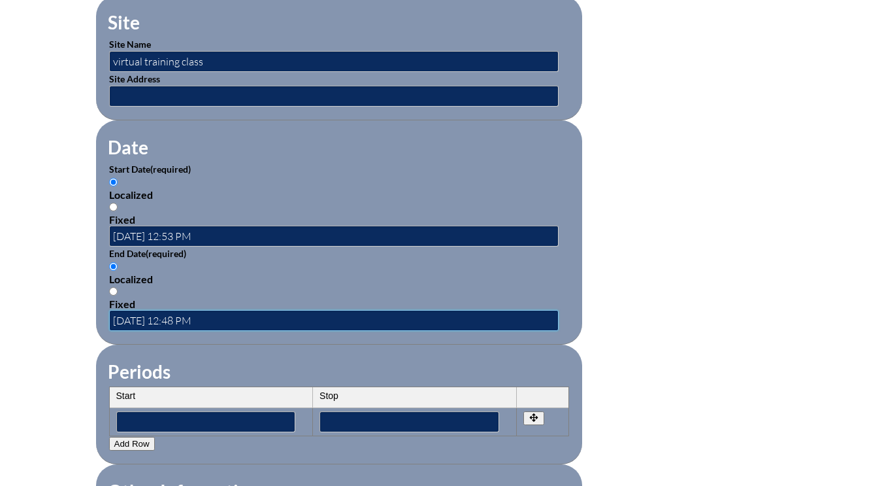
type input "2025-07-16 12:53 PM"
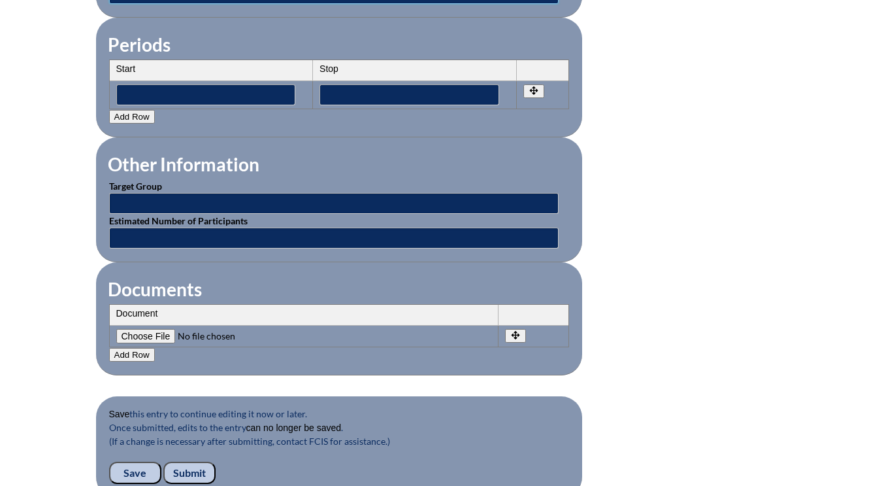
scroll to position [1176, 0]
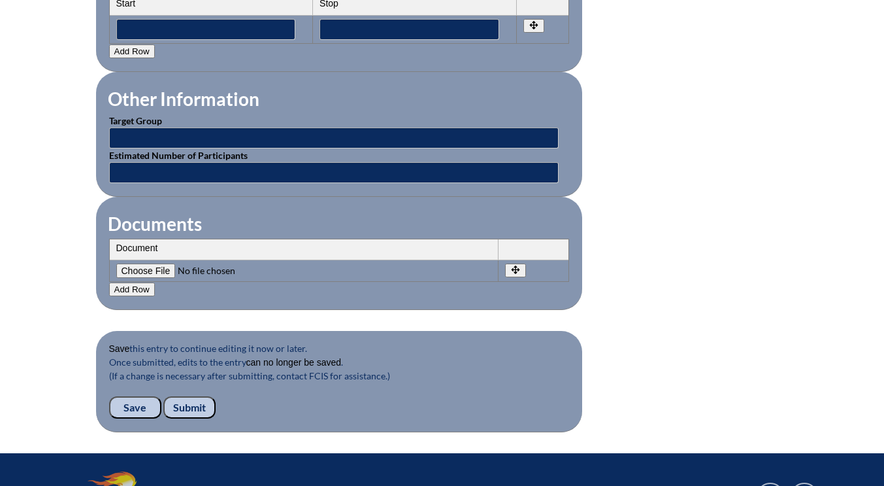
click at [163, 269] on input"] "file" at bounding box center [205, 270] width 178 height 14
type input"] "C:\fakepath\kim-canva.jpg.pdf"
click at [125, 290] on button "Add Row" at bounding box center [132, 289] width 46 height 14
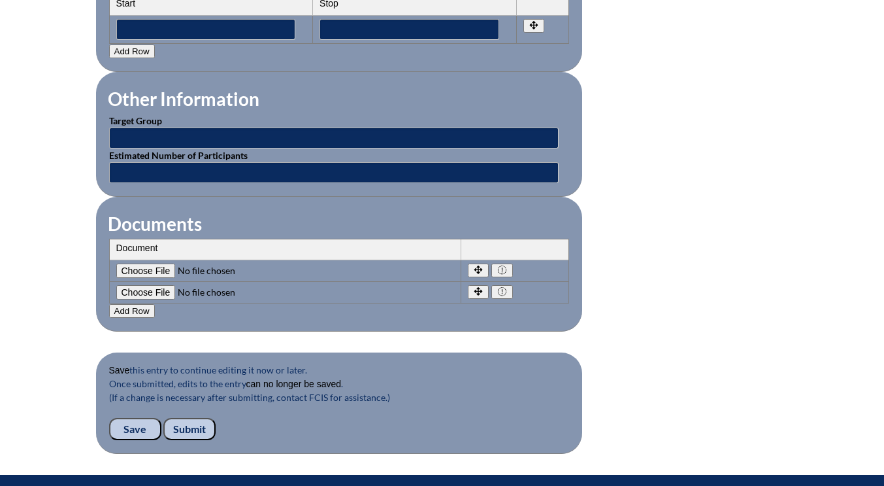
click at [129, 285] on p at bounding box center [285, 292] width 338 height 14
click at [133, 287] on input"] "file" at bounding box center [205, 292] width 178 height 14
type input"] "C:\fakepath\mica-canva.jpg.pdf"
click at [125, 310] on button "Add Row" at bounding box center [132, 311] width 46 height 14
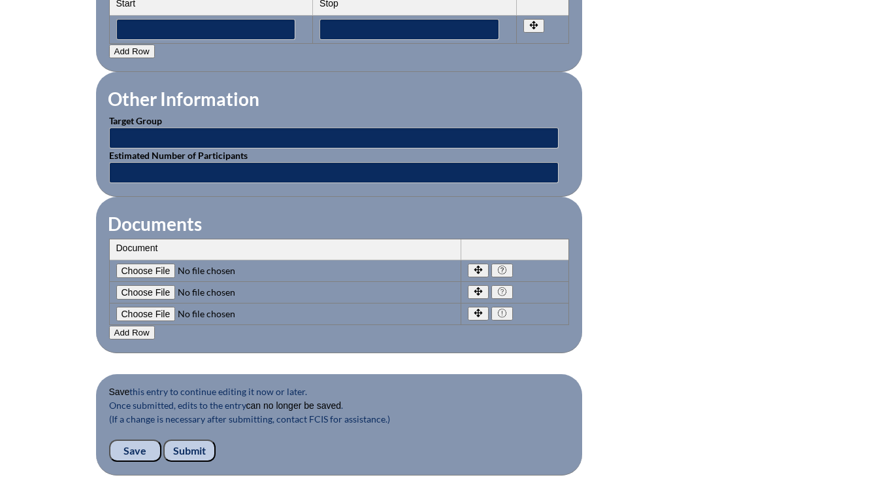
click at [140, 312] on input"] "file" at bounding box center [205, 314] width 178 height 14
type input"] "C:\fakepath\nikki-canva.jpg.pdf"
click at [193, 450] on input "Submit" at bounding box center [189, 450] width 52 height 22
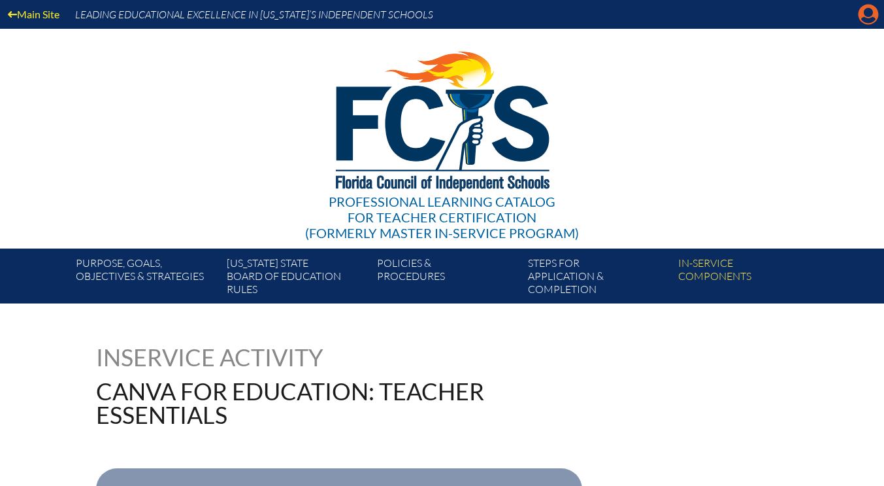
click at [867, 20] on icon "Manage account" at bounding box center [868, 14] width 21 height 21
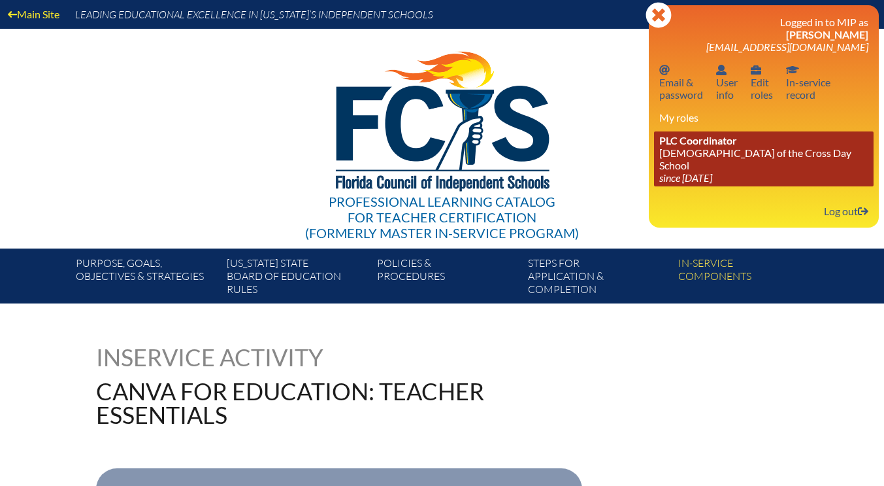
click at [703, 172] on icon "since [DATE]" at bounding box center [685, 177] width 53 height 12
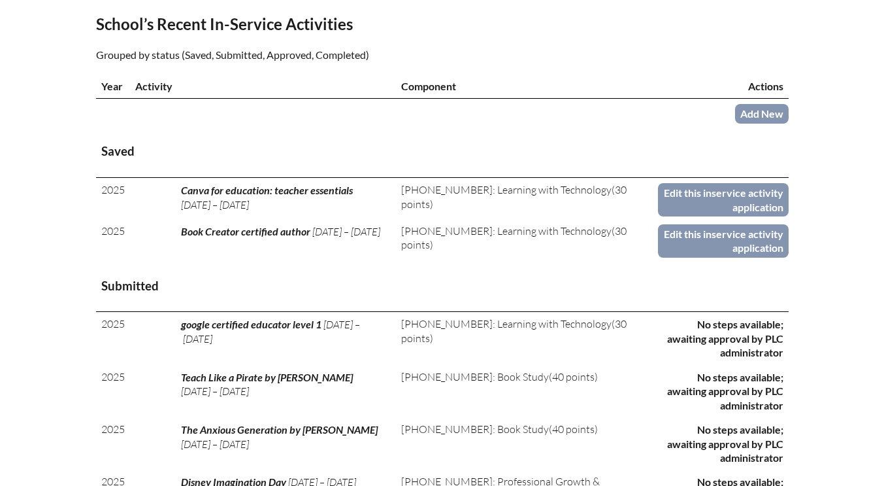
scroll to position [457, 0]
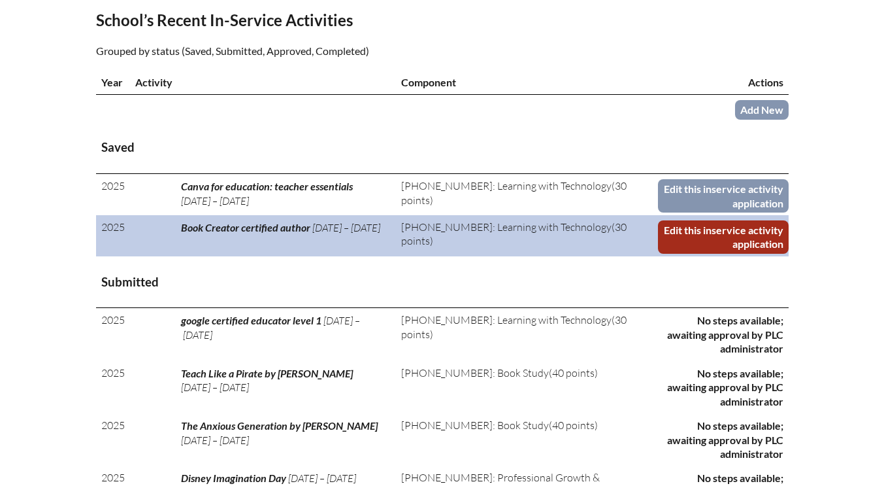
click at [704, 235] on link "Edit this inservice activity application" at bounding box center [723, 236] width 130 height 33
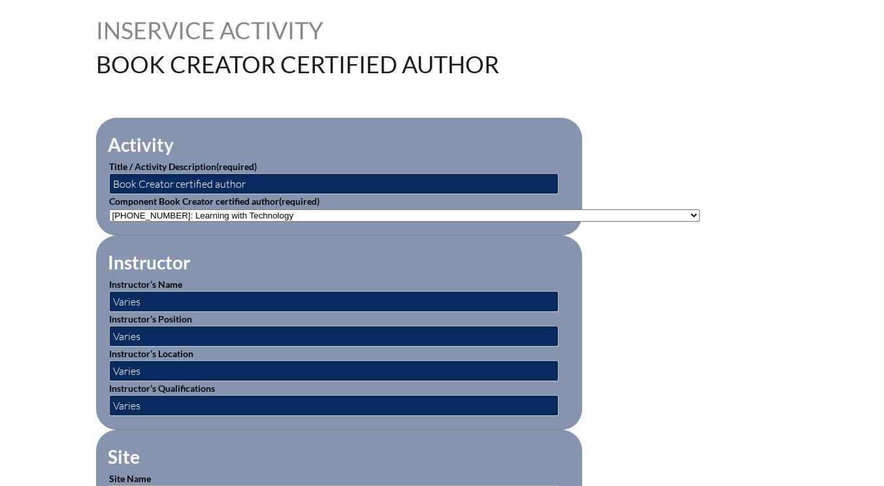
scroll to position [392, 0]
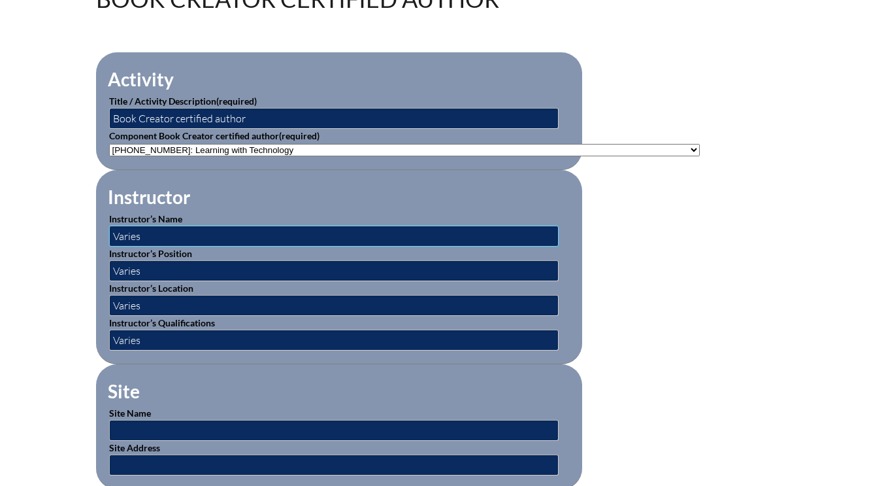
drag, startPoint x: 144, startPoint y: 233, endPoint x: 89, endPoint y: 241, distance: 56.1
type input "Book Creator representative"
drag, startPoint x: 150, startPoint y: 274, endPoint x: 95, endPoint y: 269, distance: 55.7
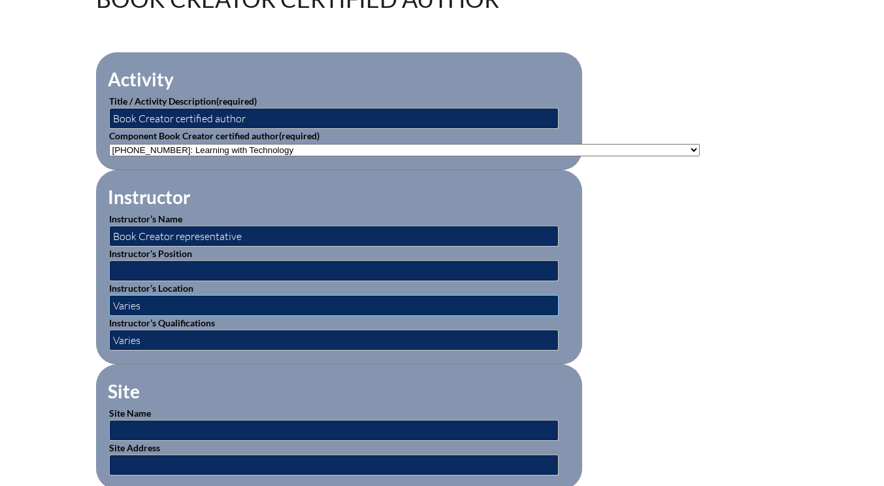
drag, startPoint x: 155, startPoint y: 301, endPoint x: 108, endPoint y: 303, distance: 47.1
click at [108, 303] on fieldset "Instructor Instructor’s Name Book Creator representative Instructor’s Position …" at bounding box center [339, 267] width 486 height 194
drag, startPoint x: 149, startPoint y: 337, endPoint x: 106, endPoint y: 338, distance: 43.2
click at [106, 338] on fieldset "Instructor Instructor’s Name Book Creator representative Instructor’s Position …" at bounding box center [339, 267] width 486 height 194
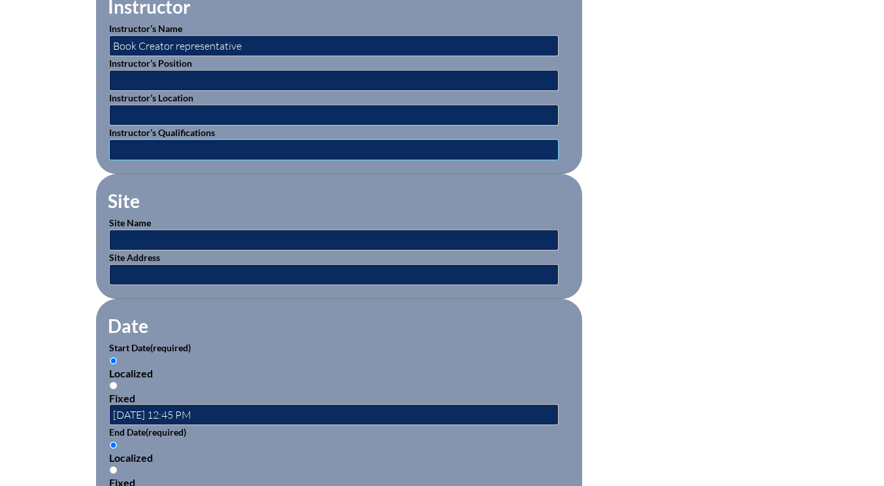
scroll to position [588, 0]
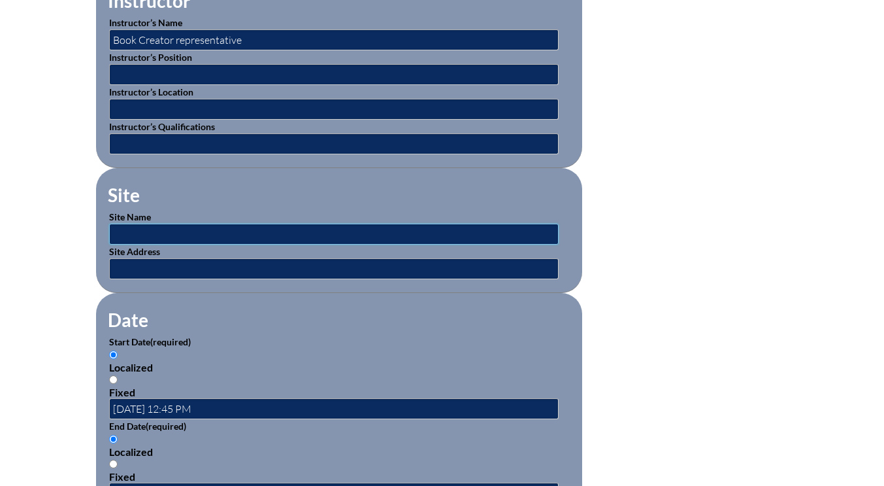
click at [137, 231] on input "text" at bounding box center [334, 234] width 450 height 21
type input "virtual training class"
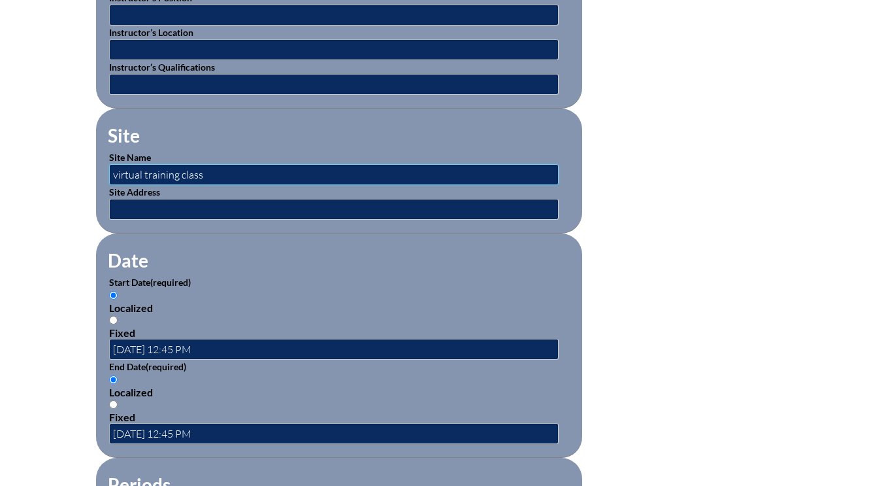
scroll to position [719, 0]
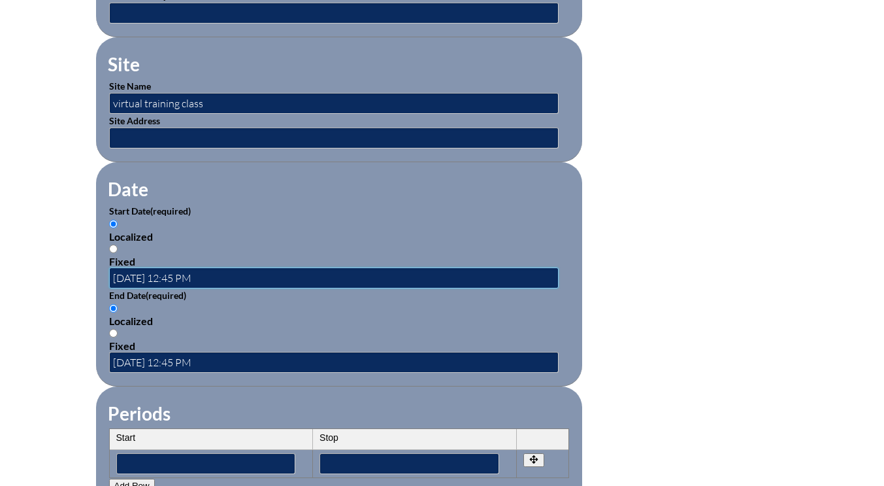
click at [188, 276] on input "2025-09-02 12:45 PM" at bounding box center [334, 277] width 450 height 21
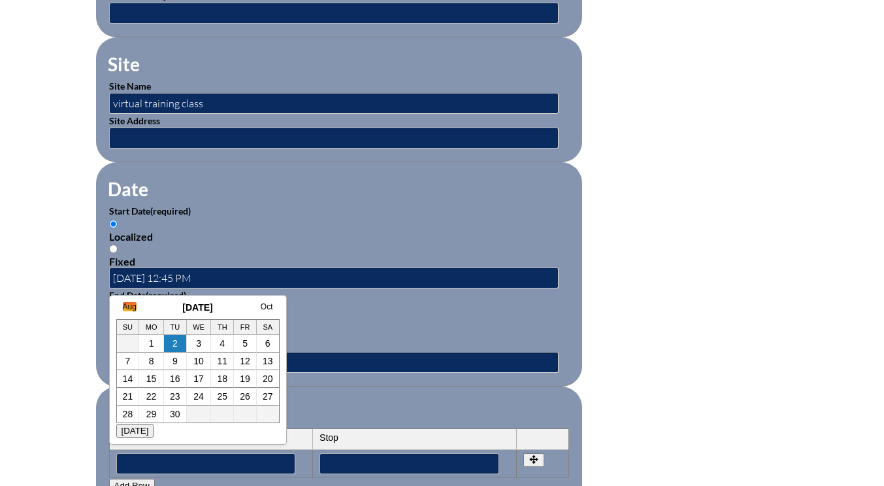
click at [129, 303] on link "Aug" at bounding box center [130, 306] width 14 height 9
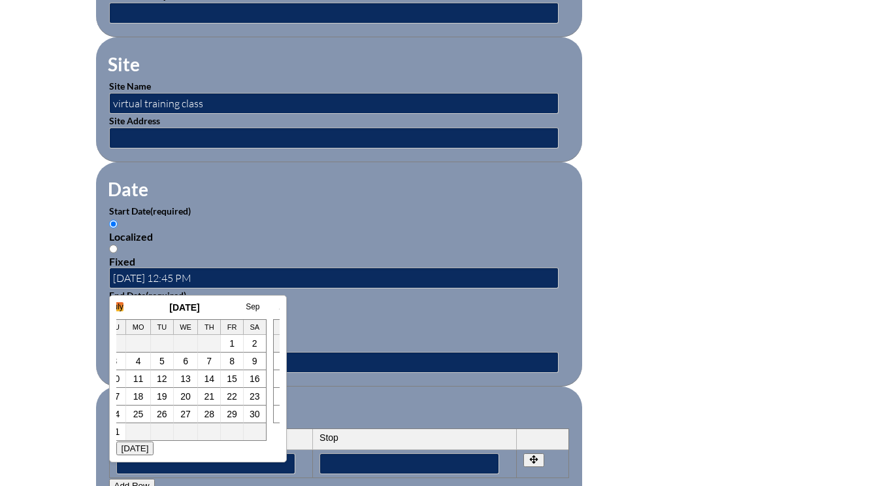
click at [122, 308] on link "July" at bounding box center [117, 306] width 14 height 9
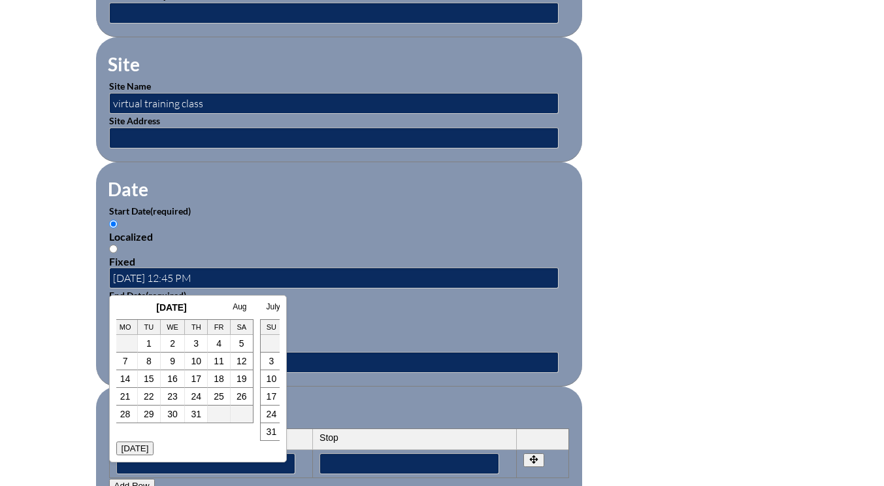
click at [172, 395] on link "23" at bounding box center [172, 396] width 10 height 10
type input "2025-07-23 12:56 PM"
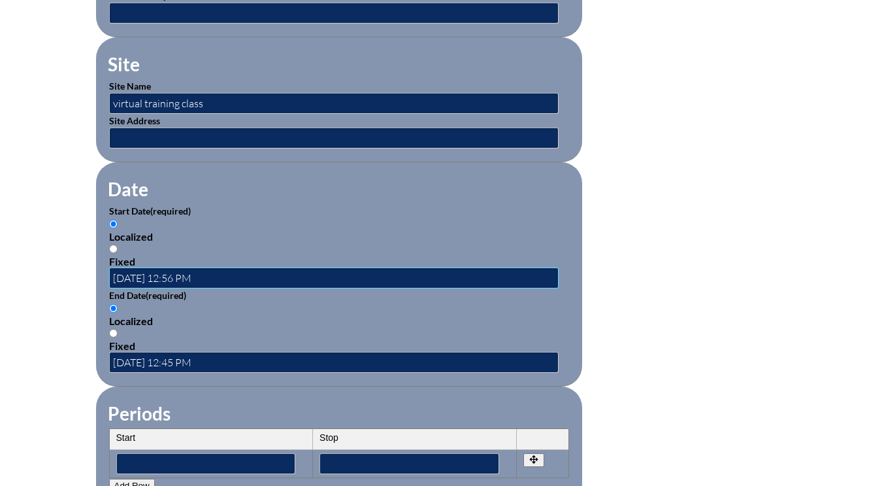
scroll to position [0, 0]
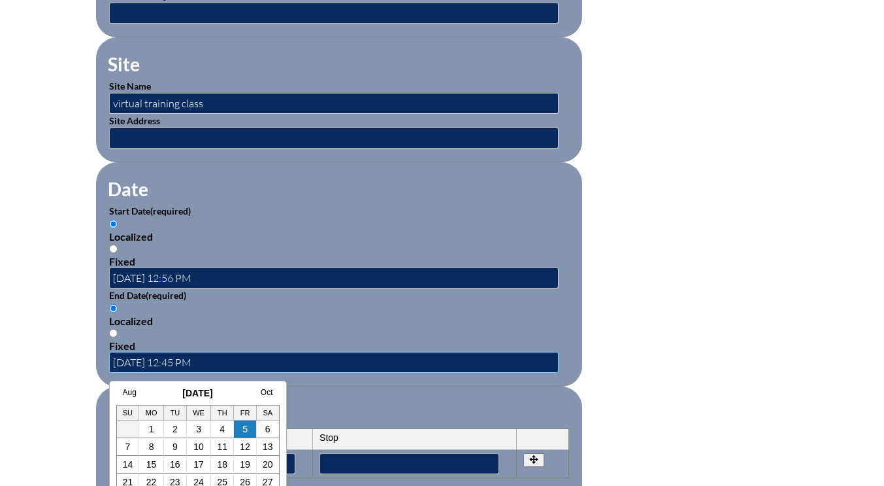
click at [155, 361] on input "2025-09-05 12:45 PM" at bounding box center [334, 362] width 450 height 21
click at [133, 392] on link "Aug" at bounding box center [130, 392] width 14 height 9
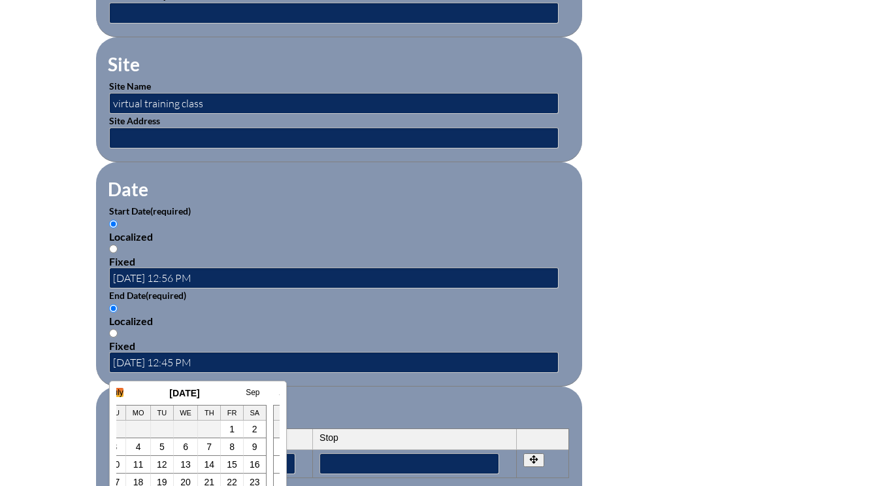
click at [122, 390] on link "July" at bounding box center [117, 392] width 14 height 9
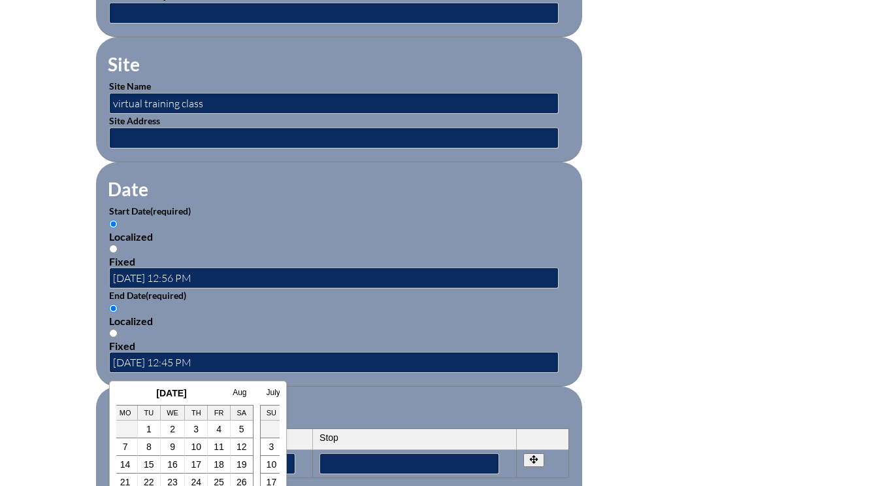
click at [171, 479] on link "23" at bounding box center [172, 481] width 10 height 10
type input "2025-07-23 12:56 PM"
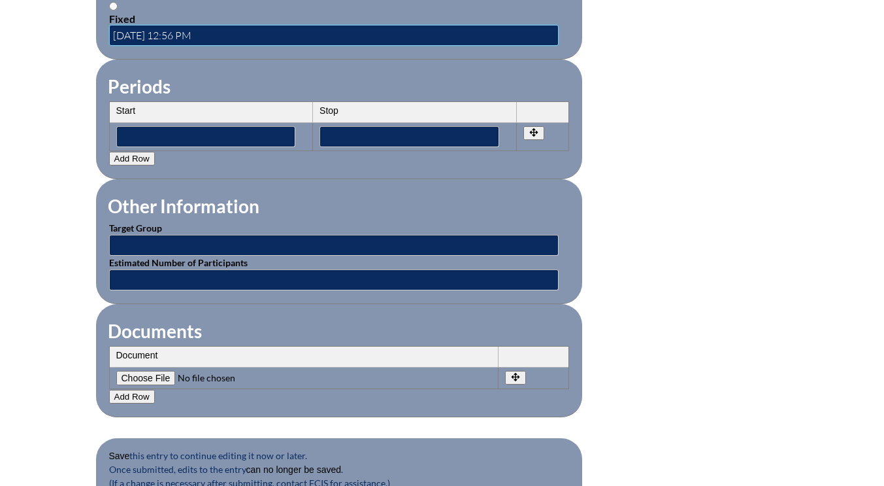
scroll to position [1111, 0]
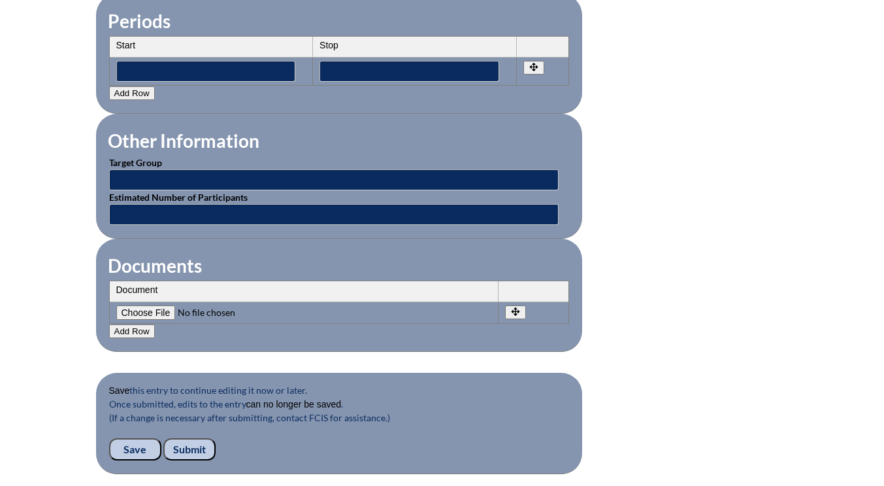
click at [156, 312] on input"] "file" at bounding box center [205, 312] width 178 height 14
type input"] "C:\fakepath\alyssum-bookcreator.png.pdf"
click at [194, 448] on input "Submit" at bounding box center [189, 449] width 52 height 22
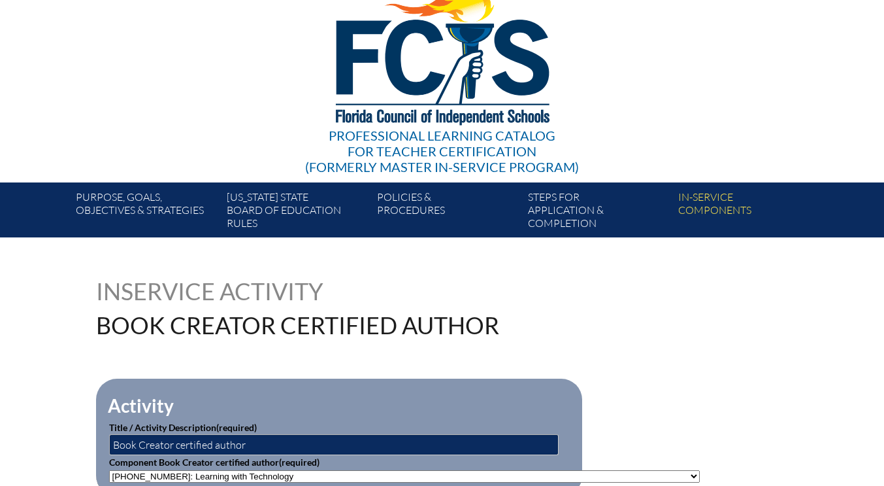
scroll to position [1, 0]
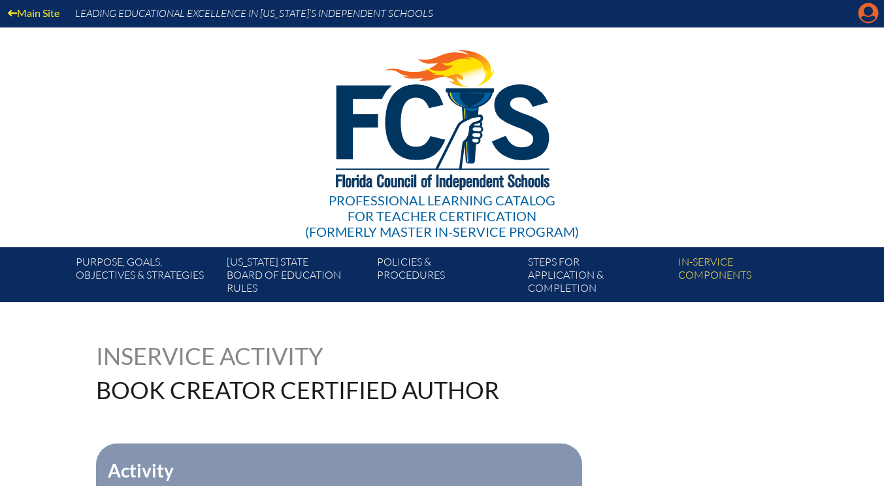
click at [867, 13] on icon "Manage account" at bounding box center [868, 13] width 21 height 21
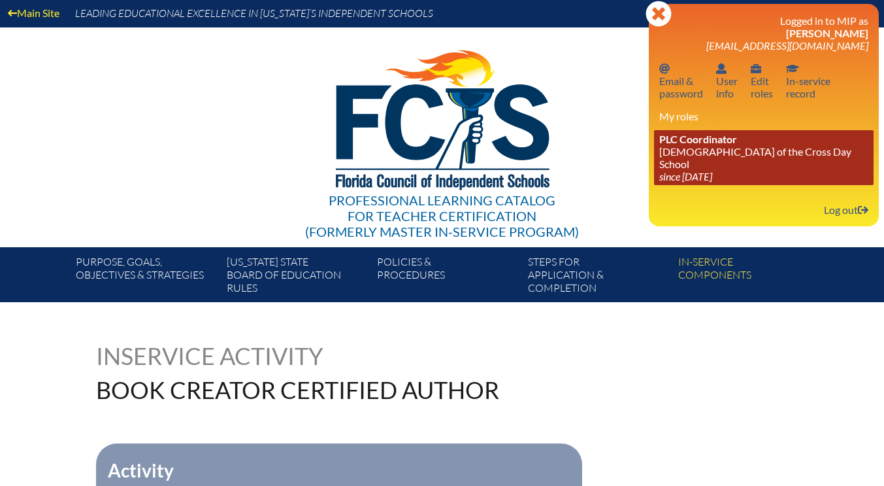
click at [724, 150] on link "PLC Coordinator [DEMOGRAPHIC_DATA][GEOGRAPHIC_DATA] since [DATE]" at bounding box center [764, 157] width 220 height 55
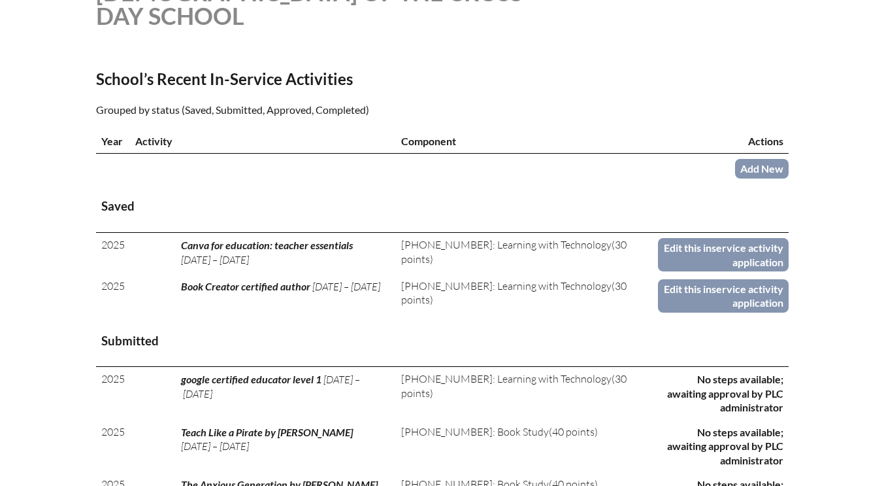
scroll to position [392, 0]
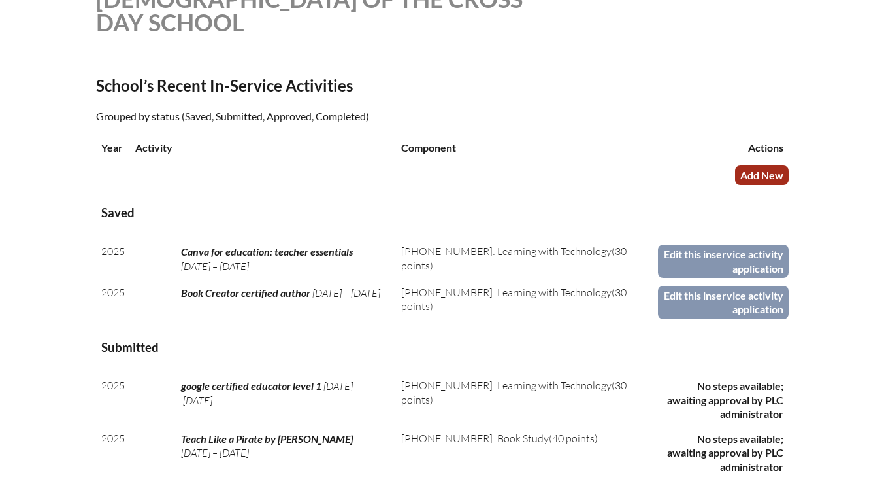
click at [752, 169] on link "Add New" at bounding box center [762, 174] width 54 height 19
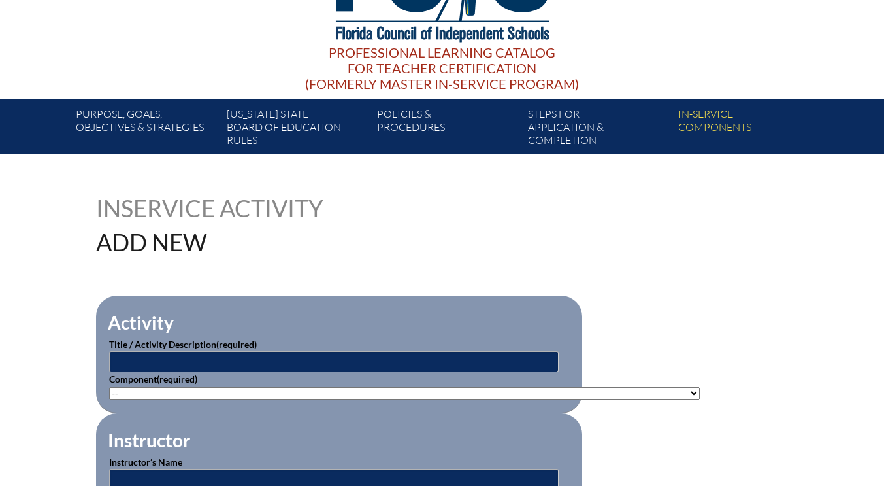
scroll to position [196, 0]
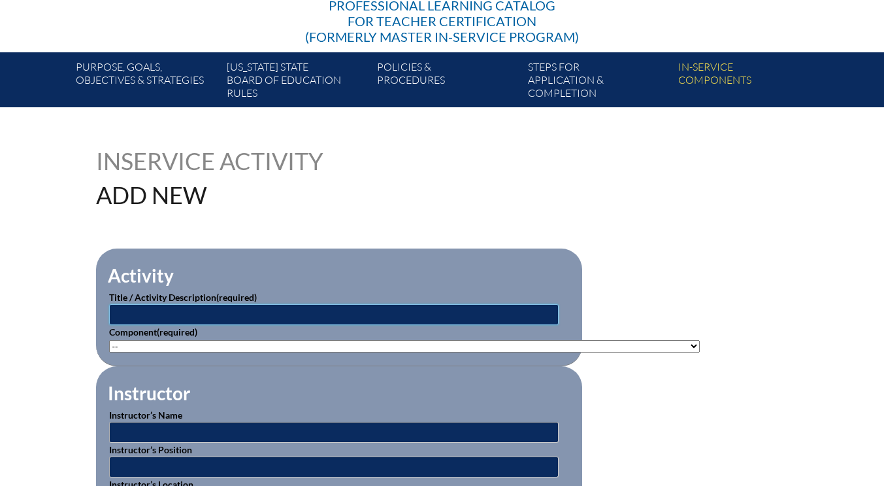
click at [147, 310] on input "text" at bounding box center [334, 314] width 450 height 21
type input "chatgpt & AI for mental health professionals"
click at [133, 342] on select"]"] "-- 1-000-001: Appropriate Art Activities 1-000-002: Concept and Art Process for…" at bounding box center [404, 346] width 591 height 12
select select"]"] "153632"
click at [109, 340] on select"]"] "-- [PHONE_NUMBER]: Appropriate Art Activities [PHONE_NUMBER]: Concept and Art P…" at bounding box center [404, 346] width 591 height 12
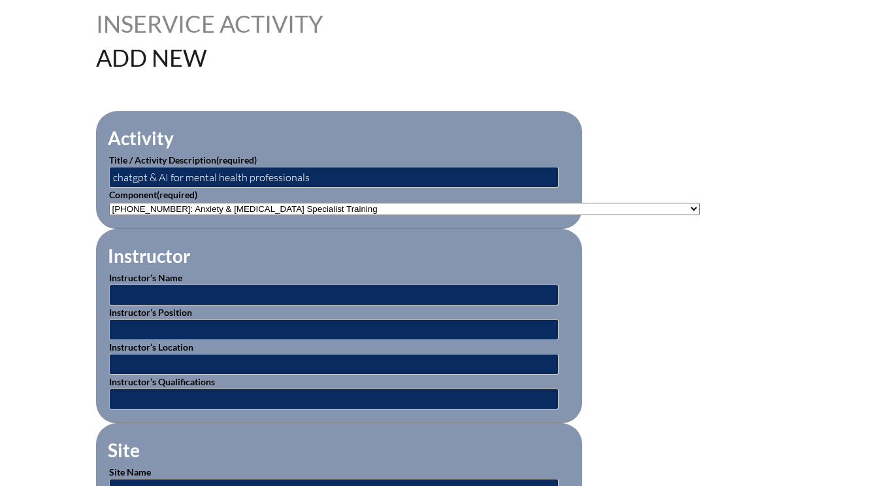
scroll to position [392, 0]
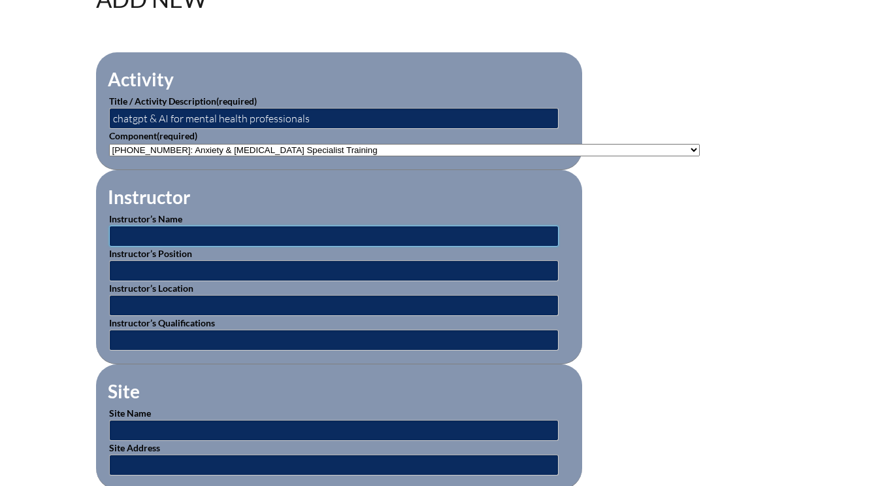
click at [142, 235] on input "text" at bounding box center [334, 235] width 450 height 21
type input "Megan Mitchell"
click at [144, 268] on input "text" at bounding box center [334, 270] width 450 height 21
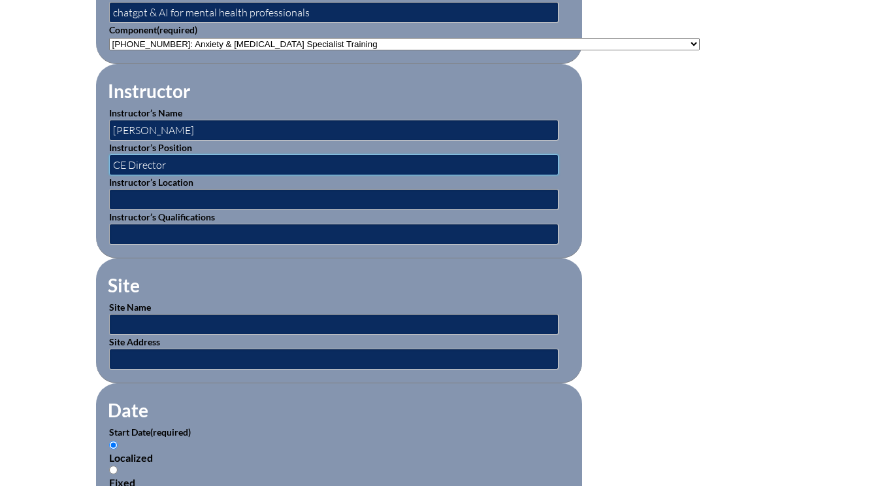
scroll to position [523, 0]
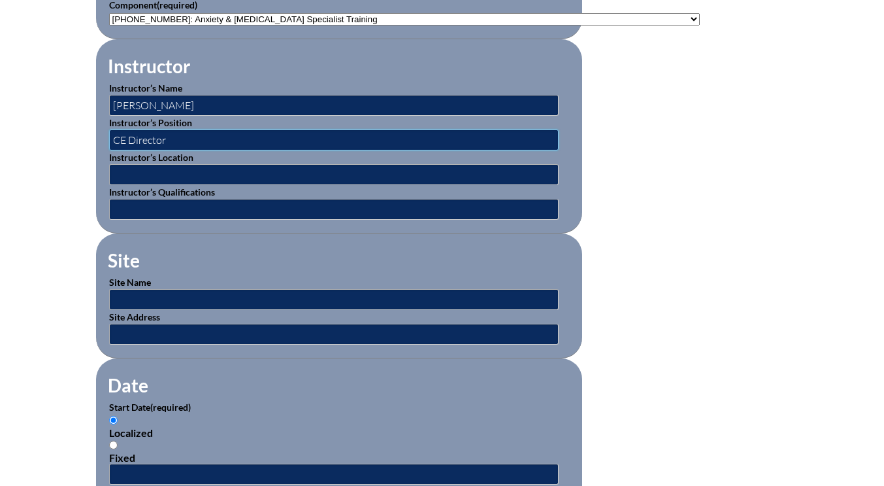
type input "CE Director"
click at [148, 298] on input "text" at bounding box center [334, 299] width 450 height 21
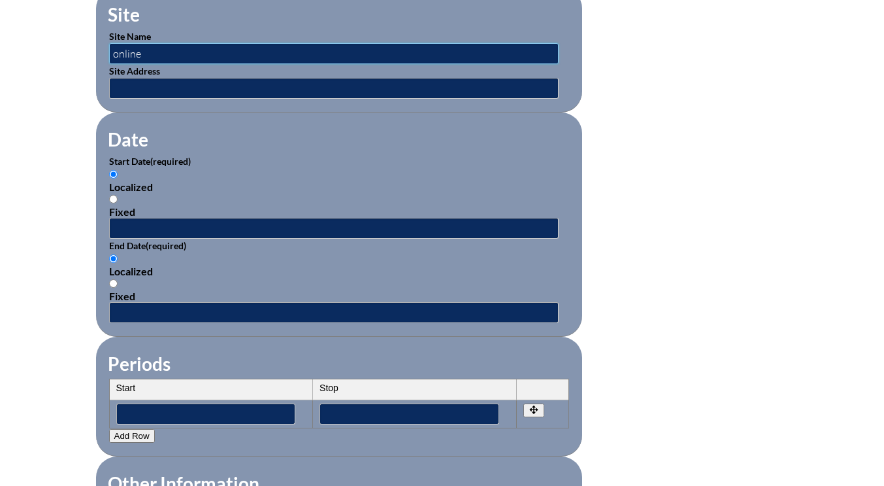
scroll to position [784, 0]
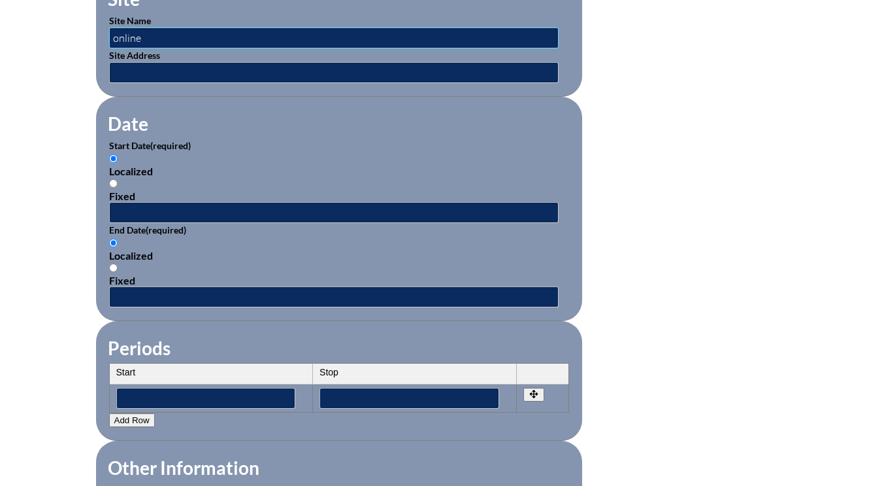
type input "online"
click at [139, 212] on input "text" at bounding box center [334, 212] width 450 height 21
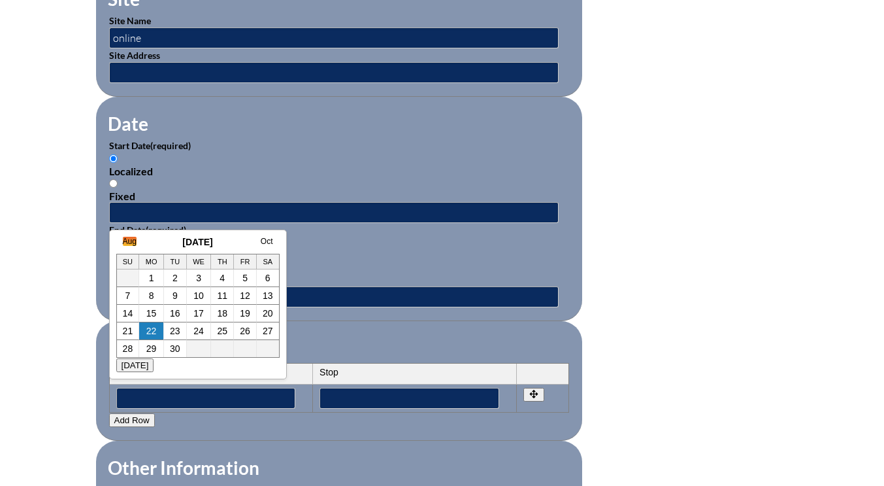
click at [136, 243] on link "Aug" at bounding box center [130, 241] width 14 height 9
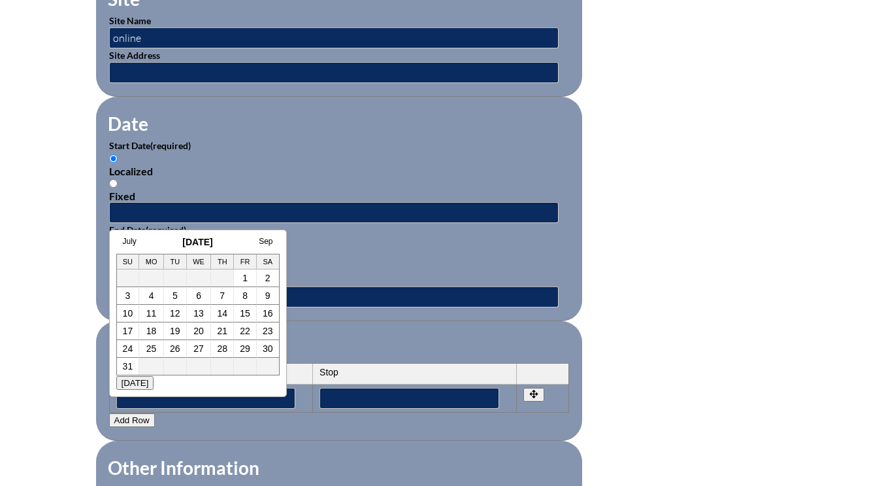
scroll to position [0, 13]
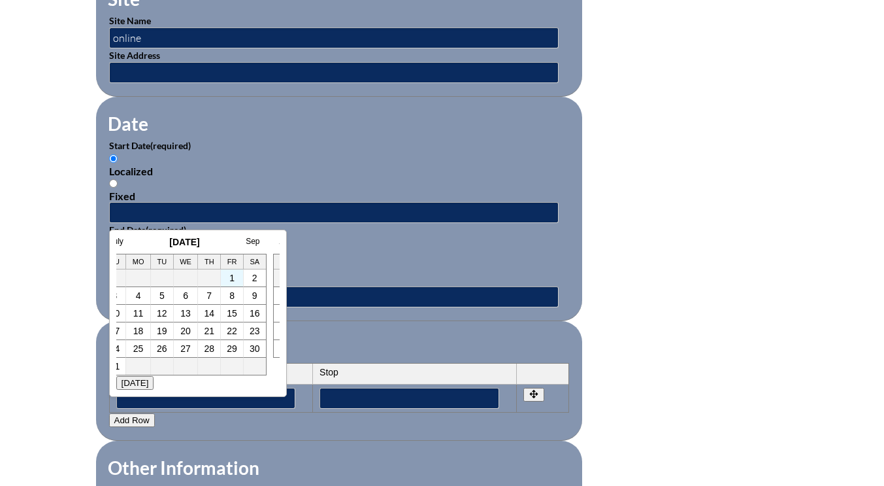
click at [228, 276] on td "1" at bounding box center [232, 278] width 23 height 18
click at [231, 279] on link "1" at bounding box center [231, 278] width 5 height 10
type input "2025-08-01 12:59 PM"
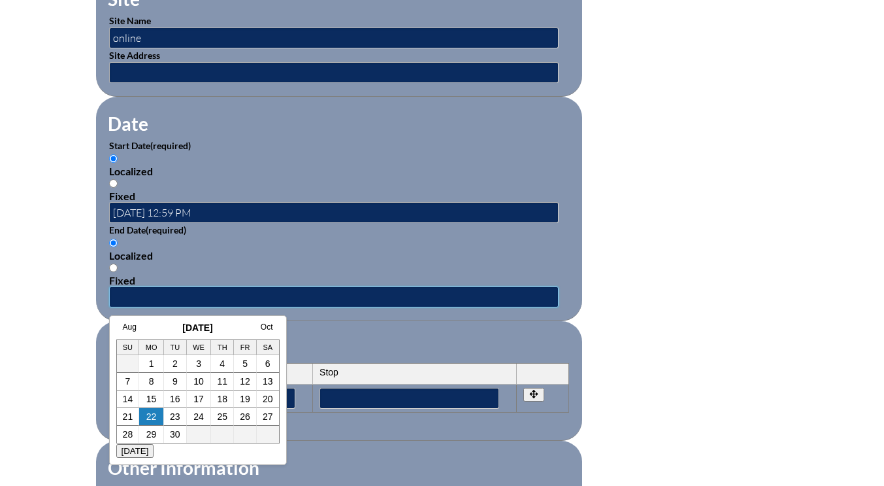
click at [181, 301] on input "text" at bounding box center [334, 296] width 450 height 21
click at [124, 325] on link "Aug" at bounding box center [130, 326] width 14 height 9
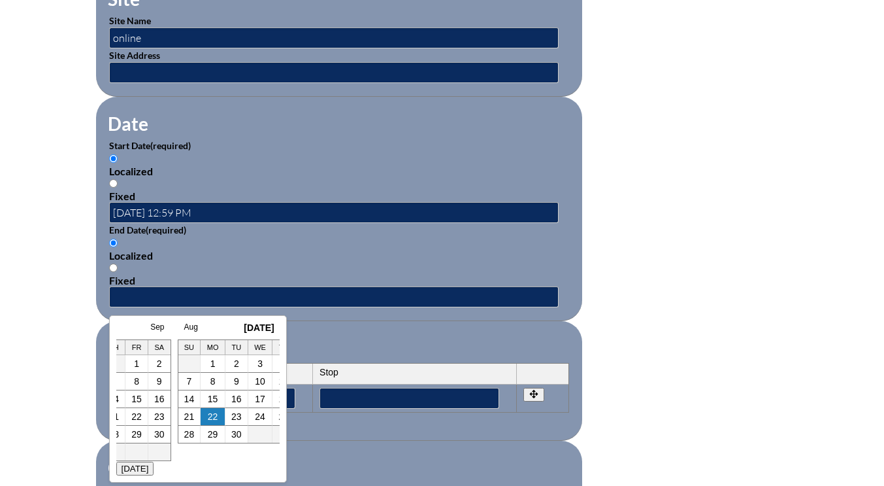
scroll to position [0, 13]
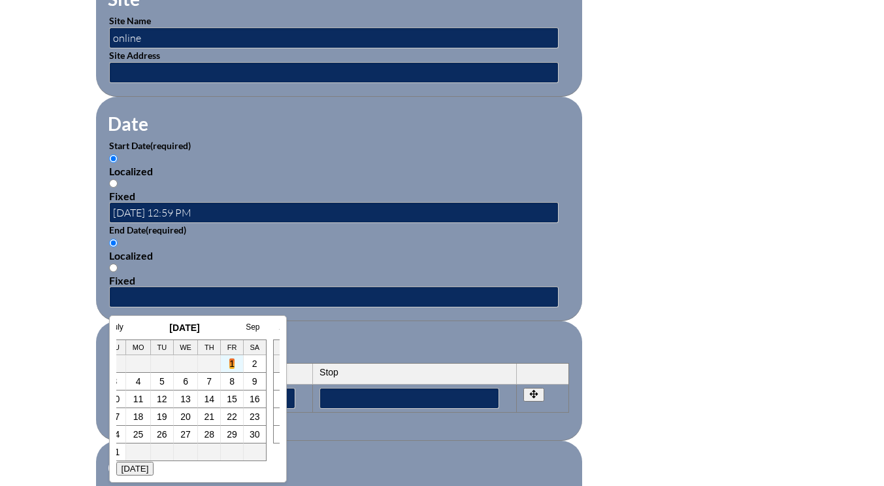
click at [229, 361] on link "1" at bounding box center [231, 363] width 5 height 10
type input "2025-08-01 12:59 PM"
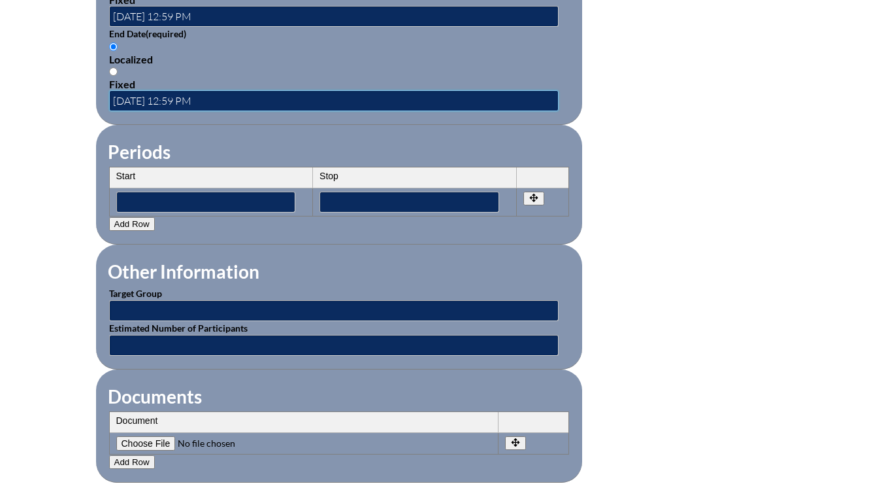
scroll to position [1111, 0]
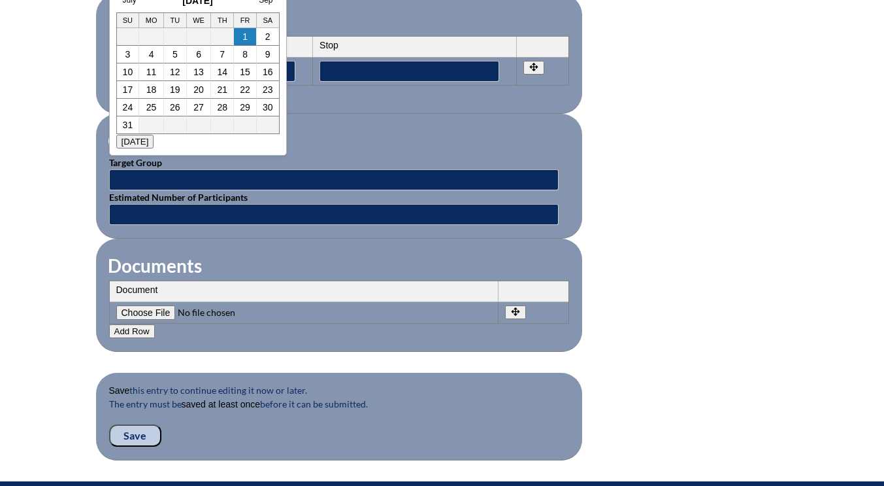
click at [143, 308] on input"] "file" at bounding box center [205, 312] width 178 height 14
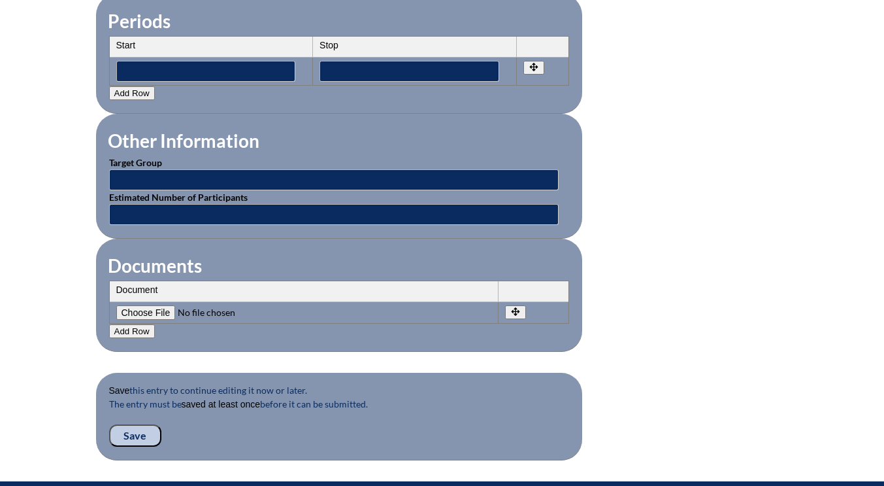
type input"] "C:\fakepath\sarah-AIformentalhealth.pdf"
click at [123, 435] on input "Save" at bounding box center [135, 435] width 52 height 22
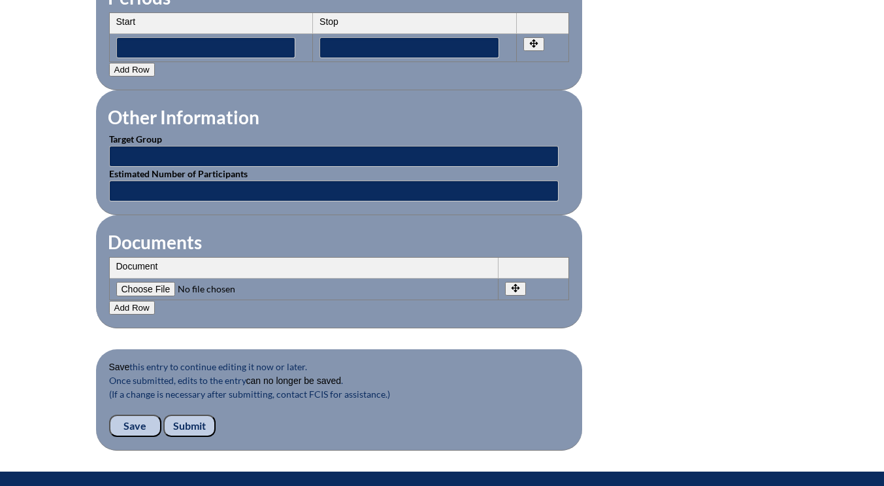
scroll to position [1332, 0]
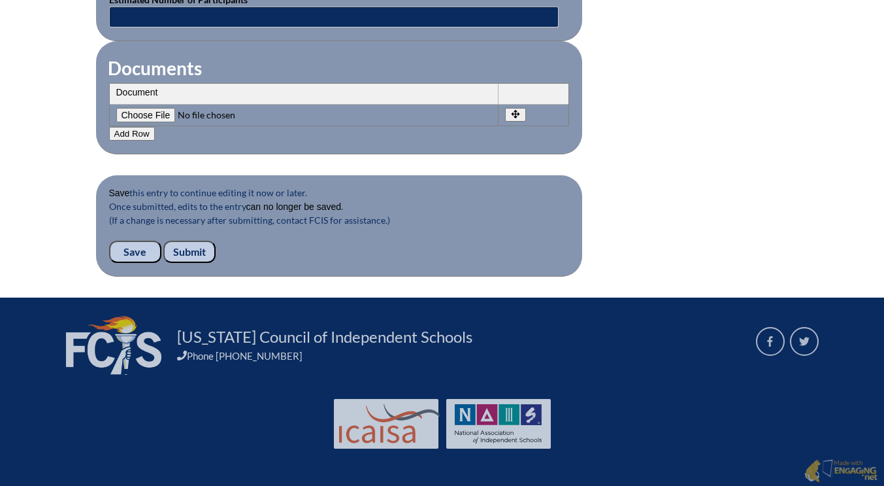
click at [185, 252] on input "Submit" at bounding box center [189, 252] width 52 height 22
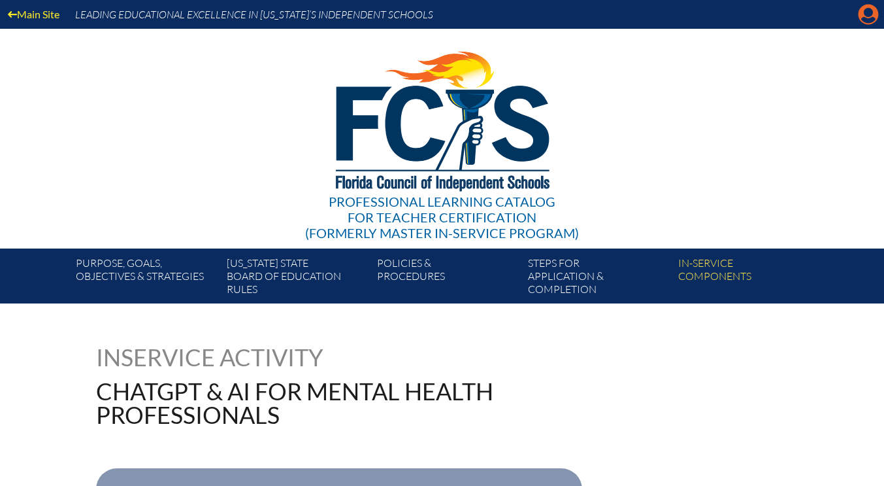
click at [863, 17] on icon at bounding box center [869, 15] width 20 height 20
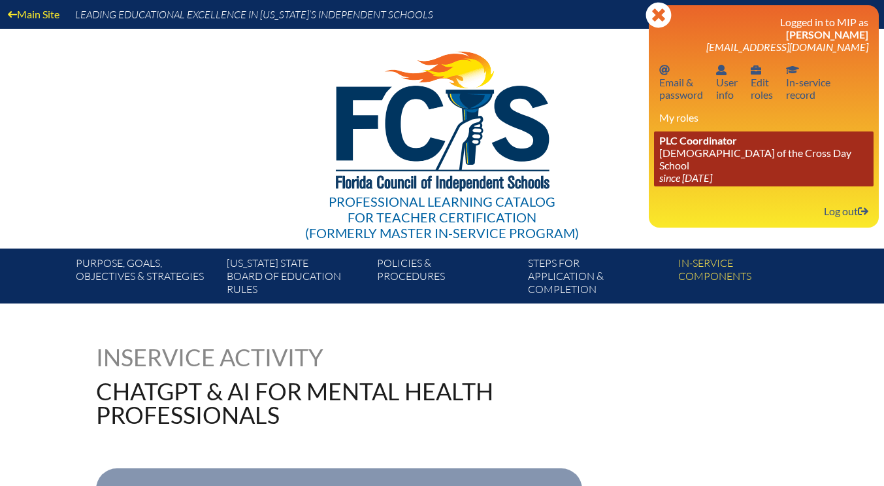
click at [739, 159] on link "PLC Coordinator [DEMOGRAPHIC_DATA][GEOGRAPHIC_DATA] since [DATE]" at bounding box center [764, 158] width 220 height 55
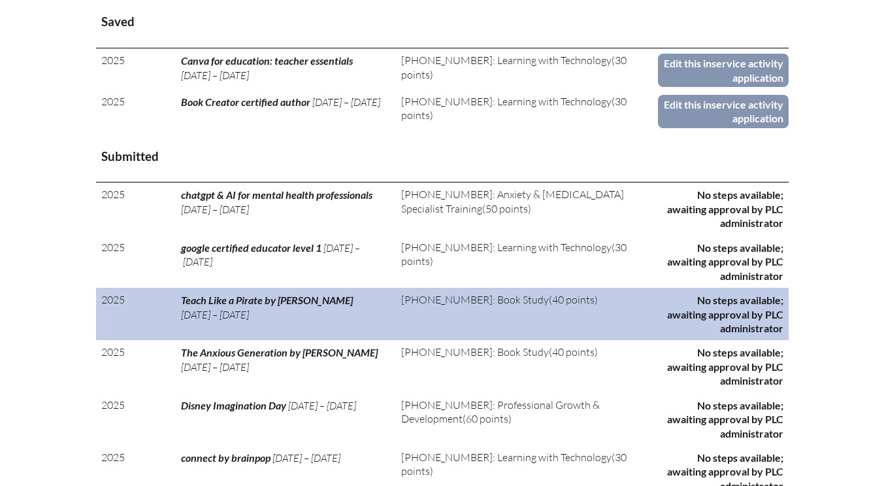
scroll to position [327, 0]
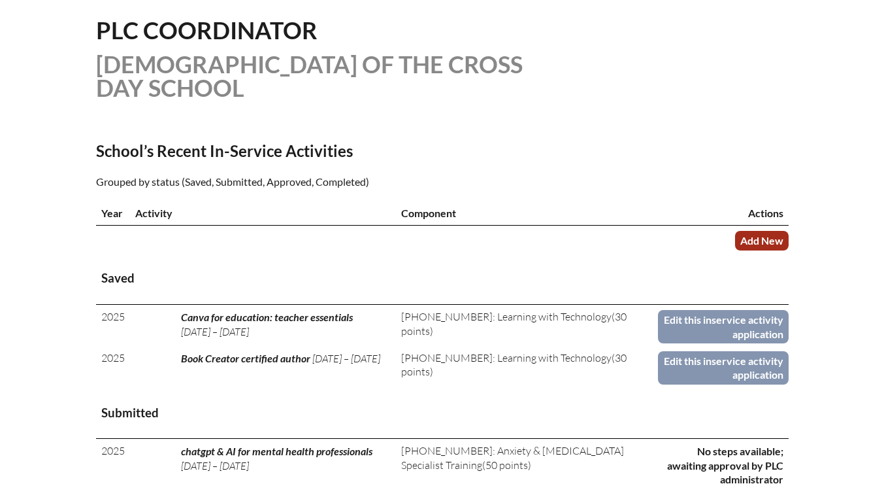
click at [773, 241] on link "Add New" at bounding box center [762, 240] width 54 height 19
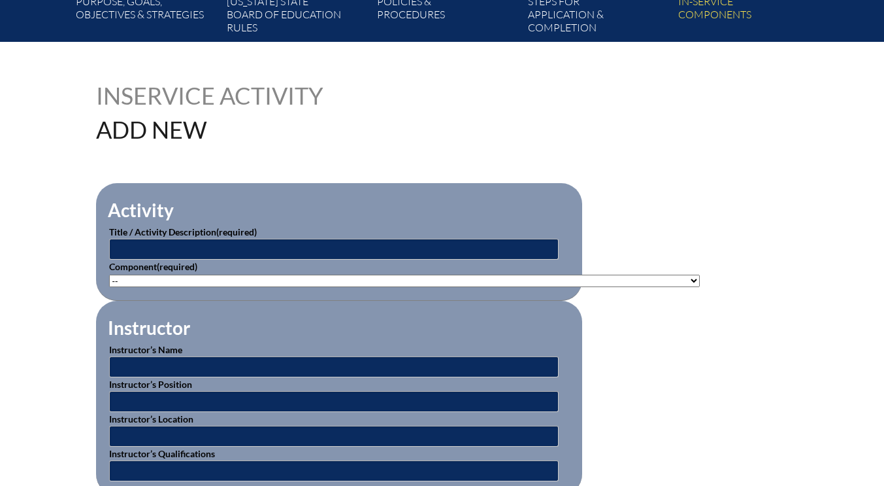
scroll to position [327, 0]
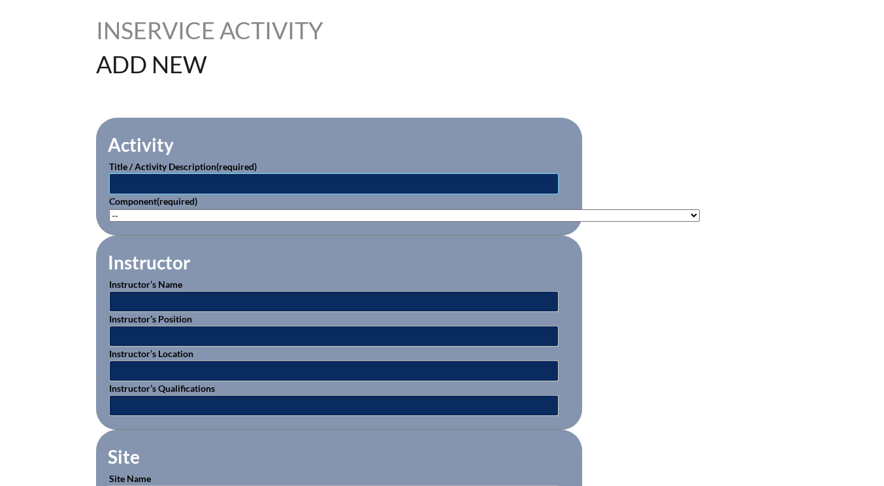
click at [153, 184] on input "text" at bounding box center [334, 183] width 450 height 21
type input "LCCDS summer bingo board"
click at [147, 217] on select"]"] "-- [PHONE_NUMBER]: Appropriate Art Activities [PHONE_NUMBER]: Concept and Art P…" at bounding box center [404, 215] width 591 height 12
select select"]"] "20506"
click at [109, 209] on select"]"] "-- [PHONE_NUMBER]: Appropriate Art Activities [PHONE_NUMBER]: Concept and Art P…" at bounding box center [404, 215] width 591 height 12
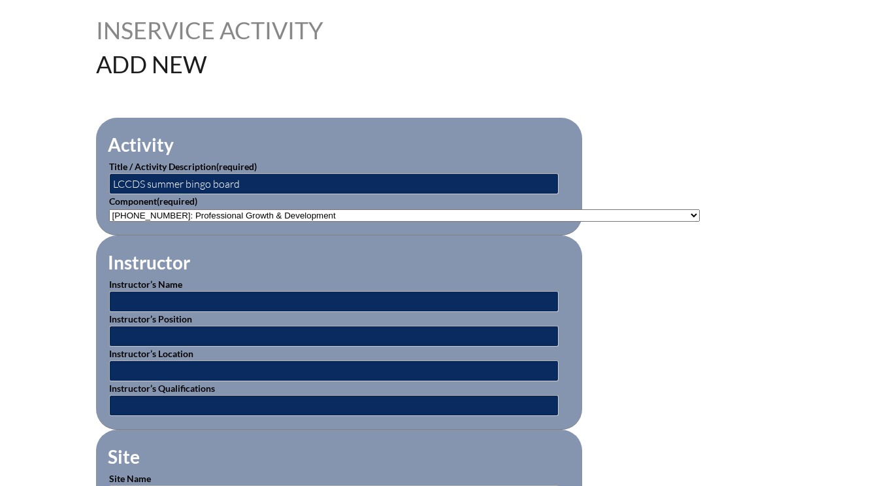
scroll to position [523, 0]
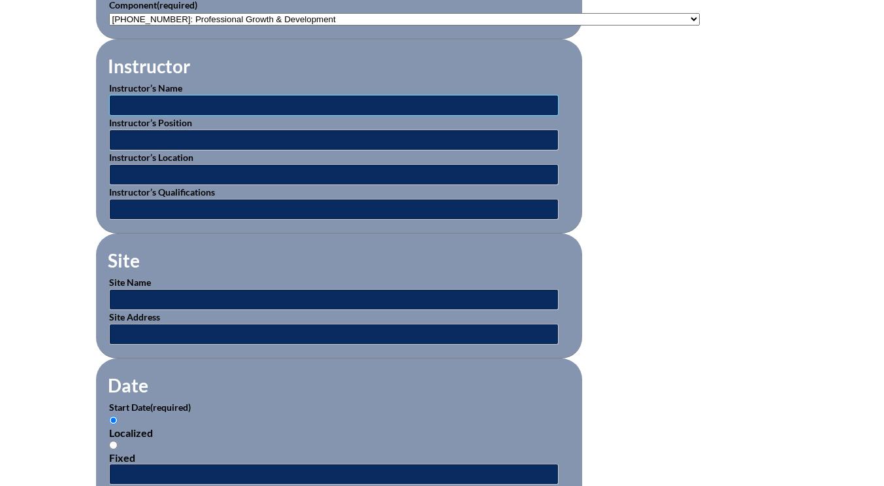
click at [135, 102] on input "text" at bounding box center [334, 105] width 450 height 21
type input "[PERSON_NAME]"
click at [160, 133] on input "text" at bounding box center [334, 139] width 450 height 21
type input "director of curriculum"
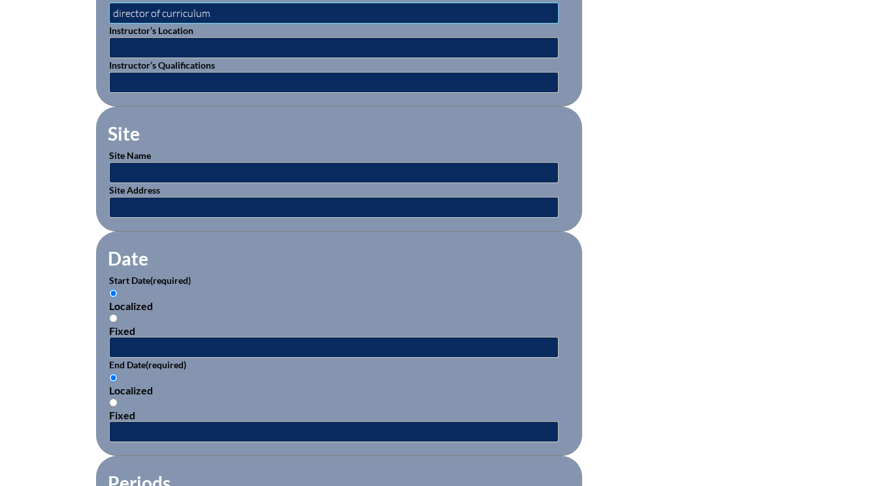
scroll to position [654, 0]
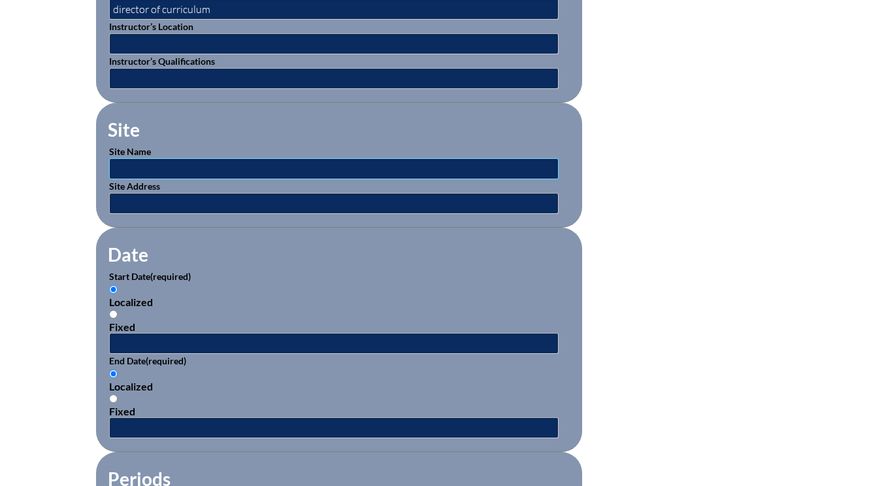
click at [137, 158] on input "text" at bounding box center [334, 168] width 450 height 21
type input "home over summer"
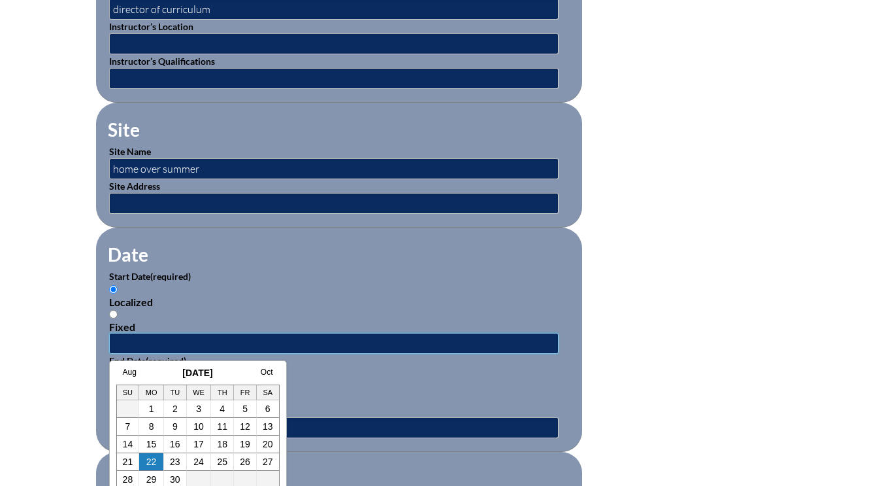
click at [125, 339] on input "text" at bounding box center [334, 343] width 450 height 21
click at [130, 373] on link "Aug" at bounding box center [130, 371] width 14 height 9
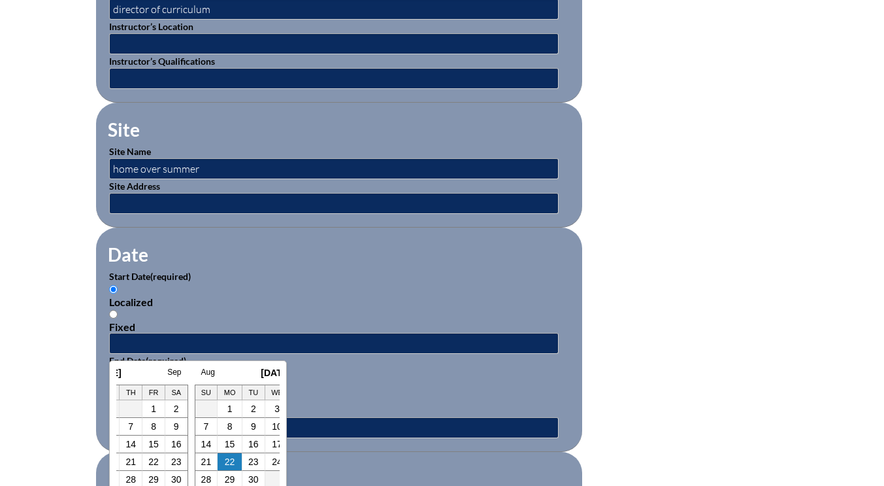
scroll to position [0, 13]
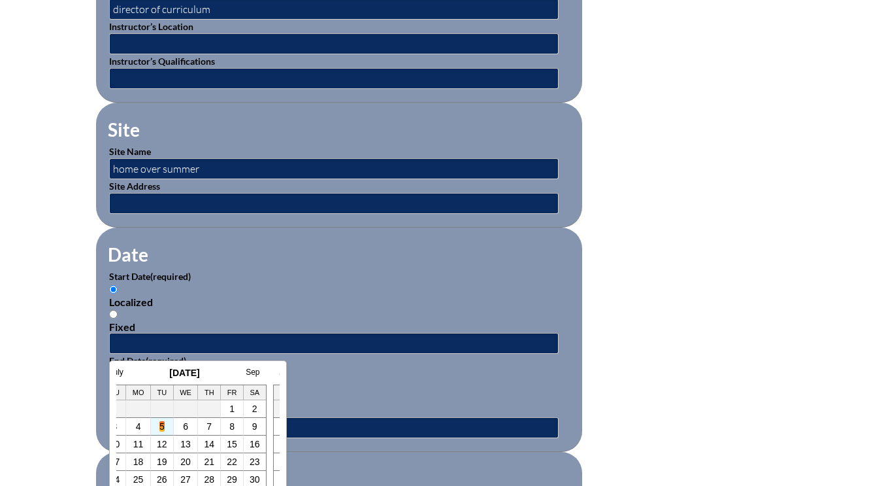
click at [163, 426] on link "5" at bounding box center [161, 426] width 5 height 10
type input "[DATE] 1:01 PM"
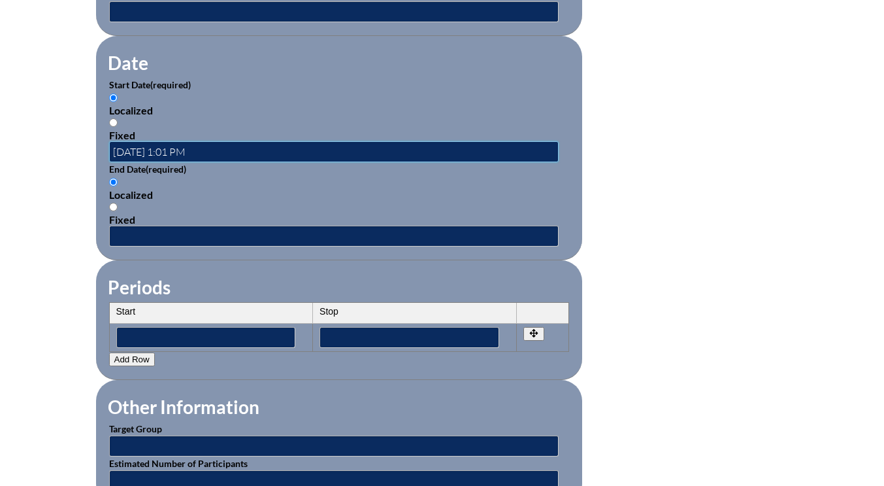
scroll to position [850, 0]
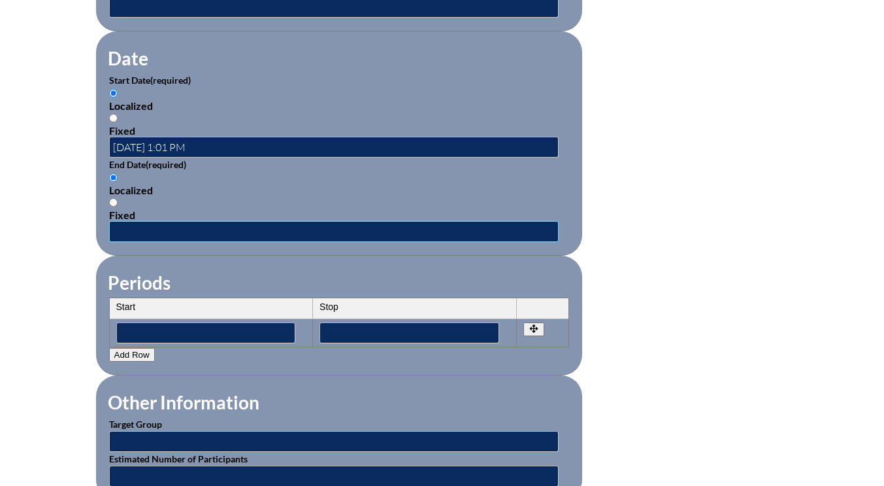
click at [142, 227] on input "text" at bounding box center [334, 231] width 450 height 21
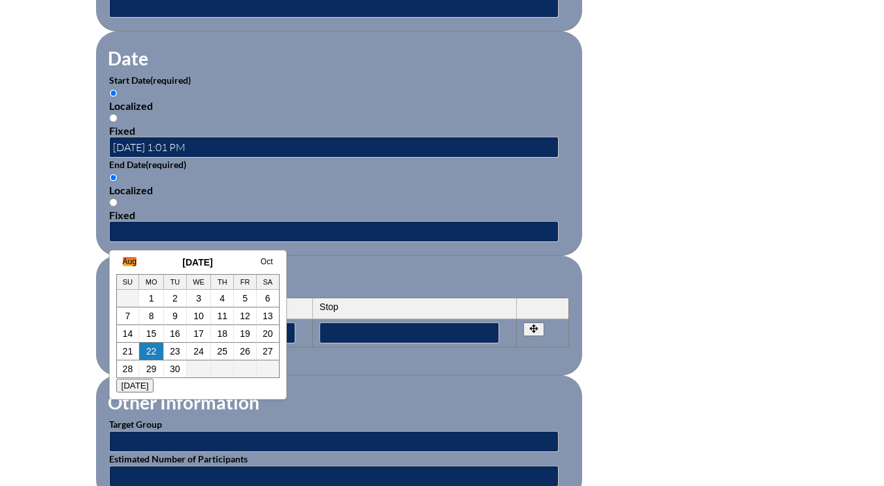
click at [133, 259] on link "Aug" at bounding box center [130, 261] width 14 height 9
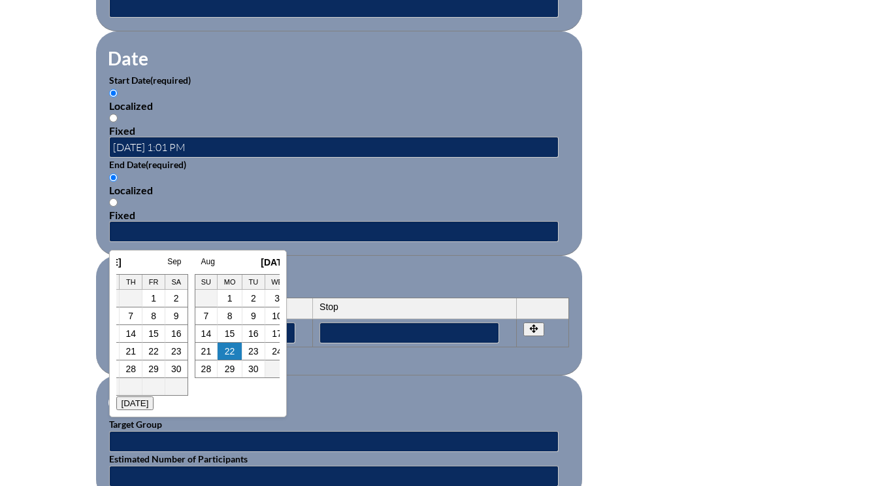
scroll to position [0, 13]
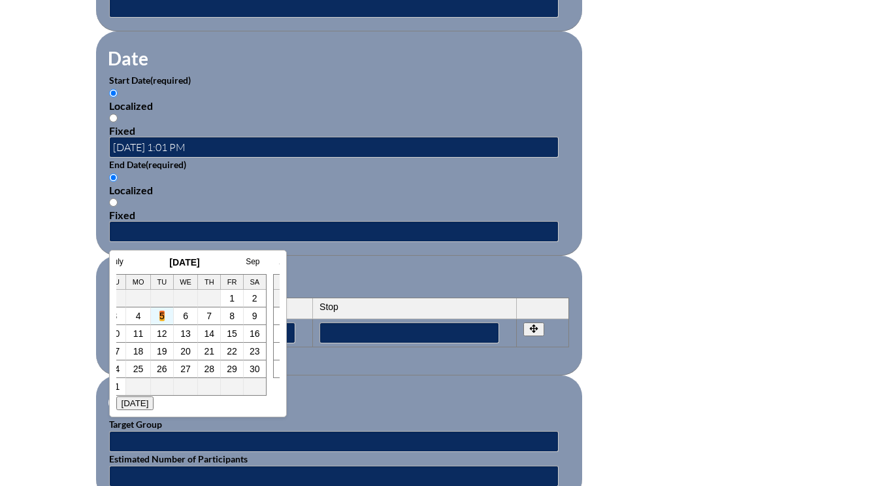
click at [164, 312] on link "5" at bounding box center [161, 315] width 5 height 10
type input "[DATE] 1:01 PM"
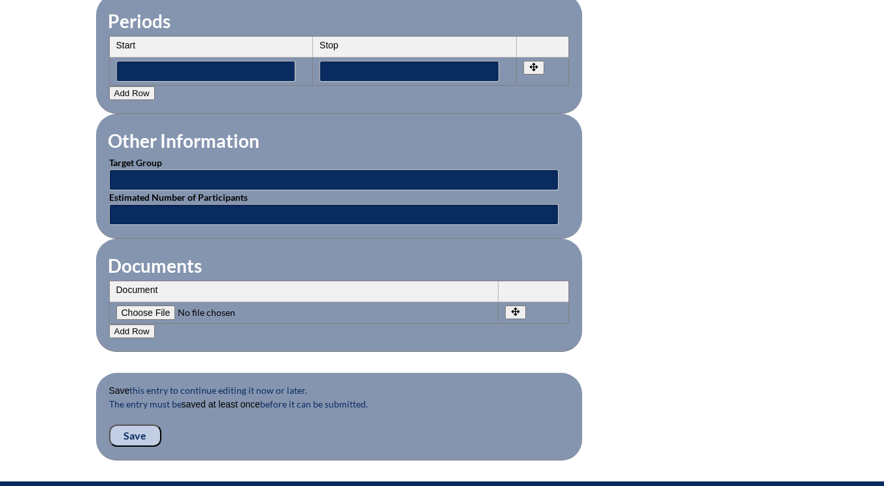
scroll to position [1242, 0]
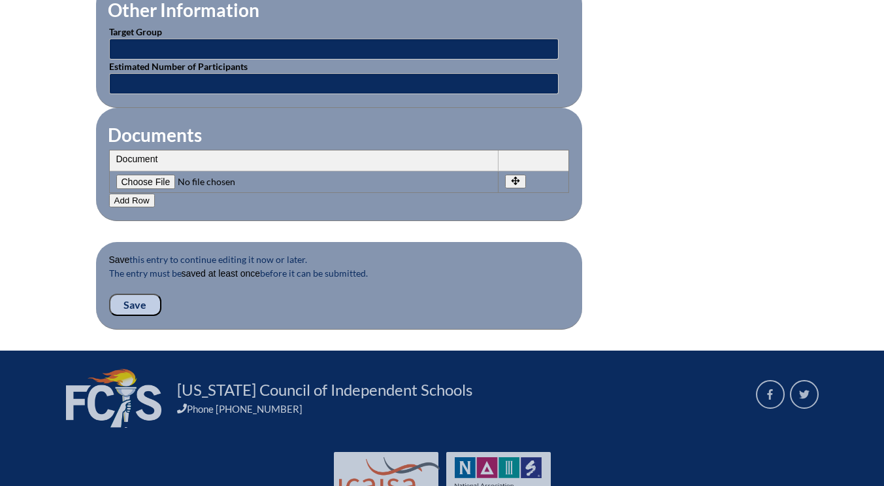
click at [134, 301] on input "Save" at bounding box center [135, 304] width 52 height 22
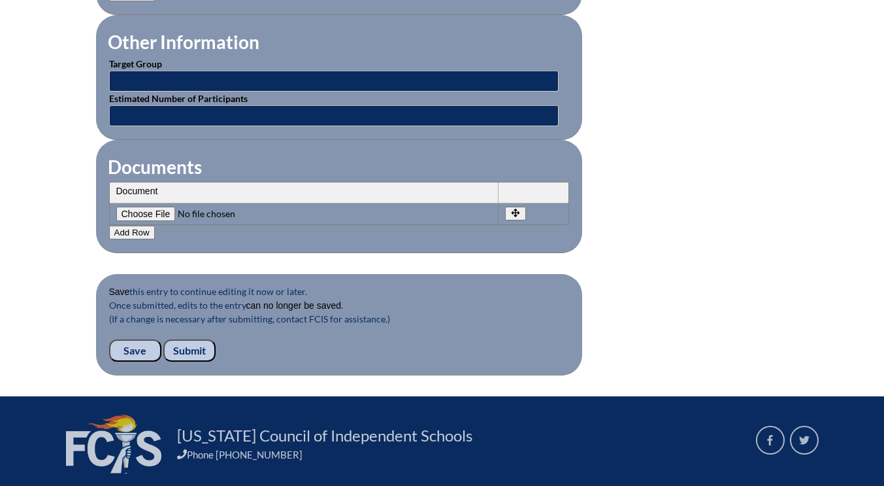
scroll to position [1307, 0]
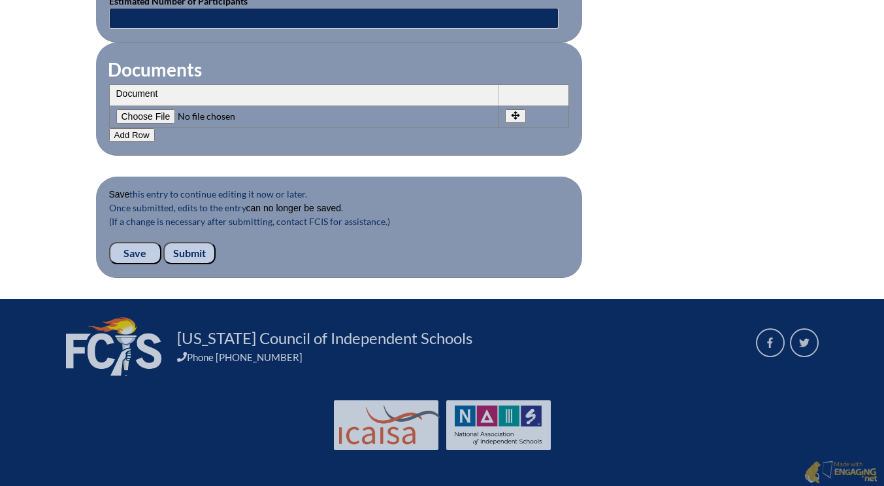
click at [195, 257] on input "Submit" at bounding box center [189, 253] width 52 height 22
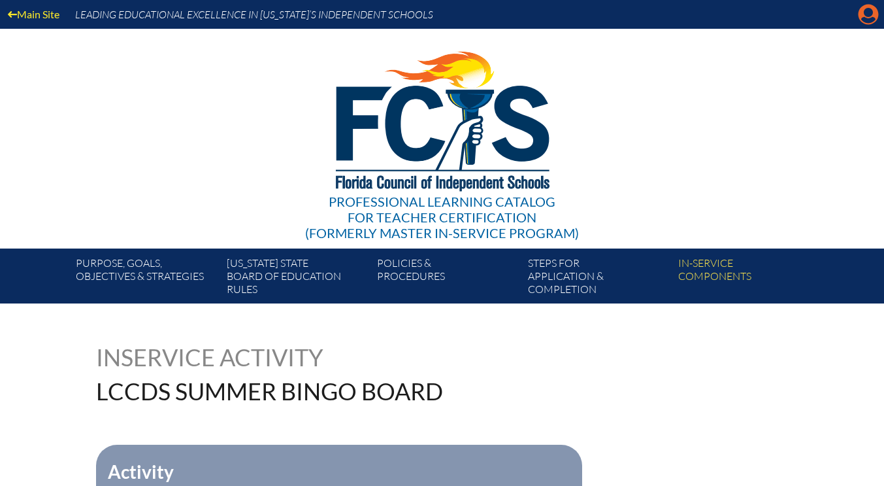
click at [868, 14] on icon "Manage account" at bounding box center [868, 14] width 21 height 21
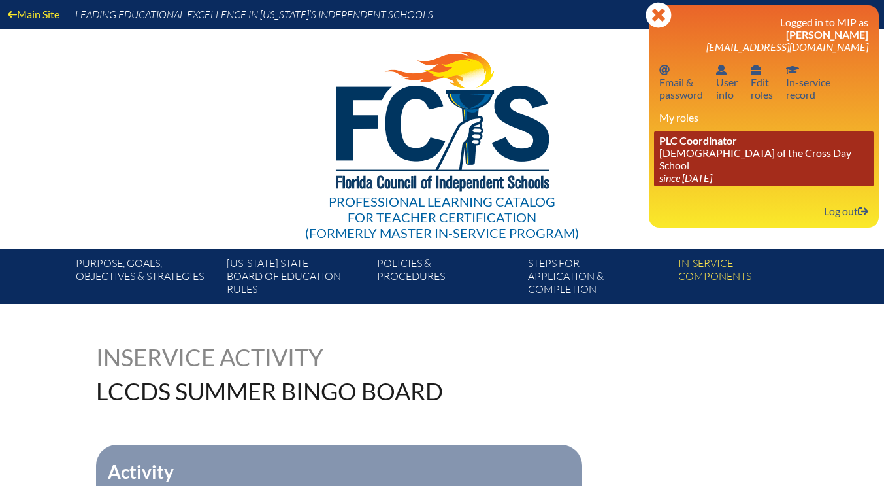
click at [723, 159] on link "PLC Coordinator [DEMOGRAPHIC_DATA][GEOGRAPHIC_DATA] since [DATE]" at bounding box center [764, 158] width 220 height 55
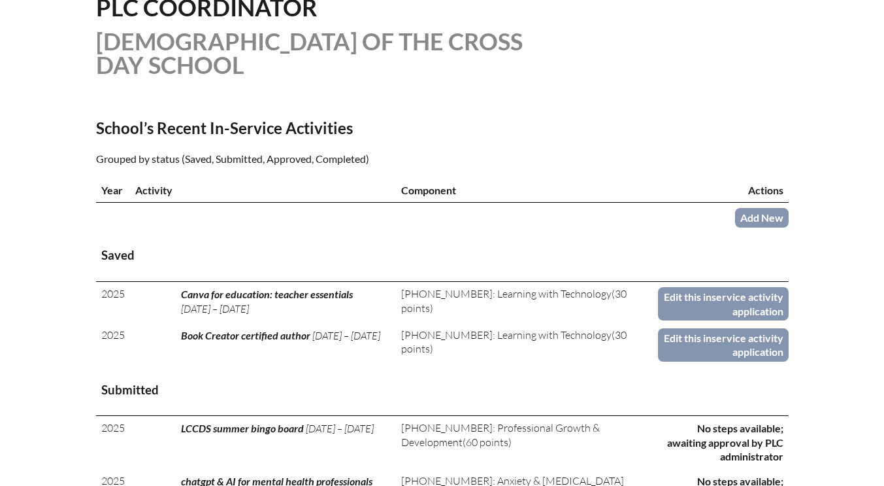
scroll to position [392, 0]
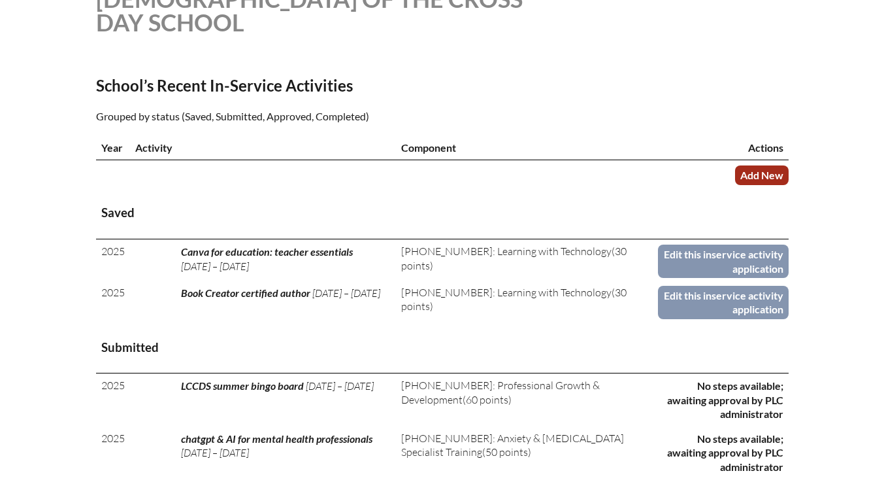
click at [754, 172] on link "Add New" at bounding box center [762, 174] width 54 height 19
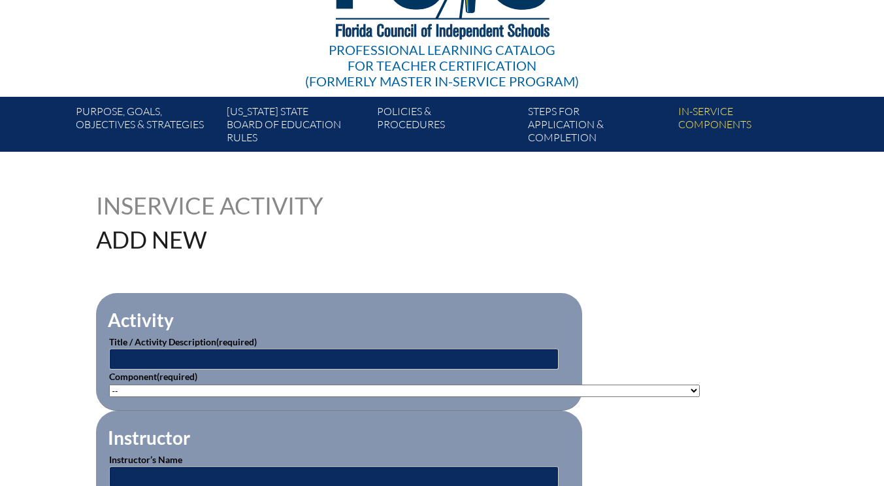
scroll to position [261, 0]
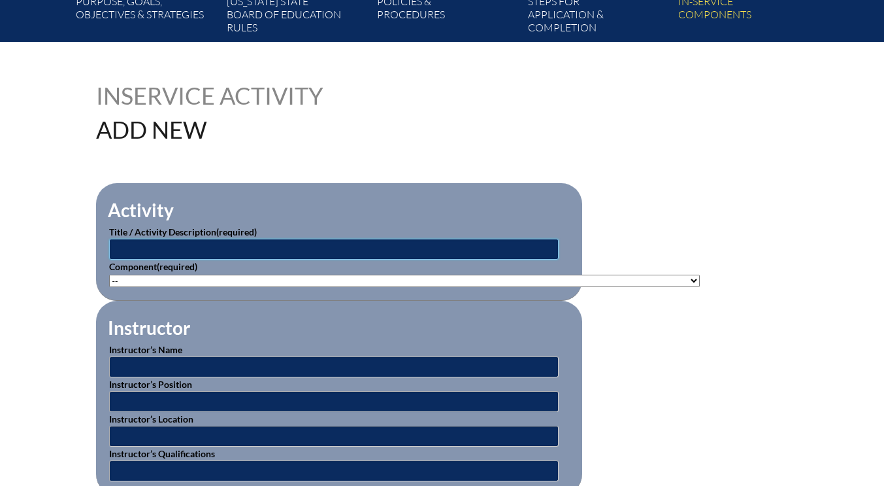
click at [152, 251] on input "text" at bounding box center [334, 249] width 450 height 21
click at [205, 250] on input "What's your vibe? efective" at bounding box center [334, 249] width 450 height 21
click at [124, 251] on input "What's your vibe? effective" at bounding box center [334, 249] width 450 height 21
click at [241, 252] on input "what's your vibe? effective" at bounding box center [334, 249] width 450 height 21
type input "what's your vibe? effective communication"
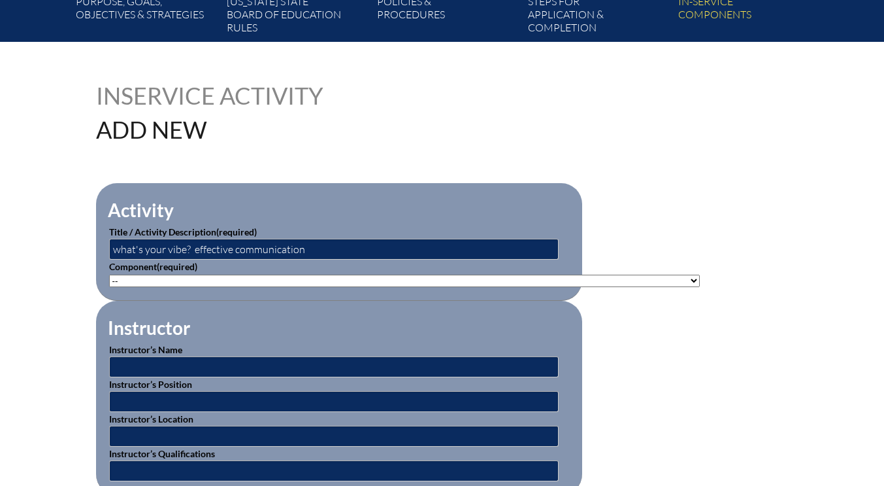
click at [196, 278] on select"]"] "-- 1-000-001: Appropriate Art Activities 1-000-002: Concept and Art Process for…" at bounding box center [404, 280] width 591 height 12
select select"]"] "58937"
click at [109, 274] on select"]"] "-- 1-000-001: Appropriate Art Activities 1-000-002: Concept and Art Process for…" at bounding box center [404, 280] width 591 height 12
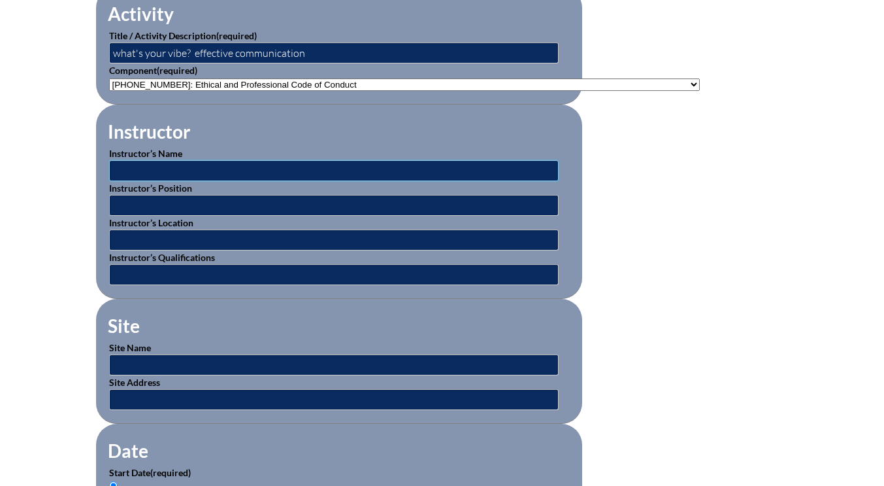
click at [151, 169] on input "text" at bounding box center [334, 170] width 450 height 21
type input "Brittany & [PERSON_NAME]"
click at [135, 205] on input "text" at bounding box center [334, 205] width 450 height 21
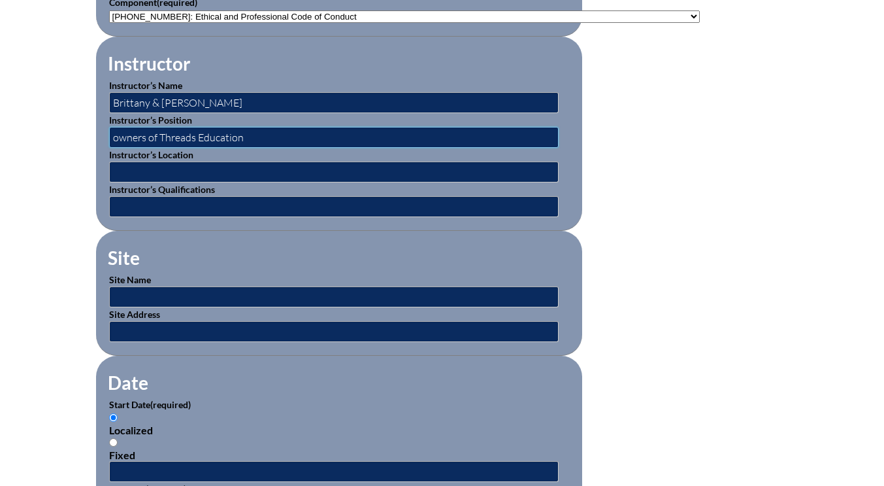
scroll to position [588, 0]
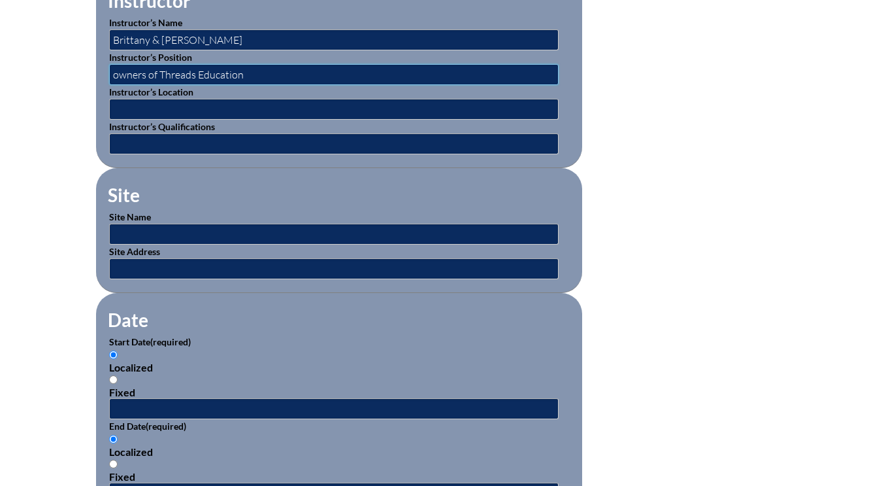
type input "owners of Threads Education"
click at [130, 235] on input "text" at bounding box center [334, 234] width 450 height 21
type input "LCCDS"
click at [178, 407] on input "text" at bounding box center [334, 408] width 450 height 21
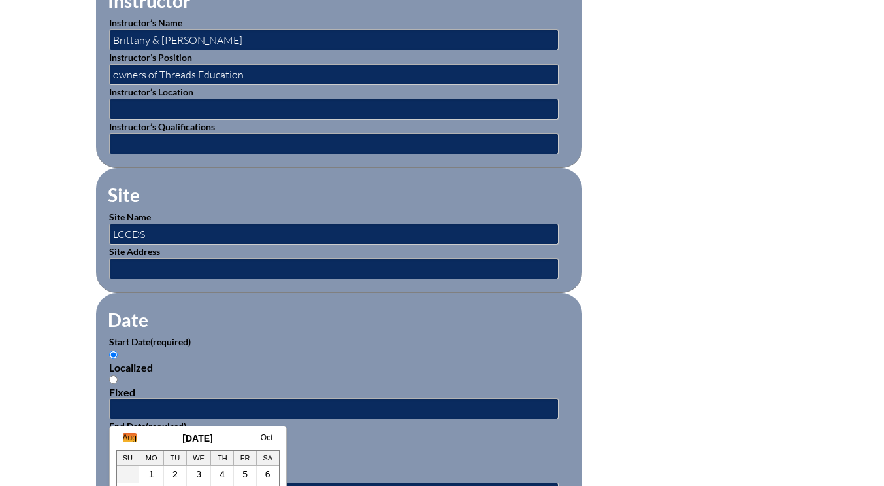
click at [129, 438] on link "Aug" at bounding box center [130, 437] width 14 height 9
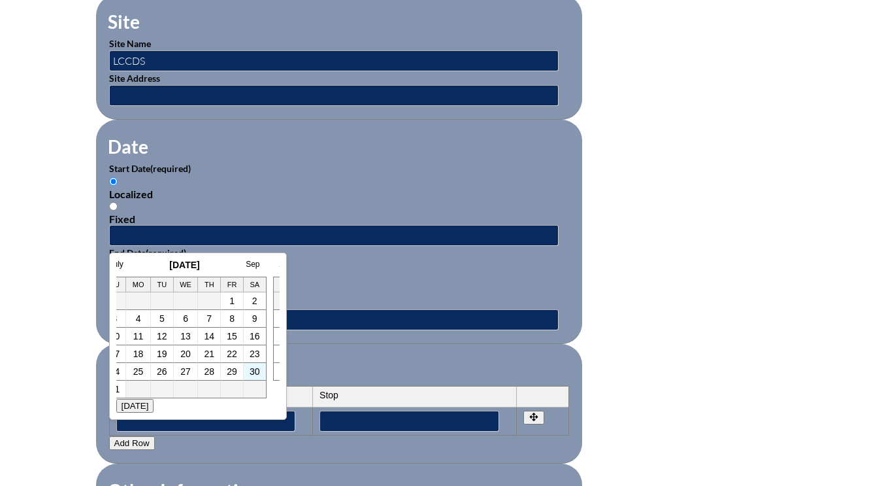
scroll to position [784, 0]
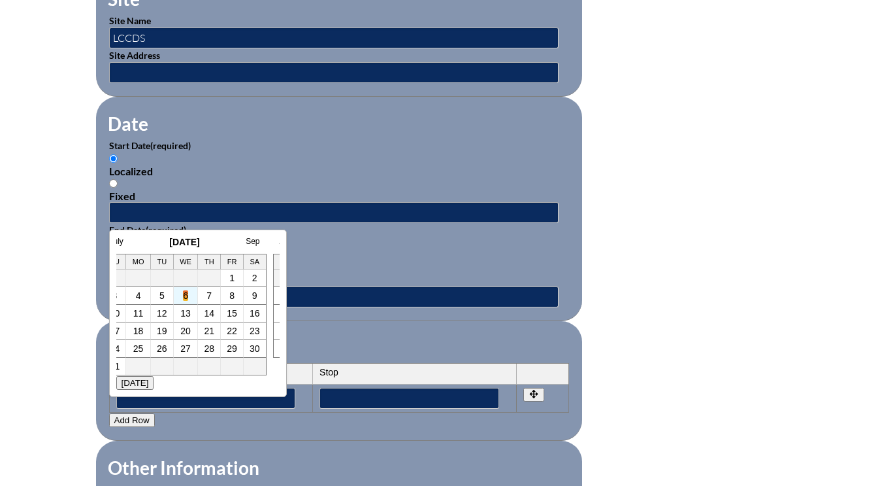
click at [186, 298] on link "6" at bounding box center [185, 295] width 5 height 10
type input "2025-08-06 1:11 PM"
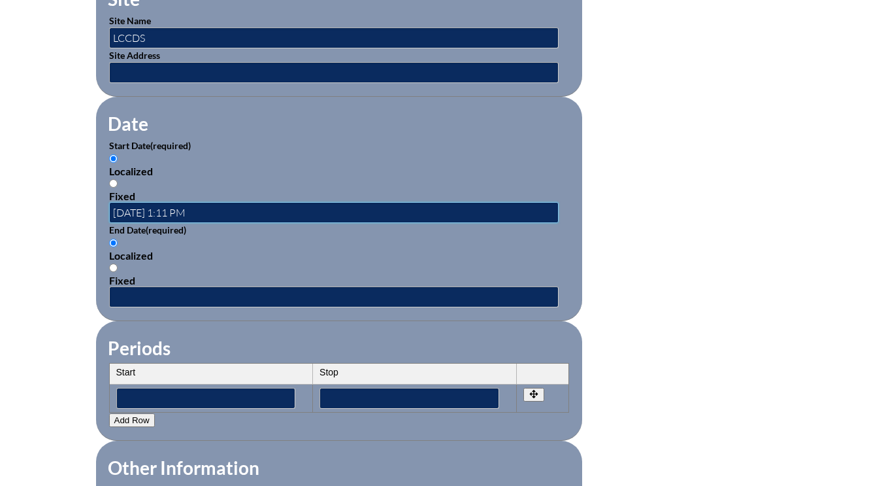
scroll to position [0, 0]
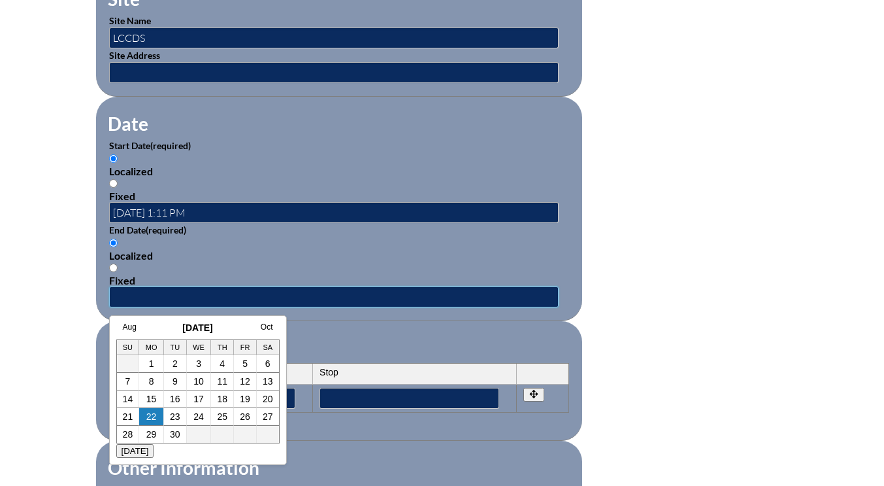
click at [161, 295] on input "text" at bounding box center [334, 296] width 450 height 21
click at [125, 325] on link "Aug" at bounding box center [130, 326] width 14 height 9
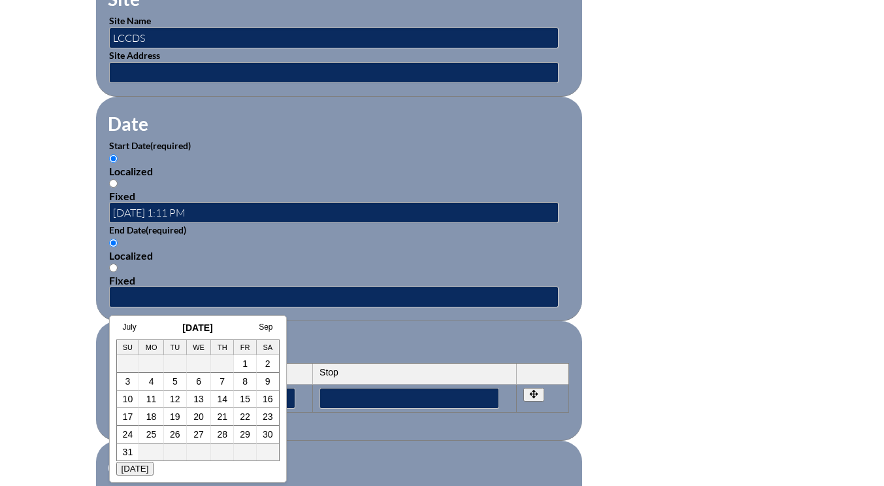
scroll to position [0, 13]
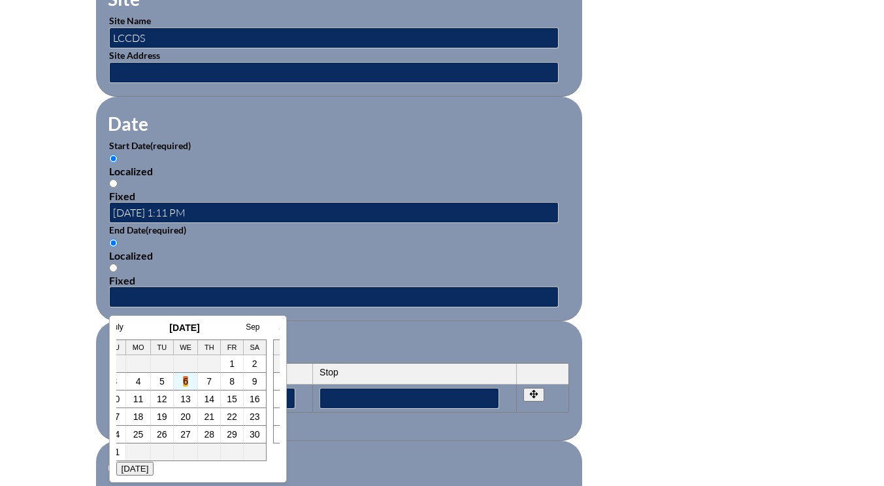
click at [186, 383] on link "6" at bounding box center [185, 381] width 5 height 10
type input "2025-08-06 1:12 PM"
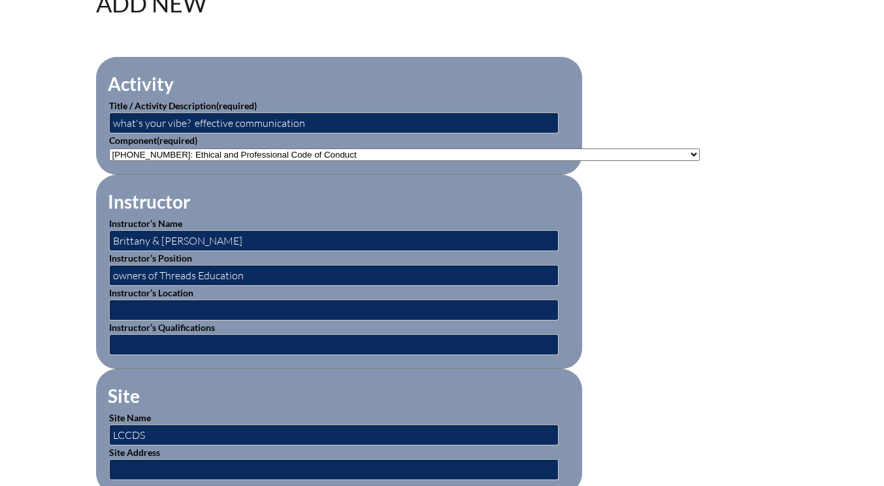
scroll to position [327, 0]
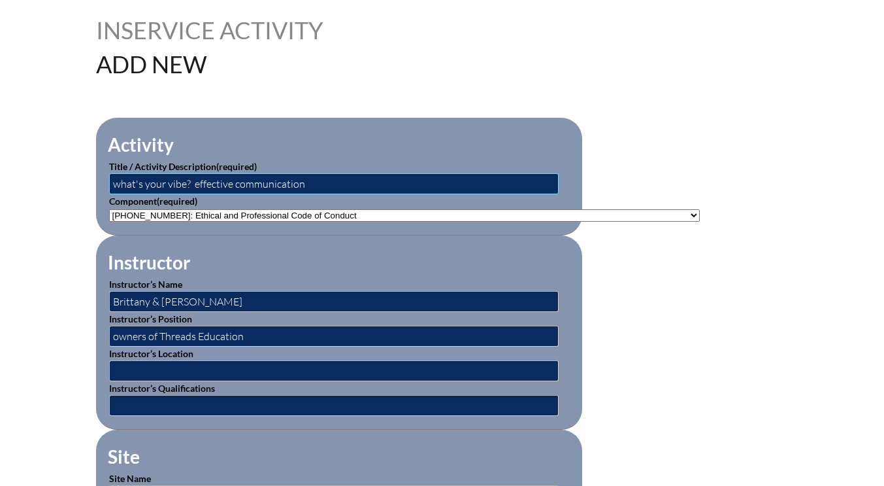
drag, startPoint x: 304, startPoint y: 183, endPoint x: 112, endPoint y: 186, distance: 191.5
click at [112, 186] on input "what's your vibe? effective communication" at bounding box center [334, 183] width 450 height 21
click at [284, 183] on input "professionalism & etiquette workshop the vibe you bring" at bounding box center [334, 183] width 450 height 21
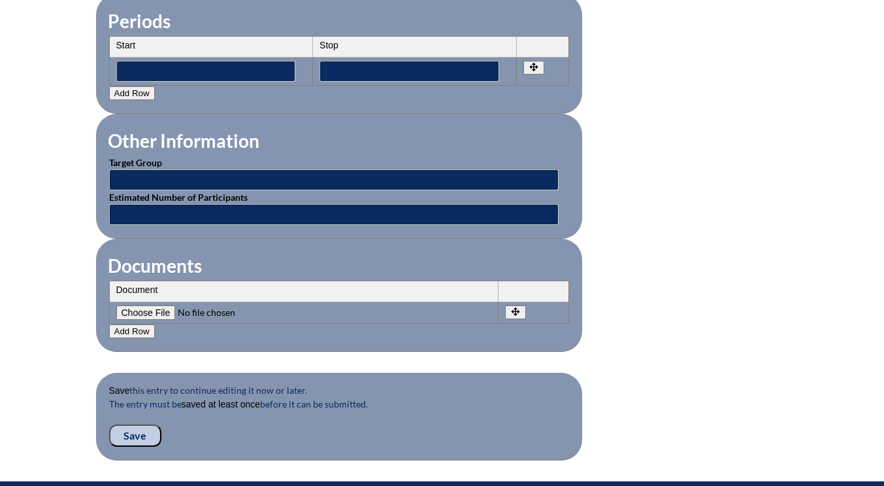
scroll to position [1242, 0]
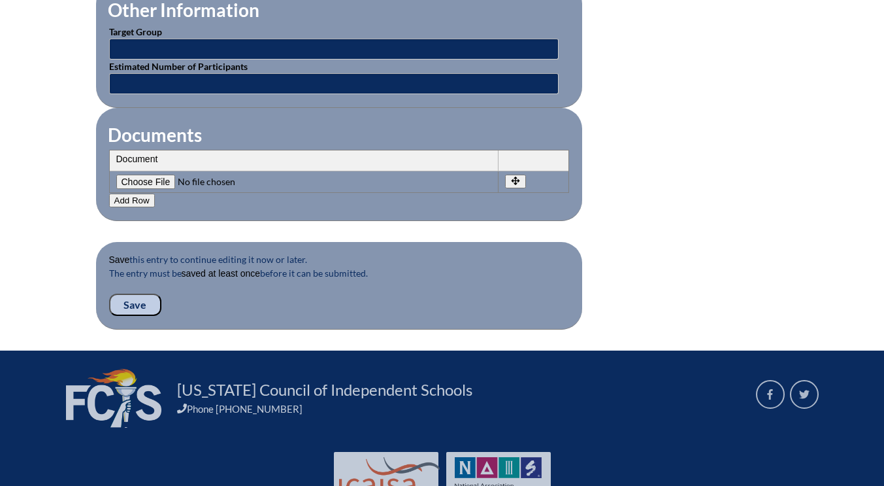
type input "professionalism & etiquette workshop - the vibe you bring"
click at [131, 303] on input "Save" at bounding box center [135, 304] width 52 height 22
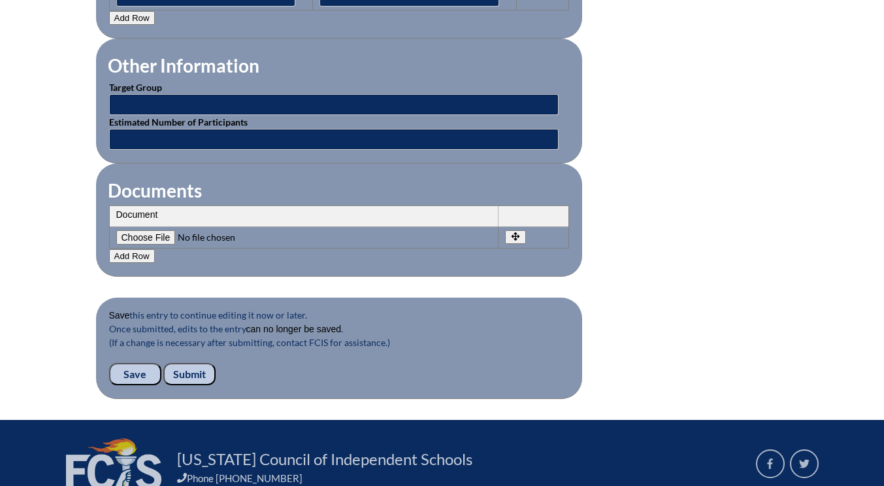
scroll to position [1307, 0]
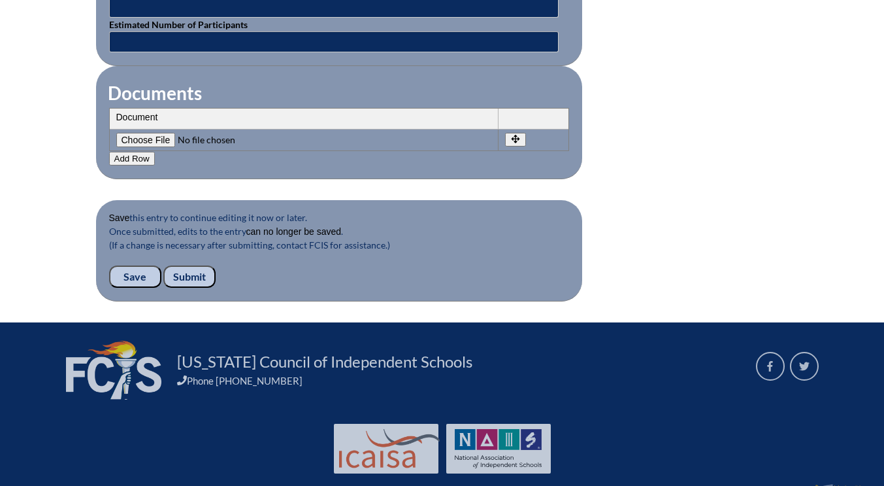
click at [195, 274] on input "Submit" at bounding box center [189, 276] width 52 height 22
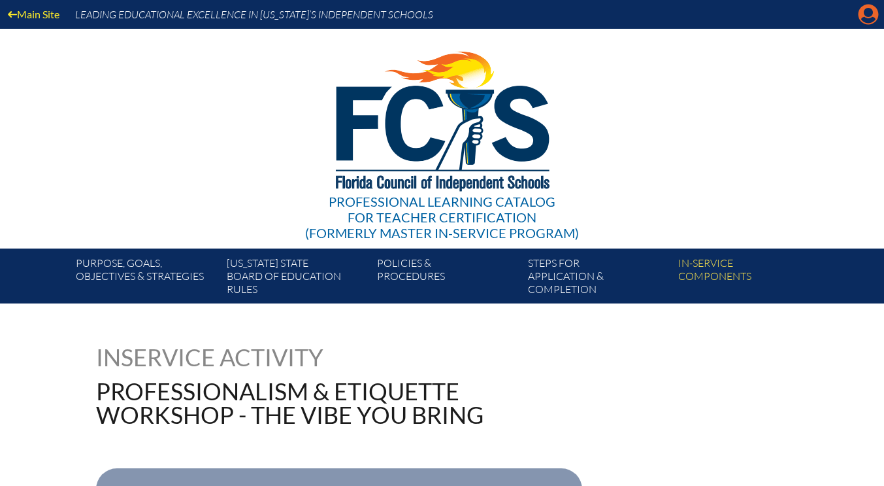
click at [869, 20] on icon "Manage account" at bounding box center [868, 14] width 21 height 21
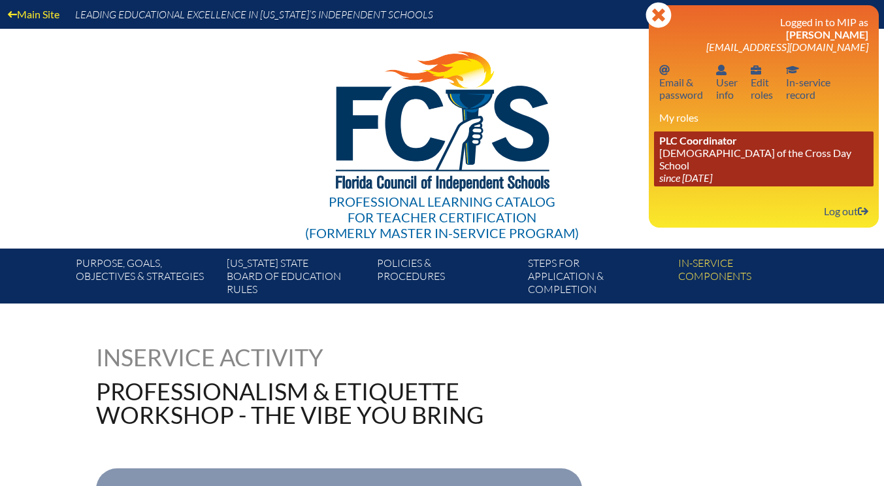
click at [688, 153] on link "PLC Coordinator [DEMOGRAPHIC_DATA][GEOGRAPHIC_DATA] since [DATE]" at bounding box center [764, 158] width 220 height 55
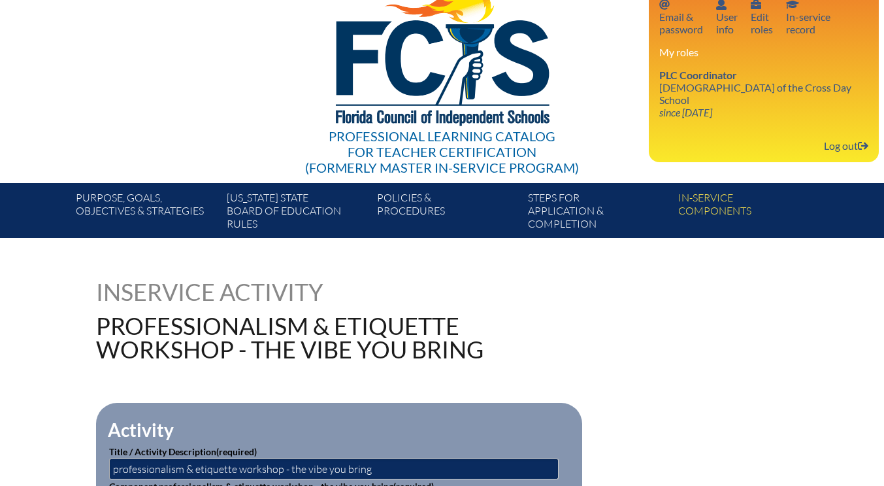
scroll to position [65, 0]
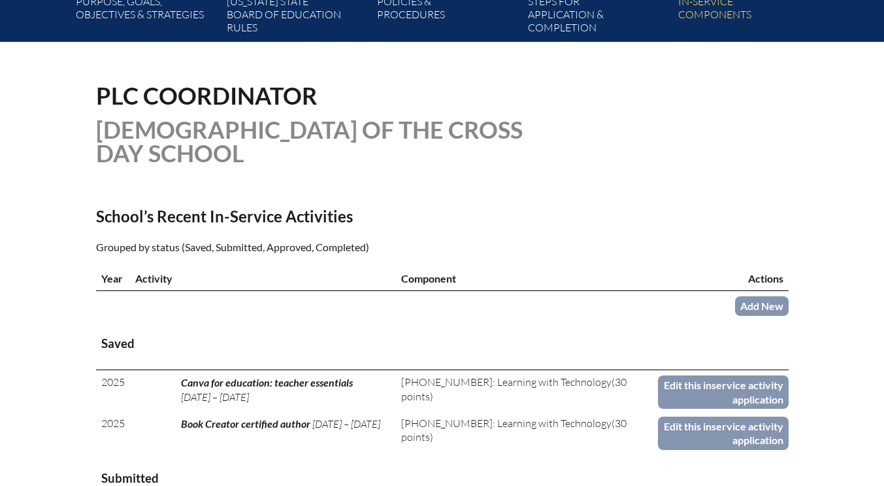
scroll to position [261, 0]
click at [757, 303] on link "Add New" at bounding box center [762, 305] width 54 height 19
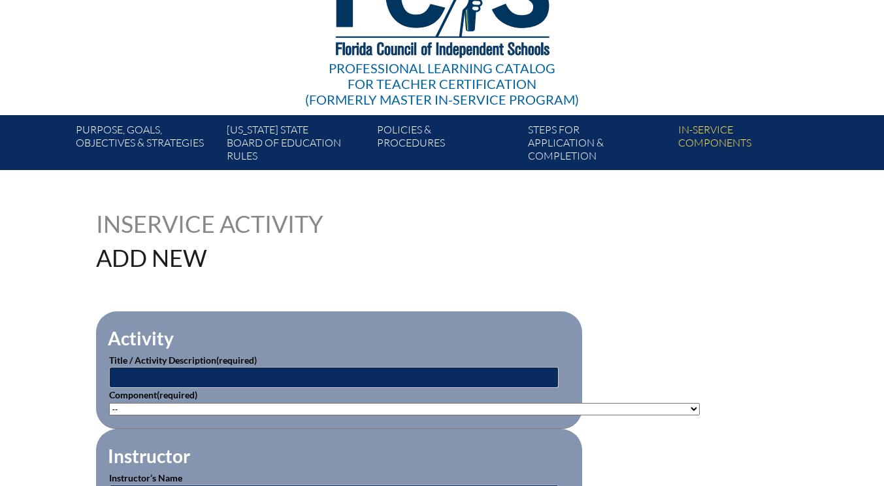
scroll to position [196, 0]
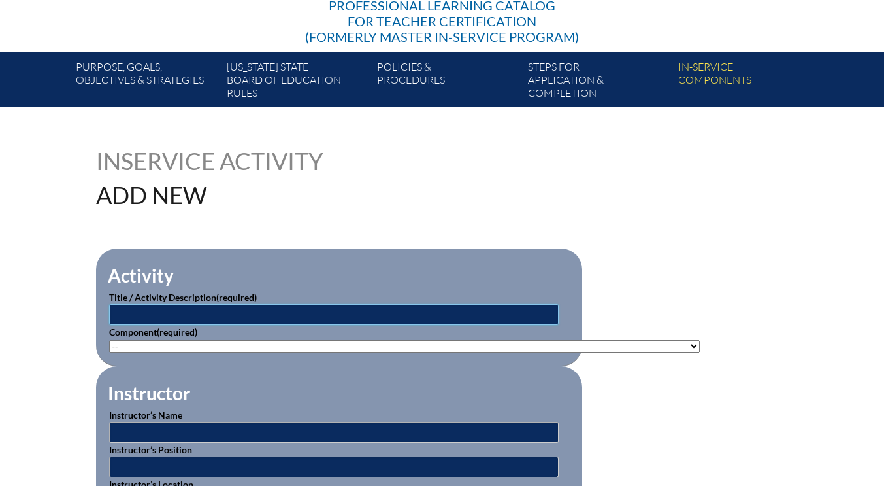
click at [169, 311] on input "text" at bounding box center [334, 314] width 450 height 21
type input "active shooter safety presentation & raptor refresh"
click at [163, 344] on select"]"] "-- [PHONE_NUMBER]: Appropriate Art Activities [PHONE_NUMBER]: Concept and Art P…" at bounding box center [404, 346] width 591 height 12
select select"]"] "93412"
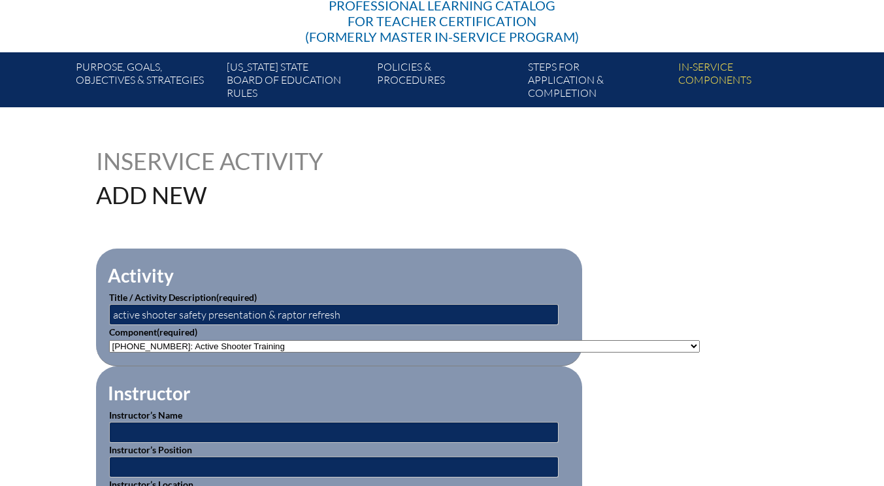
click at [109, 340] on select"]"] "-- [PHONE_NUMBER]: Appropriate Art Activities [PHONE_NUMBER]: Concept and Art P…" at bounding box center [404, 346] width 591 height 12
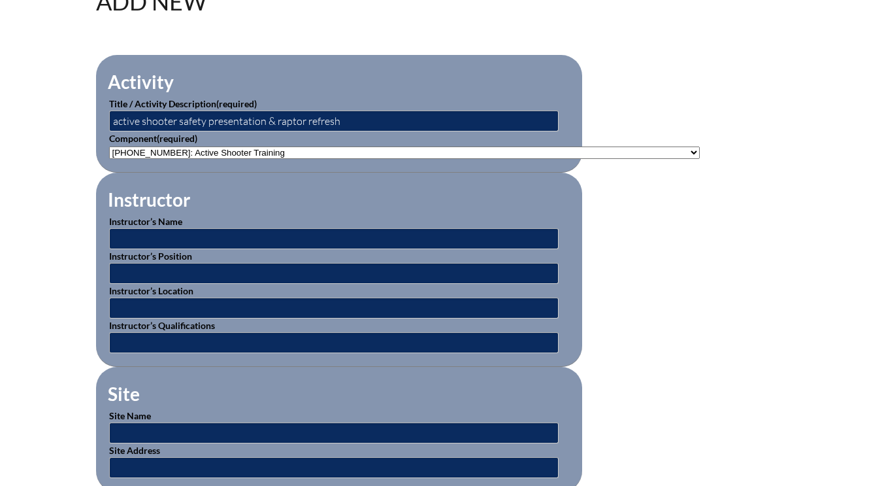
scroll to position [392, 0]
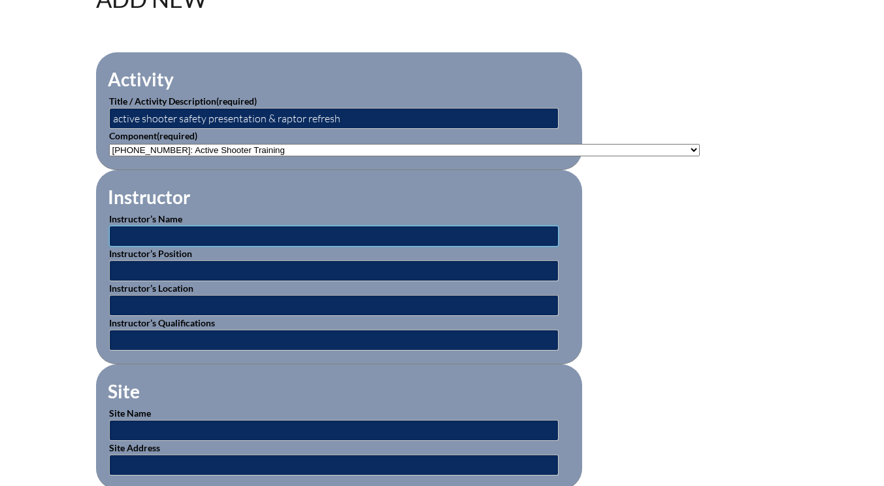
click at [122, 231] on input "text" at bounding box center [334, 235] width 450 height 21
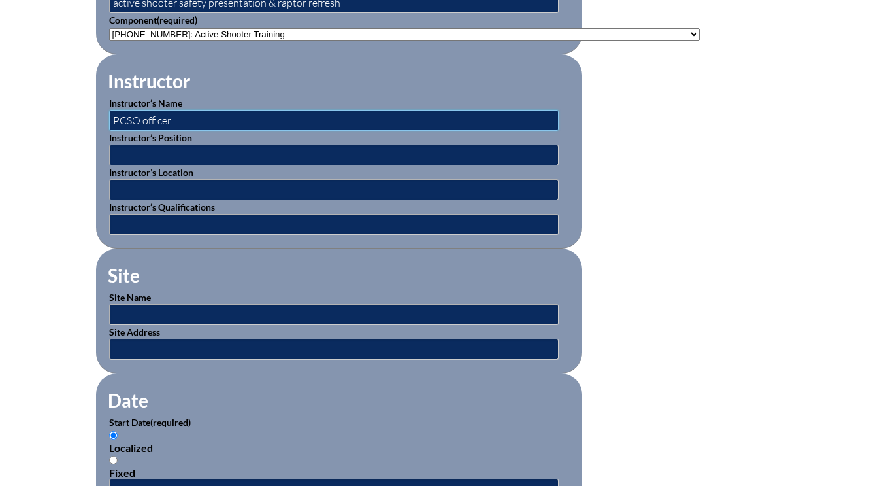
scroll to position [523, 0]
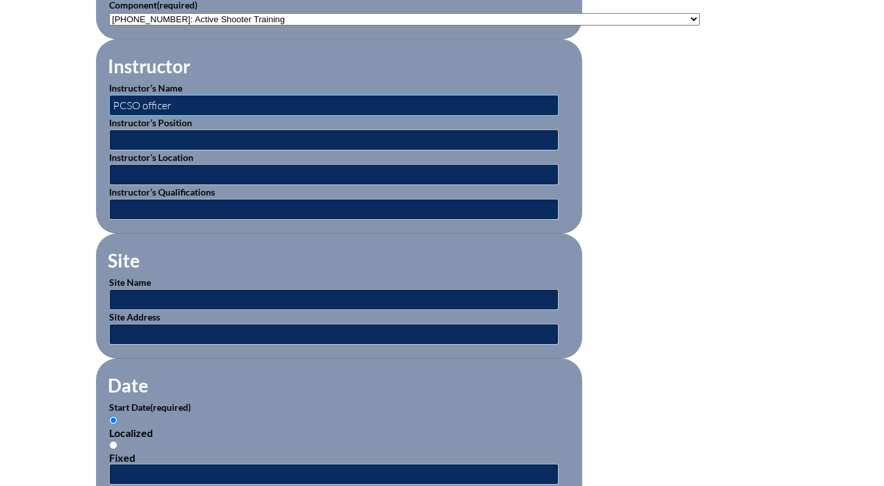
type input "PCSO officer"
click at [136, 298] on input "text" at bounding box center [334, 299] width 450 height 21
type input "LCCDS"
click at [144, 170] on input "text" at bounding box center [334, 174] width 450 height 21
type input "Pinellas County Sheriff's Office"
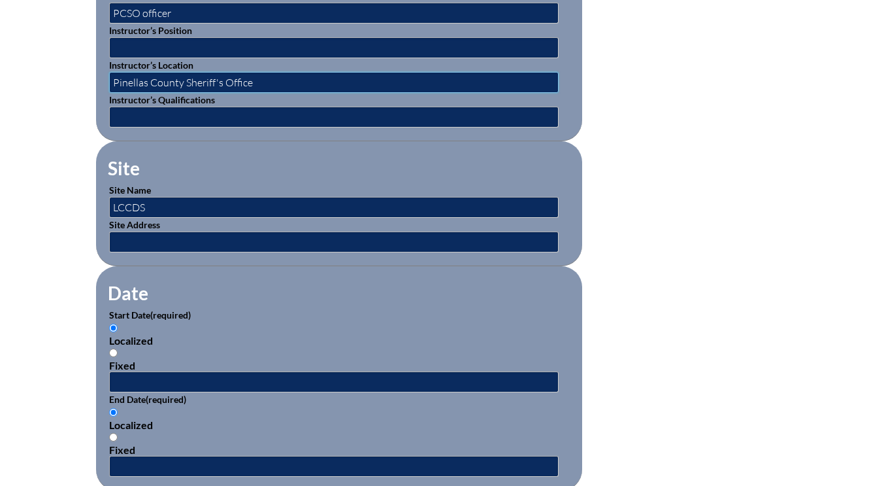
scroll to position [654, 0]
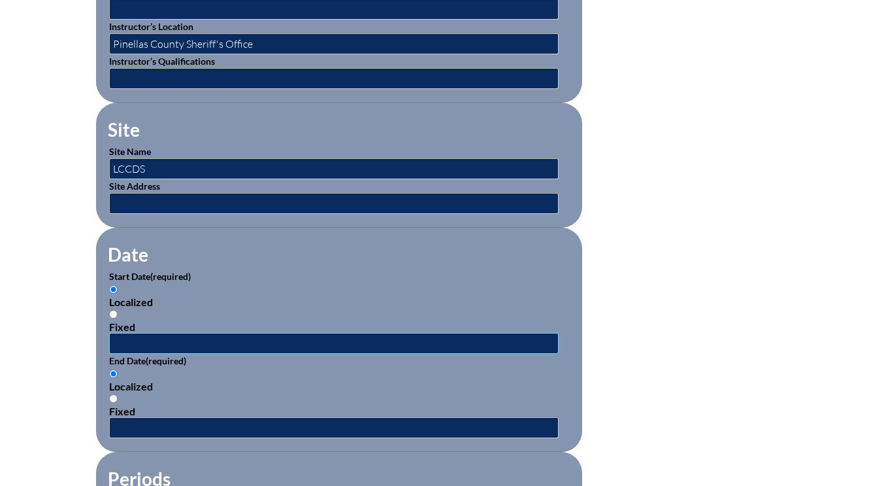
click at [158, 342] on input "text" at bounding box center [334, 343] width 450 height 21
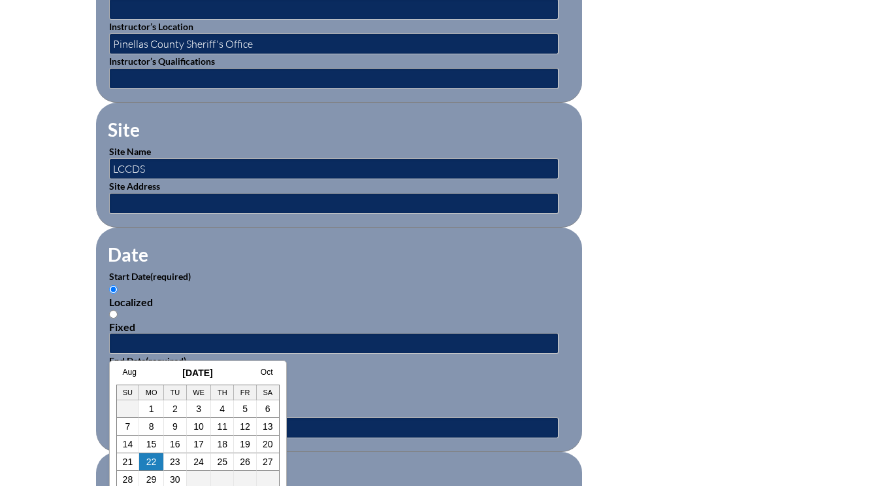
click at [130, 371] on link "Aug" at bounding box center [130, 371] width 14 height 9
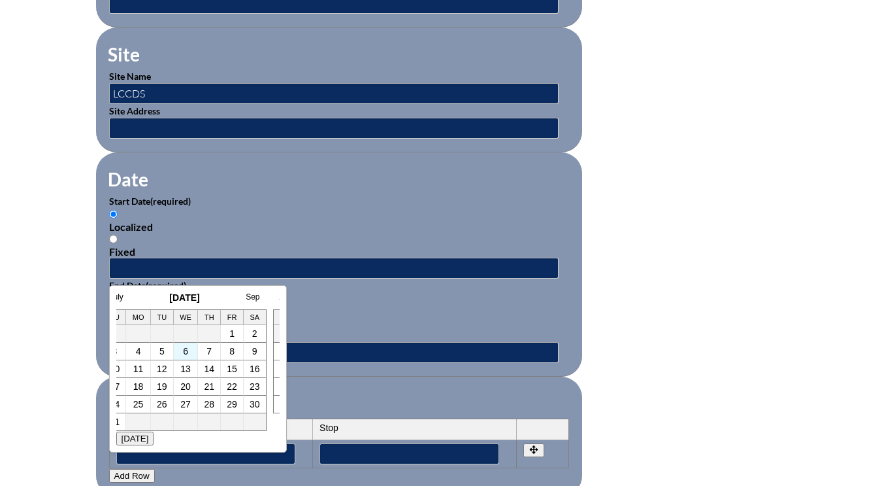
scroll to position [784, 0]
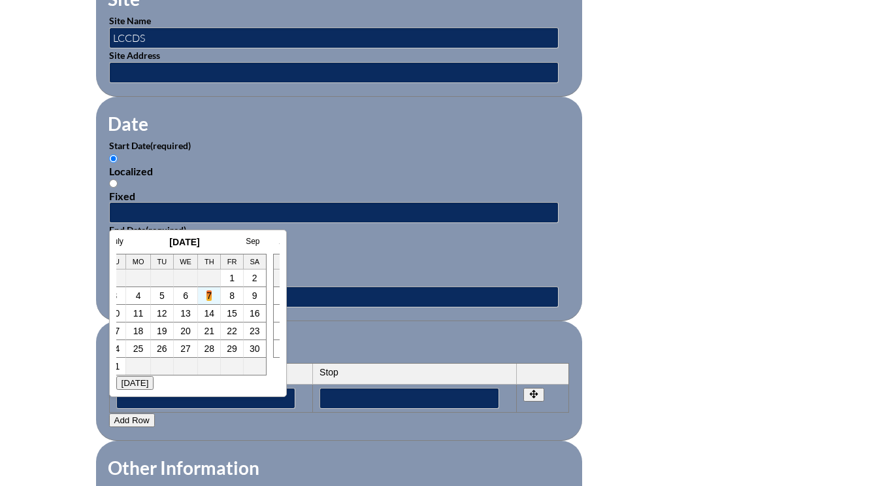
click at [207, 293] on link "7" at bounding box center [209, 295] width 5 height 10
type input "[DATE] 1:14 PM"
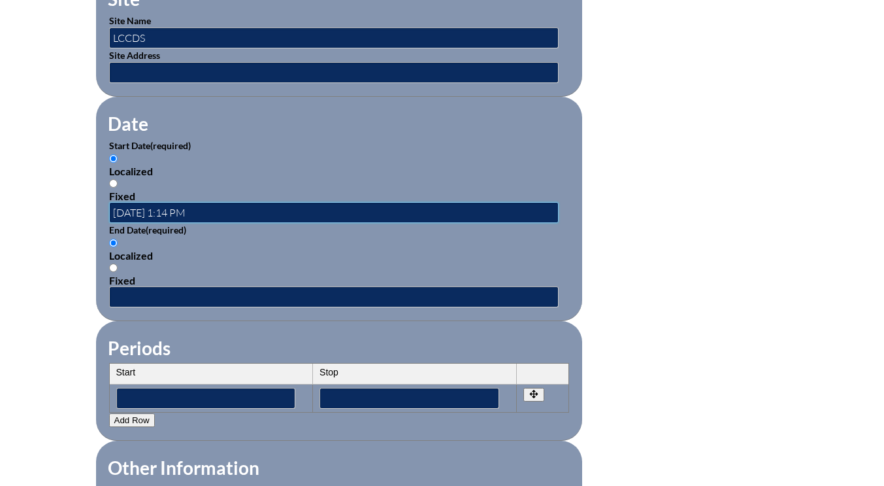
scroll to position [0, 0]
click at [151, 297] on input "text" at bounding box center [334, 296] width 450 height 21
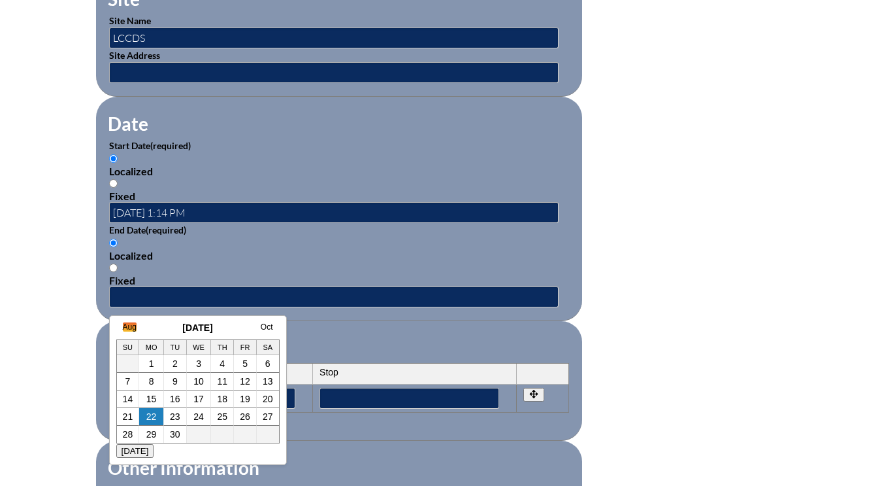
click at [135, 327] on link "Aug" at bounding box center [130, 326] width 14 height 9
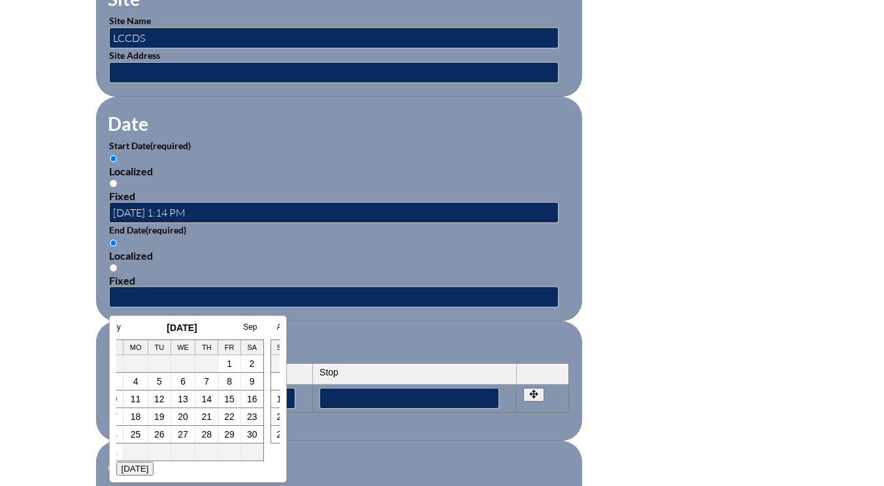
scroll to position [0, 13]
click at [209, 379] on link "7" at bounding box center [209, 381] width 5 height 10
type input "[DATE] 1:14 PM"
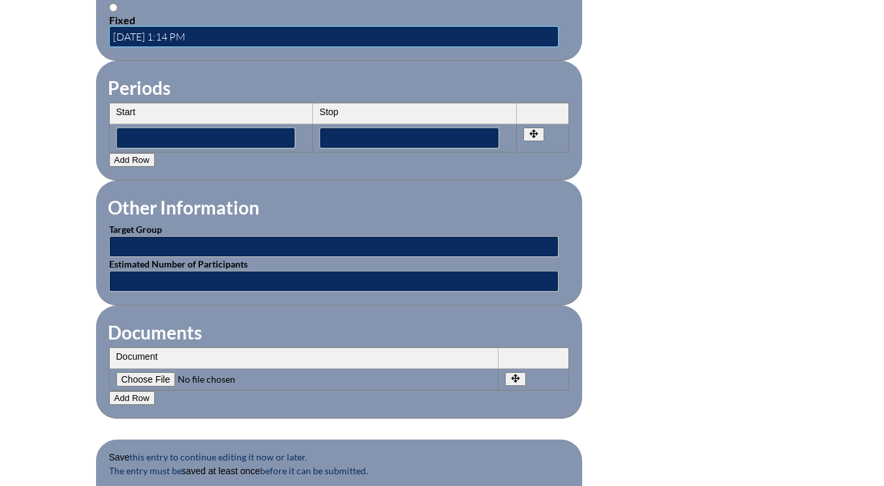
scroll to position [1046, 0]
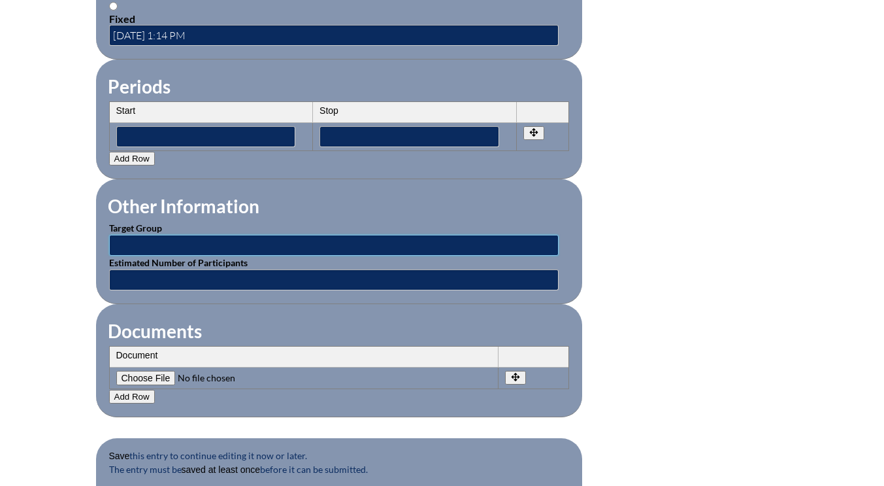
click at [146, 244] on input "text" at bounding box center [334, 245] width 450 height 21
type input "full faculty"
click at [129, 280] on input "text" at bounding box center [334, 279] width 450 height 21
type input "8"
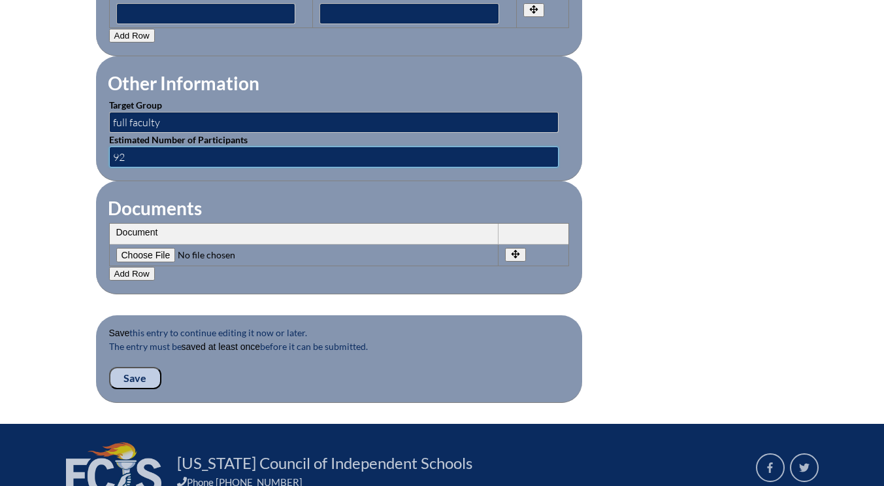
scroll to position [1242, 0]
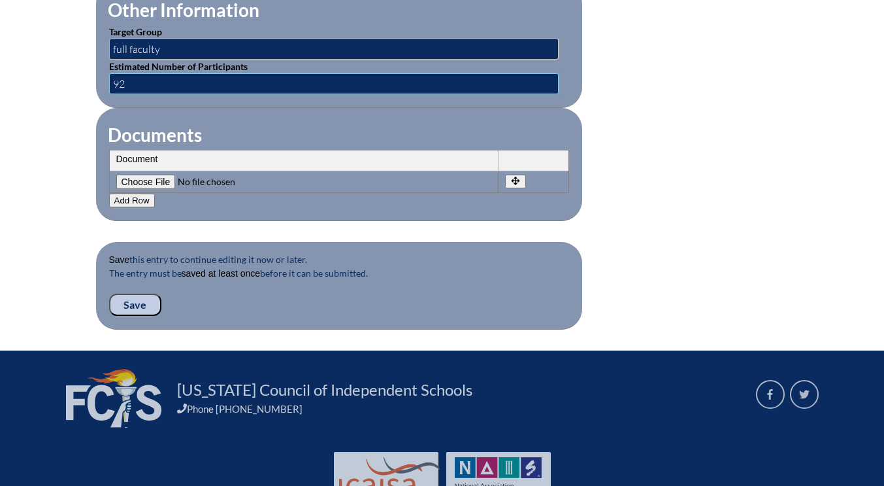
type input "92"
click at [136, 307] on input "Save" at bounding box center [135, 304] width 52 height 22
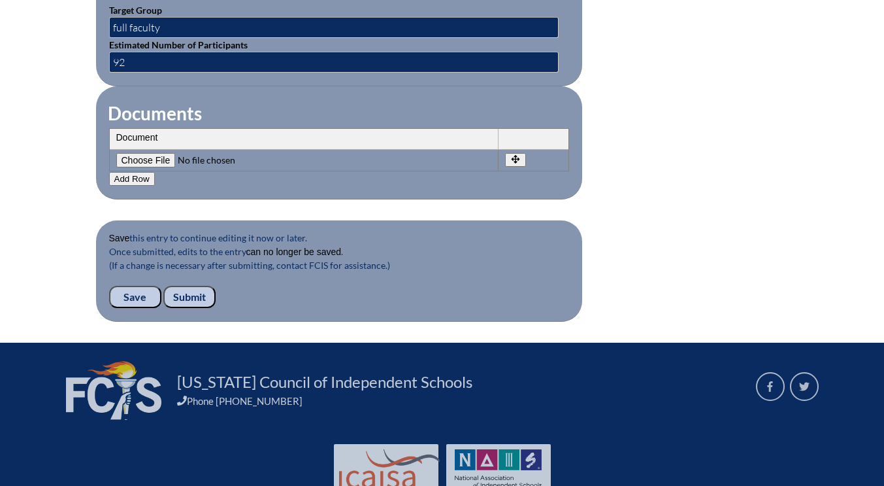
scroll to position [1332, 0]
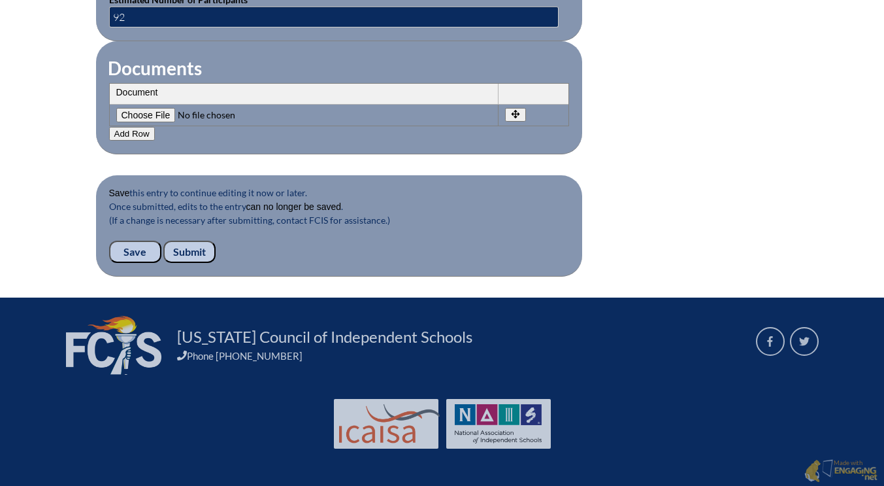
click at [198, 248] on input "Submit" at bounding box center [189, 252] width 52 height 22
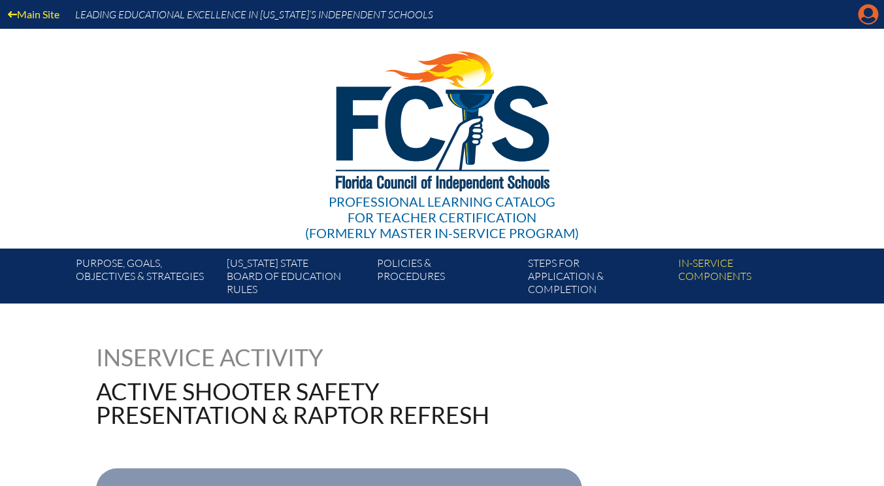
click at [861, 18] on icon at bounding box center [869, 15] width 20 height 20
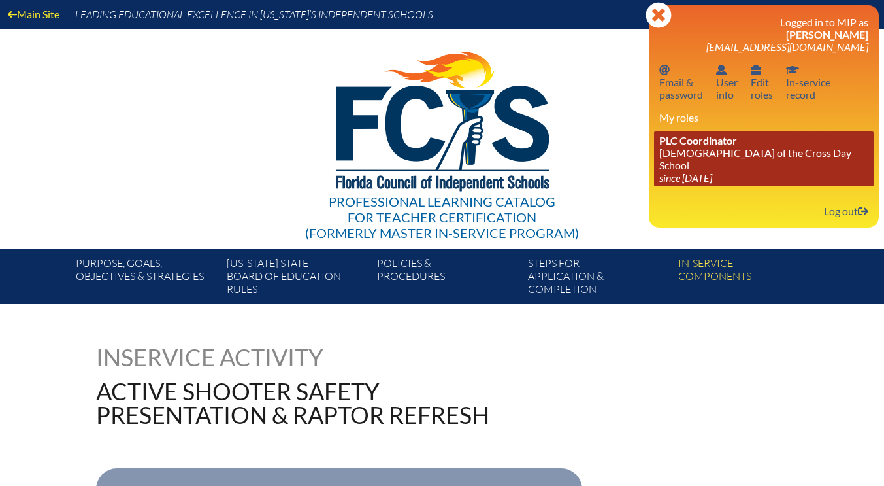
click at [698, 154] on link "PLC Coordinator [DEMOGRAPHIC_DATA][GEOGRAPHIC_DATA] since [DATE]" at bounding box center [764, 158] width 220 height 55
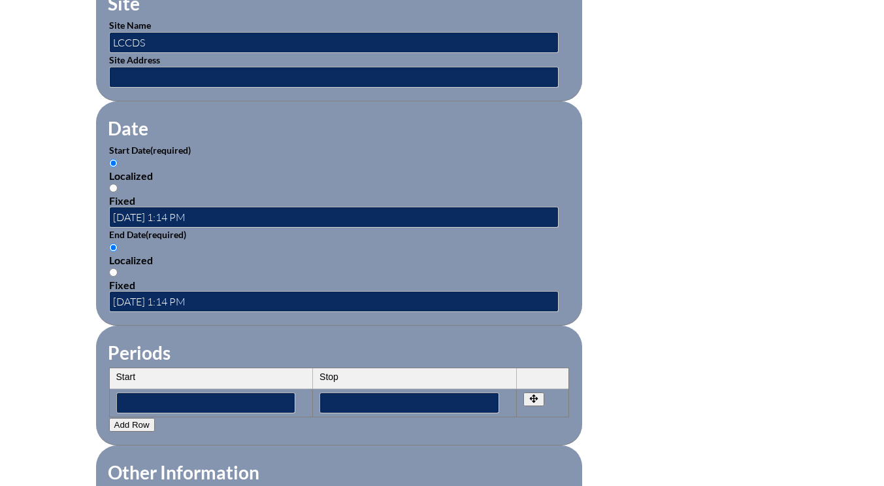
scroll to position [850, 0]
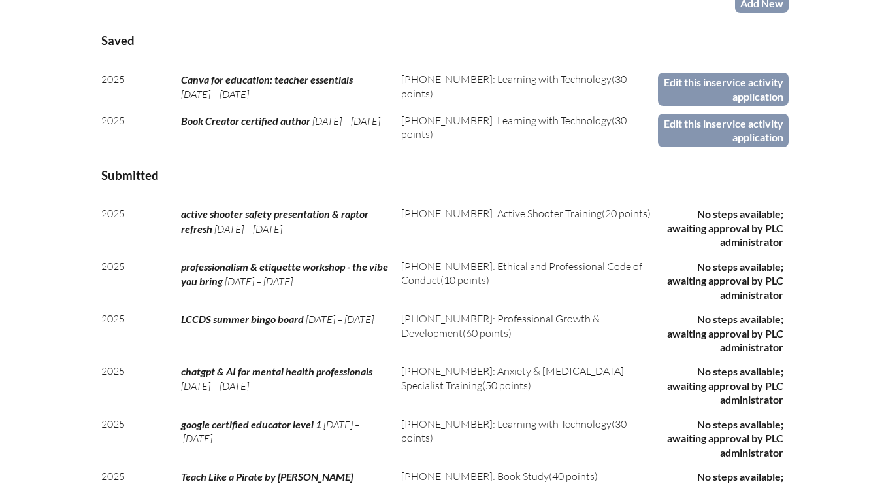
scroll to position [327, 0]
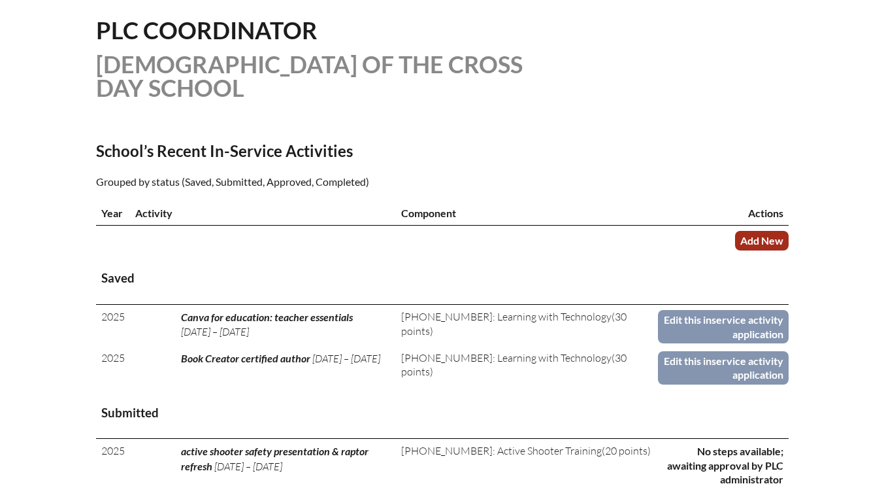
click at [755, 242] on link "Add New" at bounding box center [762, 240] width 54 height 19
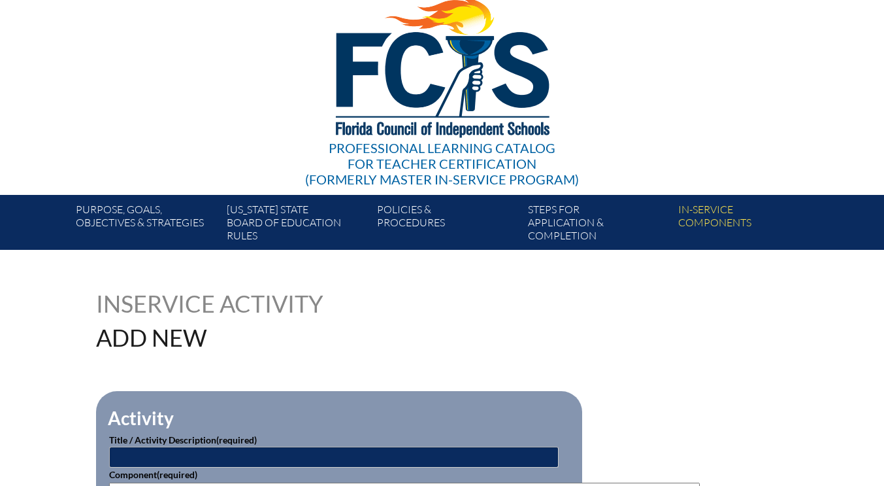
scroll to position [261, 0]
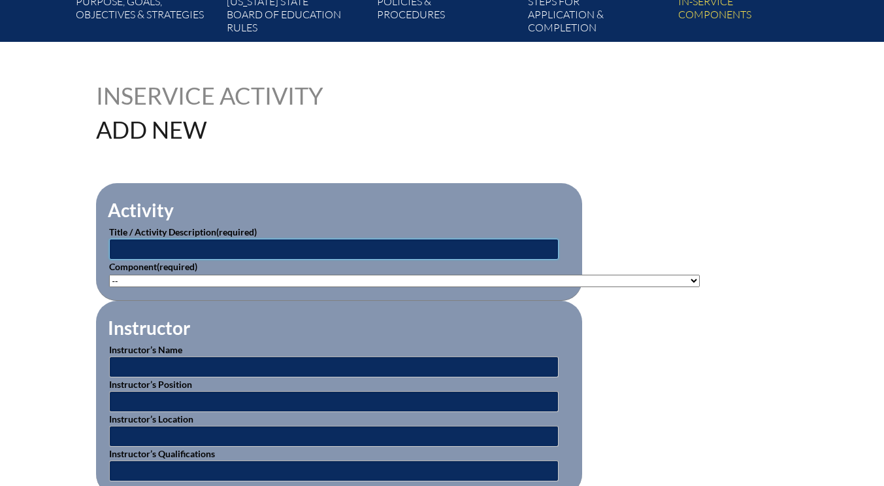
click at [139, 248] on input "text" at bounding box center [334, 249] width 450 height 21
type input "preschool music and me"
click at [135, 277] on select"]"] "-- [PHONE_NUMBER]: Appropriate Art Activities [PHONE_NUMBER]: Concept and Art P…" at bounding box center [404, 280] width 591 height 12
select select"]"] "20381"
click at [109, 274] on select"]"] "-- [PHONE_NUMBER]: Appropriate Art Activities [PHONE_NUMBER]: Concept and Art P…" at bounding box center [404, 280] width 591 height 12
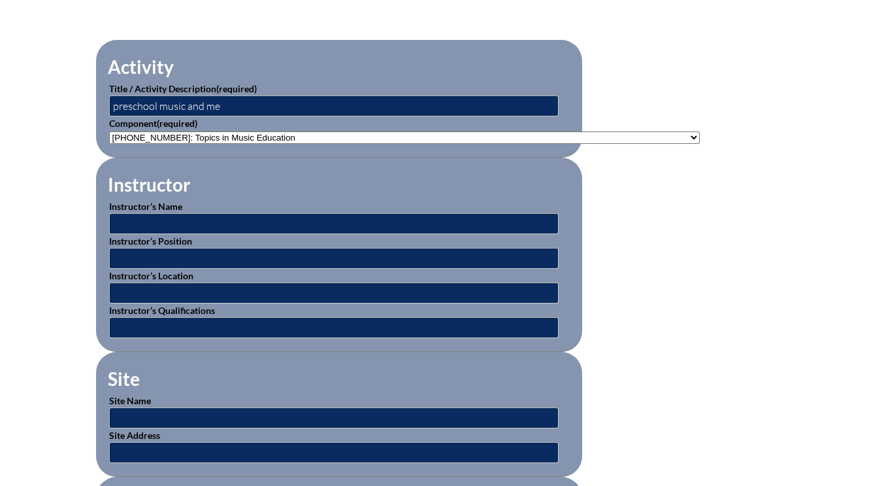
scroll to position [457, 0]
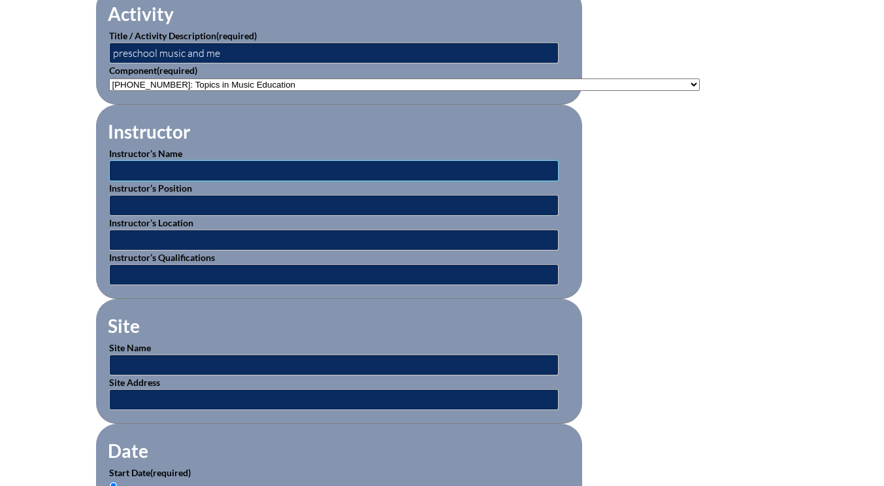
click at [162, 164] on input "text" at bounding box center [334, 170] width 450 height 21
type input "[PERSON_NAME]"
click at [158, 354] on input "text" at bounding box center [334, 364] width 450 height 21
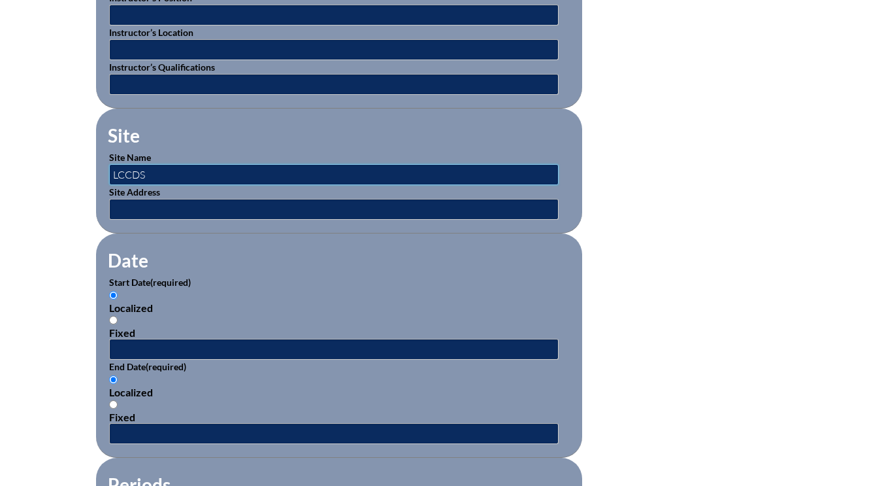
scroll to position [654, 0]
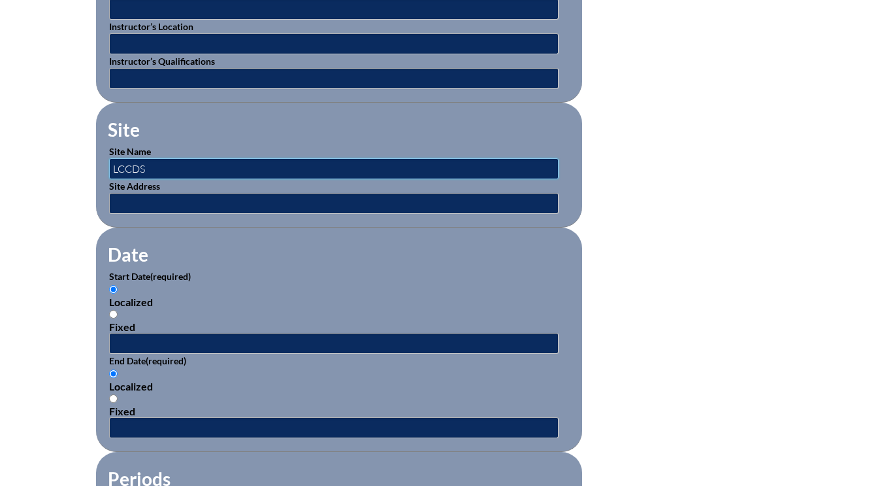
type input "LCCDS"
click at [150, 339] on input "text" at bounding box center [334, 343] width 450 height 21
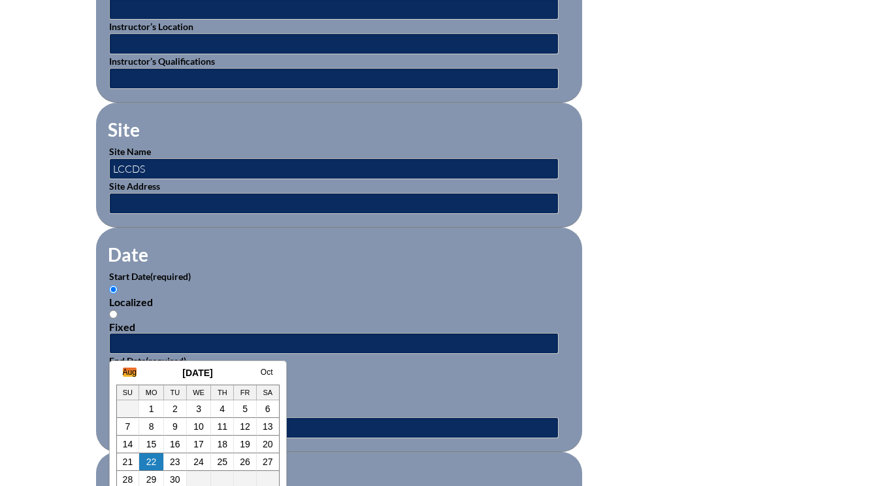
click at [133, 375] on link "Aug" at bounding box center [130, 371] width 14 height 9
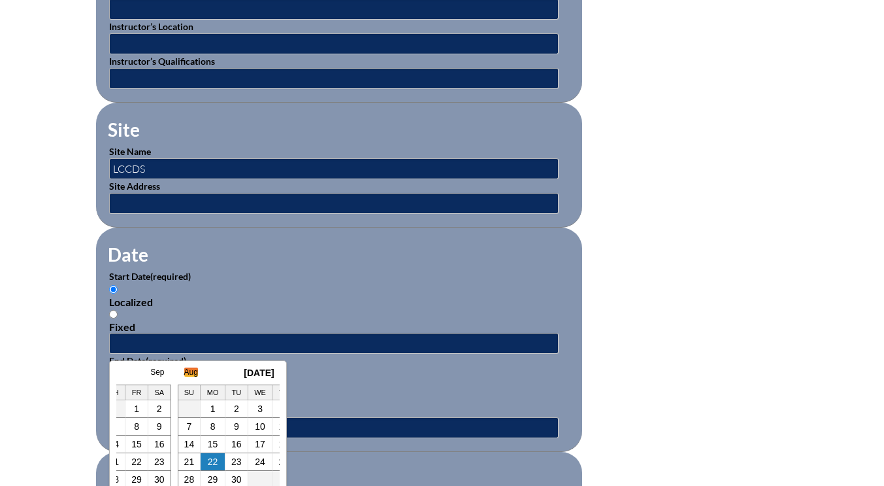
scroll to position [0, 13]
click at [205, 427] on td "7" at bounding box center [209, 427] width 23 height 18
click at [208, 428] on link "7" at bounding box center [209, 426] width 5 height 10
type input "2025-08-07 1:16 PM"
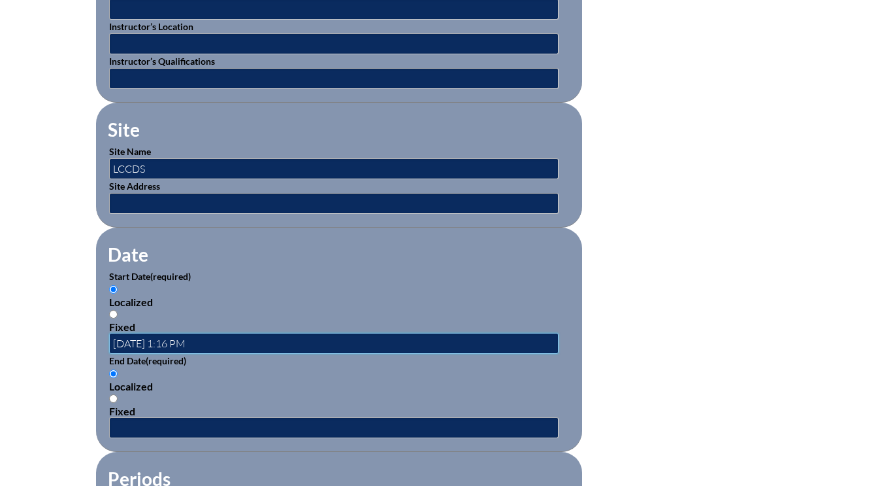
scroll to position [0, 0]
click at [187, 430] on input "text" at bounding box center [334, 427] width 450 height 21
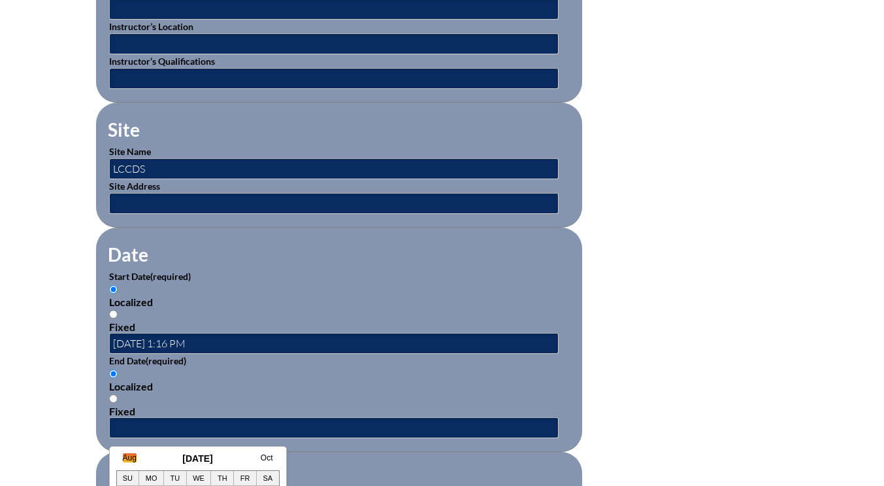
click at [122, 457] on h3 "September 2025" at bounding box center [197, 458] width 163 height 10
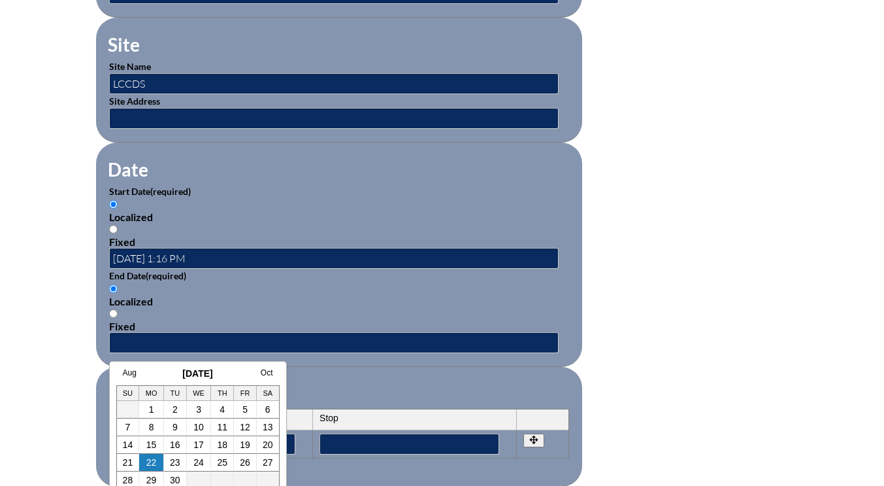
scroll to position [850, 0]
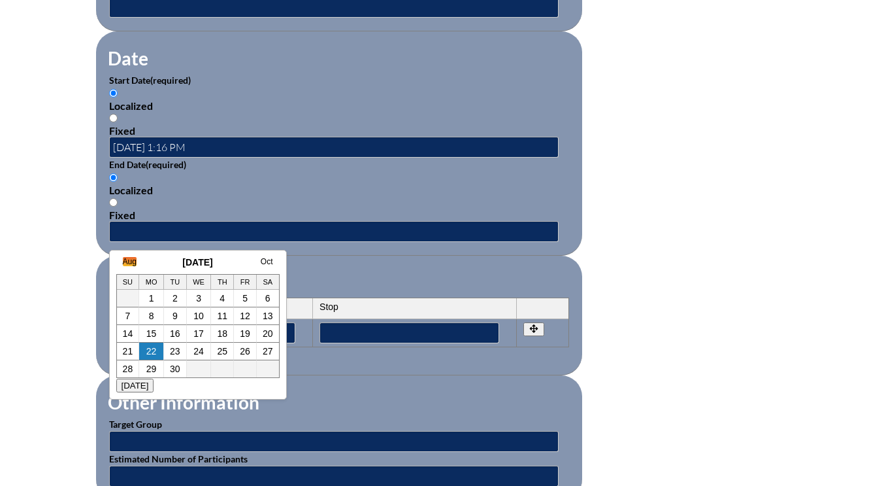
click at [127, 260] on link "Aug" at bounding box center [130, 261] width 14 height 9
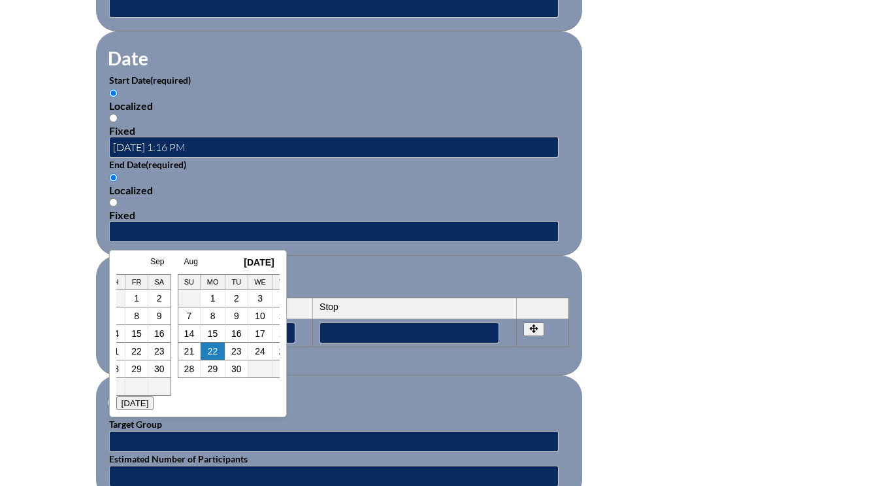
scroll to position [0, 13]
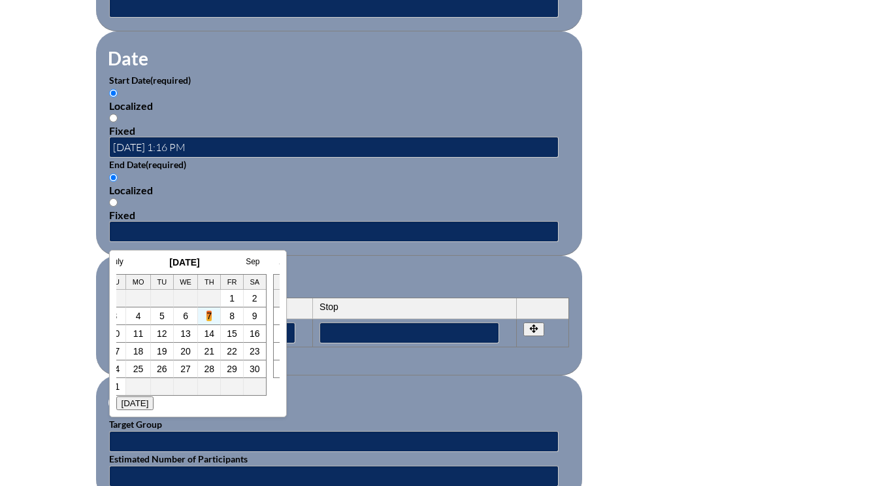
click at [209, 316] on link "7" at bounding box center [209, 315] width 5 height 10
type input "2025-08-07 1:17 PM"
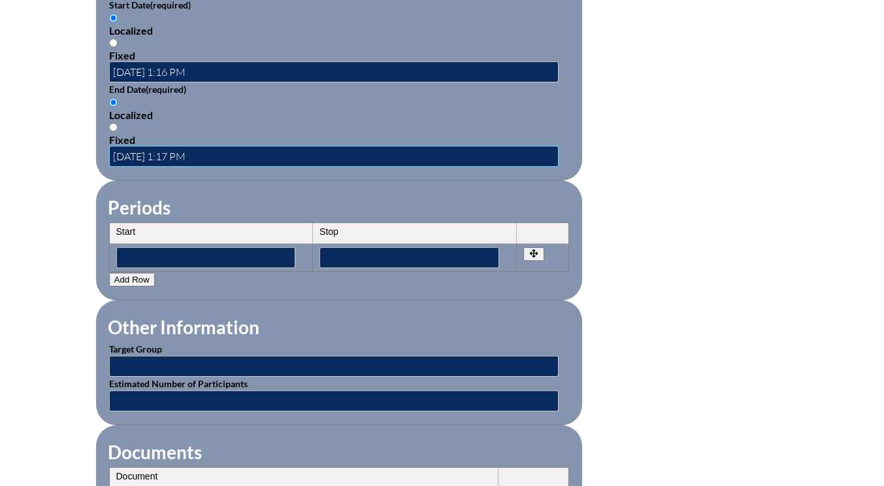
scroll to position [980, 0]
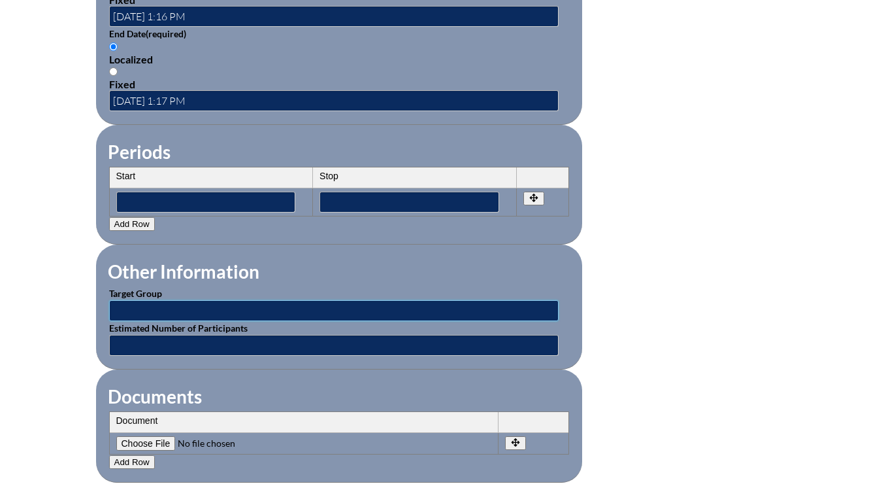
click at [144, 313] on input "text" at bounding box center [334, 310] width 450 height 21
type input "preschool faculty"
click at [163, 338] on input "text" at bounding box center [334, 345] width 450 height 21
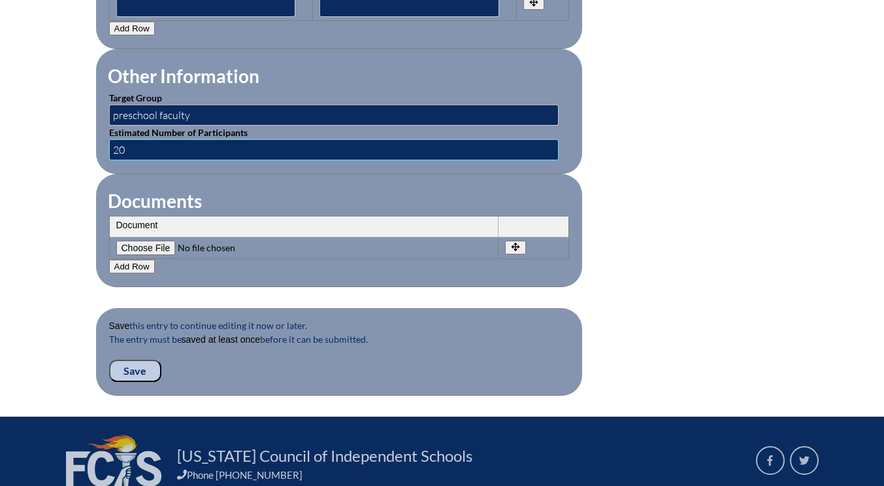
scroll to position [1176, 0]
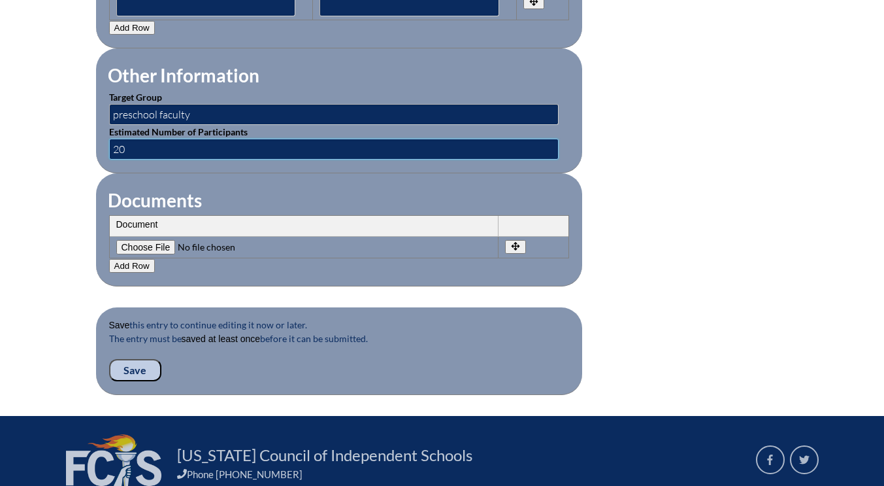
type input "20"
click at [144, 372] on input "Save" at bounding box center [135, 370] width 52 height 22
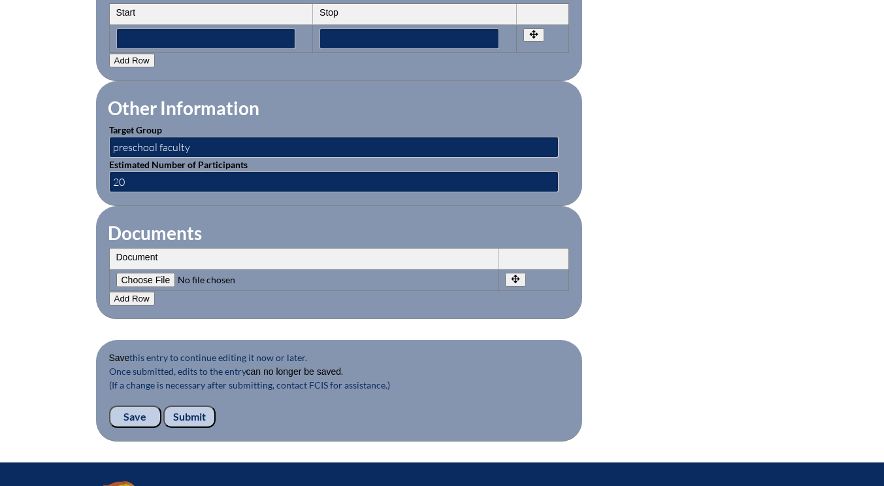
scroll to position [1242, 0]
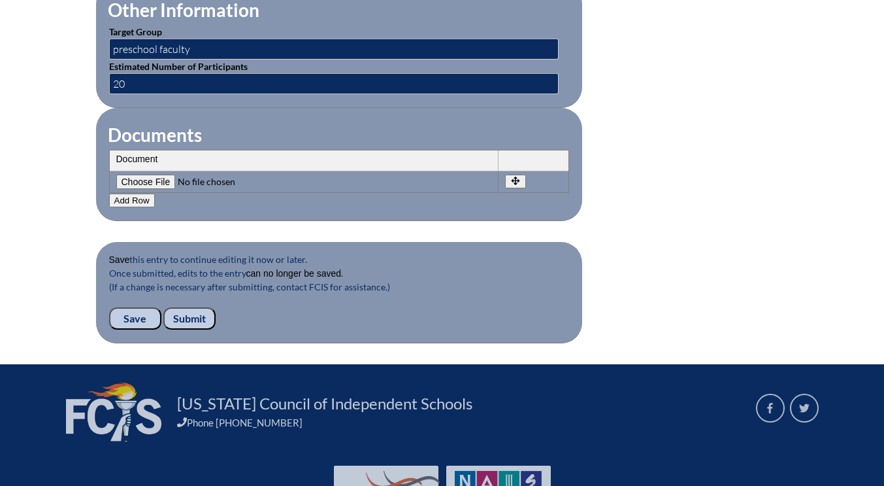
click at [180, 320] on input "Submit" at bounding box center [189, 318] width 52 height 22
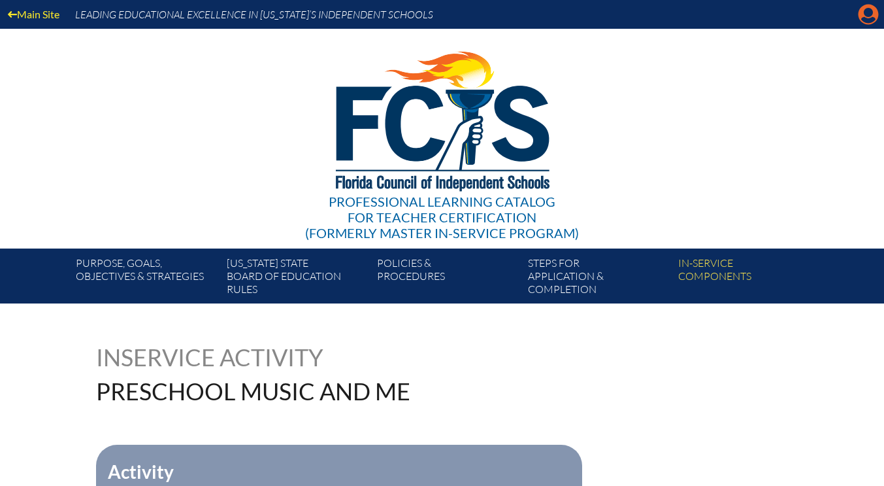
click at [869, 19] on icon "Manage account" at bounding box center [868, 14] width 21 height 21
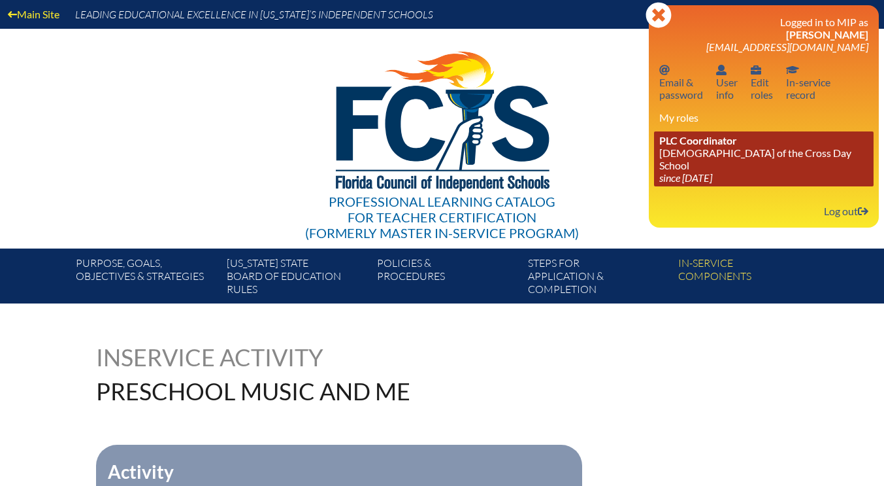
click at [693, 171] on icon "since [DATE]" at bounding box center [685, 177] width 53 height 12
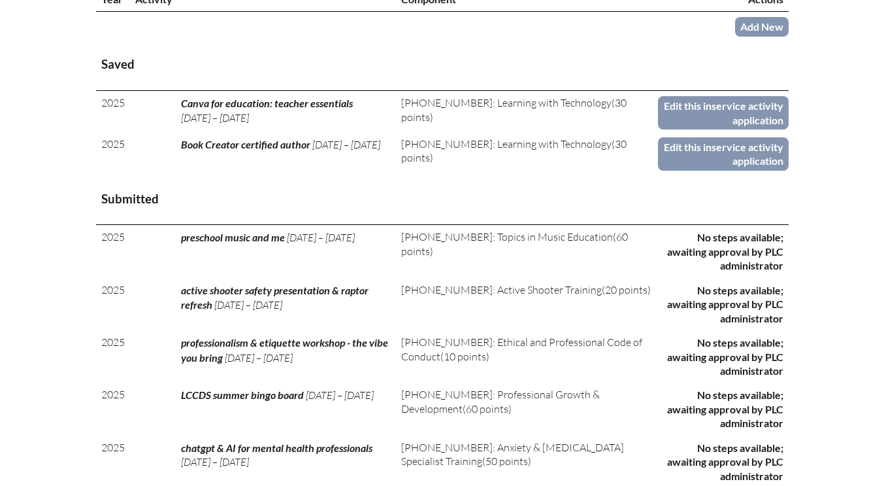
scroll to position [457, 0]
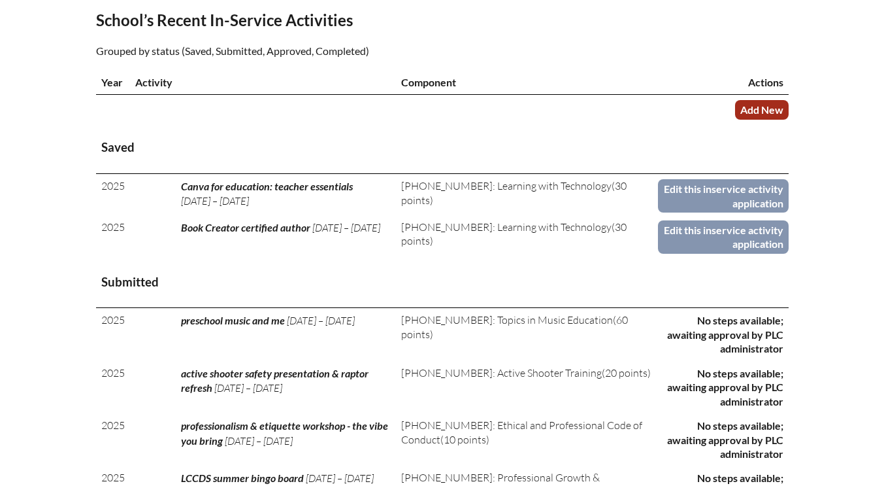
click at [757, 109] on link "Add New" at bounding box center [762, 109] width 54 height 19
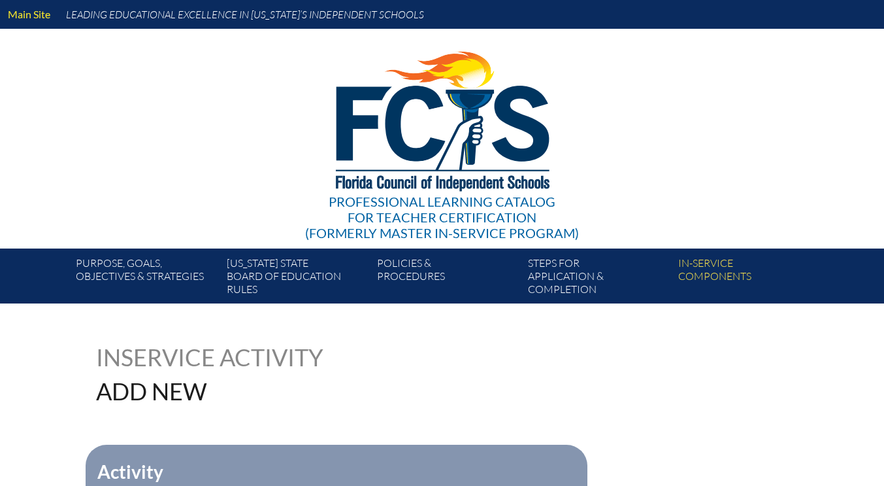
click at [759, 102] on div "Professional Learning Catalog for Teacher Certification (formerly Master In-ser…" at bounding box center [442, 139] width 795 height 220
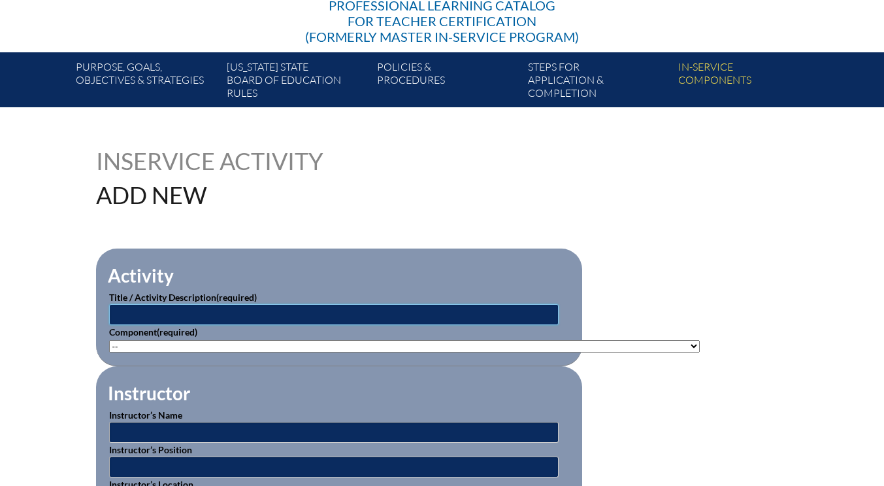
click at [142, 312] on input "text" at bounding box center [334, 314] width 450 height 21
type input "staff team building & scavenger [PERSON_NAME] - teaching critical thinking & pr…"
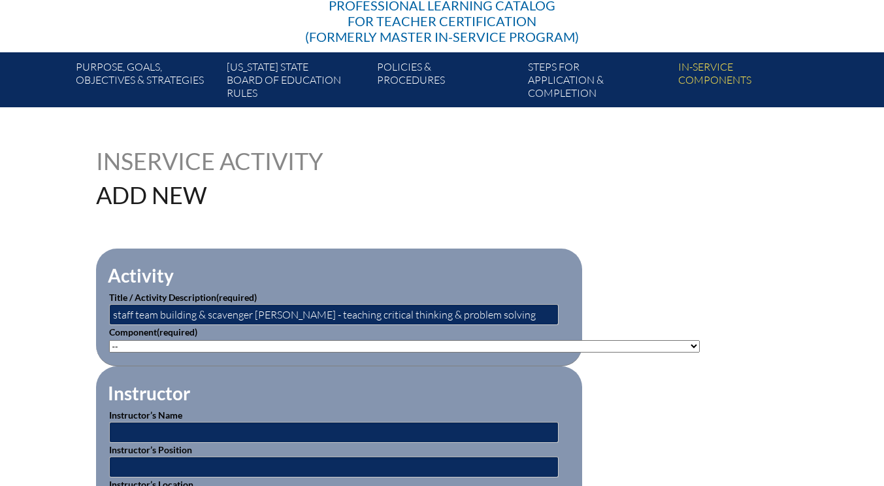
click at [135, 344] on select"]"] "-- [PHONE_NUMBER]: Appropriate Art Activities [PHONE_NUMBER]: Concept and Art P…" at bounding box center [404, 346] width 591 height 12
select select"]"] "20500"
click at [109, 340] on select"]"] "-- 1-000-001: Appropriate Art Activities 1-000-002: Concept and Art Process for…" at bounding box center [404, 346] width 591 height 12
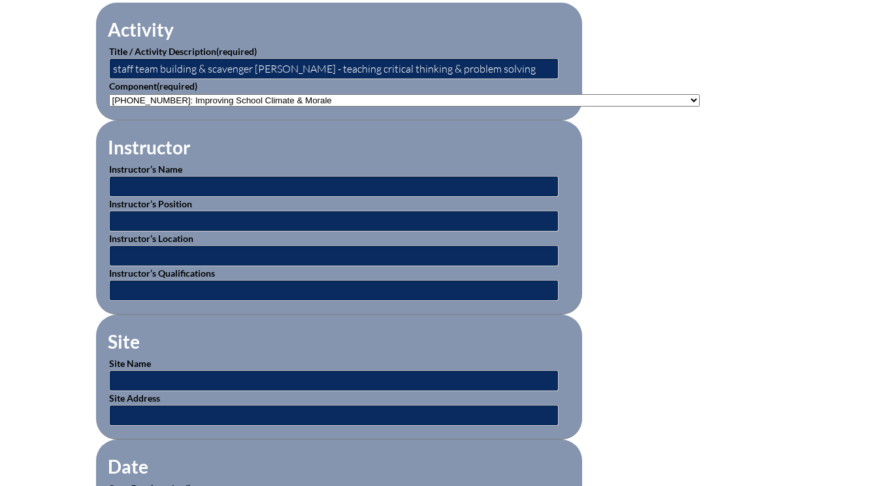
scroll to position [457, 0]
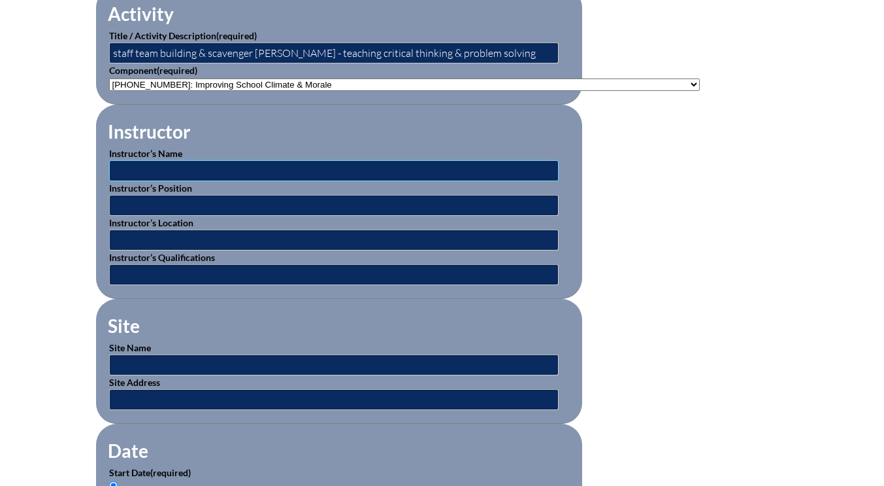
click at [159, 171] on input "text" at bounding box center [334, 170] width 450 height 21
type input "Kim Esposito"
click at [167, 208] on input "text" at bounding box center [334, 205] width 450 height 21
type input "director of curriculum"
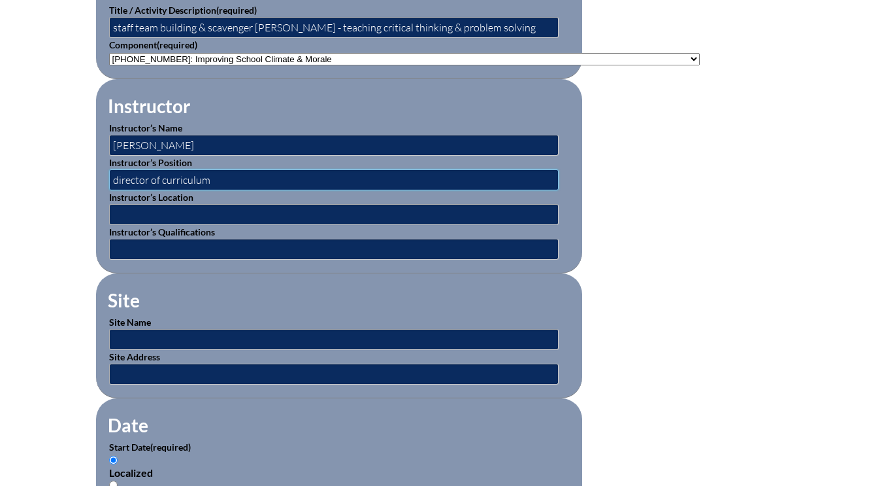
scroll to position [588, 0]
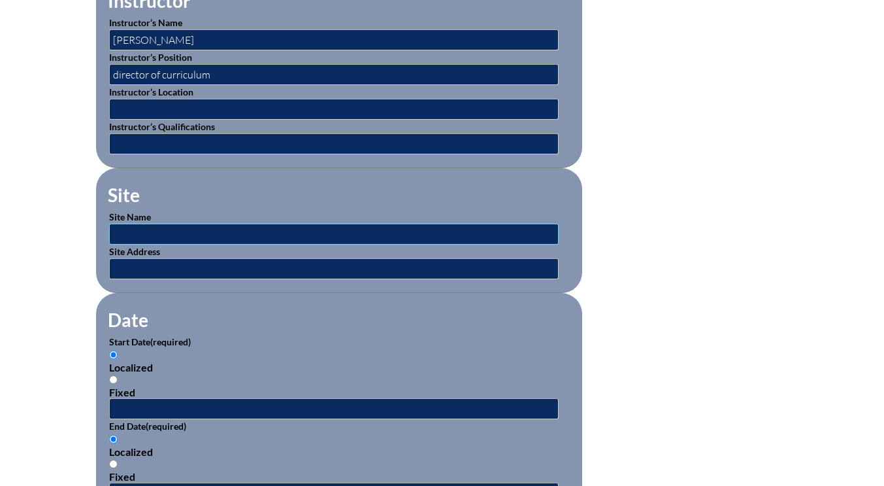
click at [147, 231] on input "text" at bounding box center [334, 234] width 450 height 21
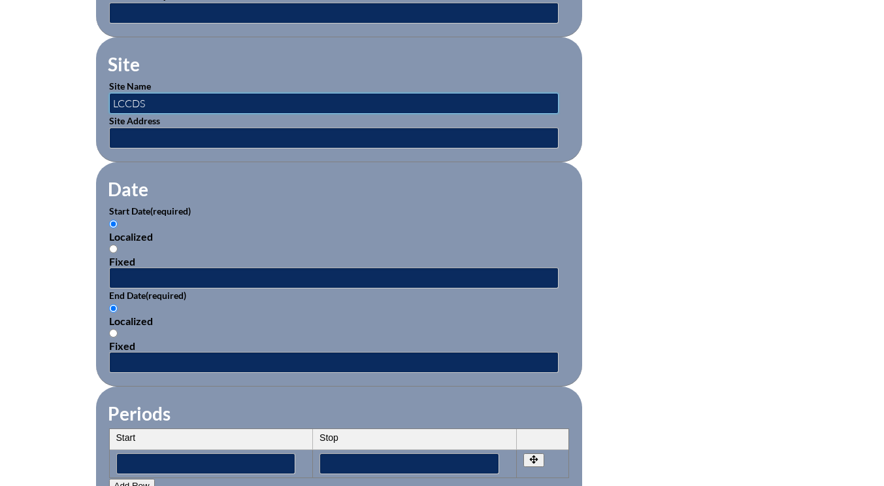
type input "LCCDS"
click at [144, 276] on input "text" at bounding box center [334, 277] width 450 height 21
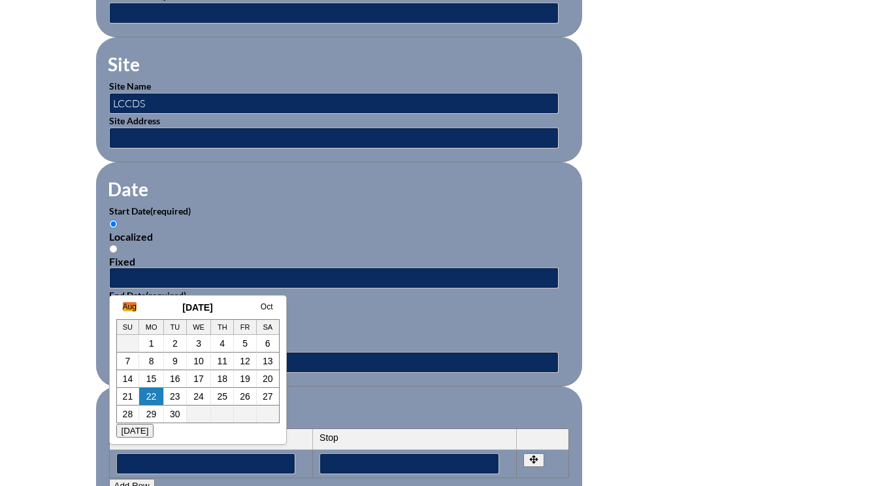
click at [129, 307] on link "Aug" at bounding box center [130, 306] width 14 height 9
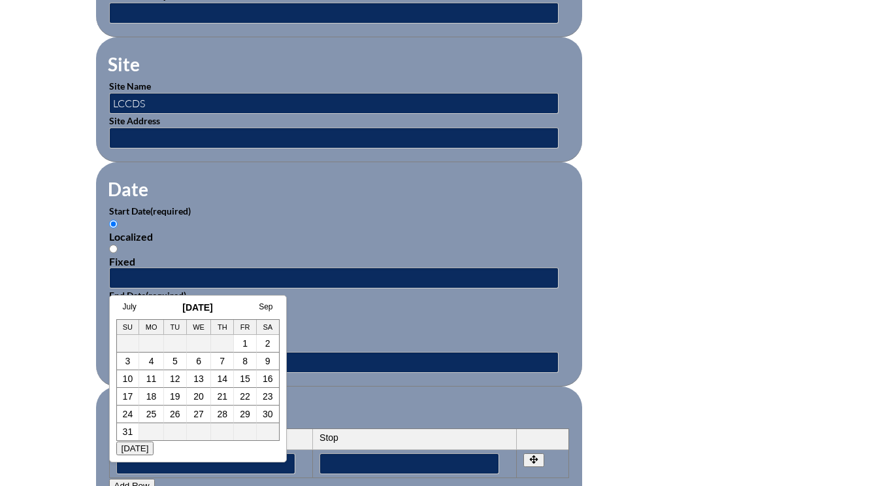
scroll to position [0, 13]
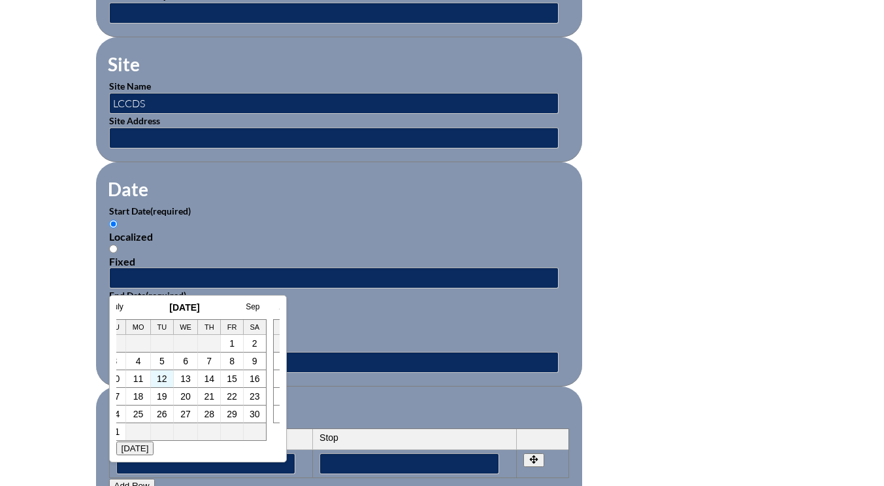
click at [167, 384] on td "12" at bounding box center [162, 379] width 23 height 18
click at [163, 380] on link "12" at bounding box center [162, 378] width 10 height 10
type input "2025-08-12 1:20 PM"
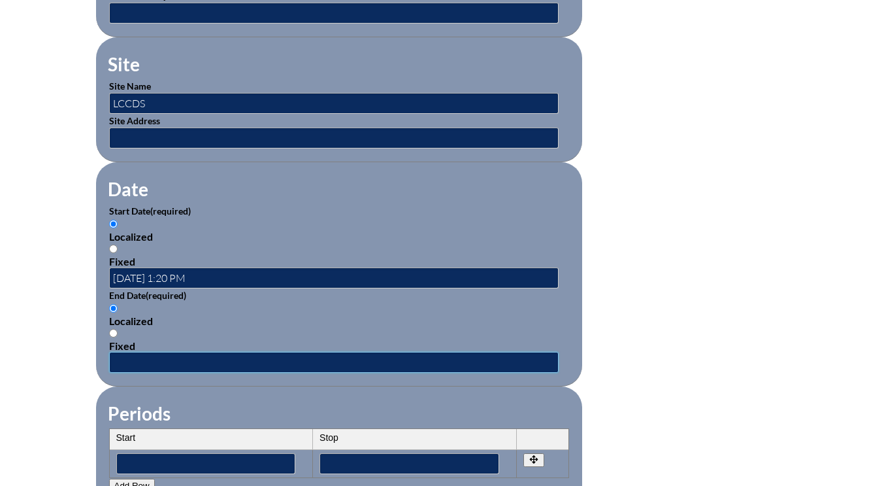
click at [145, 361] on input "text" at bounding box center [334, 362] width 450 height 21
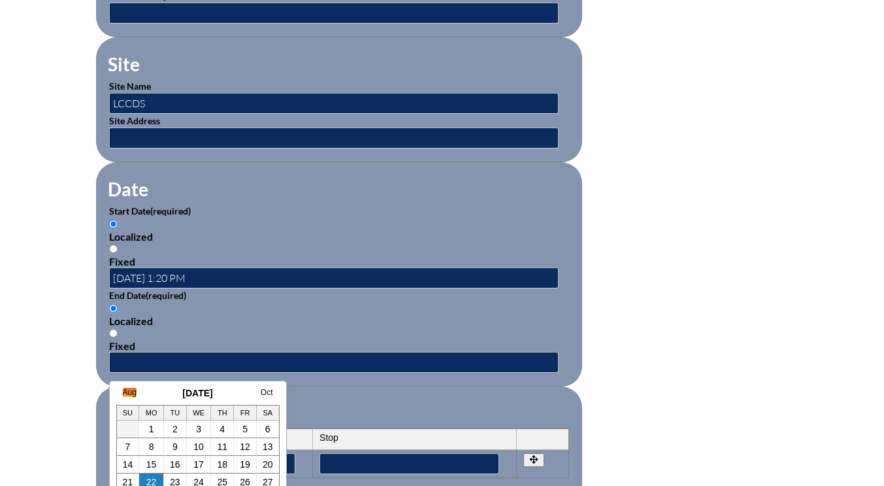
click at [130, 388] on link "Aug" at bounding box center [130, 392] width 14 height 9
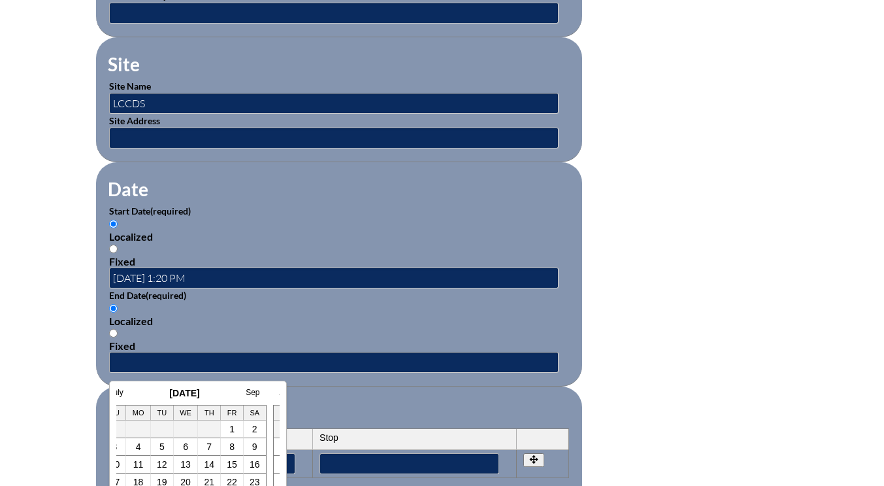
scroll to position [850, 0]
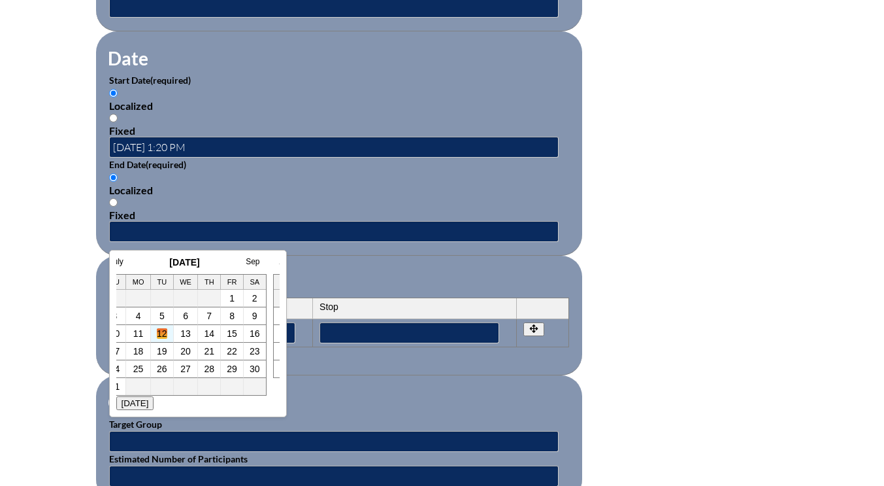
click at [159, 335] on link "12" at bounding box center [162, 333] width 10 height 10
type input "2025-08-12 1:20 PM"
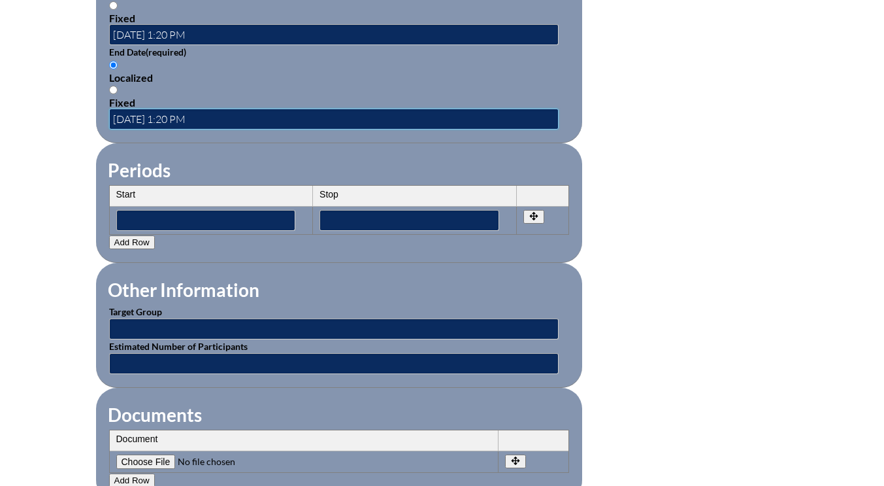
scroll to position [1046, 0]
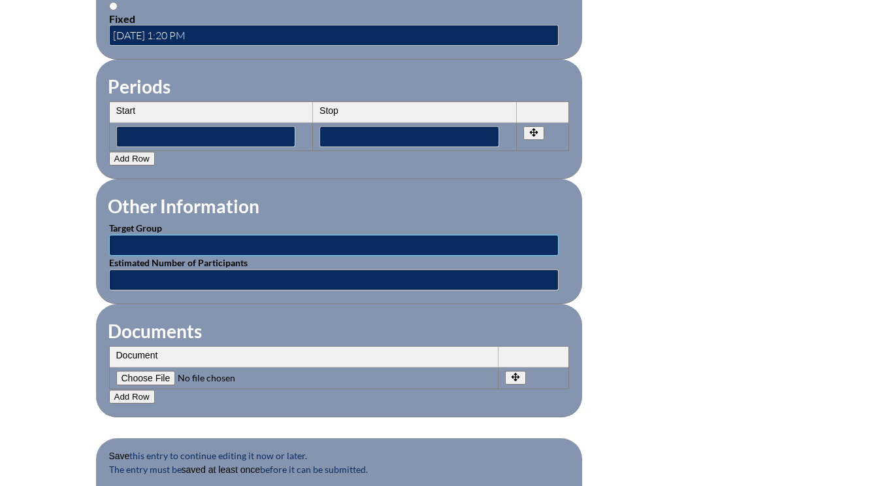
click at [134, 245] on input "text" at bounding box center [334, 245] width 450 height 21
type input "all facutly"
click at [144, 278] on input "text" at bounding box center [334, 279] width 450 height 21
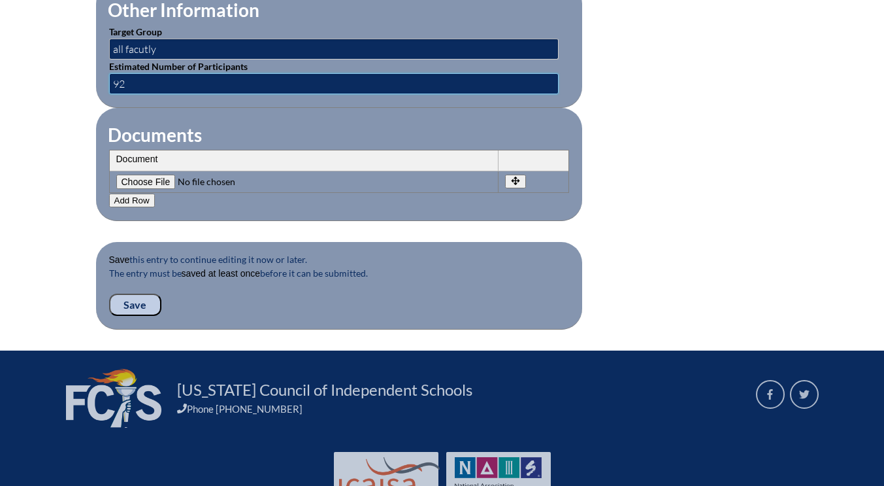
type input "92"
click at [122, 305] on input "Save" at bounding box center [135, 304] width 52 height 22
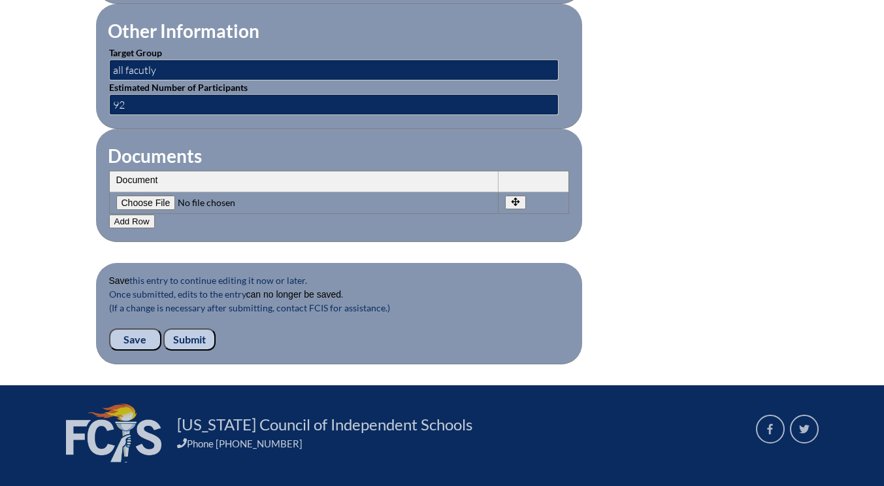
scroll to position [1355, 0]
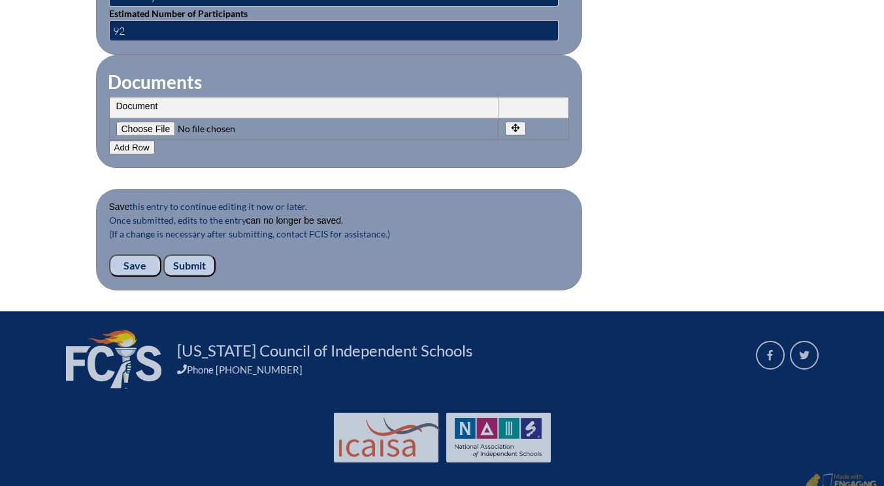
click at [195, 254] on input "Submit" at bounding box center [189, 265] width 52 height 22
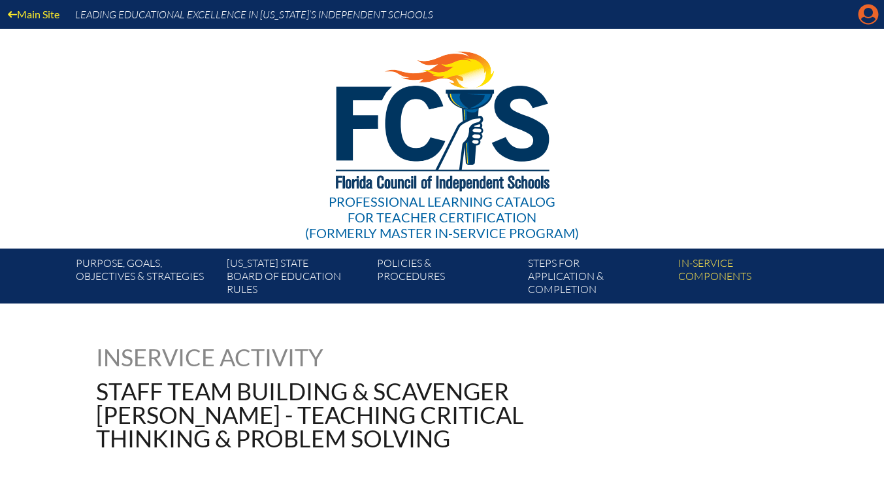
click at [873, 14] on icon at bounding box center [869, 15] width 20 height 20
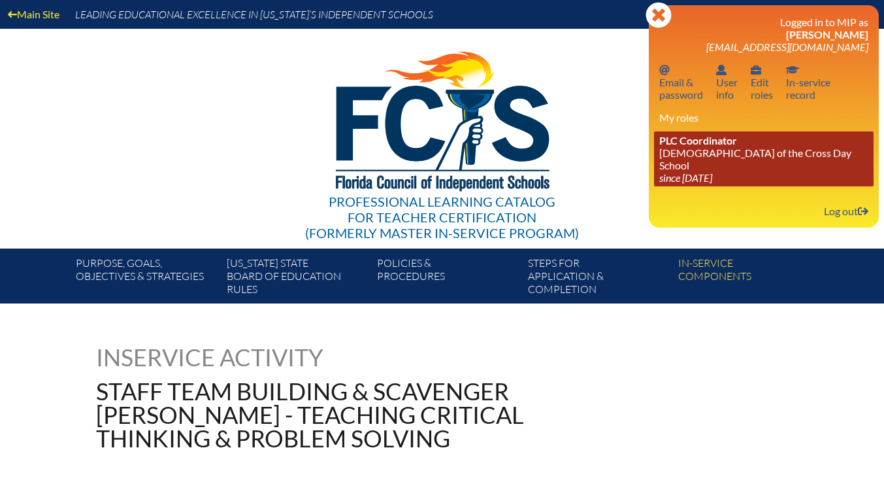
click at [746, 156] on link "PLC Coordinator [DEMOGRAPHIC_DATA][GEOGRAPHIC_DATA] since [DATE]" at bounding box center [764, 158] width 220 height 55
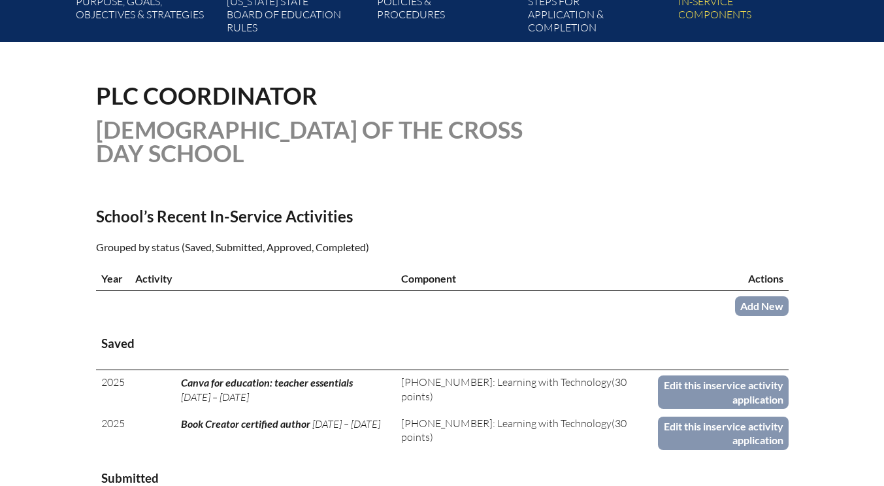
scroll to position [457, 0]
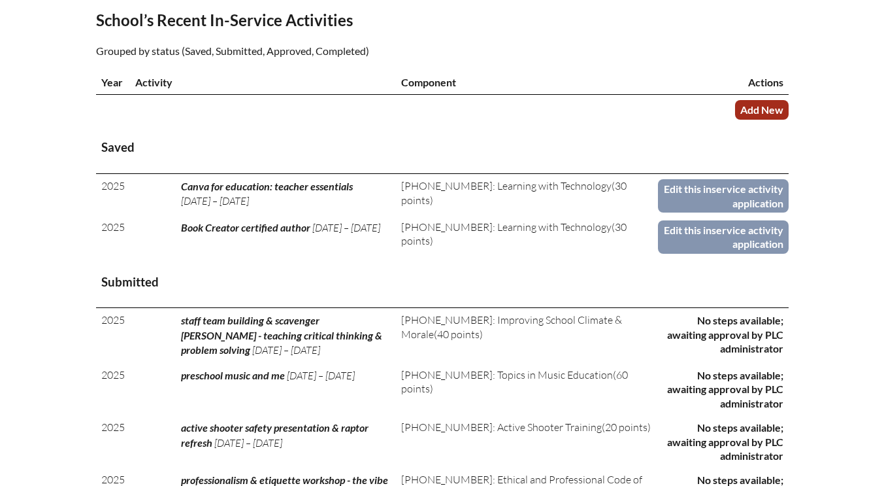
click at [754, 104] on link "Add New" at bounding box center [762, 109] width 54 height 19
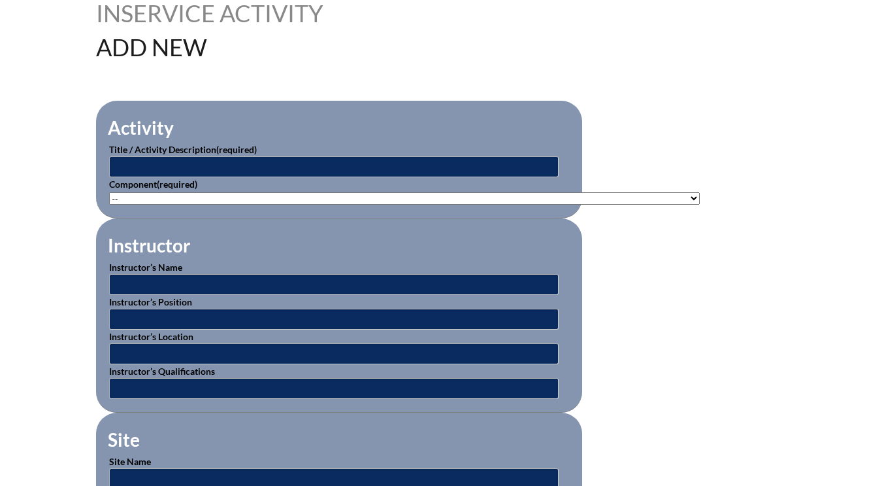
scroll to position [392, 0]
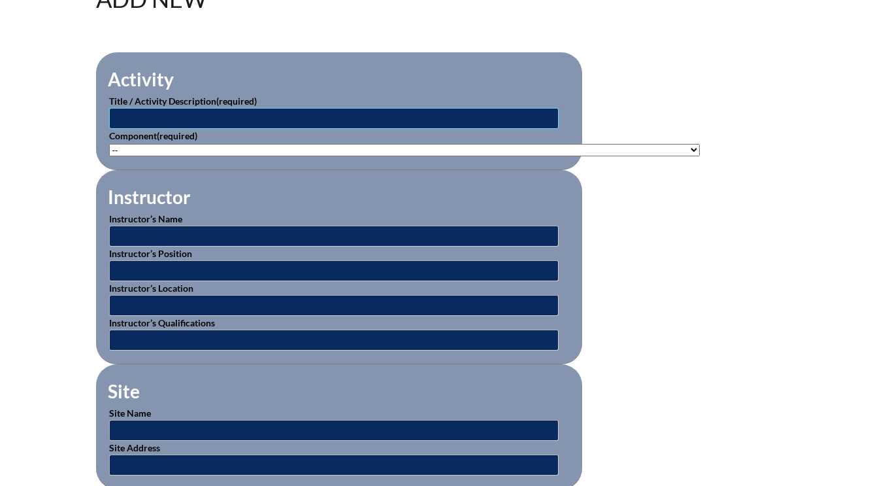
click at [159, 115] on input "text" at bounding box center [334, 118] width 450 height 21
type input "a"
click at [120, 116] on input "[MEDICAL_DATA] training" at bounding box center [334, 118] width 450 height 21
type input "HMH amira training"
click at [142, 152] on select"]"] "-- 1-000-001: Appropriate Art Activities 1-000-002: Concept and Art Process for…" at bounding box center [404, 150] width 591 height 12
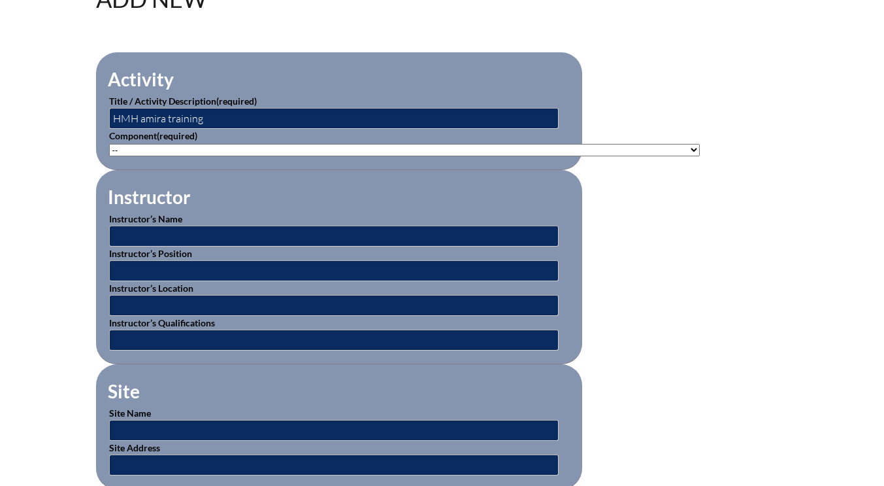
select select"]"] "20464"
click at [109, 144] on select"]"] "-- 1-000-001: Appropriate Art Activities 1-000-002: Concept and Art Process for…" at bounding box center [404, 150] width 591 height 12
click at [136, 229] on input "text" at bounding box center [334, 235] width 450 height 21
type input "HMH representative"
click at [139, 298] on input "text" at bounding box center [334, 305] width 450 height 21
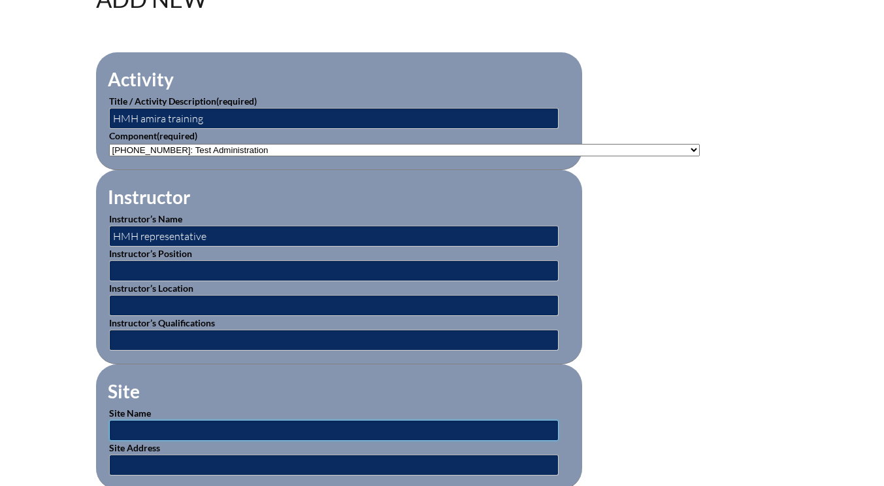
click at [132, 425] on input "text" at bounding box center [334, 430] width 450 height 21
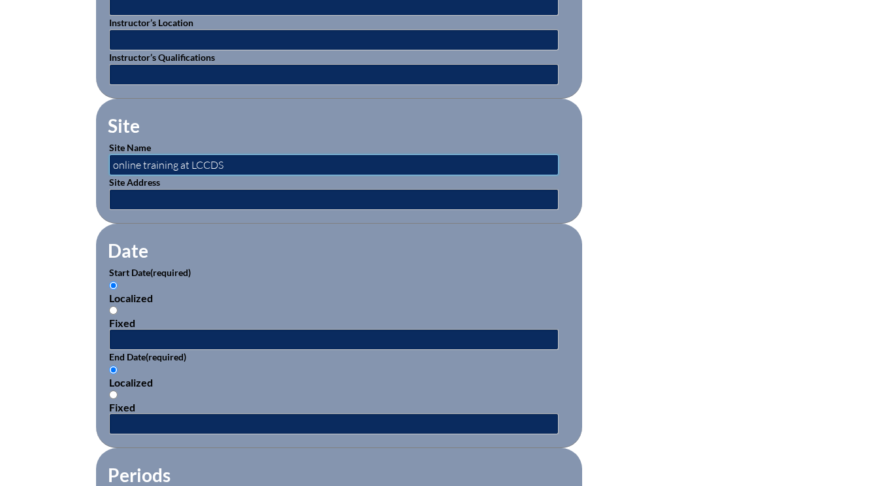
scroll to position [719, 0]
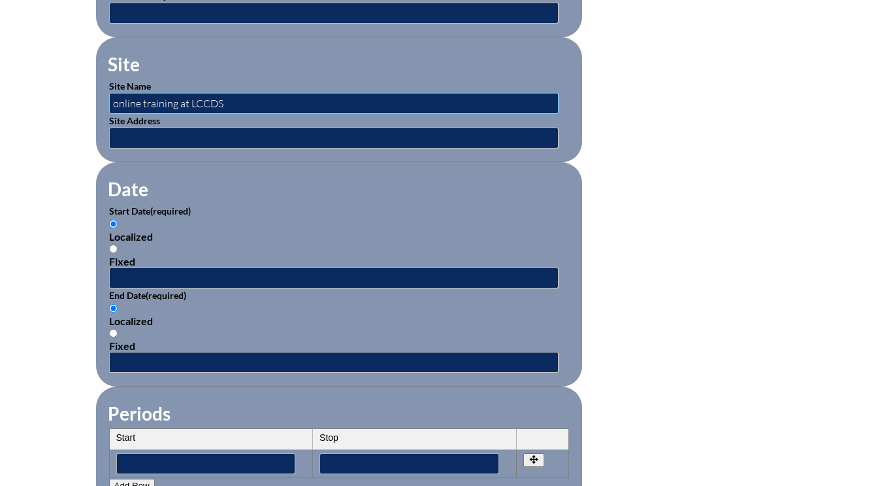
type input "online training at LCCDS"
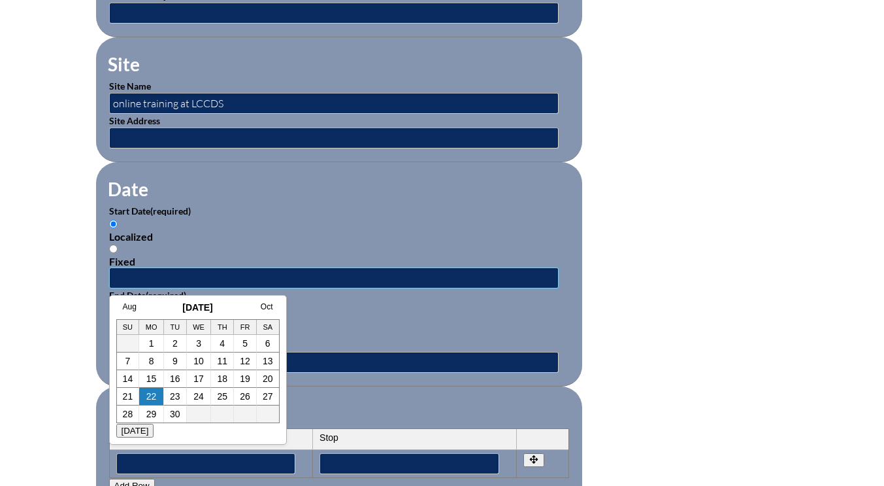
click at [137, 271] on input "text" at bounding box center [334, 277] width 450 height 21
click at [131, 307] on link "Aug" at bounding box center [130, 306] width 14 height 9
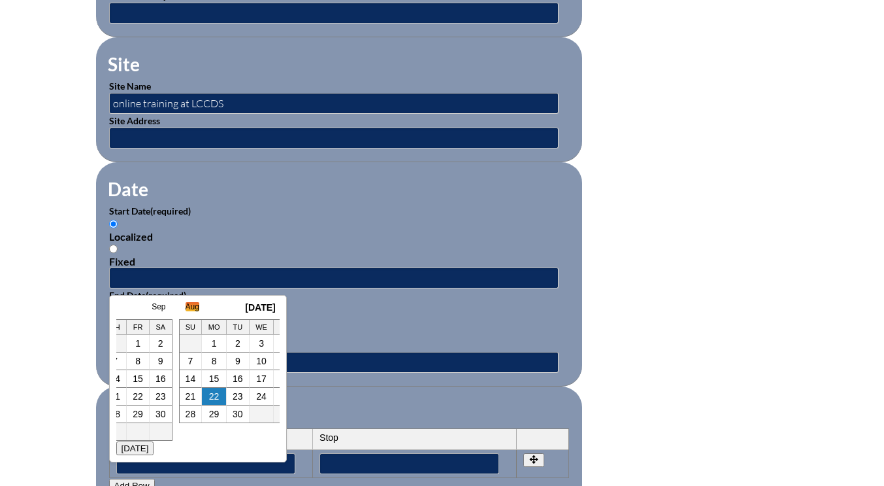
scroll to position [0, 13]
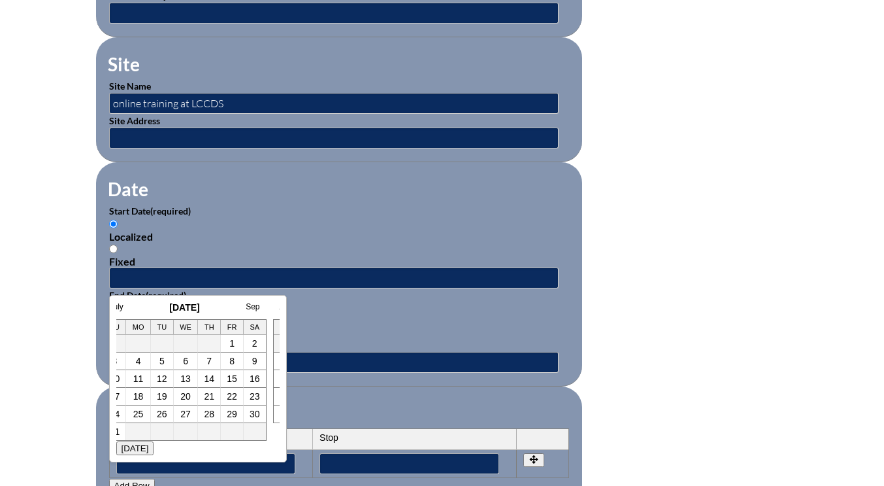
click at [230, 362] on link "8" at bounding box center [231, 361] width 5 height 10
type input "2025-08-08 1:22 PM"
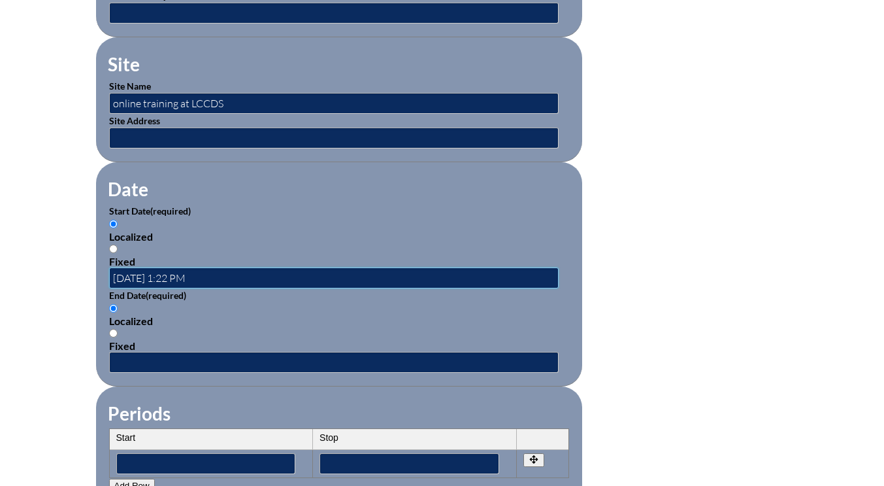
scroll to position [0, 0]
click at [165, 361] on input "text" at bounding box center [334, 362] width 450 height 21
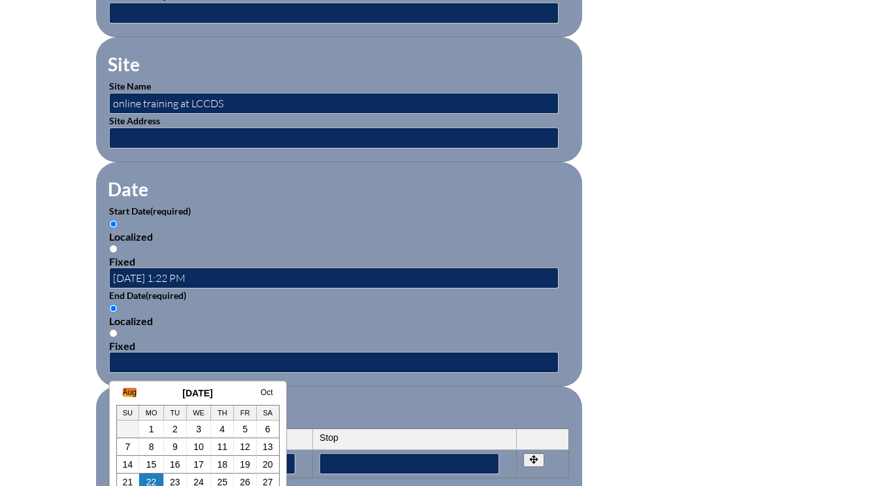
click at [129, 388] on link "Aug" at bounding box center [130, 392] width 14 height 9
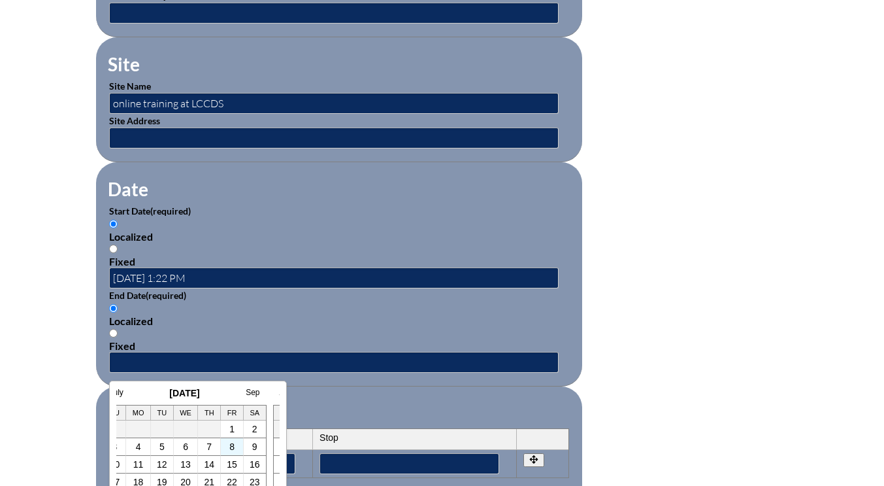
click at [227, 444] on td "8" at bounding box center [232, 447] width 23 height 18
click at [233, 443] on link "8" at bounding box center [231, 446] width 5 height 10
type input "2025-08-08 1:22 PM"
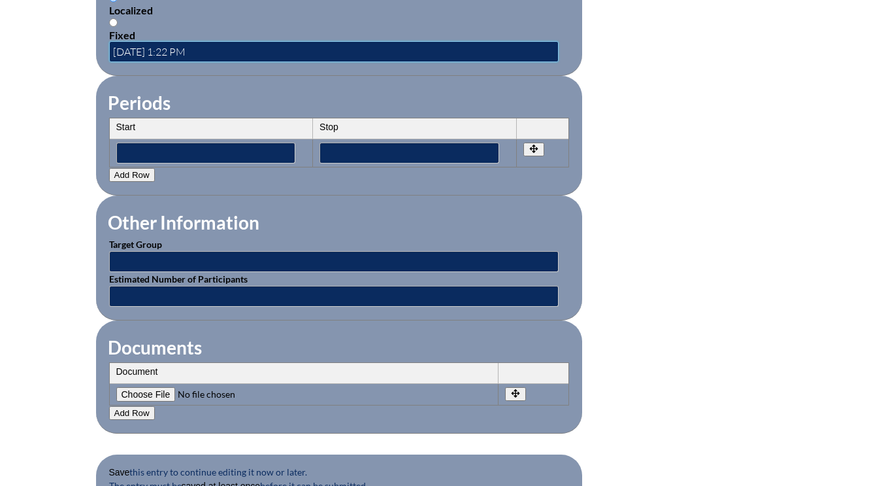
scroll to position [1046, 0]
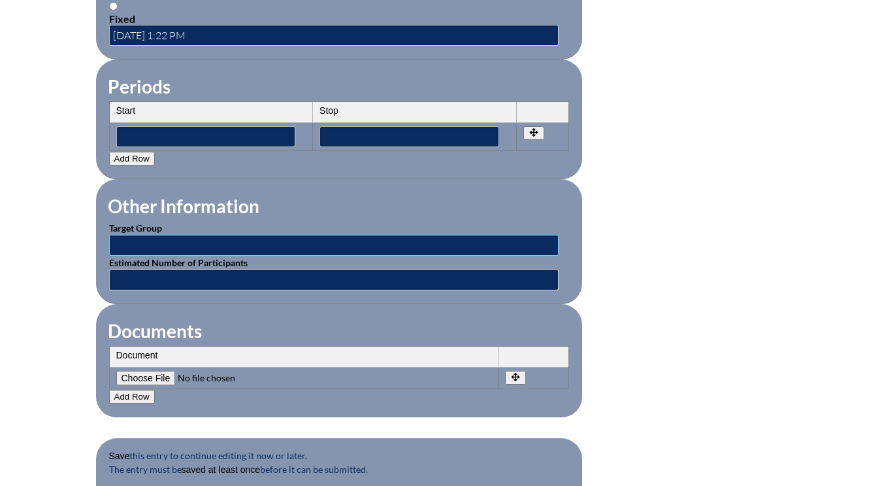
click at [158, 248] on input "text" at bounding box center [334, 245] width 450 height 21
type input "elementary LA teachers"
click at [146, 280] on input "text" at bounding box center [334, 279] width 450 height 21
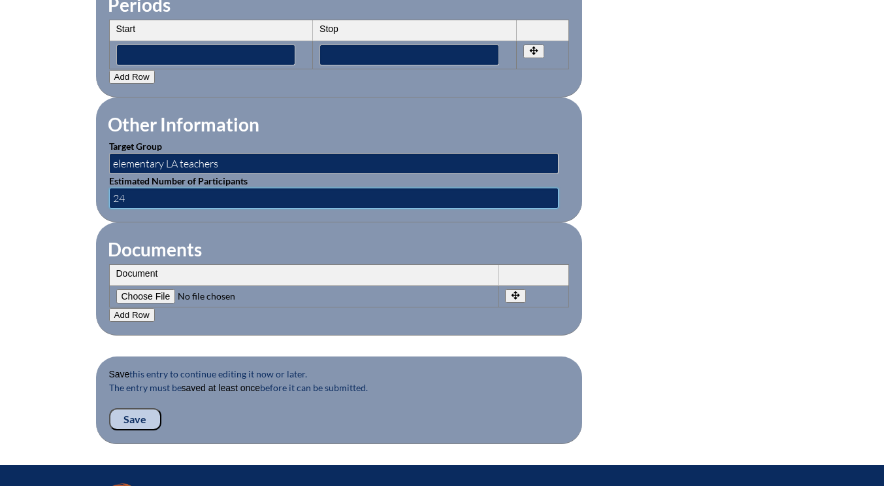
scroll to position [1176, 0]
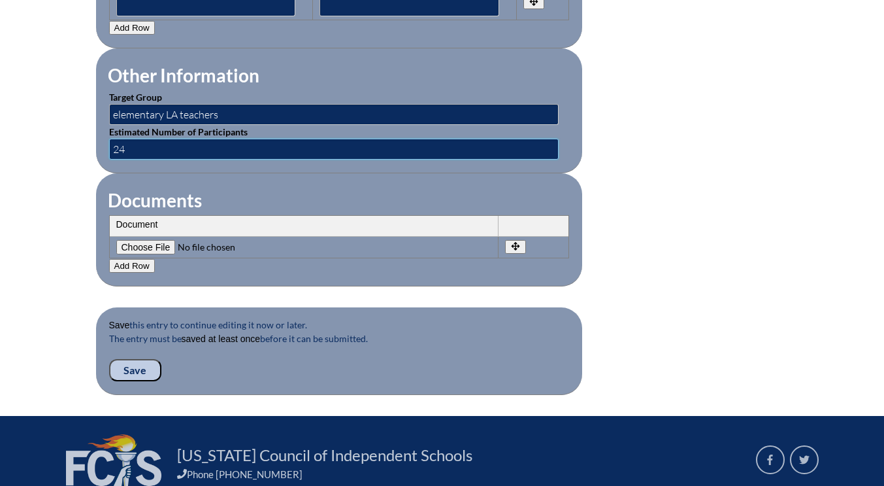
type input "24"
click at [136, 371] on input "Save" at bounding box center [135, 370] width 52 height 22
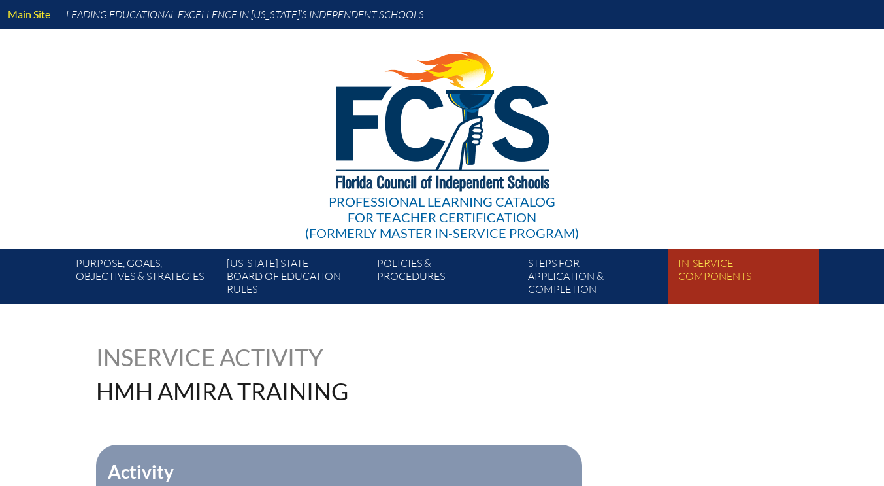
click at [821, 301] on link "In-service components" at bounding box center [748, 279] width 150 height 50
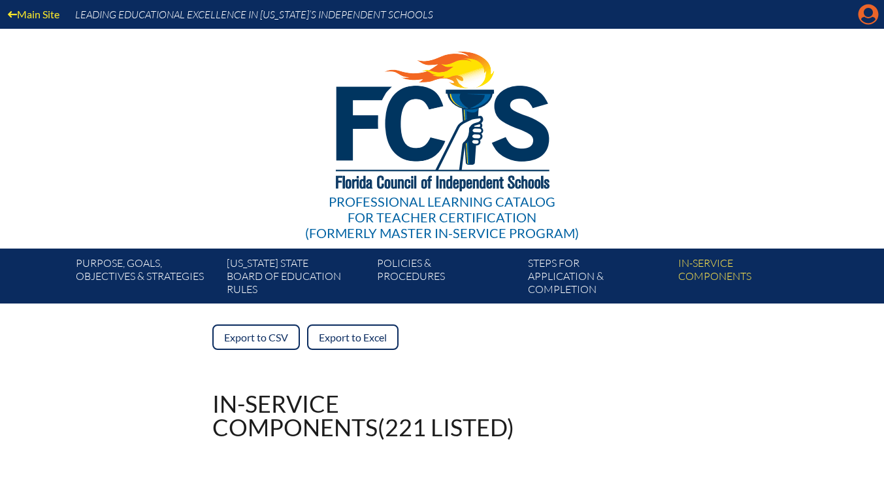
click at [863, 16] on icon at bounding box center [869, 15] width 20 height 20
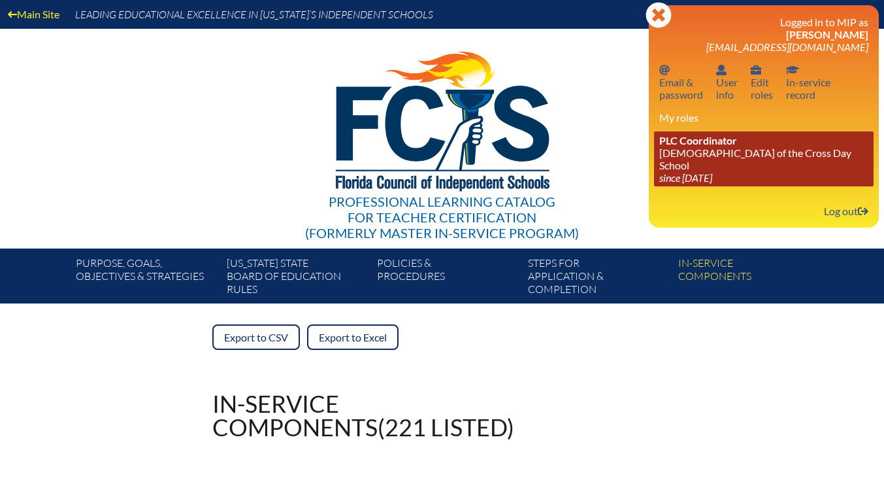
click at [699, 159] on link "PLC Coordinator [DEMOGRAPHIC_DATA][GEOGRAPHIC_DATA] since [DATE]" at bounding box center [764, 158] width 220 height 55
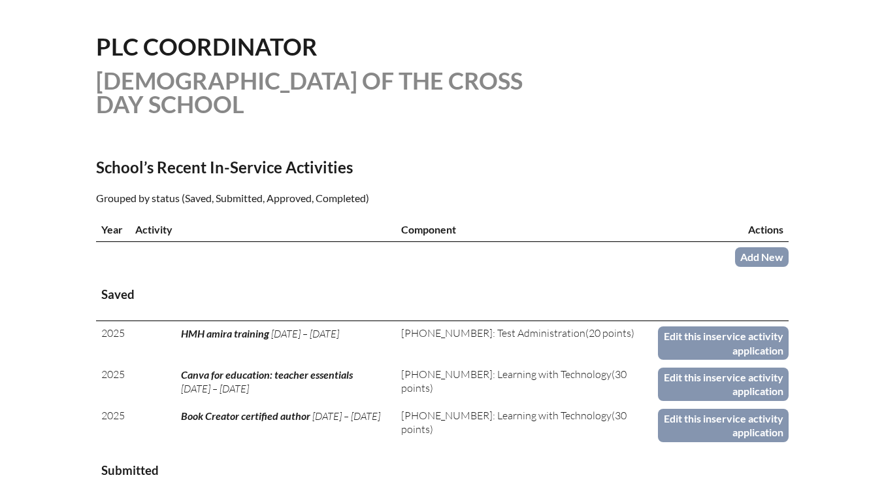
scroll to position [392, 0]
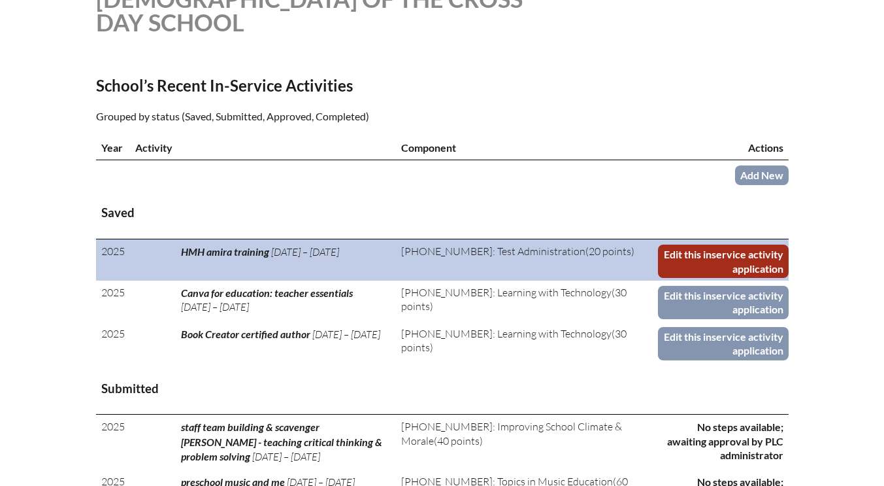
click at [696, 260] on link "Edit this inservice activity application" at bounding box center [723, 260] width 130 height 33
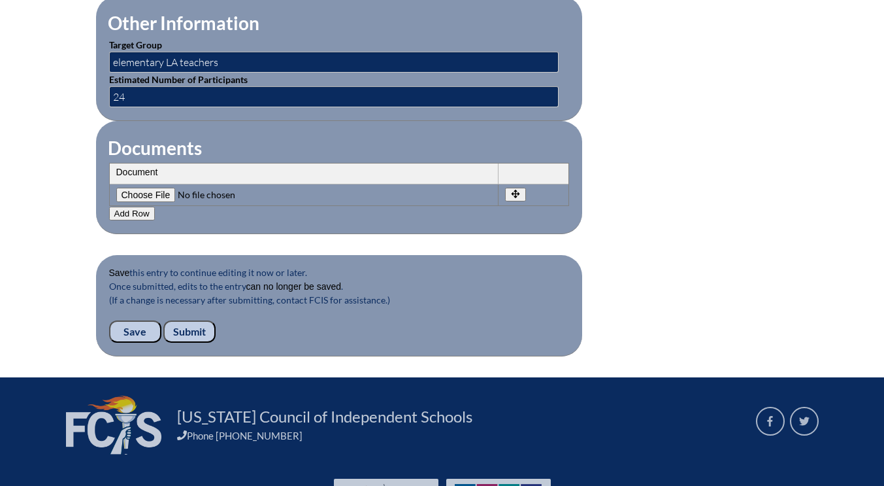
scroll to position [1242, 0]
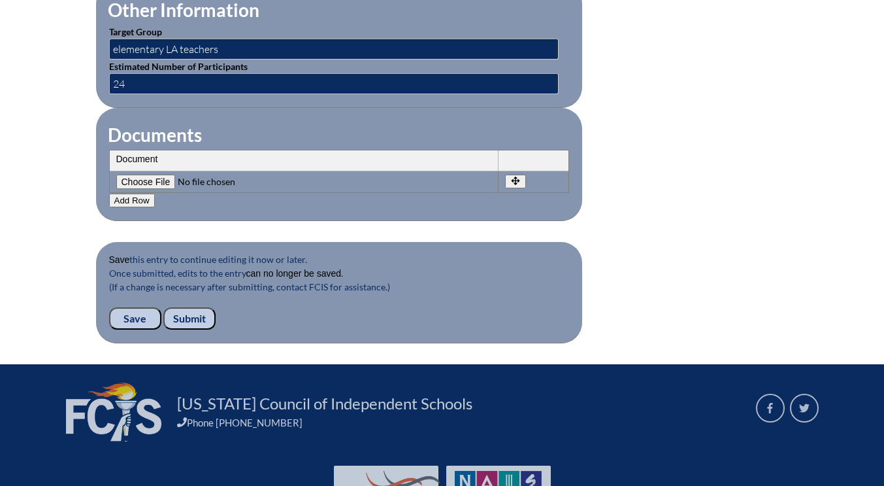
click at [196, 319] on input "Submit" at bounding box center [189, 318] width 52 height 22
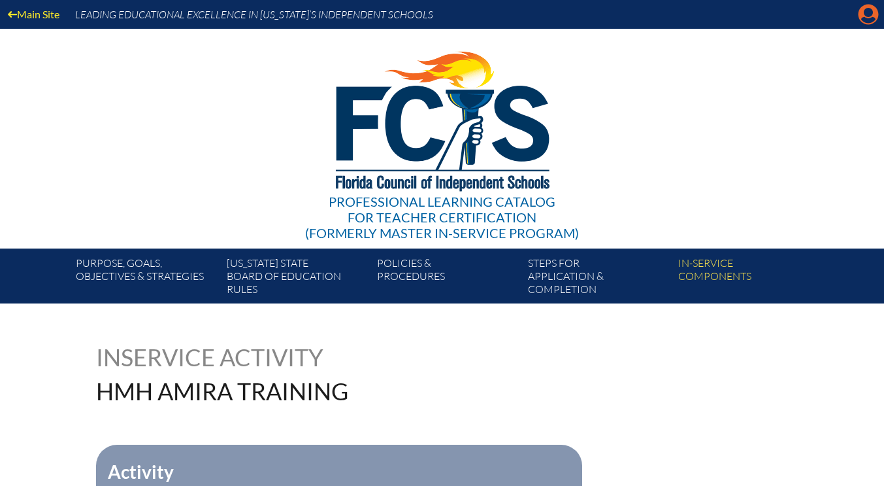
click at [874, 11] on icon at bounding box center [869, 15] width 20 height 20
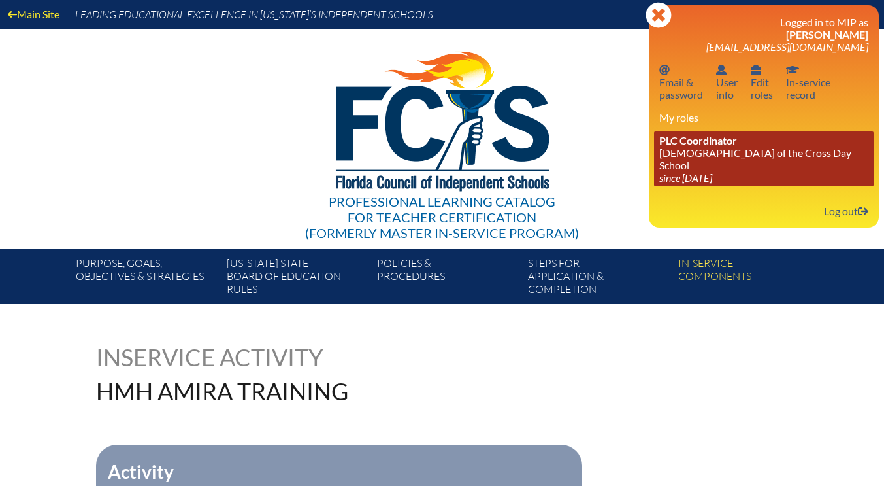
click at [718, 143] on span "PLC Coordinator" at bounding box center [698, 140] width 78 height 12
click at [714, 152] on link "PLC Coordinator [DEMOGRAPHIC_DATA][GEOGRAPHIC_DATA] since [DATE]" at bounding box center [764, 158] width 220 height 55
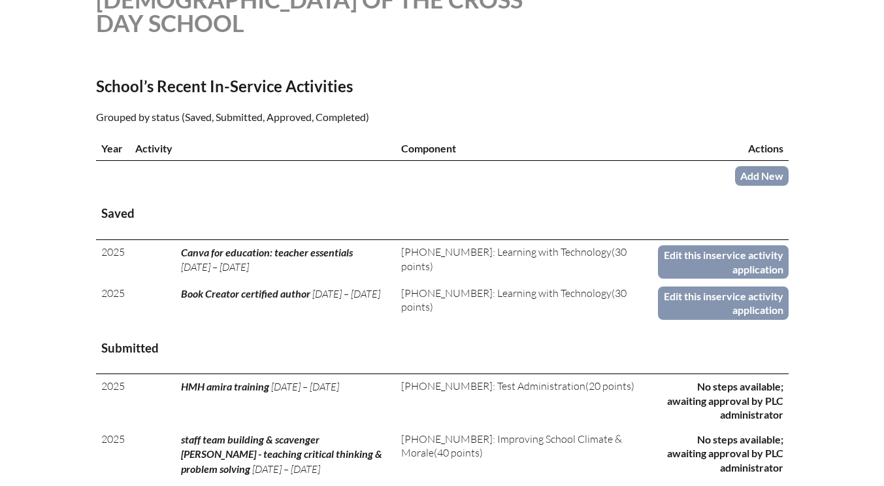
scroll to position [392, 0]
click at [767, 173] on link "Add New" at bounding box center [762, 174] width 54 height 19
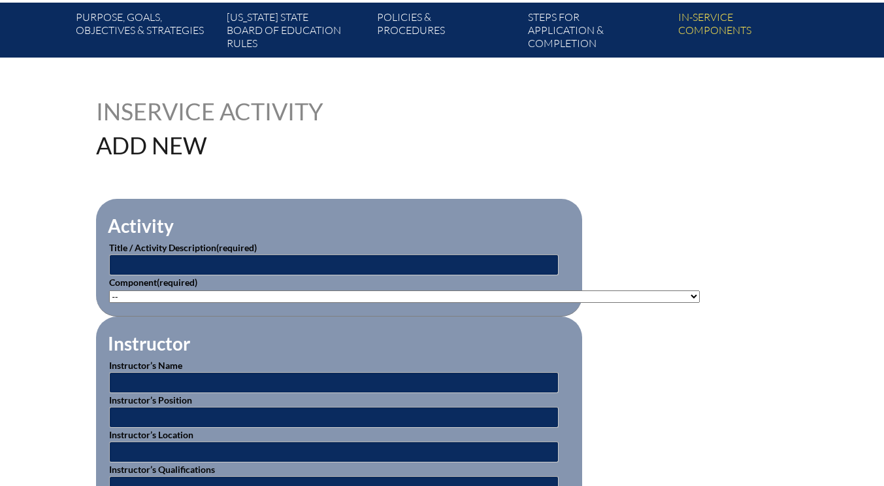
scroll to position [261, 0]
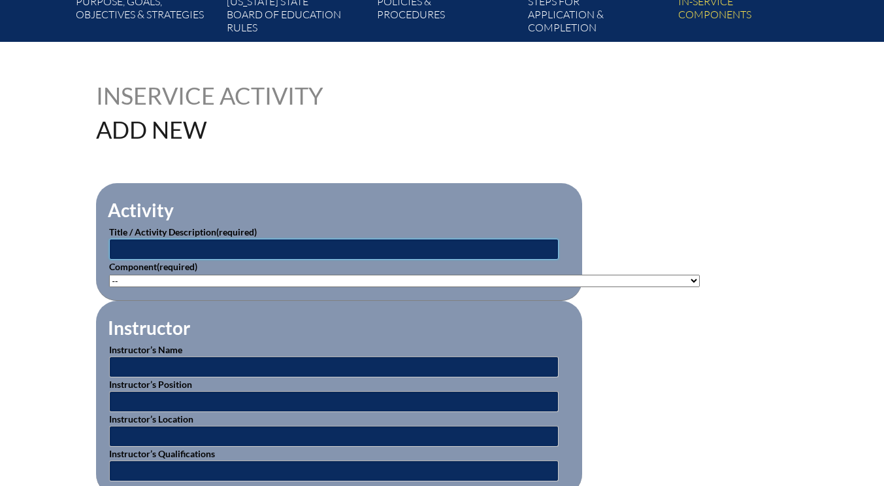
click at [167, 249] on input "text" at bounding box center [334, 249] width 450 height 21
type input "back to school training - classroom set up for success"
click at [158, 279] on select"]"] "-- [PHONE_NUMBER]: Appropriate Art Activities [PHONE_NUMBER]: Concept and Art P…" at bounding box center [404, 280] width 591 height 12
select select"]"] "20470"
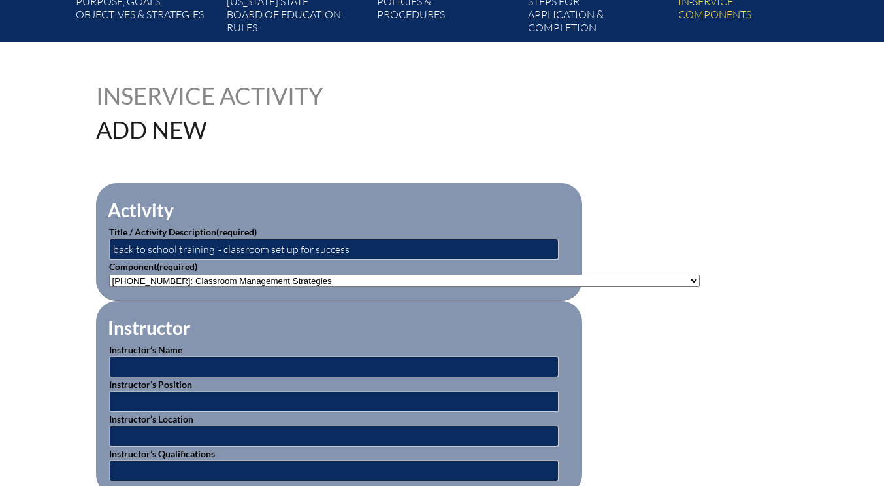
click at [109, 274] on select"]"] "-- [PHONE_NUMBER]: Appropriate Art Activities [PHONE_NUMBER]: Concept and Art P…" at bounding box center [404, 280] width 591 height 12
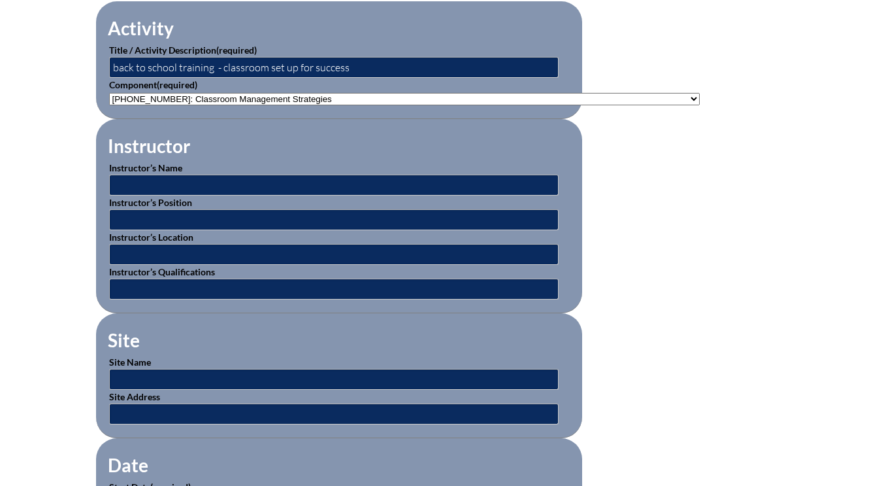
scroll to position [457, 0]
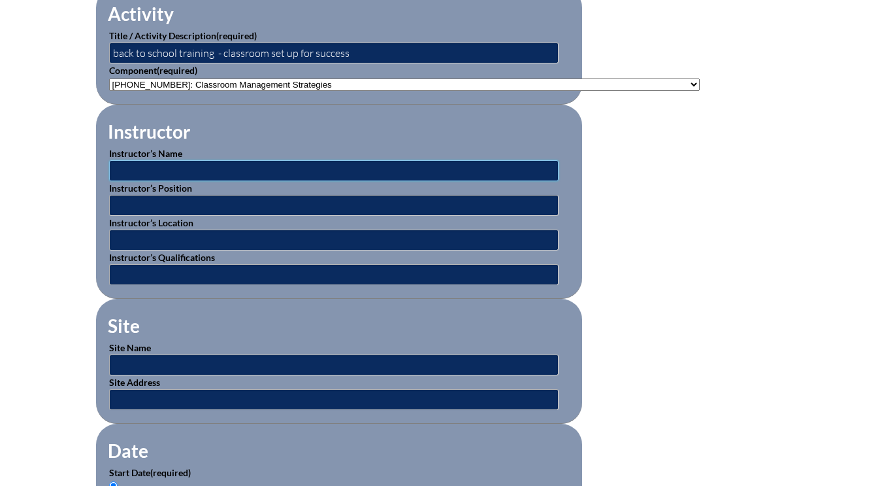
click at [133, 165] on input "text" at bounding box center [334, 170] width 450 height 21
type input "various"
click at [124, 235] on input "text" at bounding box center [334, 239] width 450 height 21
type input "positive behavior supports corporation"
click at [123, 357] on input "text" at bounding box center [334, 364] width 450 height 21
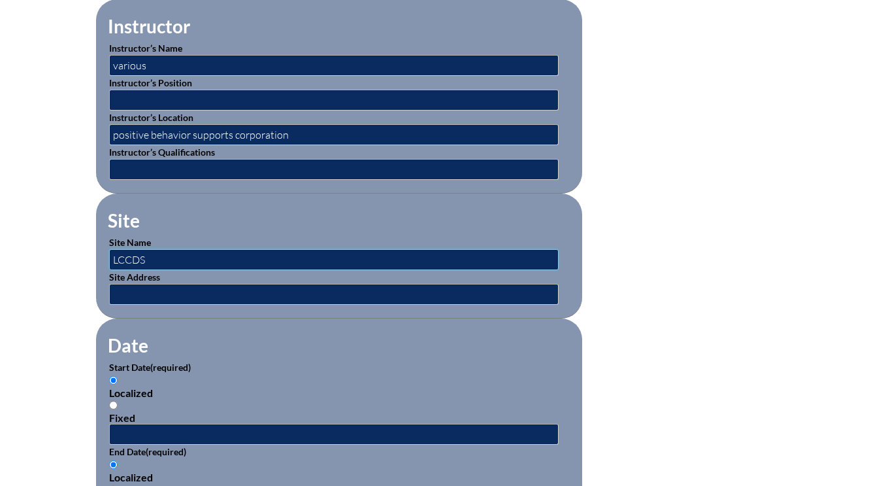
scroll to position [654, 0]
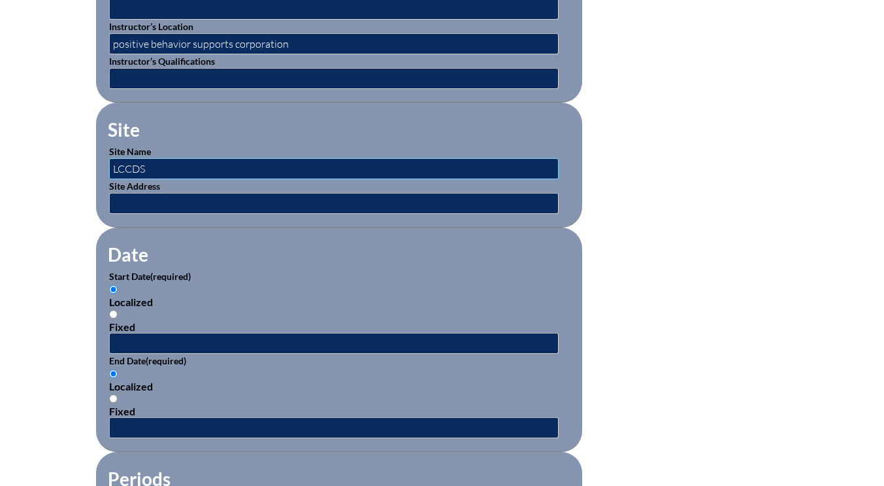
type input "LCCDS"
click at [146, 339] on input "text" at bounding box center [334, 343] width 450 height 21
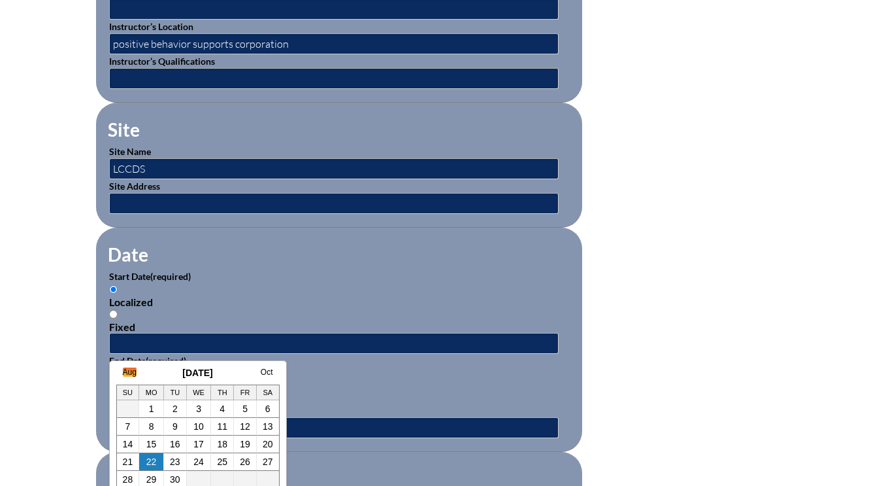
click at [133, 376] on link "Aug" at bounding box center [130, 371] width 14 height 9
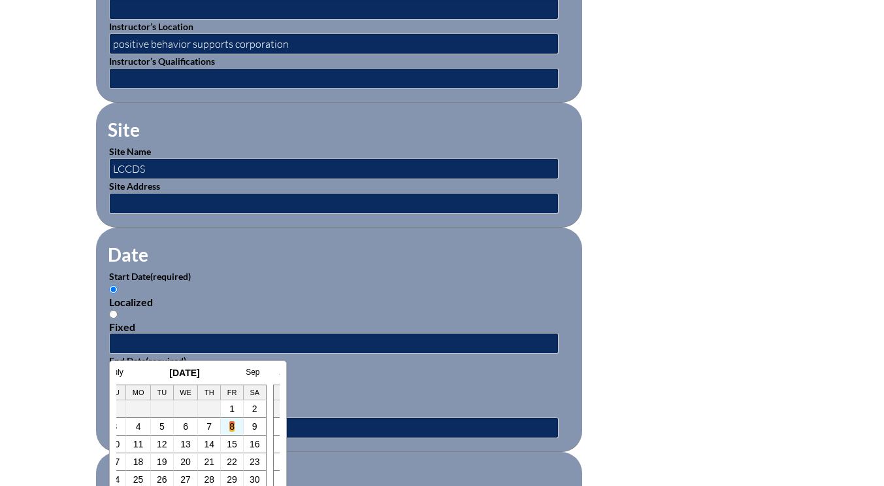
click at [231, 425] on td "8" at bounding box center [232, 427] width 23 height 18
click at [231, 425] on link "8" at bounding box center [231, 426] width 5 height 10
type input "2025-08-08 1:26 PM"
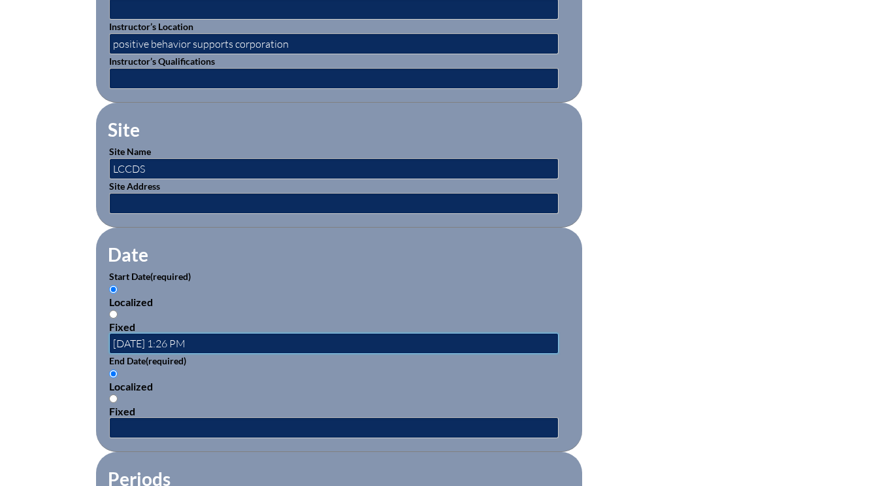
scroll to position [0, 0]
click at [171, 427] on input "text" at bounding box center [334, 427] width 450 height 21
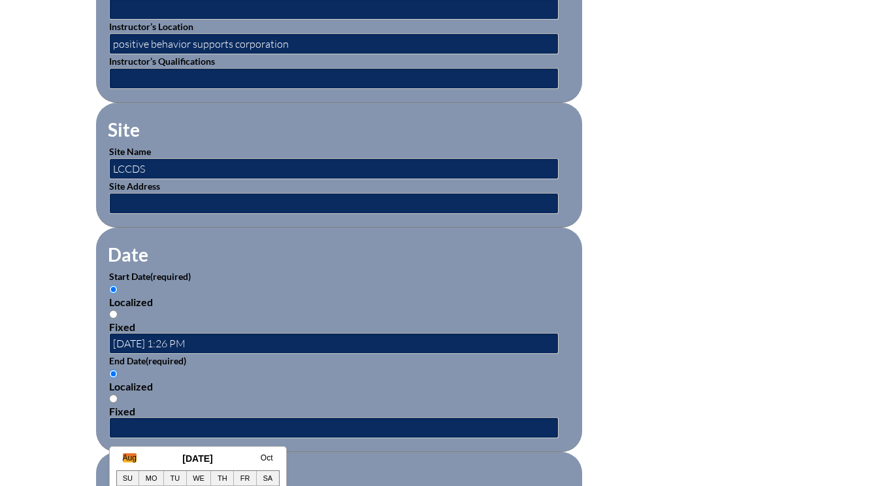
click at [129, 456] on link "Aug" at bounding box center [130, 457] width 14 height 9
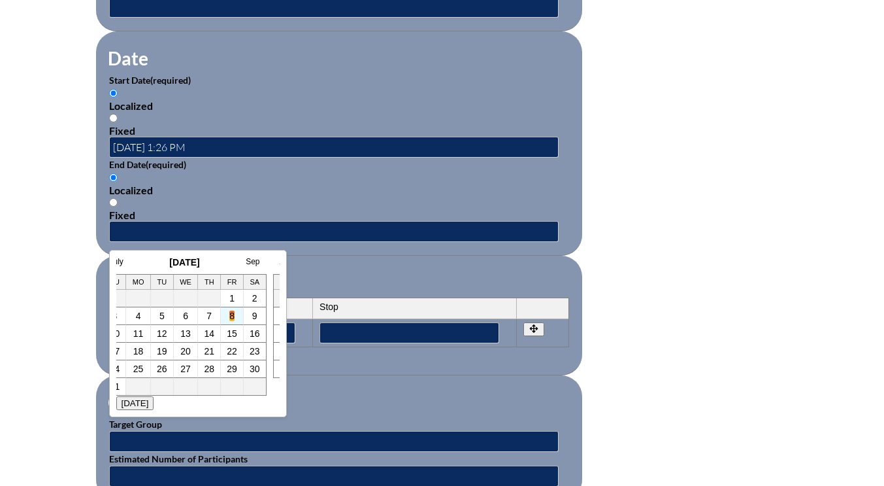
click at [231, 314] on link "8" at bounding box center [231, 315] width 5 height 10
type input "2025-08-08 1:26 PM"
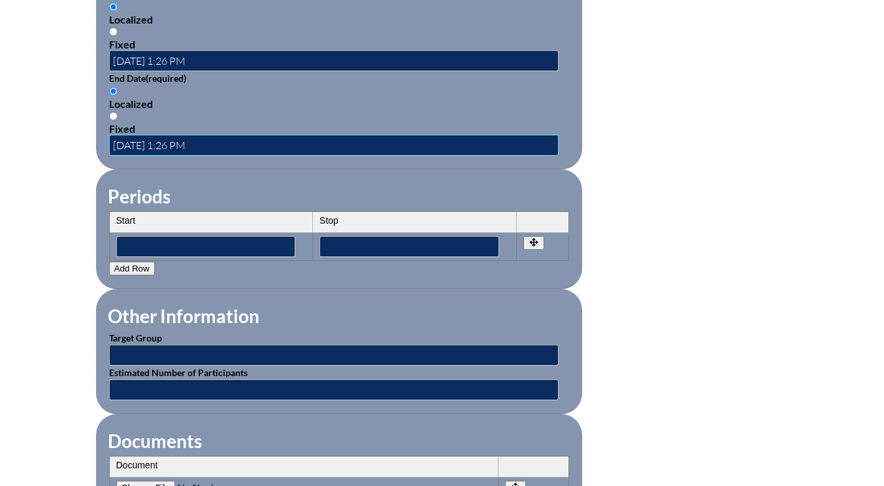
scroll to position [980, 0]
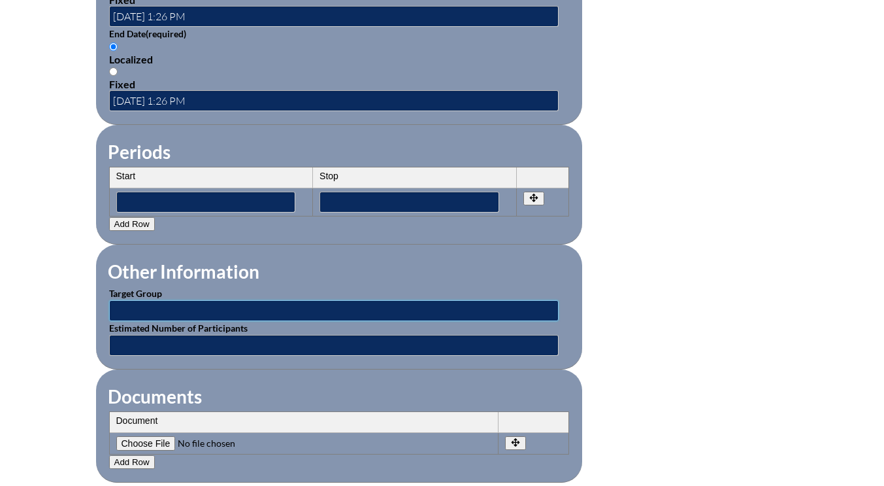
click at [139, 305] on input "text" at bounding box center [334, 310] width 450 height 21
type input "preschool faculty"
click at [141, 346] on input "text" at bounding box center [334, 345] width 450 height 21
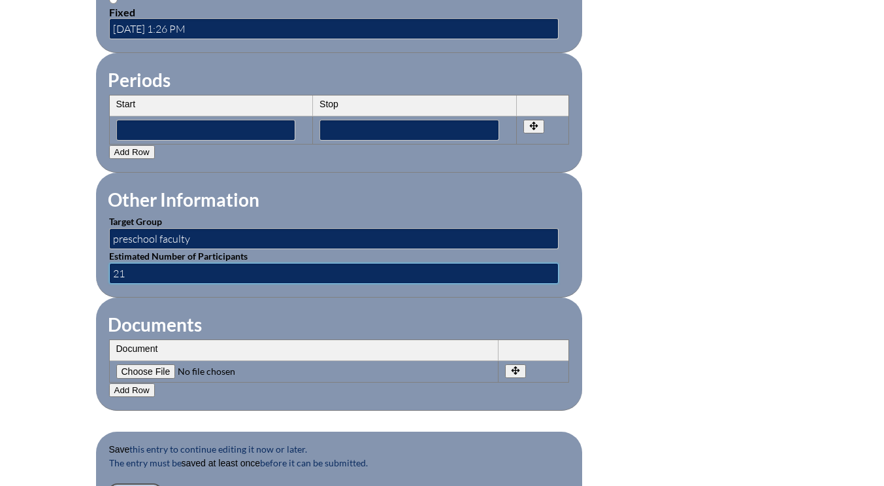
scroll to position [1176, 0]
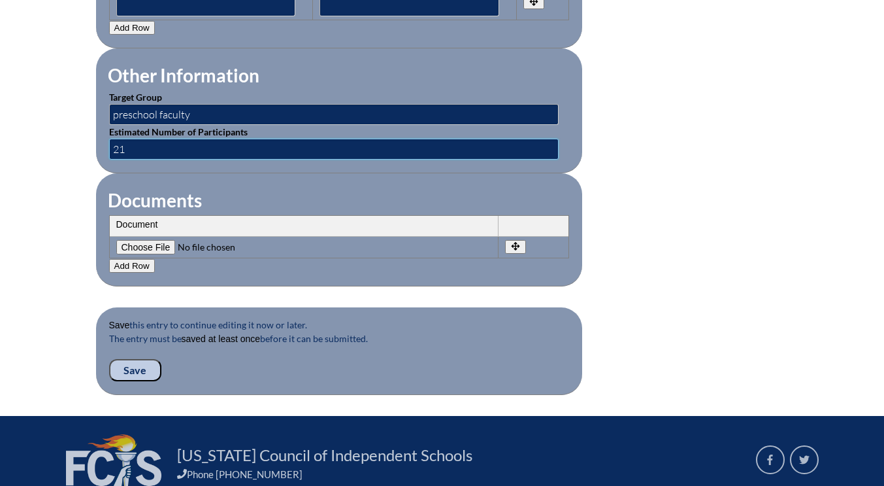
type input "21"
click at [141, 369] on input "Save" at bounding box center [135, 370] width 52 height 22
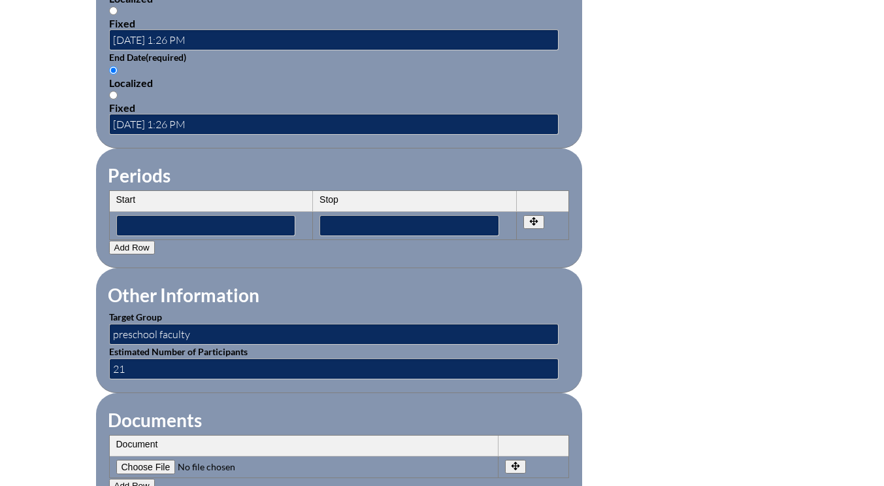
scroll to position [1242, 0]
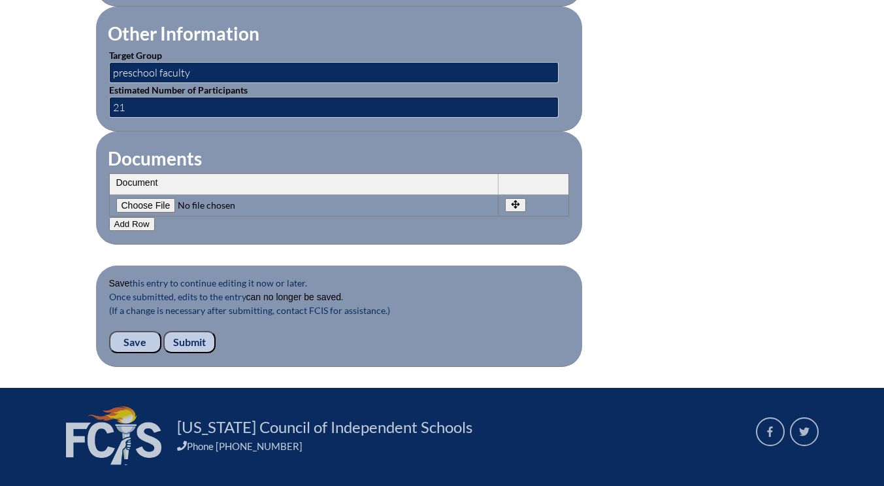
click at [201, 338] on input "Submit" at bounding box center [189, 342] width 52 height 22
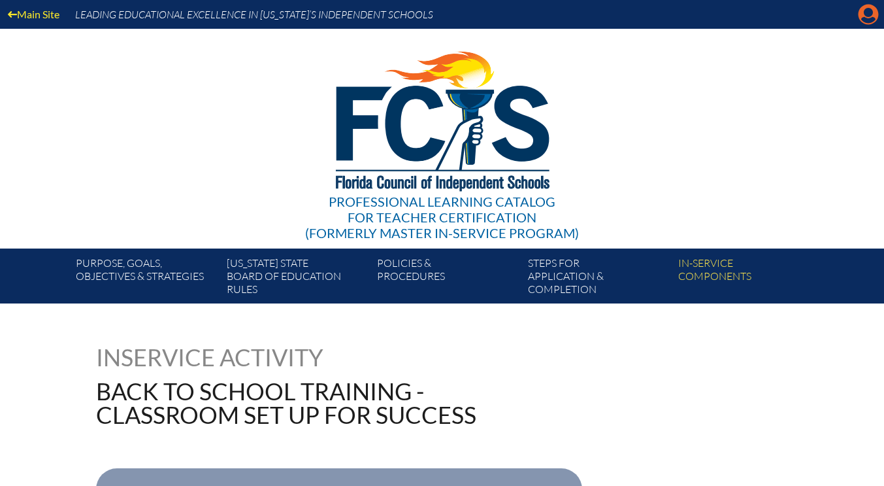
click at [871, 21] on icon "Manage account" at bounding box center [868, 14] width 21 height 21
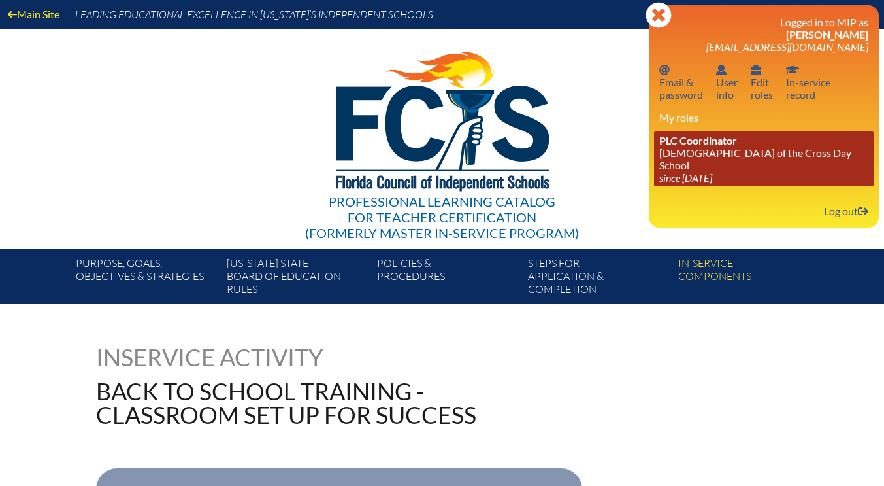
click at [697, 161] on link "PLC Coordinator [DEMOGRAPHIC_DATA][GEOGRAPHIC_DATA] since [DATE]" at bounding box center [764, 158] width 220 height 55
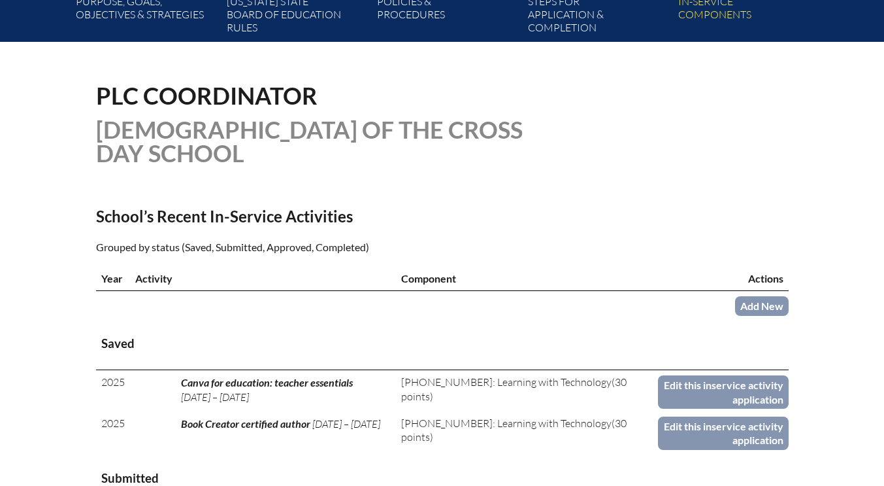
scroll to position [457, 0]
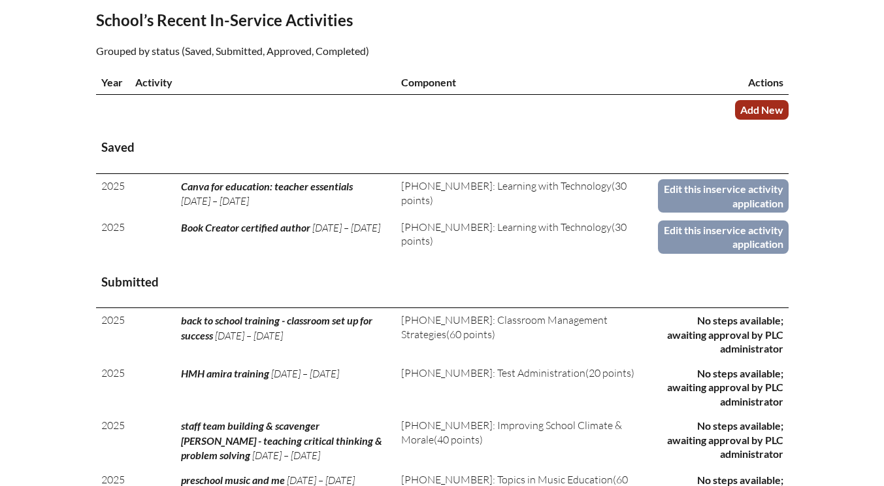
click at [746, 113] on link "Add New" at bounding box center [762, 109] width 54 height 19
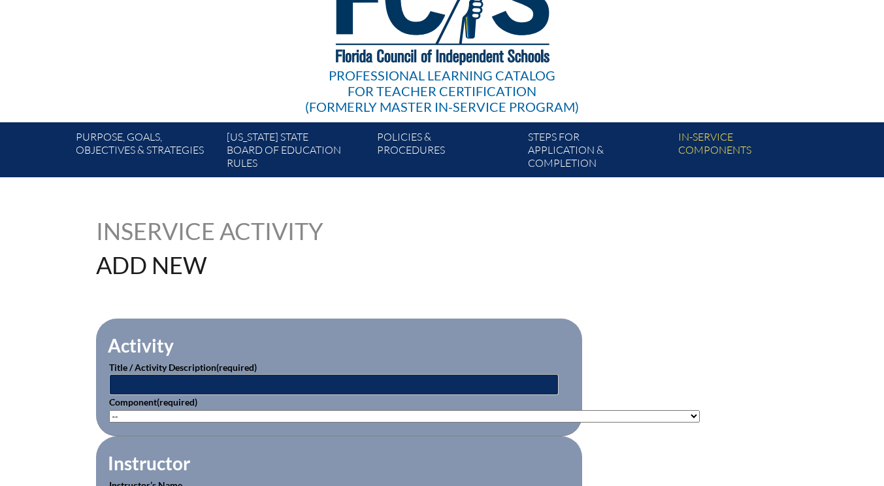
scroll to position [261, 0]
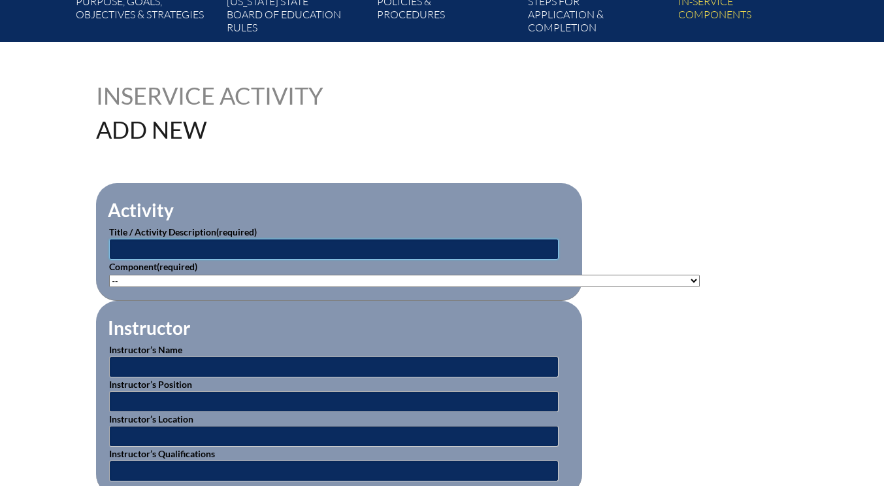
click at [138, 242] on input "text" at bounding box center [334, 249] width 450 height 21
type input "structured literacy through a multi-sensory approach"
click at [138, 280] on select"]"] "-- [PHONE_NUMBER]: Appropriate Art Activities [PHONE_NUMBER]: Concept and Art P…" at bounding box center [404, 280] width 591 height 12
select select"]"] "143301"
click at [109, 274] on select"]"] "-- [PHONE_NUMBER]: Appropriate Art Activities [PHONE_NUMBER]: Concept and Art P…" at bounding box center [404, 280] width 591 height 12
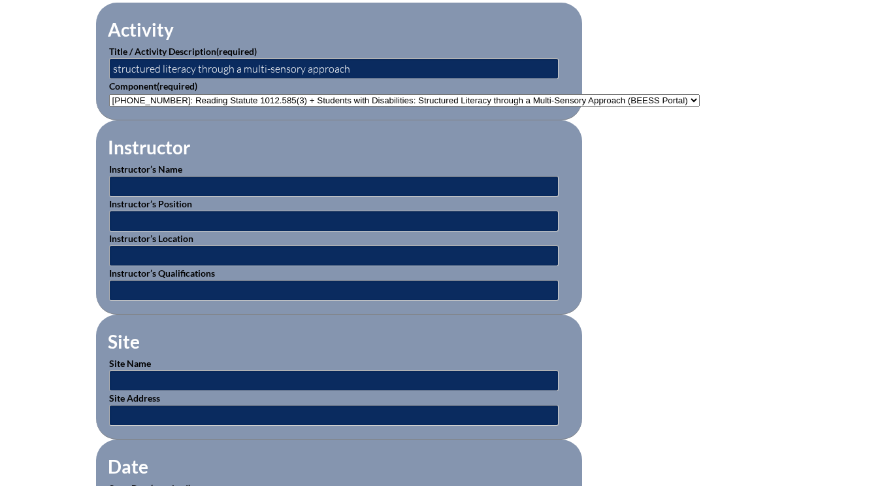
scroll to position [457, 0]
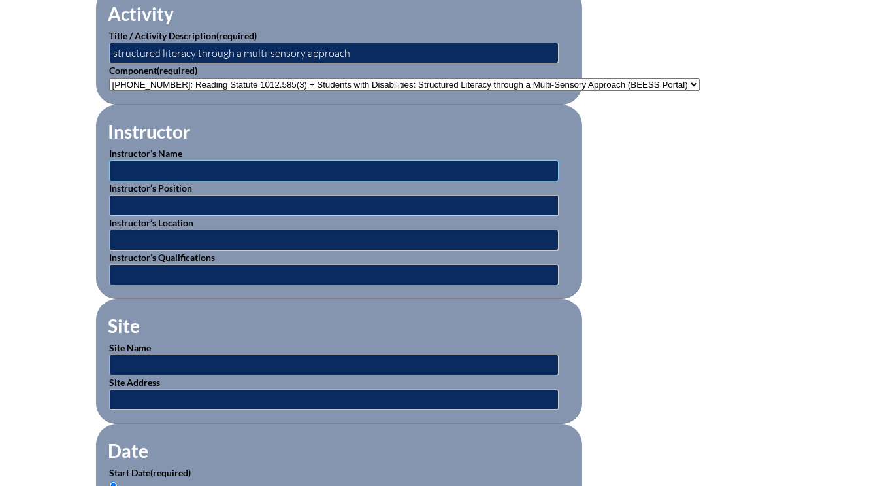
click at [129, 168] on input "text" at bounding box center [334, 170] width 450 height 21
type input "various"
click at [134, 243] on input "text" at bounding box center [334, 239] width 450 height 21
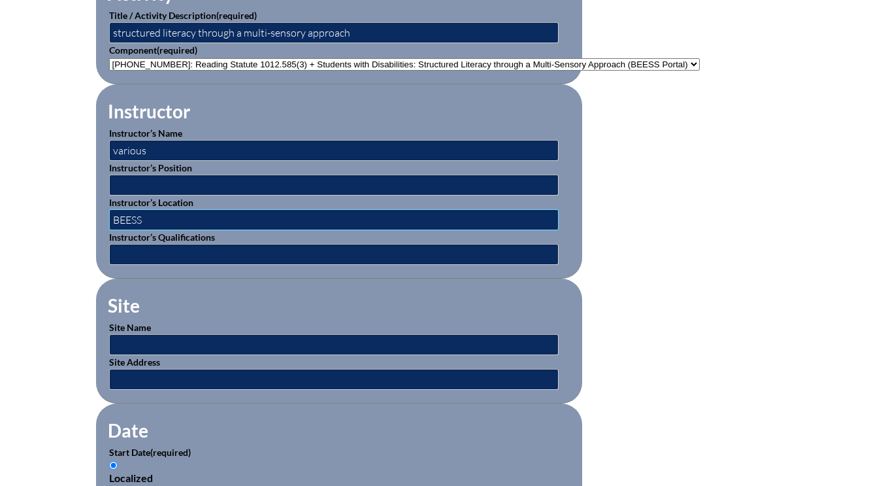
scroll to position [523, 0]
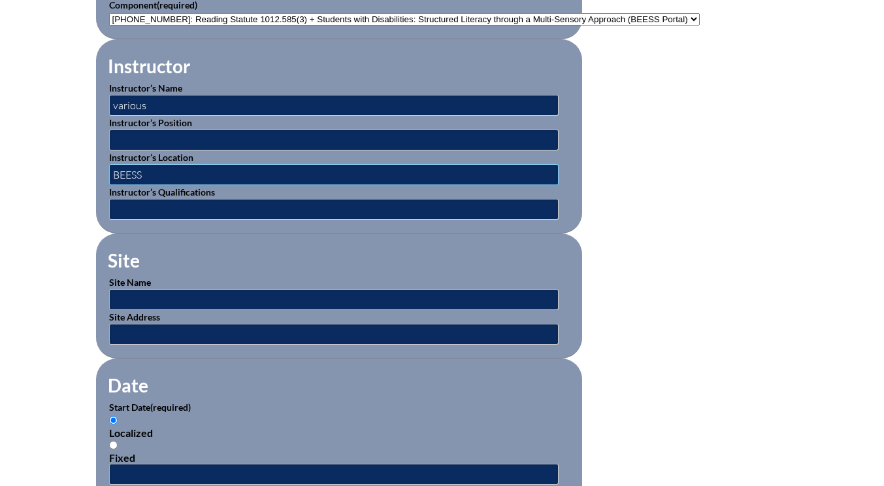
type input "BEESS"
click at [141, 296] on input "text" at bounding box center [334, 299] width 450 height 21
drag, startPoint x: 185, startPoint y: 299, endPoint x: 142, endPoint y: 302, distance: 42.6
click at [142, 302] on input "online webinars" at bounding box center [334, 299] width 450 height 21
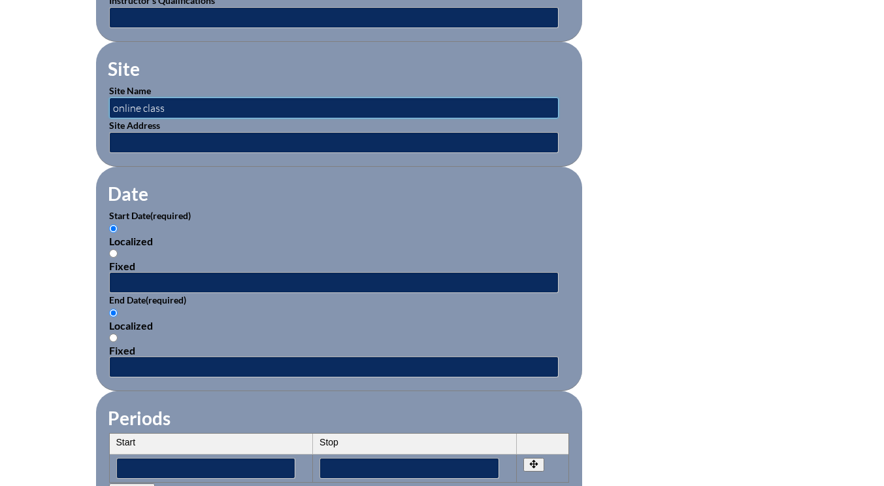
scroll to position [719, 0]
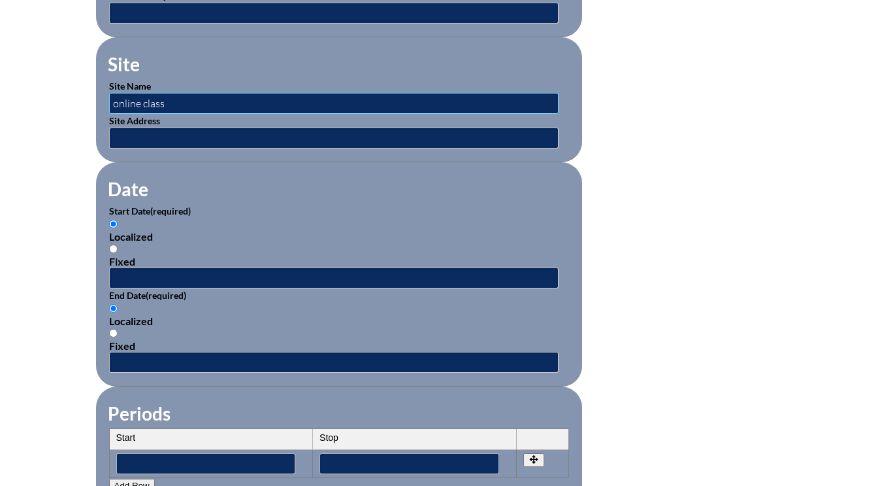
type input "online class"
click at [138, 273] on input "text" at bounding box center [334, 277] width 450 height 21
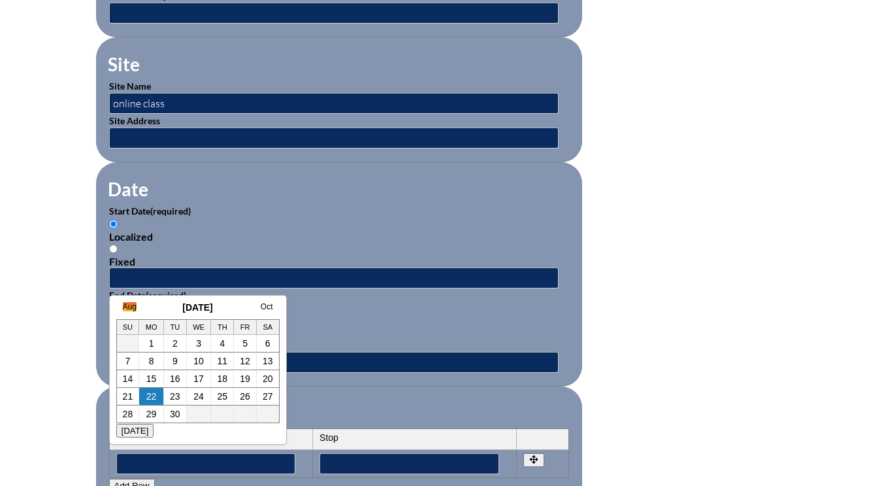
click at [129, 307] on link "Aug" at bounding box center [130, 306] width 14 height 9
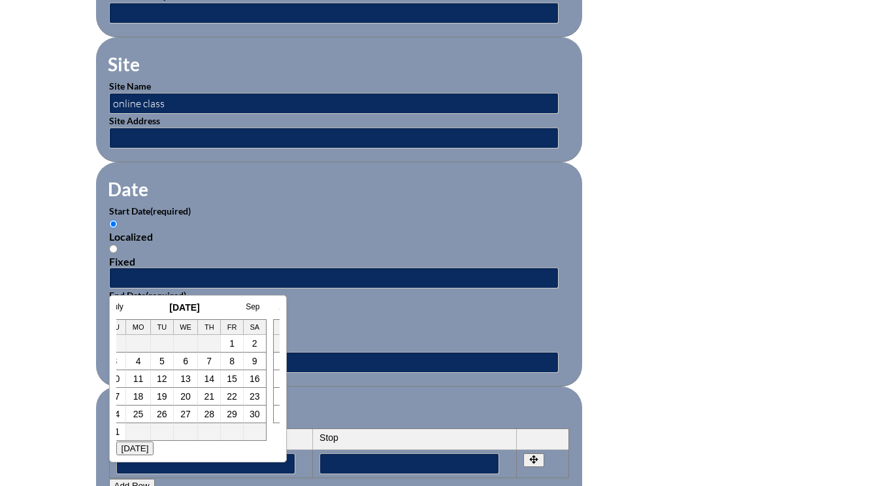
scroll to position [0, 13]
click at [140, 380] on link "11" at bounding box center [138, 378] width 10 height 10
type input "2025-08-11 1:29 PM"
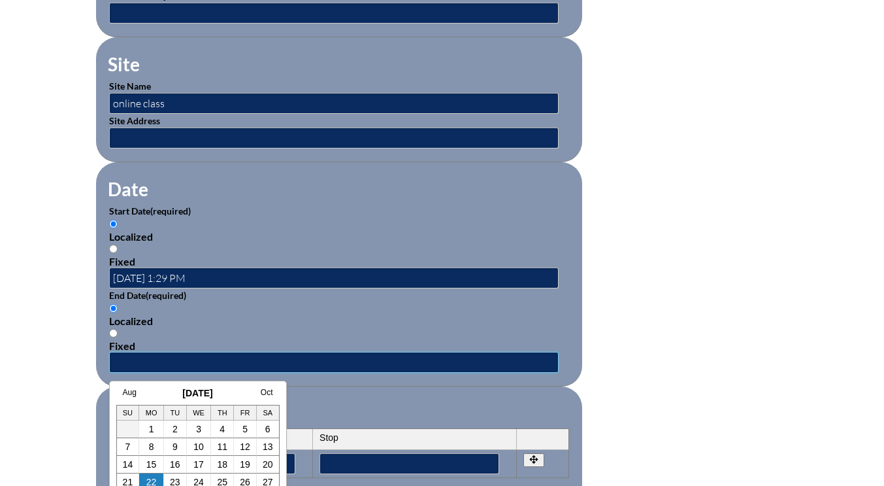
click at [133, 362] on input "text" at bounding box center [334, 362] width 450 height 21
click at [133, 391] on link "Aug" at bounding box center [130, 392] width 14 height 9
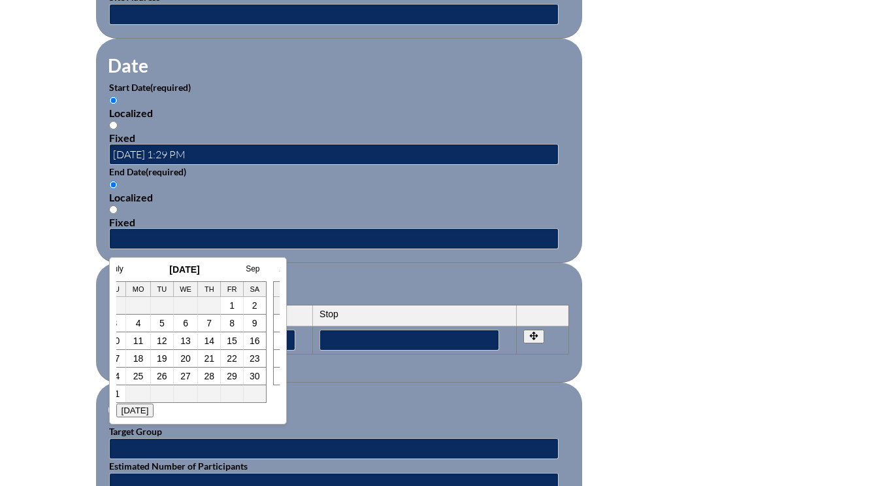
scroll to position [850, 0]
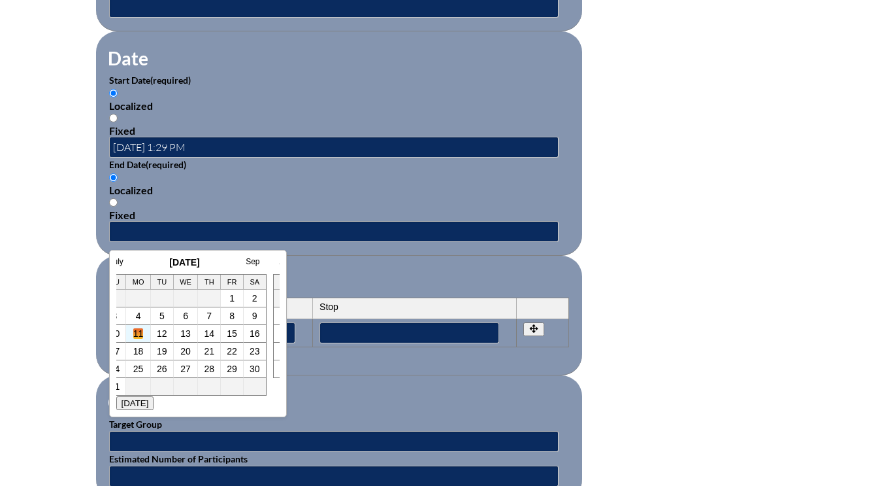
click at [140, 335] on link "11" at bounding box center [138, 333] width 10 height 10
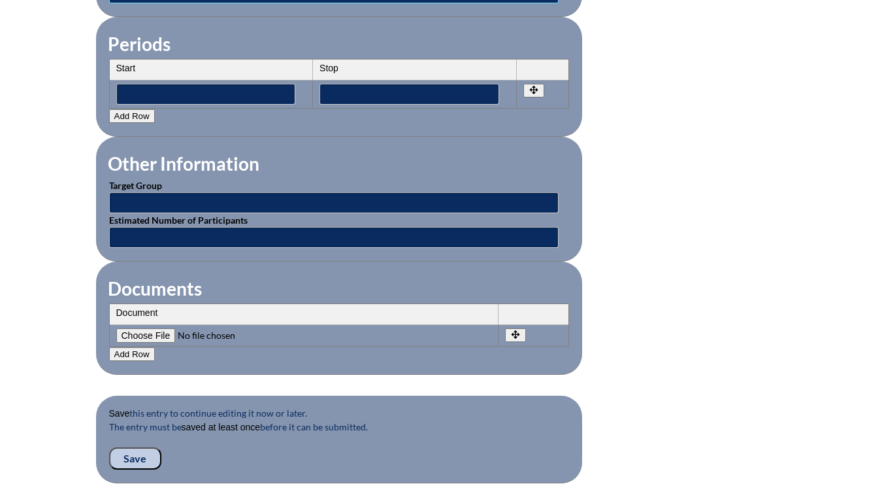
scroll to position [1111, 0]
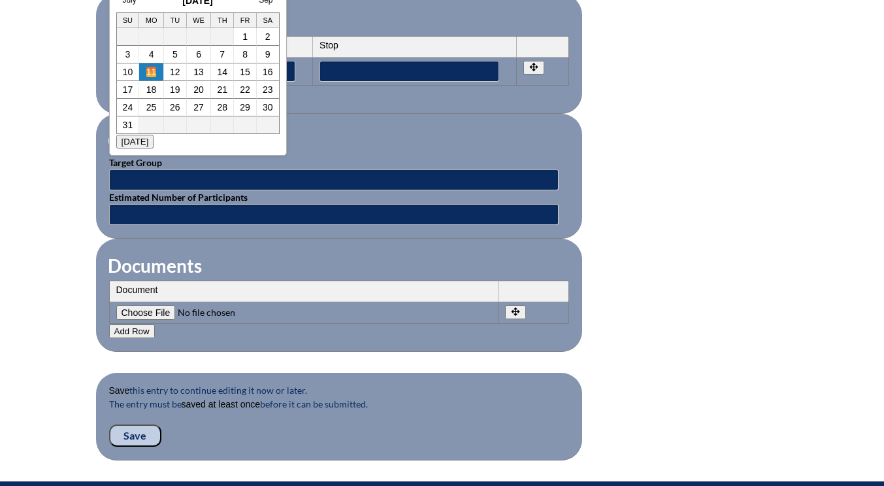
click at [155, 71] on link "11" at bounding box center [151, 72] width 10 height 10
type input "2025-08-11 1:33 PM"
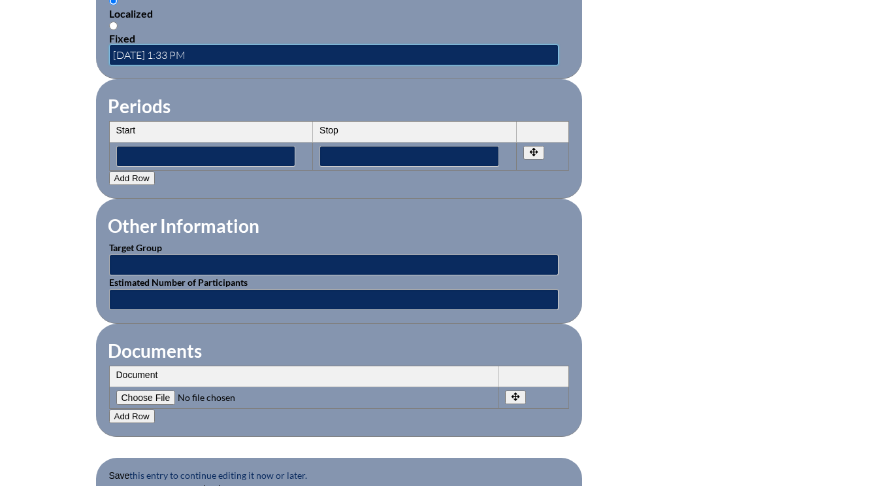
scroll to position [1099, 0]
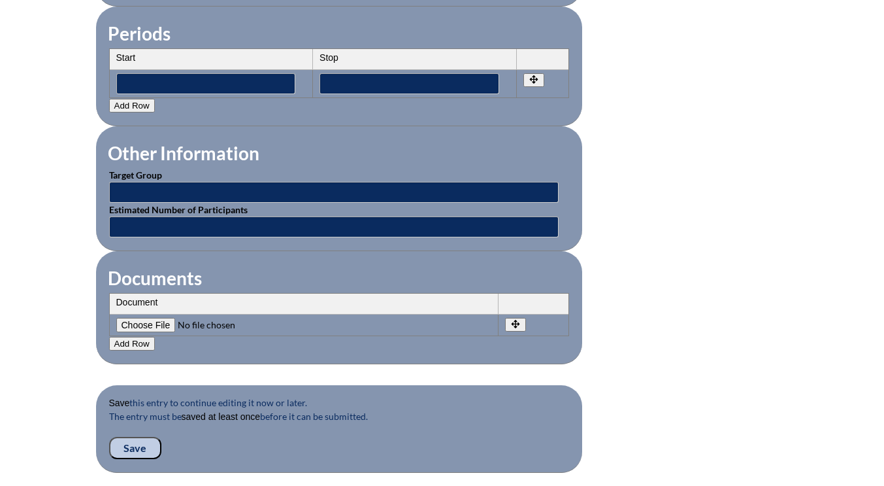
click at [144, 323] on input"] "file" at bounding box center [205, 325] width 178 height 14
type input"] "C:\fakepath\veronica-structuredliteracy.jpg.pdf"
click at [124, 448] on input "Save" at bounding box center [135, 448] width 52 height 22
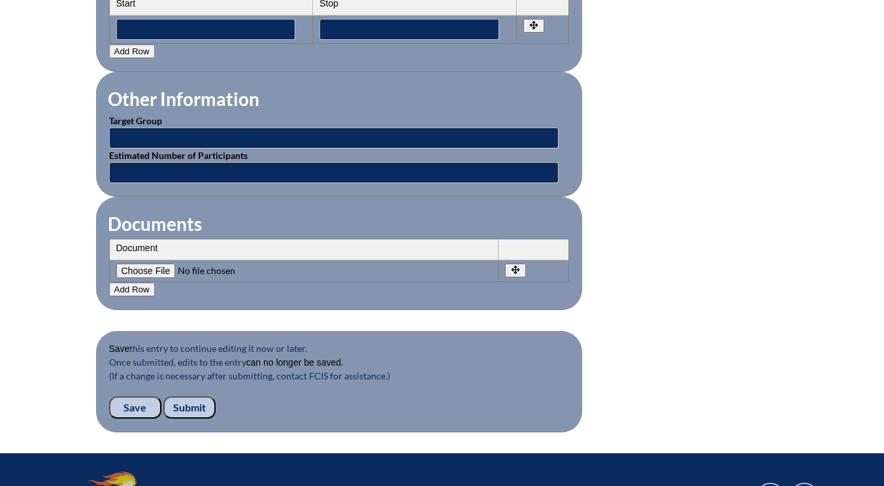
scroll to position [1307, 0]
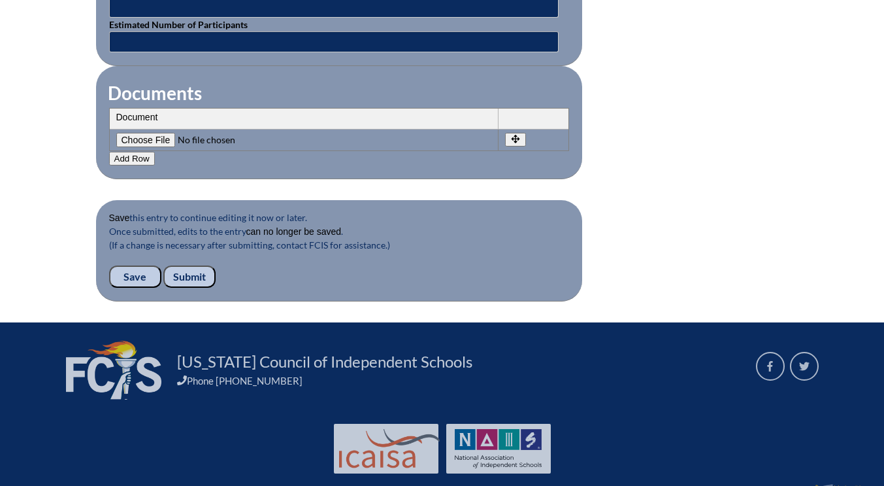
click at [196, 278] on input "Submit" at bounding box center [189, 276] width 52 height 22
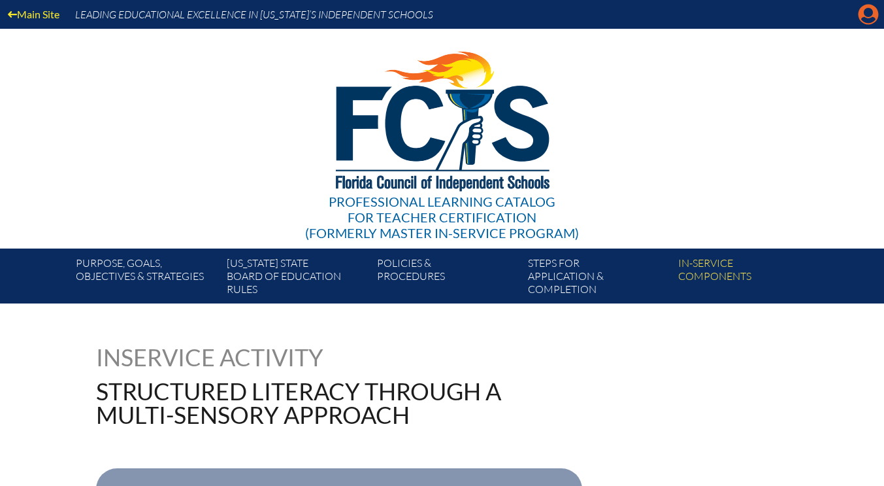
click at [865, 13] on icon "Manage account" at bounding box center [868, 14] width 21 height 21
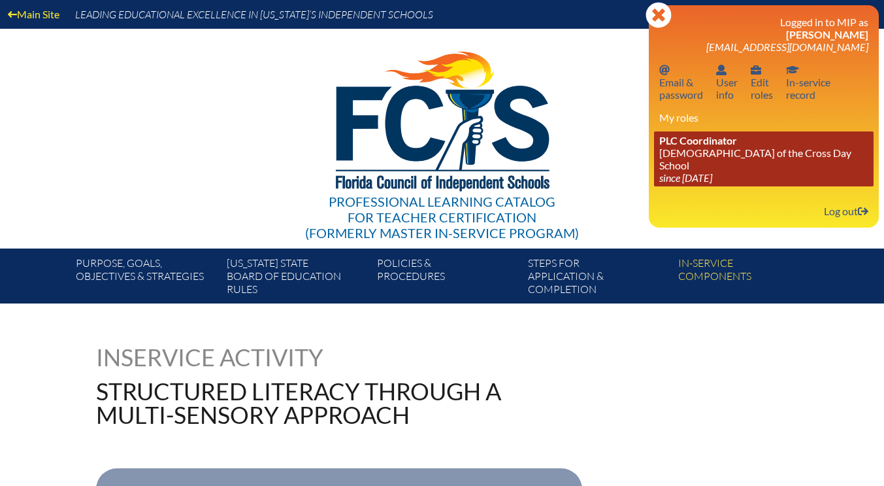
click at [706, 155] on link "PLC Coordinator [DEMOGRAPHIC_DATA][GEOGRAPHIC_DATA] since [DATE]" at bounding box center [764, 158] width 220 height 55
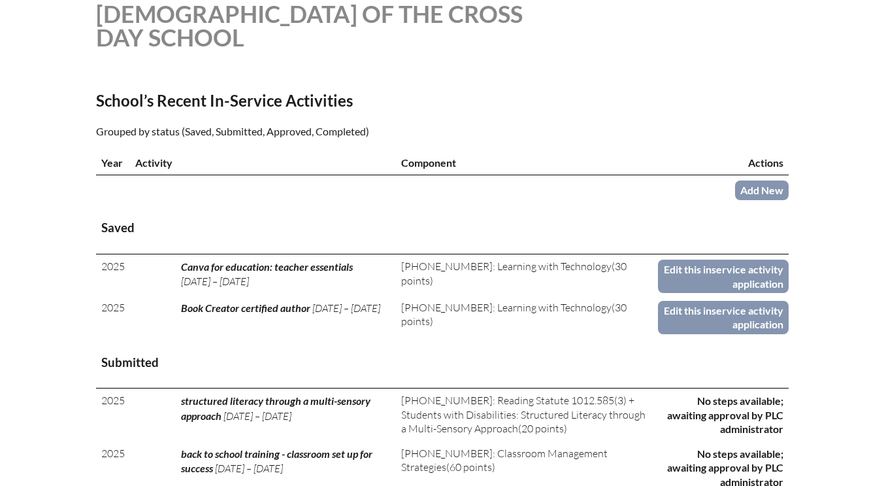
scroll to position [327, 0]
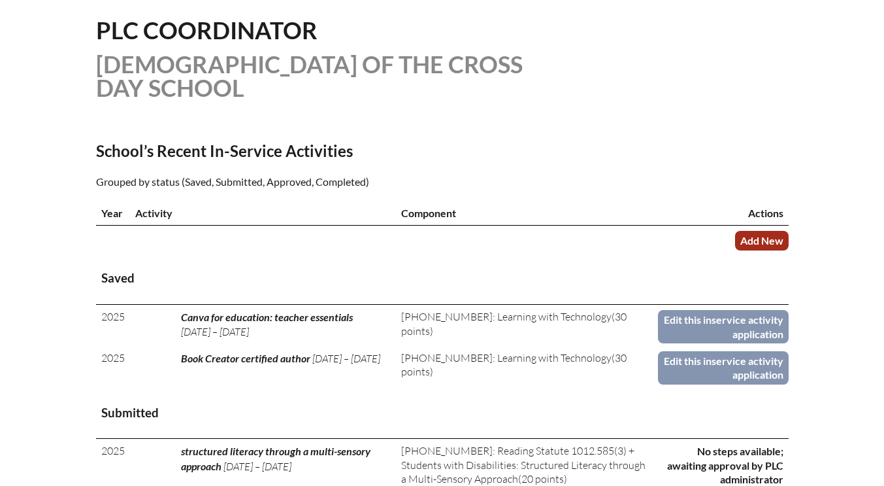
click at [766, 241] on link "Add New" at bounding box center [762, 240] width 54 height 19
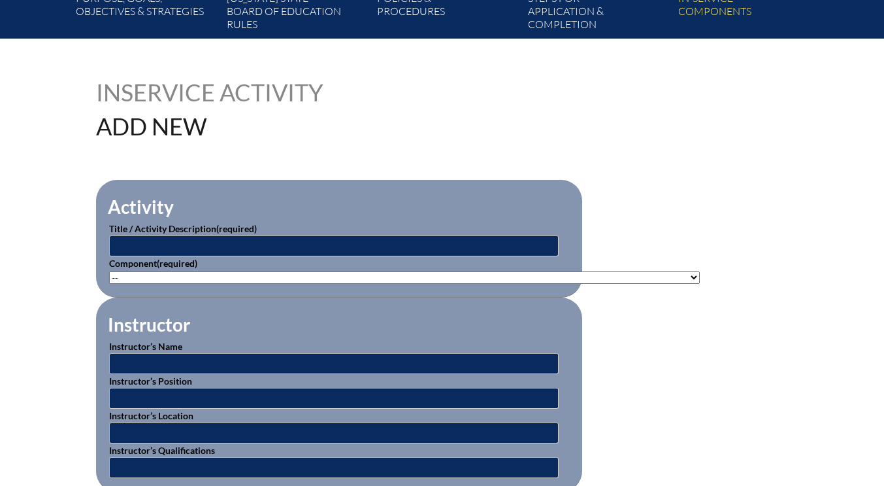
scroll to position [327, 0]
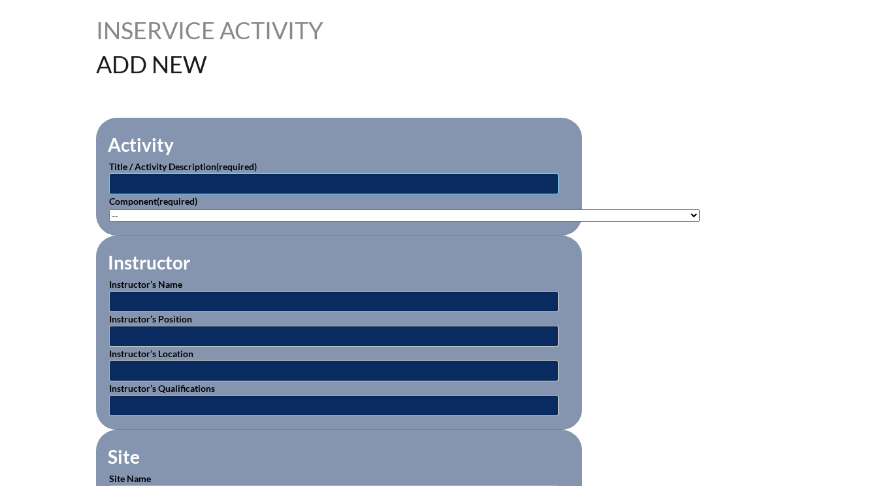
click at [162, 176] on input "text" at bounding box center [334, 183] width 450 height 21
type input "reading difficulties, disabilities, & [MEDICAL_DATA]"
click at [209, 212] on select"]"] "-- [PHONE_NUMBER]: Appropriate Art Activities [PHONE_NUMBER]: Concept and Art P…" at bounding box center [404, 215] width 591 height 12
select select"]"] "156770"
click at [109, 209] on select"]"] "-- 1-000-001: Appropriate Art Activities 1-000-002: Concept and Art Process for…" at bounding box center [404, 215] width 591 height 12
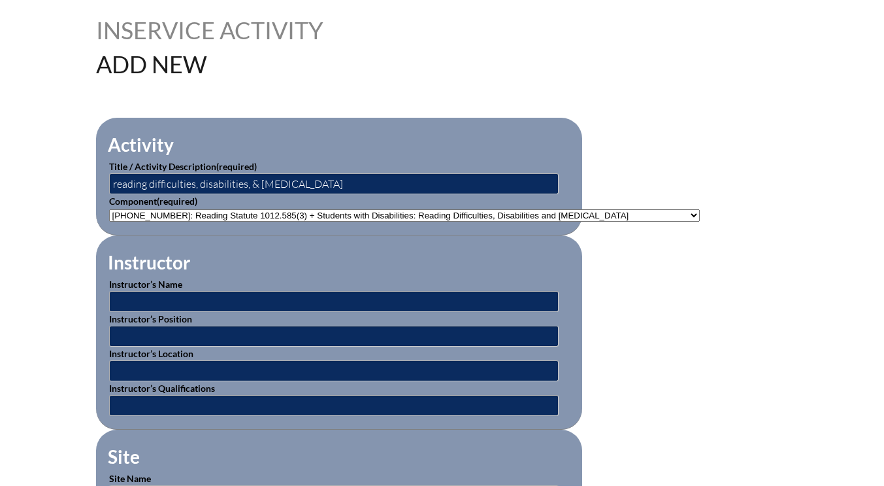
scroll to position [457, 0]
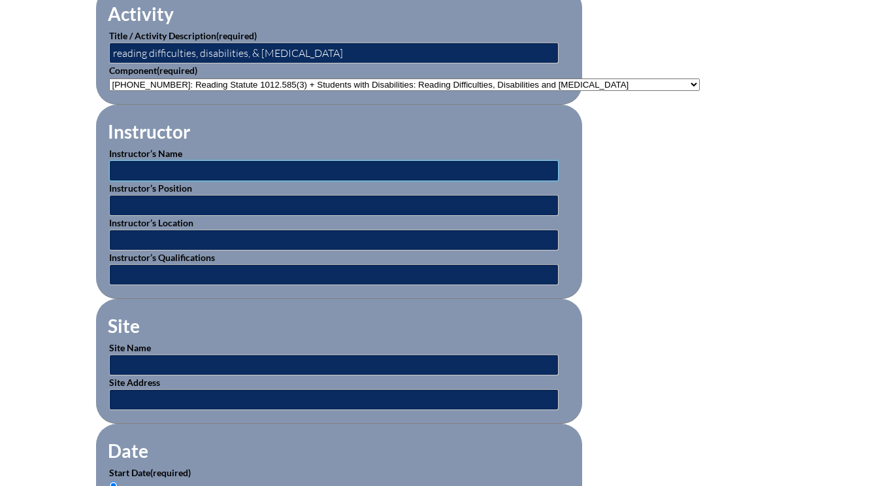
click at [142, 163] on input "text" at bounding box center [334, 170] width 450 height 21
type input "various"
click at [137, 242] on input "text" at bounding box center [334, 239] width 450 height 21
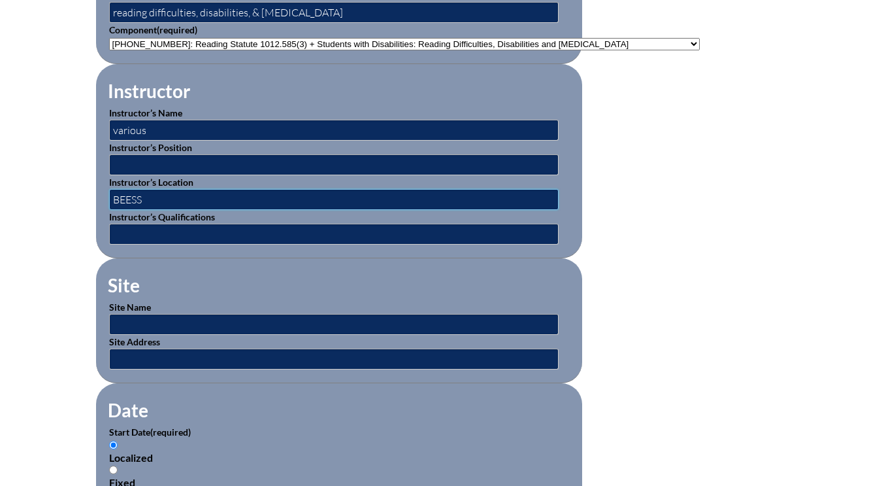
scroll to position [588, 0]
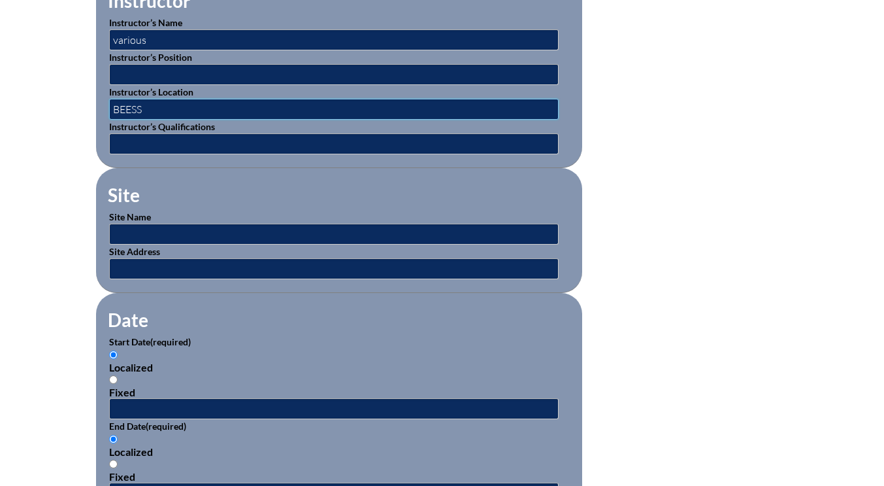
type input "BEESS"
click at [135, 229] on input "text" at bounding box center [334, 234] width 450 height 21
type input "online class"
click at [176, 266] on input "text" at bounding box center [334, 268] width 450 height 21
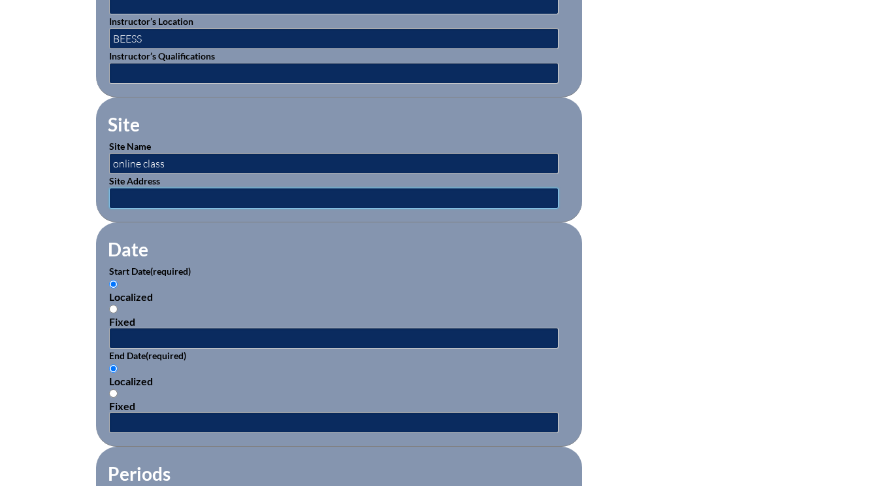
scroll to position [719, 0]
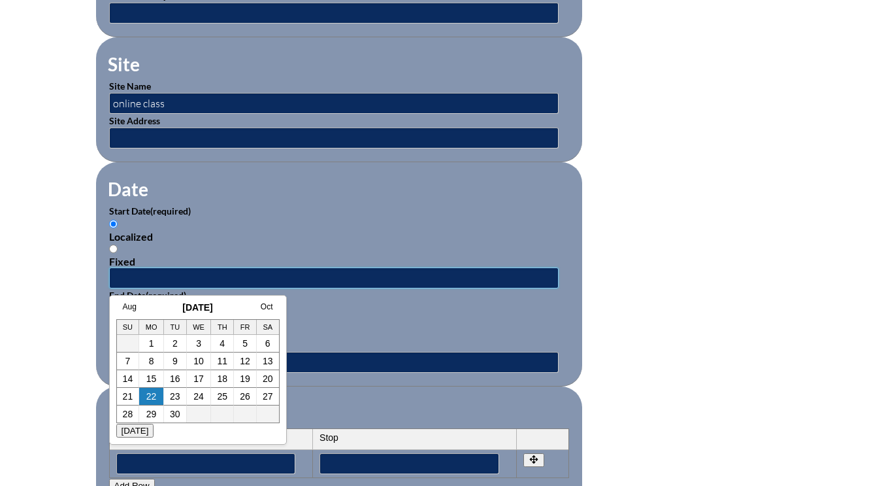
click at [132, 269] on input "text" at bounding box center [334, 277] width 450 height 21
click at [132, 310] on link "Aug" at bounding box center [130, 306] width 14 height 9
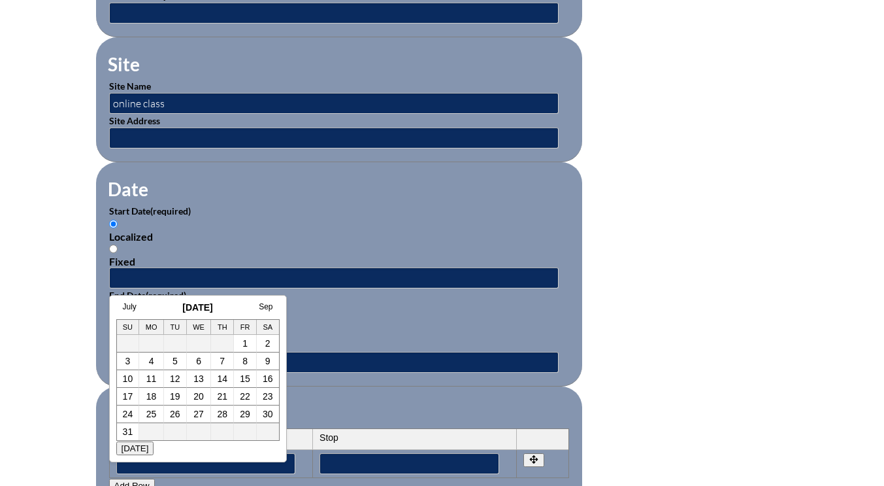
scroll to position [0, 13]
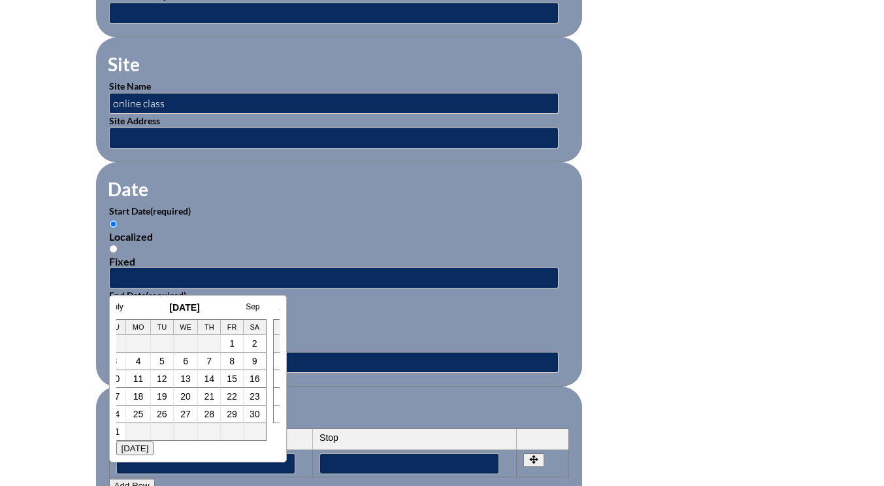
click at [137, 380] on link "11" at bounding box center [138, 378] width 10 height 10
type input "2025-08-11 1:36 PM"
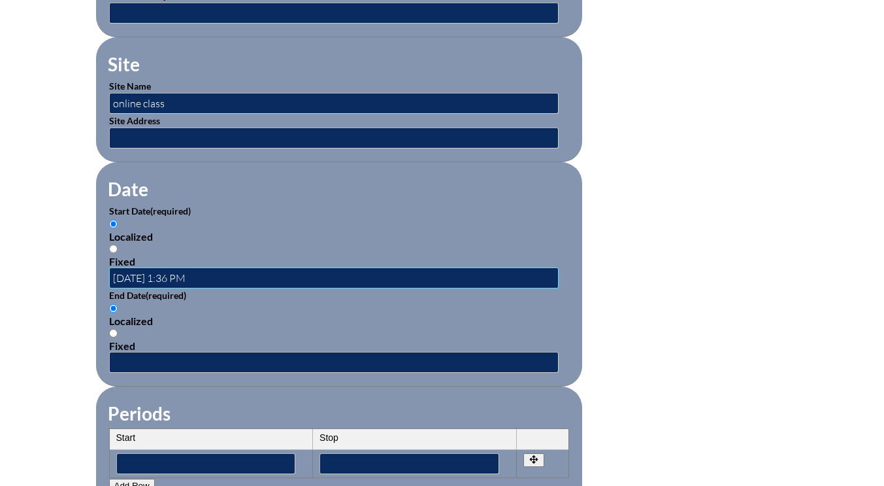
scroll to position [0, 0]
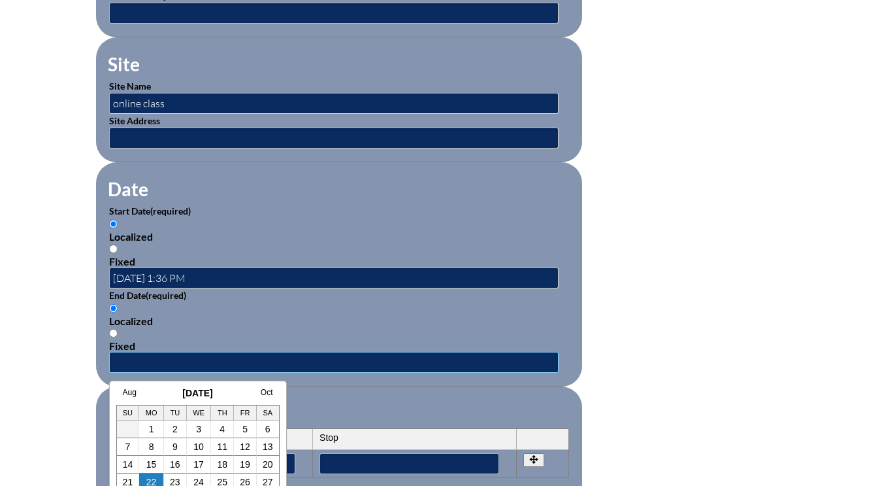
click at [129, 356] on input "text" at bounding box center [334, 362] width 450 height 21
click at [129, 392] on link "Aug" at bounding box center [130, 392] width 14 height 9
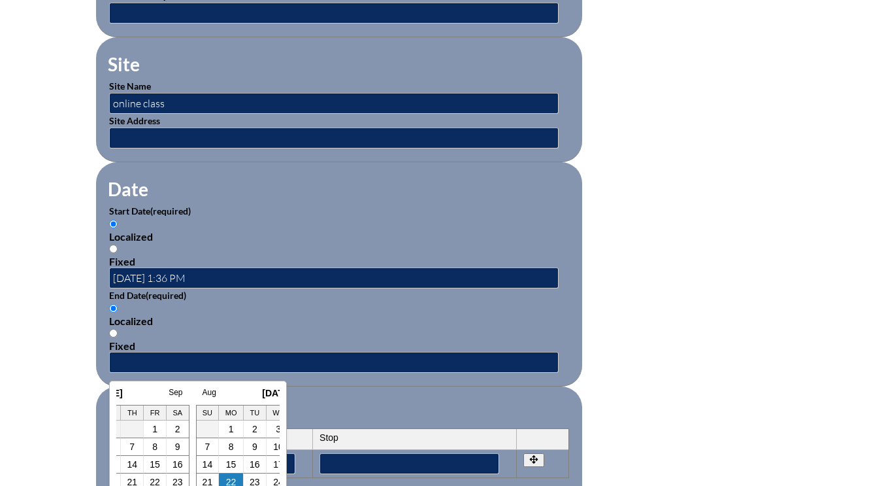
scroll to position [0, 13]
click at [140, 465] on link "11" at bounding box center [138, 464] width 10 height 10
type input "2025-08-11 1:36 PM"
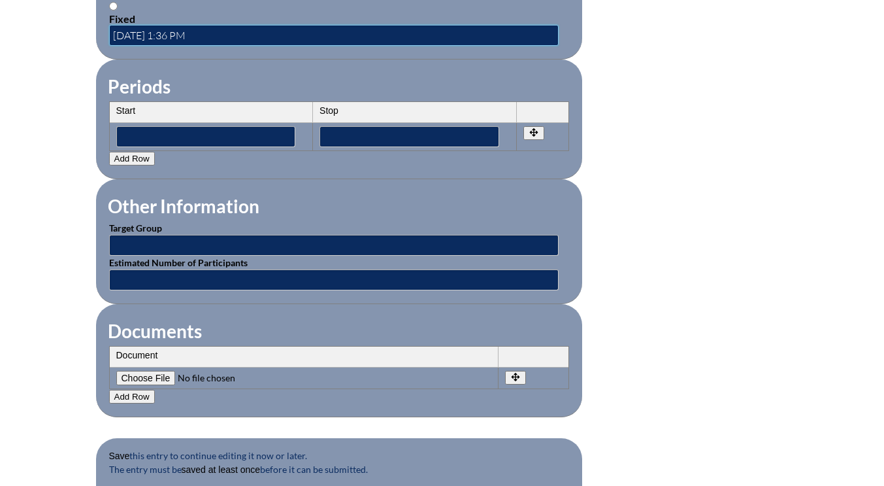
scroll to position [1111, 0]
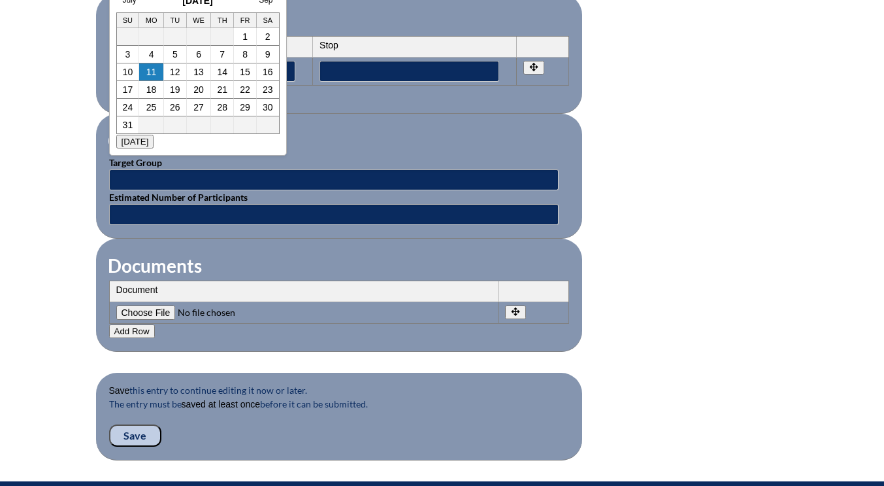
click at [151, 307] on input"] "file" at bounding box center [205, 312] width 178 height 14
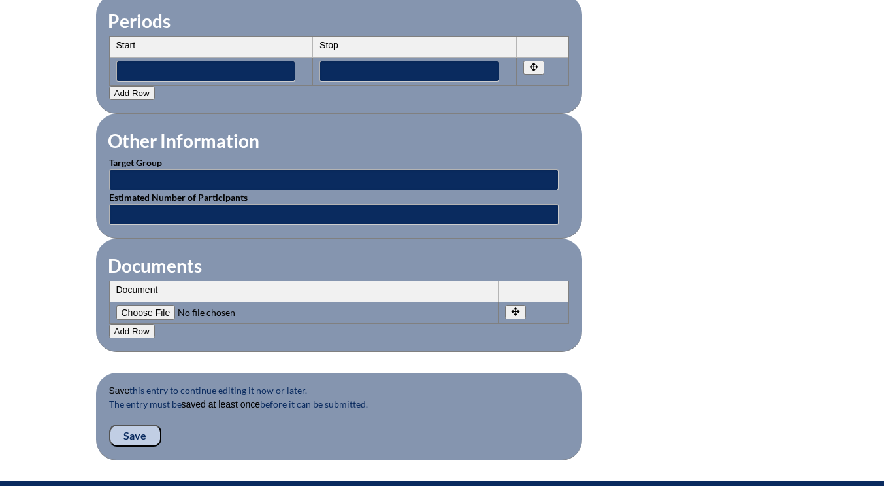
type input"] "C:\fakepath\veronica-readingdifficulties.jpg.pdf"
click at [131, 329] on button "Add Row" at bounding box center [132, 331] width 46 height 14
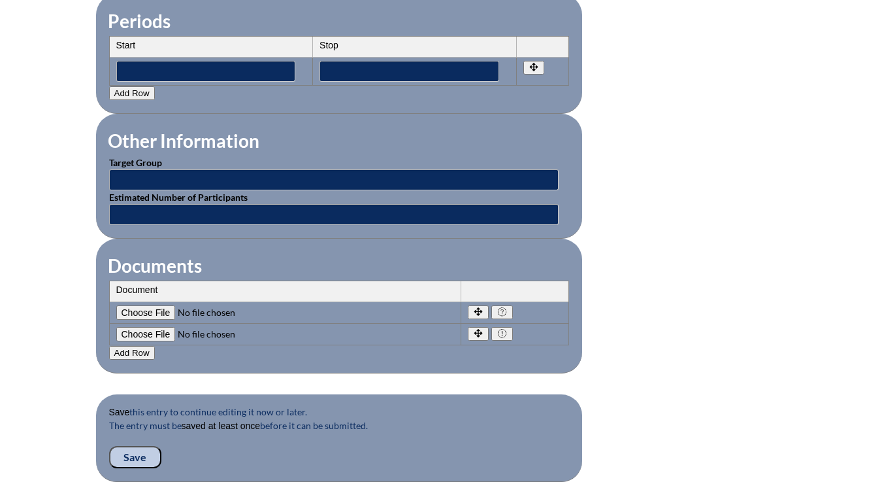
click at [131, 329] on input"] "file" at bounding box center [205, 334] width 178 height 14
type input"] "C:\fakepath\annette-readingdifficulties.jpg.pdf"
click at [133, 456] on input "Save" at bounding box center [135, 457] width 52 height 22
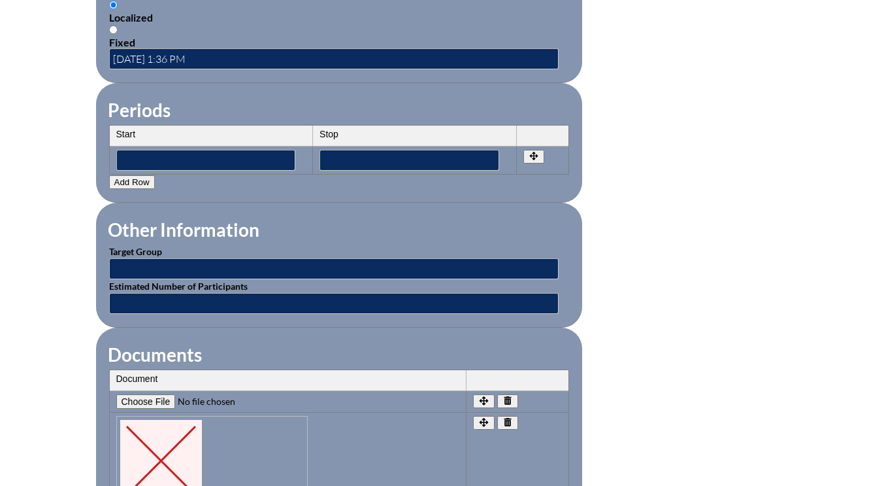
scroll to position [1307, 0]
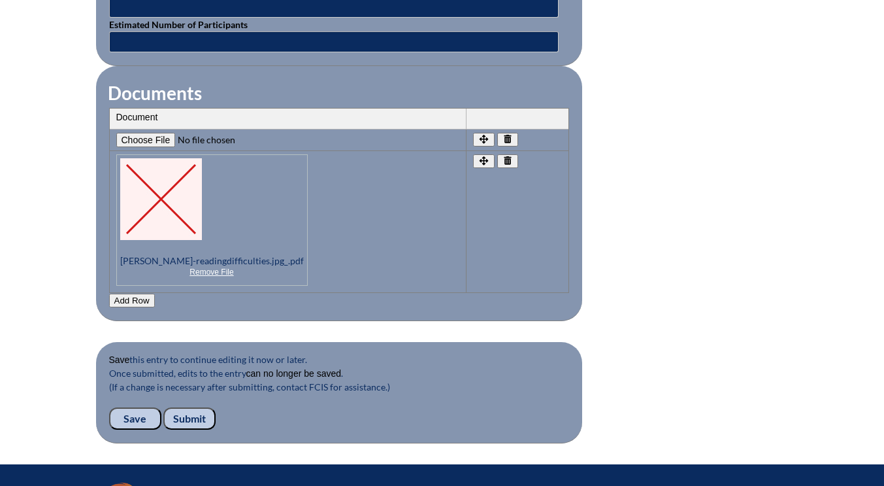
click at [139, 300] on button "Add Row" at bounding box center [132, 300] width 46 height 14
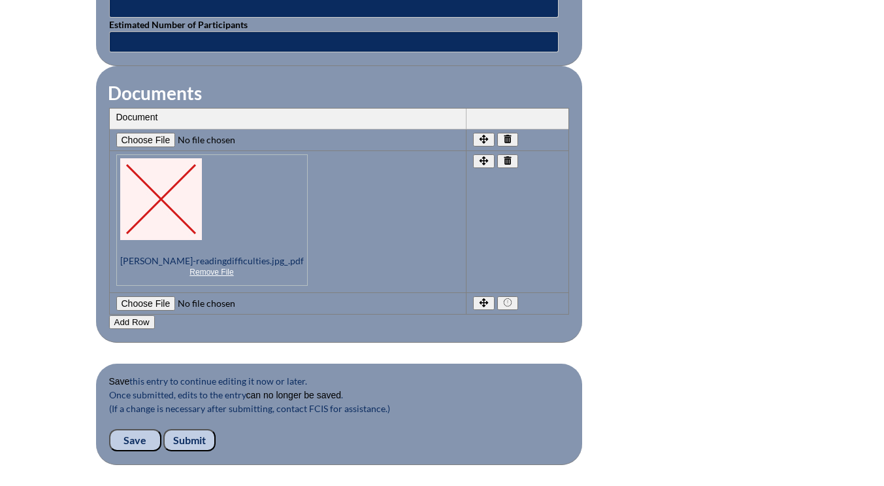
click at [148, 300] on input"] "file" at bounding box center [205, 303] width 178 height 14
type input"] "C:\fakepath\[PERSON_NAME]-readingdifficulties.jpg.pdf"
click at [195, 440] on input "Submit" at bounding box center [189, 440] width 52 height 22
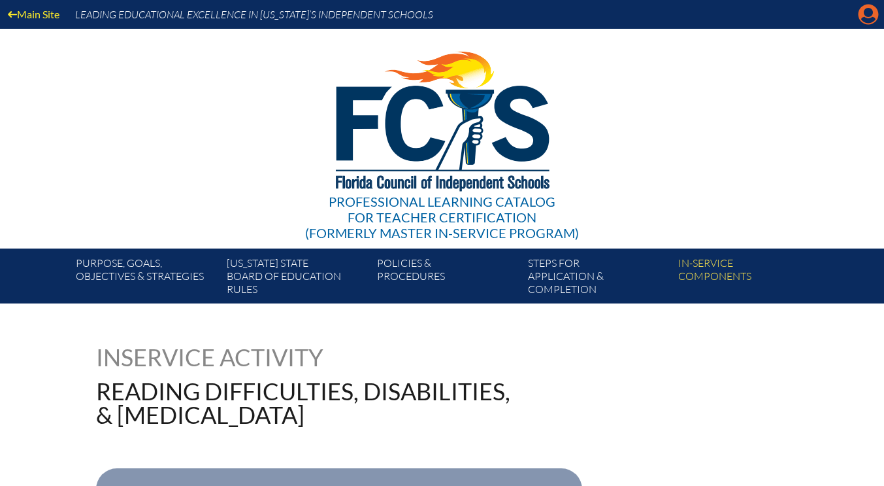
click at [864, 18] on icon "Manage account" at bounding box center [868, 14] width 21 height 21
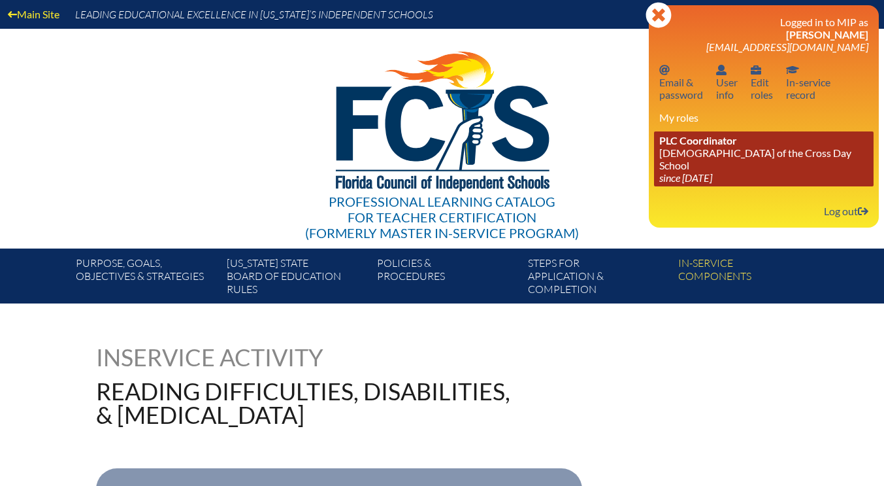
click at [691, 157] on link "PLC Coordinator Lutheran Church of the Cross Day School since 2022 Jun 10" at bounding box center [764, 158] width 220 height 55
click at [697, 155] on link "PLC Coordinator Lutheran Church of the Cross Day School since 2022 Jun 10" at bounding box center [764, 158] width 220 height 55
click at [697, 156] on link "PLC Coordinator Lutheran Church of the Cross Day School since 2022 Jun 10" at bounding box center [764, 158] width 220 height 55
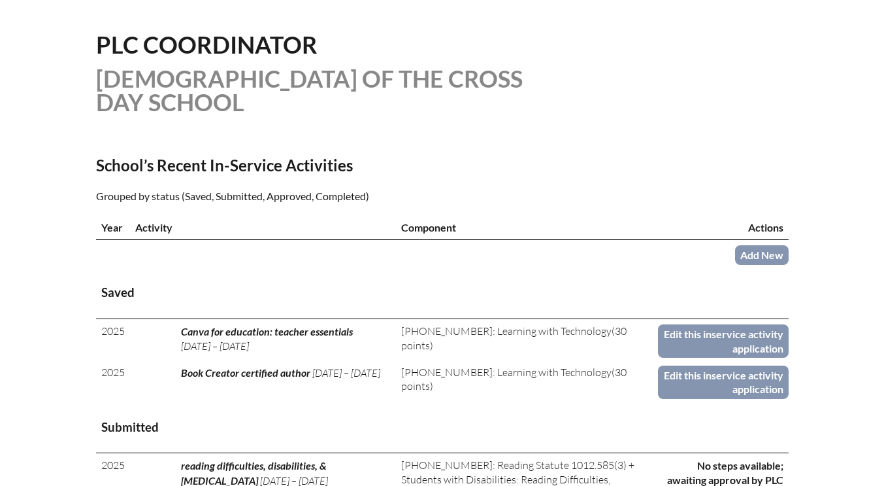
scroll to position [457, 0]
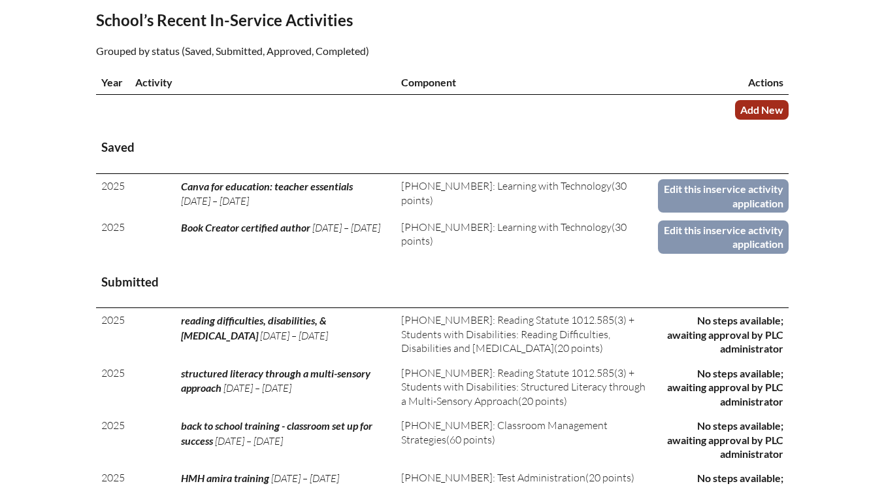
click at [766, 110] on link "Add New" at bounding box center [762, 109] width 54 height 19
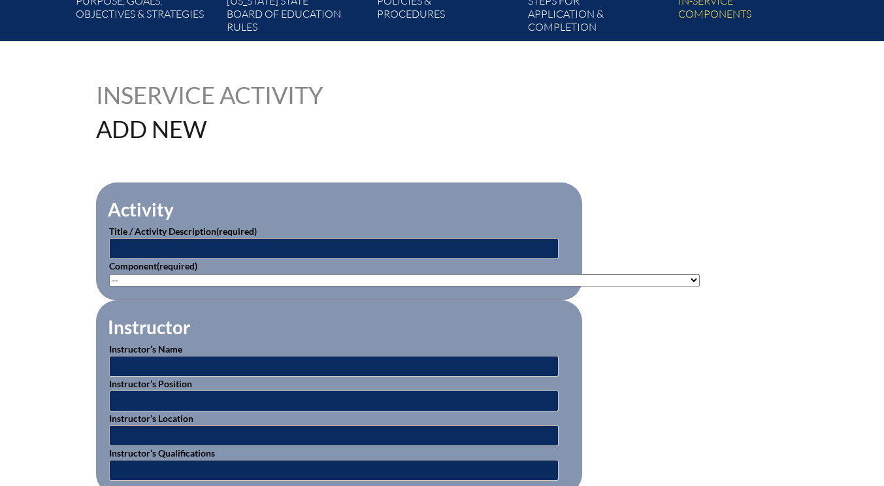
scroll to position [327, 0]
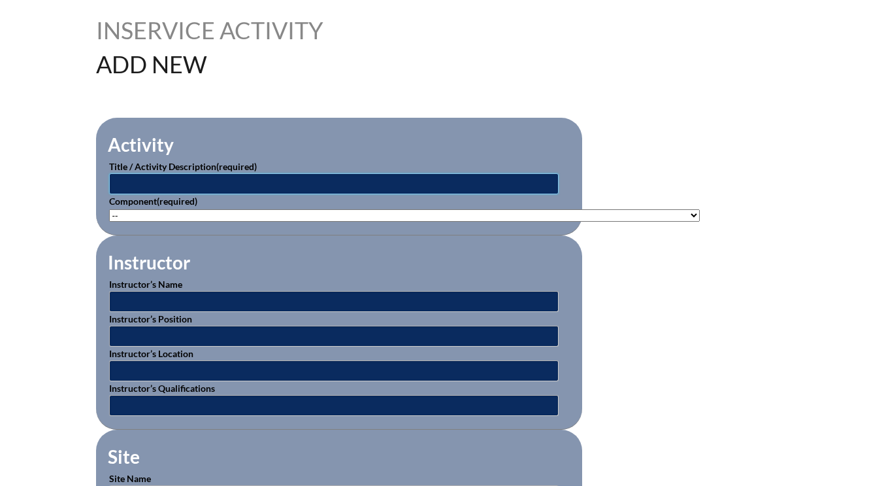
click at [146, 174] on input "text" at bounding box center [334, 183] width 450 height 21
type input "math difficulties, disabilities, & [MEDICAL_DATA]"
click at [135, 216] on select"]"] "-- [PHONE_NUMBER]: Appropriate Art Activities [PHONE_NUMBER]: Concept and Art P…" at bounding box center [404, 215] width 591 height 12
select select"]"] "236994"
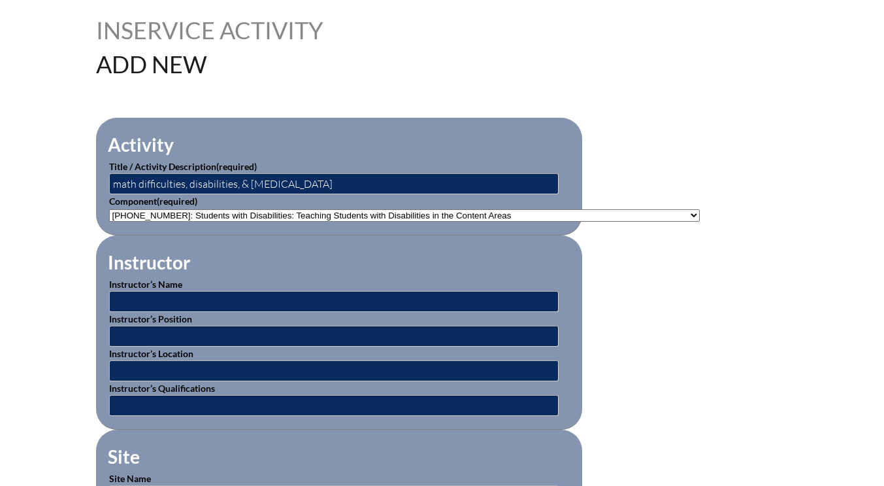
click at [109, 209] on select"]"] "-- [PHONE_NUMBER]: Appropriate Art Activities [PHONE_NUMBER]: Concept and Art P…" at bounding box center [404, 215] width 591 height 12
click at [193, 307] on input "text" at bounding box center [334, 301] width 450 height 21
type input "various"
click at [139, 363] on input "text" at bounding box center [334, 370] width 450 height 21
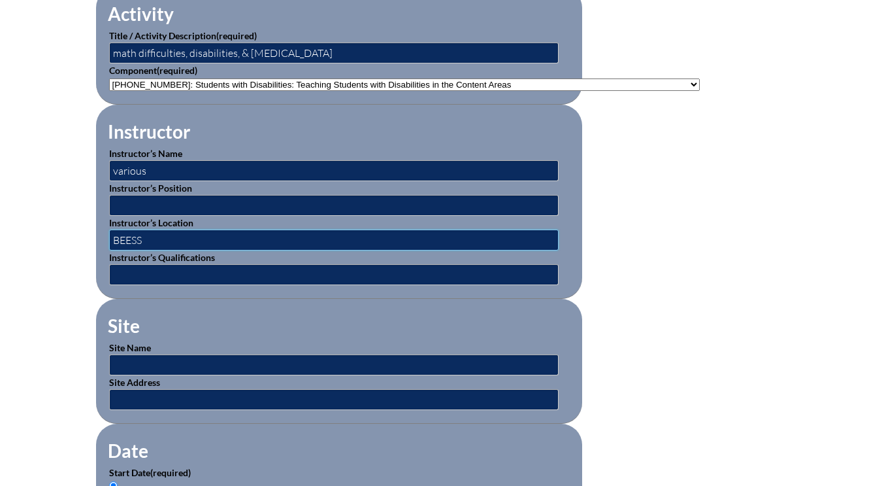
scroll to position [523, 0]
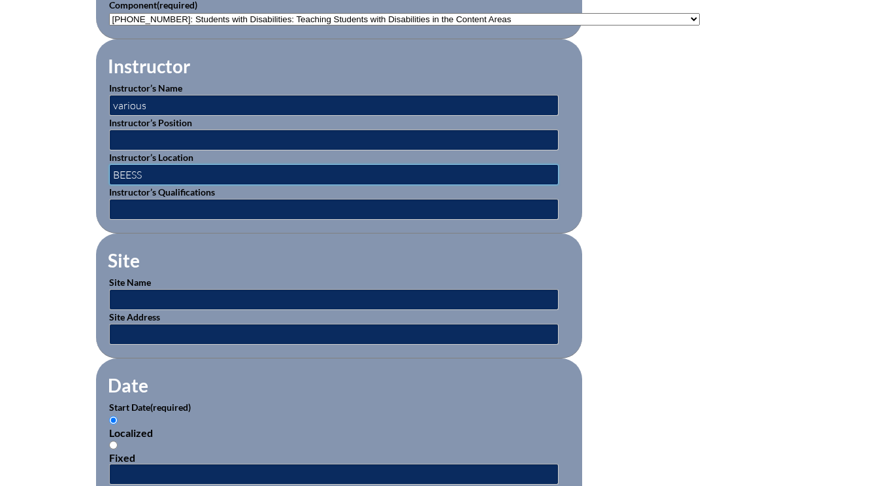
type input "BEESS"
click at [127, 293] on input "text" at bounding box center [334, 299] width 450 height 21
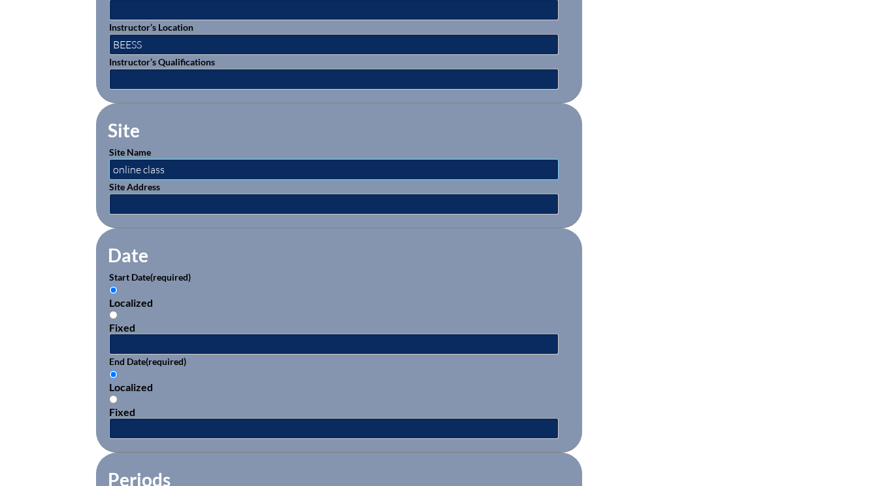
scroll to position [654, 0]
type input "online class"
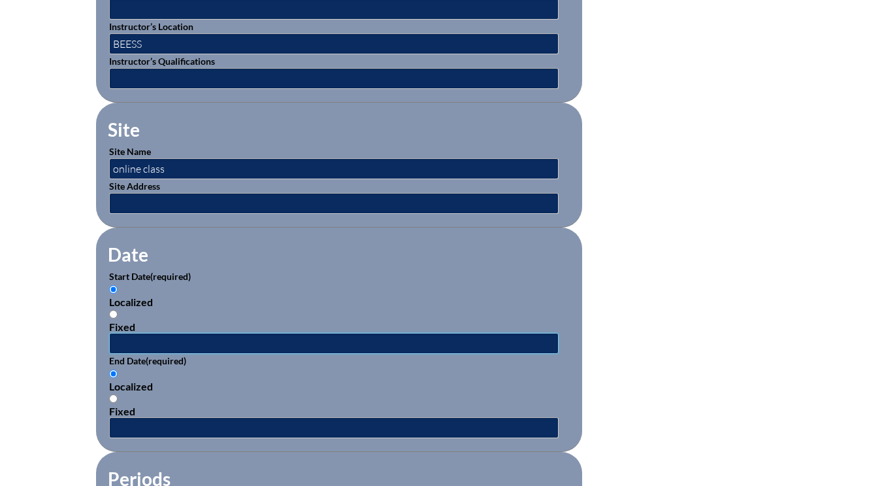
click at [135, 346] on input "text" at bounding box center [334, 343] width 450 height 21
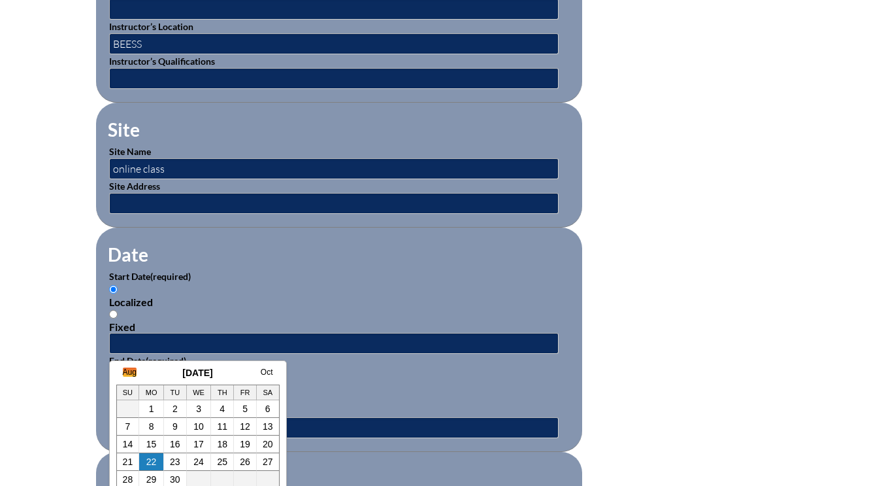
click at [131, 372] on link "Aug" at bounding box center [130, 371] width 14 height 9
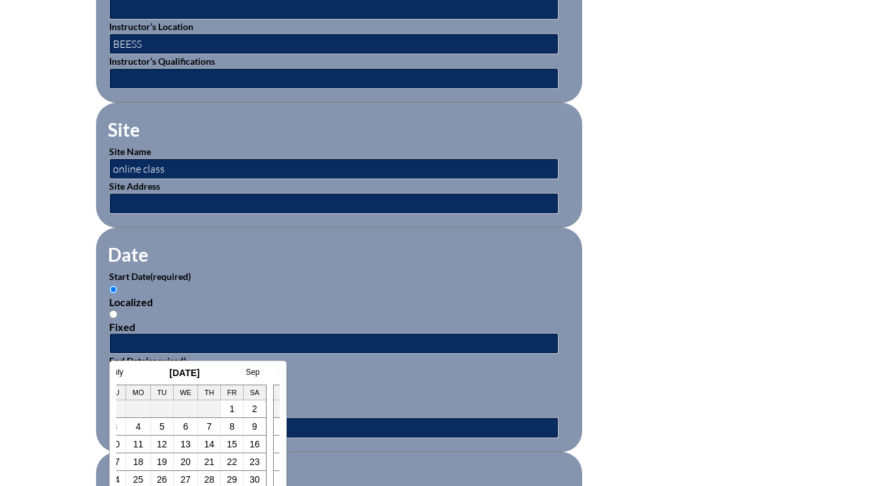
scroll to position [0, 13]
click at [137, 443] on link "11" at bounding box center [138, 444] width 10 height 10
type input "[DATE] 1:43 PM"
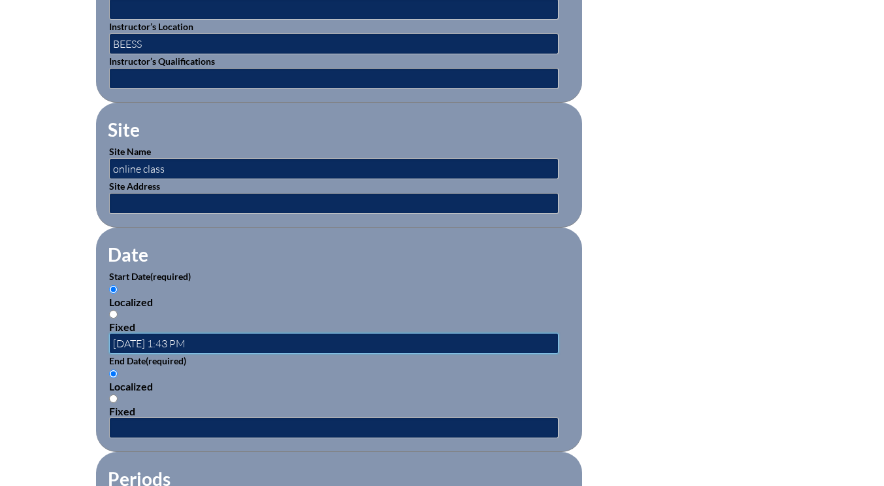
scroll to position [0, 0]
click at [135, 427] on input "text" at bounding box center [334, 427] width 450 height 21
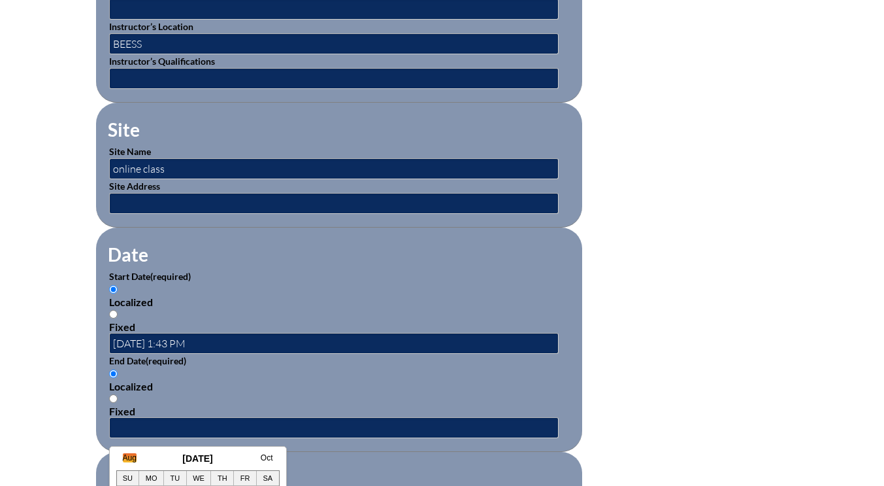
click at [131, 456] on link "Aug" at bounding box center [130, 457] width 14 height 9
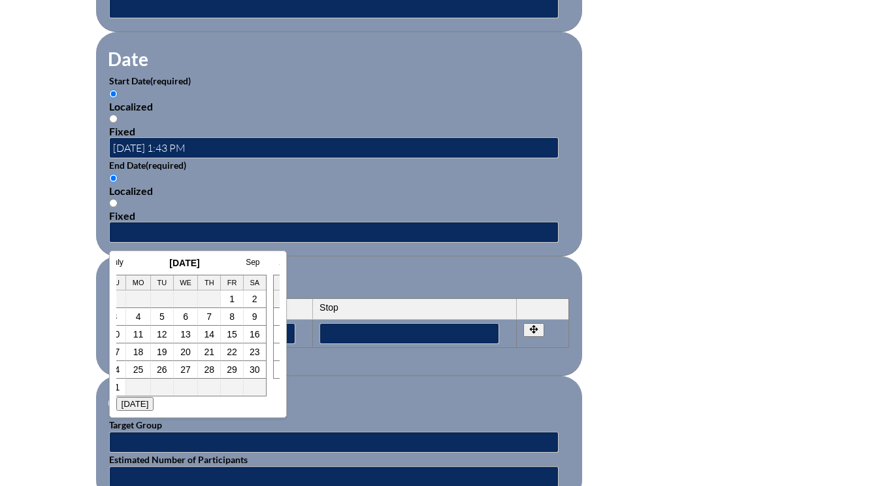
scroll to position [850, 0]
click at [145, 331] on td "11" at bounding box center [138, 334] width 25 height 18
click at [141, 333] on link "11" at bounding box center [138, 333] width 10 height 10
type input "[DATE] 1:43 PM"
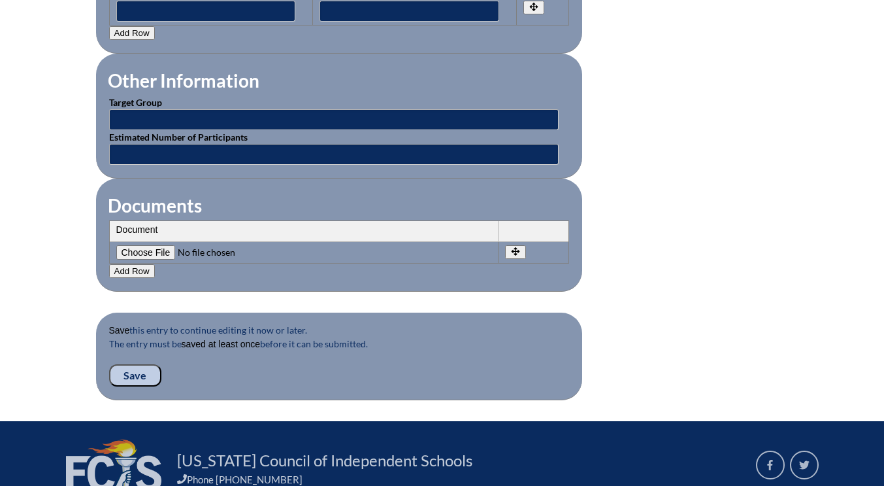
scroll to position [1176, 0]
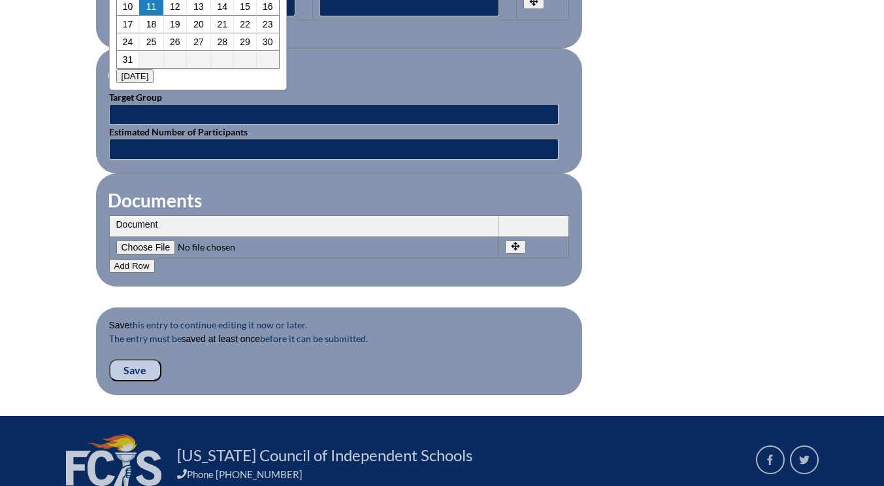
click at [149, 248] on input"] "file" at bounding box center [205, 247] width 178 height 14
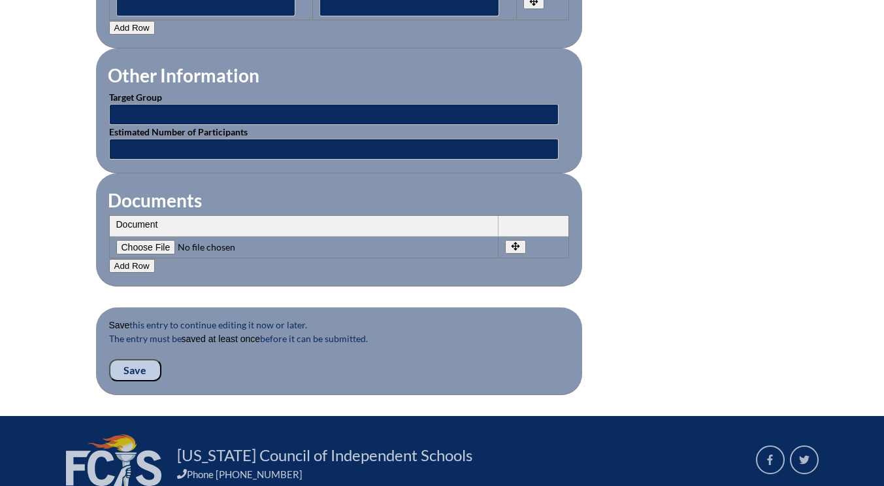
type input"] "C:\fakepath\veronica-mathdifficulties.jpg.pdf"
click at [127, 366] on input "Save" at bounding box center [135, 370] width 52 height 22
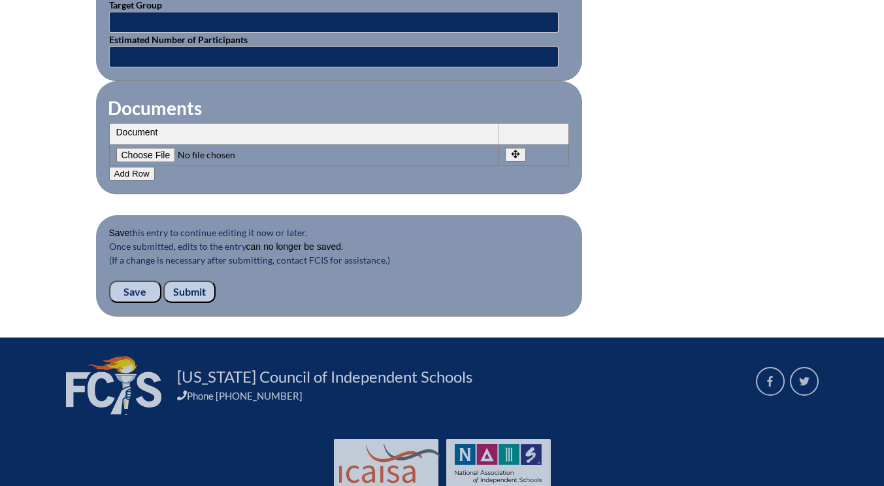
scroll to position [1332, 0]
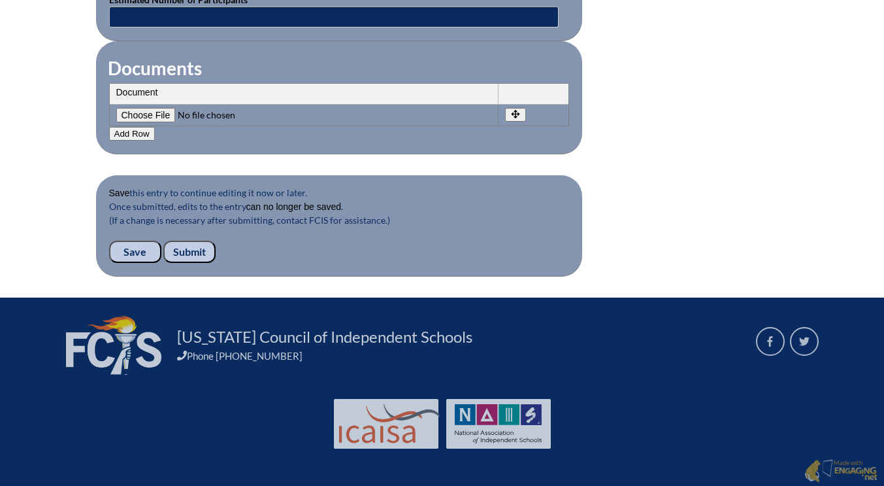
click at [194, 252] on input "Submit" at bounding box center [189, 252] width 52 height 22
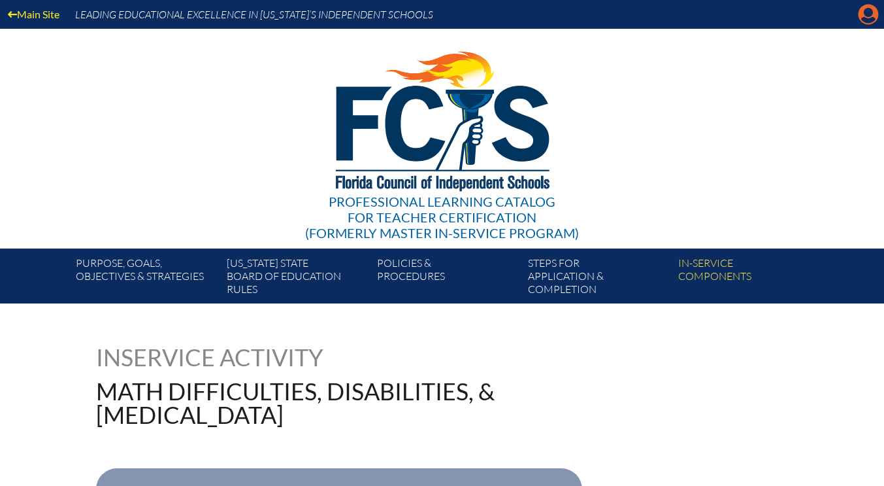
click at [865, 18] on icon "Manage account" at bounding box center [868, 14] width 21 height 21
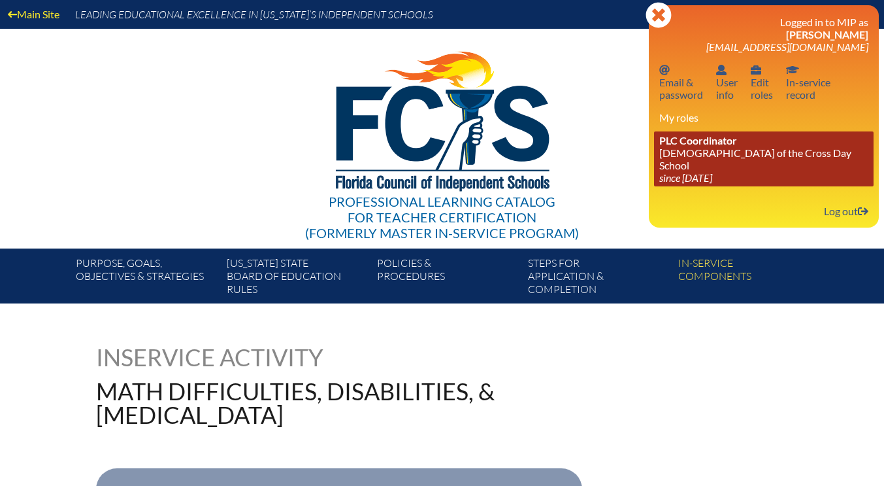
click at [739, 148] on link "PLC Coordinator [DEMOGRAPHIC_DATA][GEOGRAPHIC_DATA] since [DATE]" at bounding box center [764, 158] width 220 height 55
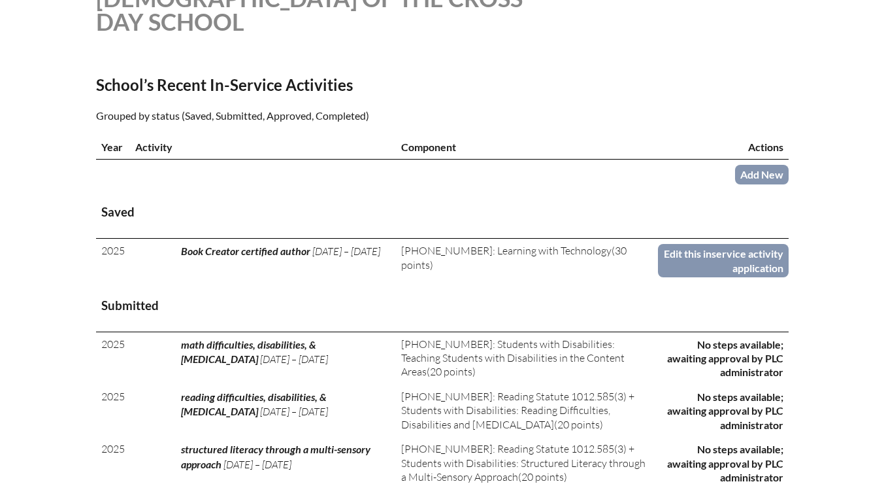
scroll to position [327, 0]
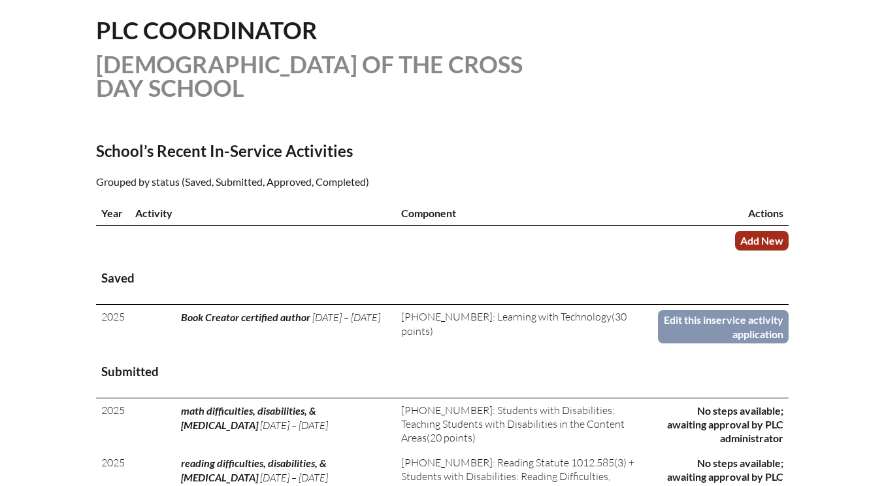
click at [755, 241] on link "Add New" at bounding box center [762, 240] width 54 height 19
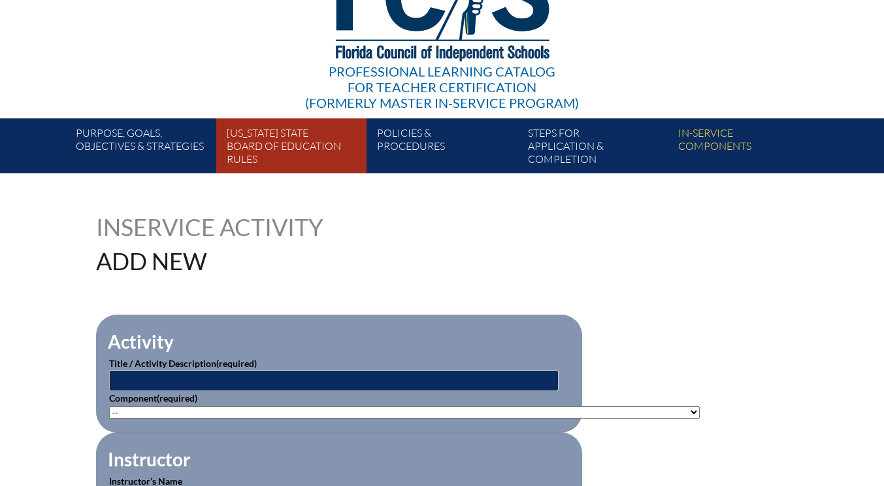
scroll to position [261, 0]
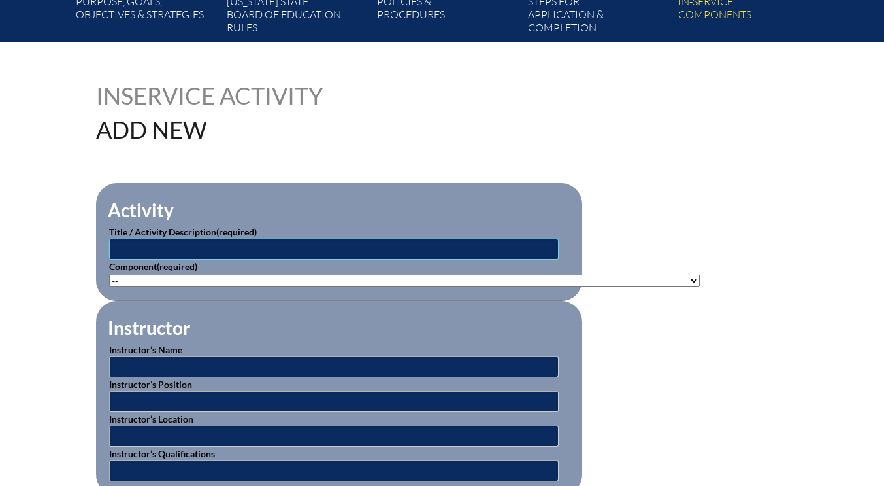
click at [146, 244] on input "text" at bounding box center [334, 249] width 450 height 21
type input "bloodborne pathogens PD"
click at [122, 280] on select"]"] "-- 1-000-001: Appropriate Art Activities 1-000-002: Concept and Art Process for…" at bounding box center [404, 280] width 591 height 12
select select"]"] "20478"
click at [109, 274] on select"]"] "-- 1-000-001: Appropriate Art Activities 1-000-002: Concept and Art Process for…" at bounding box center [404, 280] width 591 height 12
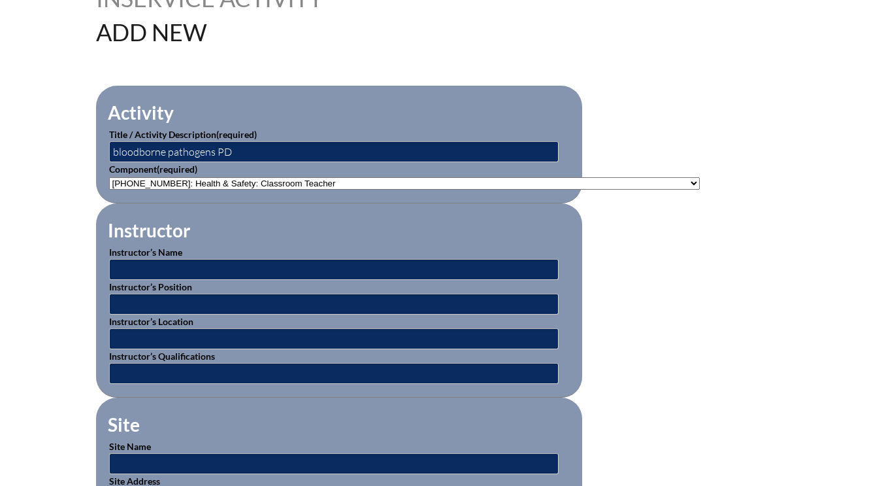
scroll to position [457, 0]
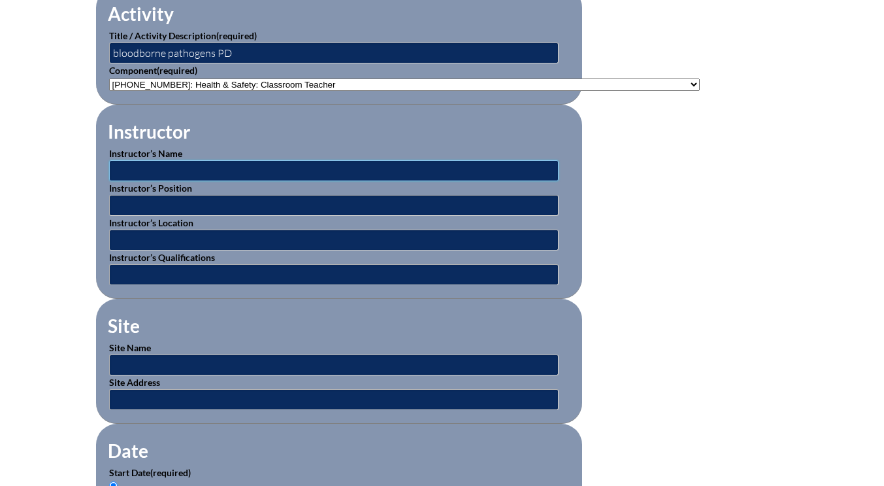
click at [148, 170] on input "text" at bounding box center [334, 170] width 450 height 21
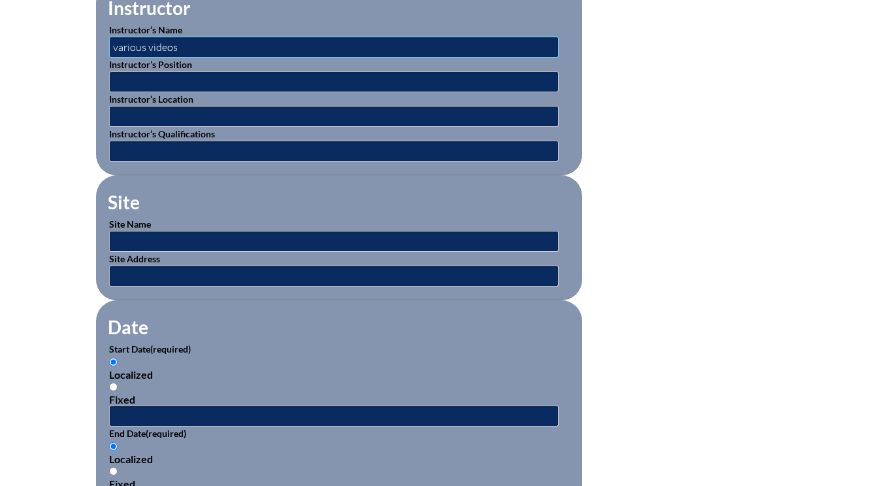
scroll to position [588, 0]
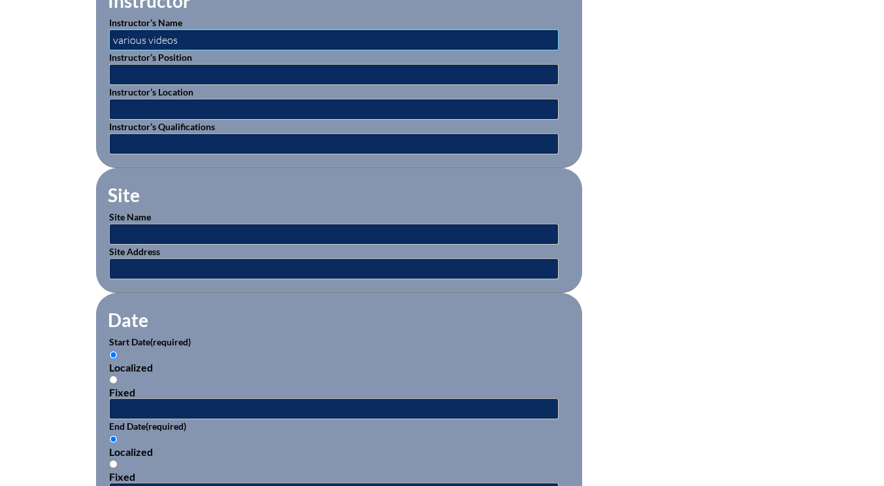
type input "various videos"
click at [146, 231] on input "text" at bounding box center [334, 234] width 450 height 21
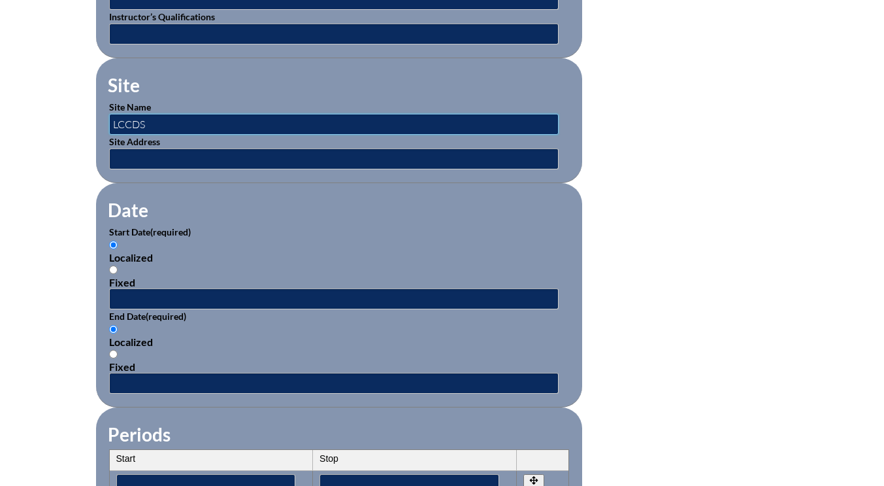
scroll to position [784, 0]
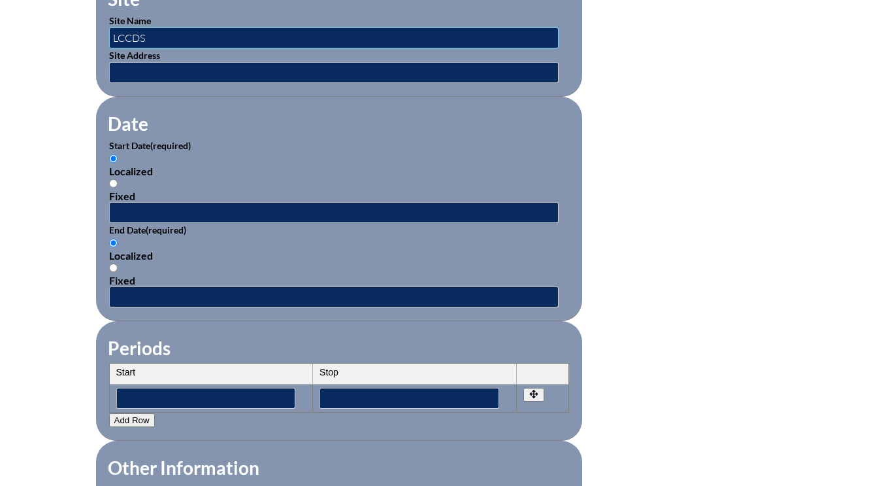
type input "LCCDS"
click at [129, 209] on input "text" at bounding box center [334, 212] width 450 height 21
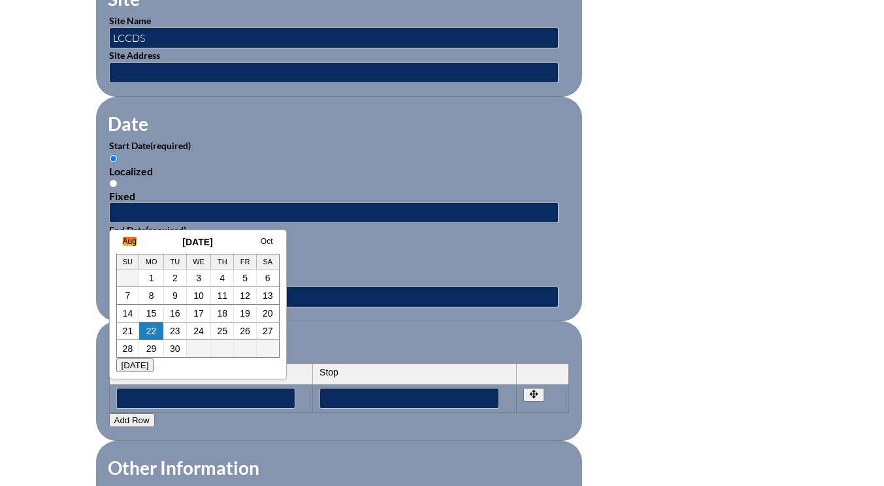
click at [132, 243] on link "Aug" at bounding box center [130, 241] width 14 height 9
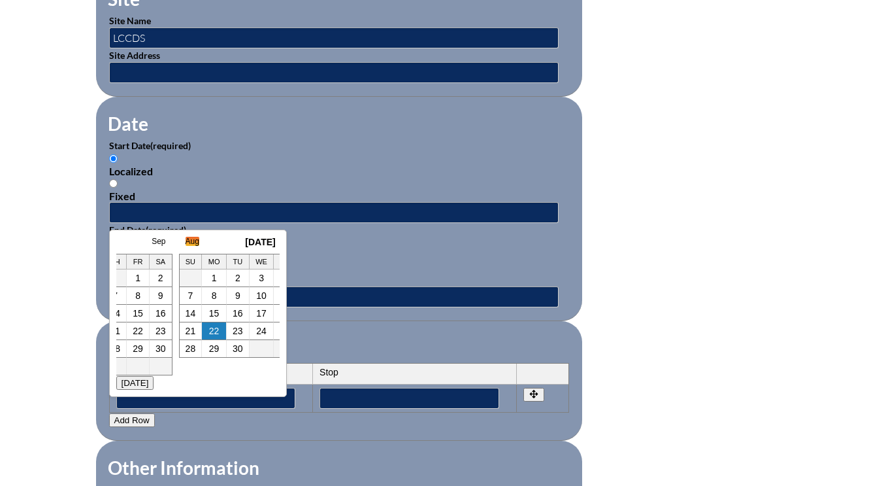
scroll to position [0, 13]
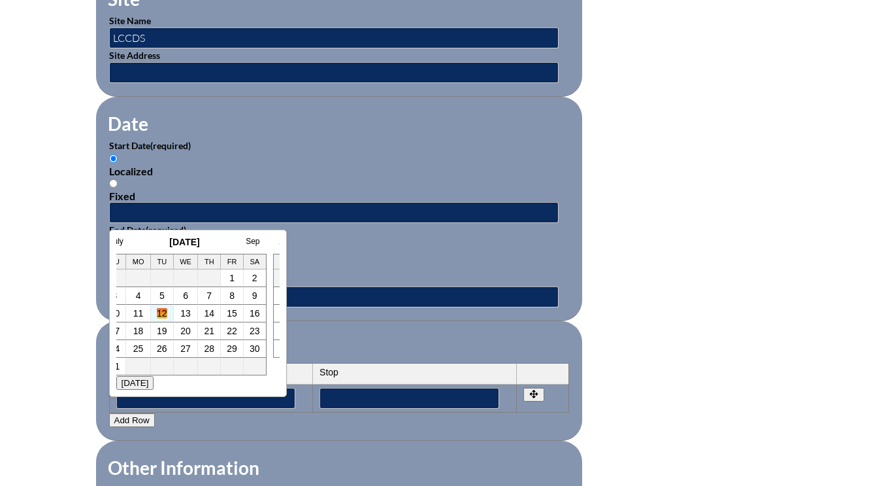
click at [162, 313] on link "12" at bounding box center [162, 313] width 10 height 10
type input "2025-08-12 1:48 PM"
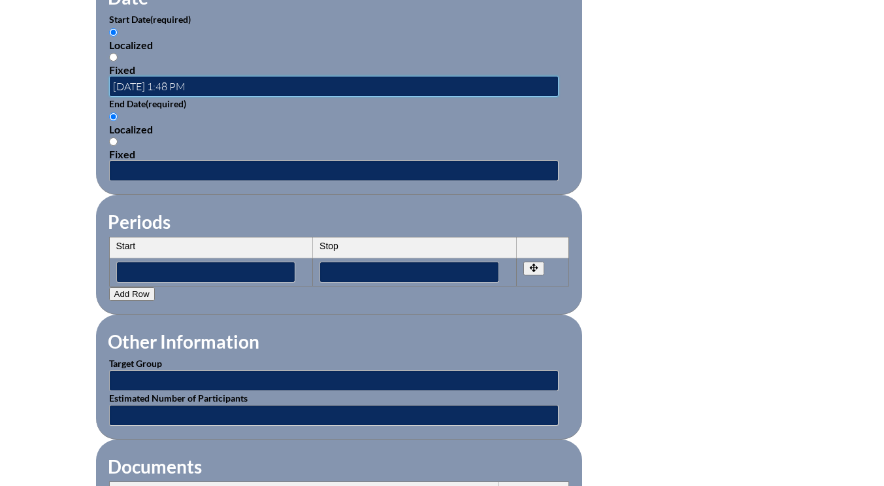
scroll to position [915, 0]
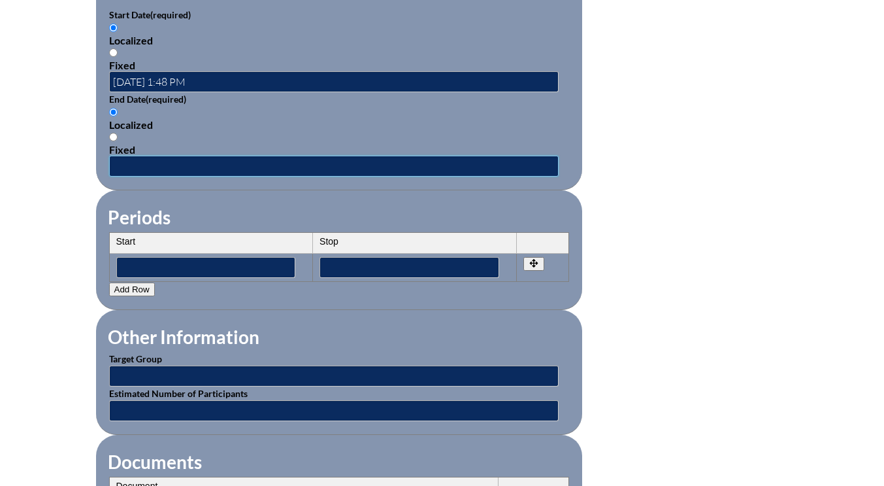
click at [135, 168] on input "text" at bounding box center [334, 166] width 450 height 21
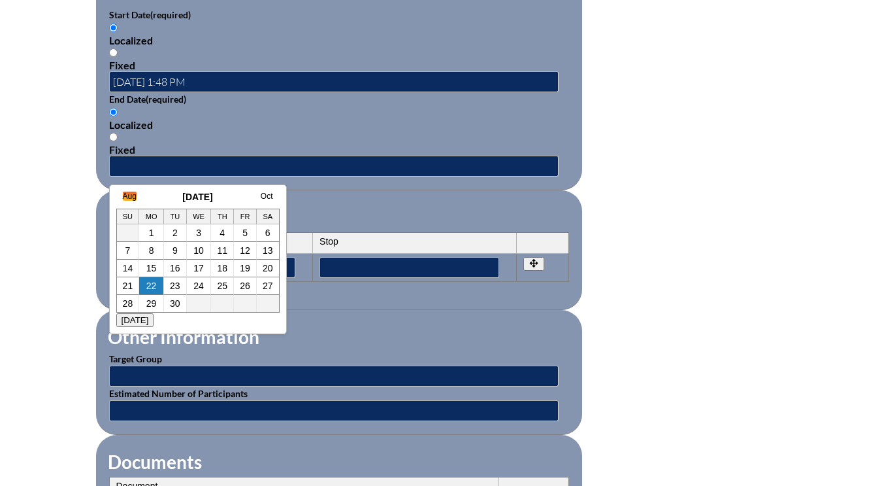
click at [128, 199] on link "Aug" at bounding box center [130, 195] width 14 height 9
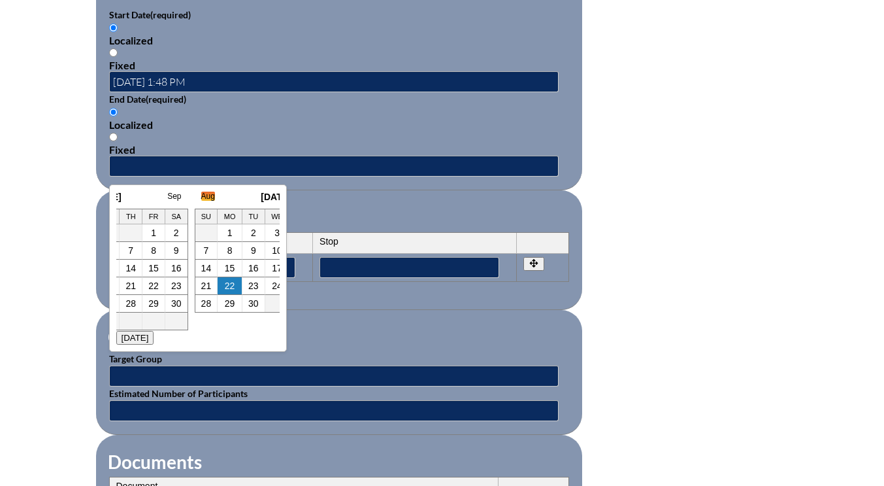
scroll to position [0, 13]
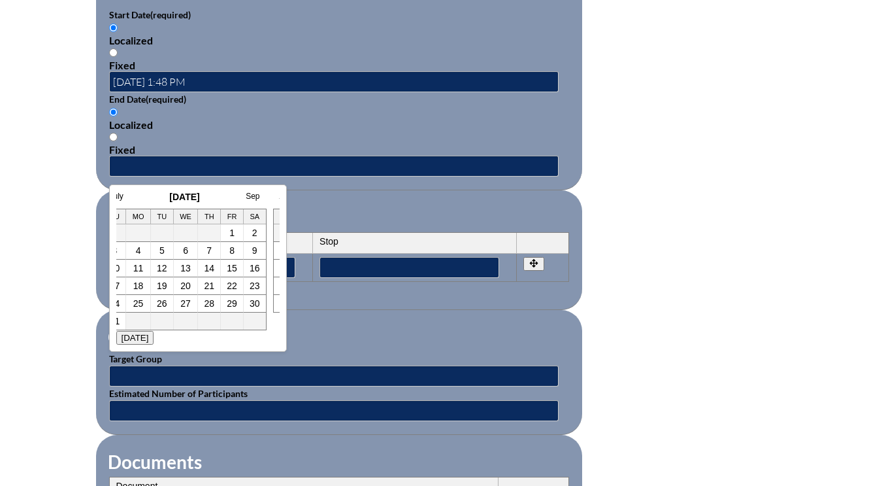
click at [161, 268] on link "12" at bounding box center [162, 268] width 10 height 10
type input "2025-08-12 1:48 PM"
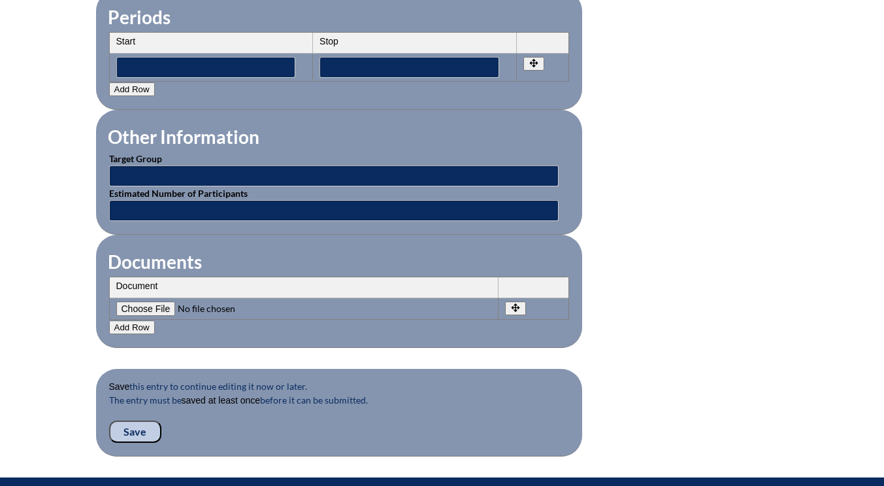
scroll to position [1111, 0]
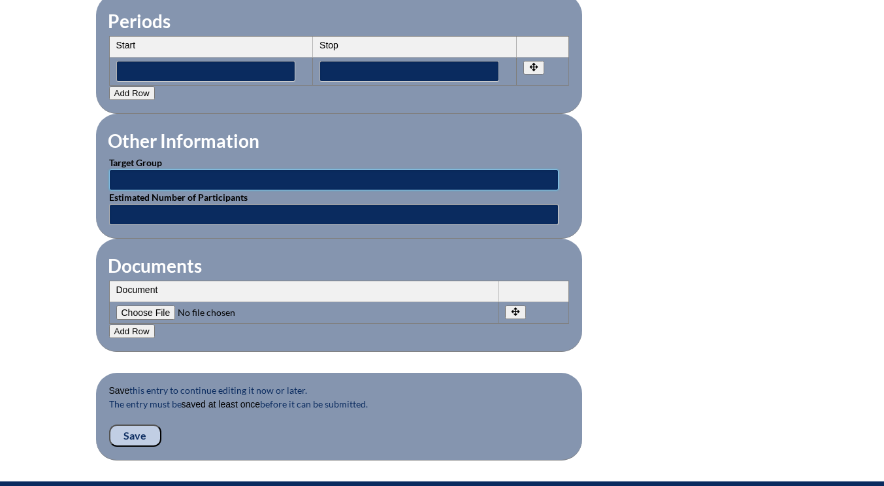
click at [141, 176] on input "text" at bounding box center [334, 179] width 450 height 21
type input "all facutly"
click at [152, 207] on input "text" at bounding box center [334, 214] width 450 height 21
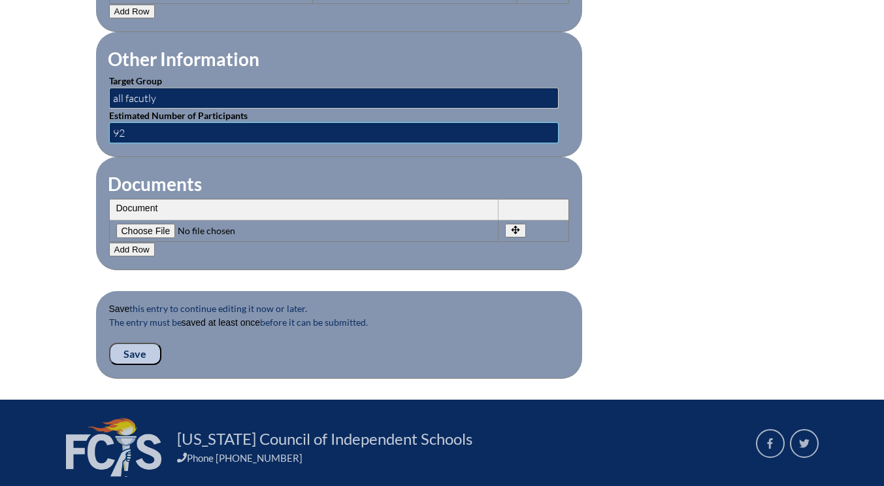
scroll to position [1242, 0]
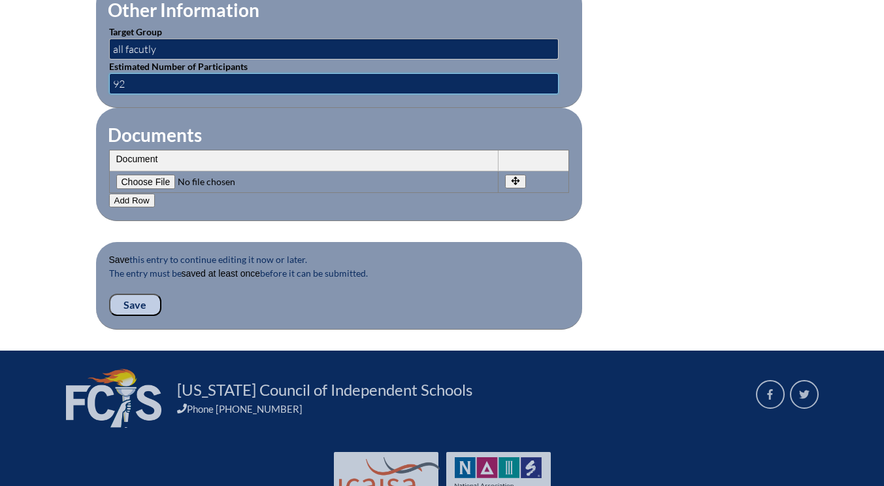
type input "92"
click at [137, 309] on input "Save" at bounding box center [135, 304] width 52 height 22
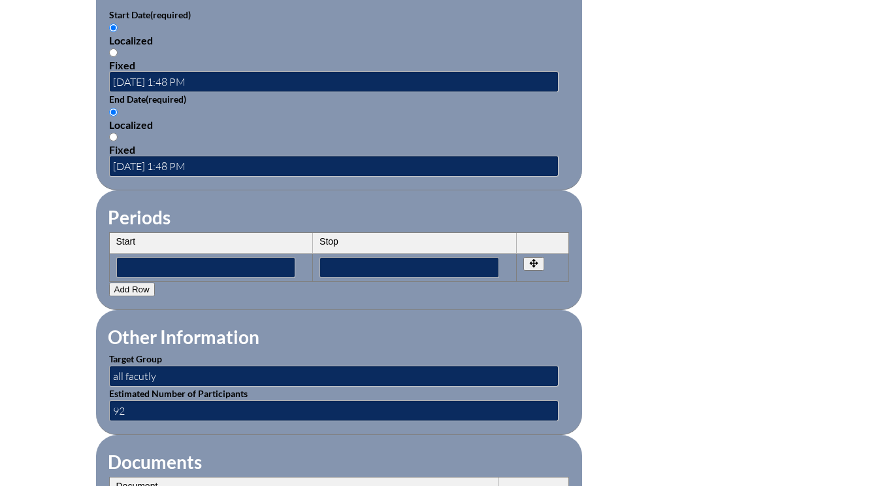
scroll to position [1176, 0]
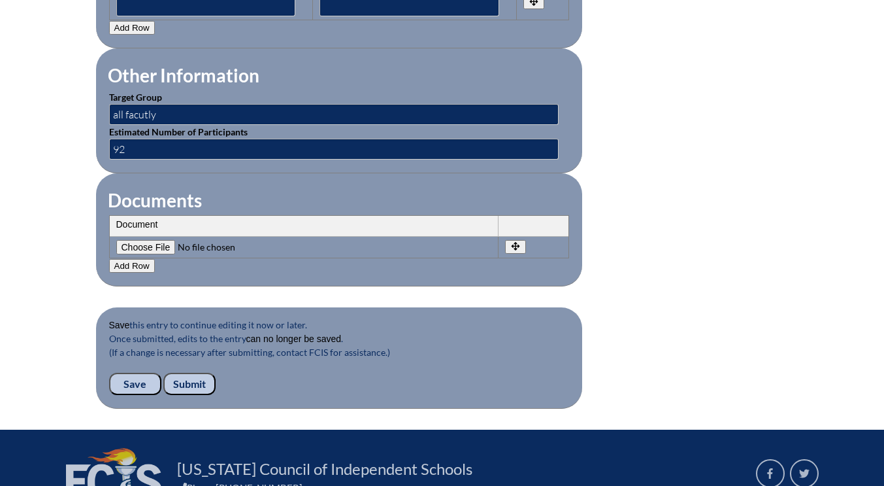
click at [193, 382] on input "Submit" at bounding box center [189, 384] width 52 height 22
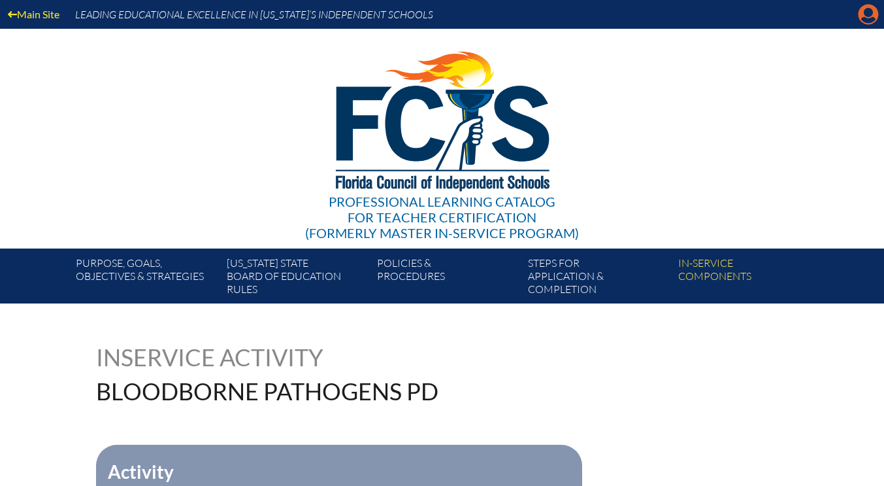
click at [871, 15] on icon "Manage account" at bounding box center [868, 14] width 21 height 21
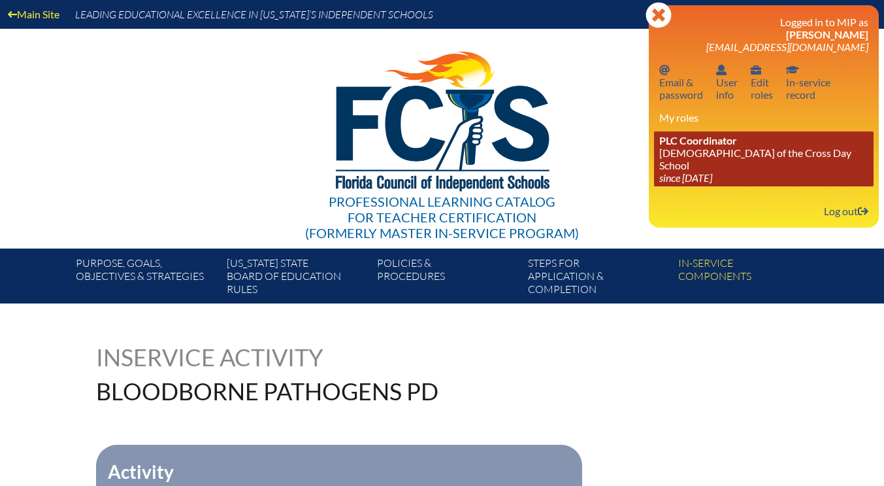
click at [712, 171] on icon "since [DATE]" at bounding box center [685, 177] width 53 height 12
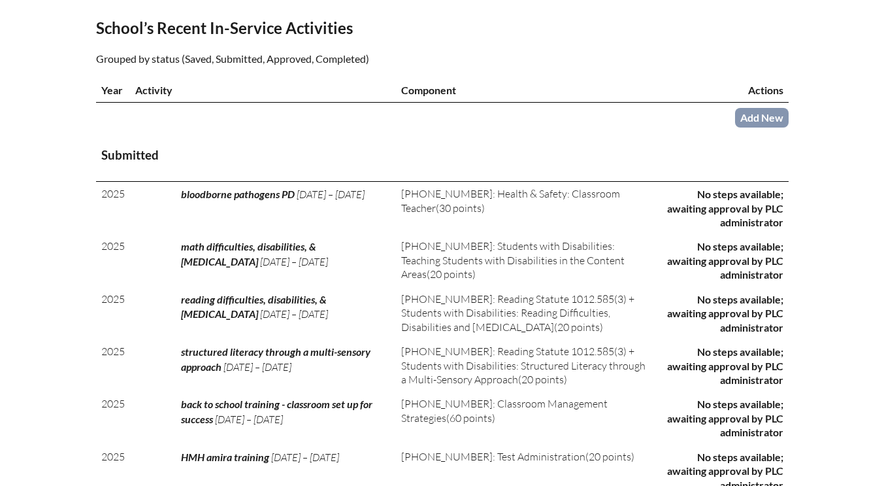
scroll to position [327, 0]
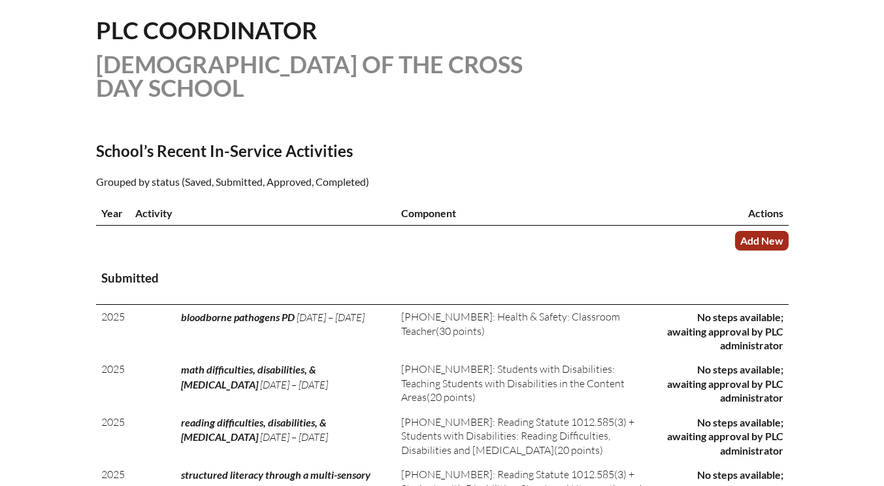
click at [747, 237] on link "Add New" at bounding box center [762, 240] width 54 height 19
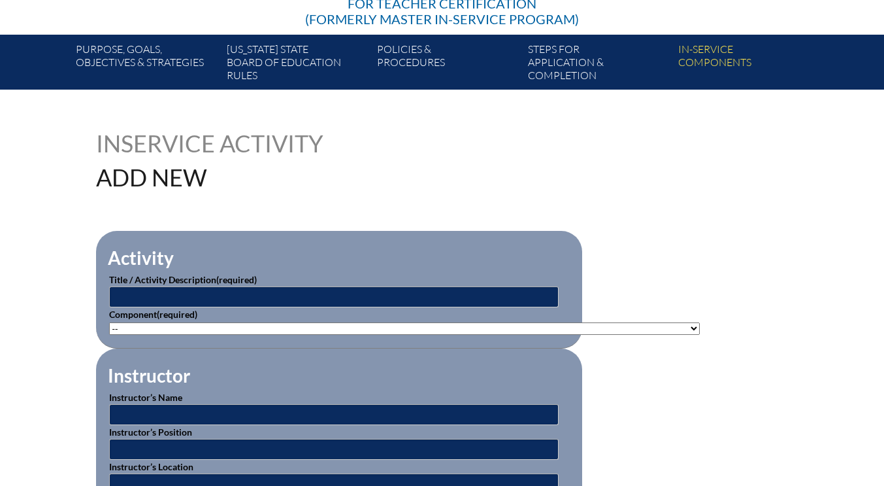
scroll to position [261, 0]
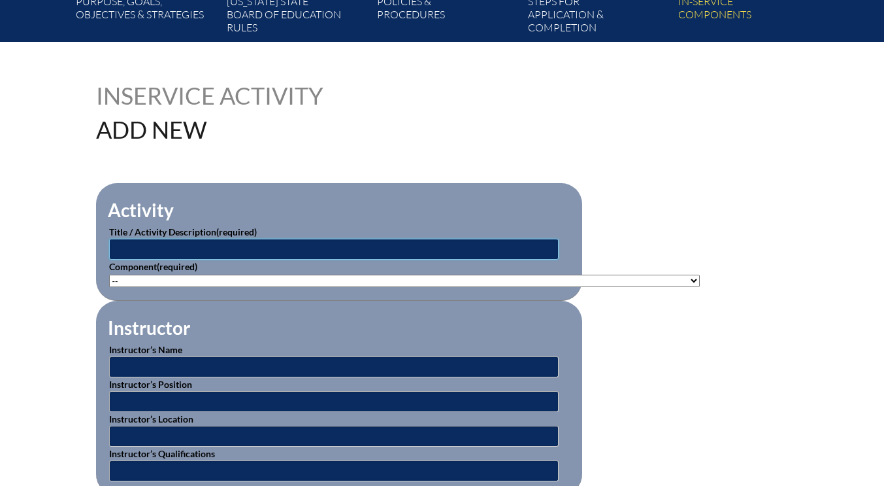
click at [154, 246] on input "text" at bounding box center [334, 249] width 450 height 21
type input "[MEDICAL_DATA] awareness PD"
click at [150, 278] on select"]"] "-- [PHONE_NUMBER]: Appropriate Art Activities [PHONE_NUMBER]: Concept and Art P…" at bounding box center [404, 280] width 591 height 12
click at [291, 282] on select"]"] "-- [PHONE_NUMBER]: Appropriate Art Activities [PHONE_NUMBER]: Concept and Art P…" at bounding box center [404, 280] width 591 height 12
select select"]"] "20474"
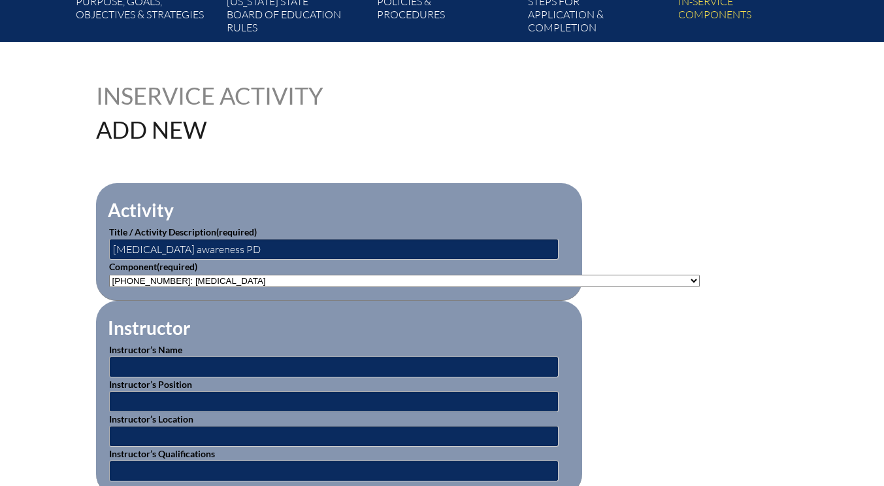
click at [109, 274] on select"]"] "-- [PHONE_NUMBER]: Appropriate Art Activities [PHONE_NUMBER]: Concept and Art P…" at bounding box center [404, 280] width 591 height 12
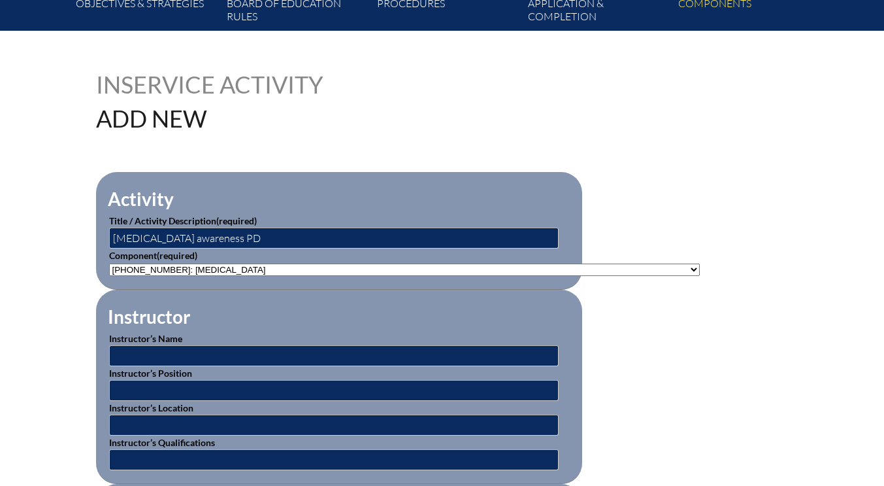
scroll to position [392, 0]
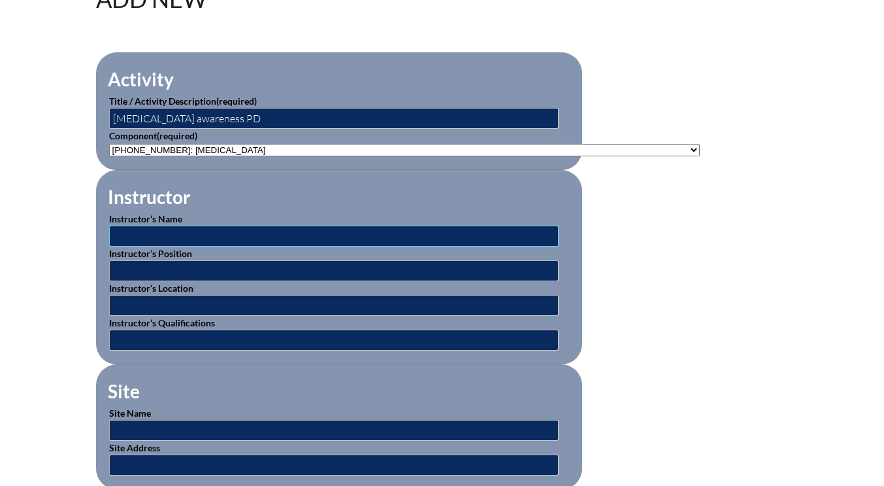
click at [156, 239] on input "text" at bounding box center [334, 235] width 450 height 21
click at [112, 237] on input "video" at bounding box center [334, 235] width 450 height 21
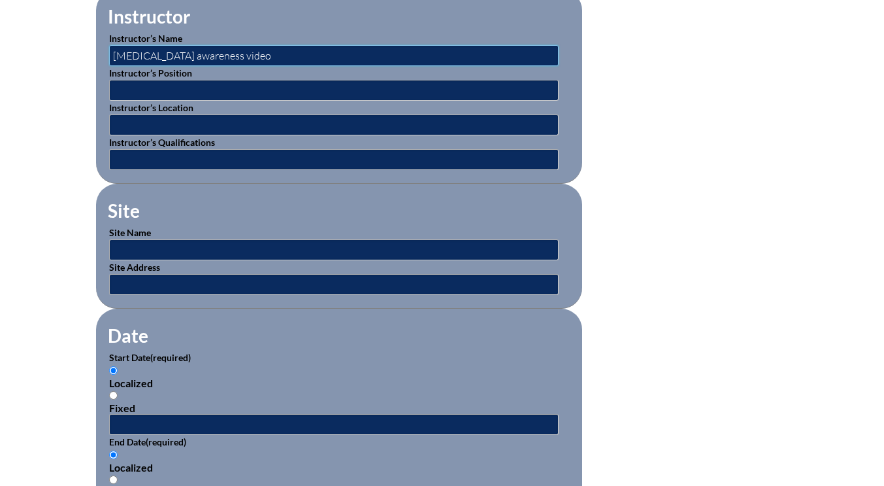
scroll to position [588, 0]
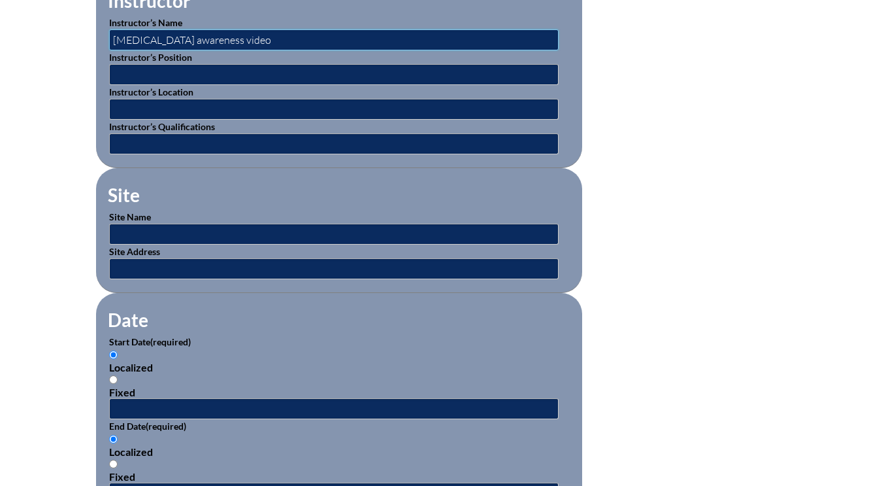
type input "[MEDICAL_DATA] awareness video"
click at [138, 228] on input "text" at bounding box center [334, 234] width 450 height 21
type input "LCCDS"
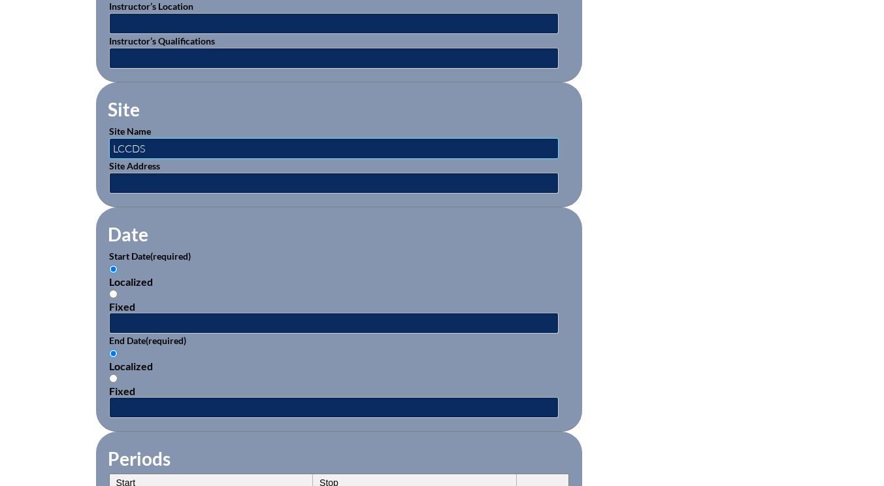
scroll to position [719, 0]
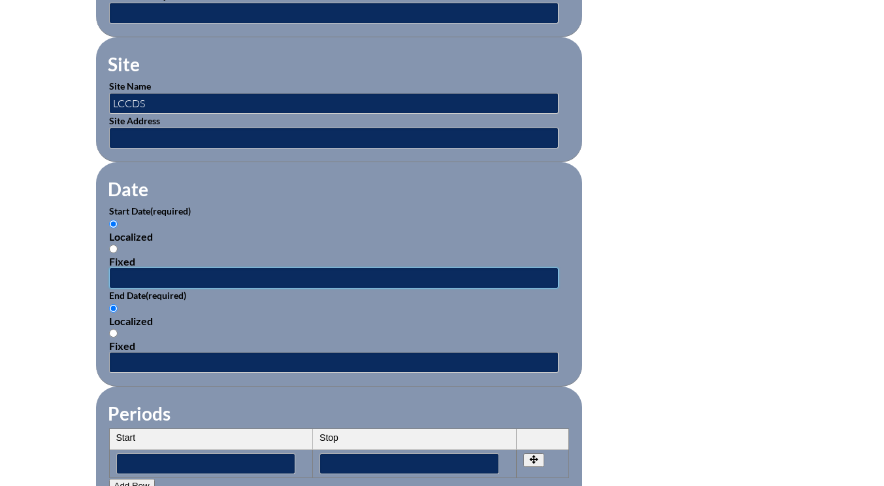
click at [142, 277] on input "text" at bounding box center [334, 277] width 450 height 21
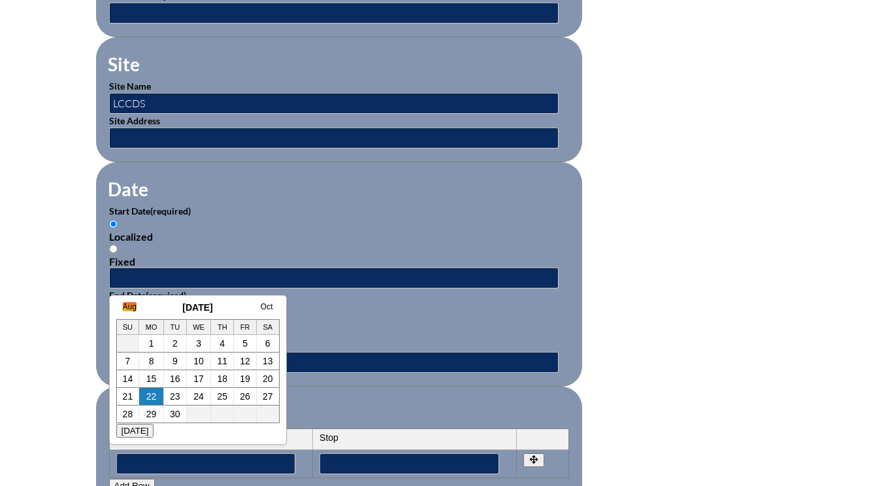
click at [132, 306] on link "Aug" at bounding box center [130, 306] width 14 height 9
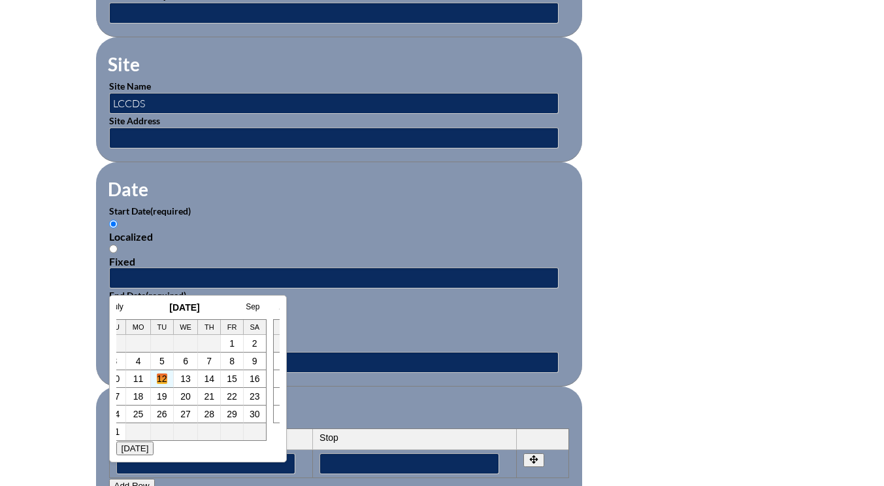
click at [164, 378] on link "12" at bounding box center [162, 378] width 10 height 10
type input "[DATE] 1:54 PM"
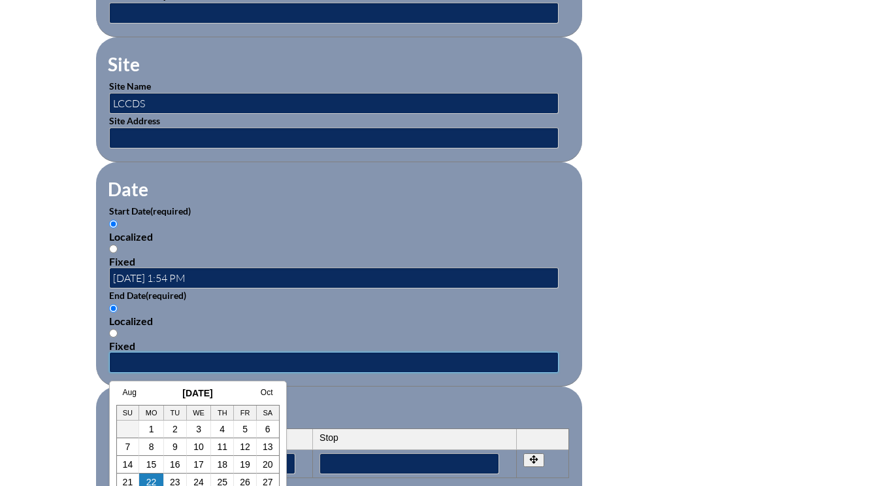
click at [159, 361] on input "text" at bounding box center [334, 362] width 450 height 21
click at [132, 393] on link "Aug" at bounding box center [130, 392] width 14 height 9
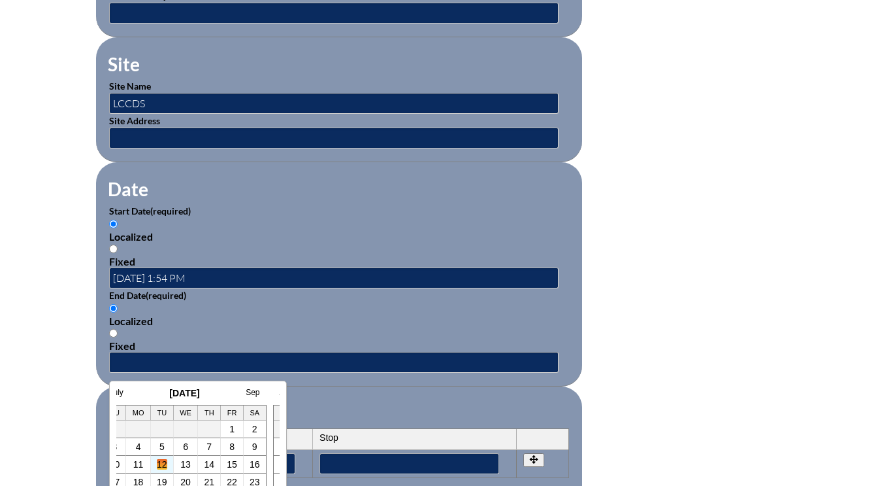
click at [163, 459] on link "12" at bounding box center [162, 464] width 10 height 10
type input "2025-08-12 1:54 PM"
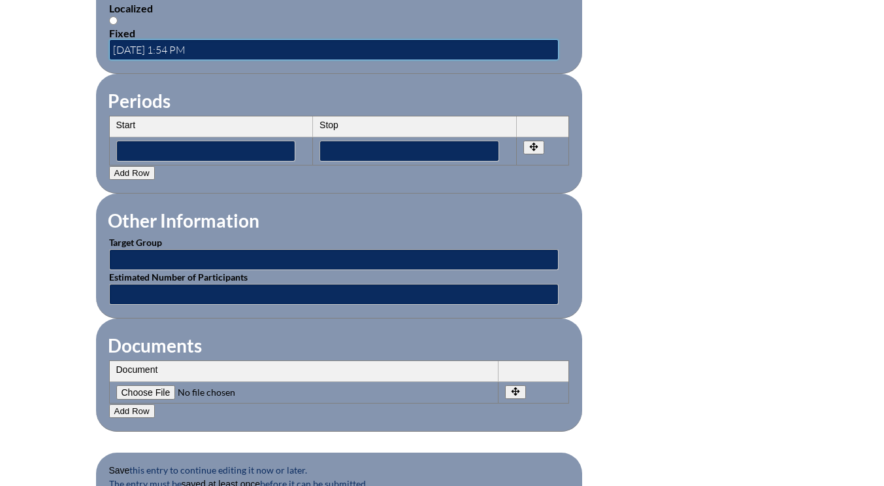
scroll to position [1046, 0]
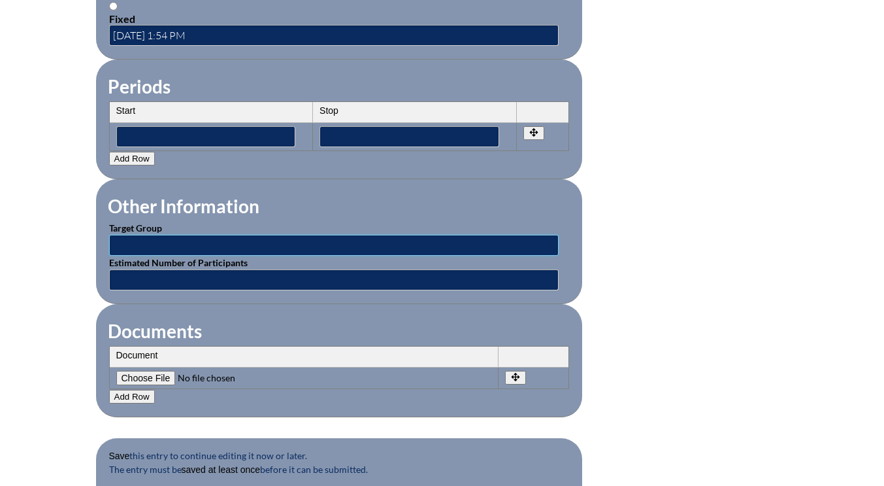
click at [134, 242] on input "text" at bounding box center [334, 245] width 450 height 21
type input "all facutly"
click at [142, 278] on input "text" at bounding box center [334, 279] width 450 height 21
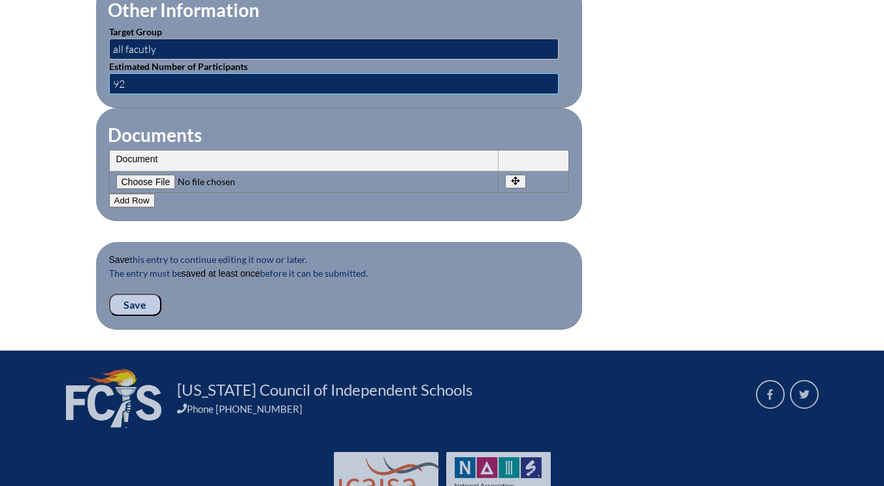
type input "92"
click at [130, 303] on input "Save" at bounding box center [135, 304] width 52 height 22
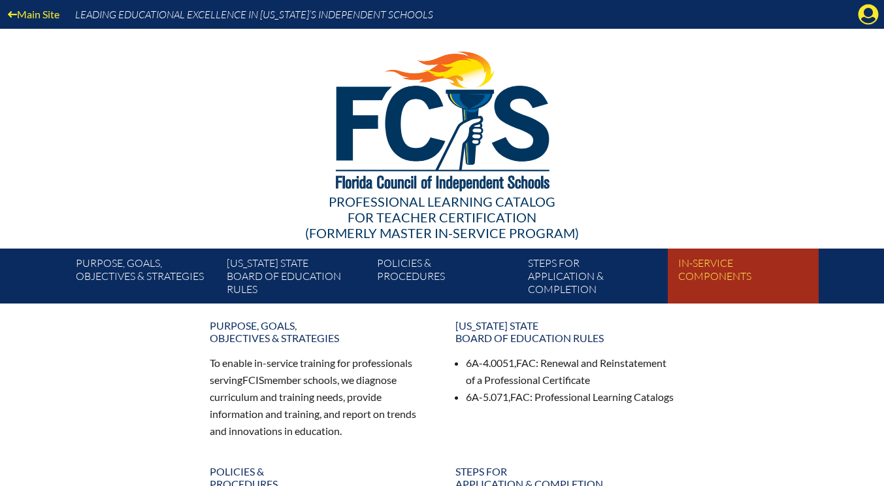
click at [722, 270] on link "In-service components" at bounding box center [748, 279] width 150 height 50
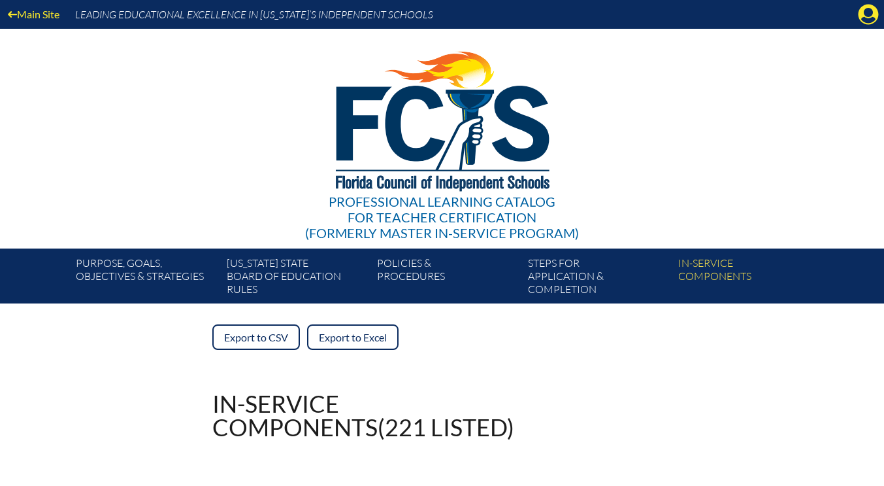
scroll to position [196, 0]
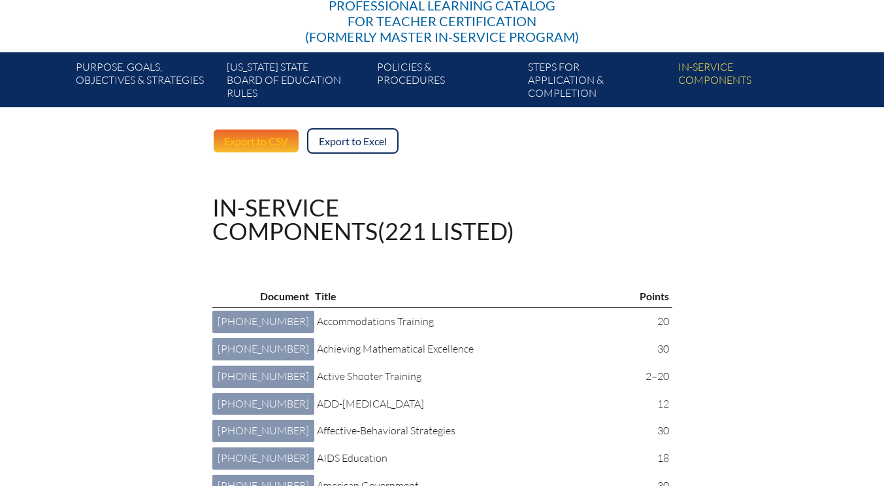
click at [250, 141] on link "Export to CSV" at bounding box center [256, 140] width 88 height 25
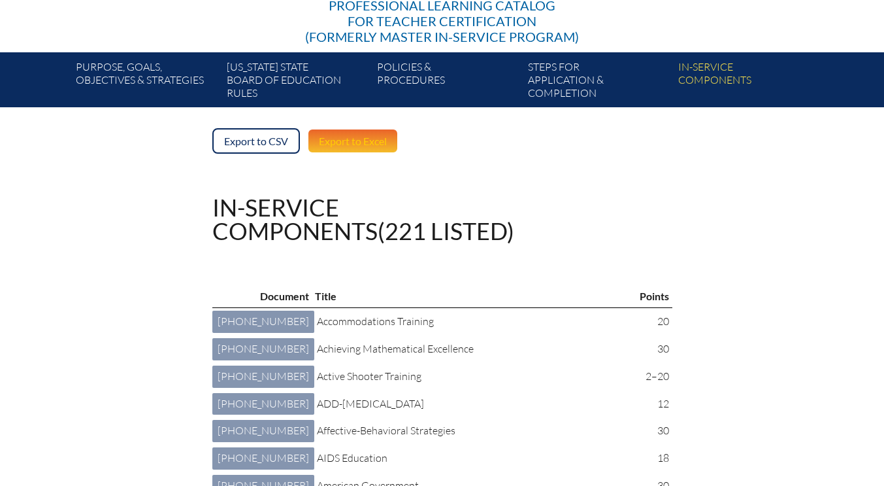
click at [348, 139] on link "Export to Excel" at bounding box center [352, 140] width 91 height 25
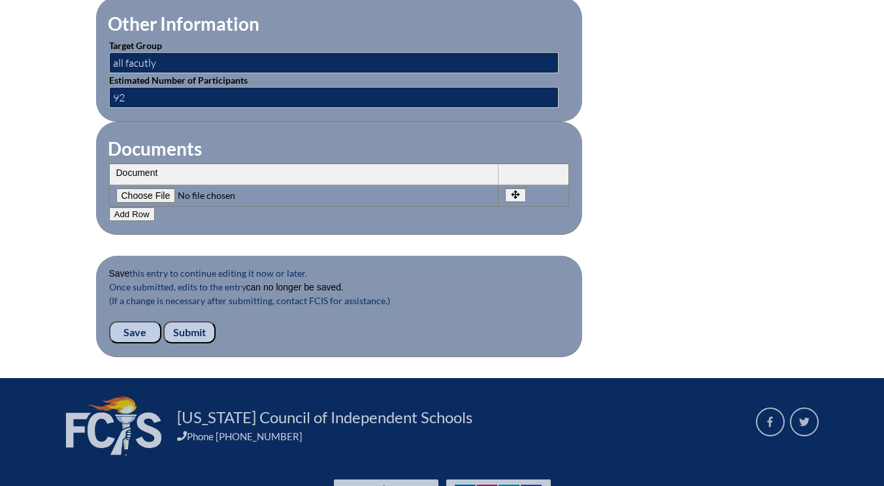
scroll to position [1242, 0]
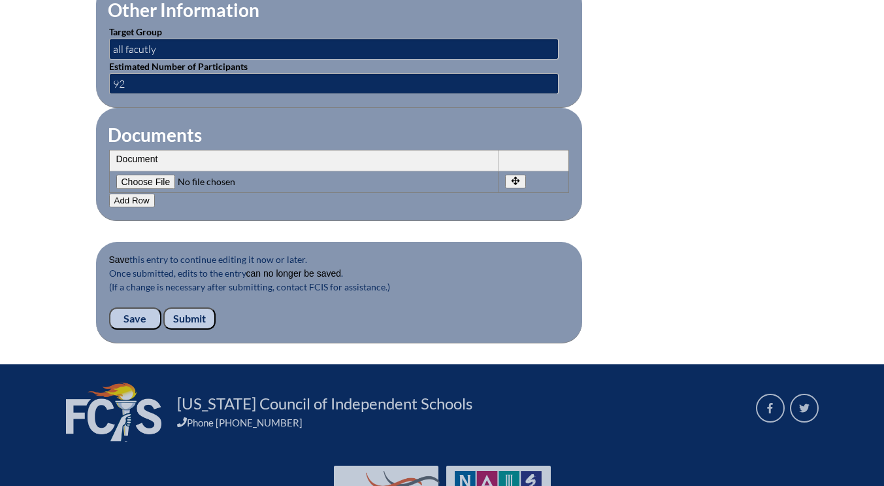
click at [185, 319] on input "Submit" at bounding box center [189, 318] width 52 height 22
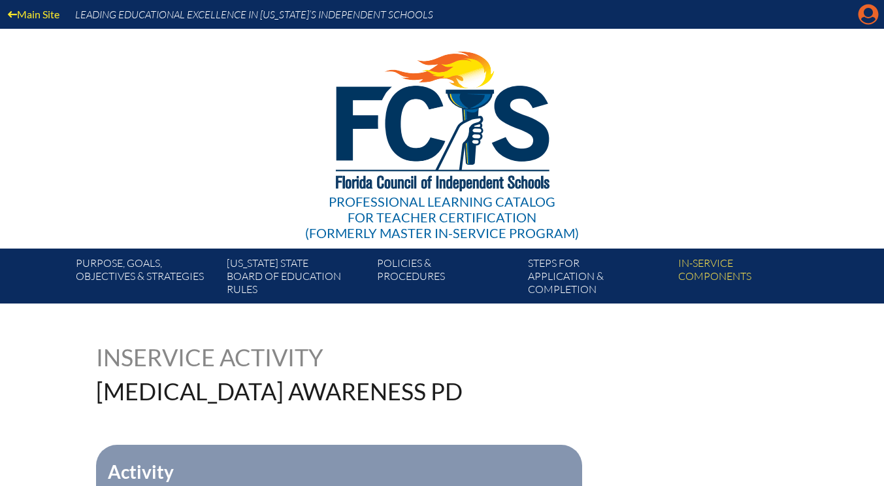
click at [863, 16] on icon at bounding box center [869, 15] width 20 height 20
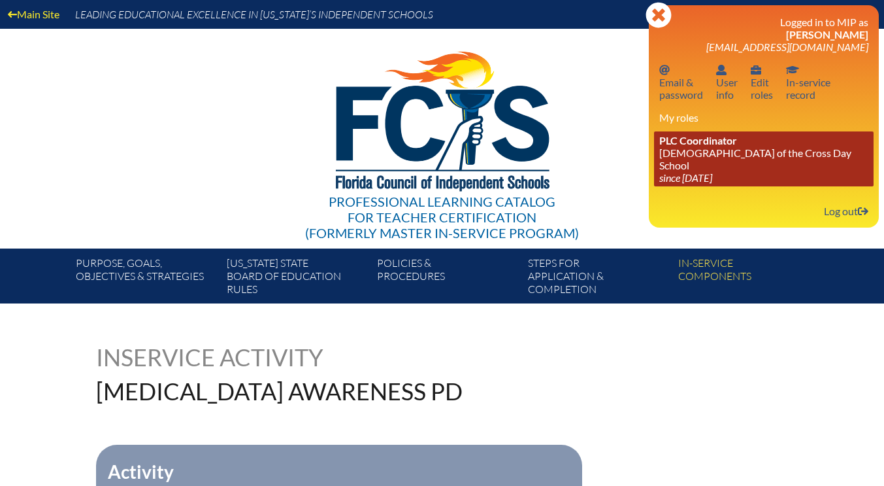
click at [700, 151] on link "PLC Coordinator [DEMOGRAPHIC_DATA][GEOGRAPHIC_DATA] since [DATE]" at bounding box center [764, 158] width 220 height 55
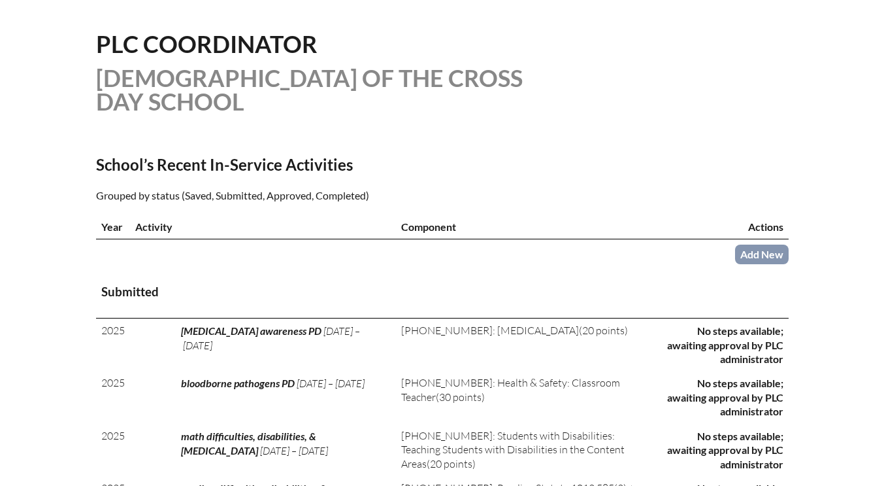
scroll to position [327, 0]
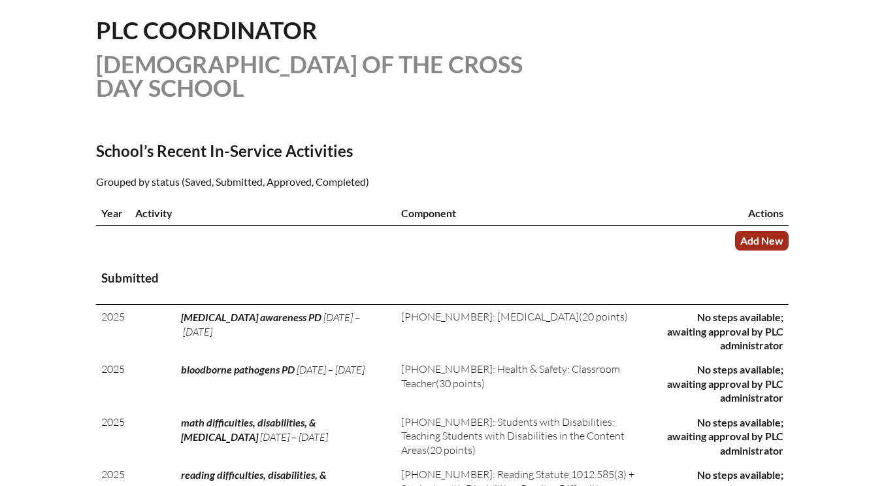
click at [753, 242] on link "Add New" at bounding box center [762, 240] width 54 height 19
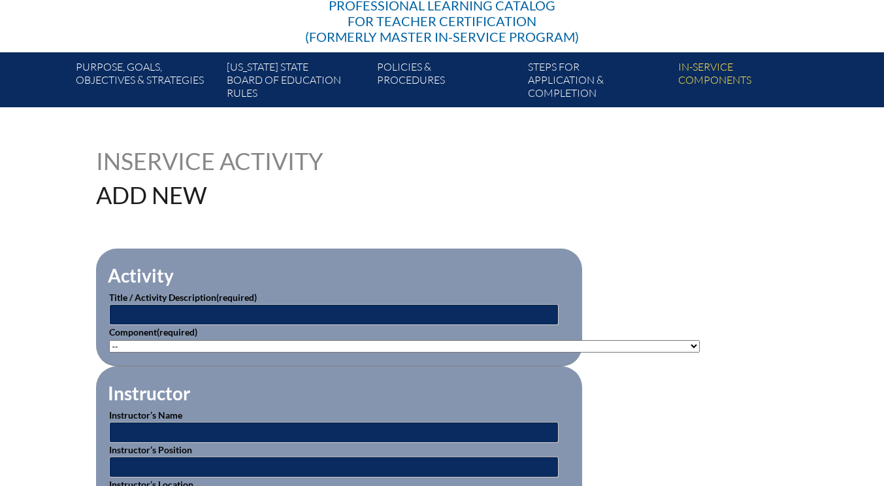
scroll to position [327, 0]
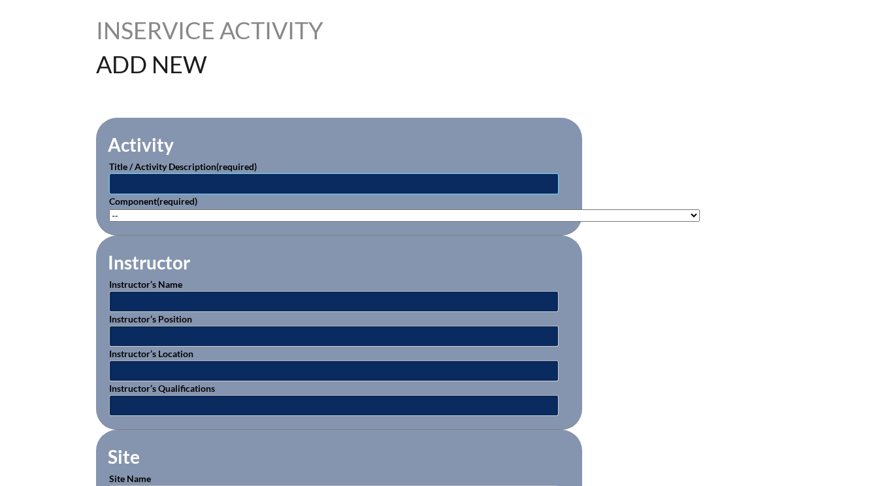
click at [151, 180] on input "text" at bounding box center [334, 183] width 450 height 21
type input "secret stories"
click at [142, 209] on select"]"] "-- [PHONE_NUMBER]: Appropriate Art Activities [PHONE_NUMBER]: Concept and Art P…" at bounding box center [404, 215] width 591 height 12
select select"]"] "20443"
click at [109, 209] on select"]"] "-- 1-000-001: Appropriate Art Activities 1-000-002: Concept and Art Process for…" at bounding box center [404, 215] width 591 height 12
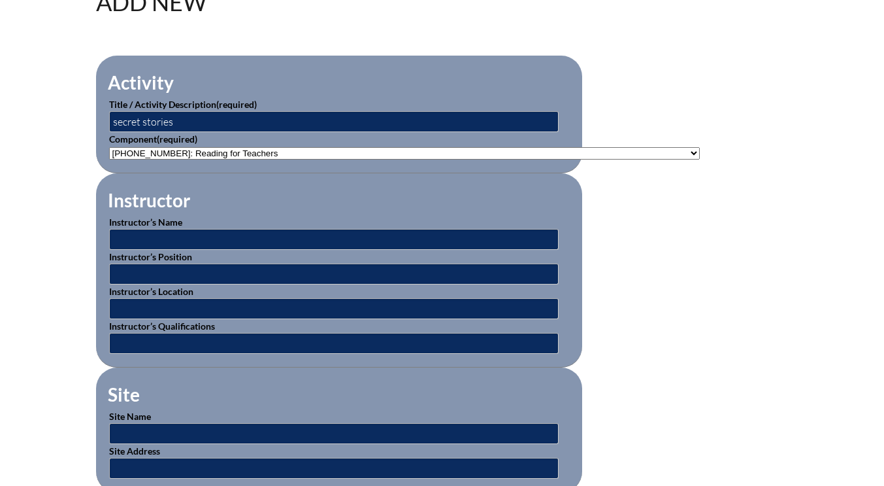
scroll to position [457, 0]
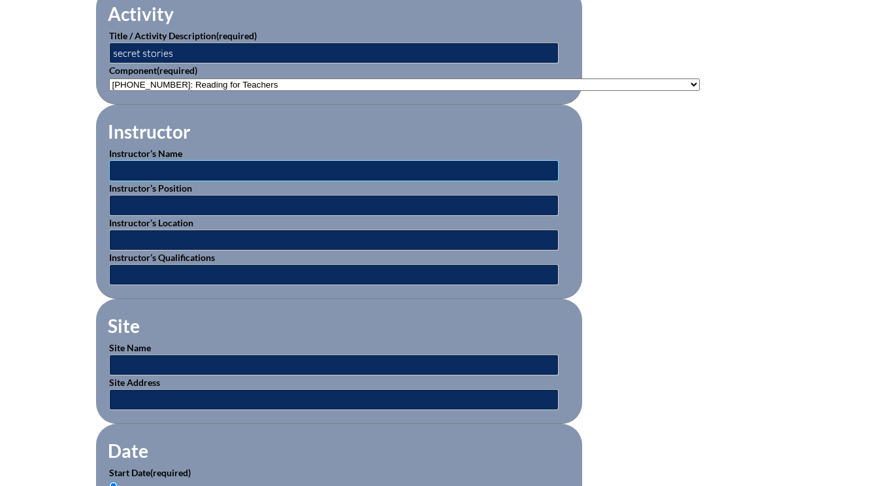
click at [165, 169] on input "text" at bounding box center [334, 170] width 450 height 21
type input "[PERSON_NAME]"
click at [154, 199] on input "text" at bounding box center [334, 205] width 450 height 21
type input "author of secret stories"
click at [148, 355] on input "text" at bounding box center [334, 364] width 450 height 21
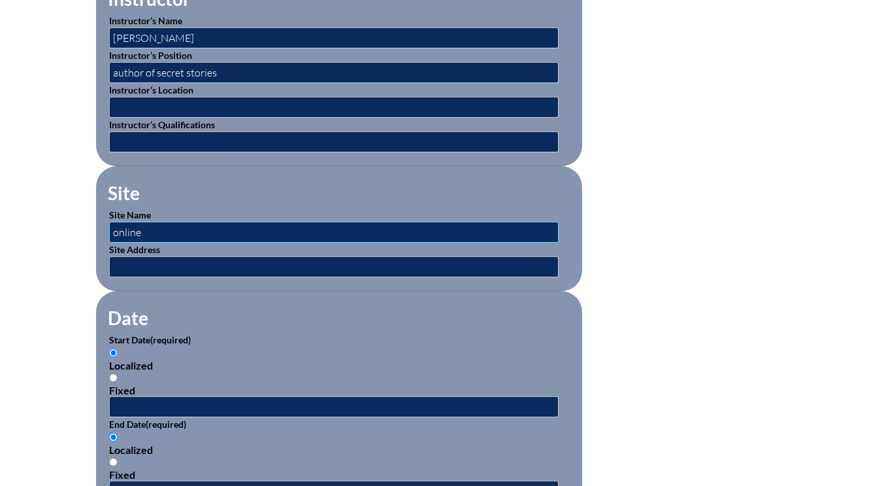
scroll to position [654, 0]
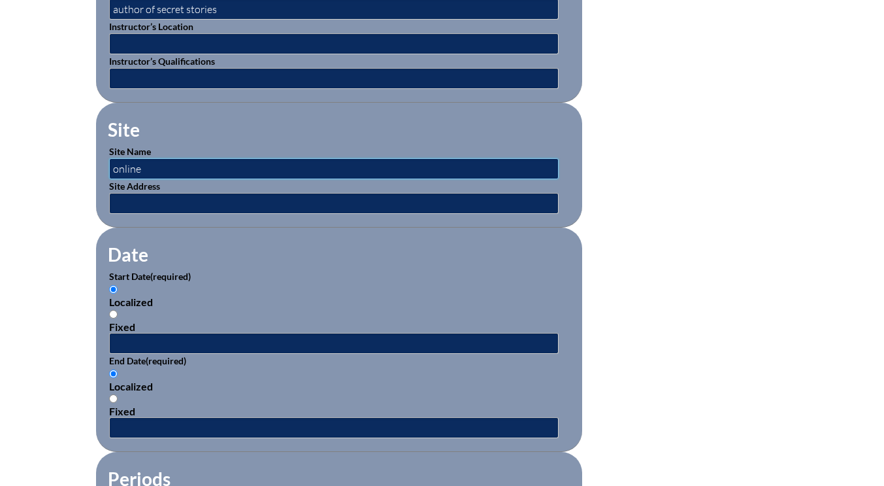
type input "online"
click at [145, 339] on input "text" at bounding box center [334, 343] width 450 height 21
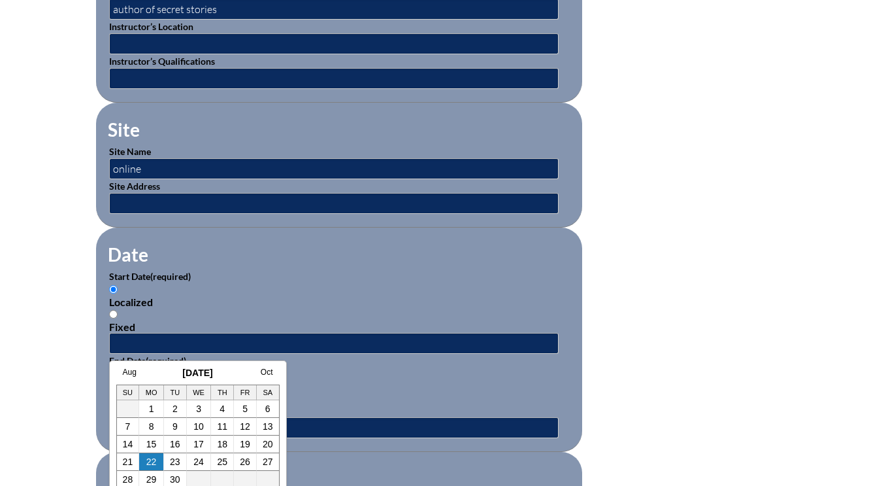
click at [124, 380] on div "Aug September 2025 Oct Su Mo Tu We Th Fr Sa 1 2 3 4 5 6 7 8 9 10 11 12 13 14 15…" at bounding box center [197, 427] width 163 height 121
click at [132, 374] on link "Aug" at bounding box center [130, 371] width 14 height 9
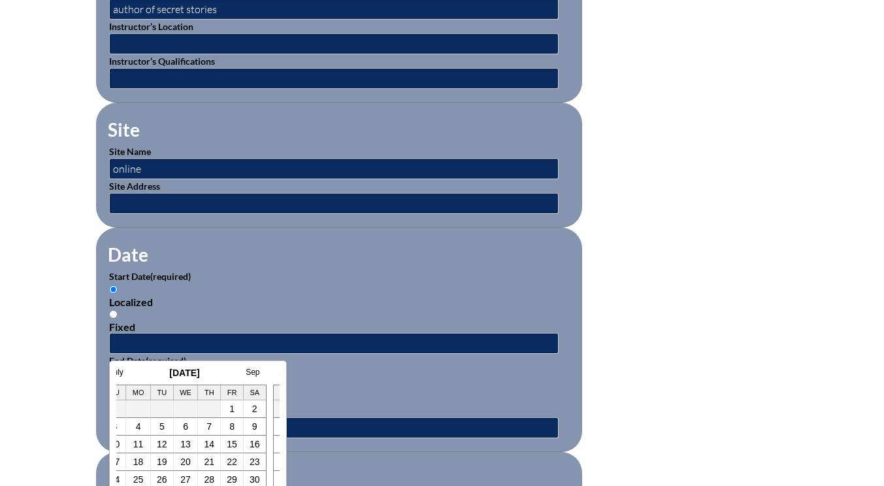
click at [237, 442] on link "15" at bounding box center [232, 444] width 10 height 10
type input "[DATE] 1:56 PM"
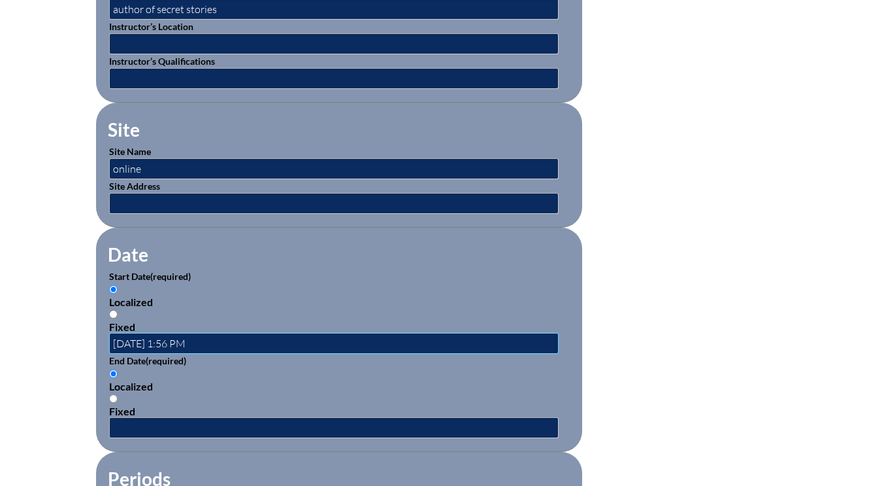
scroll to position [0, 0]
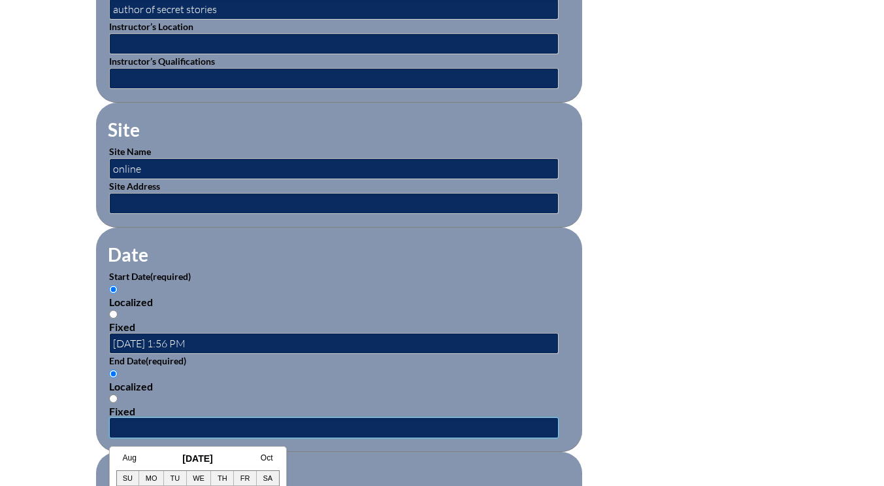
click at [190, 420] on input "text" at bounding box center [334, 427] width 450 height 21
click at [128, 454] on link "Aug" at bounding box center [130, 457] width 14 height 9
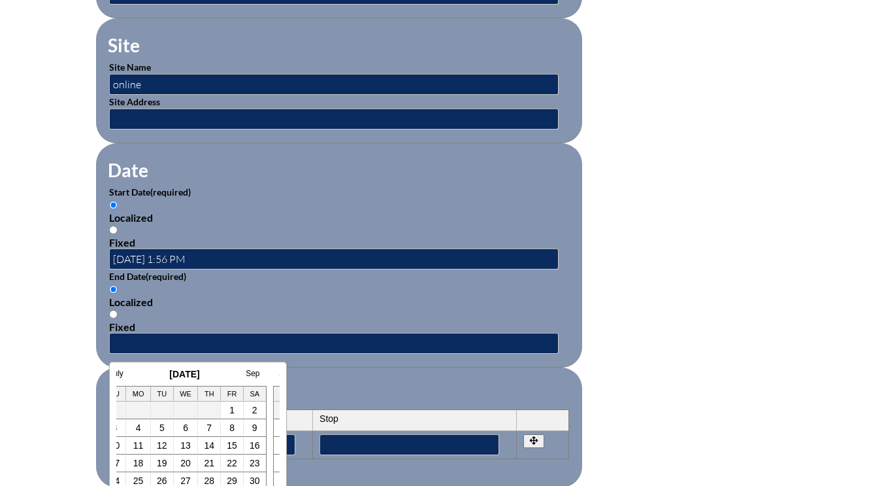
scroll to position [850, 0]
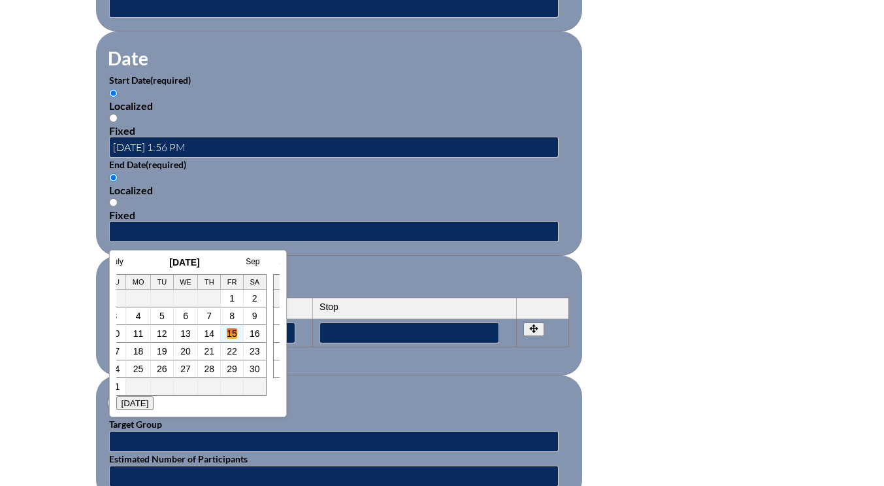
click at [235, 331] on link "15" at bounding box center [232, 333] width 10 height 10
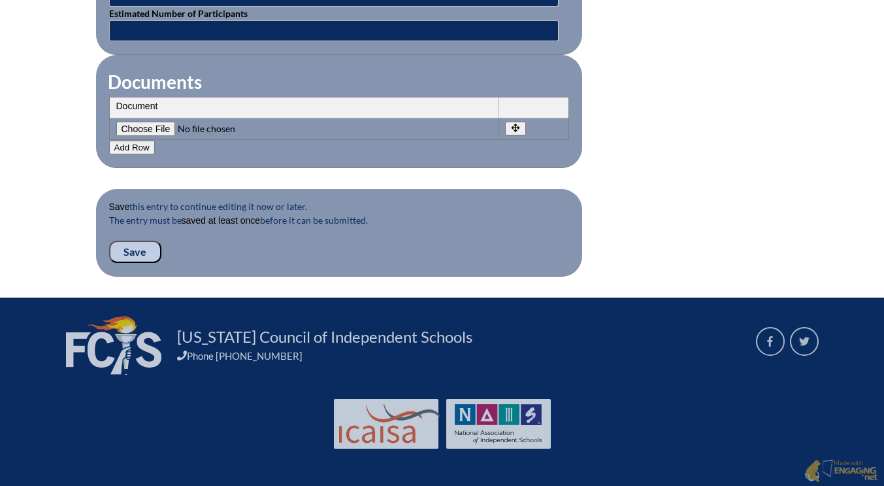
scroll to position [1099, 0]
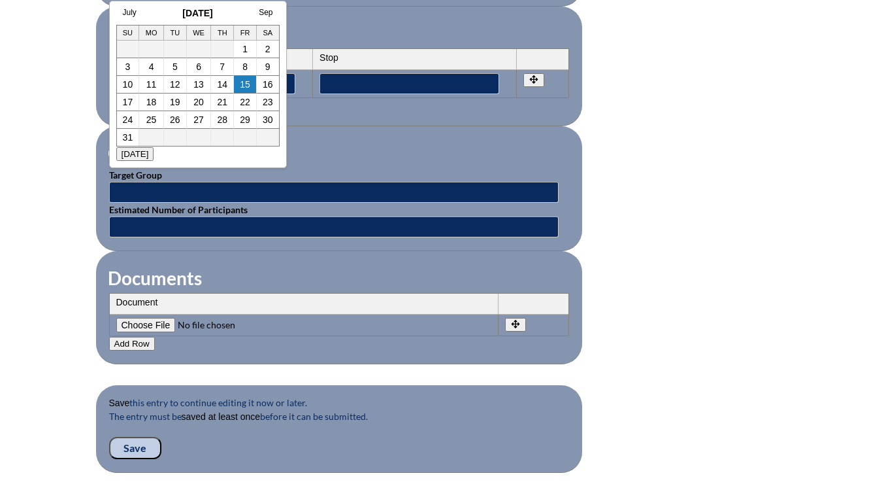
drag, startPoint x: 246, startPoint y: 86, endPoint x: 251, endPoint y: 104, distance: 18.9
click at [246, 86] on link "15" at bounding box center [245, 84] width 10 height 10
type input "2025-08-15 1:58 PM"
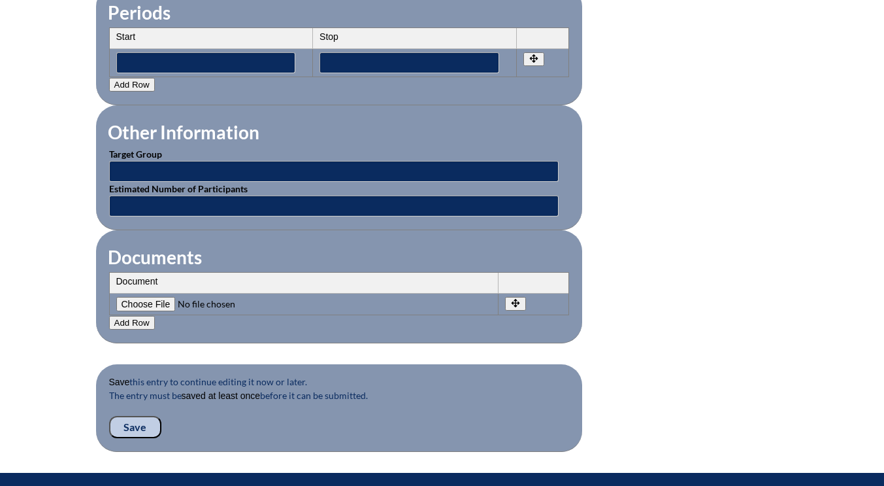
scroll to position [1164, 0]
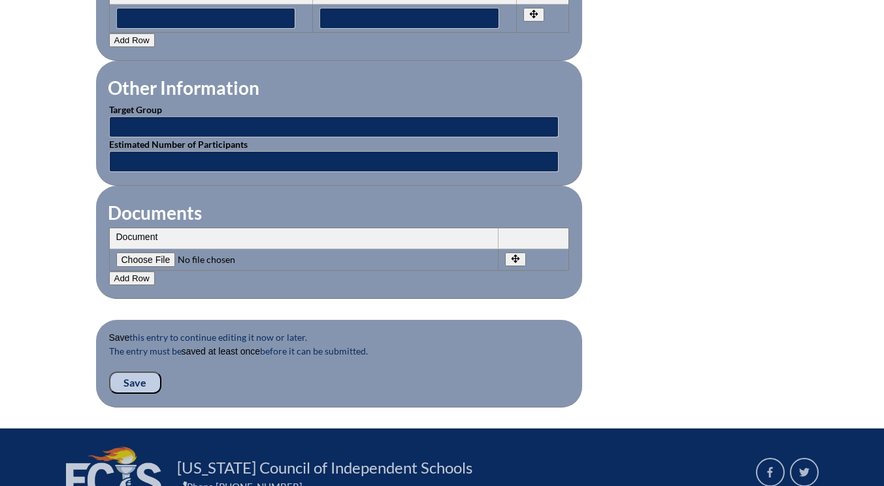
click at [133, 259] on input"] "file" at bounding box center [205, 259] width 178 height 14
type input"] "C:\fakepath\Nikki-secret stories.jpg.pdf"
click at [133, 383] on input "Save" at bounding box center [135, 382] width 52 height 22
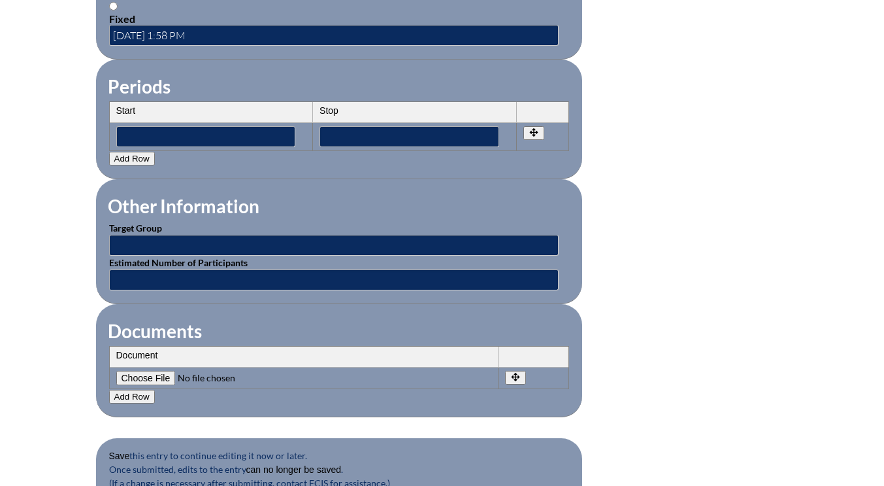
scroll to position [1242, 0]
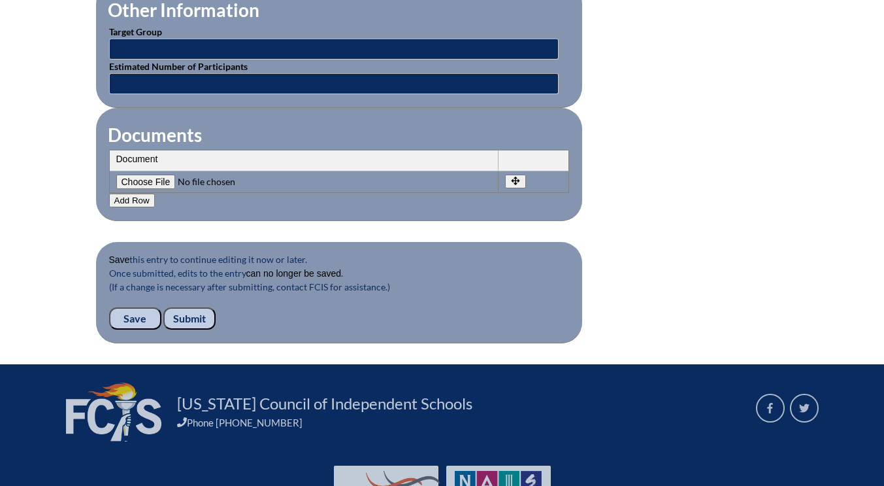
click at [190, 312] on input "Submit" at bounding box center [189, 318] width 52 height 22
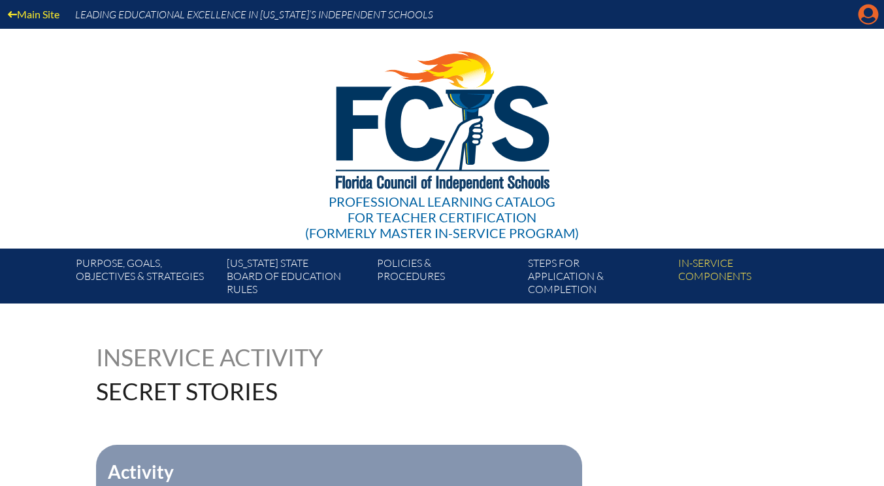
click at [861, 20] on icon at bounding box center [869, 15] width 20 height 20
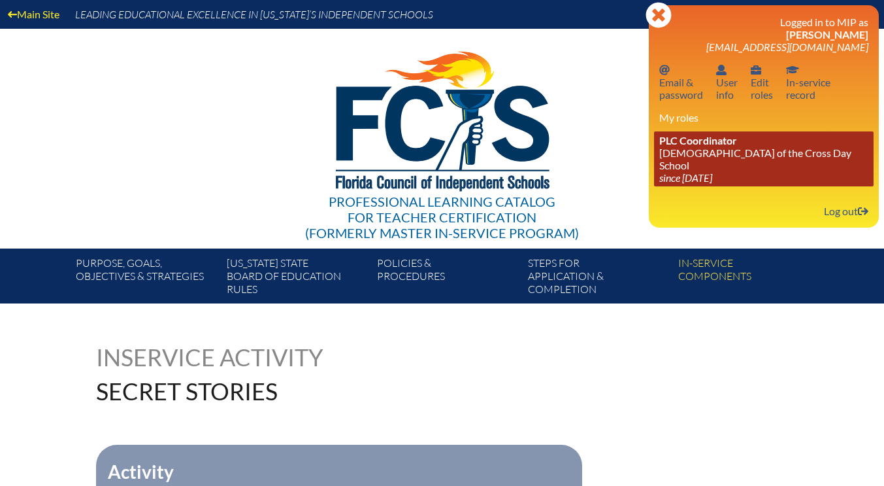
click at [699, 157] on link "PLC Coordinator [DEMOGRAPHIC_DATA][GEOGRAPHIC_DATA] since [DATE]" at bounding box center [764, 158] width 220 height 55
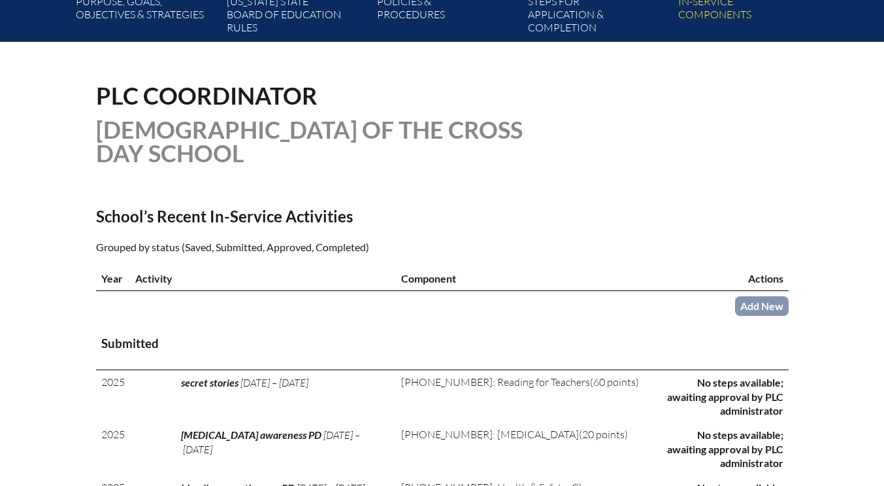
scroll to position [392, 0]
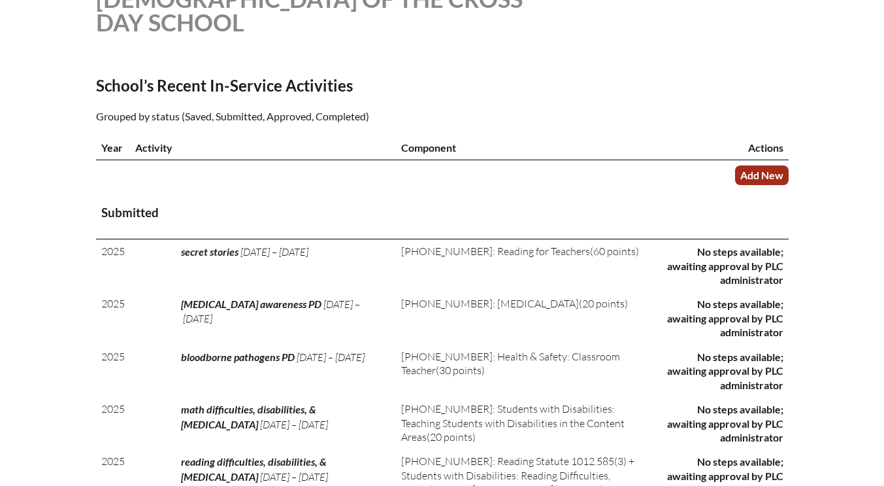
click at [764, 174] on link "Add New" at bounding box center [762, 174] width 54 height 19
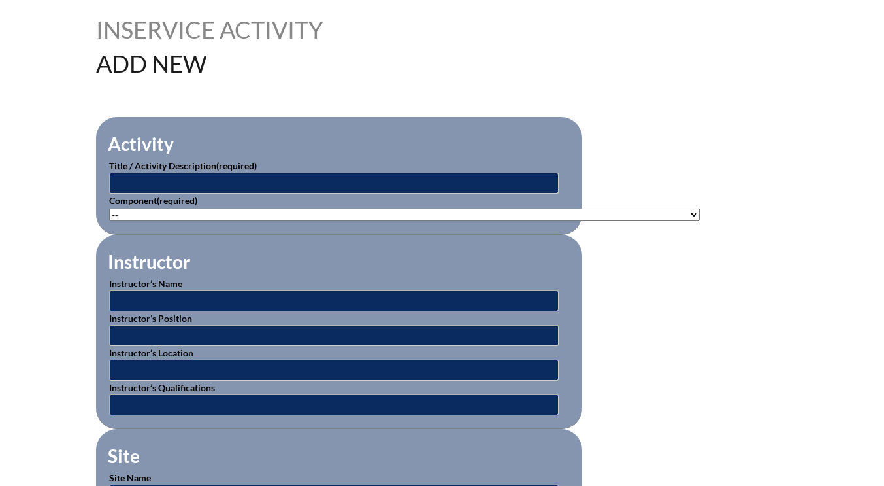
scroll to position [392, 0]
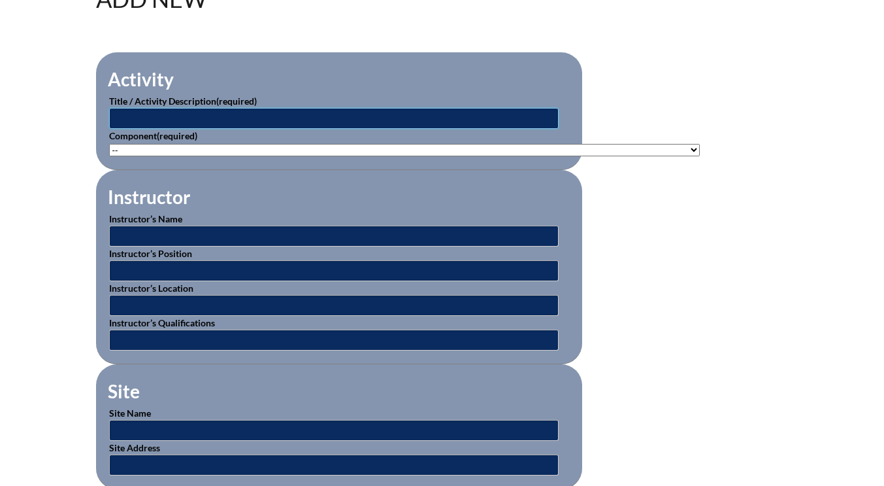
click at [182, 117] on input "text" at bounding box center [334, 118] width 450 height 21
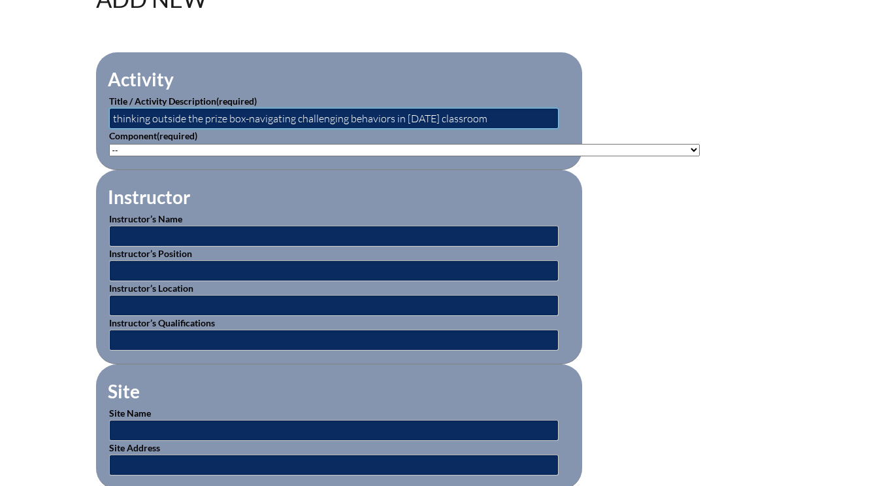
type input "thinking outside the prize box-navigating challenging behaviors in [DATE] class…"
click at [250, 146] on select"]"] "-- [PHONE_NUMBER]: Appropriate Art Activities [PHONE_NUMBER]: Concept and Art P…" at bounding box center [404, 150] width 591 height 12
select select"]"] "20470"
click at [109, 144] on select"]"] "-- [PHONE_NUMBER]: Appropriate Art Activities [PHONE_NUMBER]: Concept and Art P…" at bounding box center [404, 150] width 591 height 12
click at [176, 229] on input "text" at bounding box center [334, 235] width 450 height 21
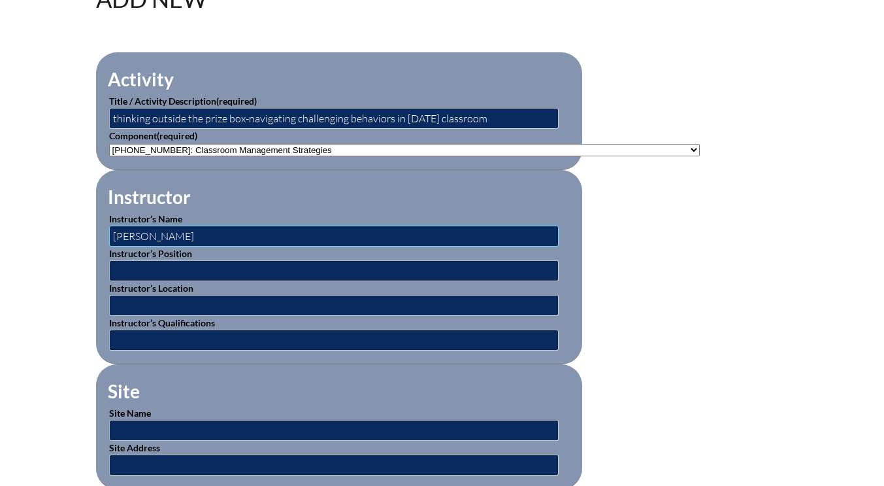
type input "[PERSON_NAME]"
click at [144, 308] on input "text" at bounding box center [334, 305] width 450 height 21
type input "e"
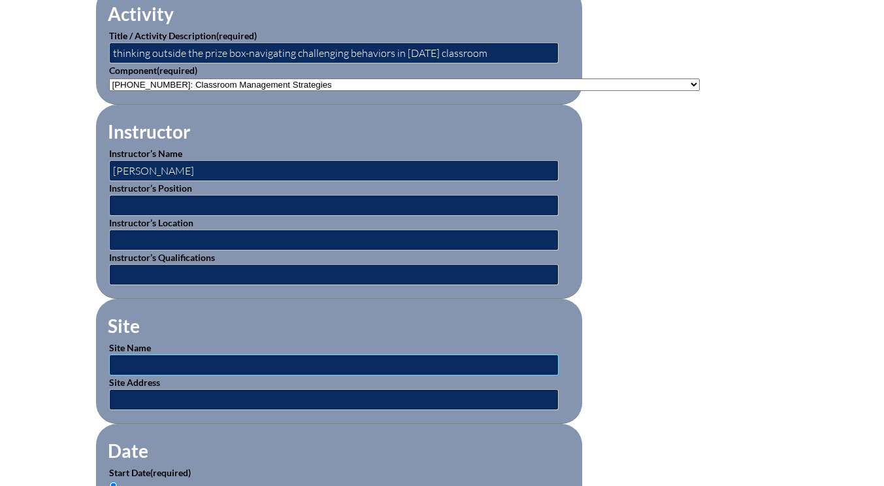
click at [133, 360] on input "text" at bounding box center [334, 364] width 450 height 21
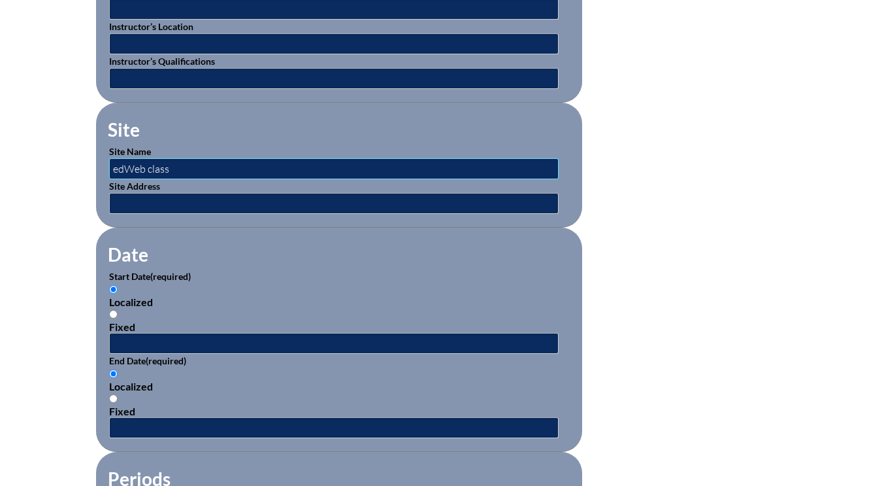
scroll to position [719, 0]
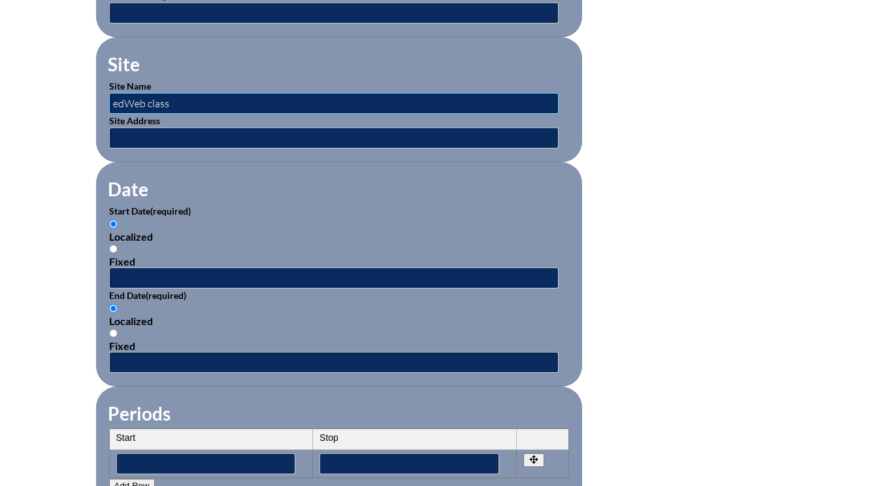
type input "edWeb class"
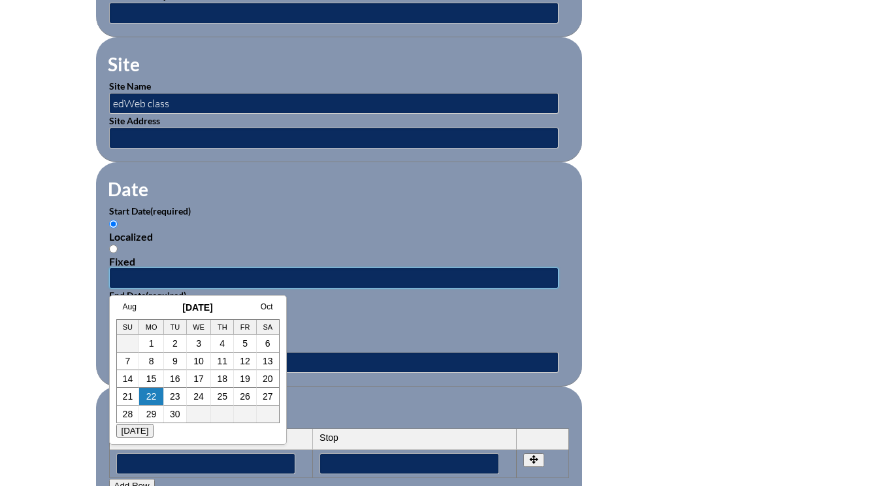
click at [139, 277] on input "text" at bounding box center [334, 277] width 450 height 21
click at [125, 308] on link "Aug" at bounding box center [130, 306] width 14 height 9
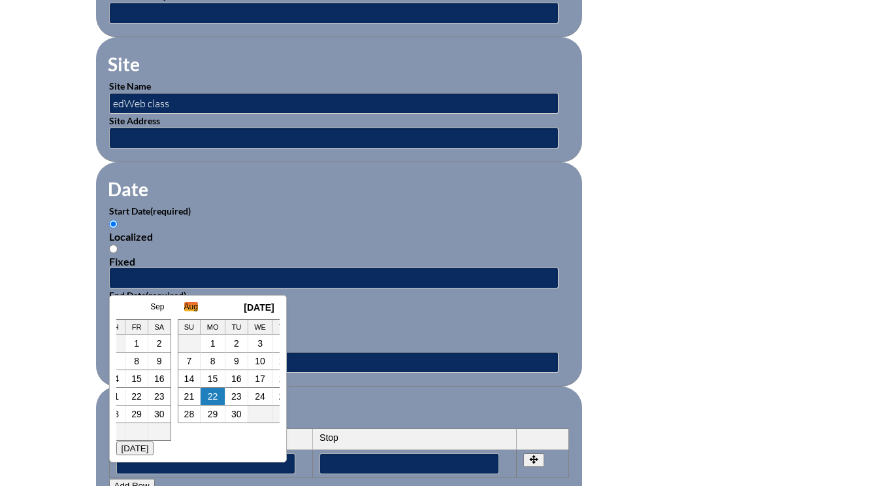
scroll to position [0, 13]
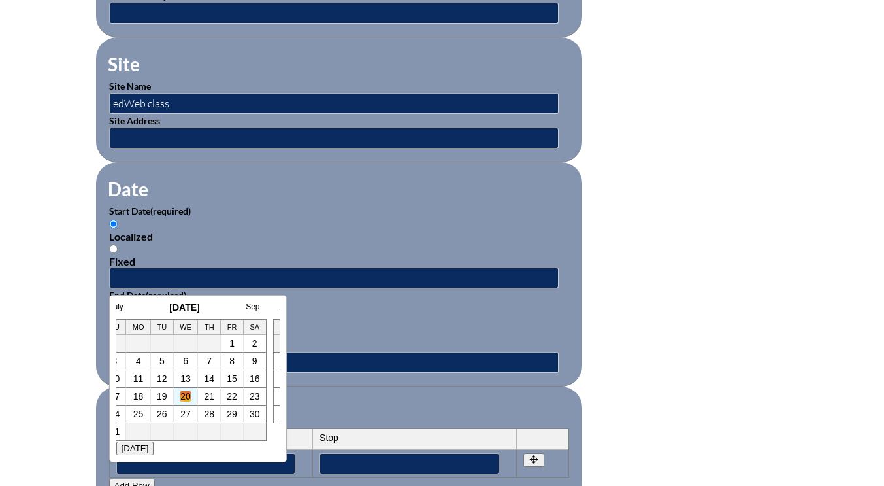
click at [184, 396] on link "20" at bounding box center [185, 396] width 10 height 10
type input "[DATE] 2:16 PM"
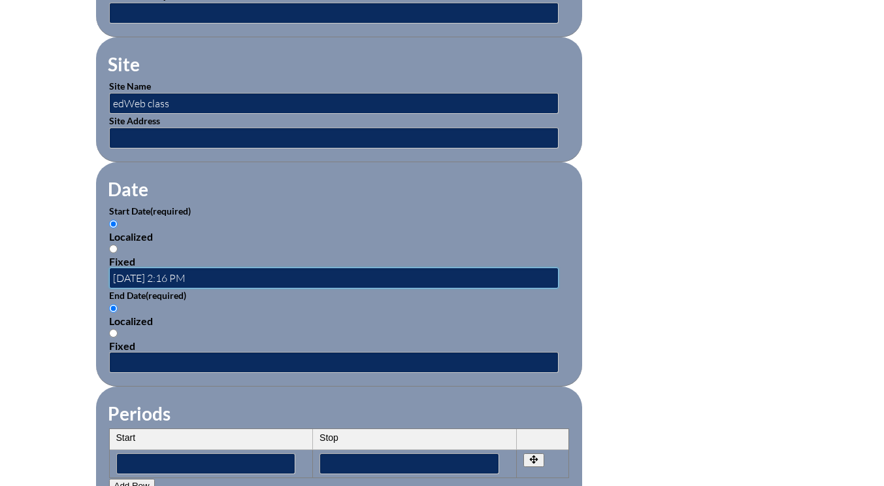
scroll to position [0, 0]
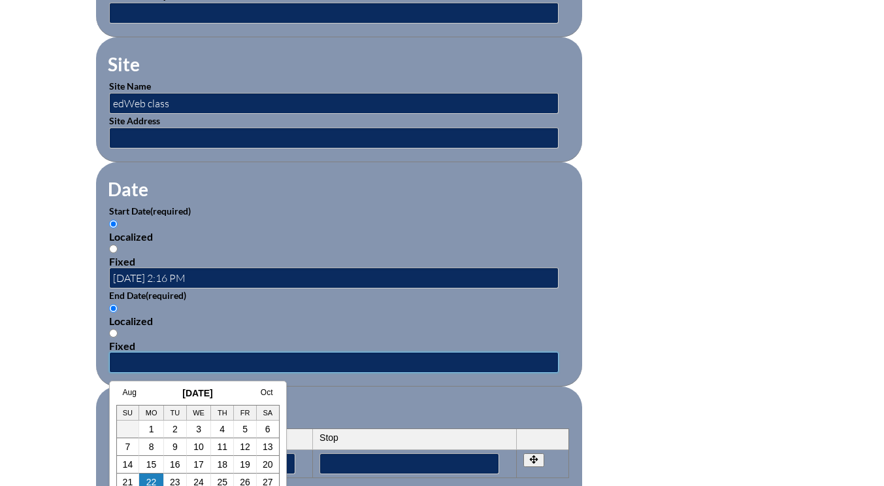
click at [146, 359] on input "text" at bounding box center [334, 362] width 450 height 21
click at [135, 392] on link "Aug" at bounding box center [130, 392] width 14 height 9
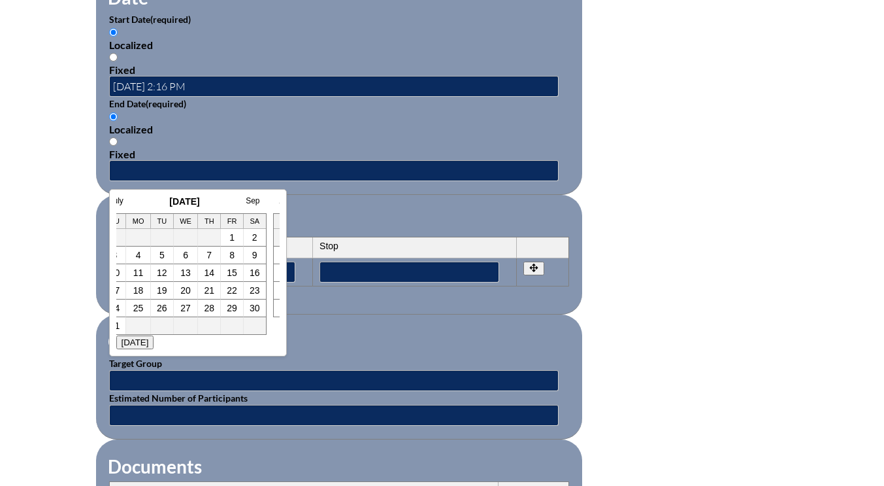
scroll to position [915, 0]
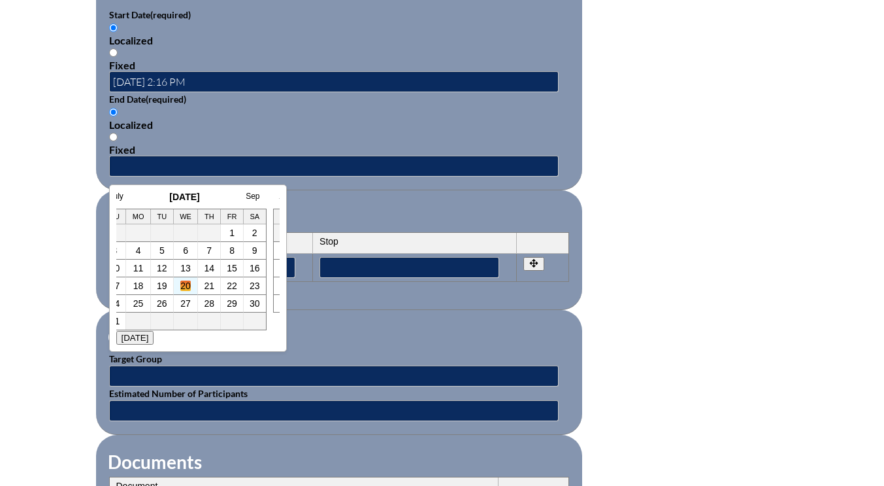
click at [183, 288] on link "20" at bounding box center [185, 285] width 10 height 10
type input "[DATE] 2:16 PM"
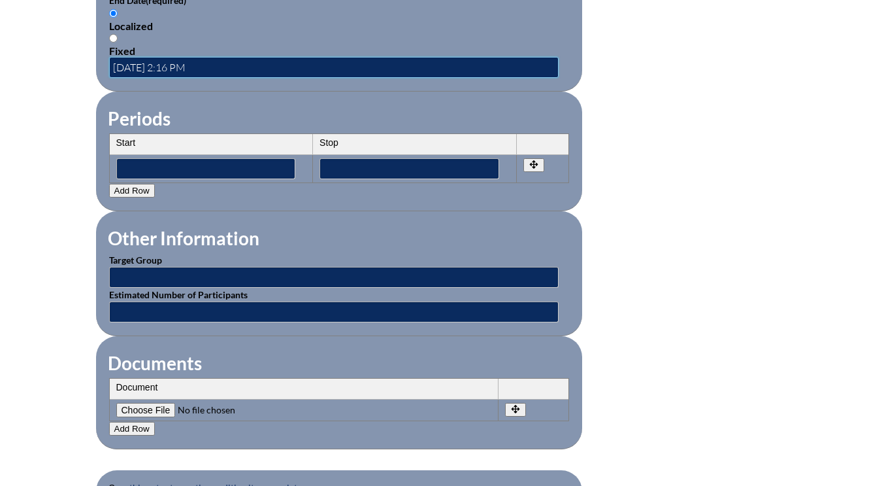
scroll to position [1111, 0]
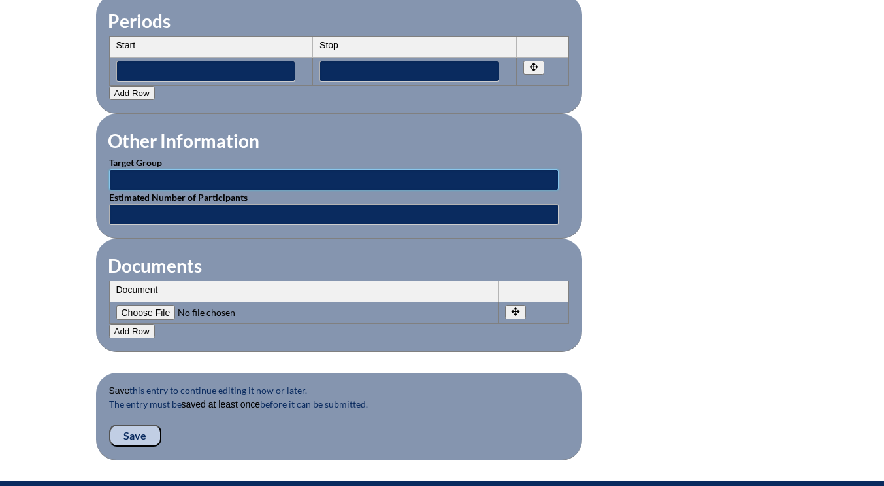
click at [138, 181] on input "text" at bounding box center [334, 179] width 450 height 21
type input "preschool faculty"
click at [148, 216] on input "text" at bounding box center [334, 214] width 450 height 21
type input "20"
click at [143, 437] on input "Save" at bounding box center [135, 435] width 52 height 22
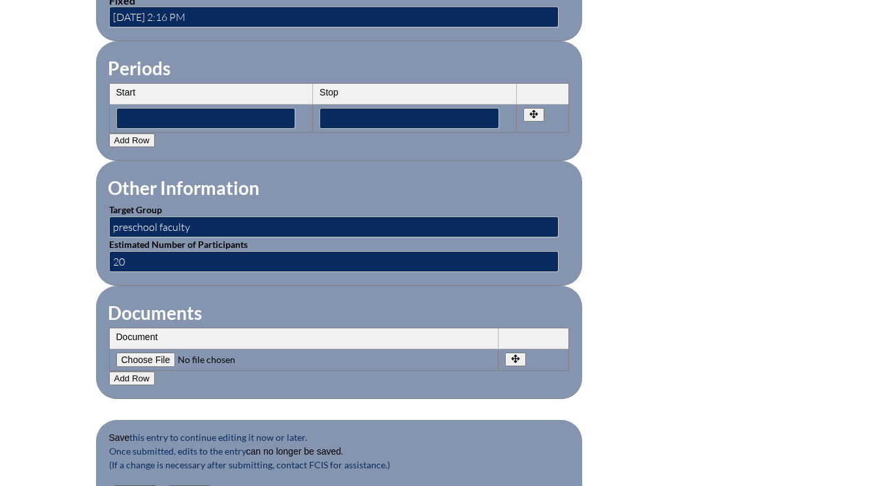
scroll to position [1355, 0]
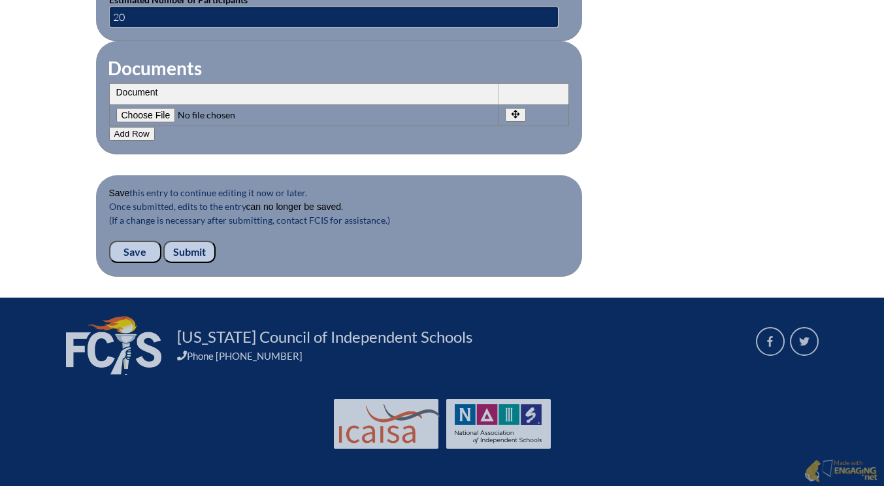
click at [186, 247] on input "Submit" at bounding box center [189, 252] width 52 height 22
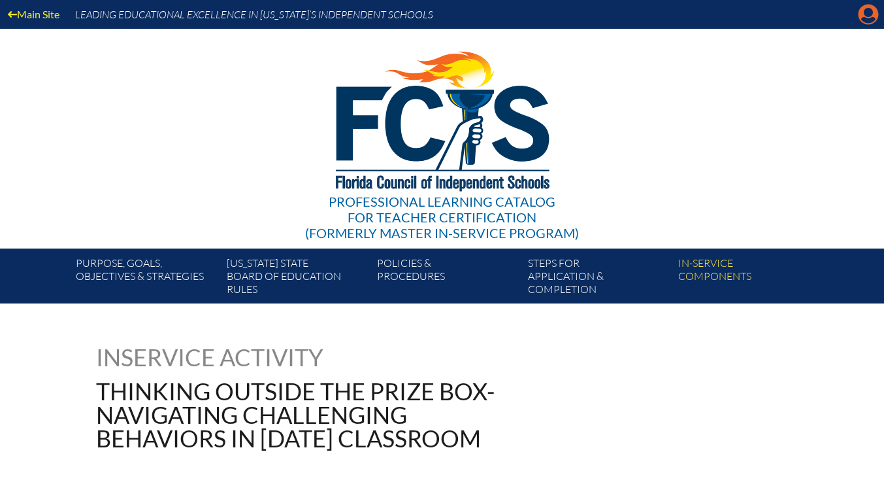
click at [867, 18] on icon "Manage account" at bounding box center [868, 14] width 21 height 21
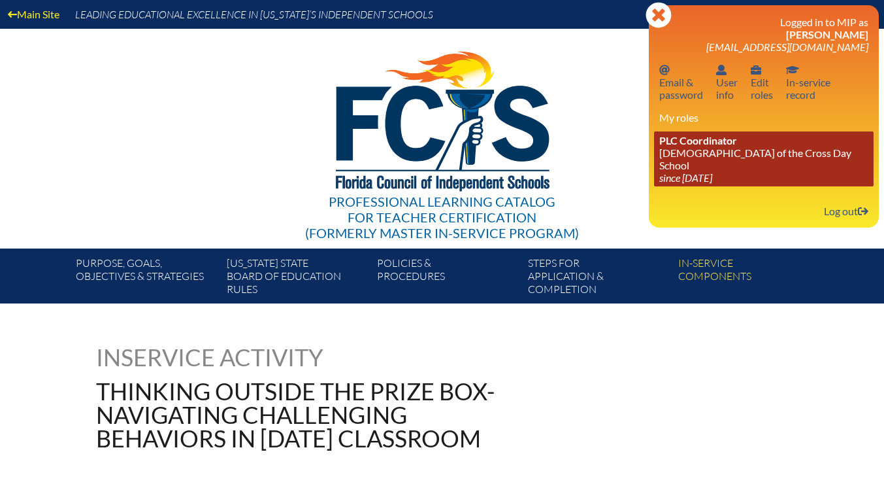
click at [728, 145] on span "PLC Coordinator" at bounding box center [698, 140] width 78 height 12
click at [686, 171] on icon "since [DATE]" at bounding box center [685, 177] width 53 height 12
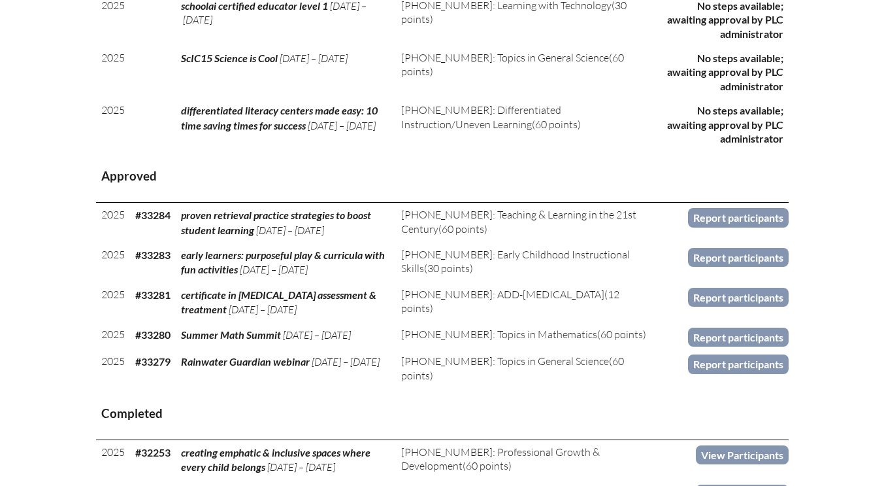
scroll to position [1961, 0]
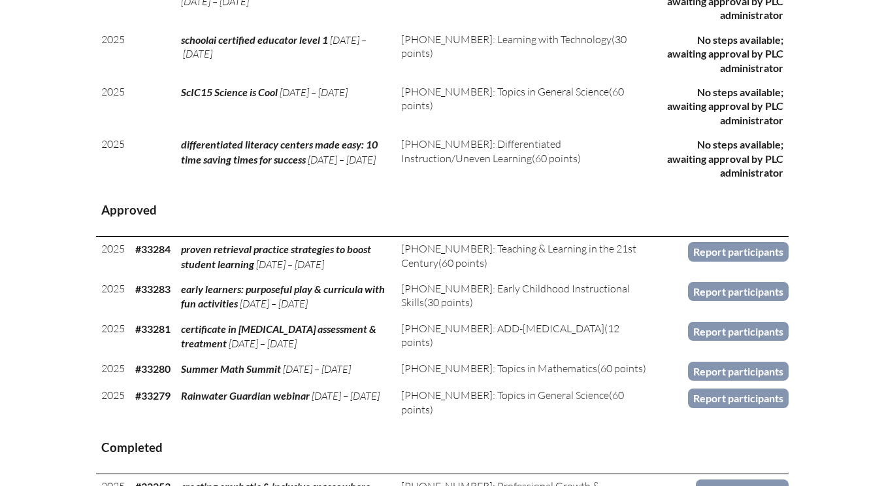
scroll to position [1895, 0]
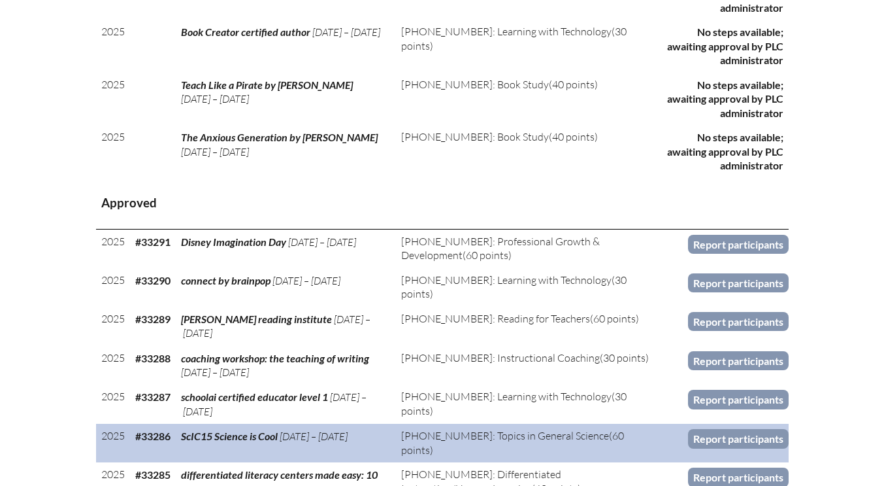
scroll to position [1404, 0]
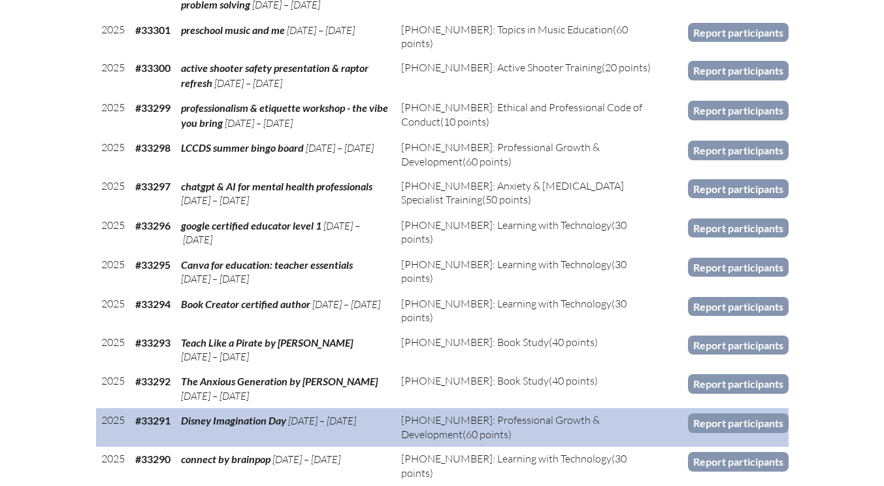
scroll to position [1142, 0]
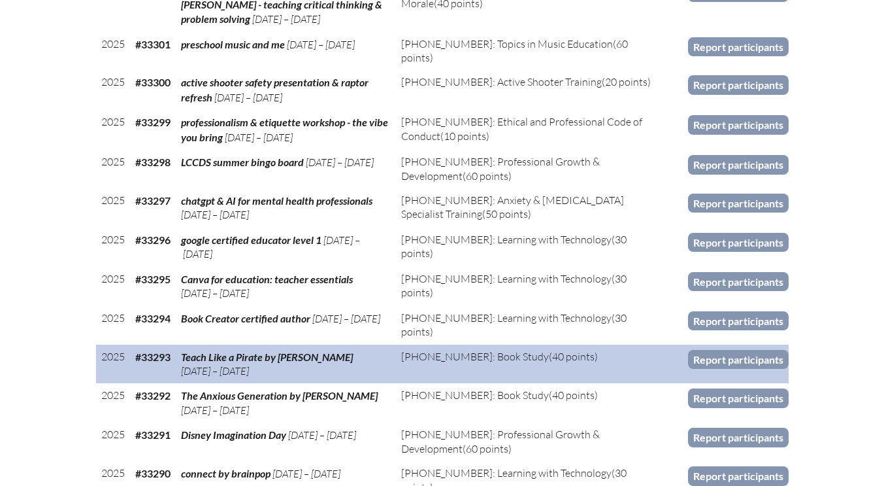
click at [233, 344] on td "Teach Like a Pirate by [PERSON_NAME] [DATE] – [DATE]" at bounding box center [286, 363] width 221 height 39
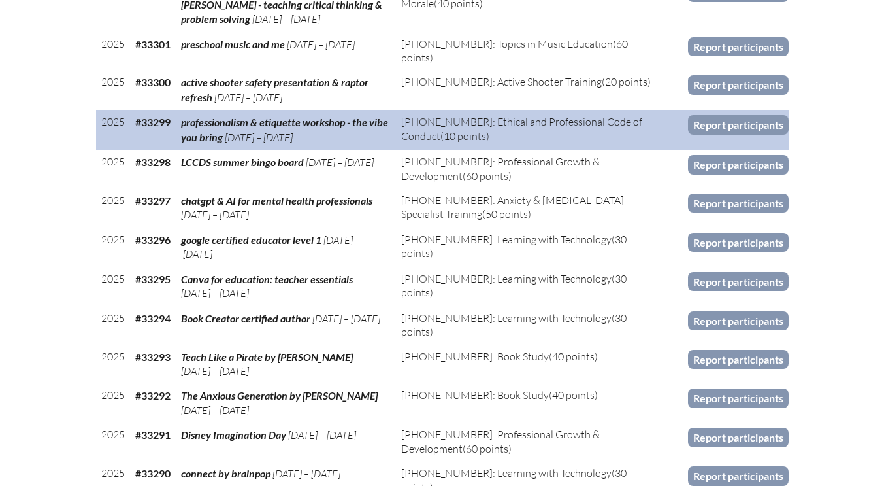
click at [216, 125] on td "professionalism & etiquette workshop - the vibe you bring [DATE] – [DATE]" at bounding box center [286, 130] width 221 height 40
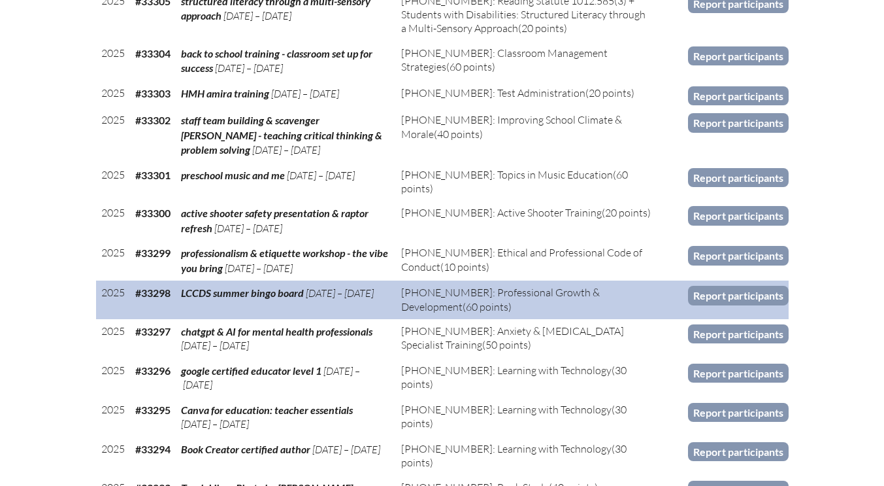
scroll to position [1076, 0]
